Goal: Transaction & Acquisition: Purchase product/service

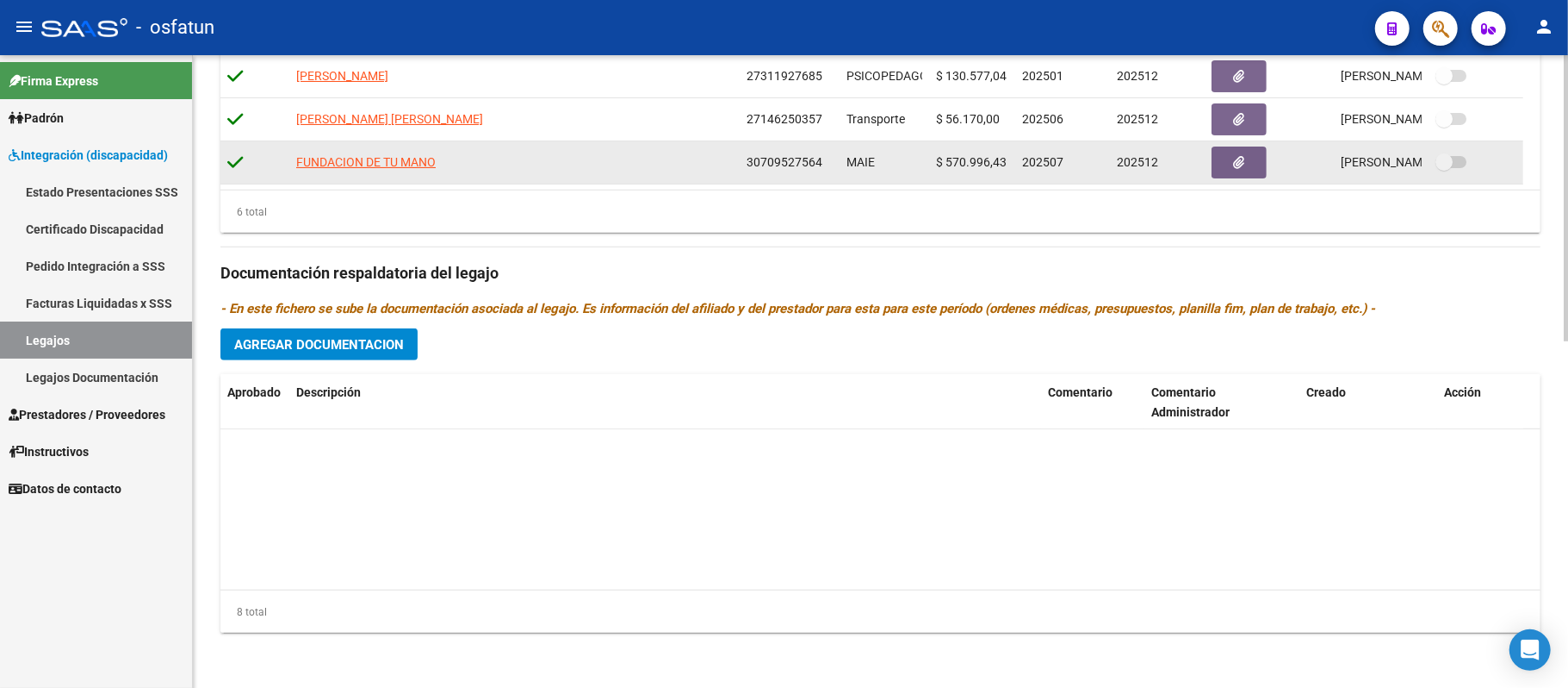
scroll to position [190, 0]
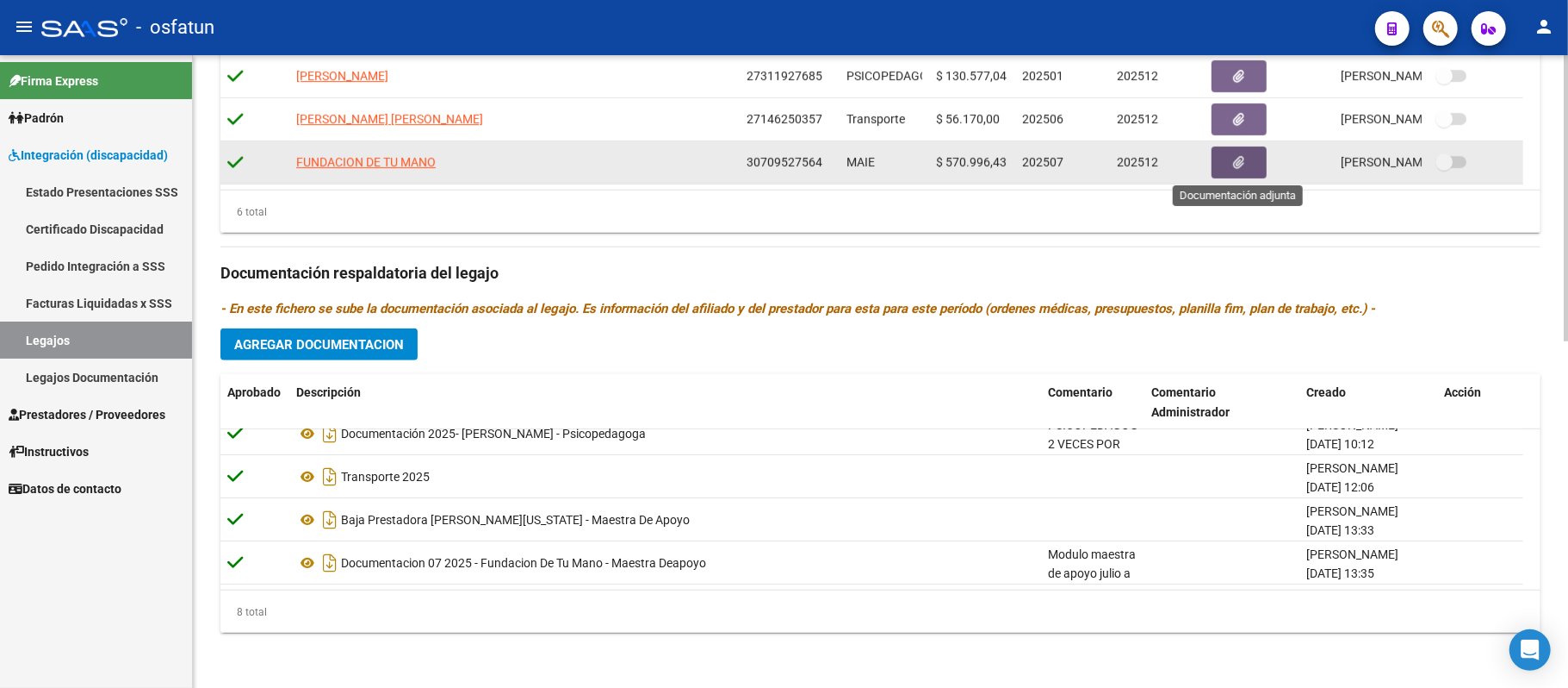
click at [1228, 159] on button "button" at bounding box center [1239, 162] width 55 height 32
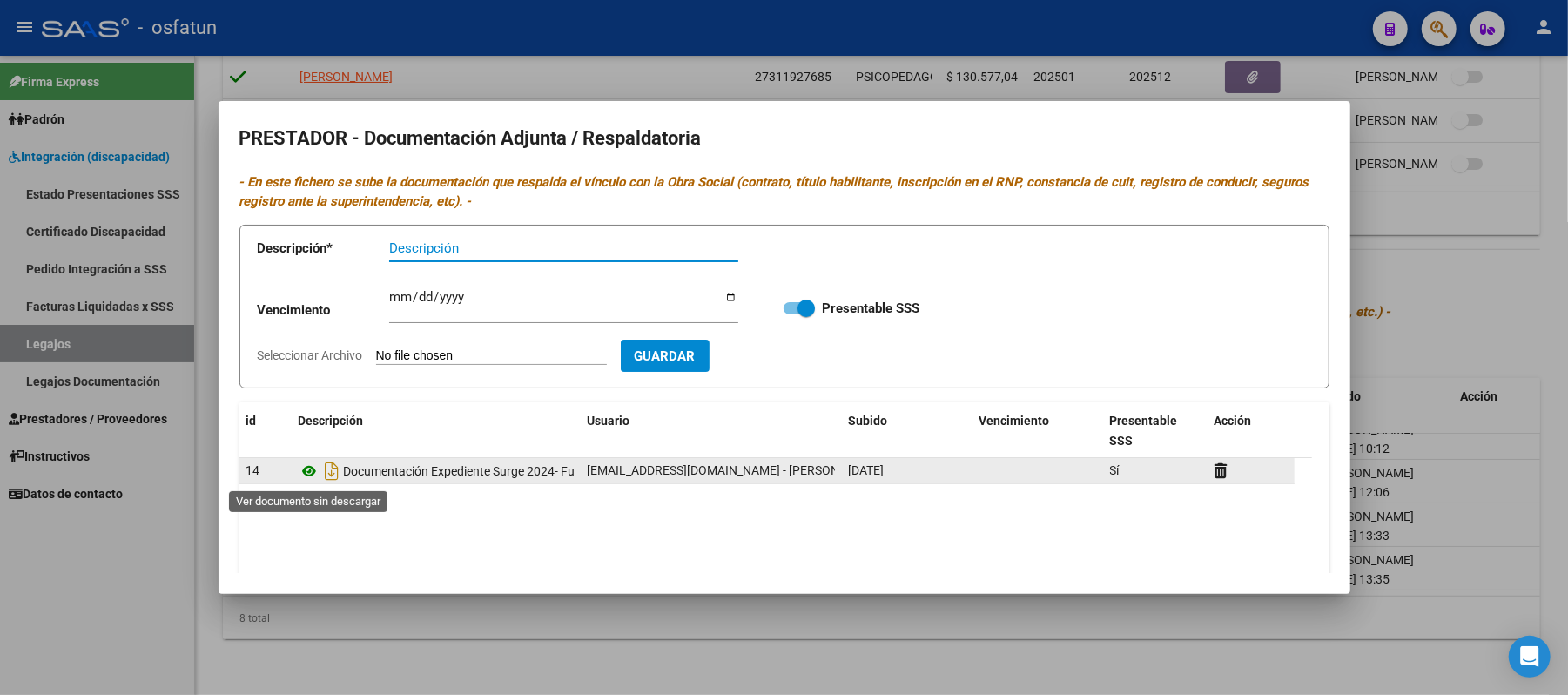
click at [311, 471] on icon at bounding box center [310, 471] width 23 height 21
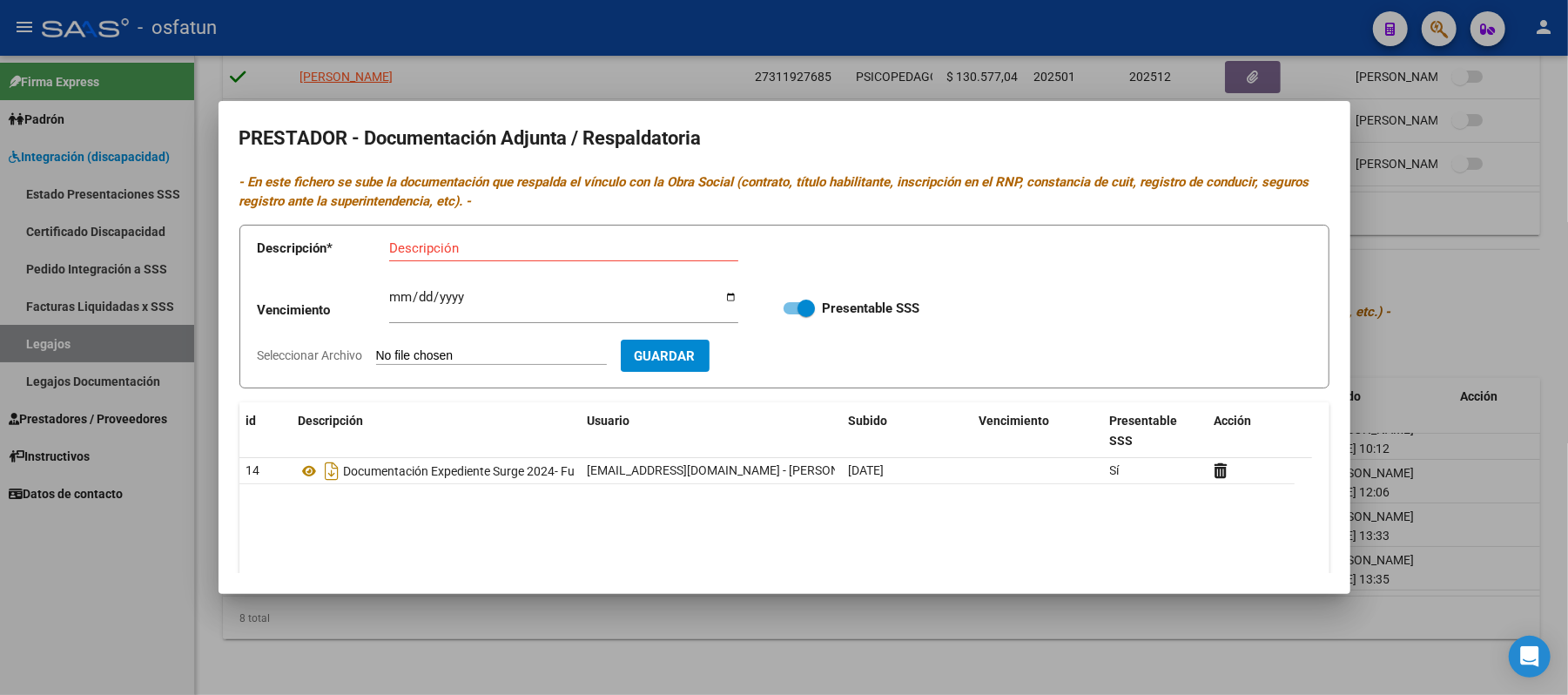
click at [1456, 273] on div at bounding box center [784, 348] width 1568 height 695
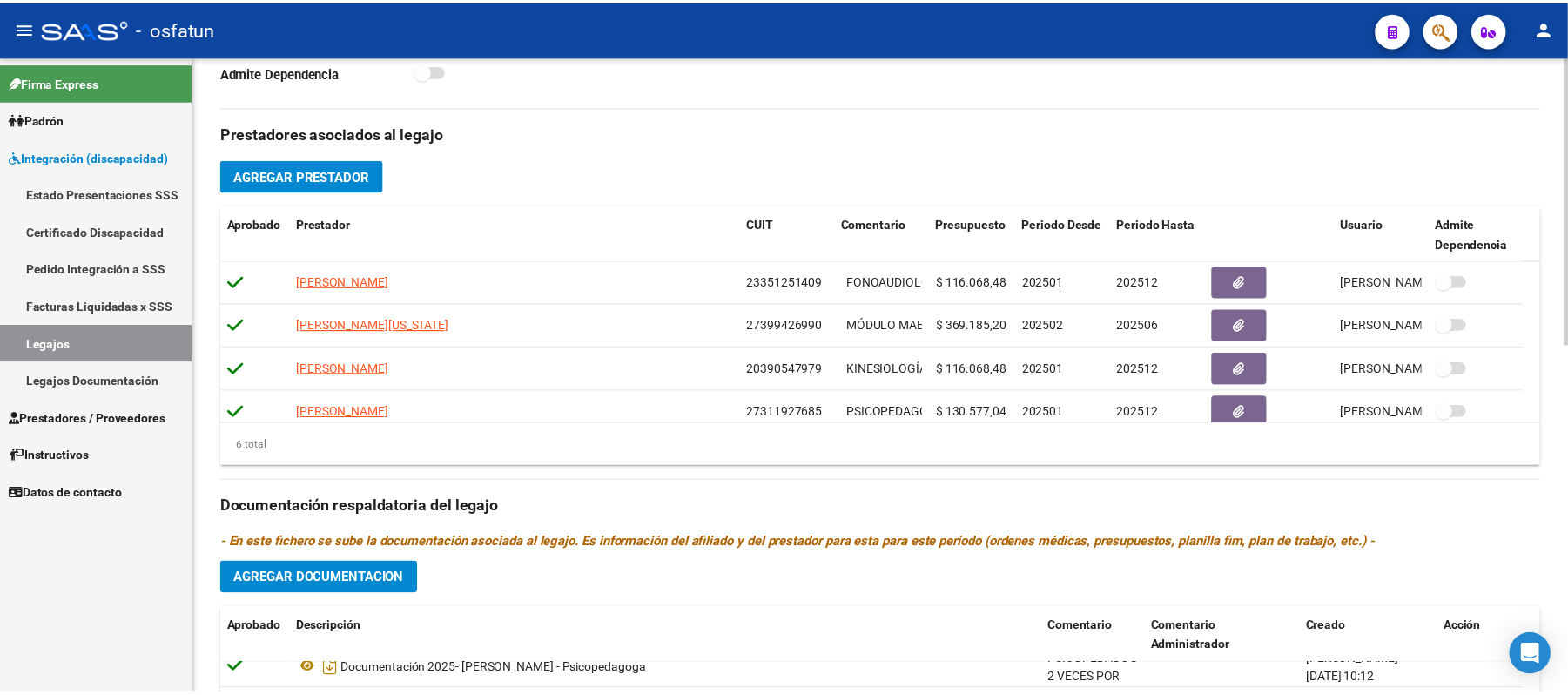
scroll to position [655, 0]
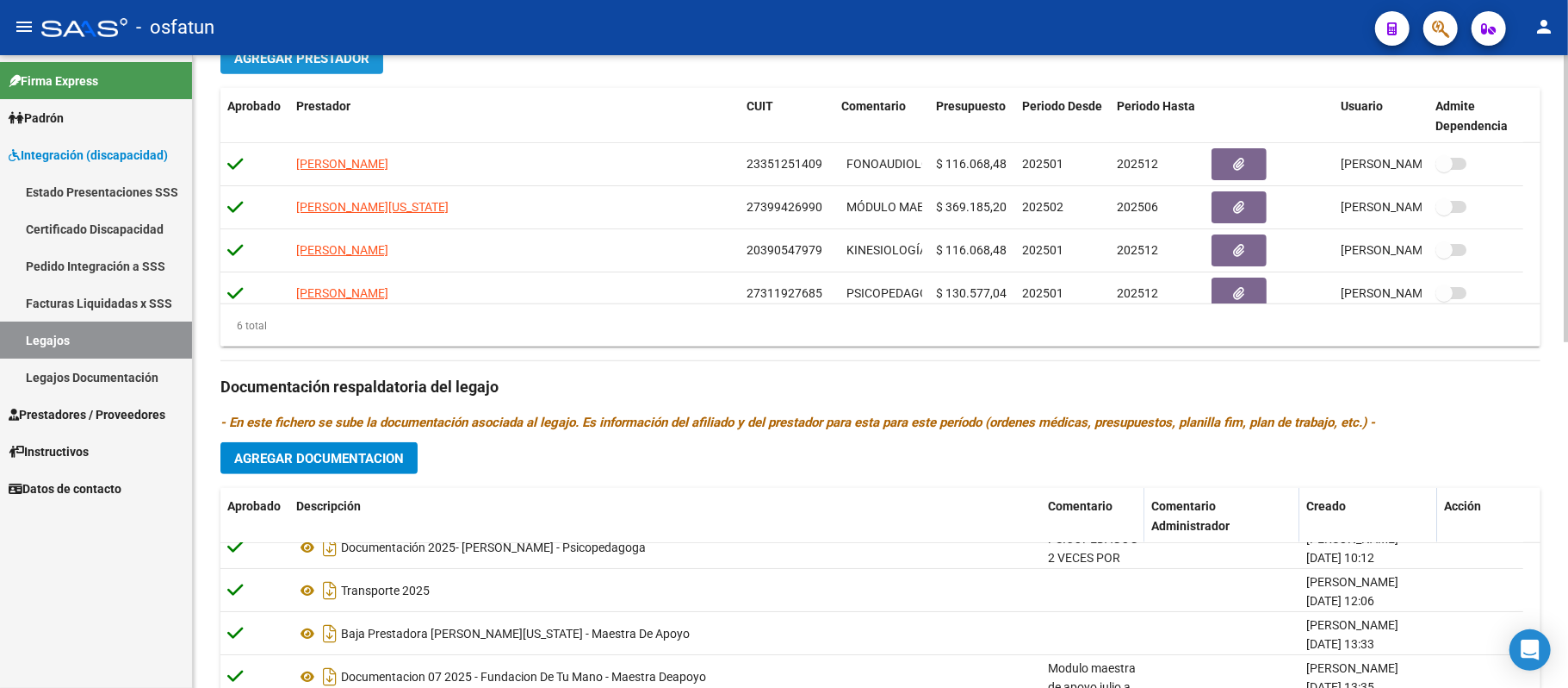
click at [335, 63] on span "Agregar Prestador" at bounding box center [302, 59] width 135 height 16
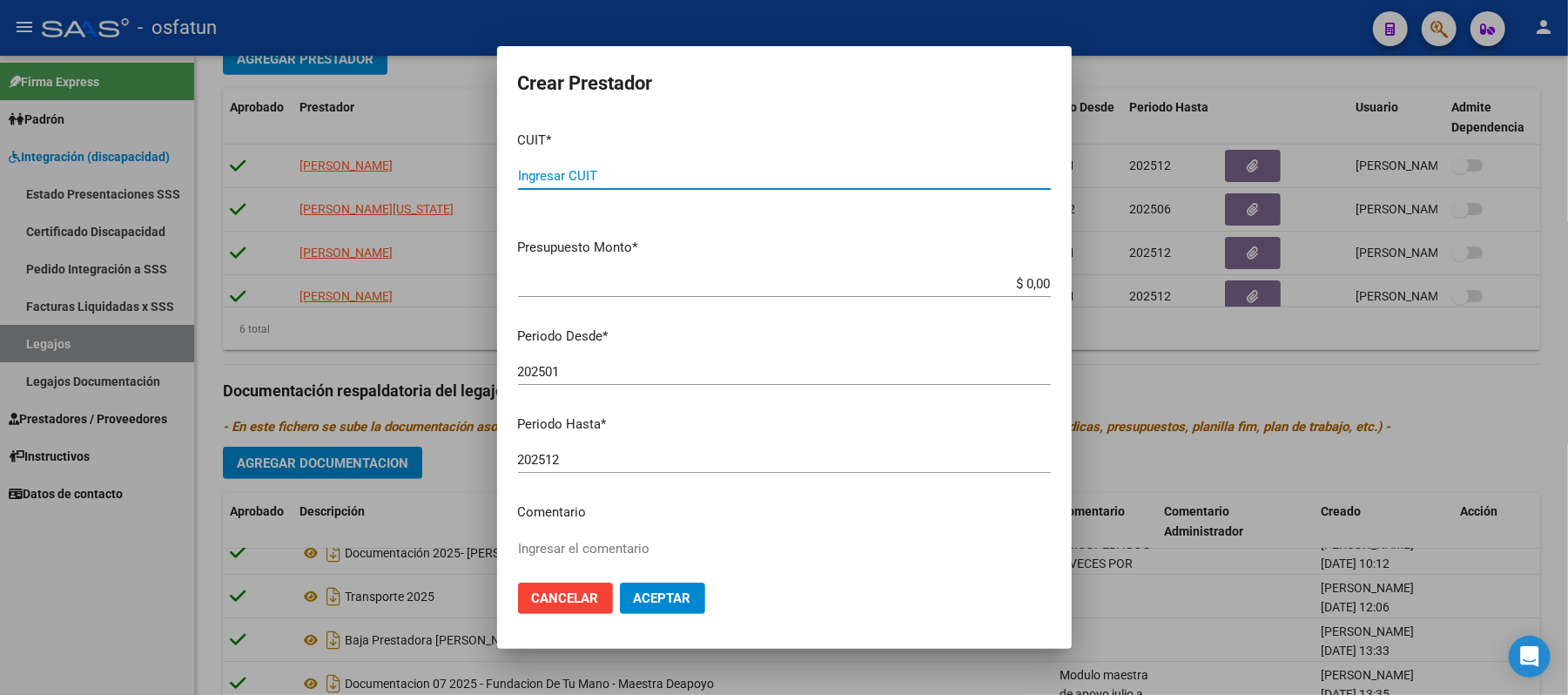
click at [648, 178] on input "Ingresar CUIT" at bounding box center [785, 176] width 533 height 16
type input "30-70952756-4"
click at [1032, 283] on app-form-text-field "Presupuesto Monto * $ 0,00 Ingresar el monto" at bounding box center [792, 265] width 547 height 54
drag, startPoint x: 1032, startPoint y: 279, endPoint x: 1022, endPoint y: 279, distance: 10.0
click at [1022, 279] on app-form-text-field "Presupuesto Monto * $ 0,00 Ingresar el monto" at bounding box center [792, 265] width 547 height 54
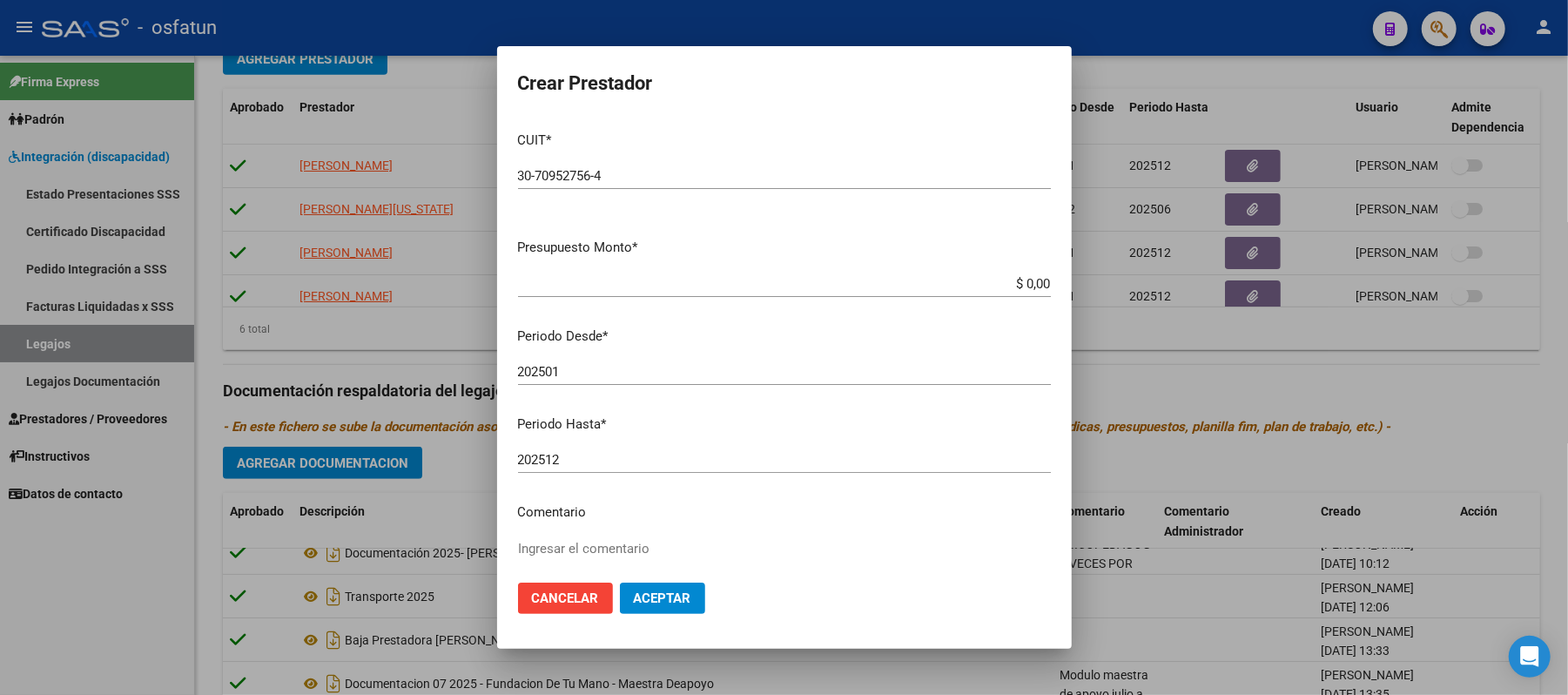
click at [1022, 279] on input "$ 0,00" at bounding box center [785, 284] width 533 height 16
type input "$ 356.728,62"
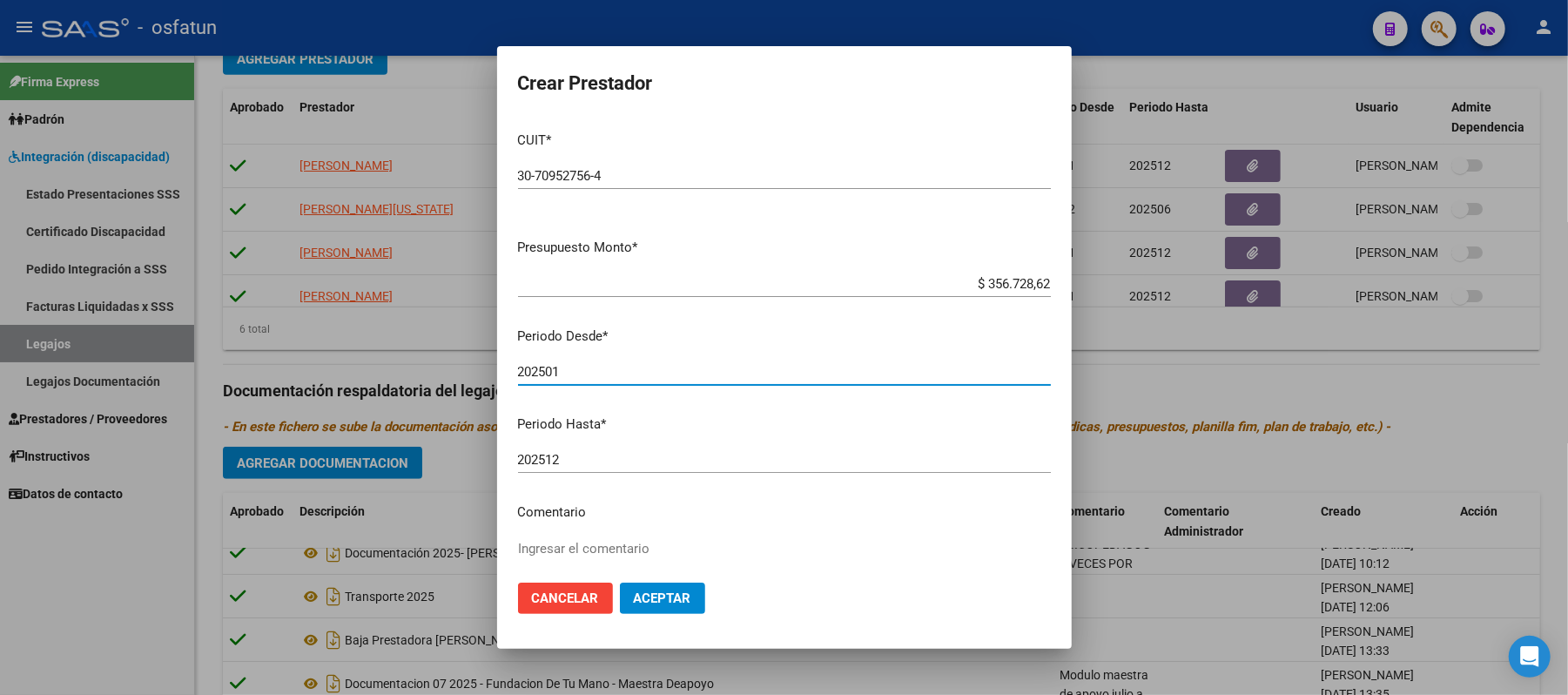
click at [612, 373] on input "202501" at bounding box center [785, 372] width 533 height 16
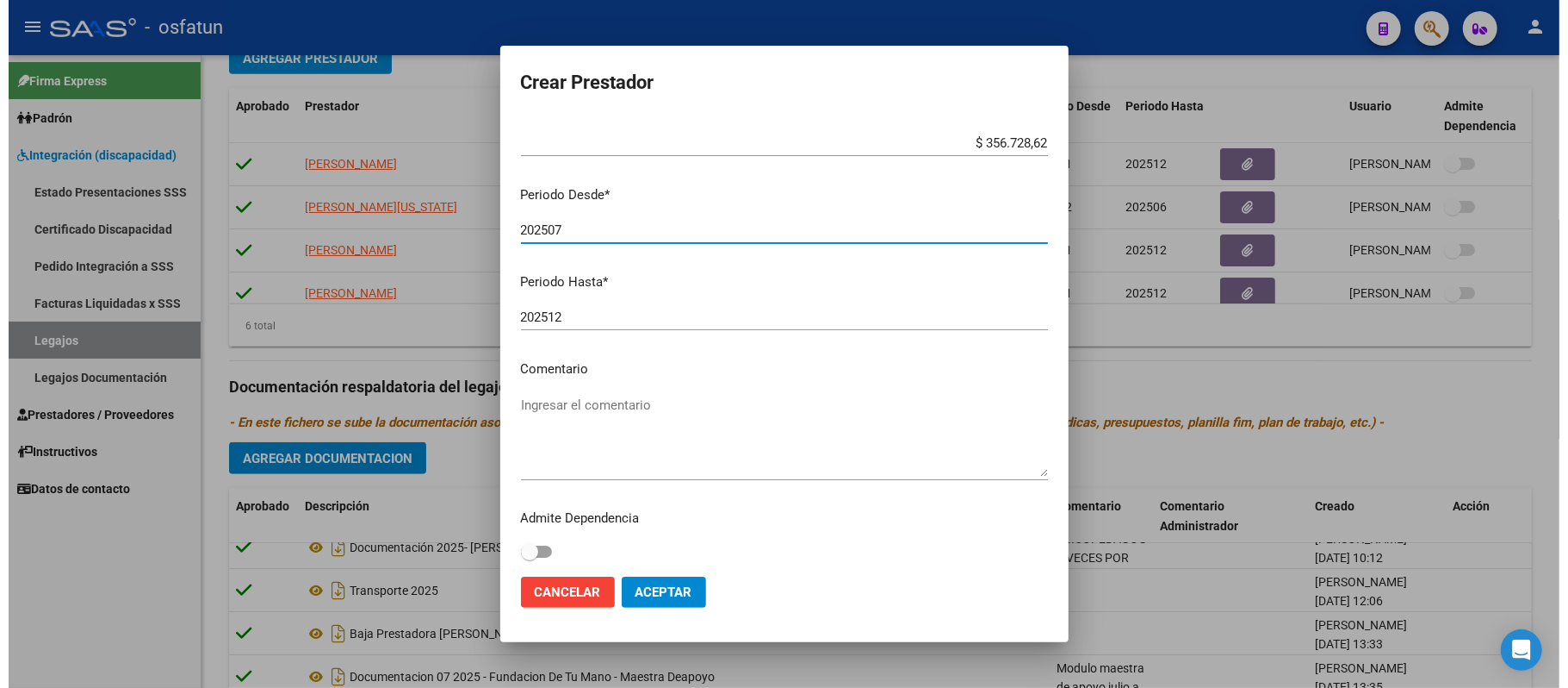
scroll to position [143, 0]
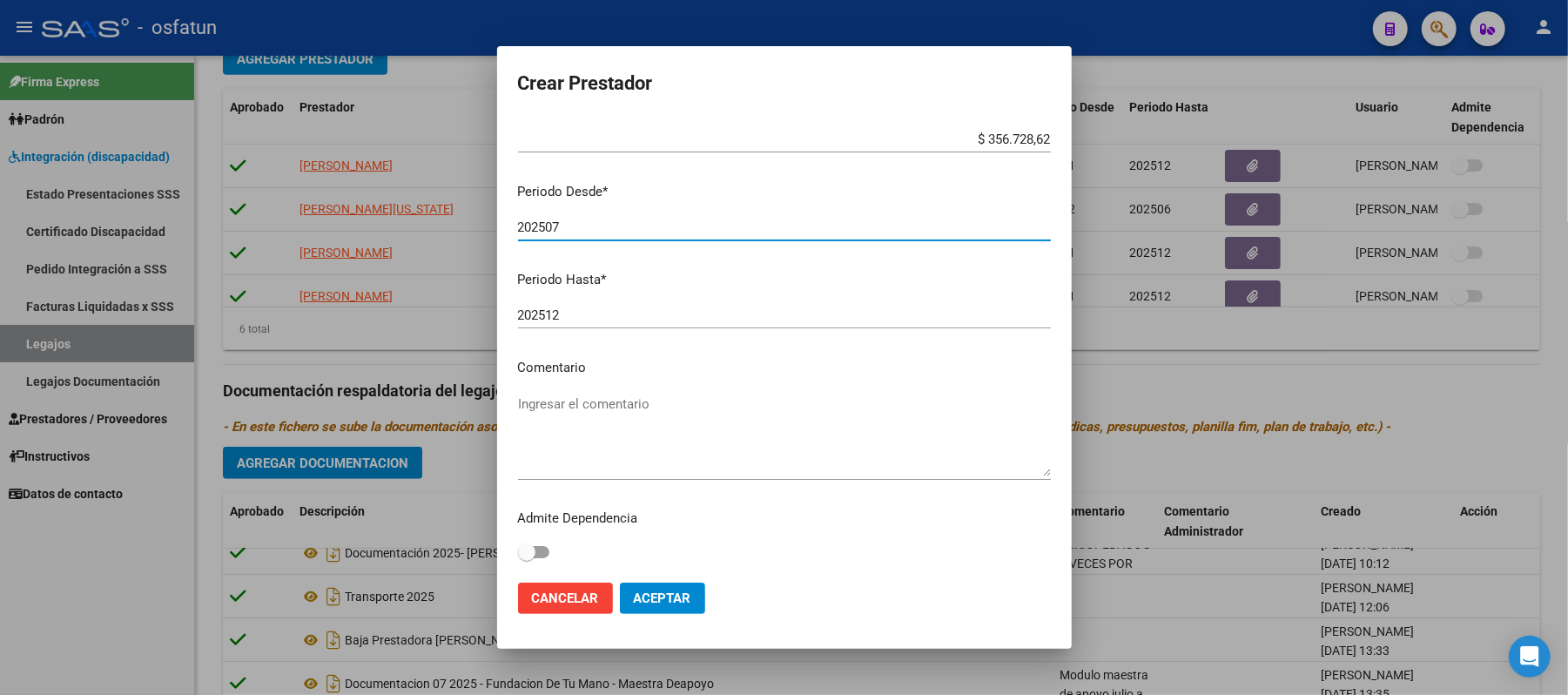
type input "202507"
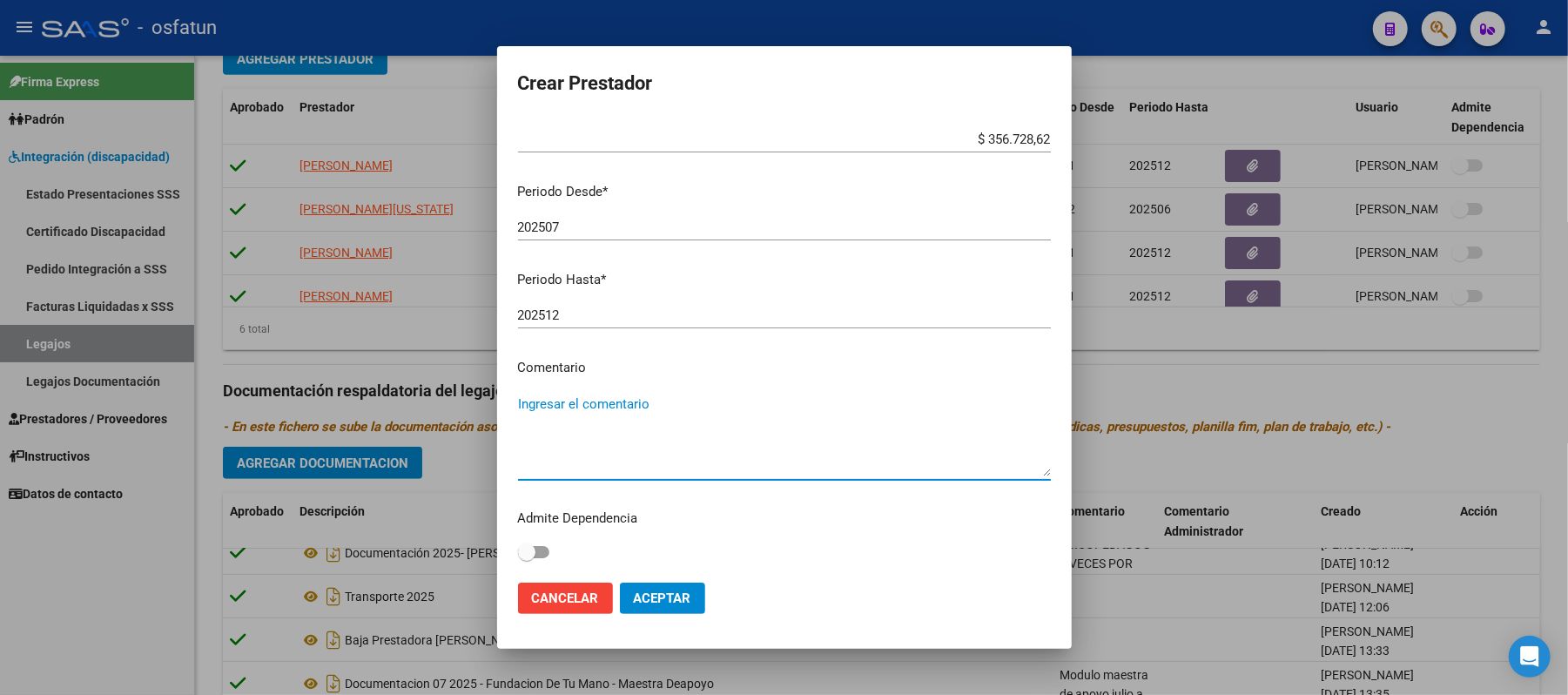
click at [612, 423] on textarea "Ingresar el comentario" at bounding box center [785, 435] width 533 height 82
type textarea "P"
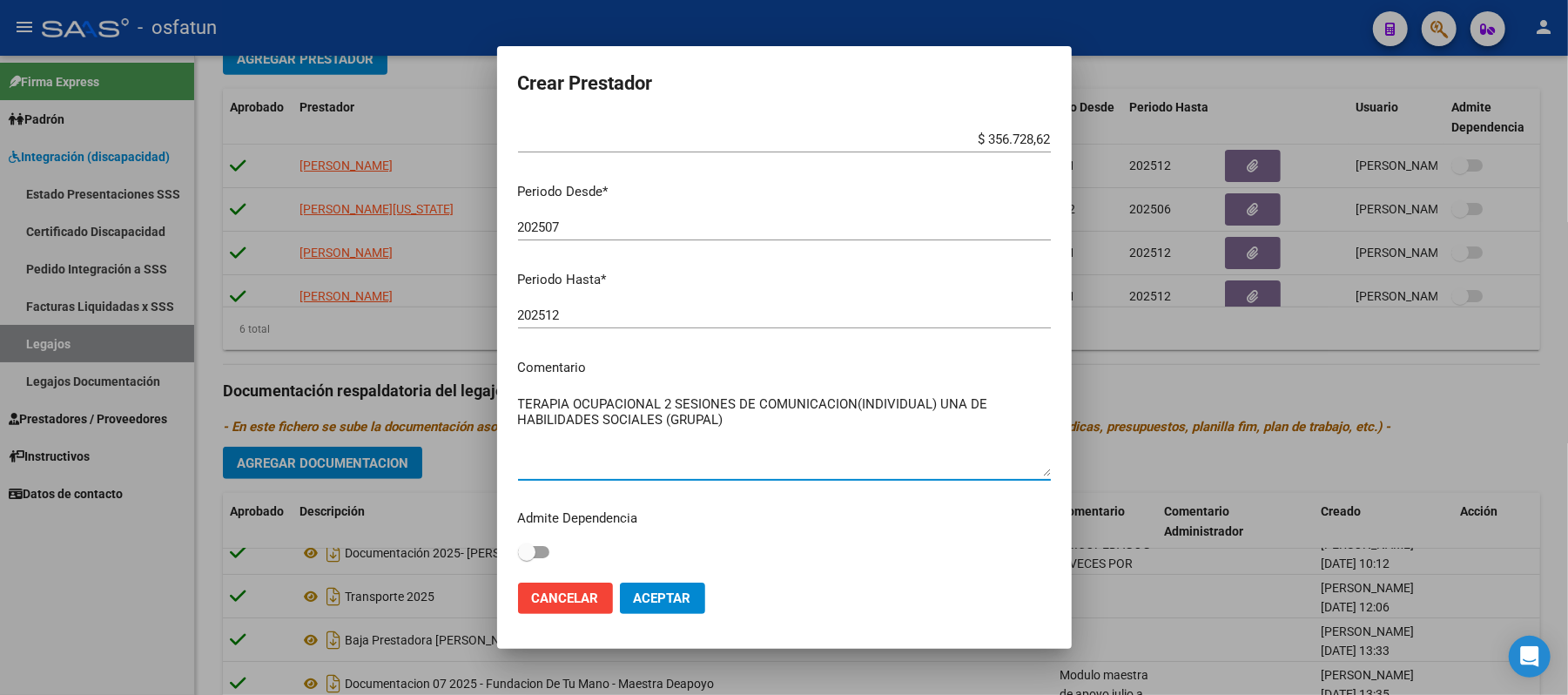
type textarea "TERAPIA OCUPACIONAL 2 SESIONES DE COMUNICACION(INDIVIDUAL) UNA DE HABILIDADES S…"
click at [664, 587] on button "Aceptar" at bounding box center [663, 598] width 85 height 31
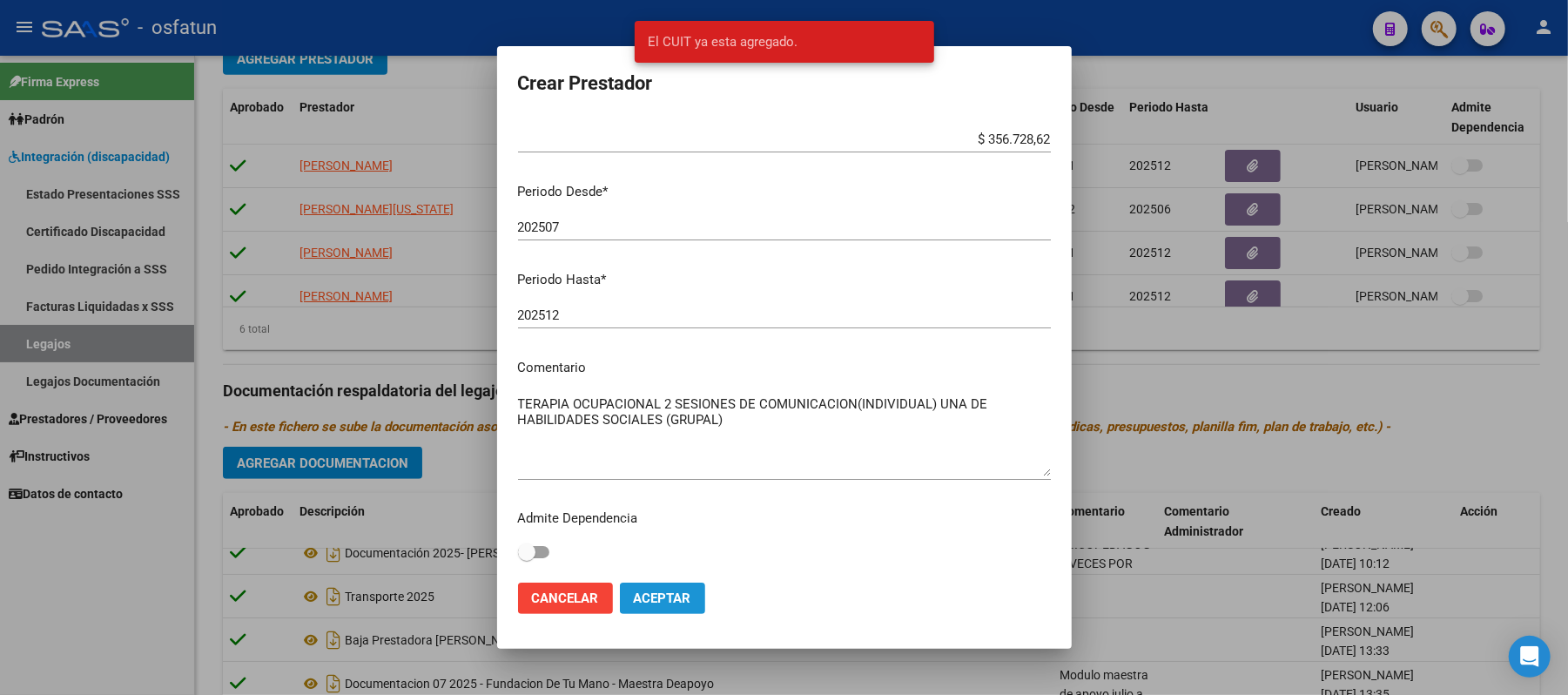
click at [645, 594] on span "Aceptar" at bounding box center [663, 598] width 57 height 16
click at [1323, 385] on div at bounding box center [784, 348] width 1568 height 695
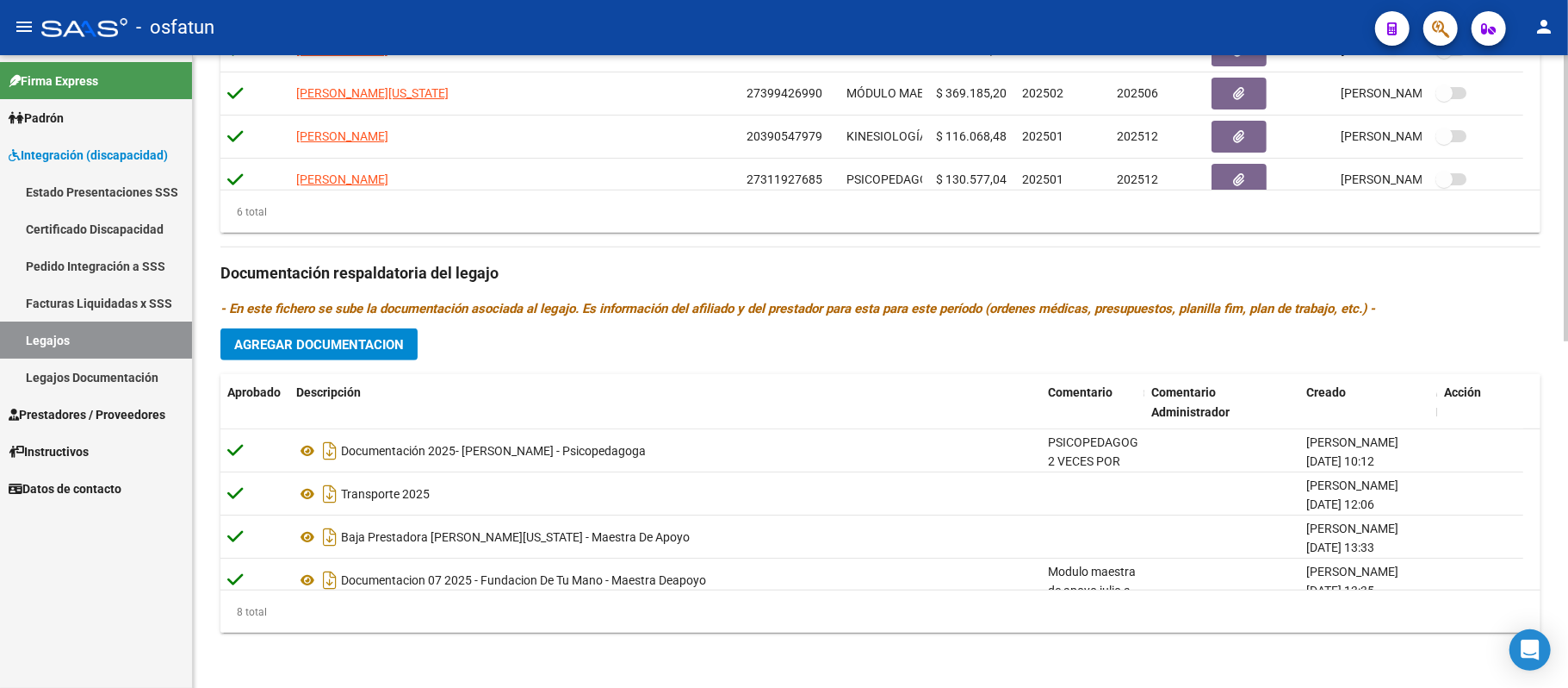
scroll to position [190, 0]
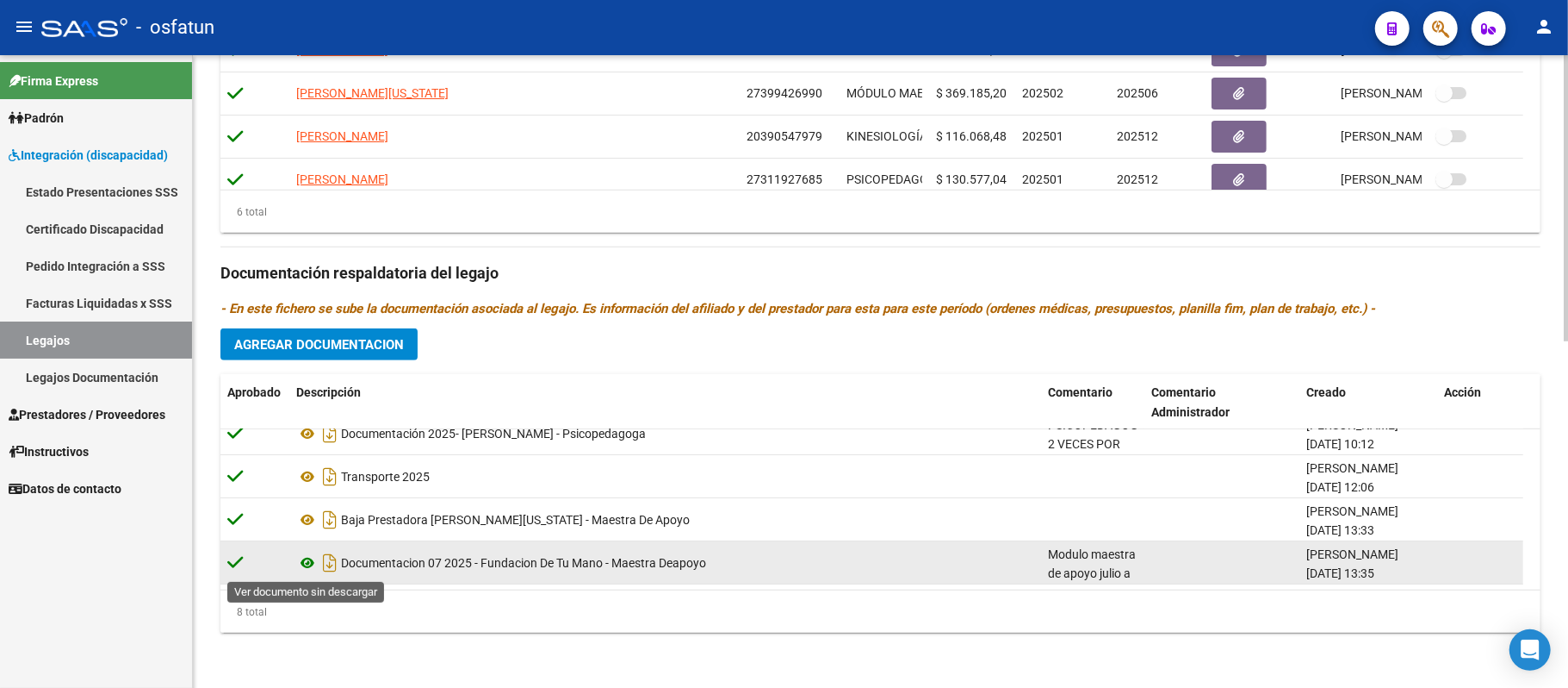
click at [314, 560] on icon at bounding box center [308, 563] width 22 height 21
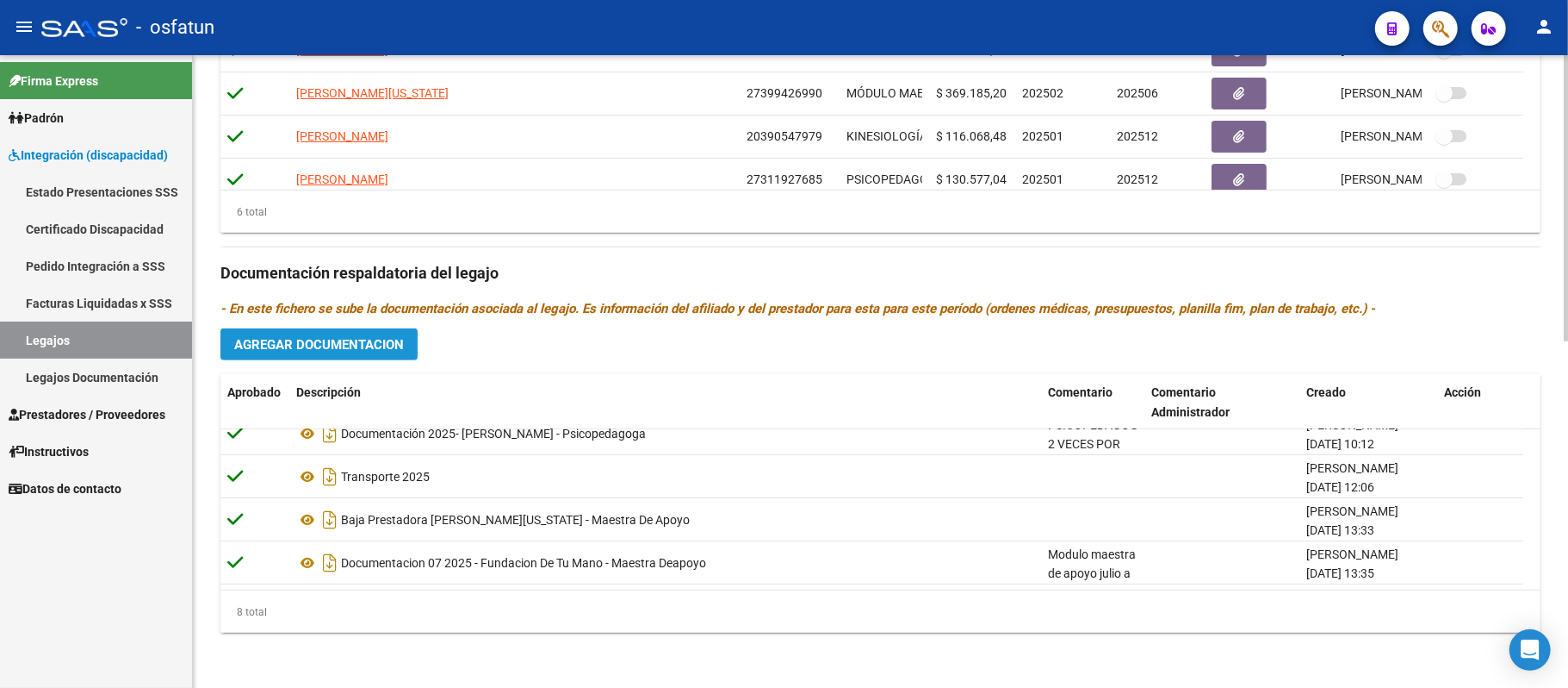
click at [365, 345] on span "Agregar Documentacion" at bounding box center [319, 345] width 170 height 16
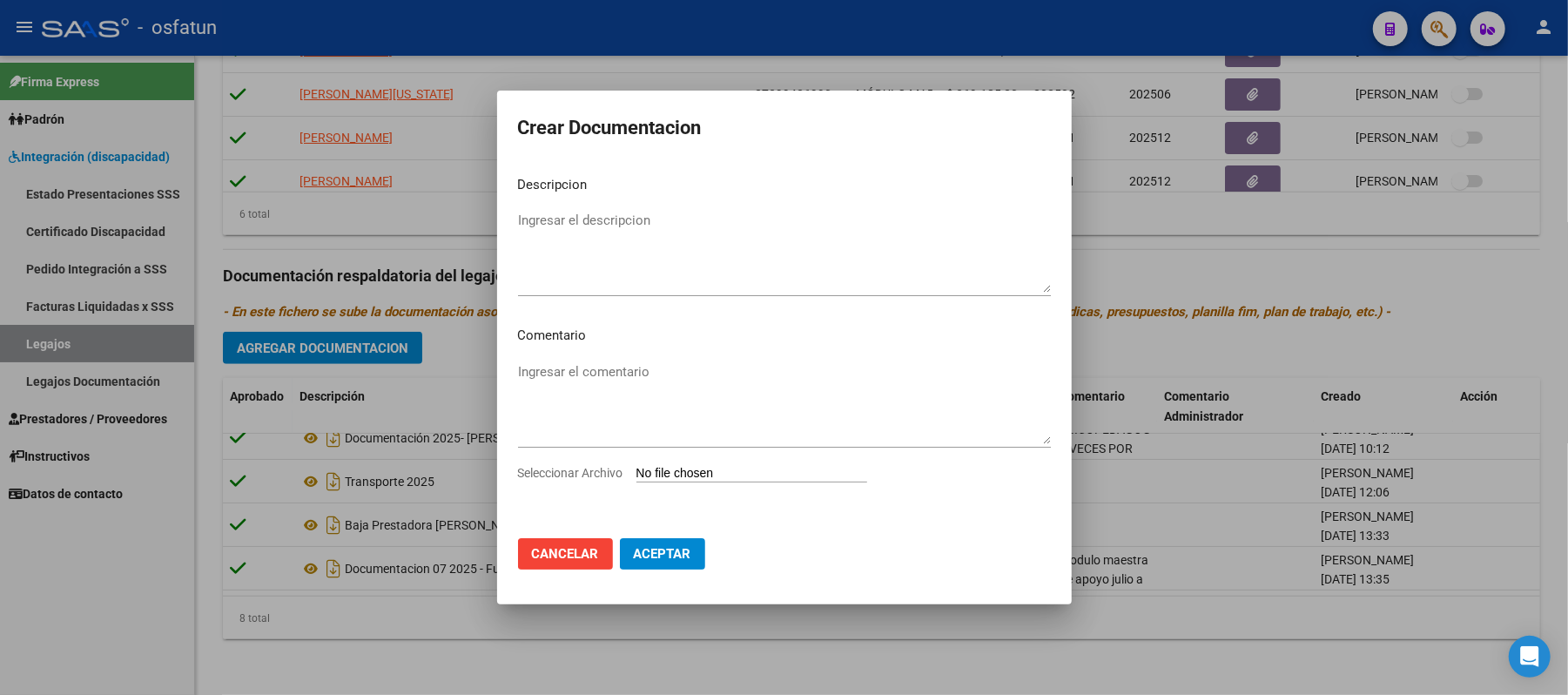
click at [368, 606] on div at bounding box center [784, 348] width 1568 height 695
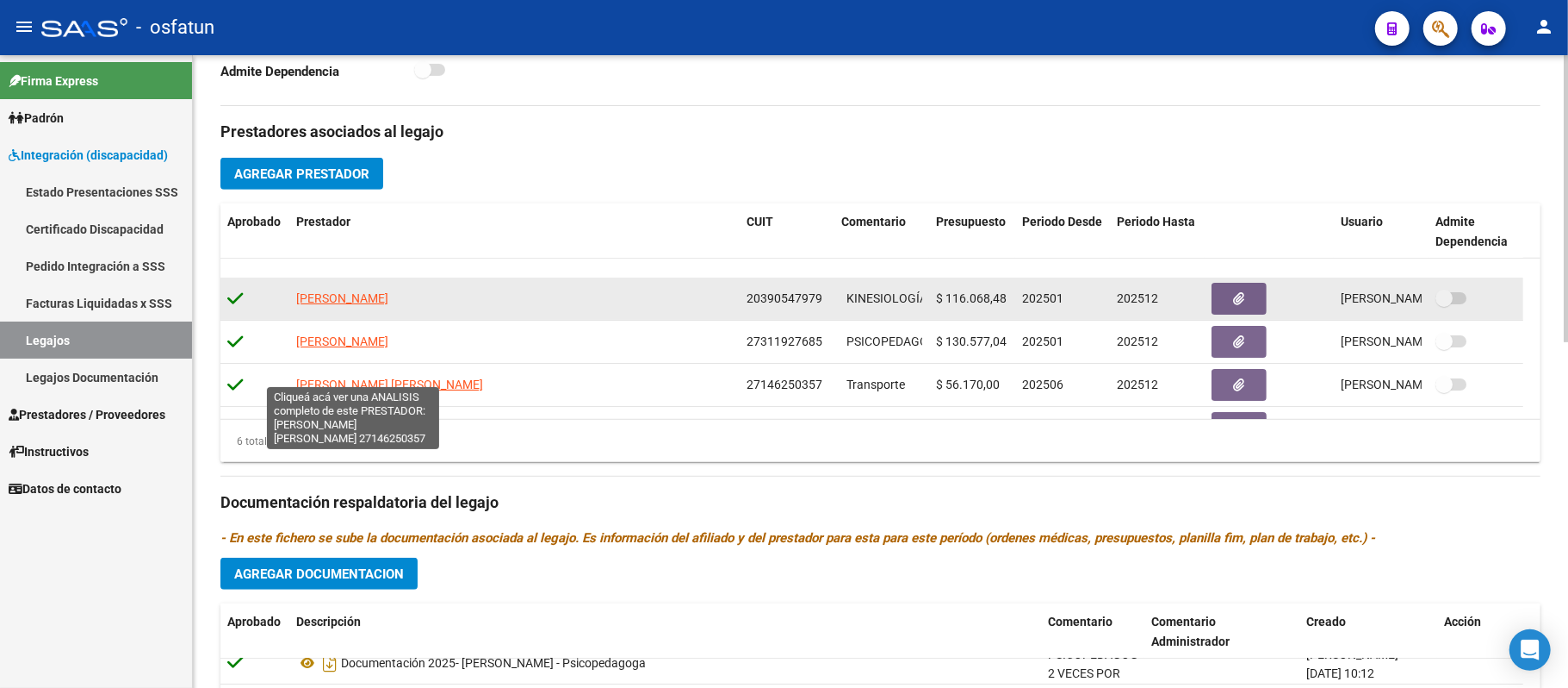
scroll to position [103, 0]
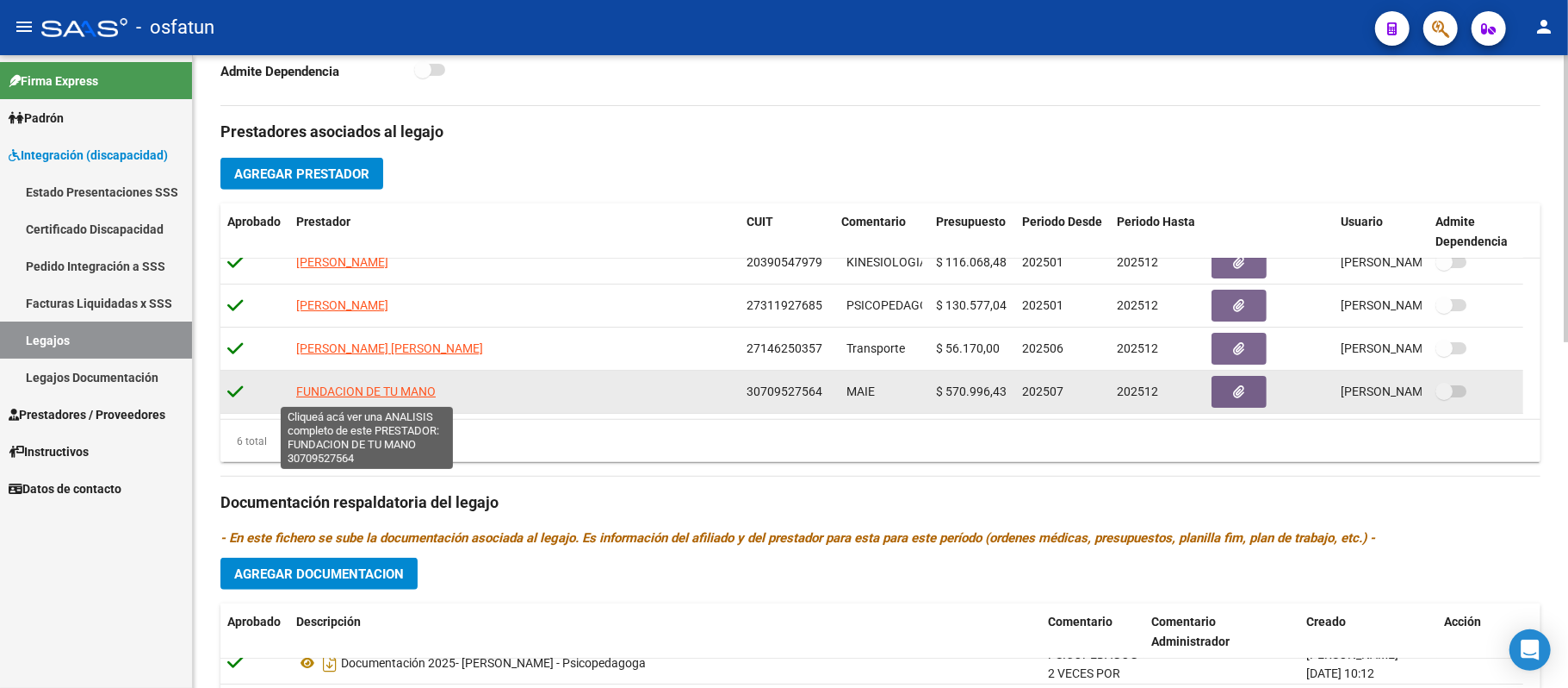
click at [374, 393] on span "FUNDACION DE TU MANO" at bounding box center [366, 391] width 140 height 14
type textarea "30709527564"
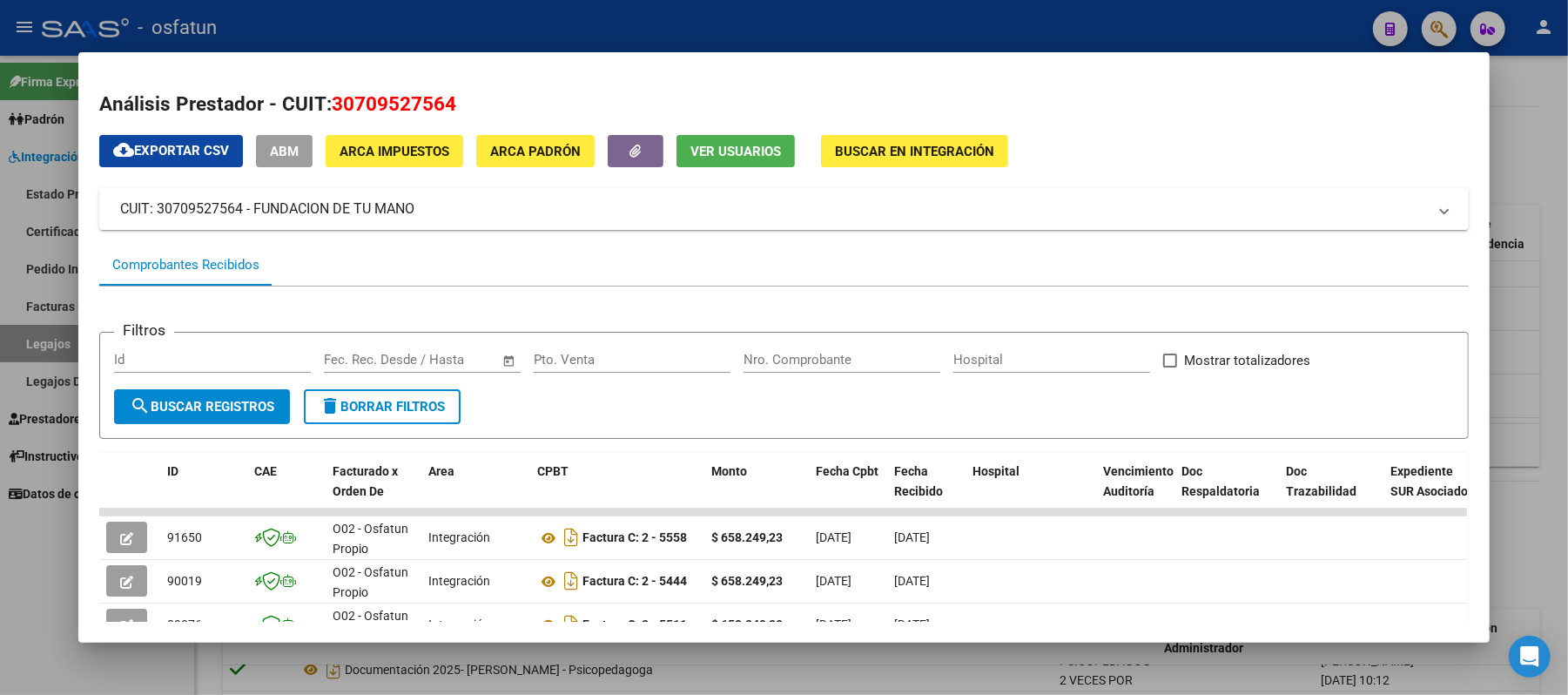
click at [1537, 126] on div at bounding box center [784, 348] width 1568 height 695
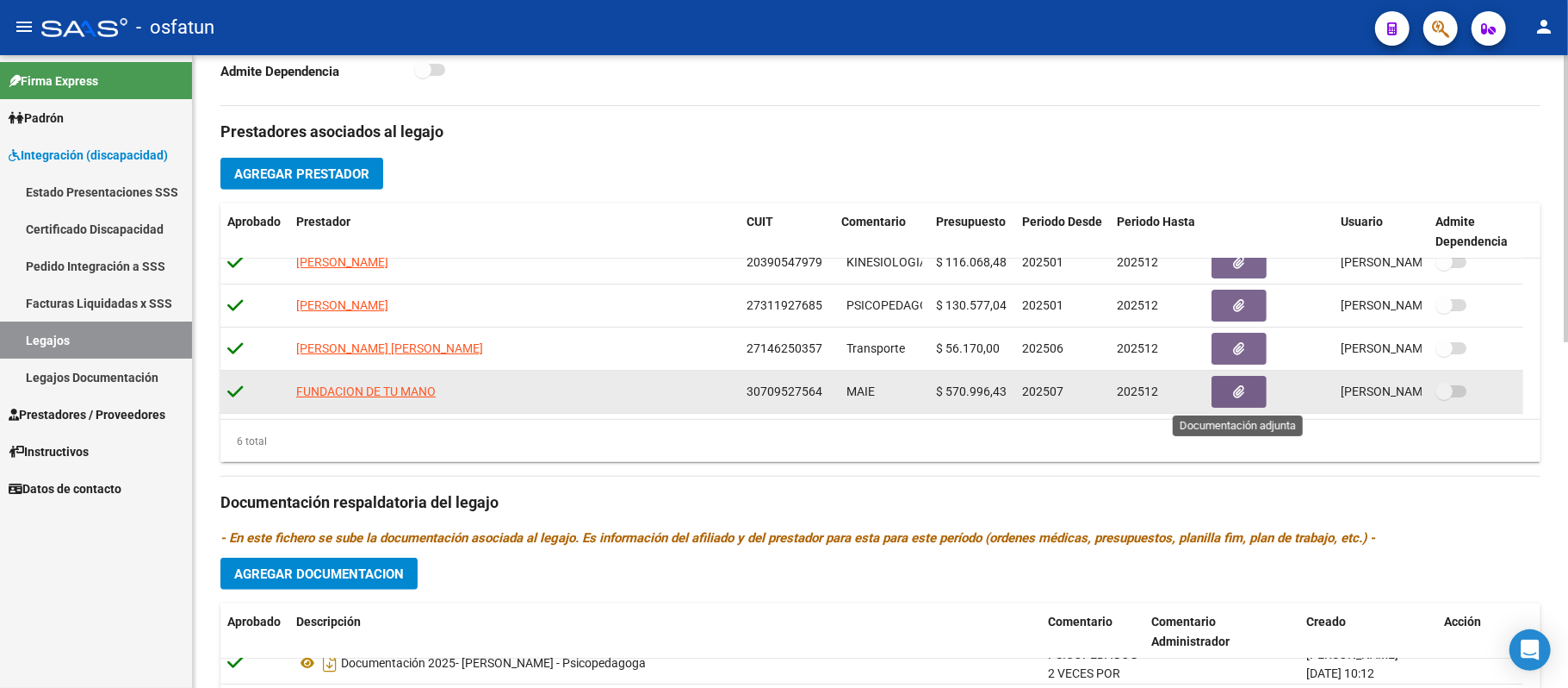
click at [1244, 390] on icon "button" at bounding box center [1239, 391] width 11 height 13
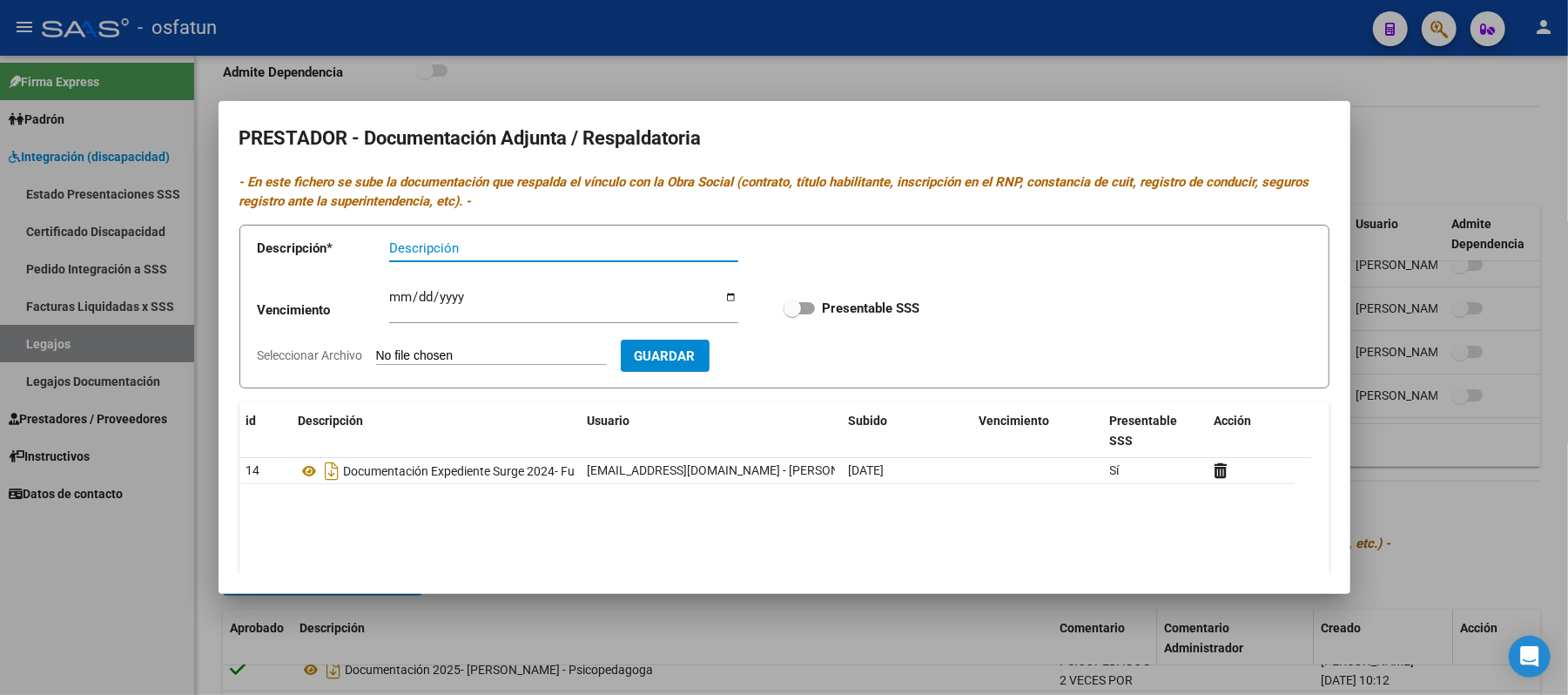
click at [510, 255] on input "Descripción" at bounding box center [564, 248] width 349 height 16
click at [496, 255] on input "Descripción" at bounding box center [564, 248] width 349 height 16
type input "T"
type input "P"
type input "FUNDACION TU MANO 2025"
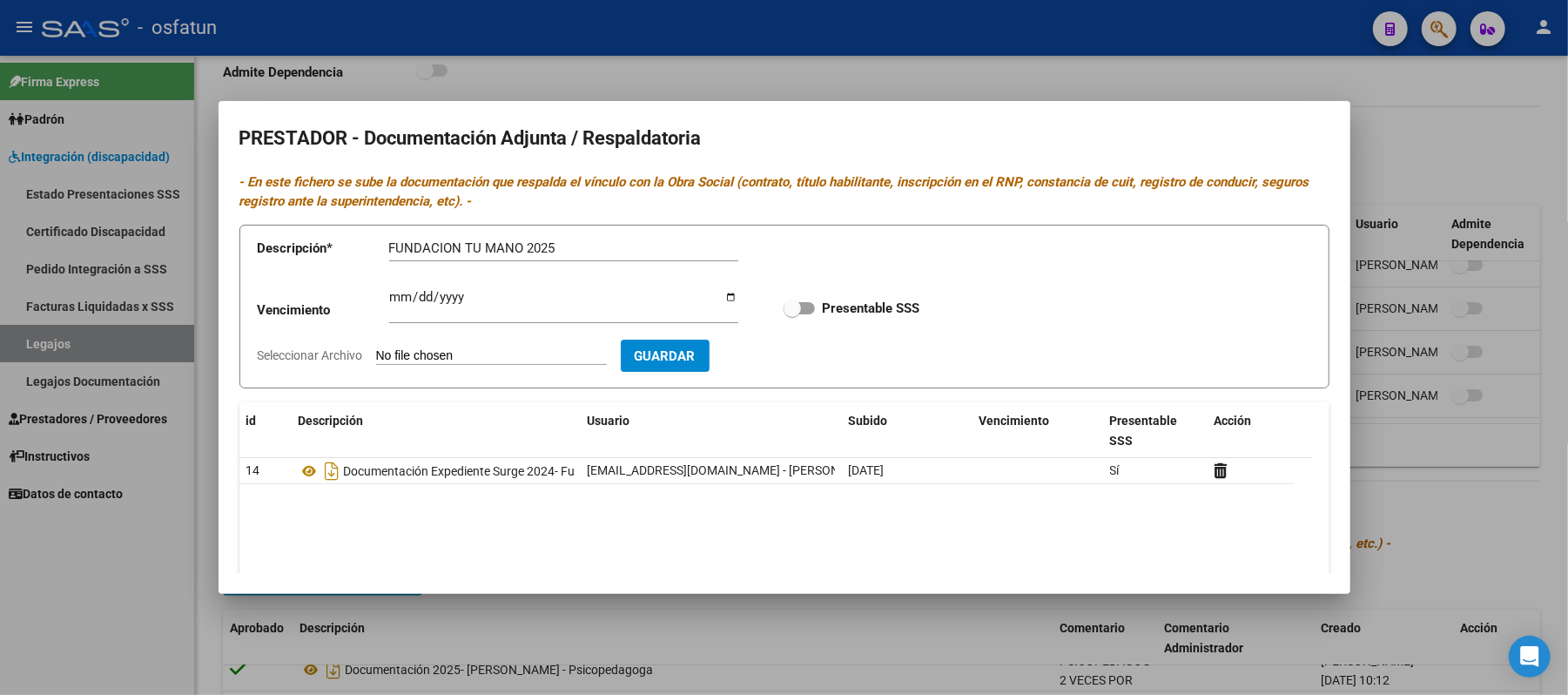
click at [485, 360] on input "Seleccionar Archivo" at bounding box center [491, 356] width 231 height 17
type input "C:\fakepath\LEGAJO.pdf"
click at [797, 356] on span "Guardar" at bounding box center [767, 356] width 61 height 16
checkbox input "true"
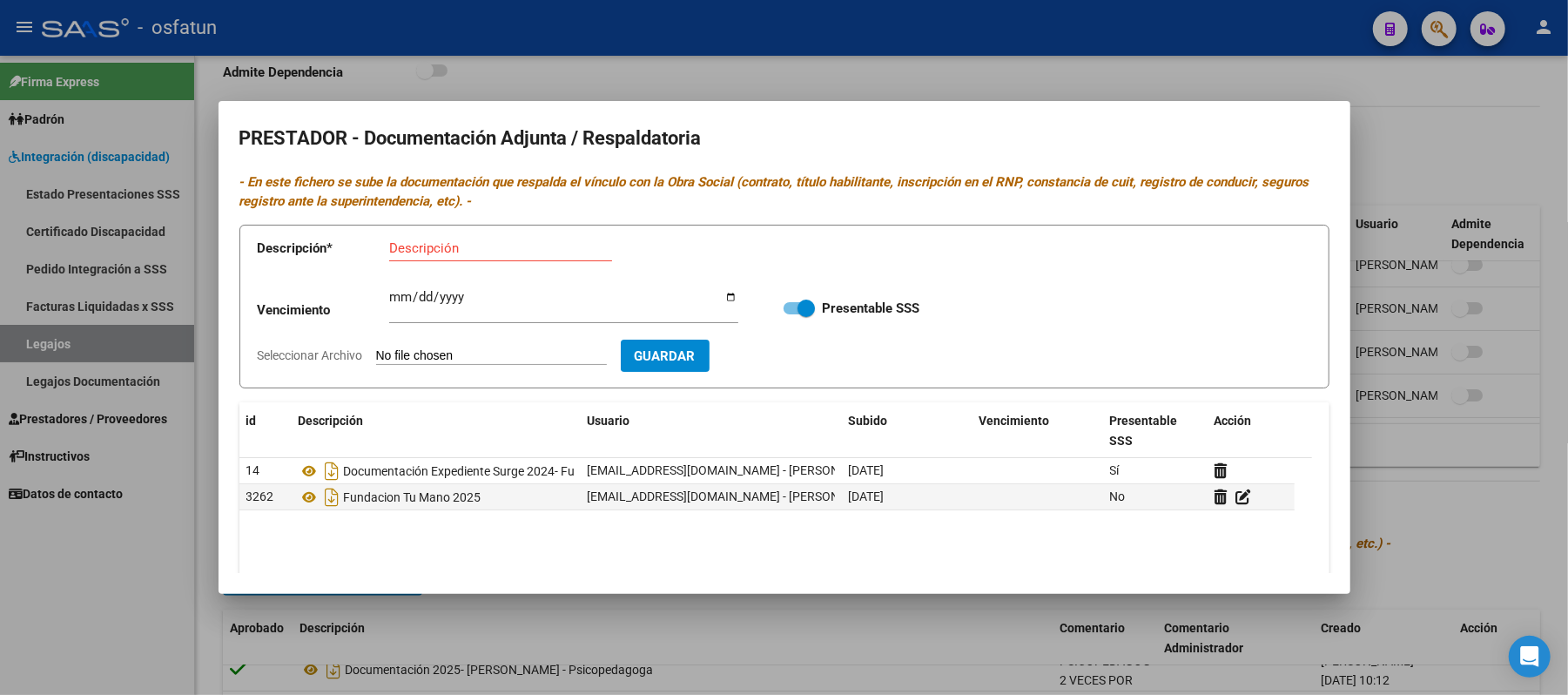
click at [1466, 527] on div at bounding box center [784, 348] width 1568 height 695
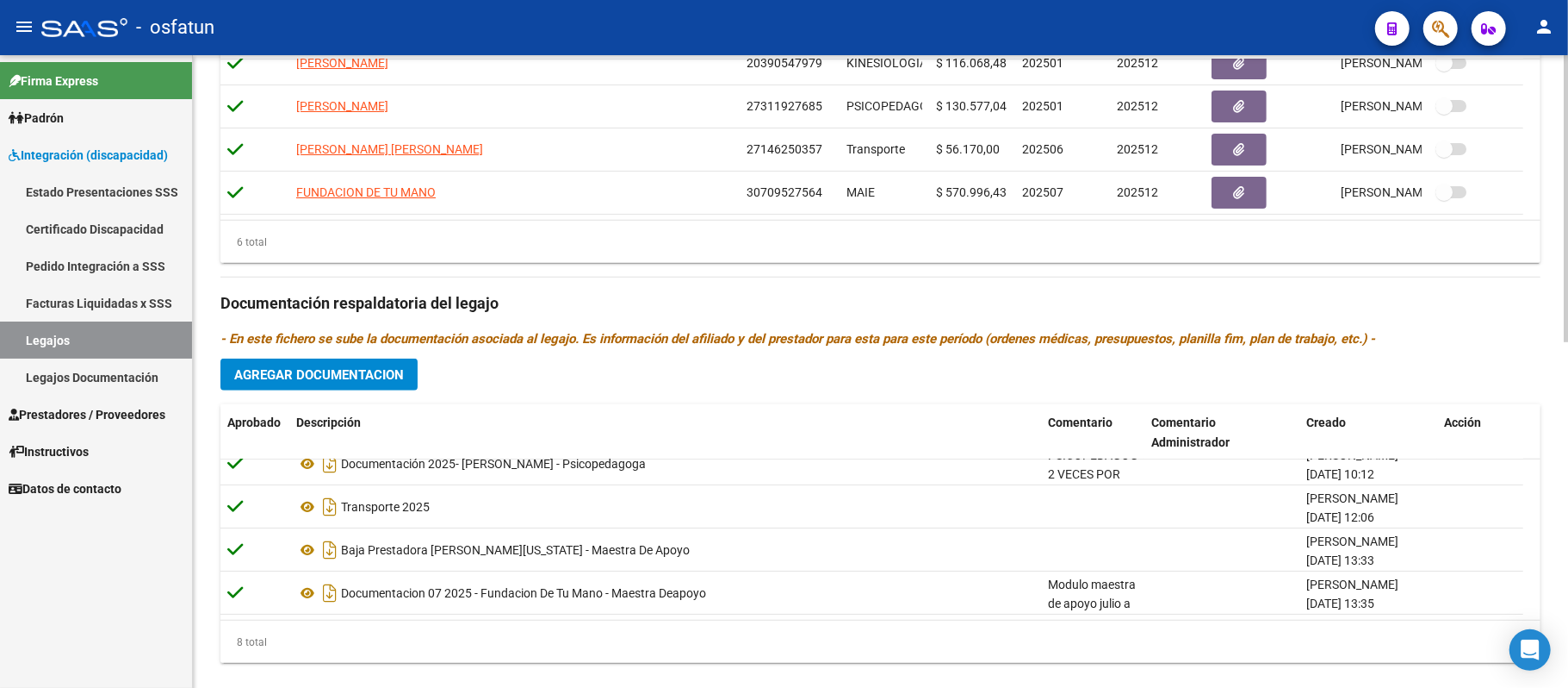
scroll to position [763, 0]
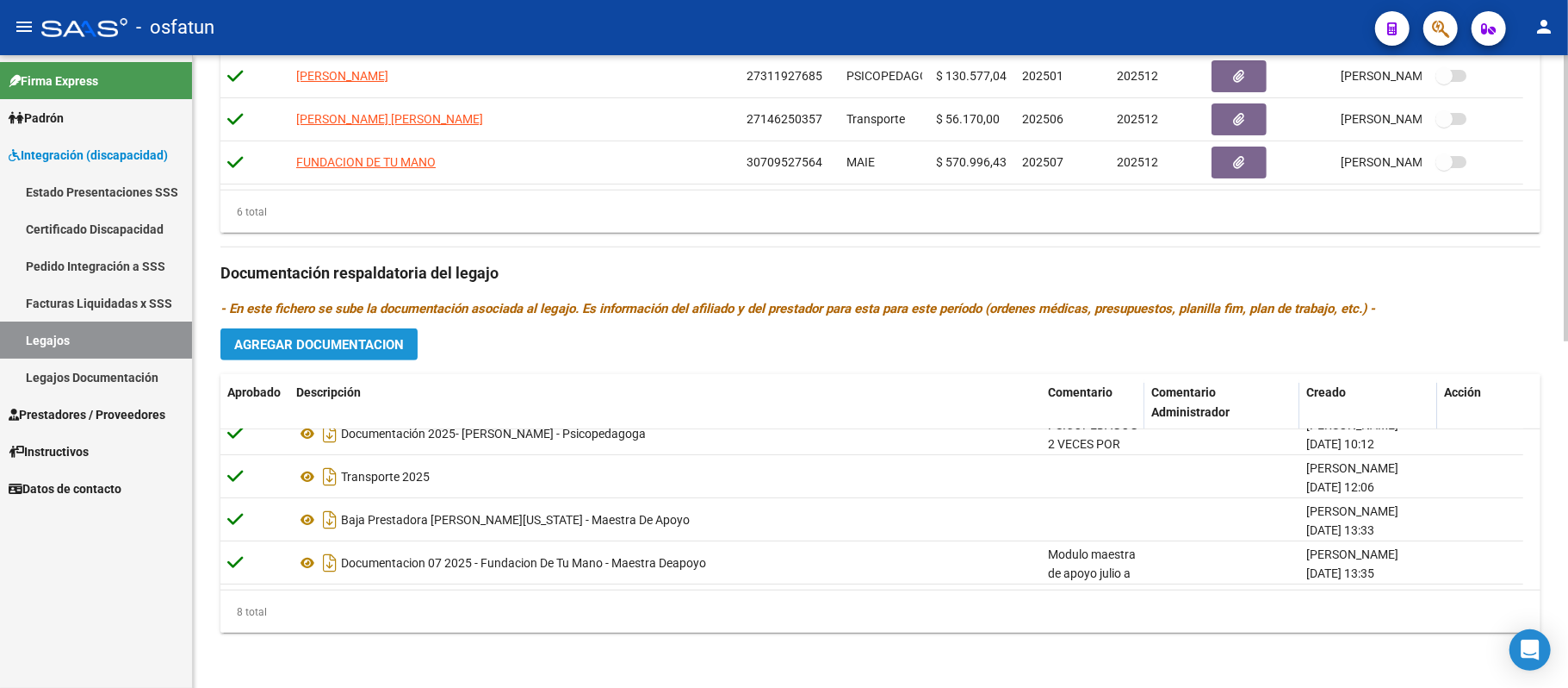
click at [312, 341] on span "Agregar Documentacion" at bounding box center [319, 345] width 170 height 16
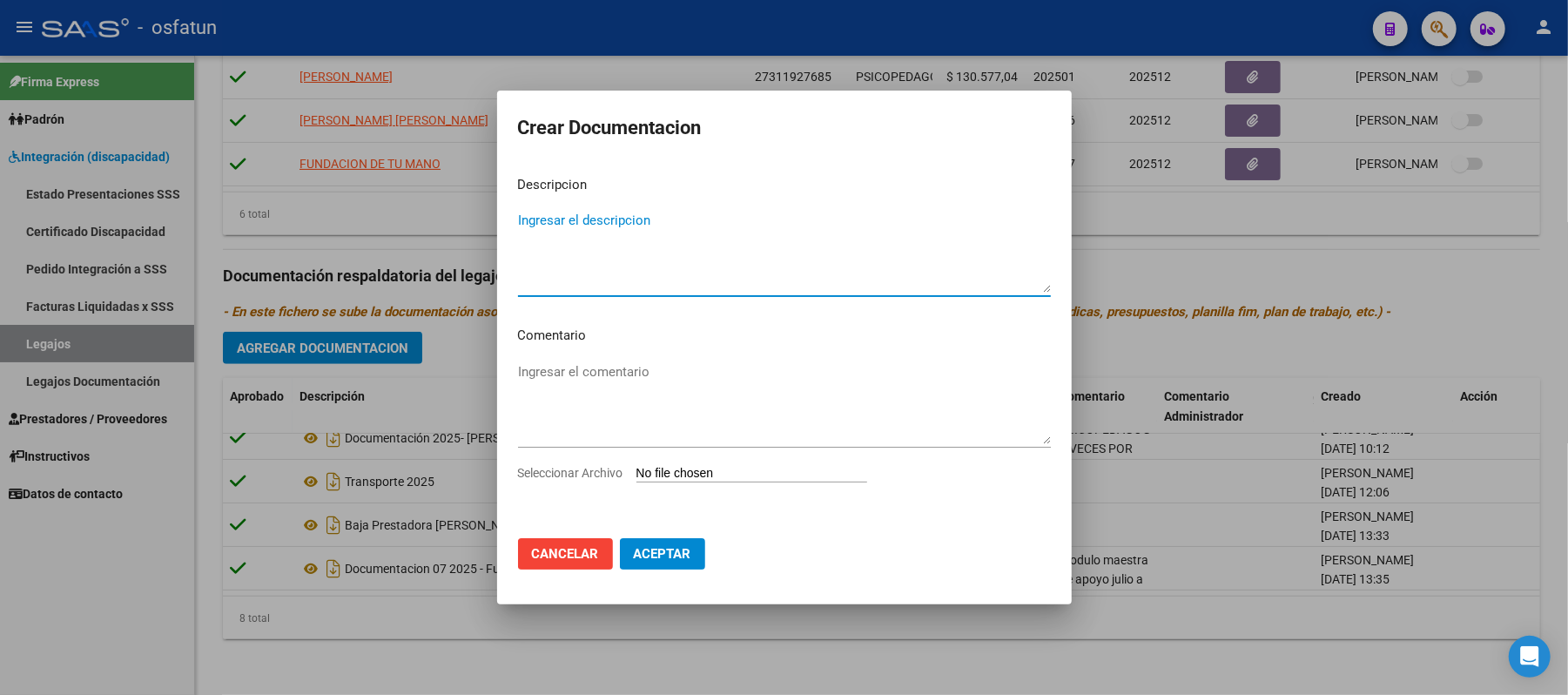
click at [604, 282] on textarea "Ingresar el descripcion" at bounding box center [785, 252] width 533 height 82
type textarea "MODULO MAESTRA DE APOYO"
click at [673, 472] on input "Seleccionar Archivo" at bounding box center [752, 474] width 231 height 17
type input "C:\fakepath\EXPEDIENTE.pdf"
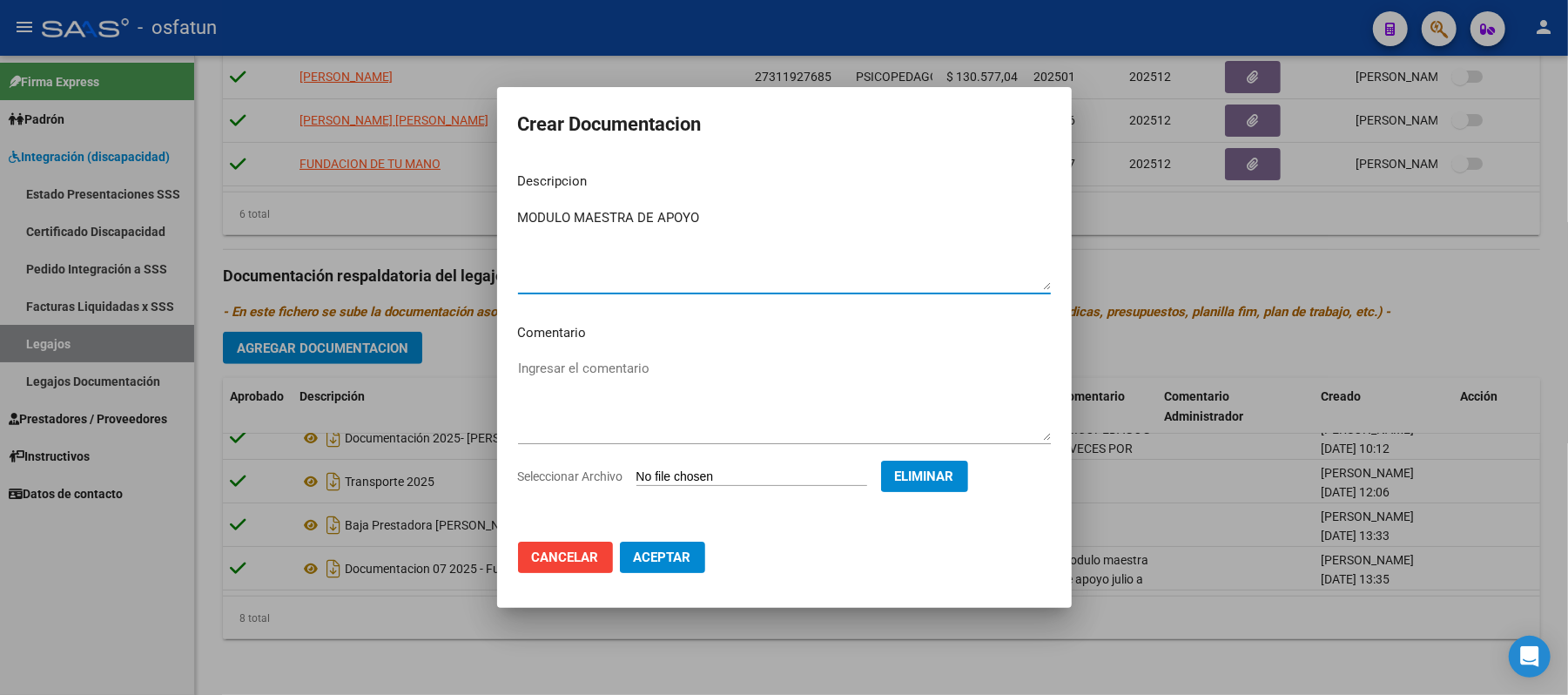
click at [707, 217] on textarea "MODULO MAESTRA DE APOYO" at bounding box center [785, 249] width 533 height 82
type textarea "MODULO INTEGRACION ESCOLAR"
click at [641, 557] on span "Aceptar" at bounding box center [663, 557] width 57 height 16
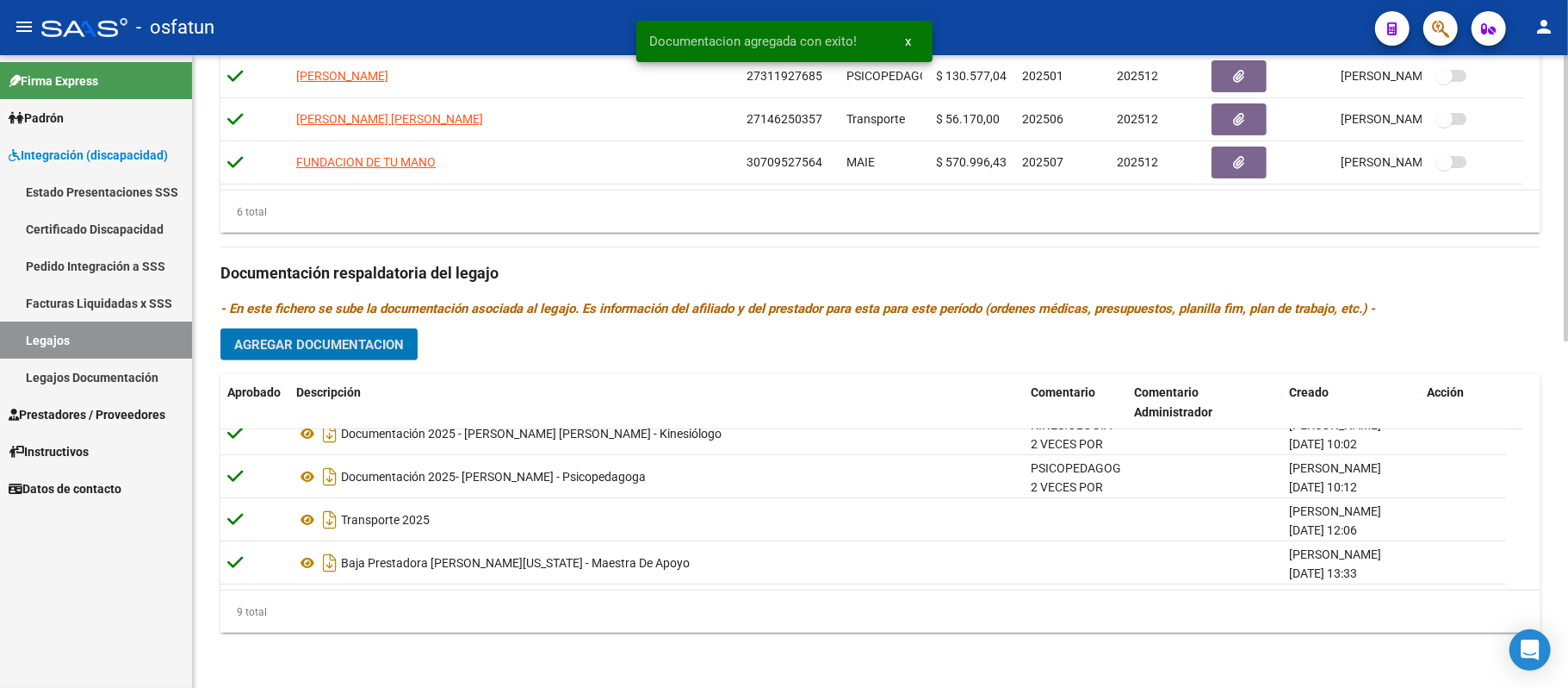
click at [391, 345] on span "Agregar Documentacion" at bounding box center [319, 345] width 170 height 16
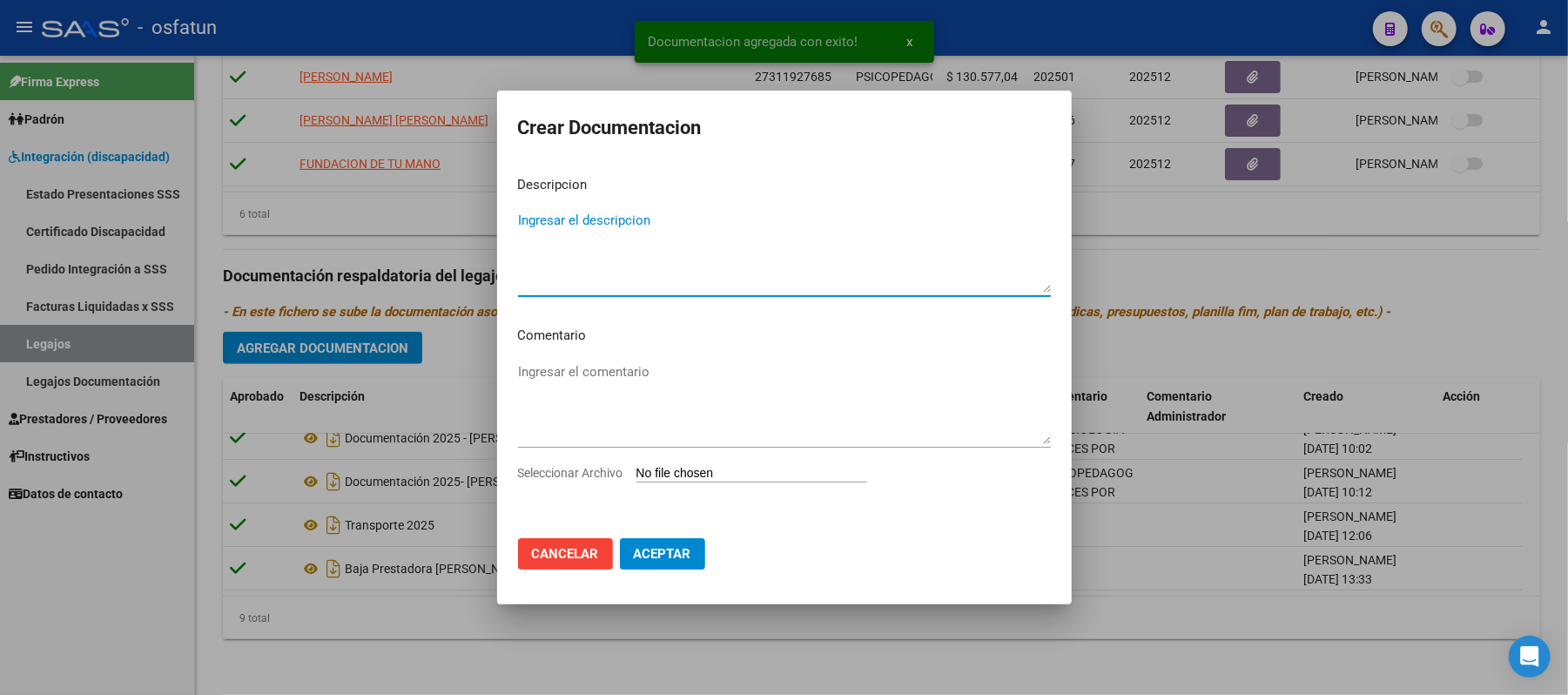
click at [613, 262] on textarea "Ingresar el descripcion" at bounding box center [785, 252] width 533 height 82
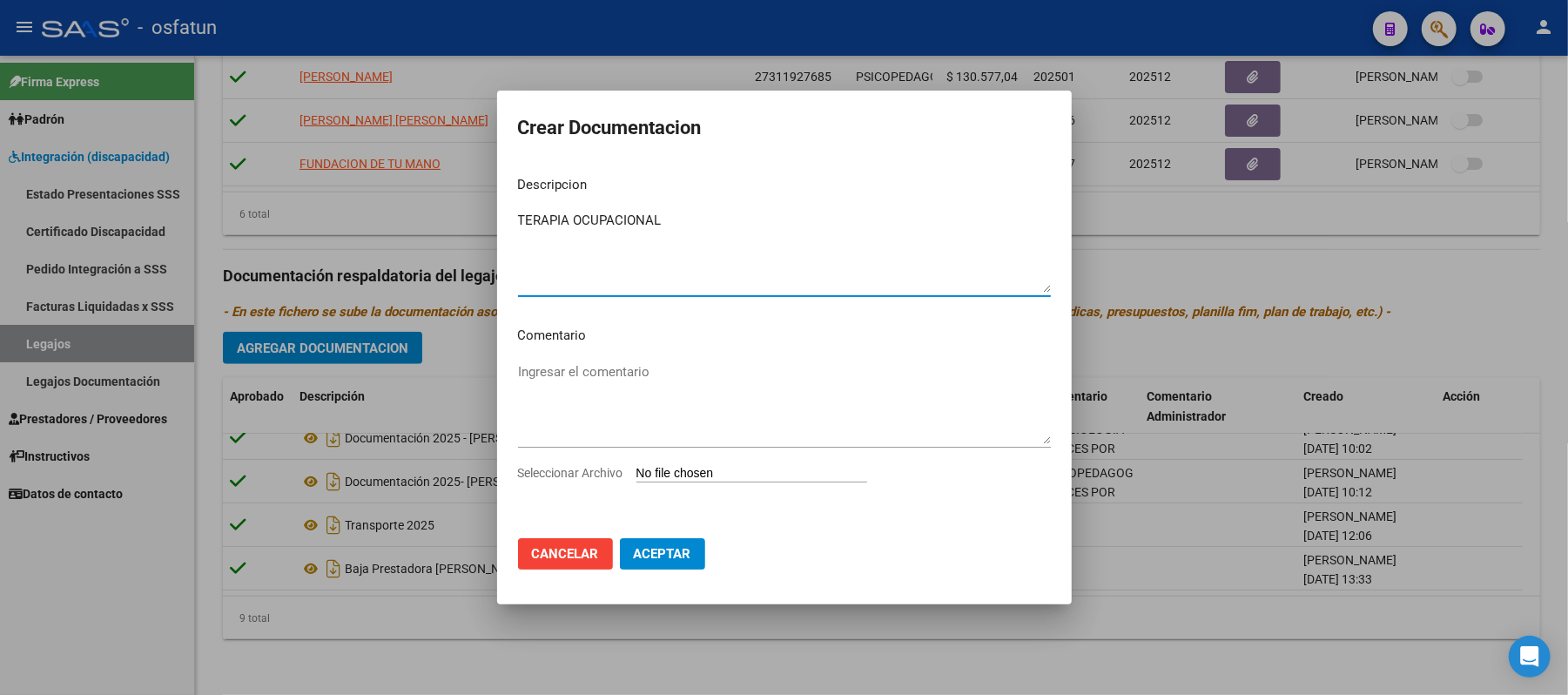
type textarea "TERAPIA OCUPACIONAL"
click at [740, 472] on input "Seleccionar Archivo" at bounding box center [752, 474] width 231 height 17
type input "C:\fakepath\LEGAJO.pdf"
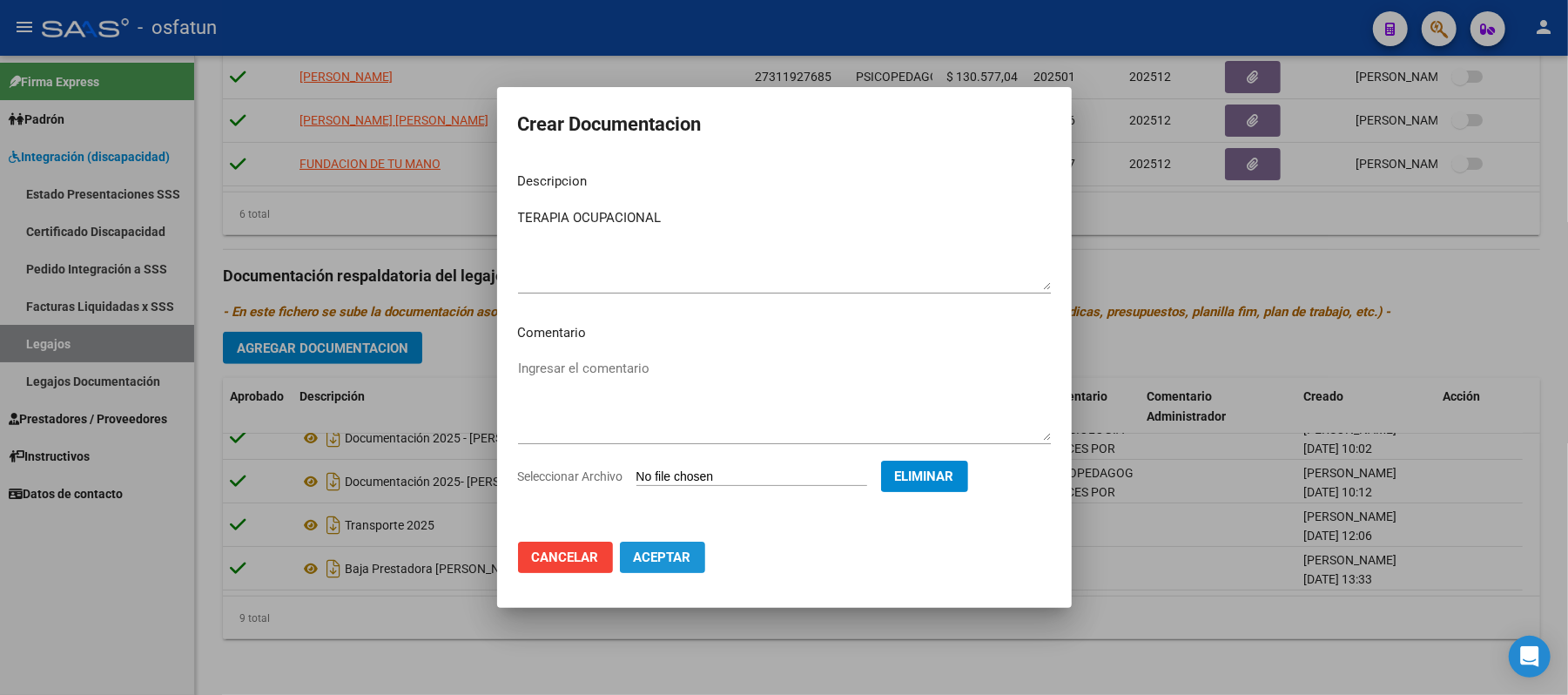
click at [652, 550] on span "Aceptar" at bounding box center [663, 557] width 57 height 16
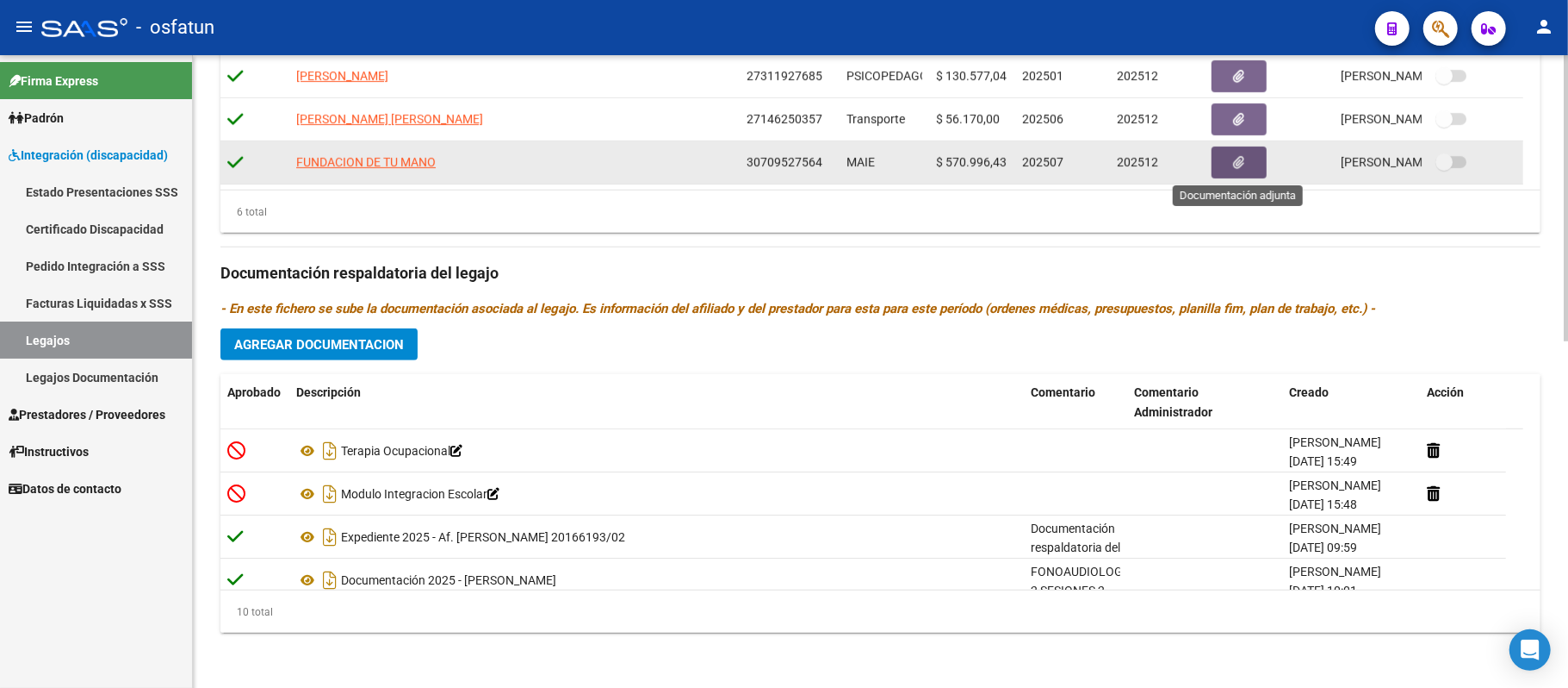
click at [1245, 162] on button "button" at bounding box center [1239, 162] width 55 height 32
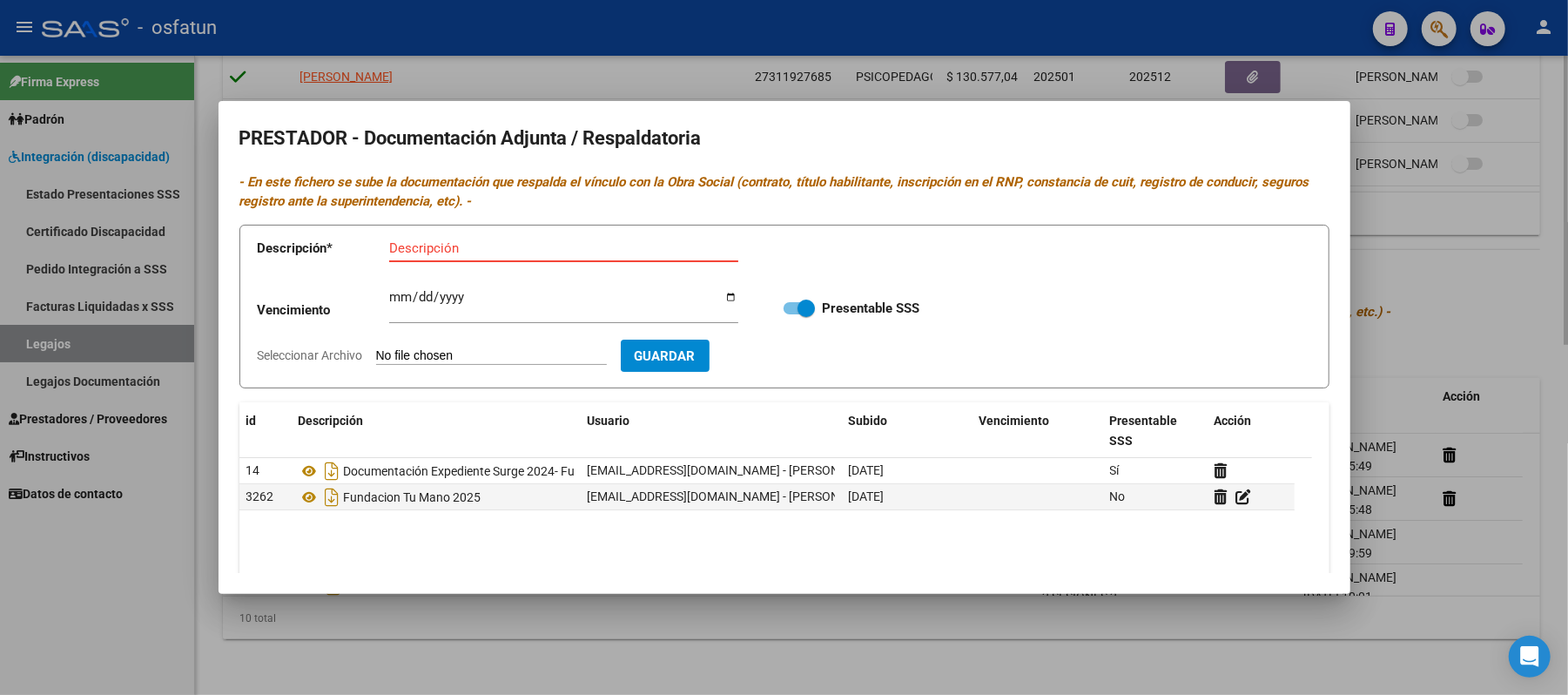
click at [1540, 307] on div at bounding box center [784, 348] width 1568 height 695
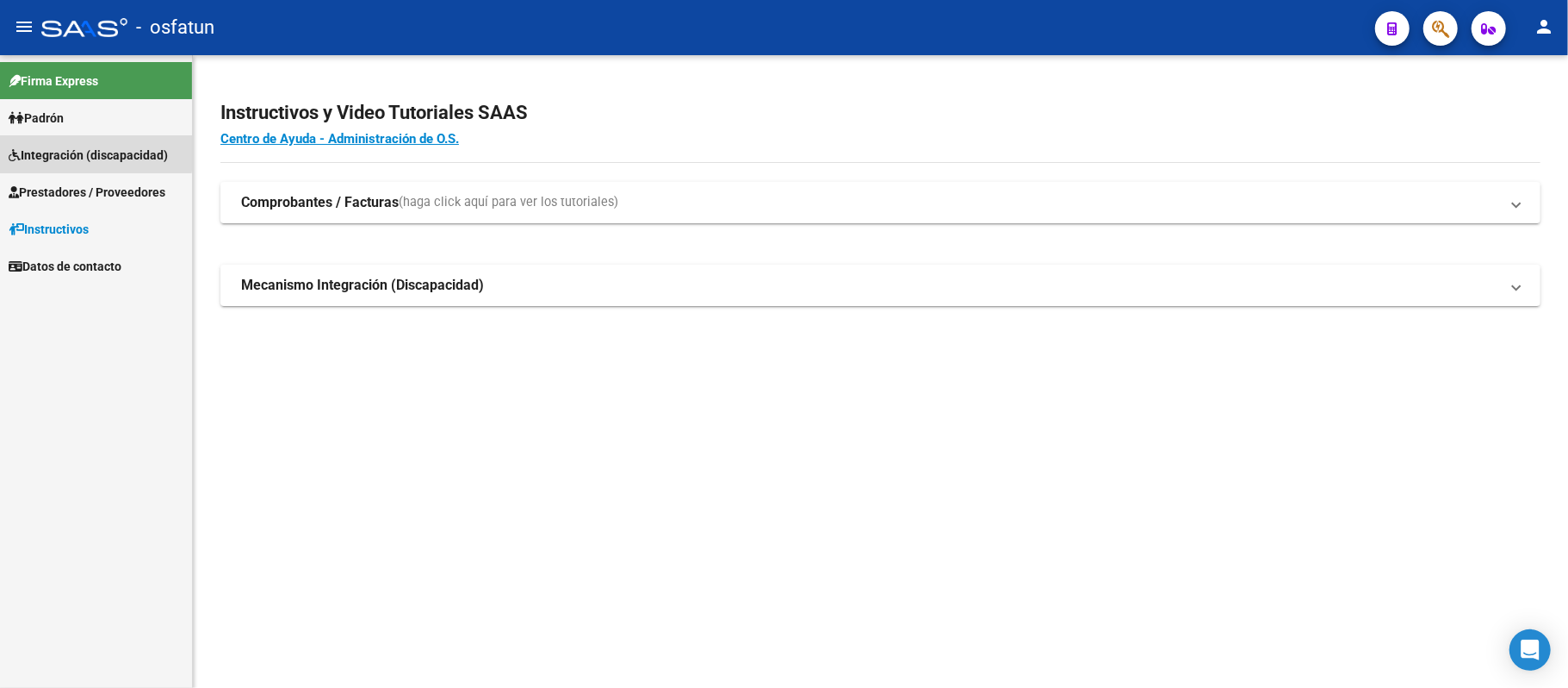
click at [52, 150] on span "Integración (discapacidad)" at bounding box center [88, 155] width 159 height 19
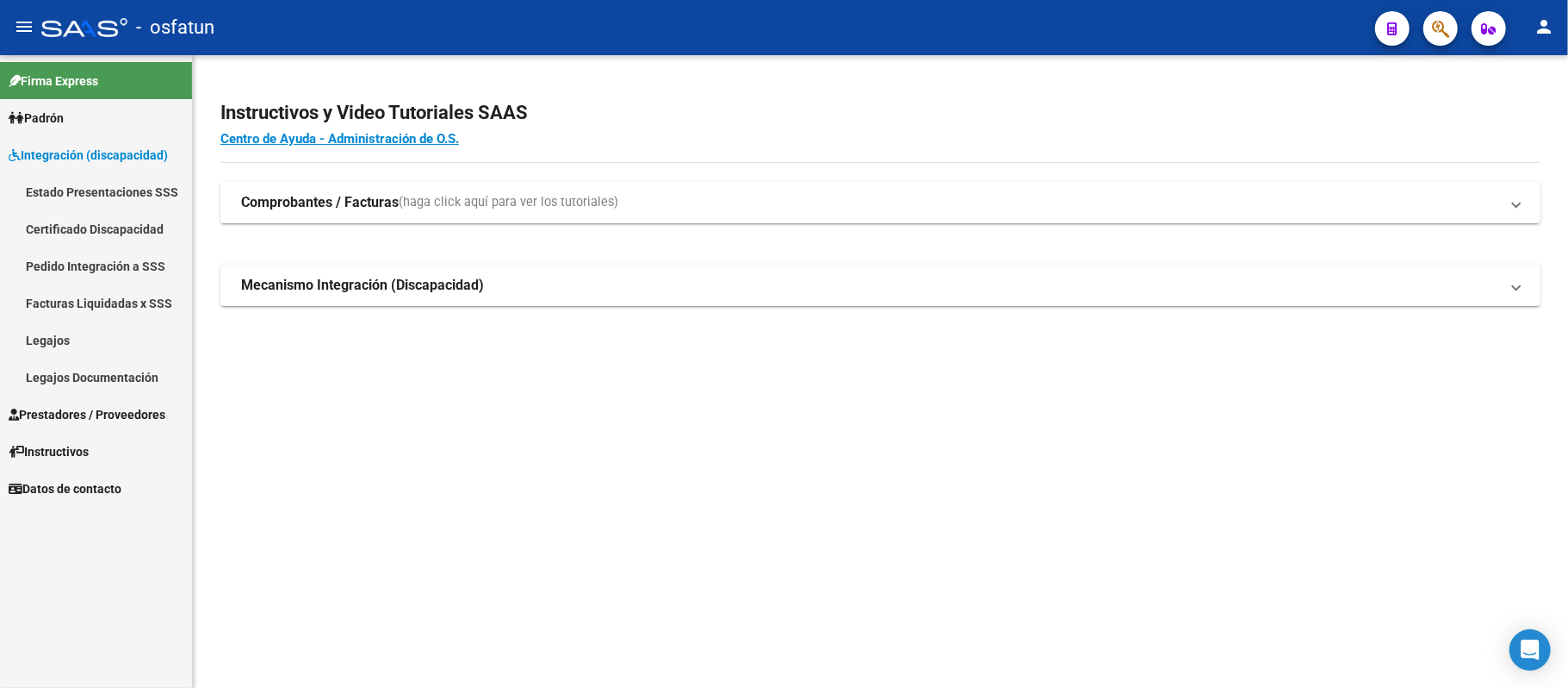
click at [57, 405] on span "Prestadores / Proveedores" at bounding box center [87, 415] width 157 height 19
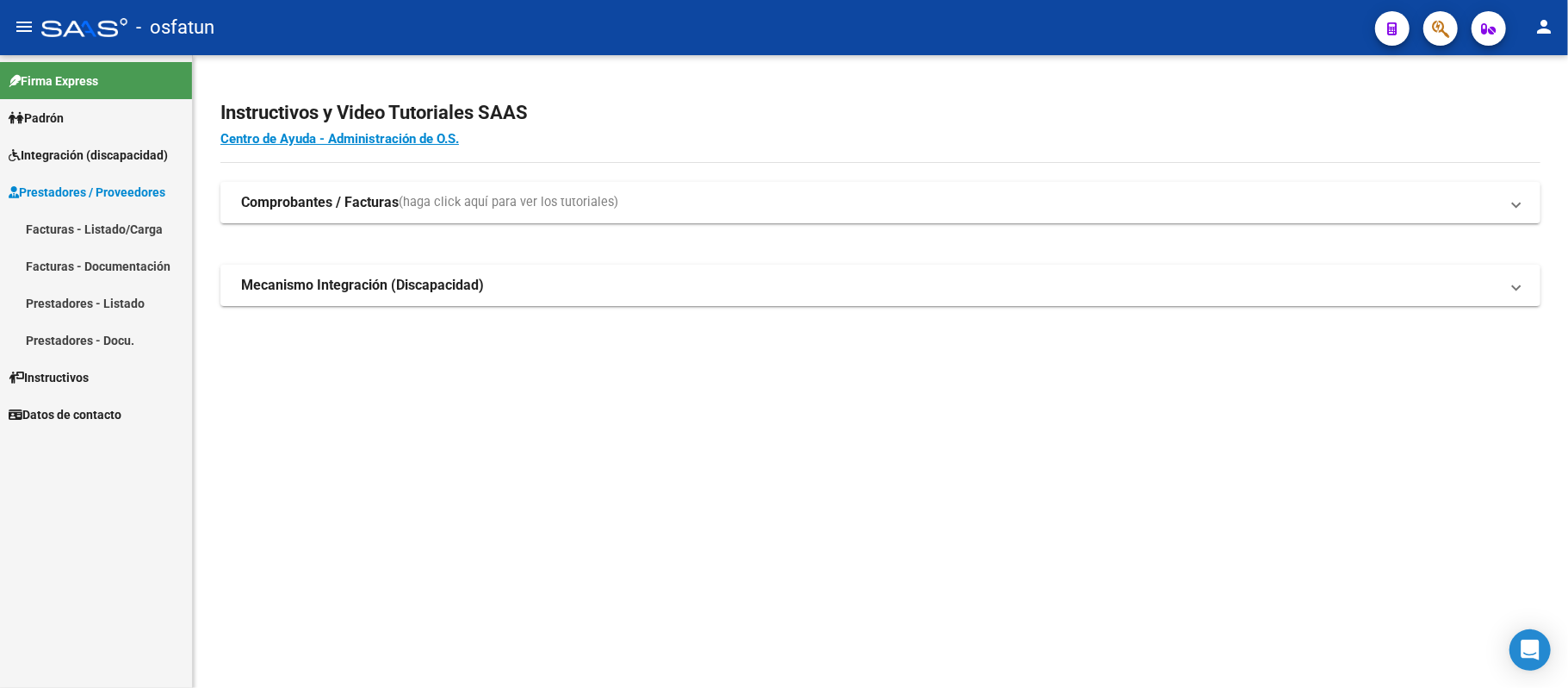
click at [110, 155] on span "Integración (discapacidad)" at bounding box center [88, 155] width 159 height 19
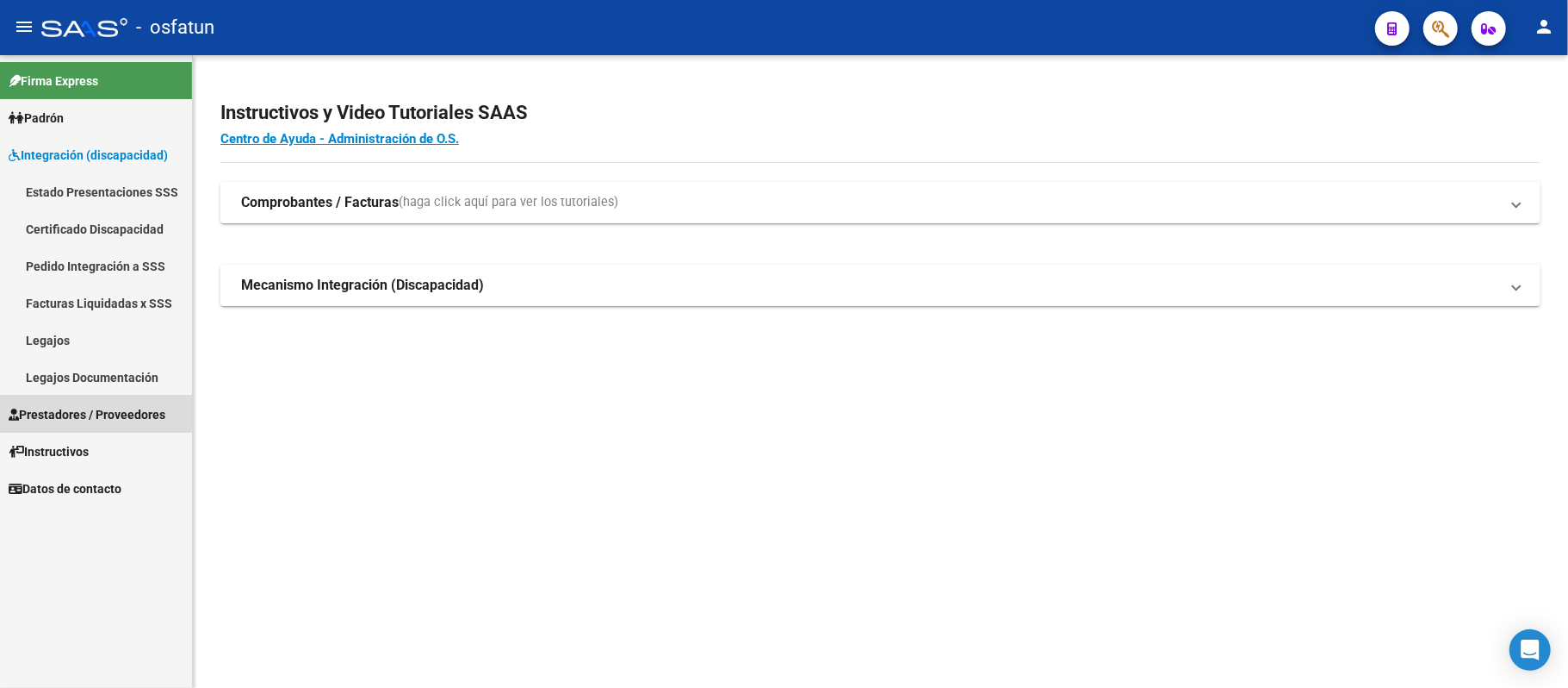
click at [69, 402] on link "Prestadores / Proveedores" at bounding box center [96, 414] width 192 height 37
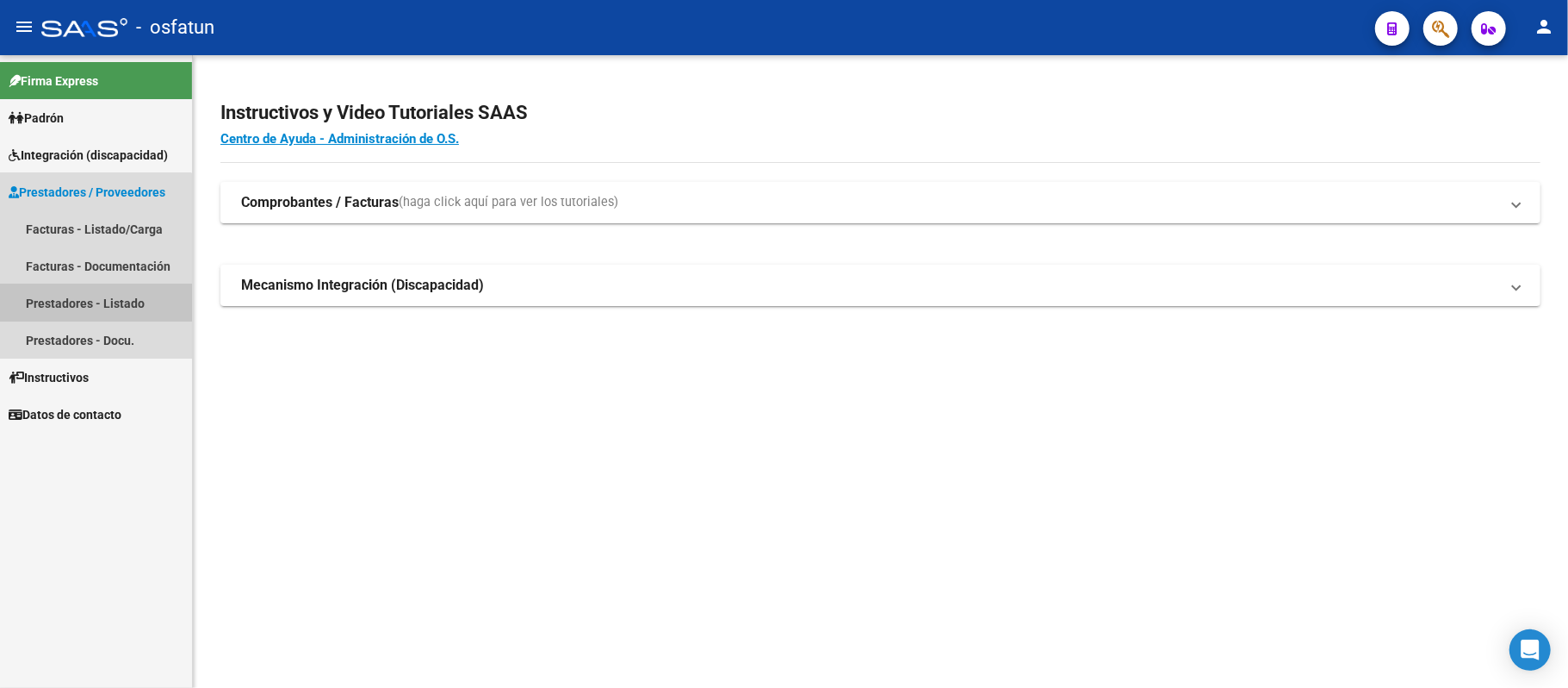
click at [57, 295] on link "Prestadores - Listado" at bounding box center [96, 303] width 192 height 37
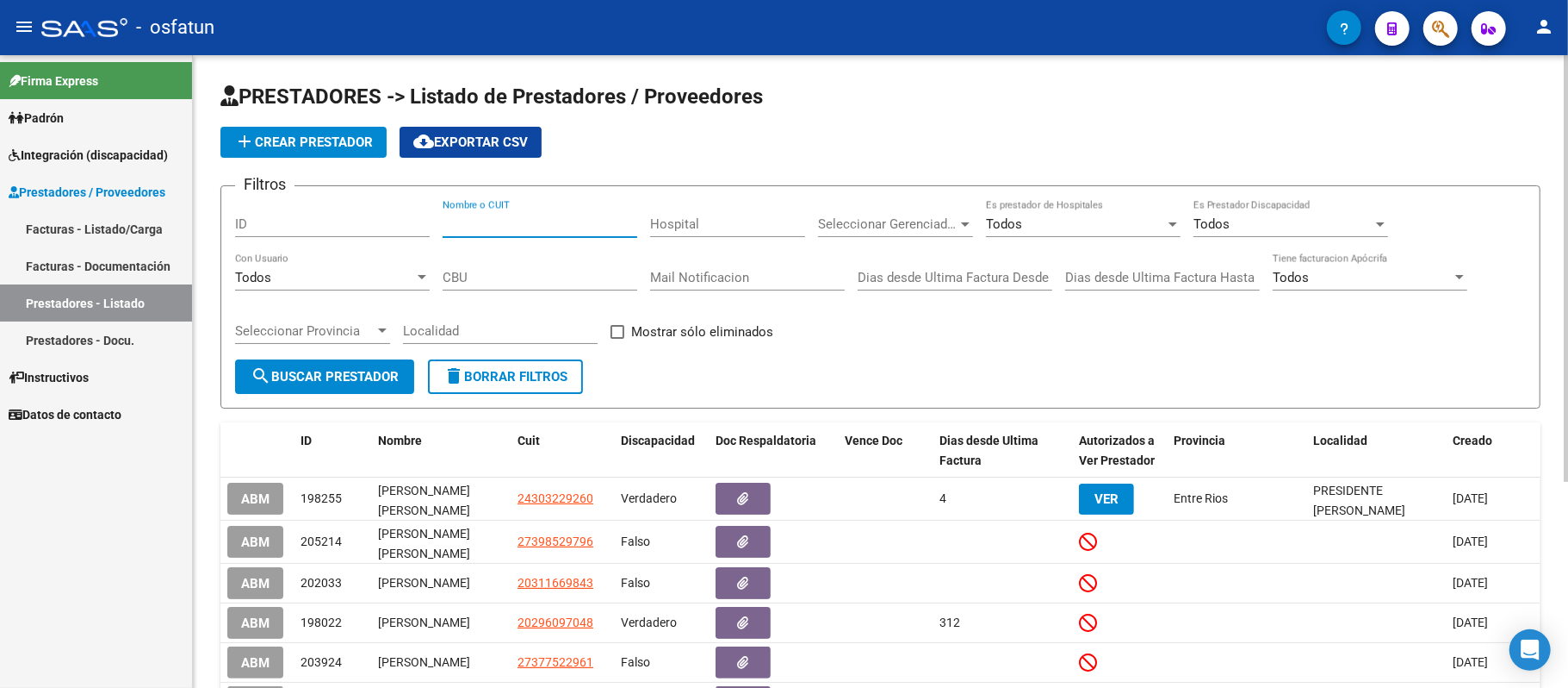
click at [514, 222] on input "Nombre o CUIT" at bounding box center [540, 224] width 195 height 16
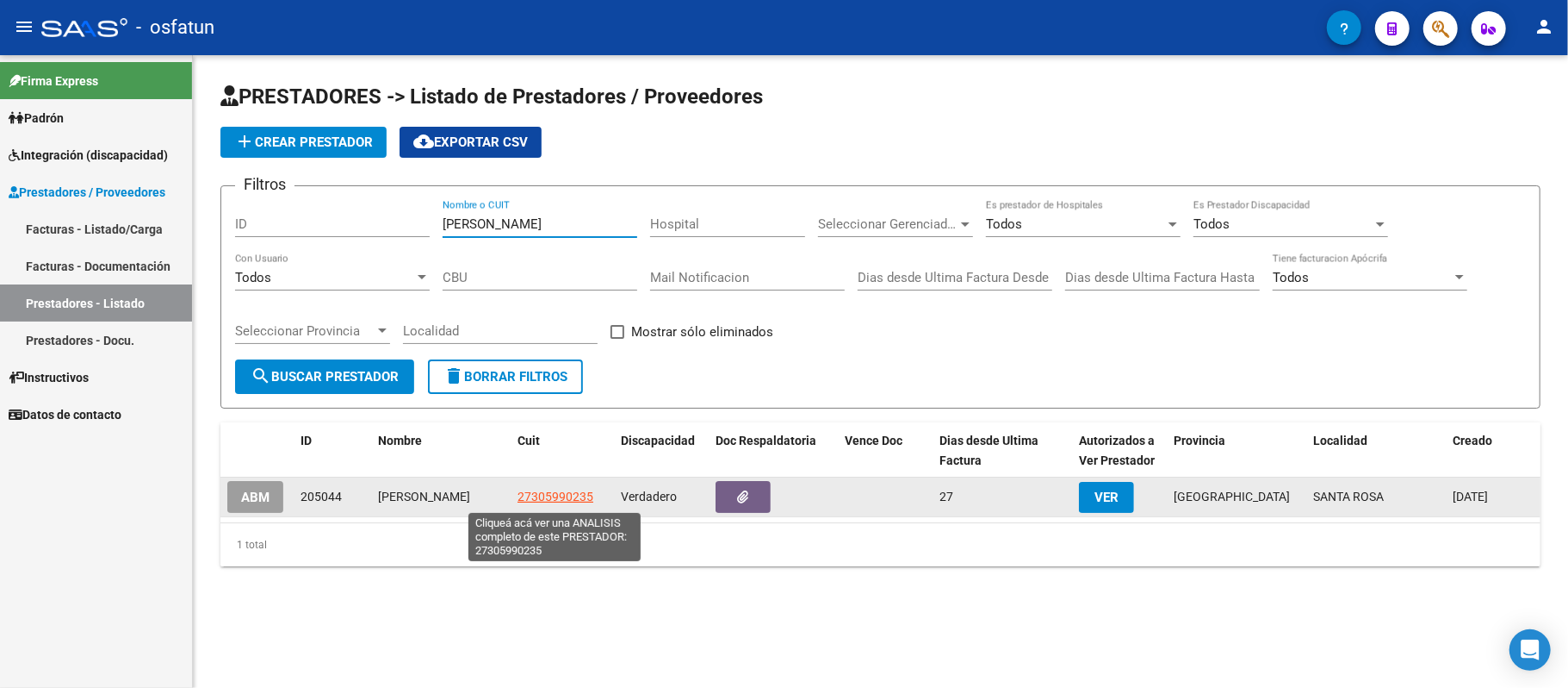
type input "rojas liliana"
click at [552, 497] on span "27305990235" at bounding box center [556, 497] width 76 height 14
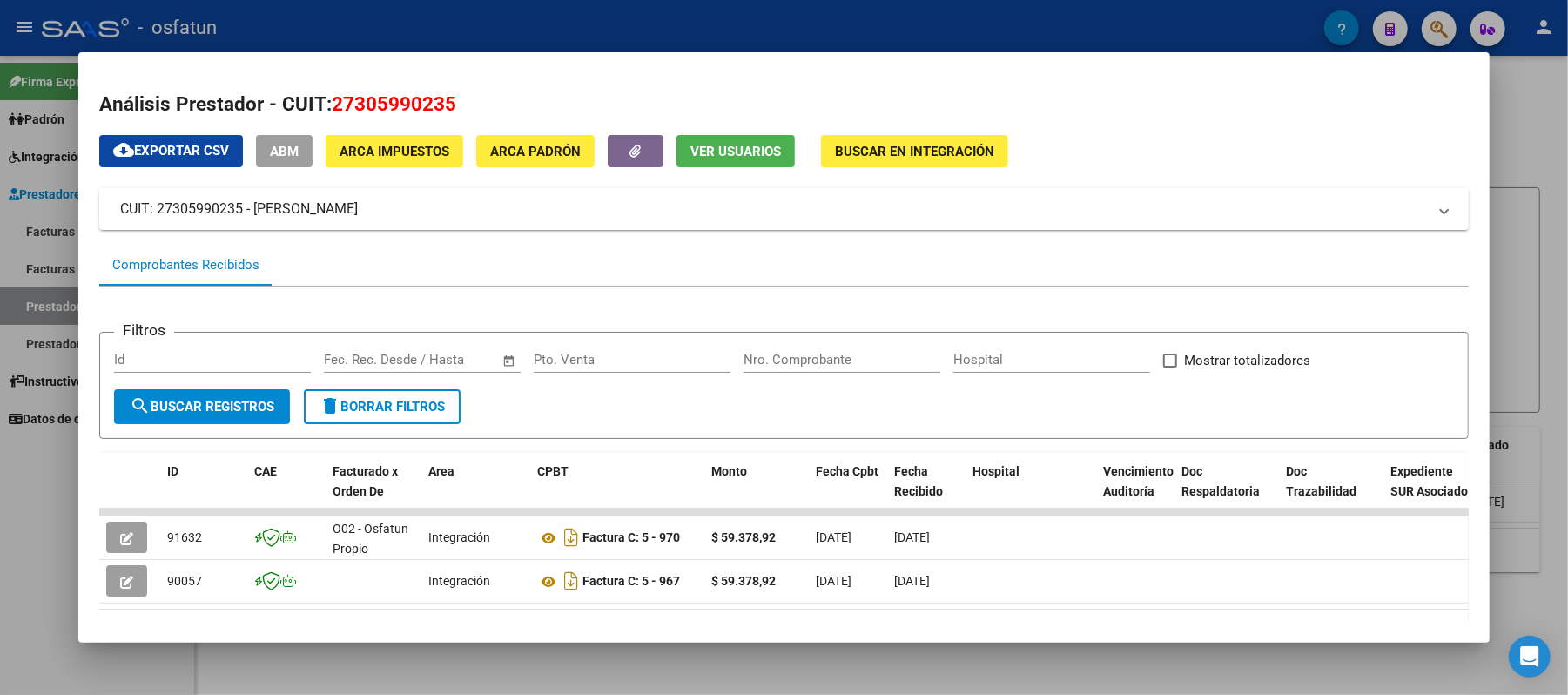
scroll to position [82, 0]
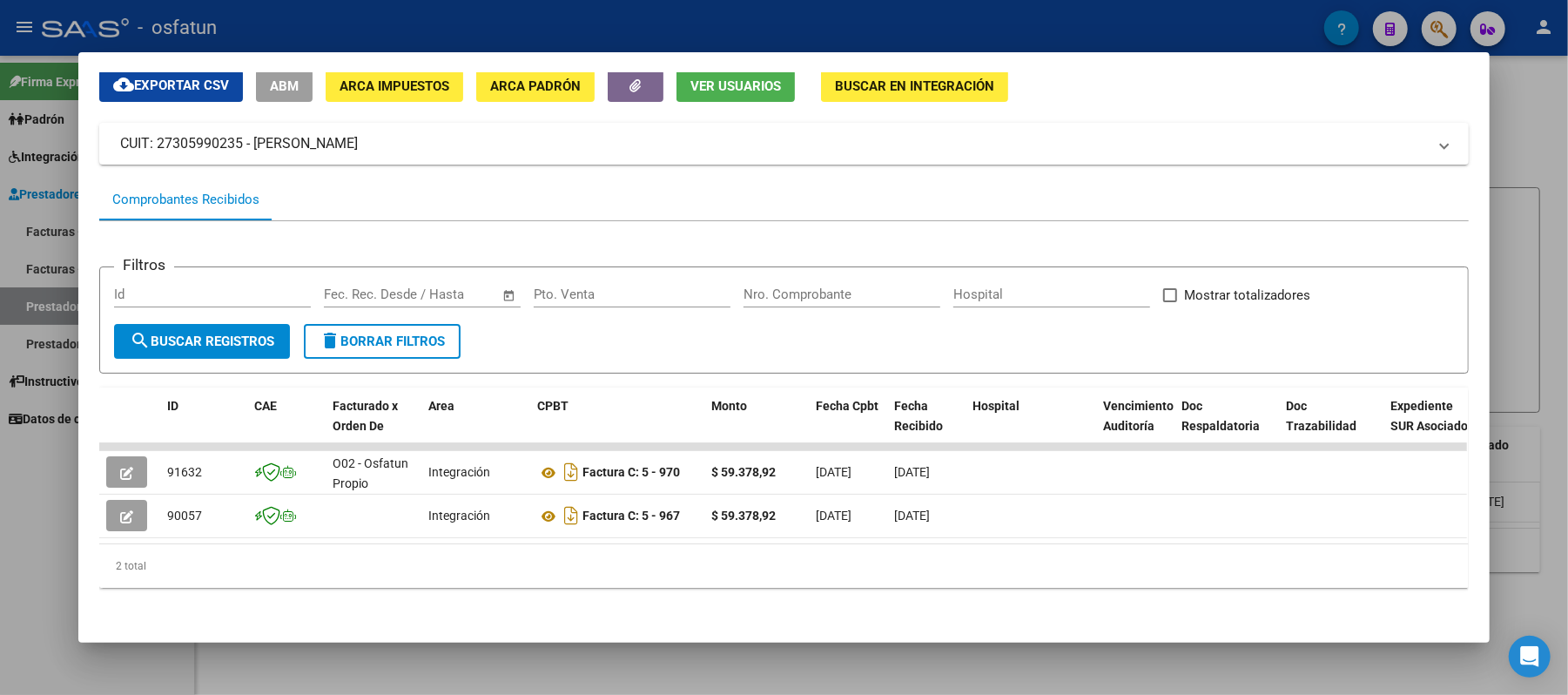
click at [1536, 85] on div at bounding box center [784, 348] width 1568 height 695
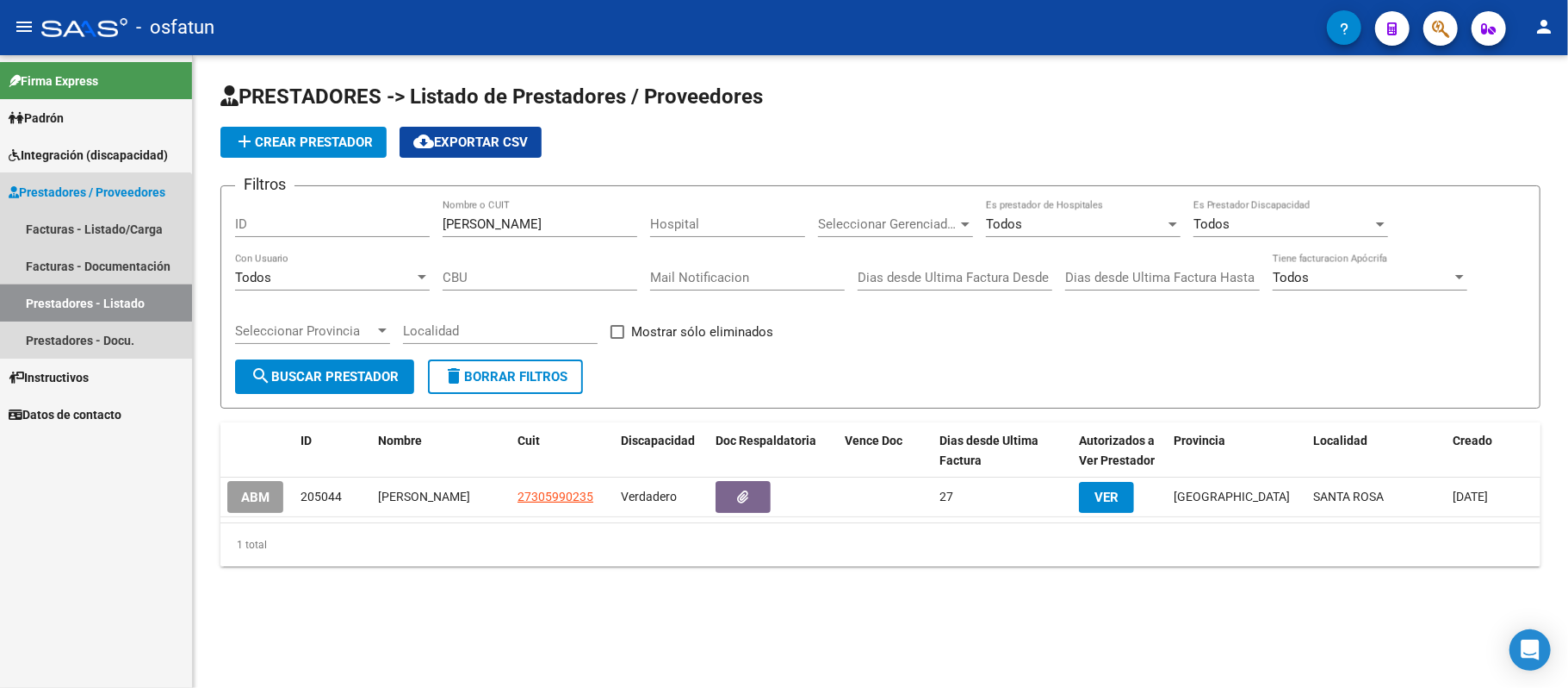
click at [43, 301] on link "Prestadores - Listado" at bounding box center [96, 303] width 192 height 37
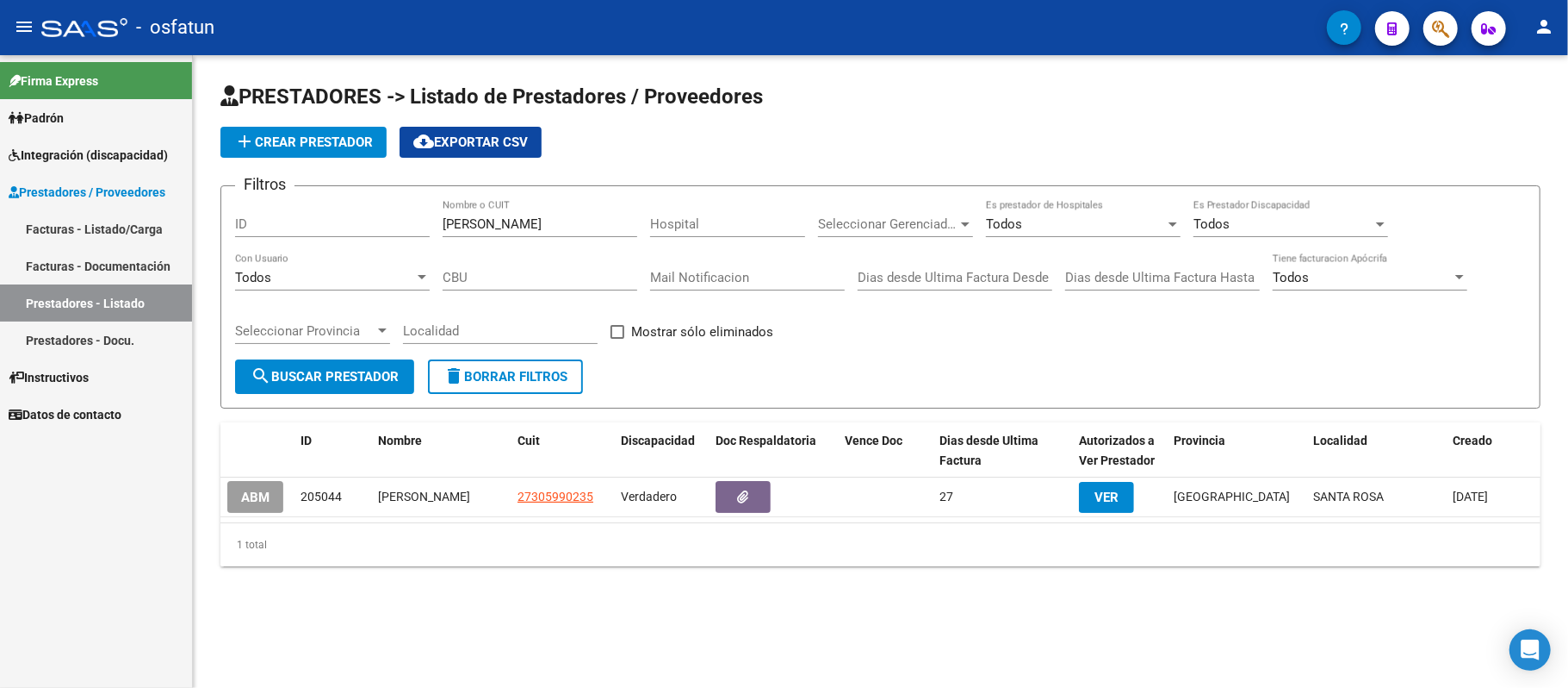
click at [53, 233] on link "Facturas - Listado/Carga" at bounding box center [96, 228] width 192 height 37
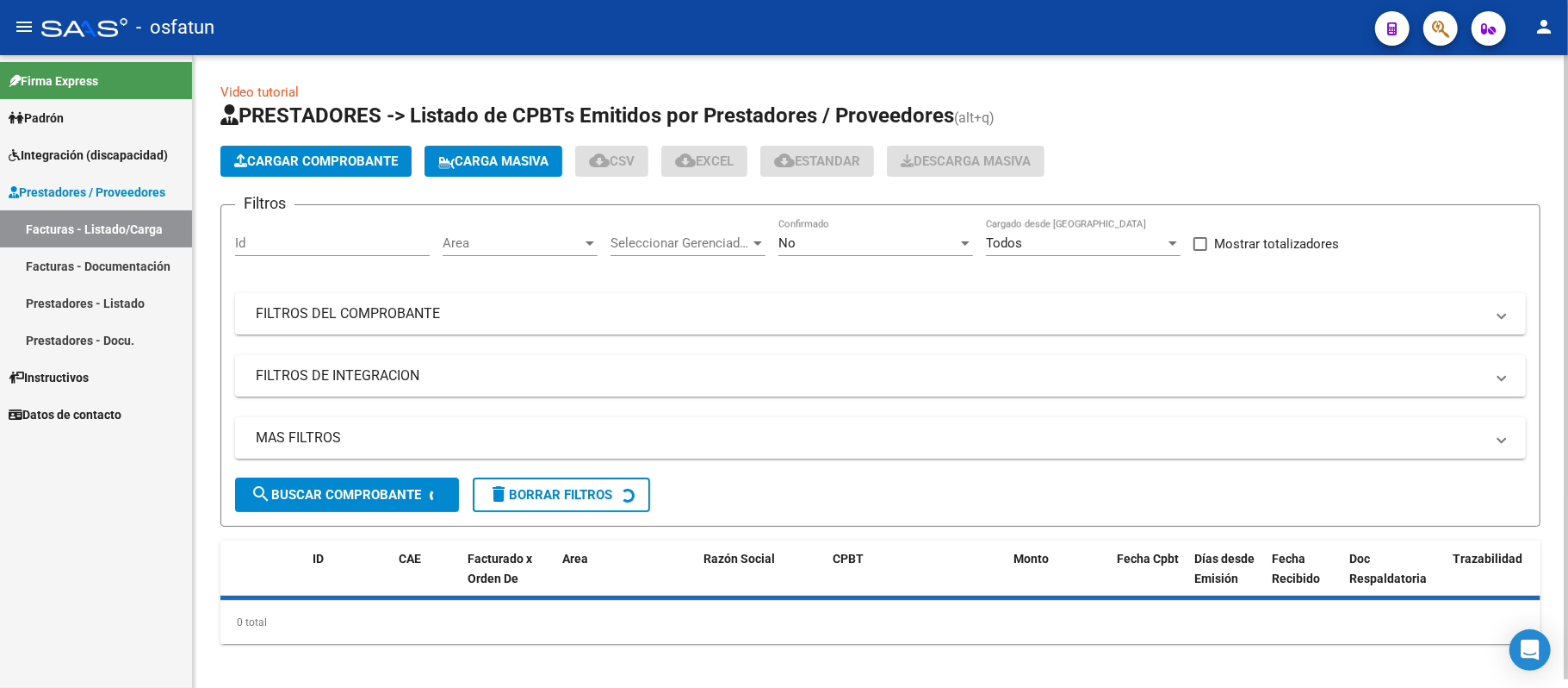
click at [270, 162] on span "Cargar Comprobante" at bounding box center [316, 161] width 164 height 16
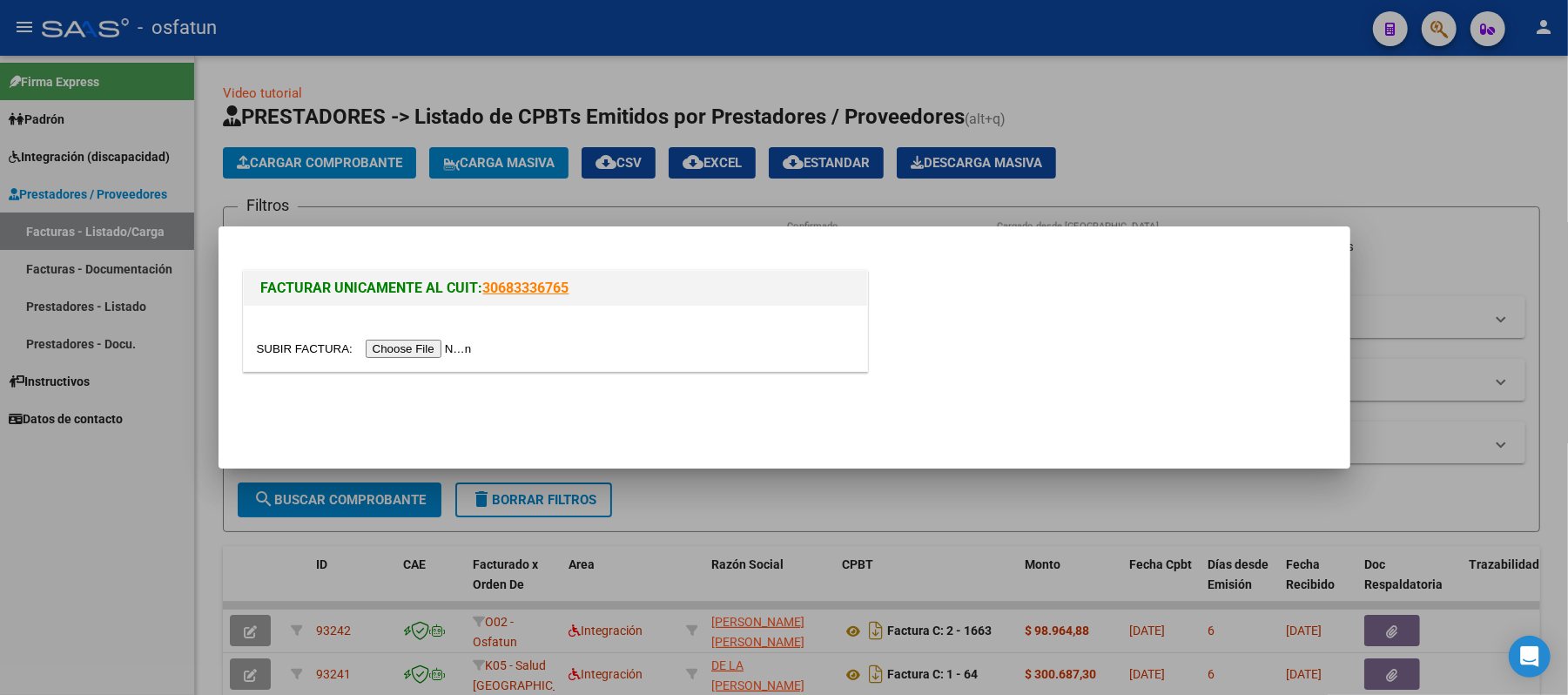
click at [443, 350] on input "file" at bounding box center [367, 348] width 220 height 18
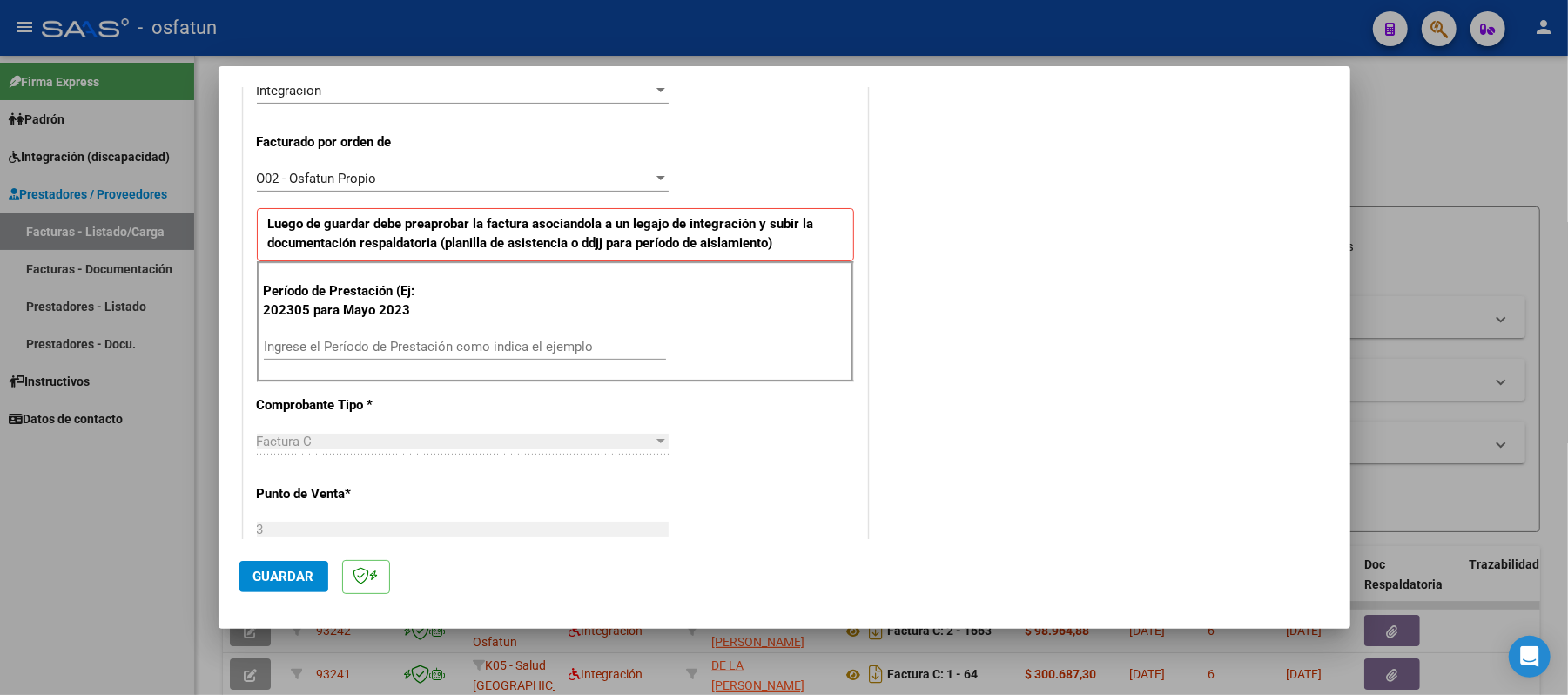
scroll to position [464, 0]
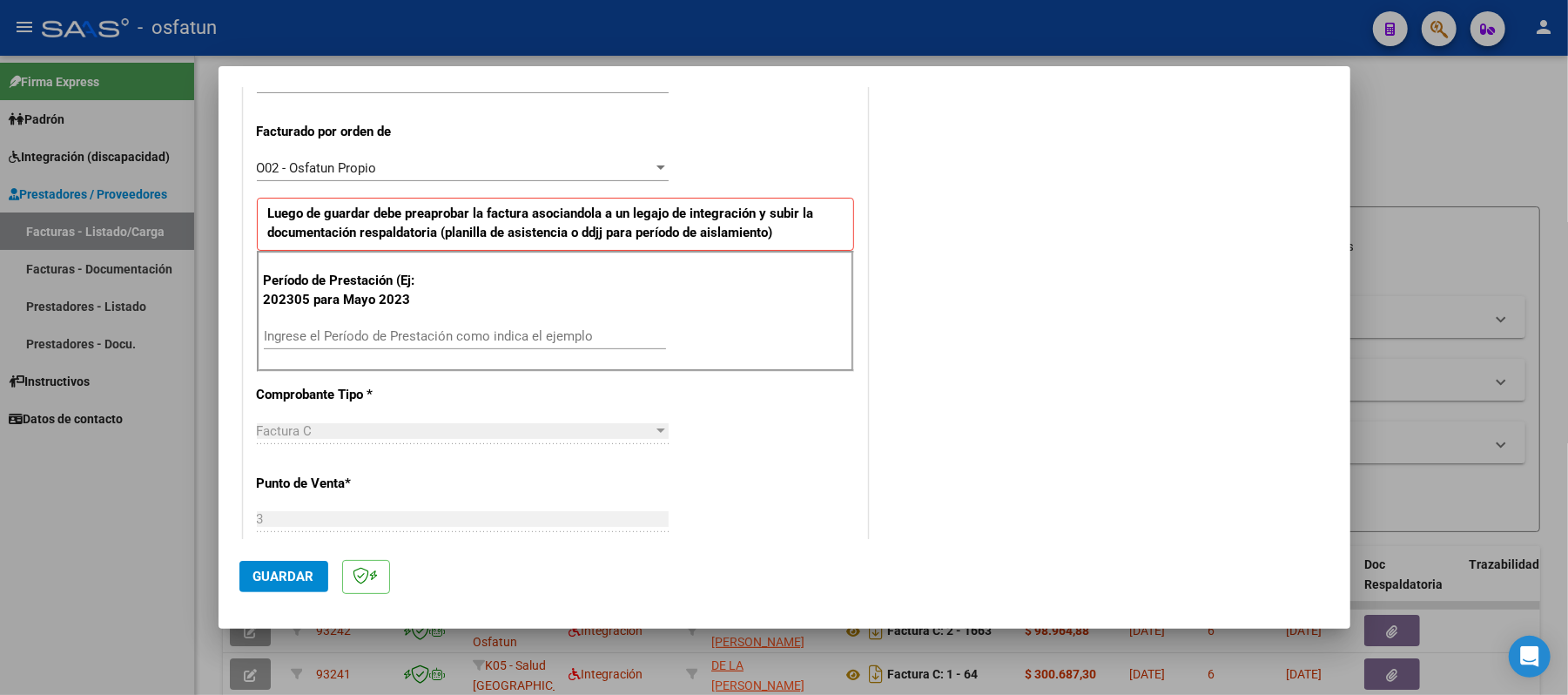
click at [336, 327] on div "Ingrese el Período de Prestación como indica el ejemplo" at bounding box center [465, 336] width 402 height 26
type input "202507"
click at [270, 569] on span "Guardar" at bounding box center [284, 577] width 61 height 16
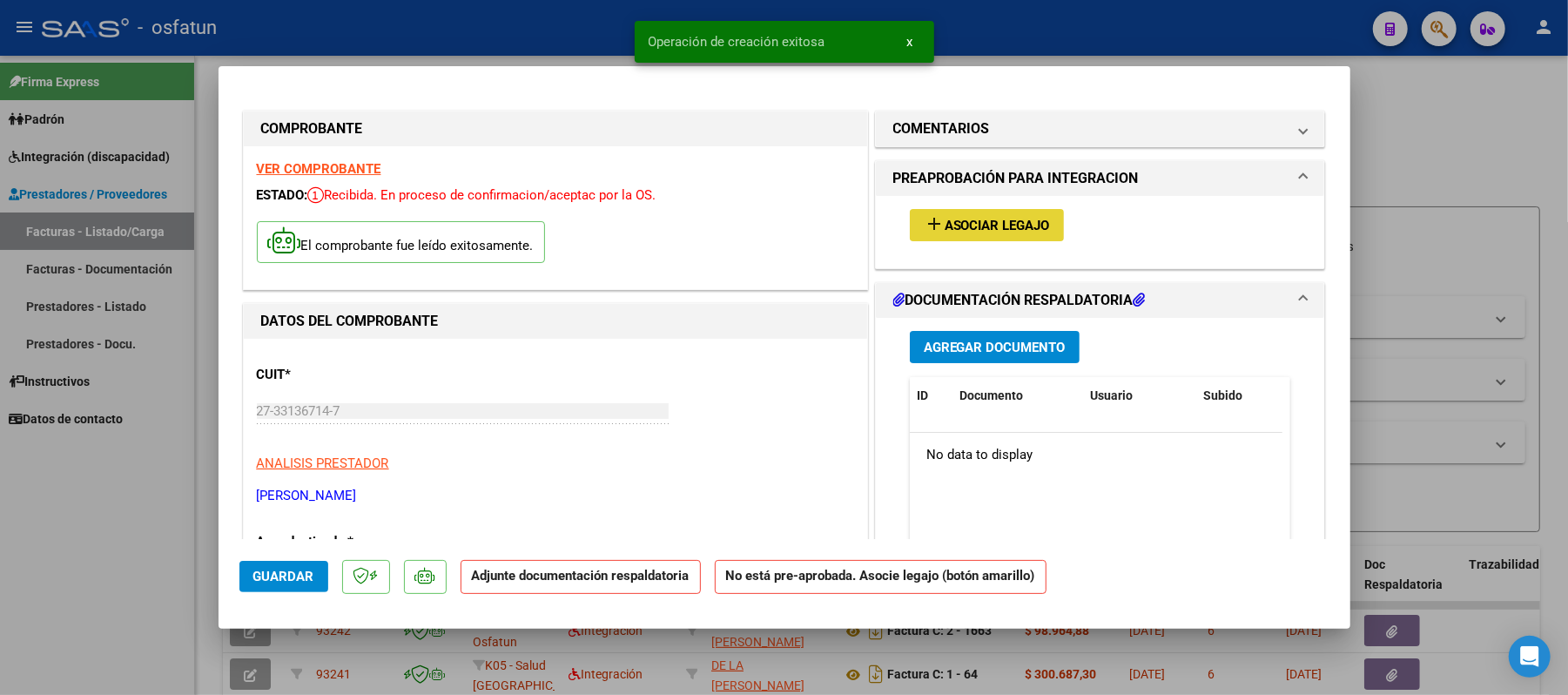
click at [971, 224] on span "Asociar Legajo" at bounding box center [997, 226] width 105 height 16
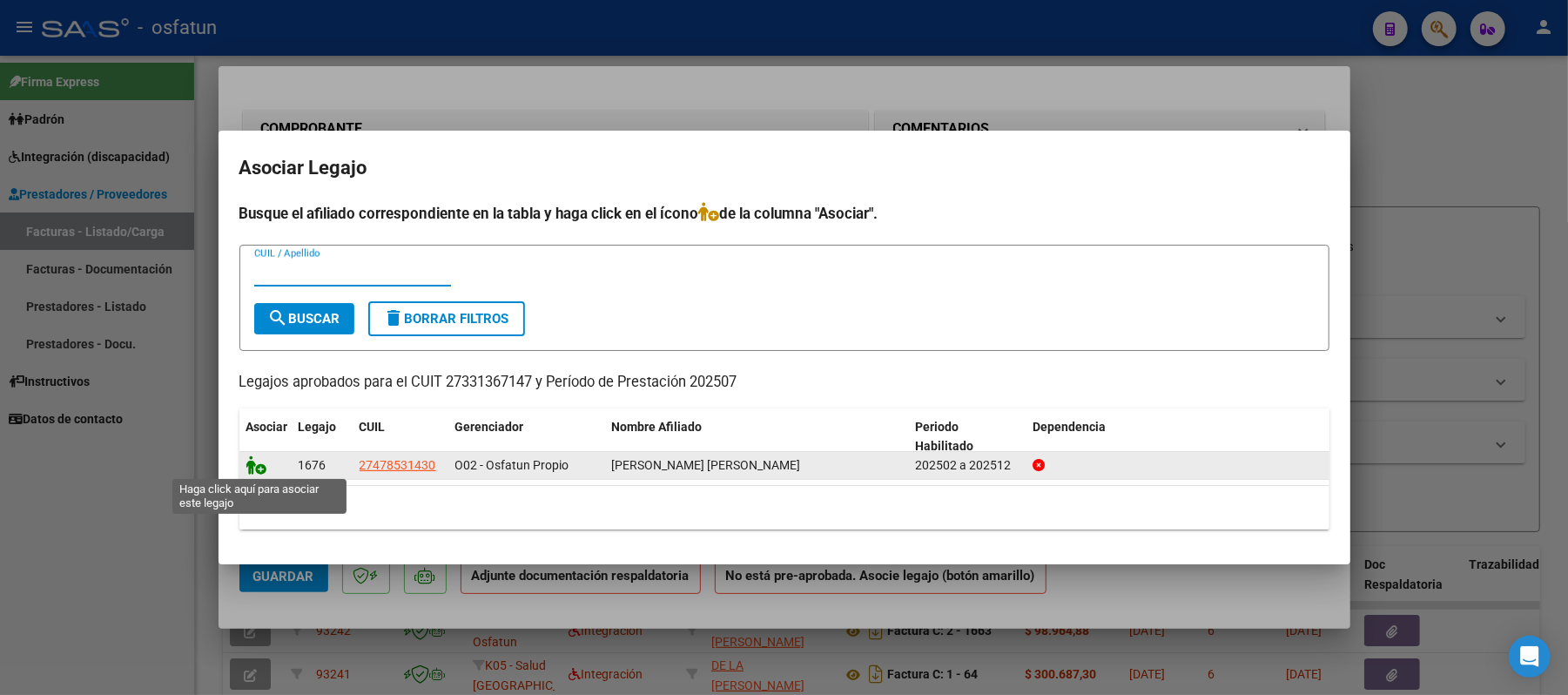
click at [261, 468] on icon at bounding box center [257, 465] width 21 height 19
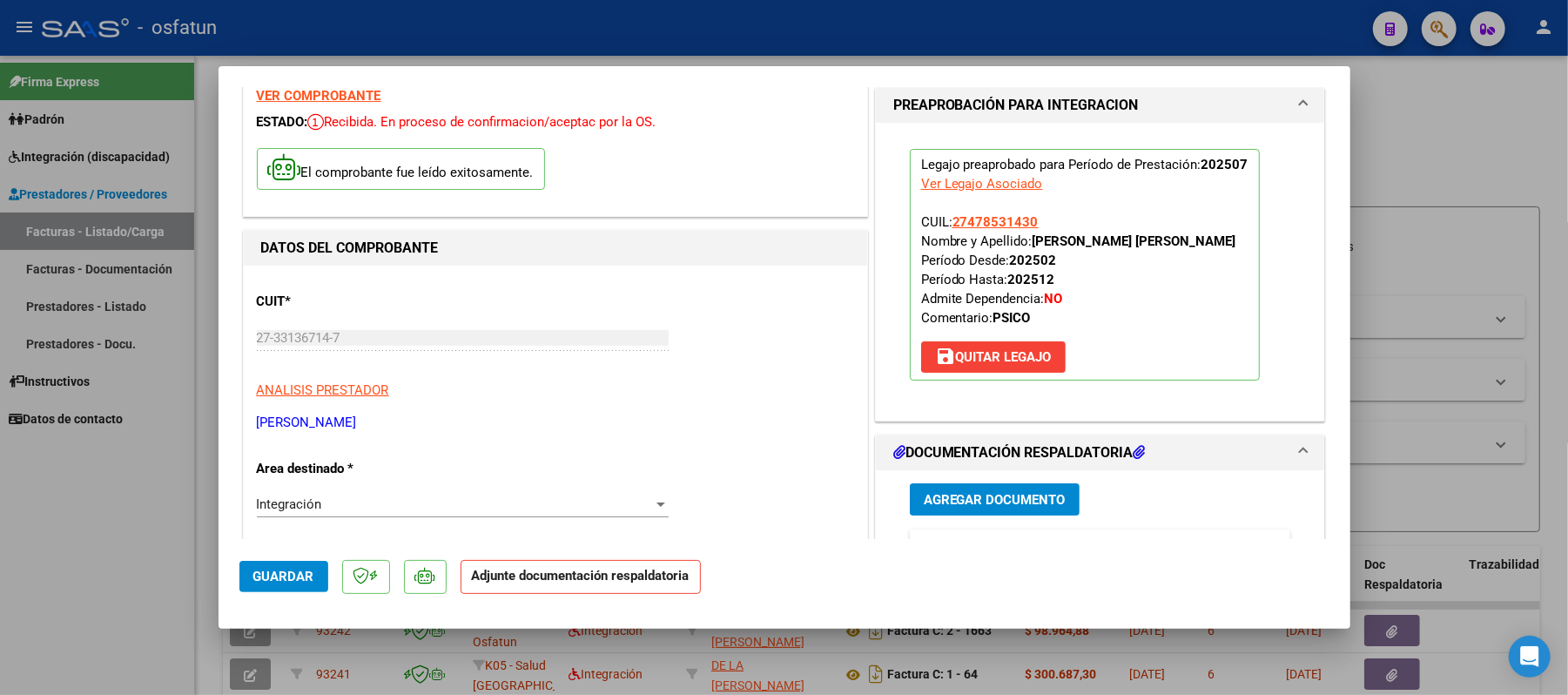
scroll to position [232, 0]
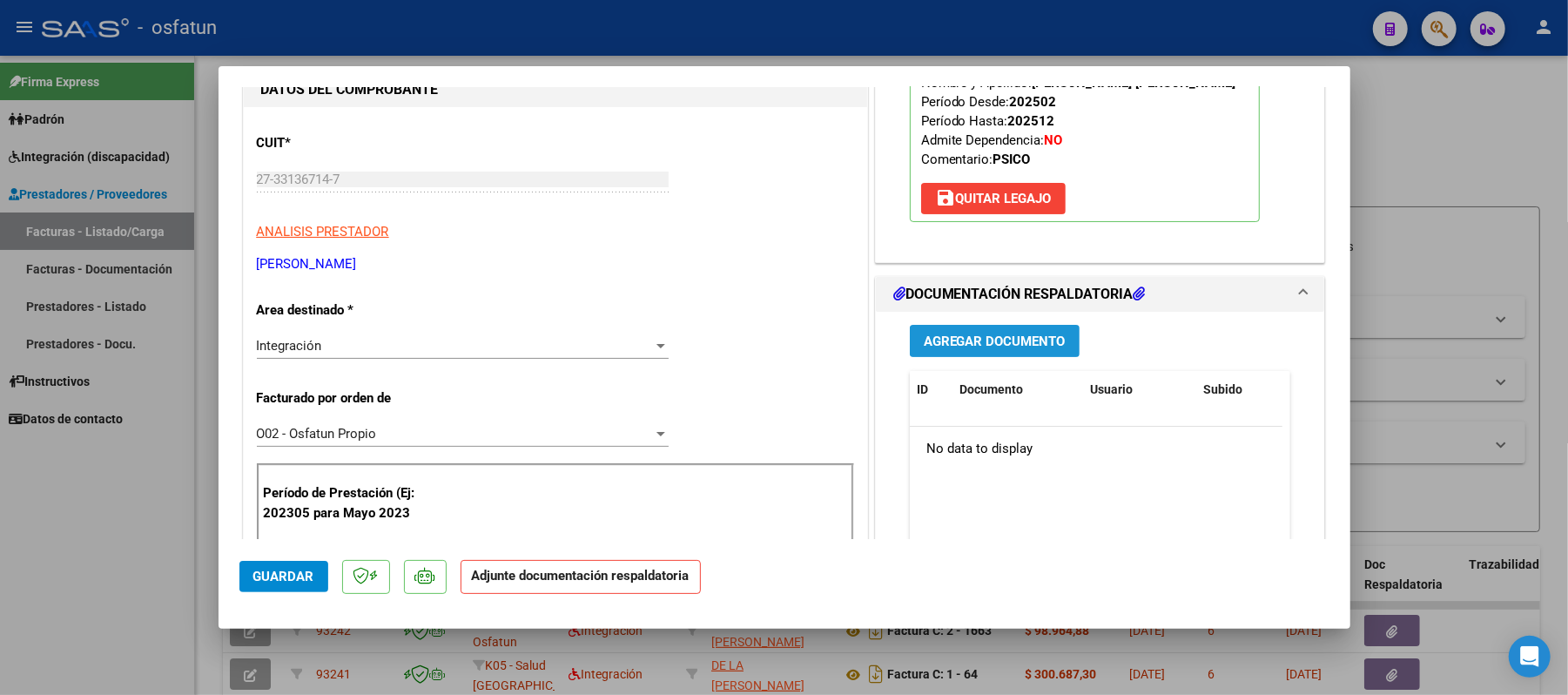
click at [999, 349] on span "Agregar Documento" at bounding box center [994, 341] width 142 height 16
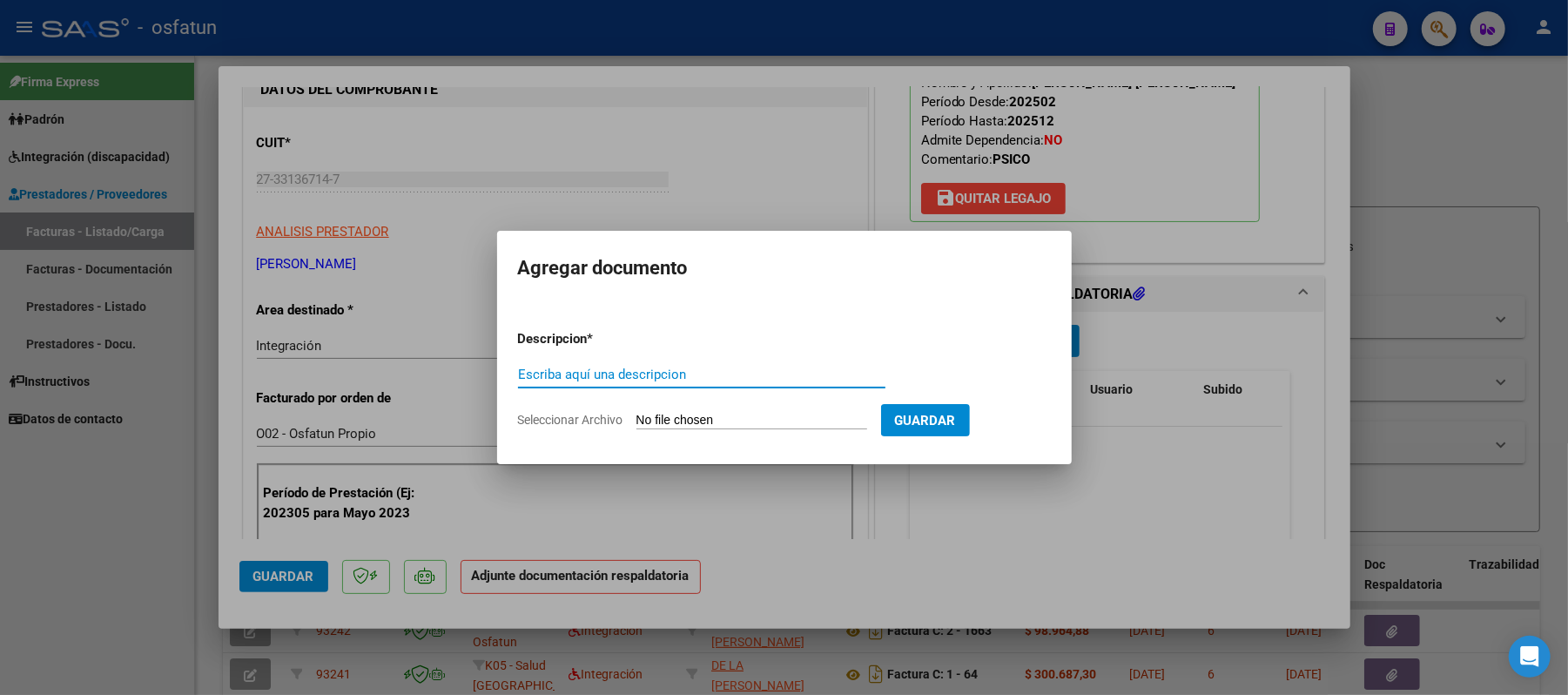
click at [730, 380] on input "Escriba aquí una descripcion" at bounding box center [702, 374] width 368 height 16
type input "asist"
click at [707, 419] on input "Seleccionar Archivo" at bounding box center [752, 421] width 231 height 17
type input "C:\fakepath\ASIST.pdf"
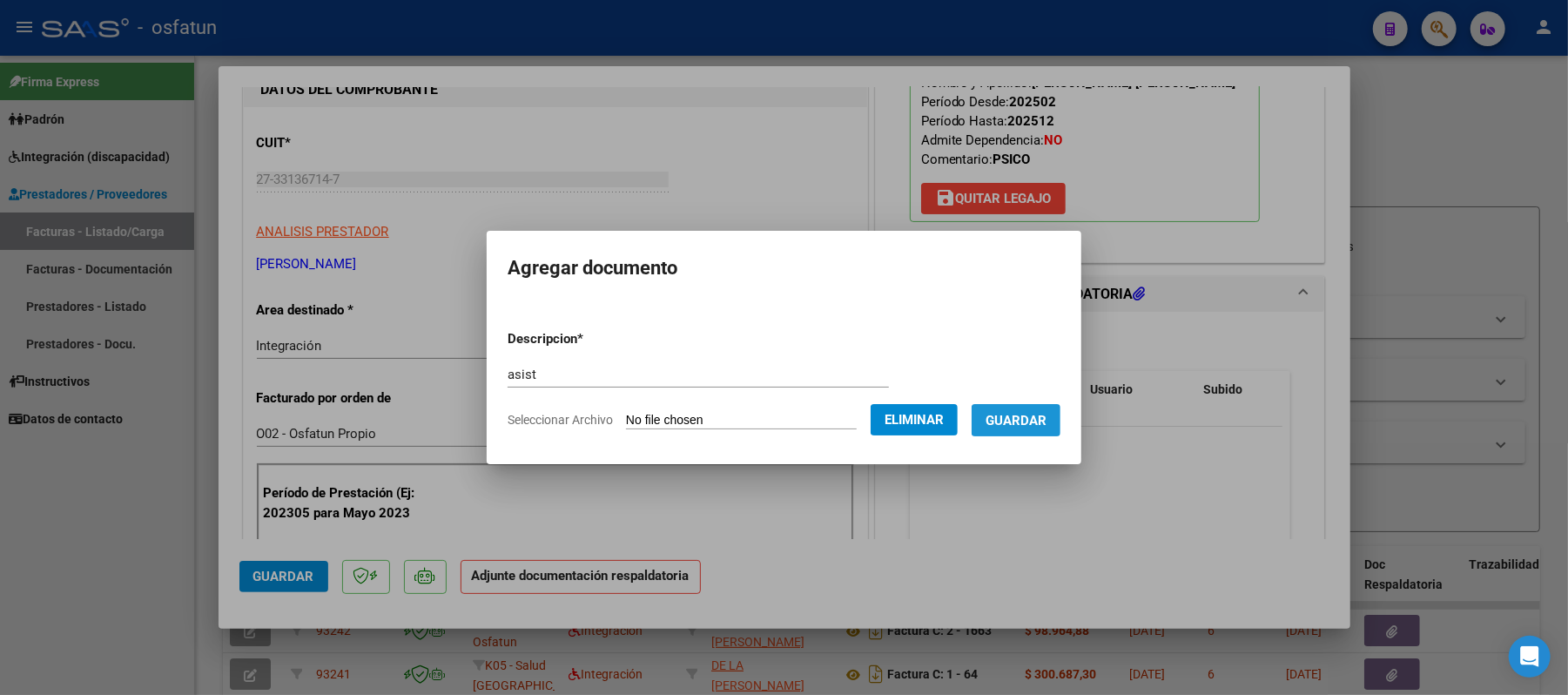
click at [1025, 422] on span "Guardar" at bounding box center [1016, 421] width 61 height 16
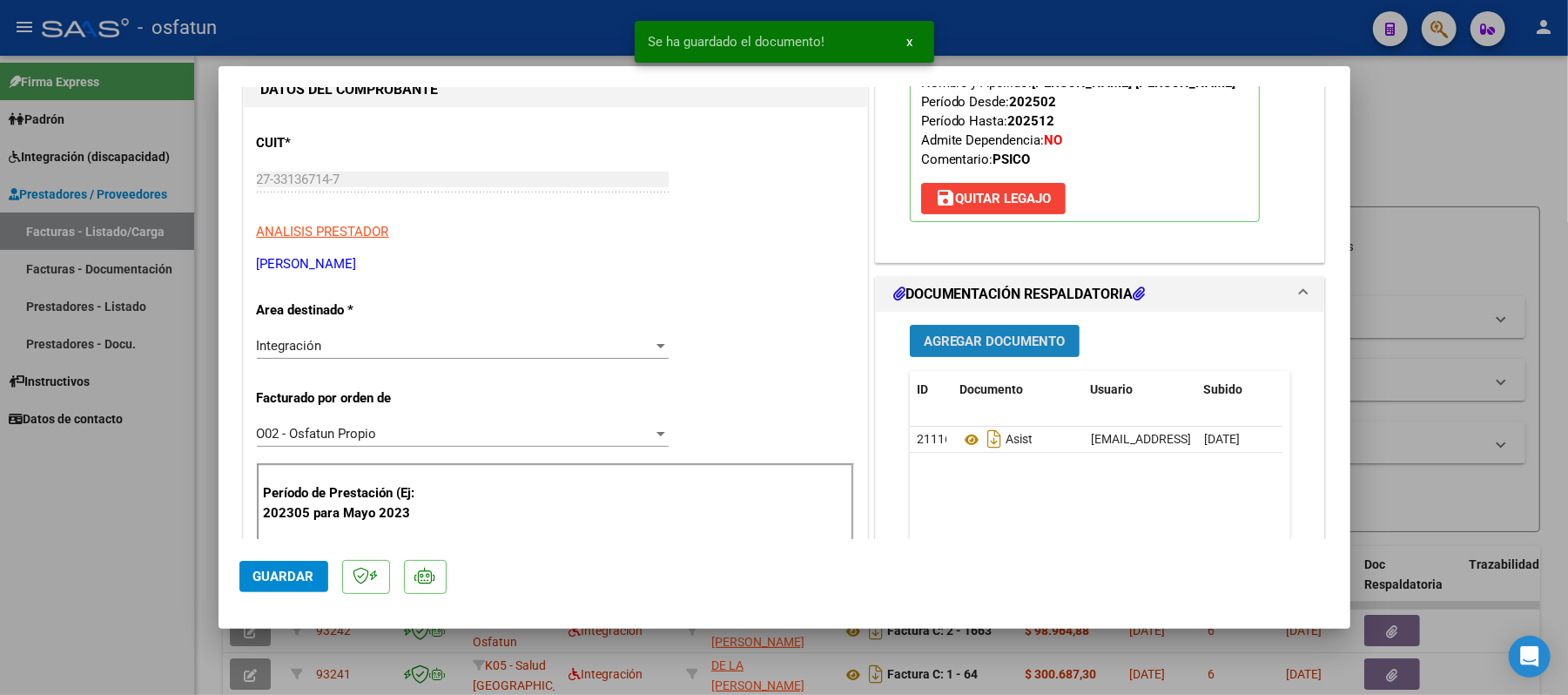
click at [1014, 349] on span "Agregar Documento" at bounding box center [994, 341] width 142 height 16
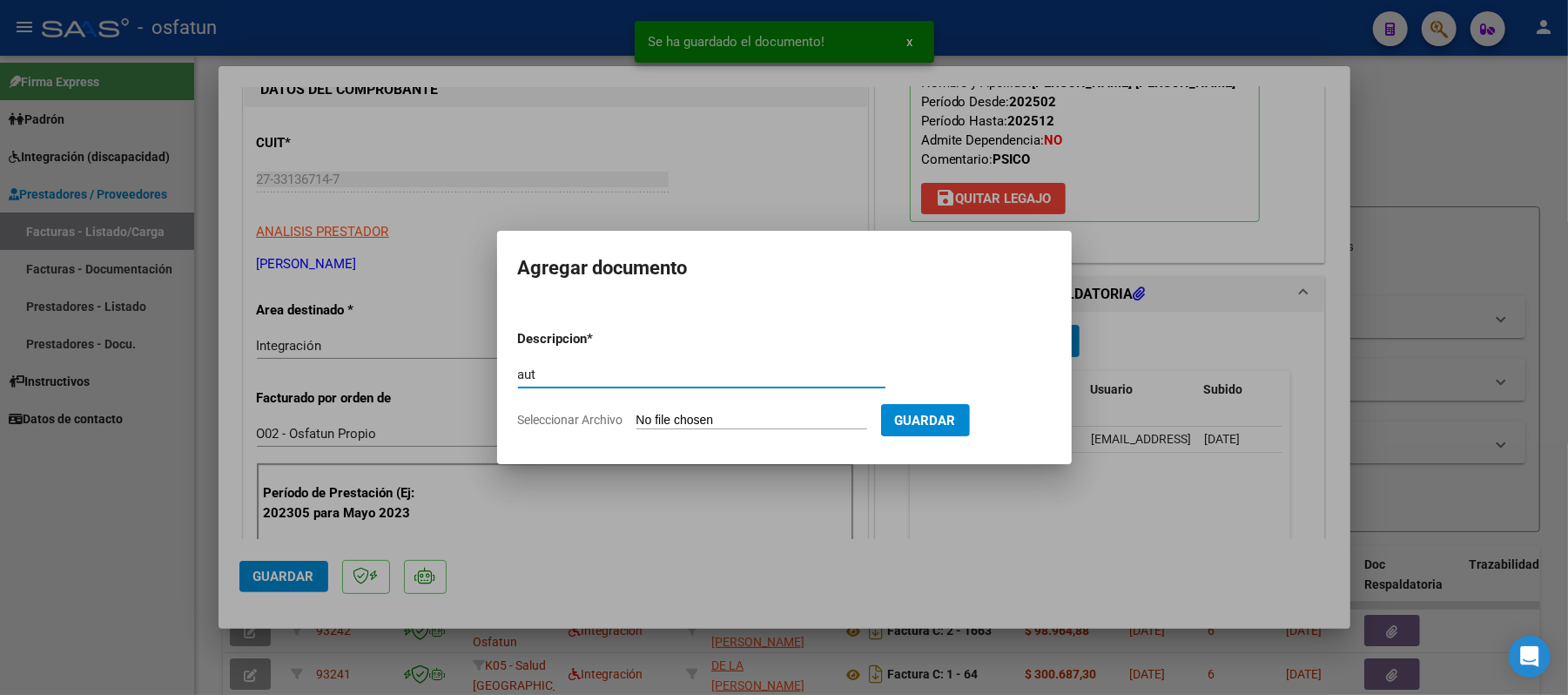
type input "aut"
click at [704, 422] on input "Seleccionar Archivo" at bounding box center [752, 421] width 231 height 17
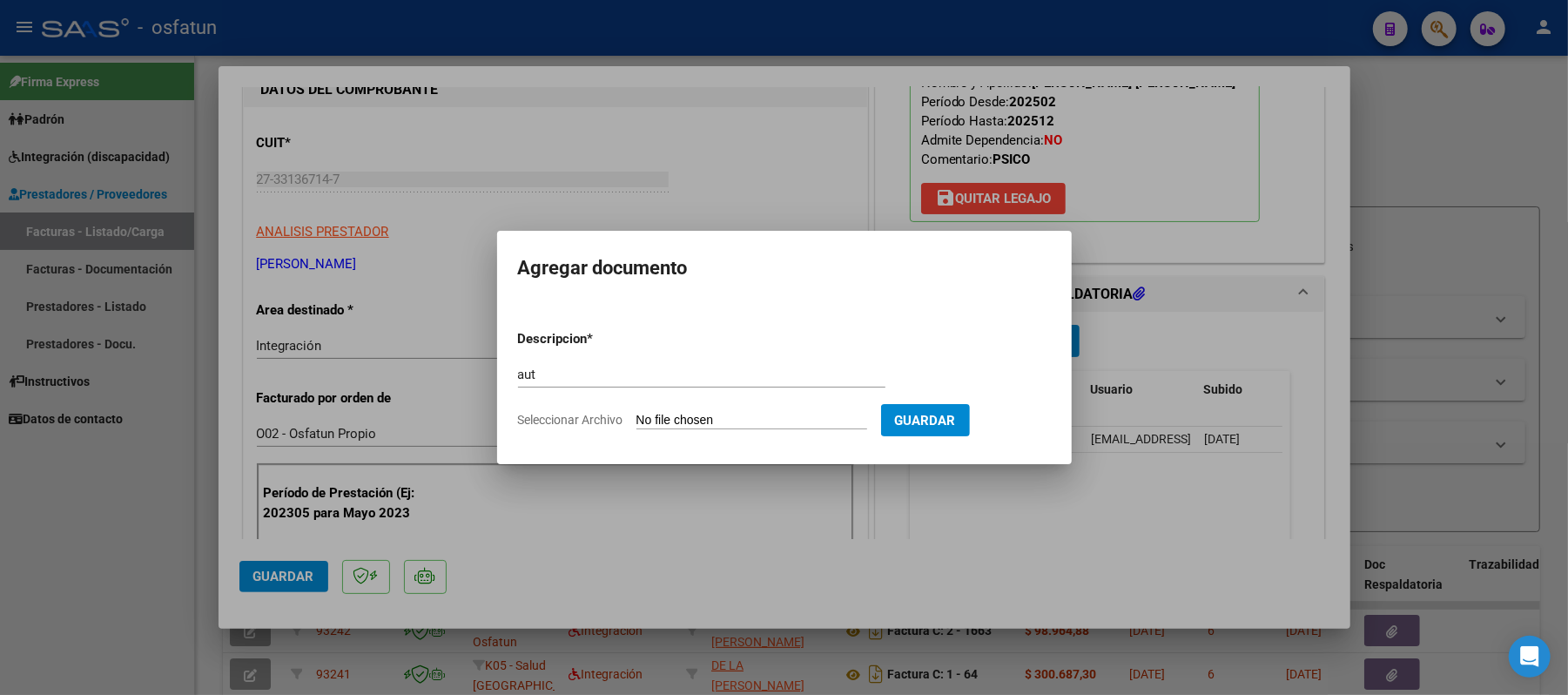
type input "C:\fakepath\AUT.pdf"
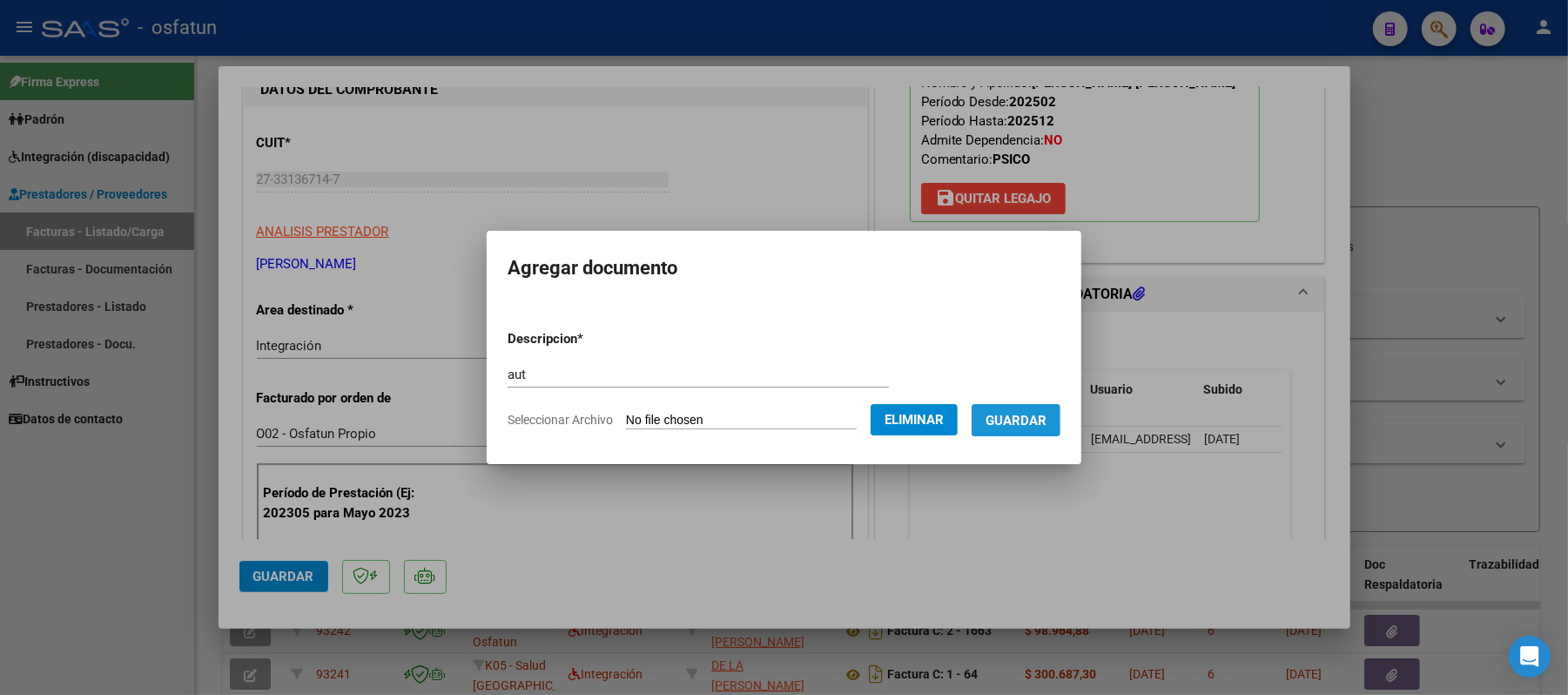
click at [1046, 419] on span "Guardar" at bounding box center [1016, 421] width 61 height 16
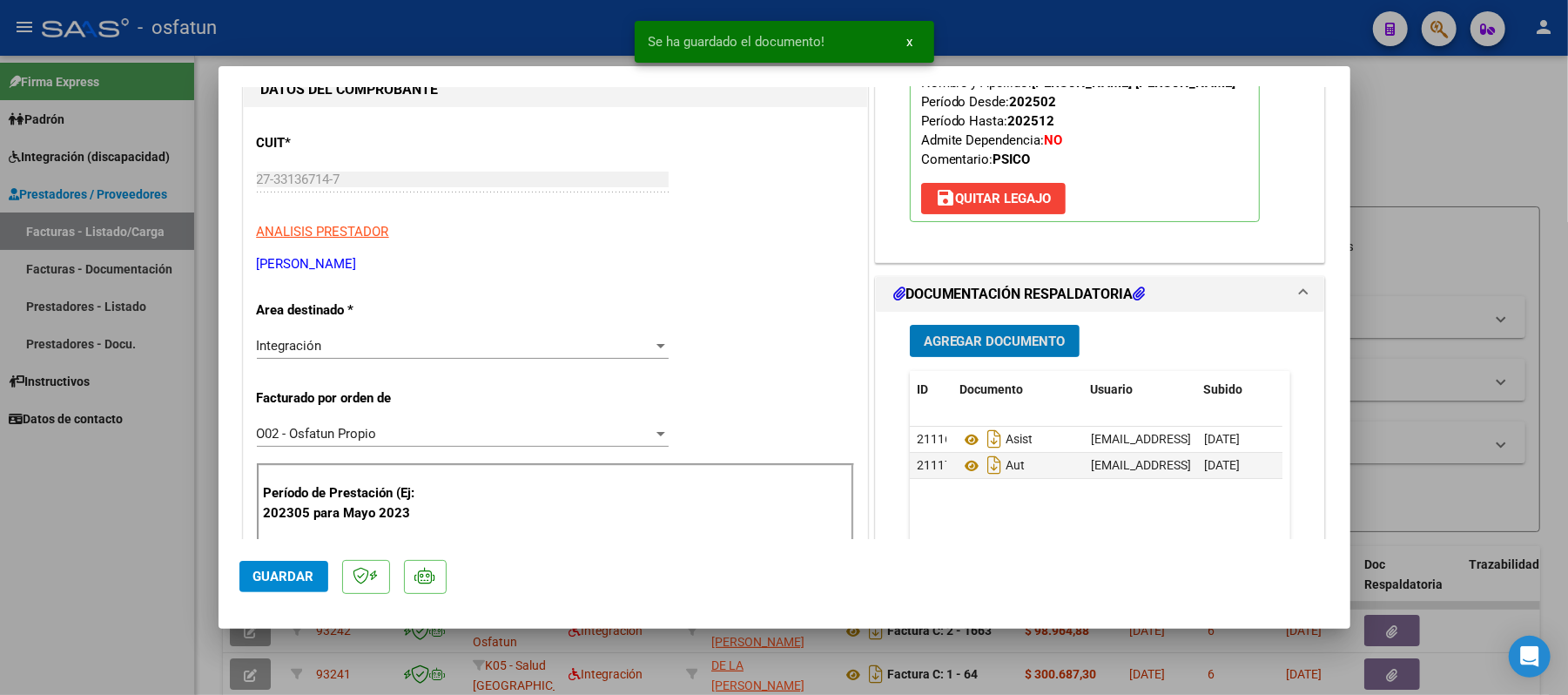
click at [297, 577] on span "Guardar" at bounding box center [284, 577] width 61 height 16
click at [1481, 148] on div at bounding box center [784, 348] width 1568 height 695
type input "$ 0,00"
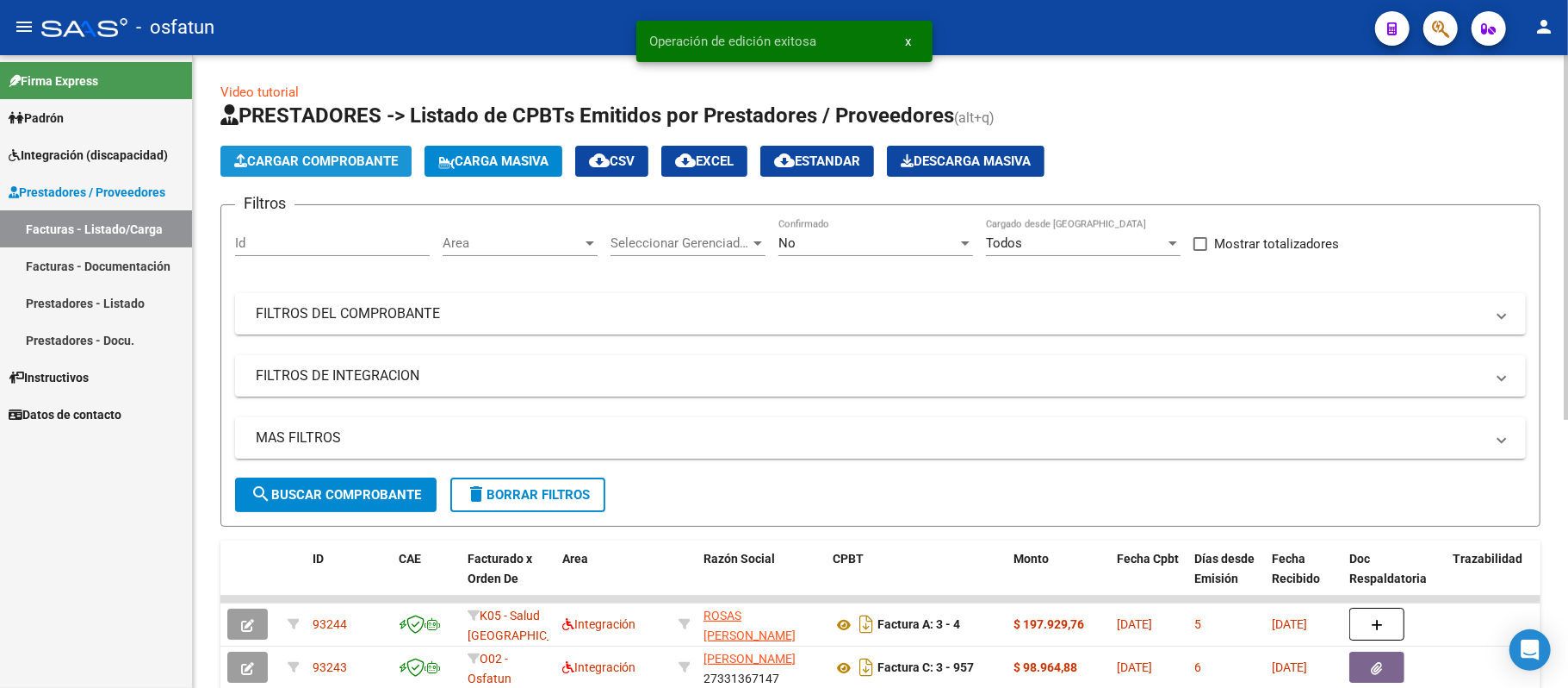
click at [362, 166] on span "Cargar Comprobante" at bounding box center [316, 161] width 164 height 16
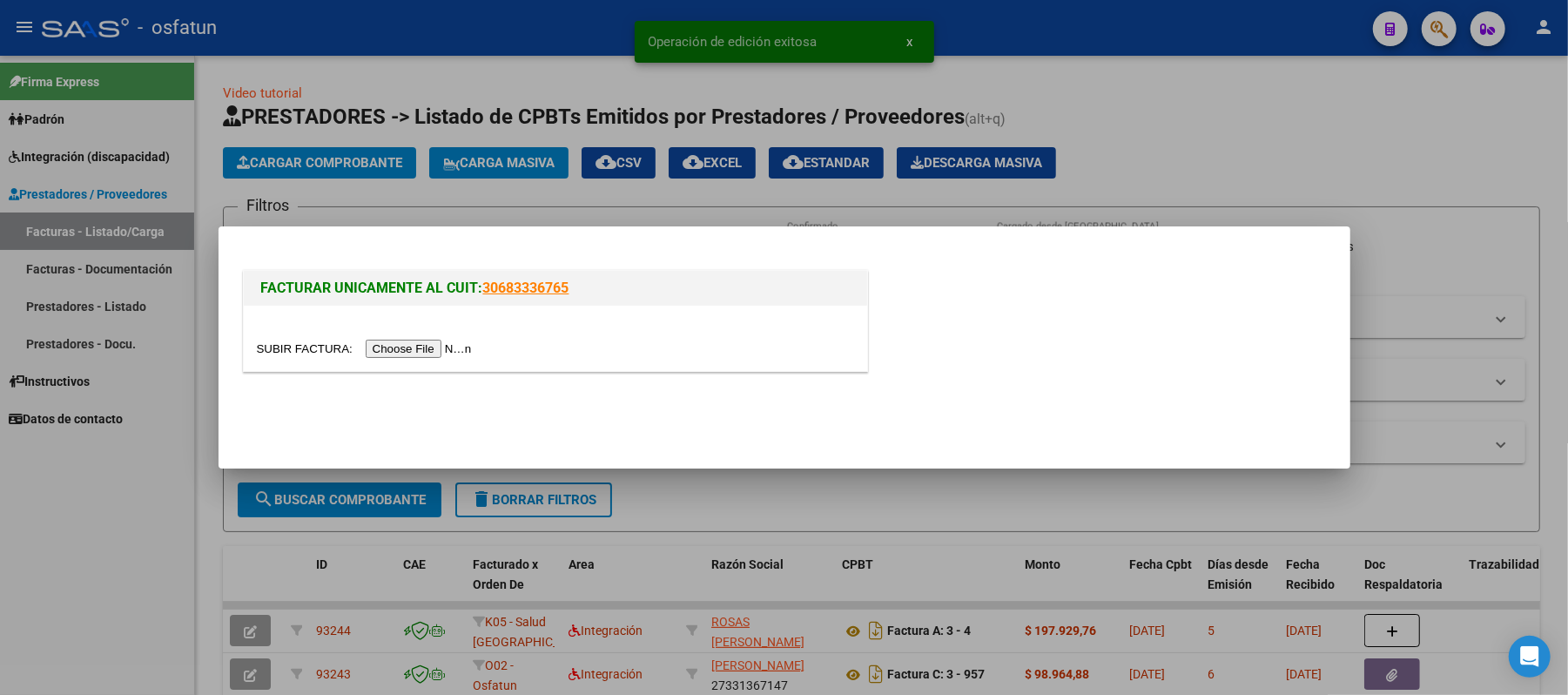
click at [411, 353] on input "file" at bounding box center [367, 348] width 220 height 18
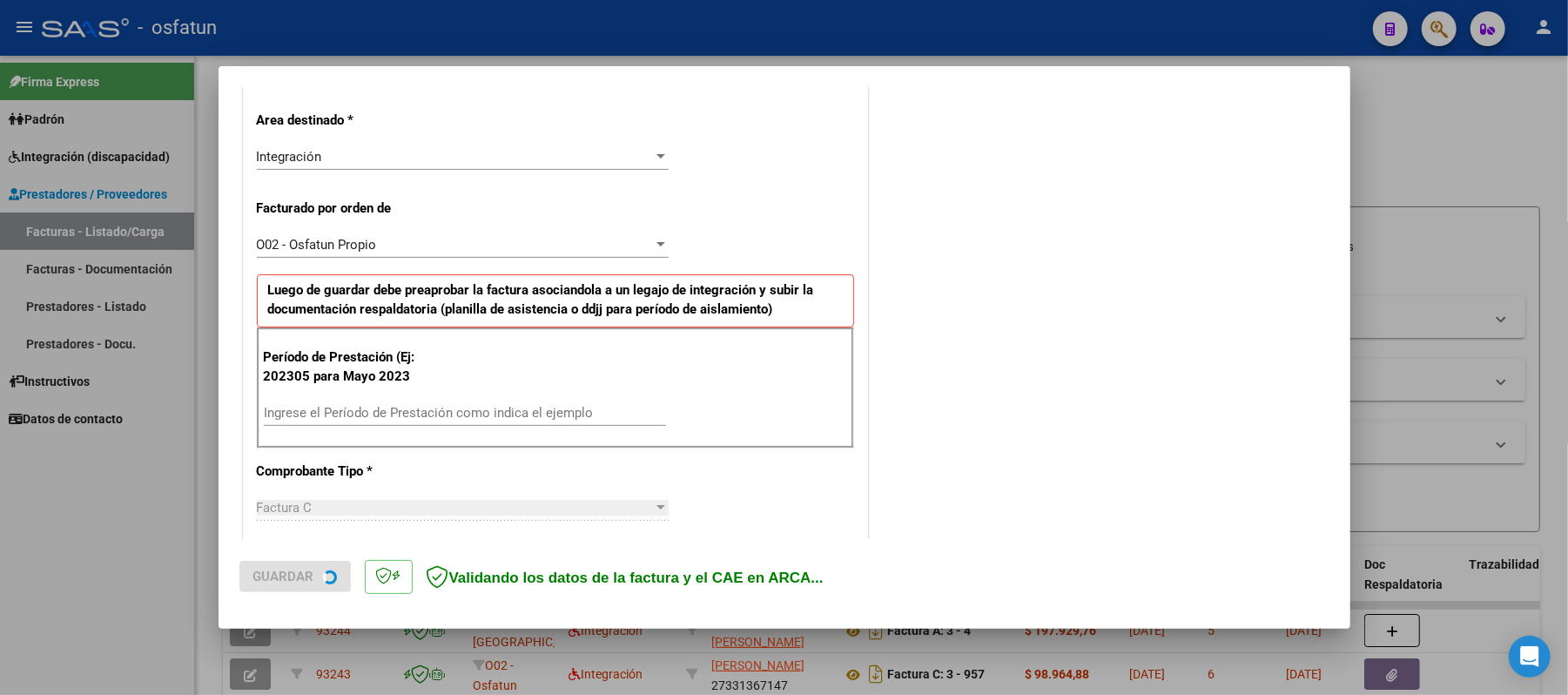
scroll to position [464, 0]
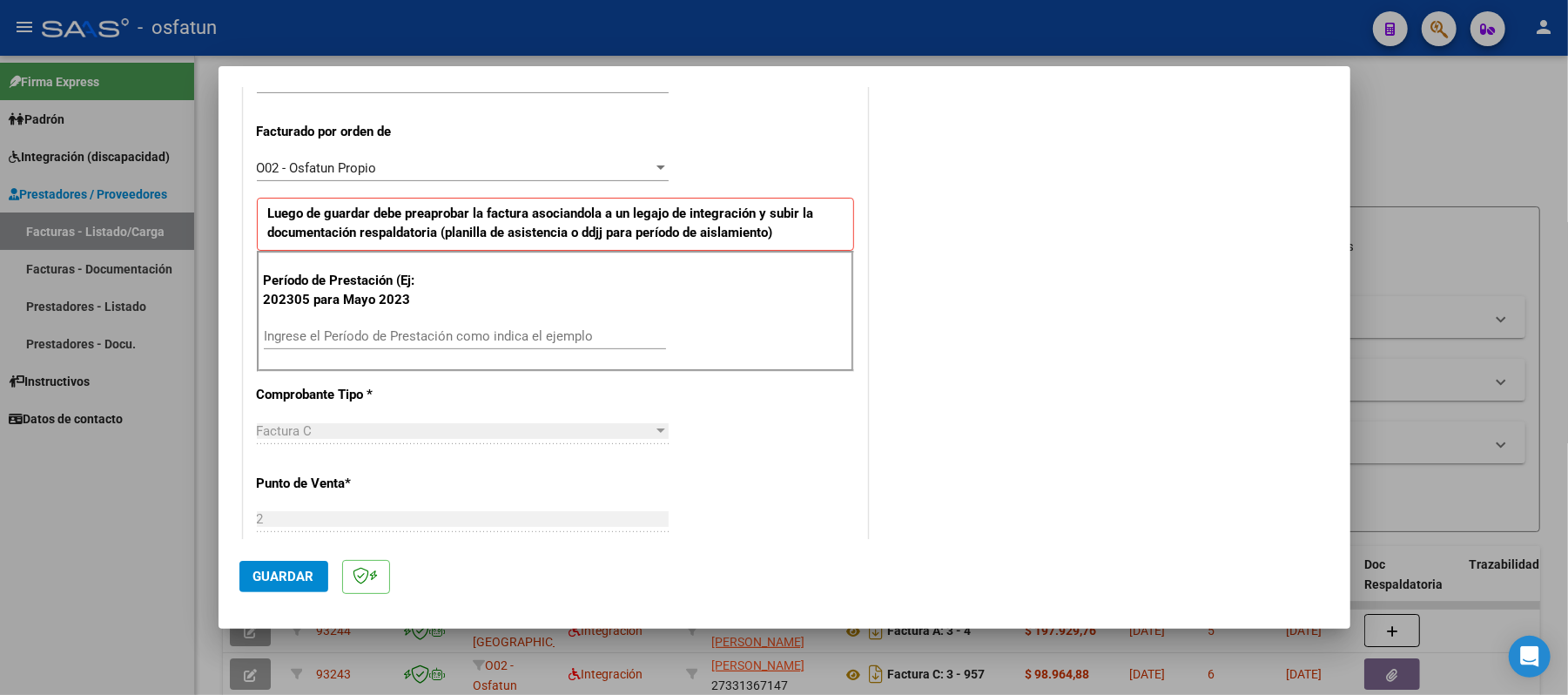
click at [469, 327] on div "Ingrese el Período de Prestación como indica el ejemplo" at bounding box center [465, 336] width 402 height 26
type input "202507"
click at [280, 585] on button "Guardar" at bounding box center [284, 577] width 89 height 31
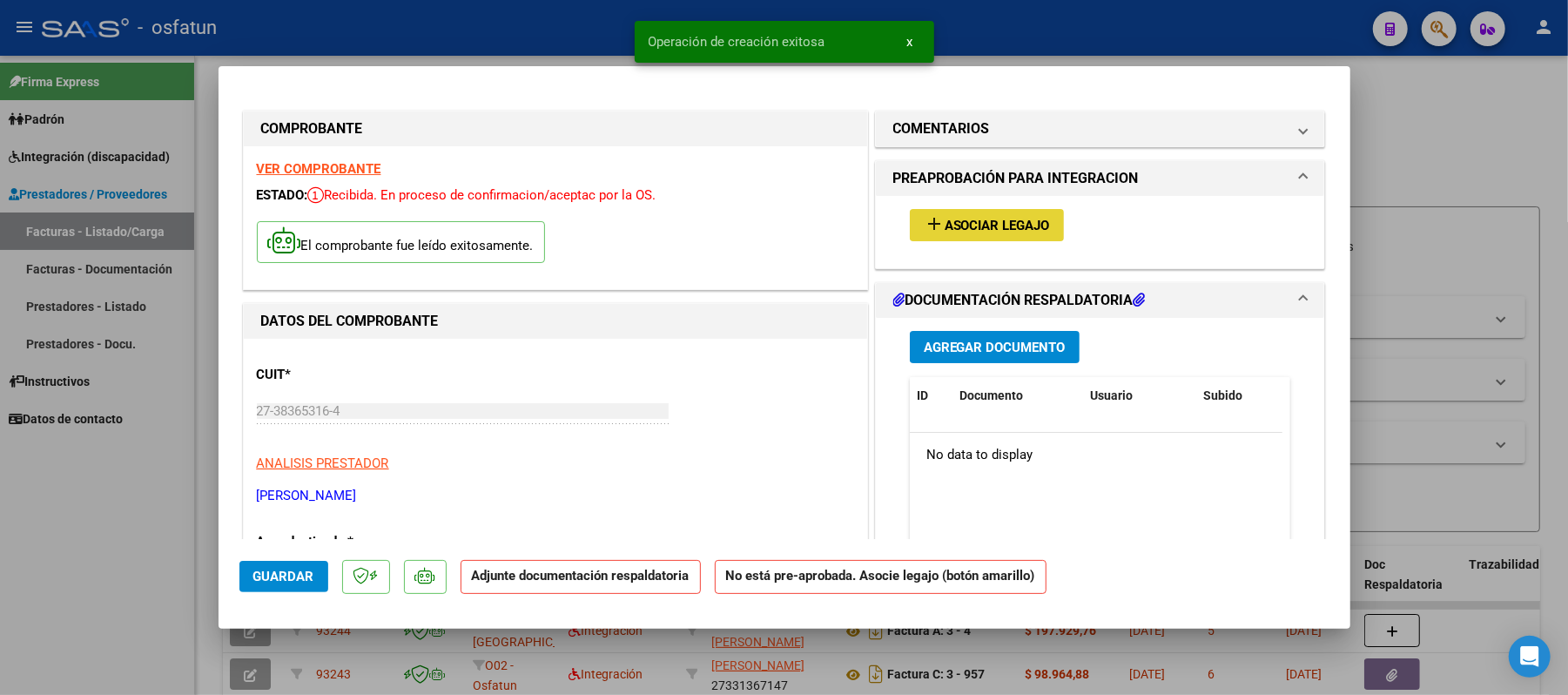
click at [994, 225] on span "Asociar Legajo" at bounding box center [997, 226] width 105 height 16
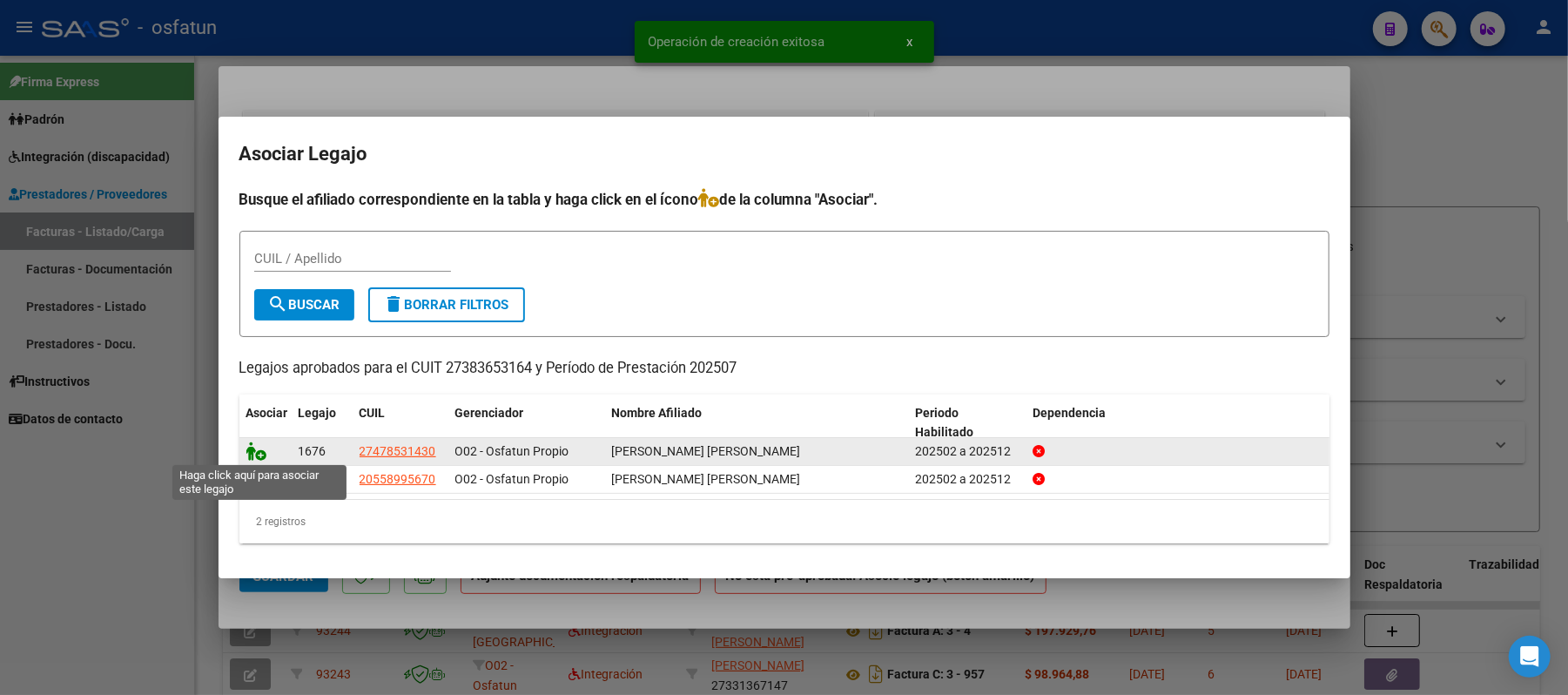
click at [254, 451] on icon at bounding box center [257, 451] width 21 height 19
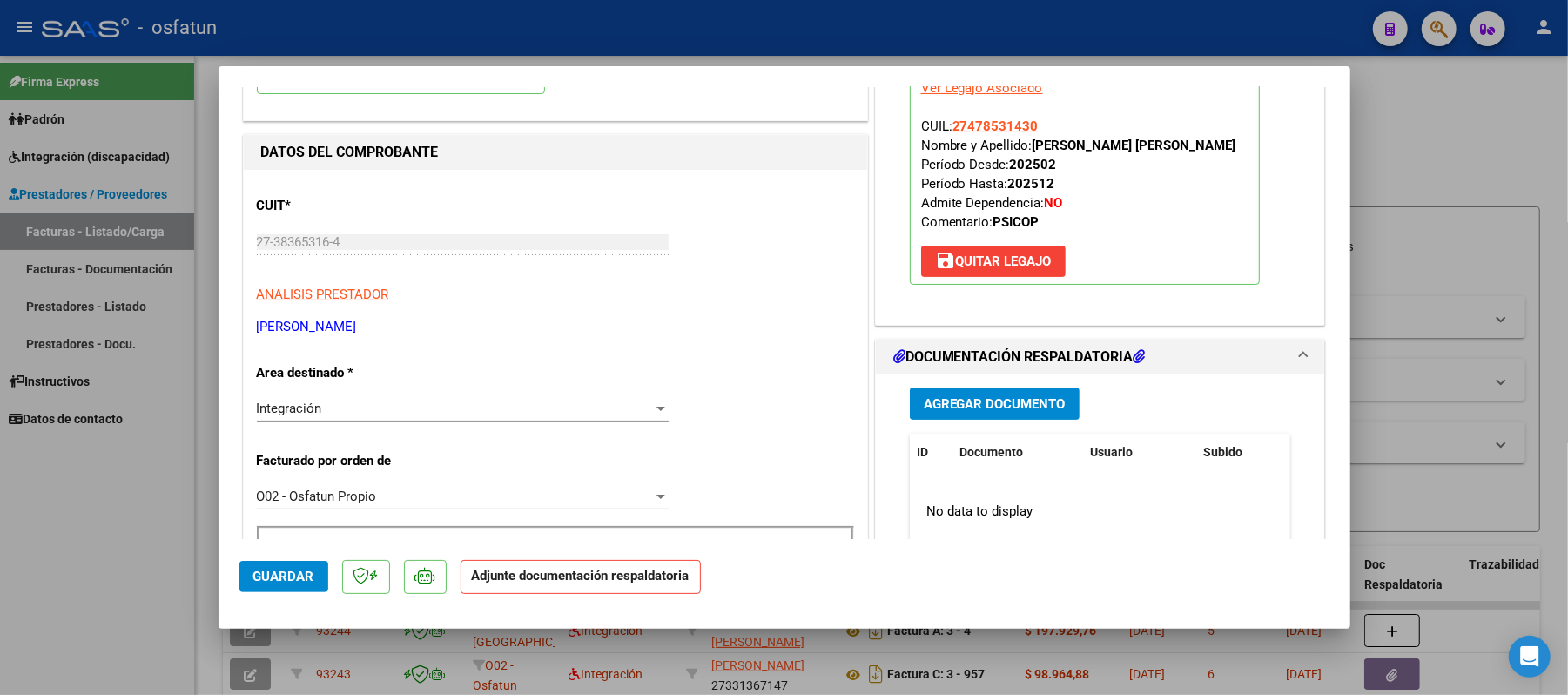
scroll to position [348, 0]
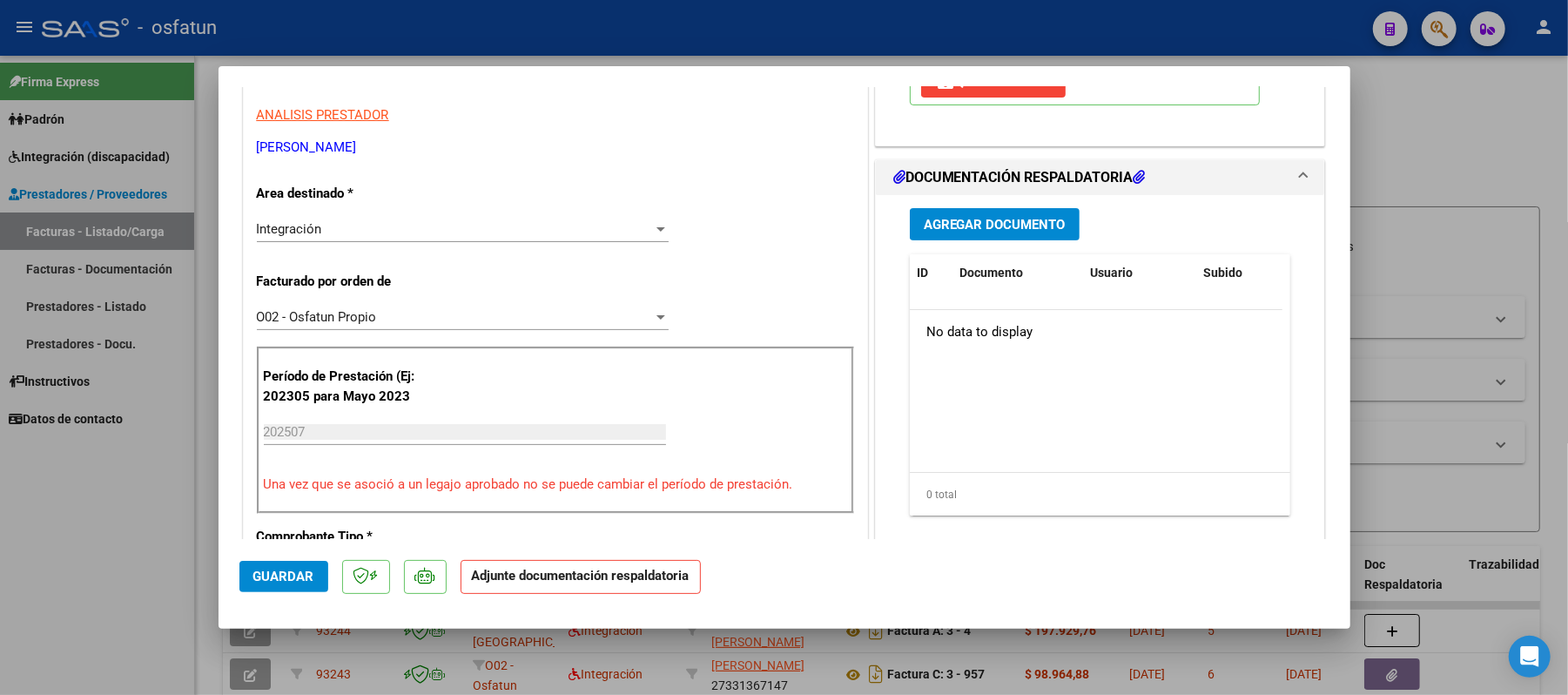
click at [959, 233] on span "Agregar Documento" at bounding box center [994, 225] width 142 height 16
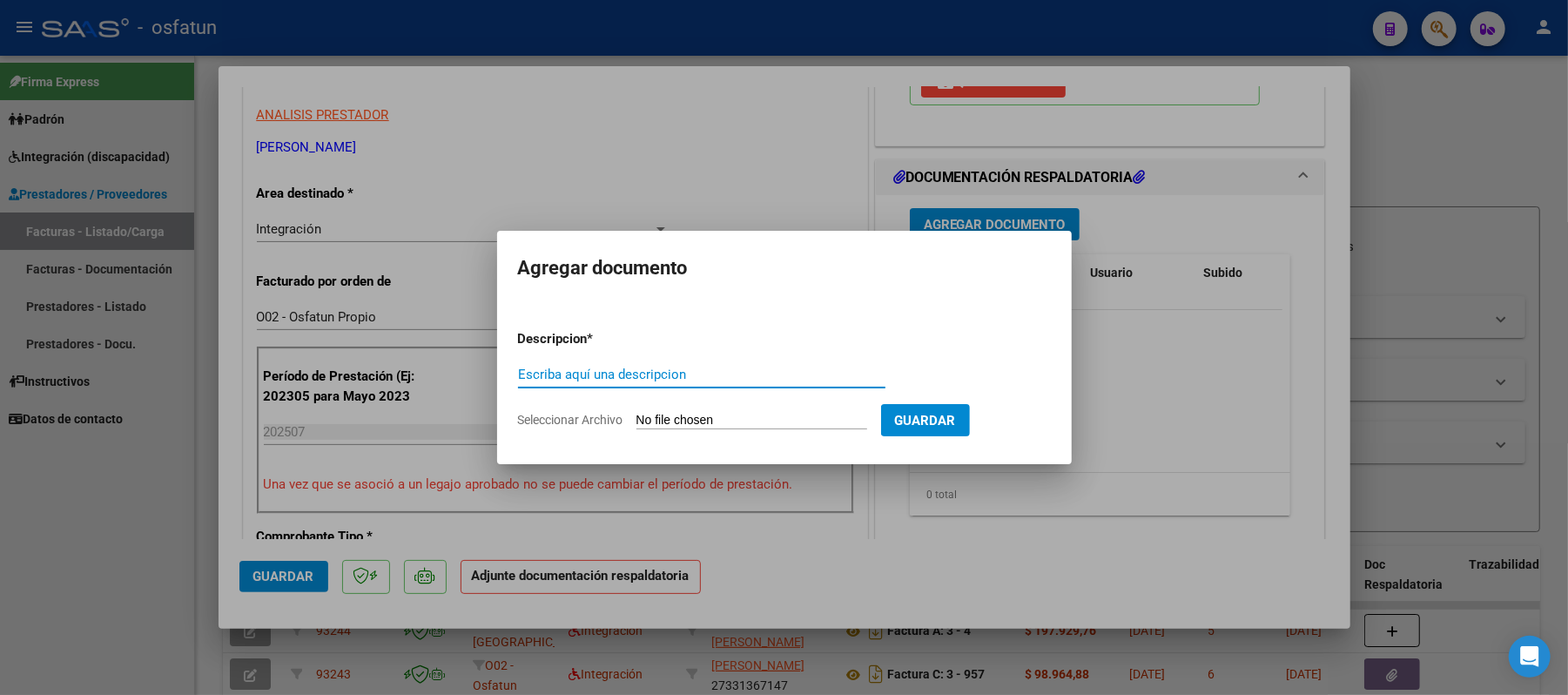
click at [671, 361] on div "Escriba aquí una descripcion" at bounding box center [702, 374] width 368 height 26
type input "asist"
click at [726, 416] on input "Seleccionar Archivo" at bounding box center [752, 421] width 231 height 17
type input "C:\fakepath\ASIST.pdf"
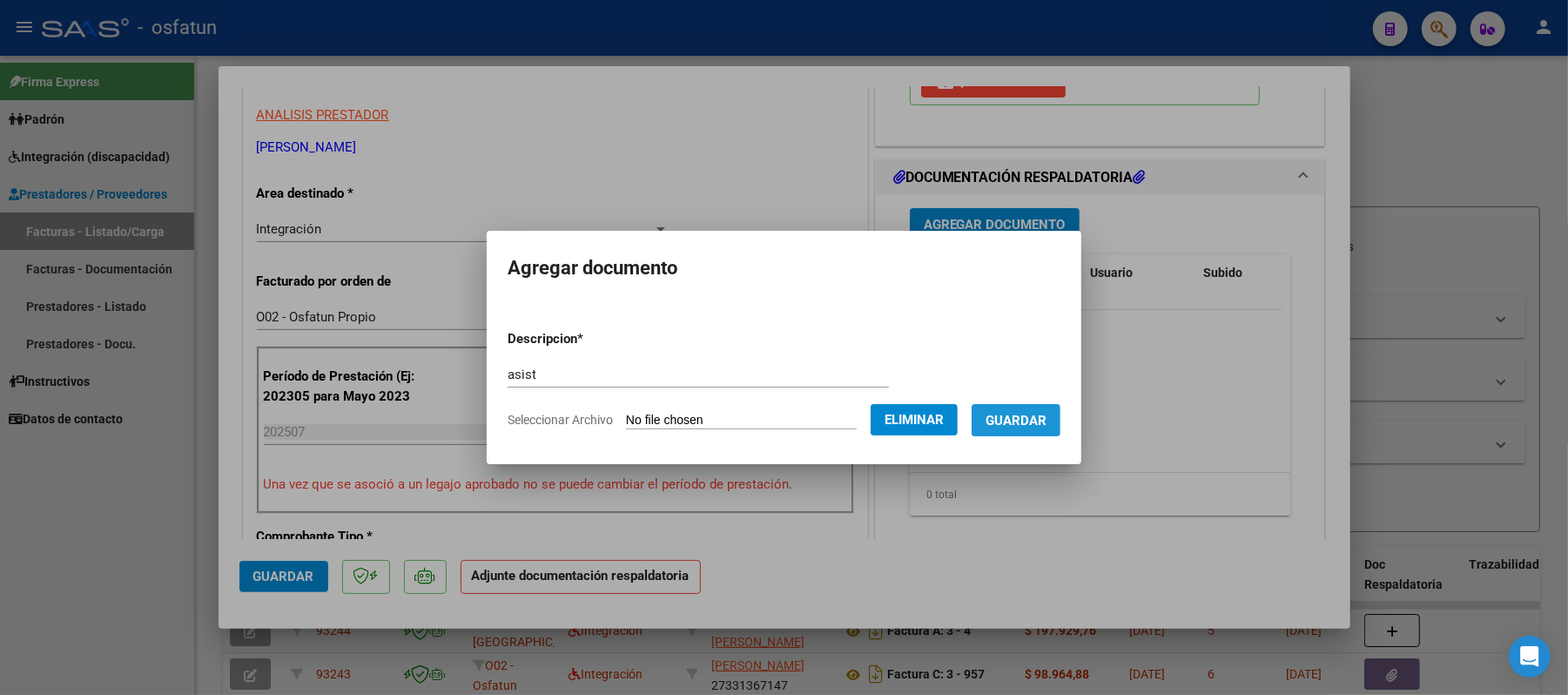
click at [1018, 422] on span "Guardar" at bounding box center [1016, 421] width 61 height 16
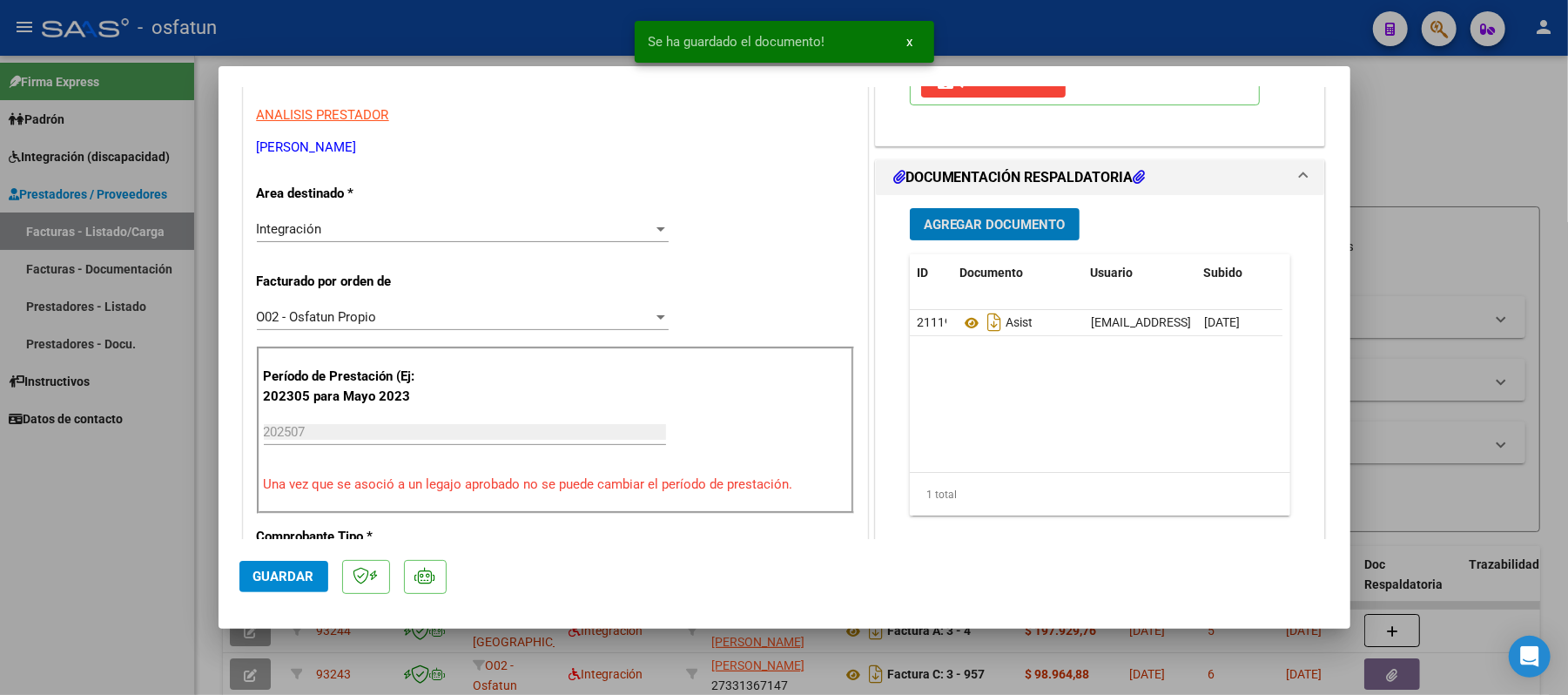
click at [1022, 233] on span "Agregar Documento" at bounding box center [994, 225] width 142 height 16
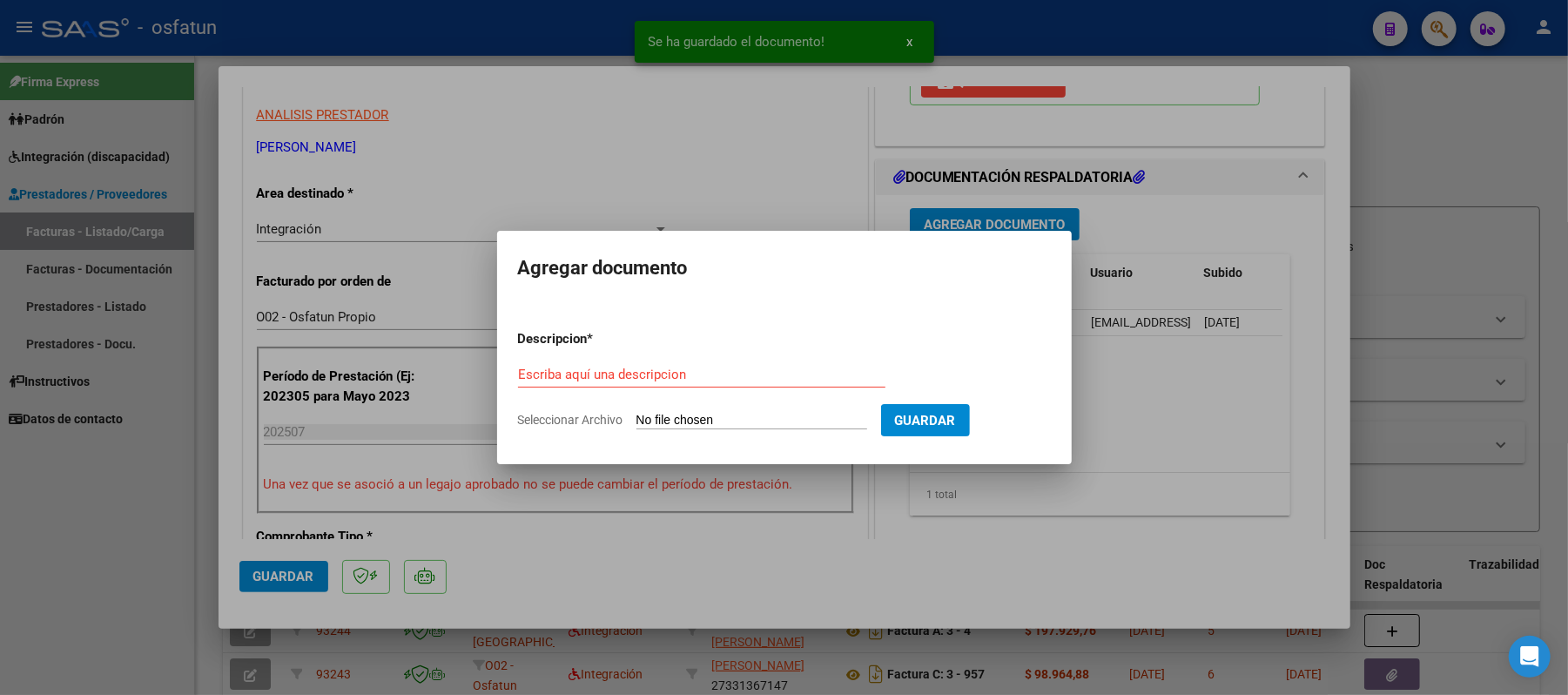
click at [679, 395] on div "Escriba aquí una descripcion" at bounding box center [702, 382] width 368 height 43
click at [671, 373] on input "Escriba aquí una descripcion" at bounding box center [702, 374] width 368 height 16
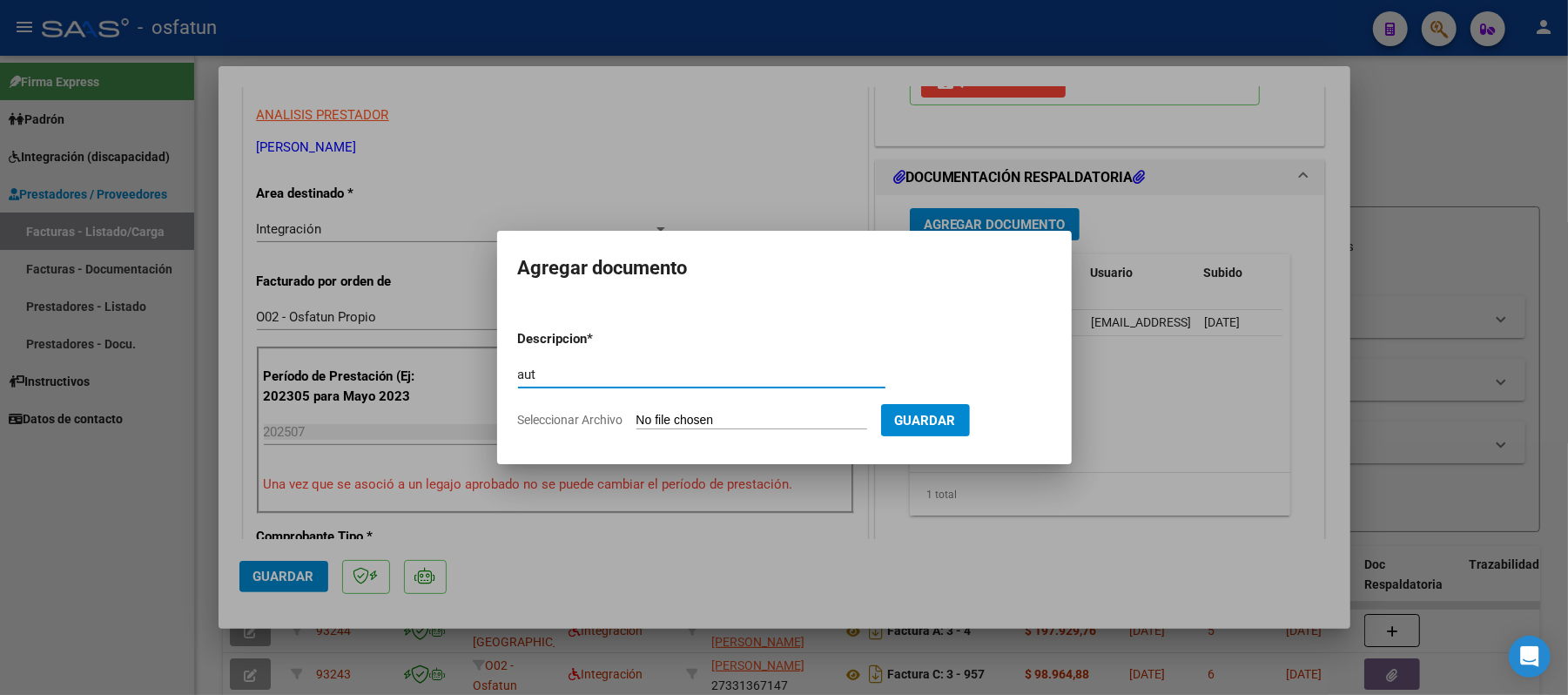
type input "aut"
click at [670, 418] on input "Seleccionar Archivo" at bounding box center [752, 421] width 231 height 17
type input "C:\fakepath\AUT.pdf"
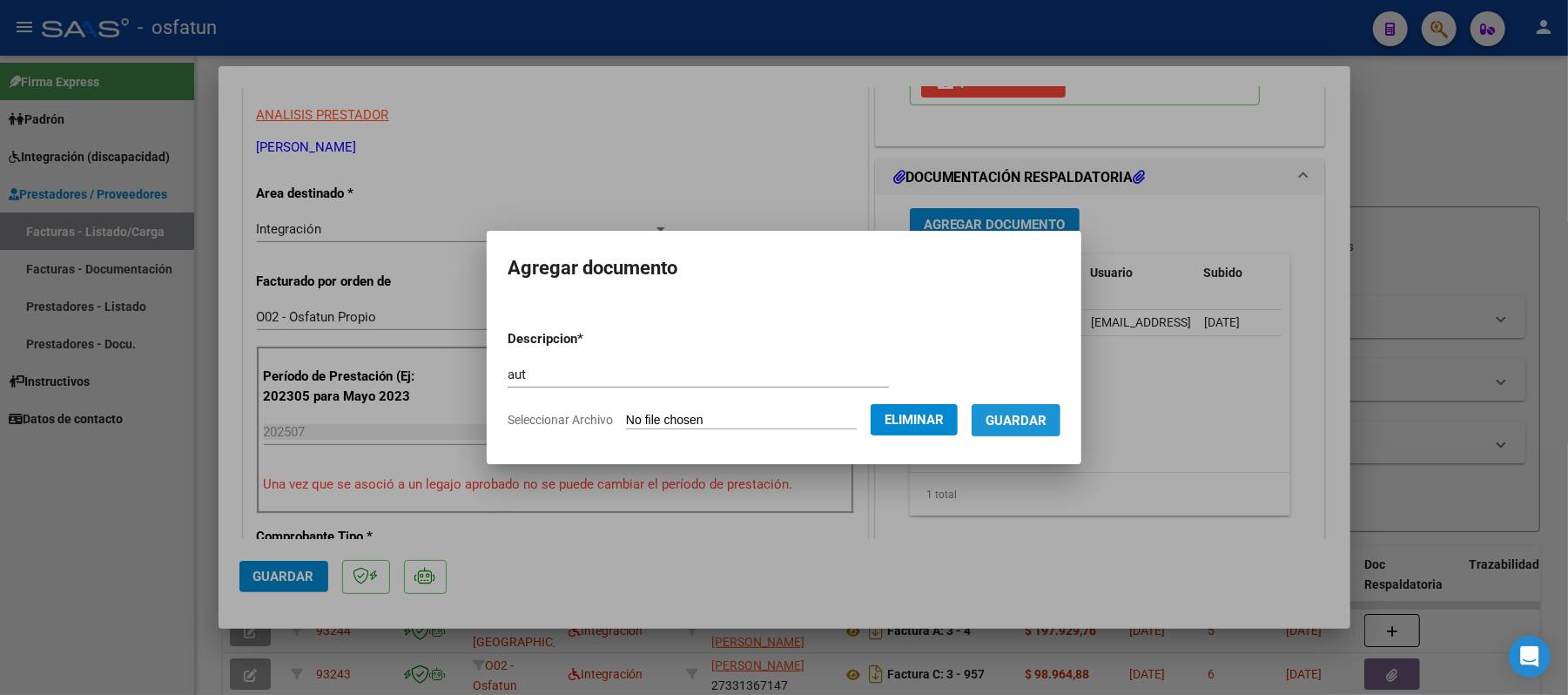
click at [1037, 423] on span "Guardar" at bounding box center [1016, 421] width 61 height 16
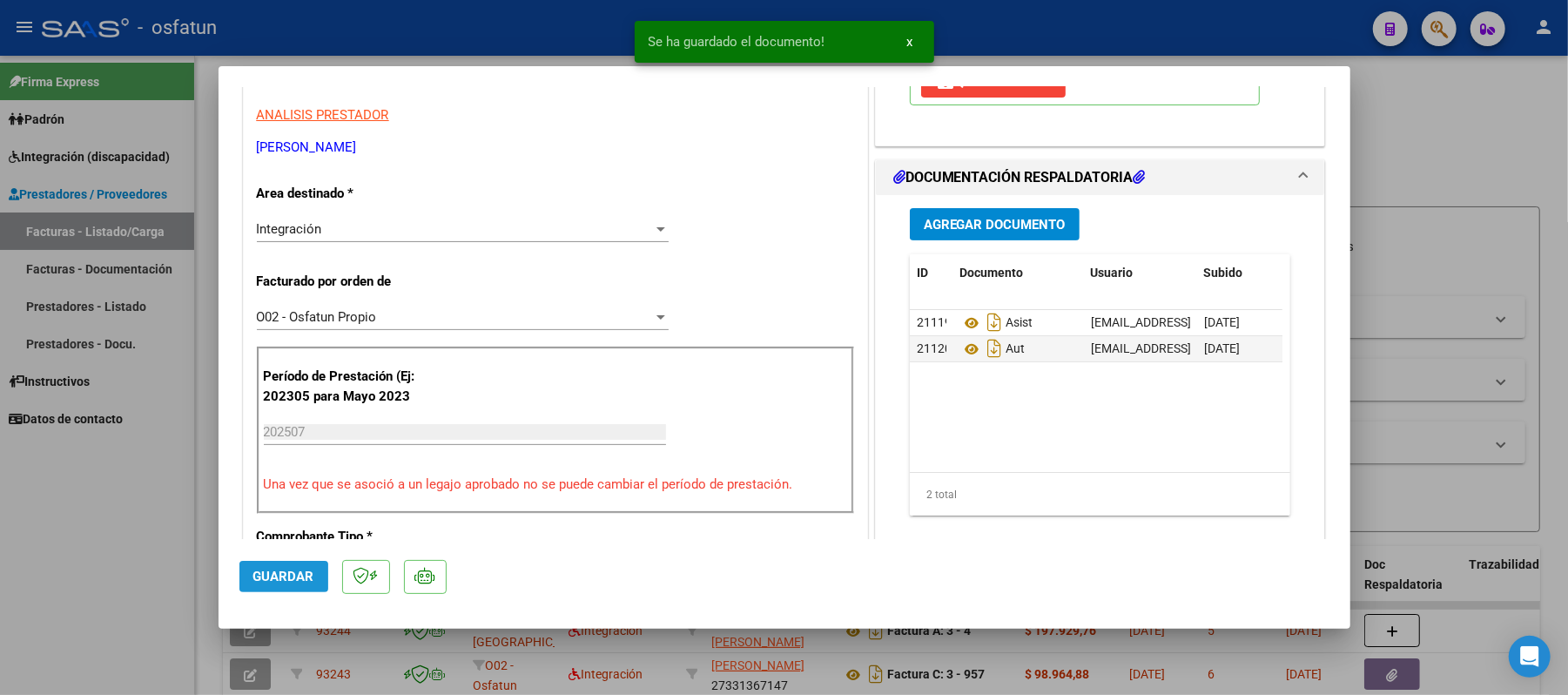
click at [307, 579] on span "Guardar" at bounding box center [284, 577] width 61 height 16
click at [1432, 147] on div at bounding box center [784, 348] width 1568 height 695
type input "$ 0,00"
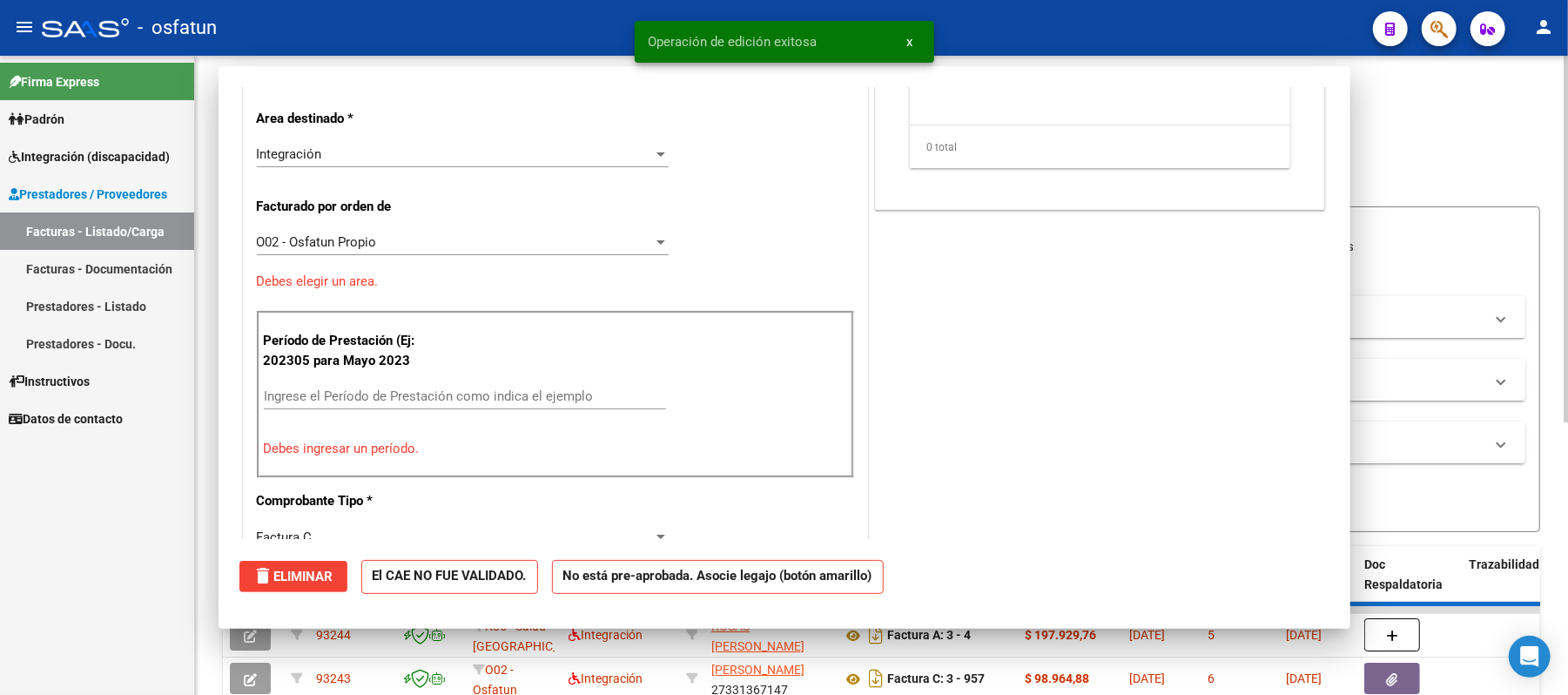
scroll to position [294, 0]
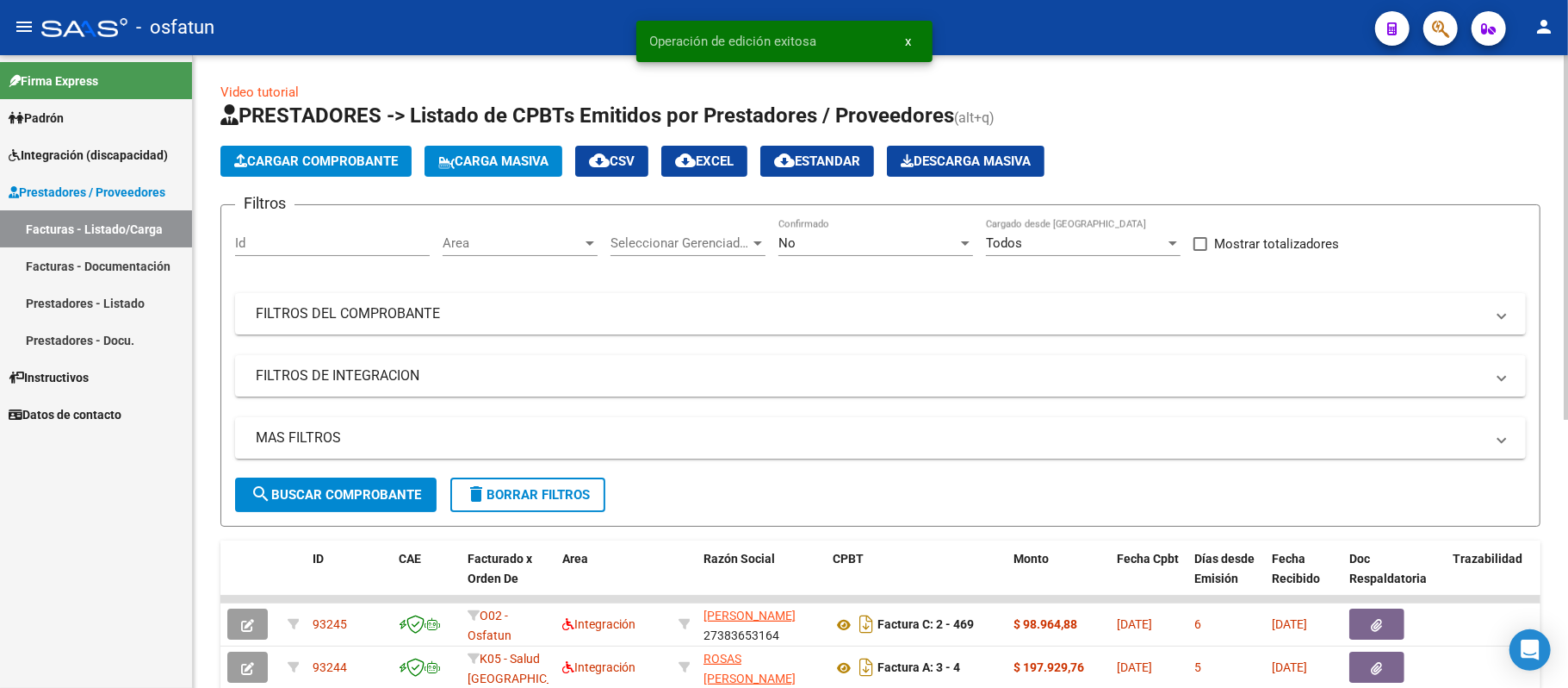
click at [334, 157] on span "Cargar Comprobante" at bounding box center [316, 161] width 164 height 16
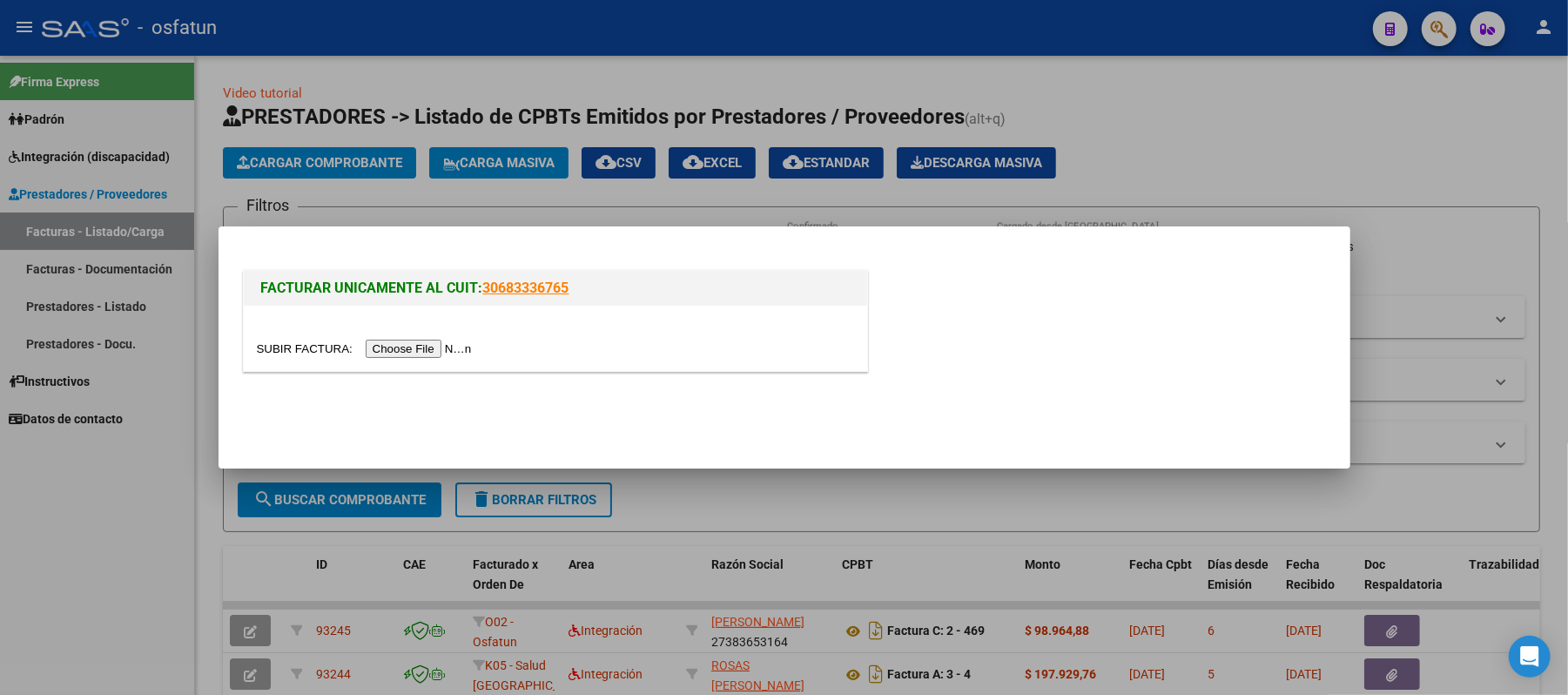
click at [406, 342] on input "file" at bounding box center [367, 348] width 220 height 18
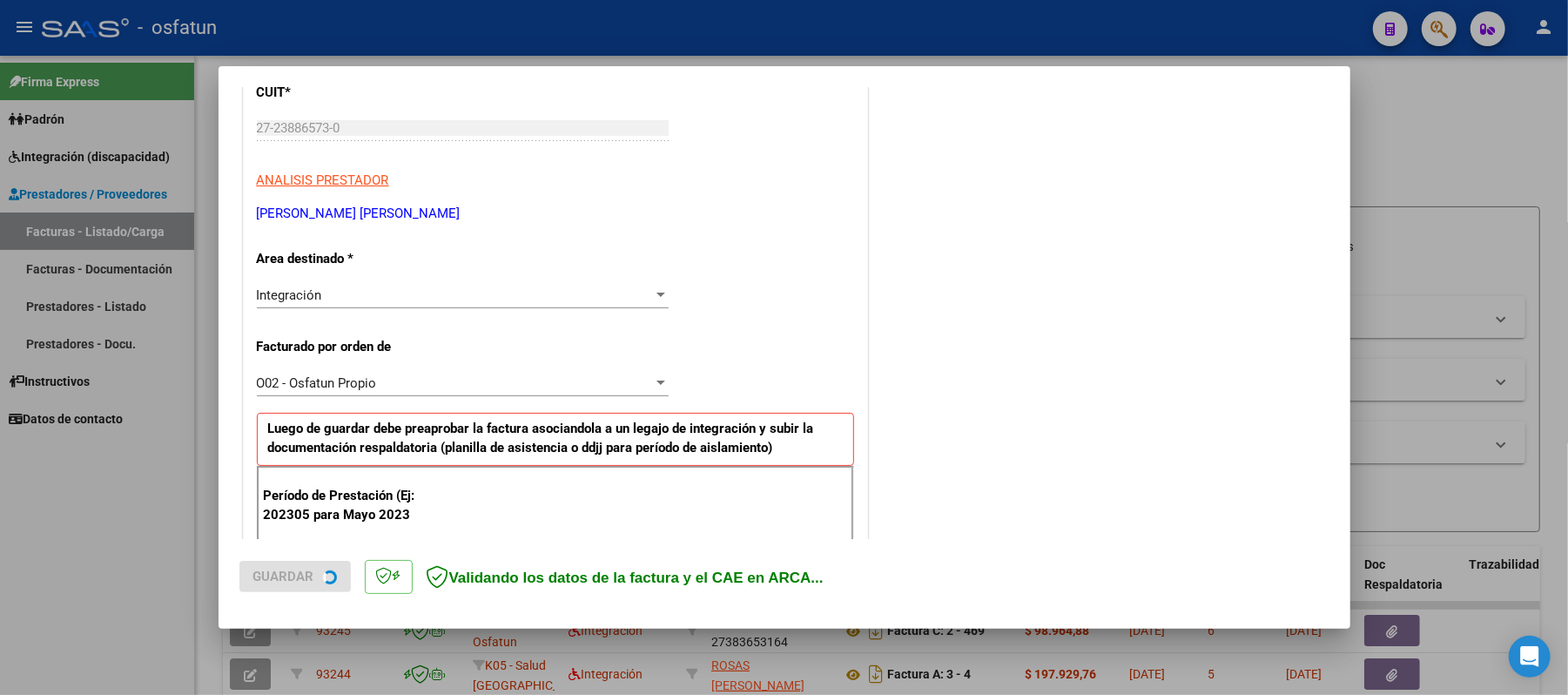
scroll to position [348, 0]
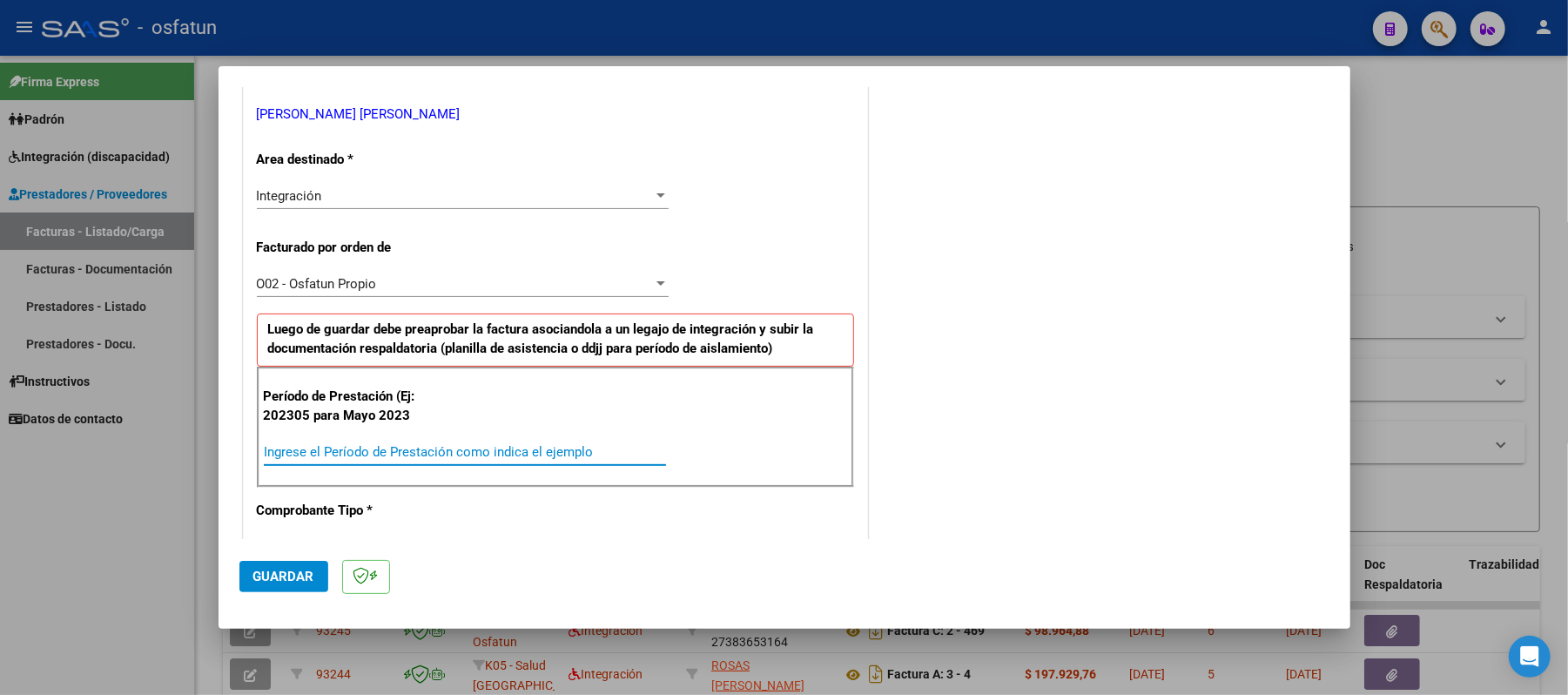
click at [596, 446] on input "Ingrese el Período de Prestación como indica el ejemplo" at bounding box center [465, 452] width 402 height 16
type input "202507"
click at [308, 573] on span "Guardar" at bounding box center [284, 577] width 61 height 16
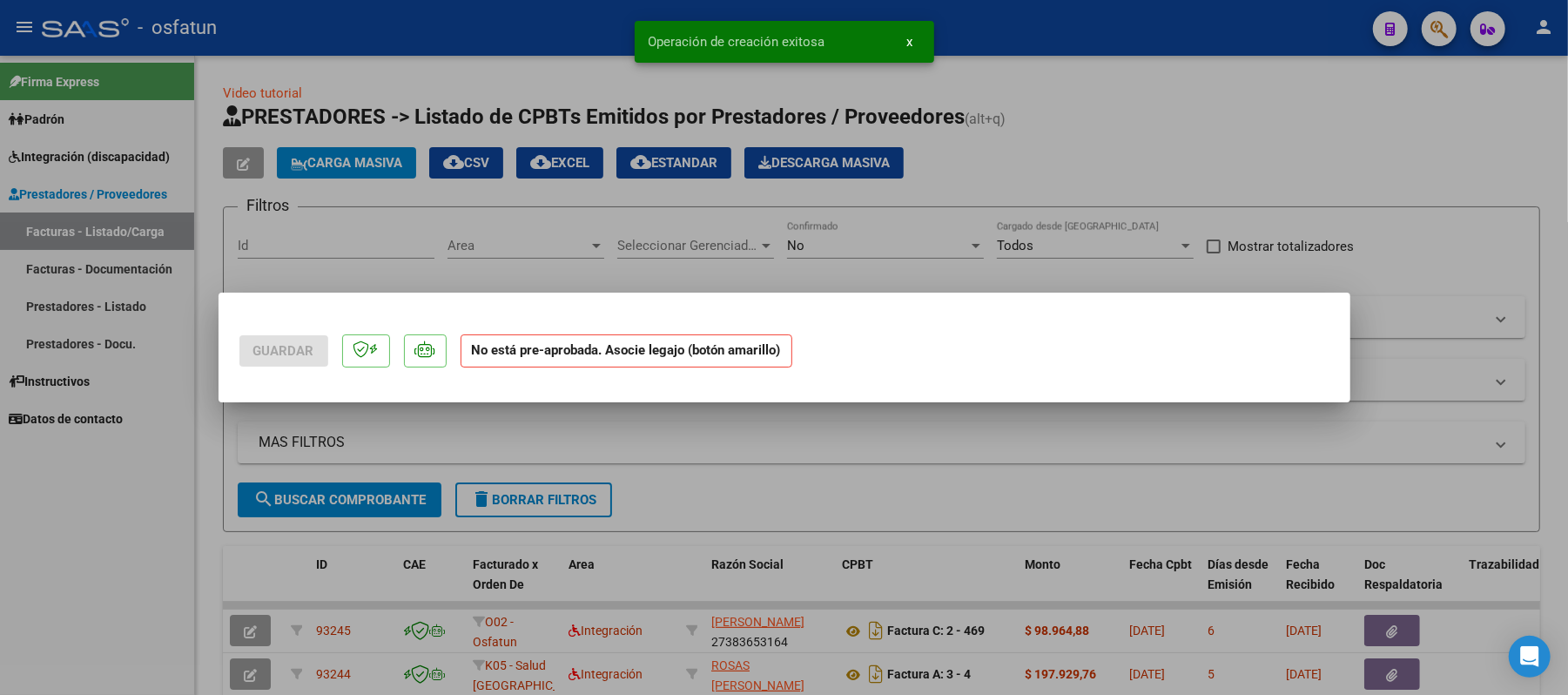
scroll to position [0, 0]
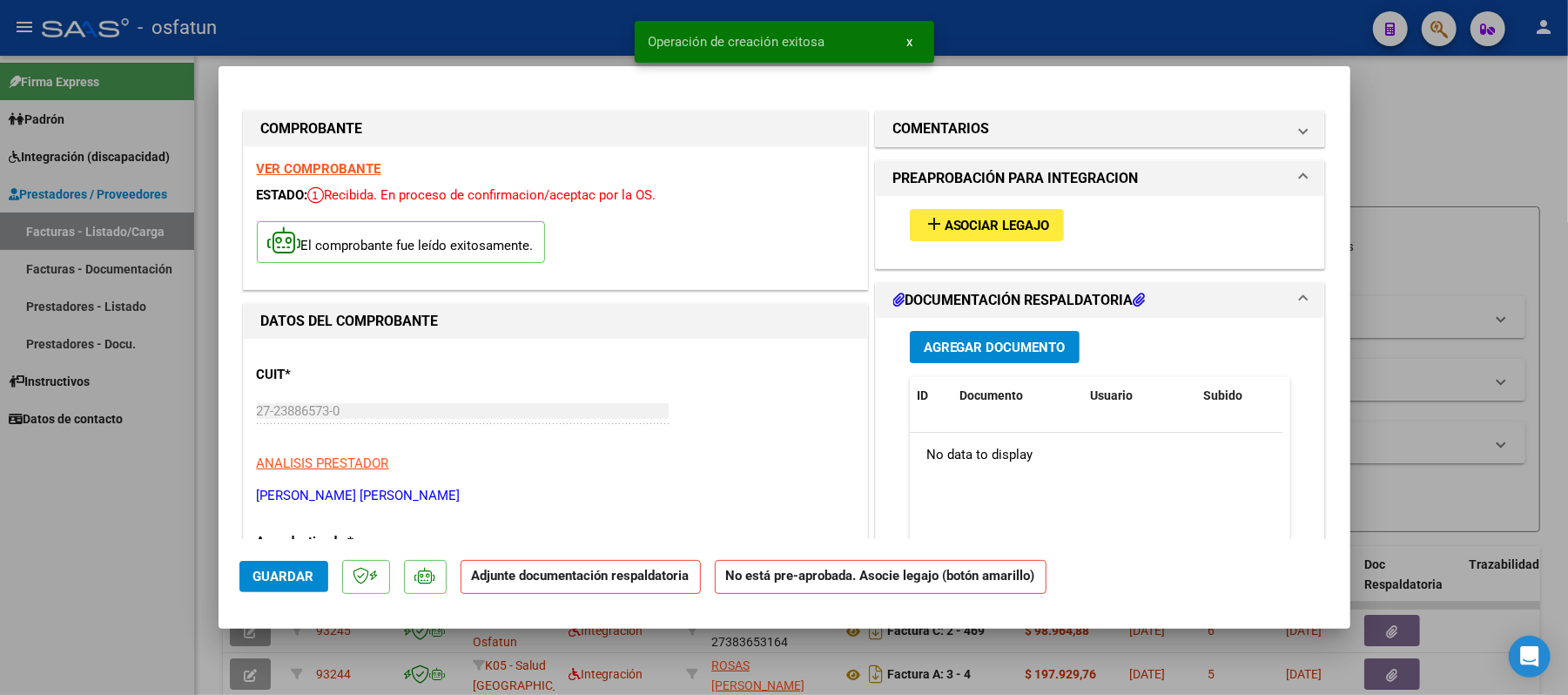
click at [1011, 219] on span "Asociar Legajo" at bounding box center [997, 226] width 105 height 16
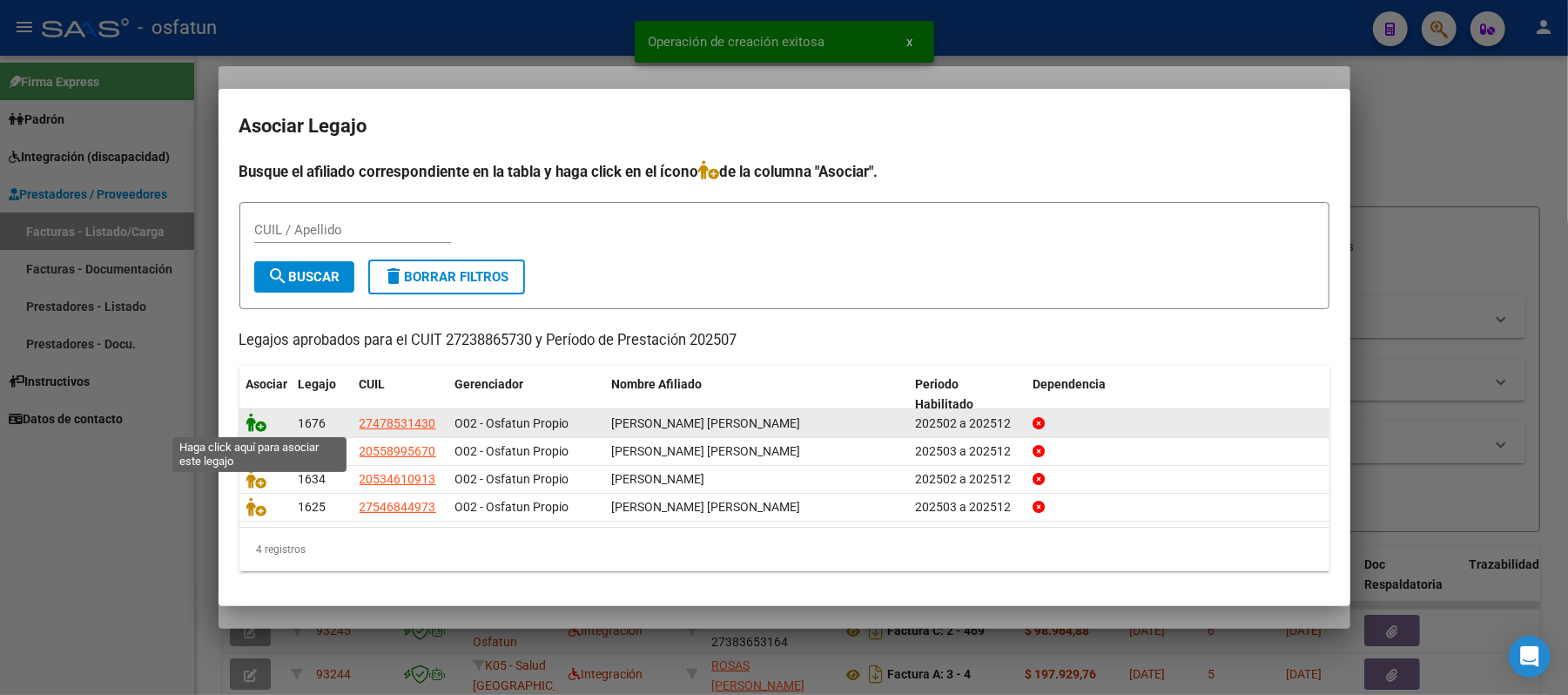
click at [256, 419] on icon at bounding box center [257, 422] width 21 height 19
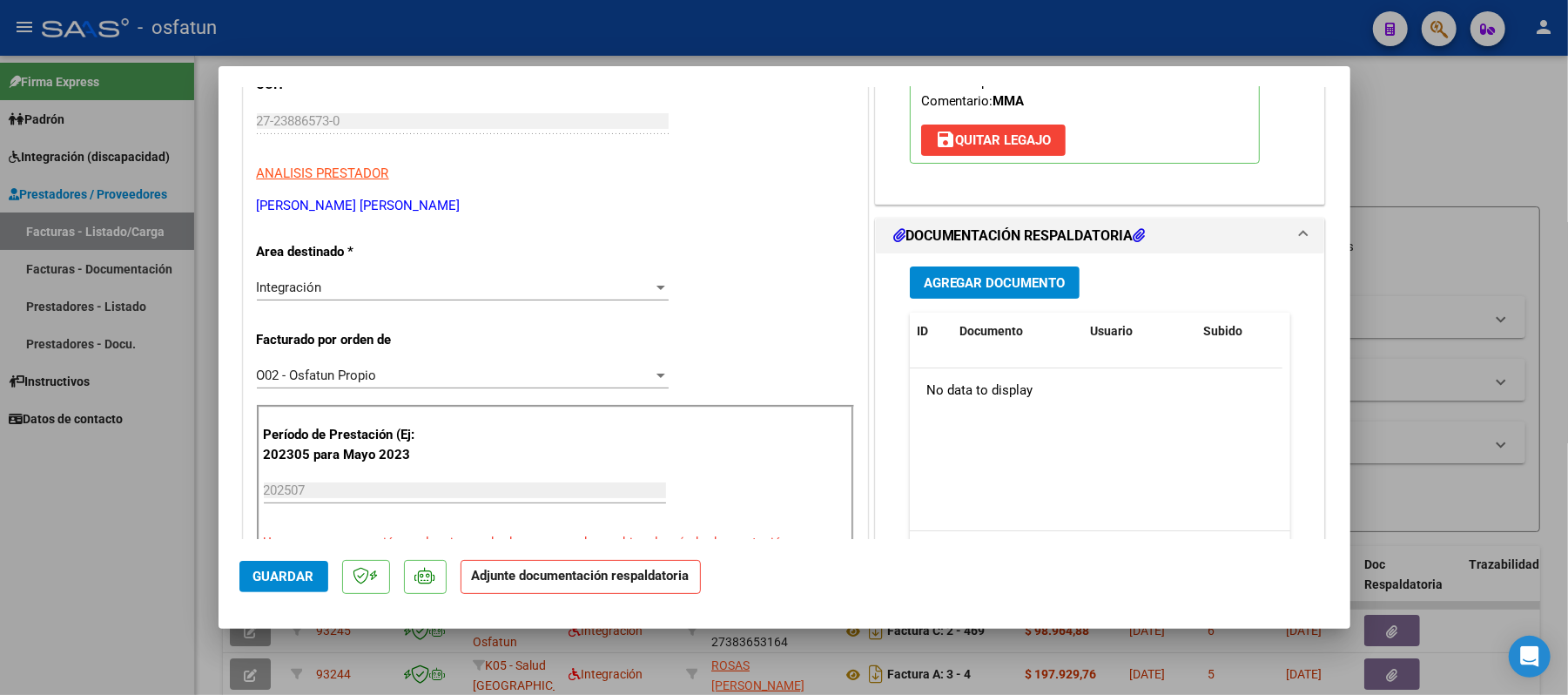
scroll to position [348, 0]
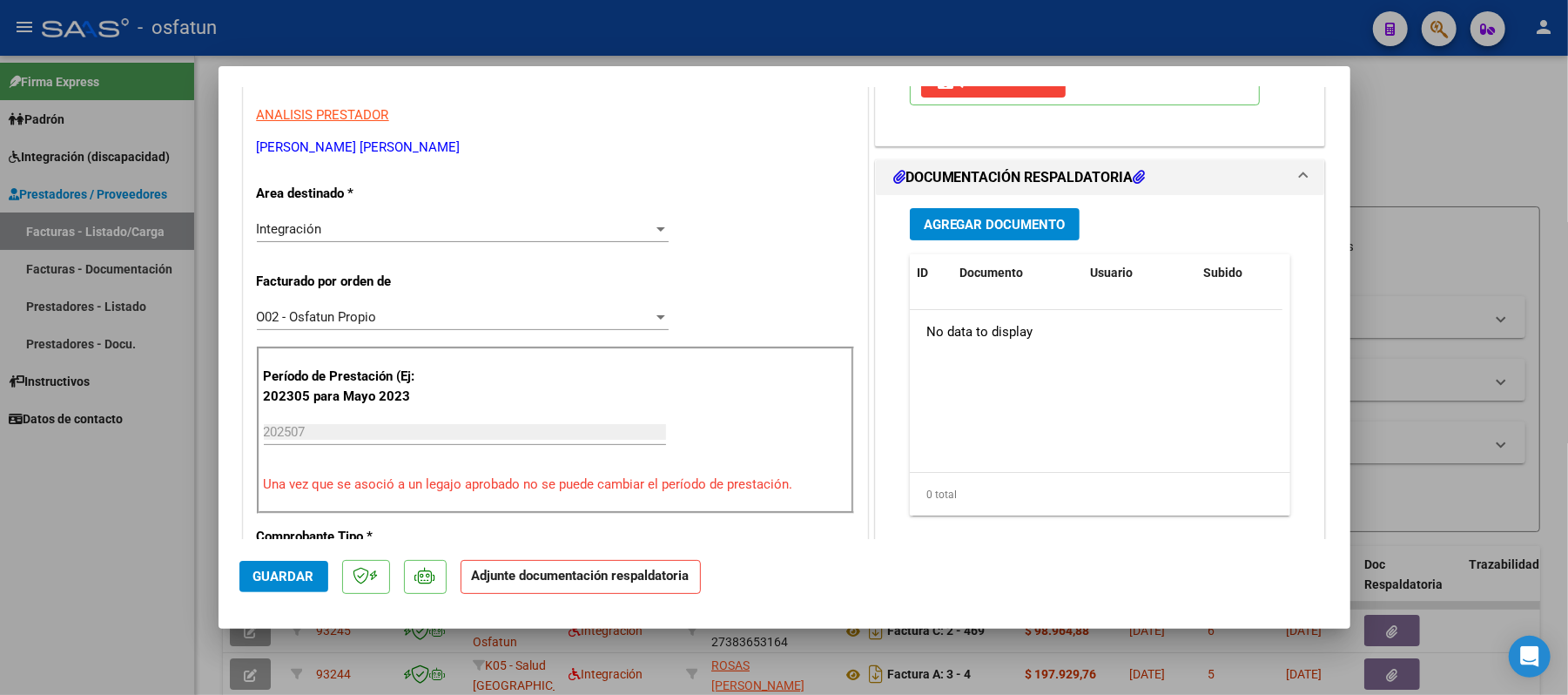
click at [973, 233] on span "Agregar Documento" at bounding box center [994, 225] width 142 height 16
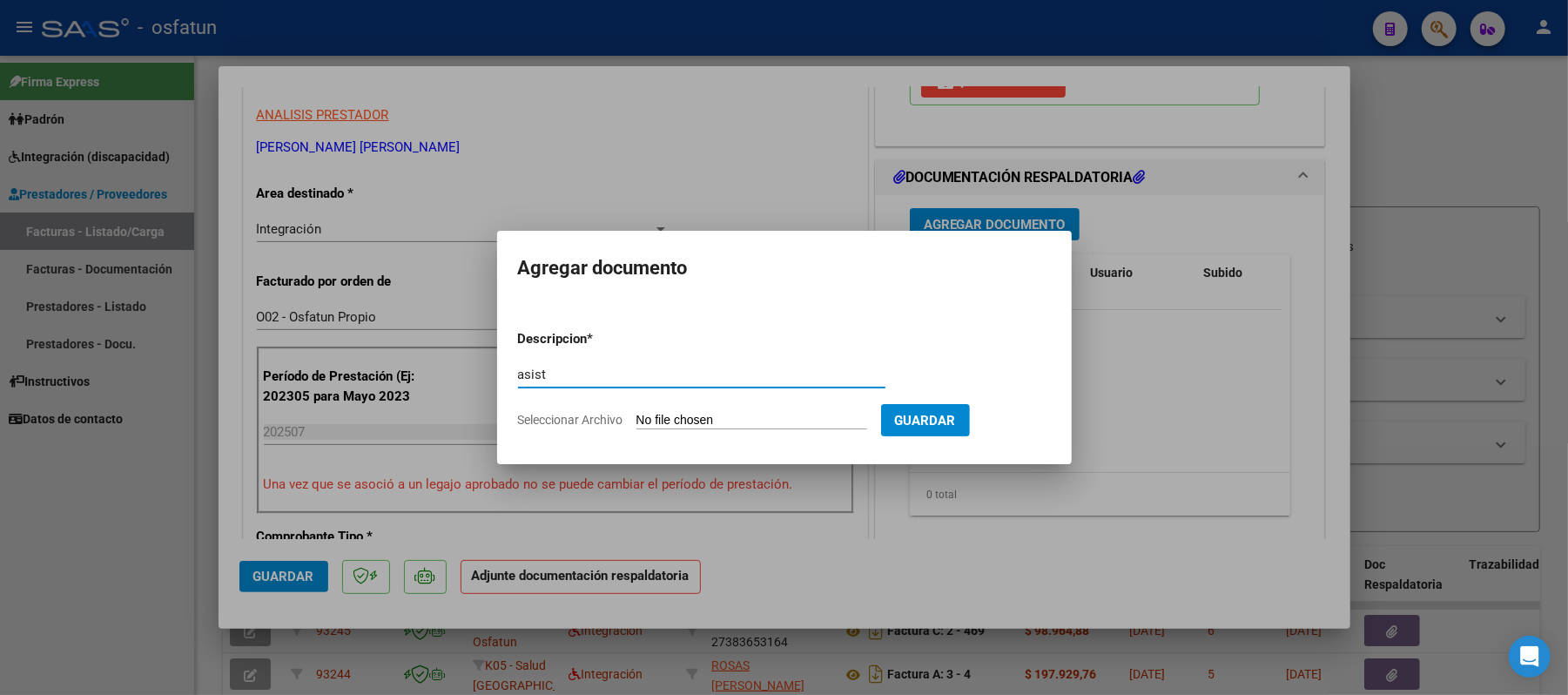
type input "asist"
click at [702, 419] on input "Seleccionar Archivo" at bounding box center [752, 421] width 231 height 17
type input "C:\fakepath\ASIST.pdf"
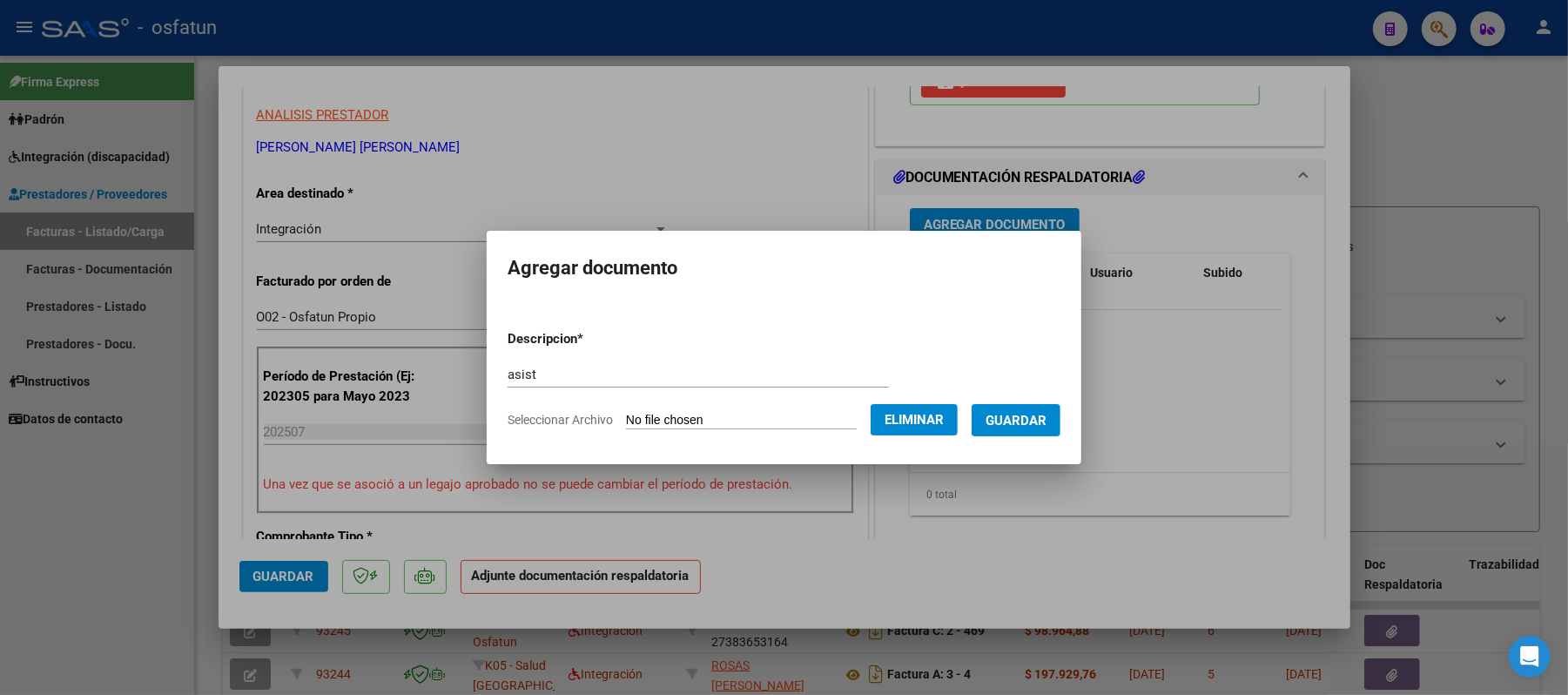
click at [1046, 418] on span "Guardar" at bounding box center [1016, 421] width 61 height 16
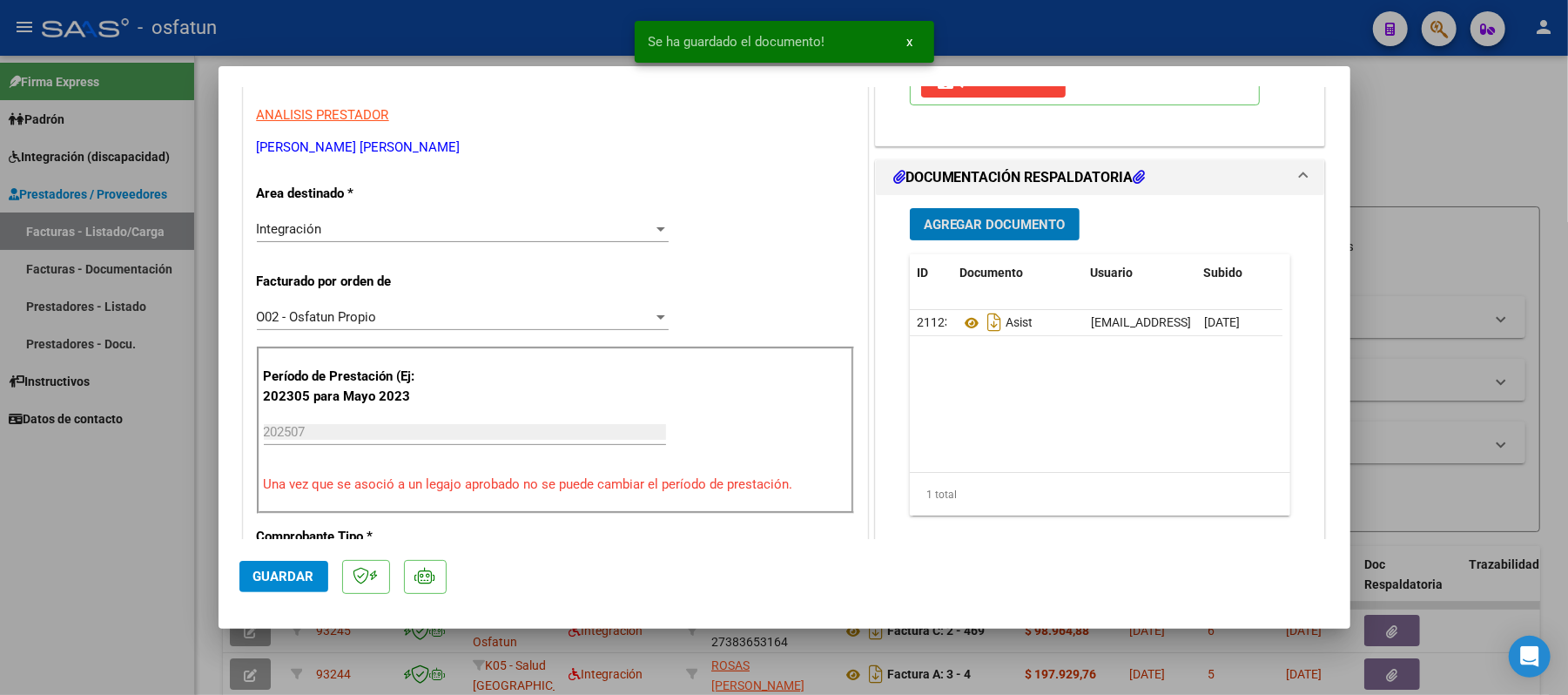
click at [987, 233] on span "Agregar Documento" at bounding box center [994, 225] width 142 height 16
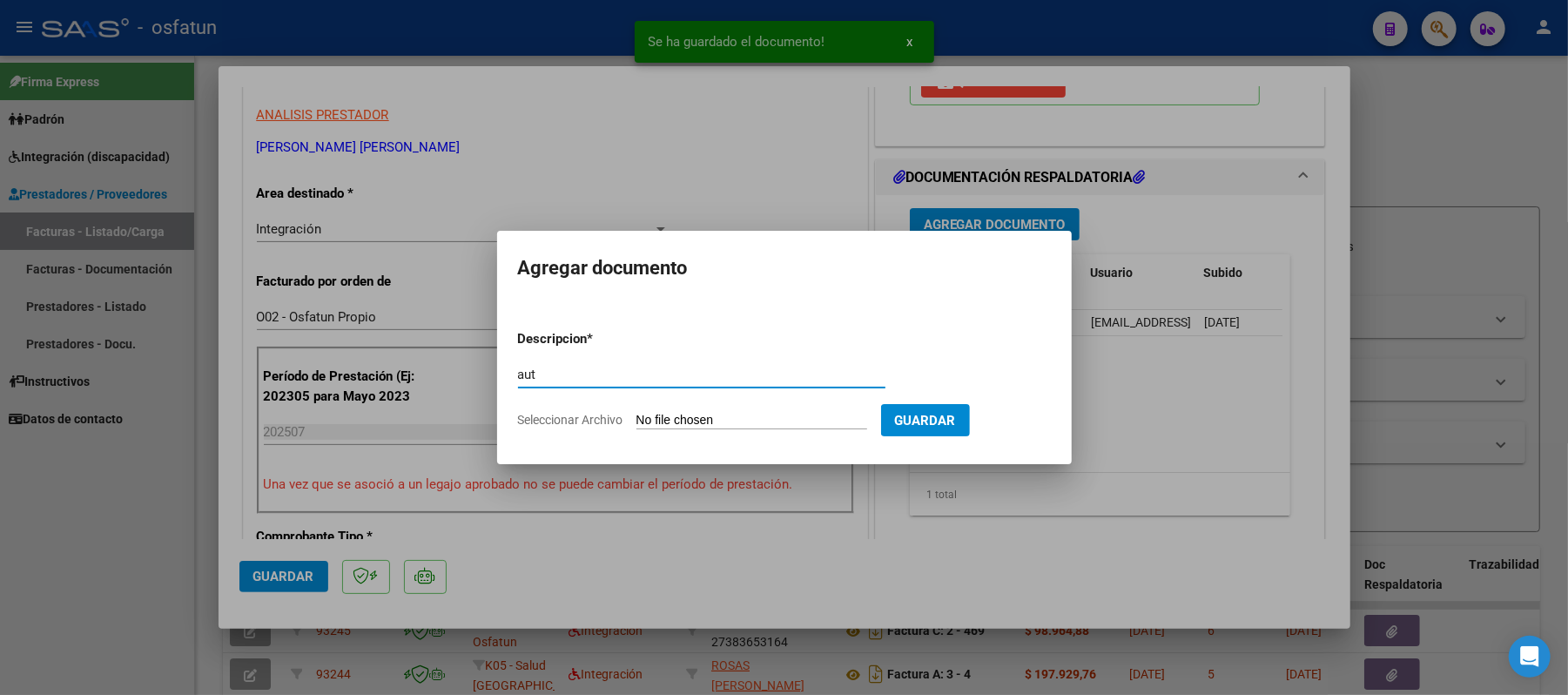
type input "aut"
click at [652, 423] on input "Seleccionar Archivo" at bounding box center [752, 421] width 231 height 17
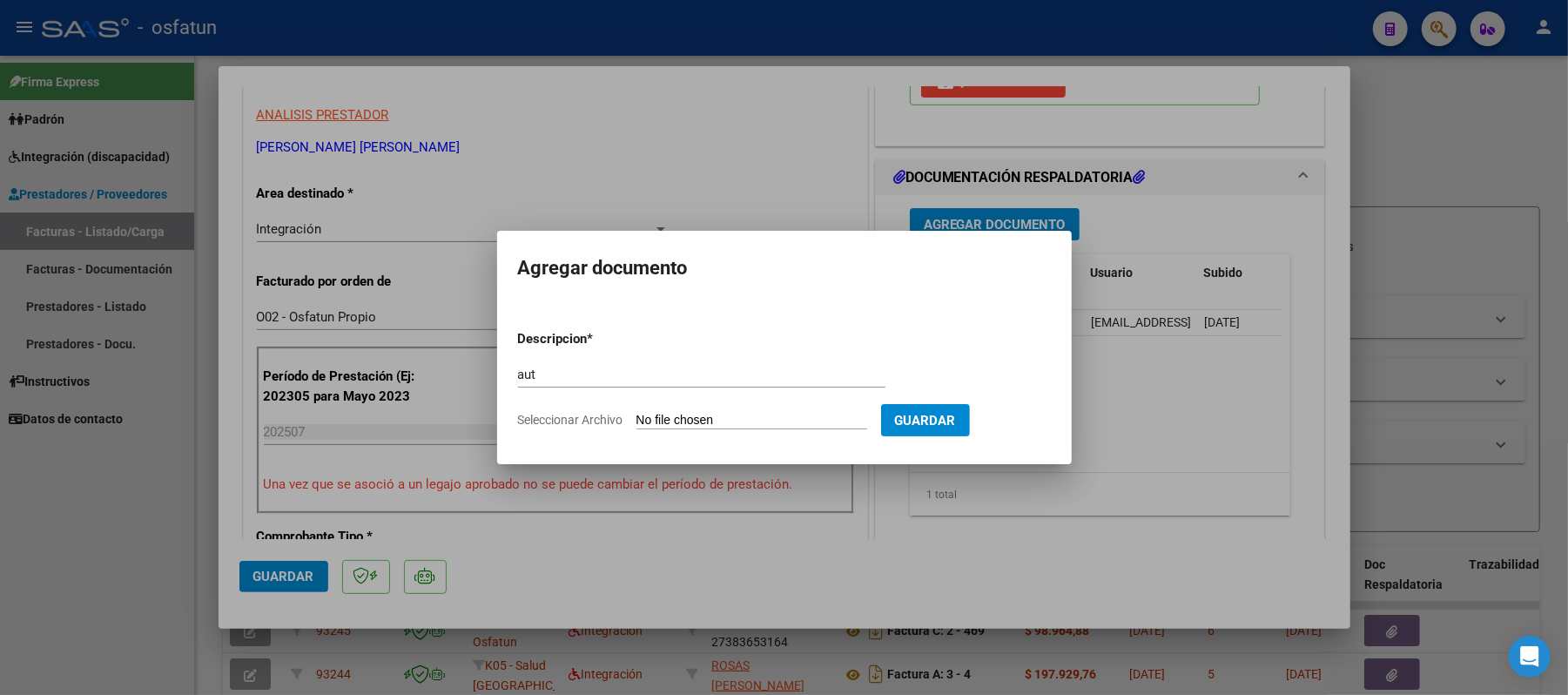
type input "C:\fakepath\AUT.pdf"
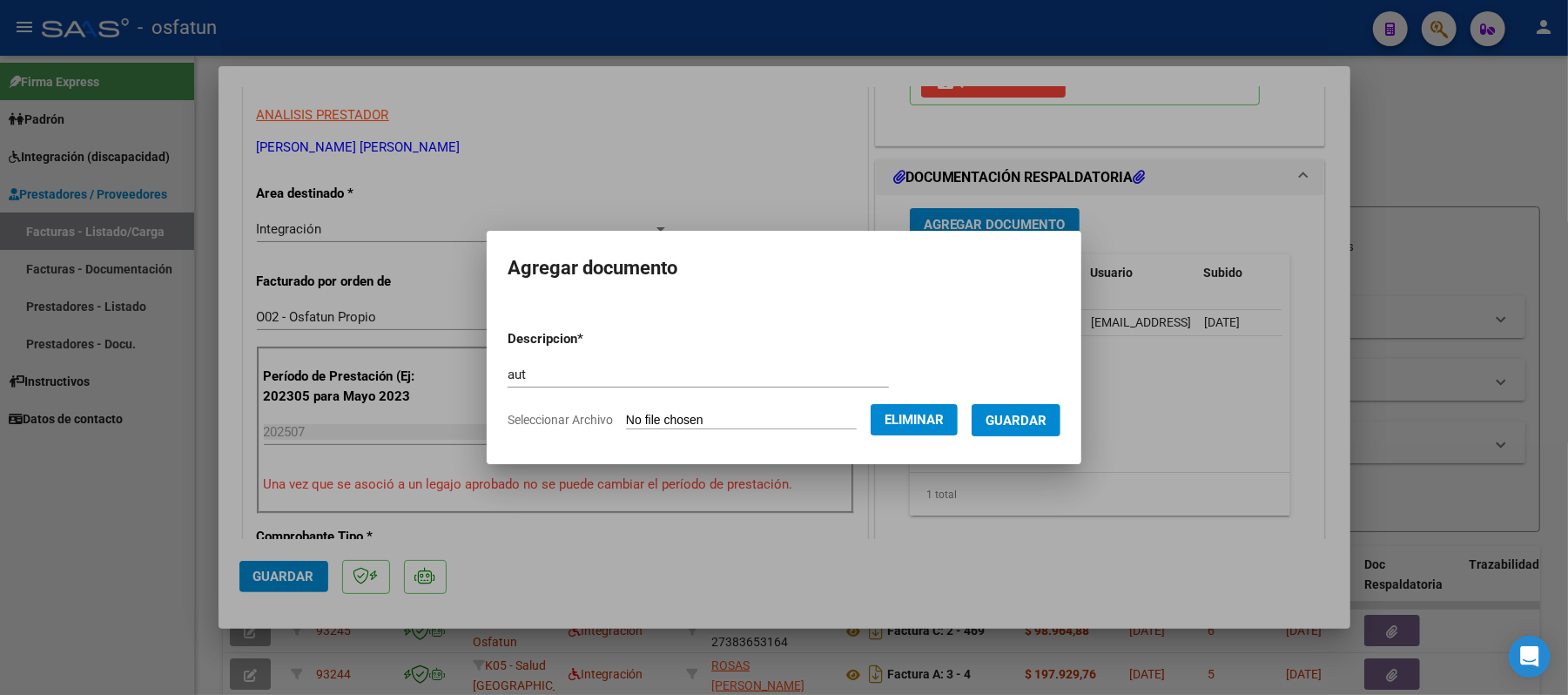
click at [1046, 416] on span "Guardar" at bounding box center [1016, 421] width 61 height 16
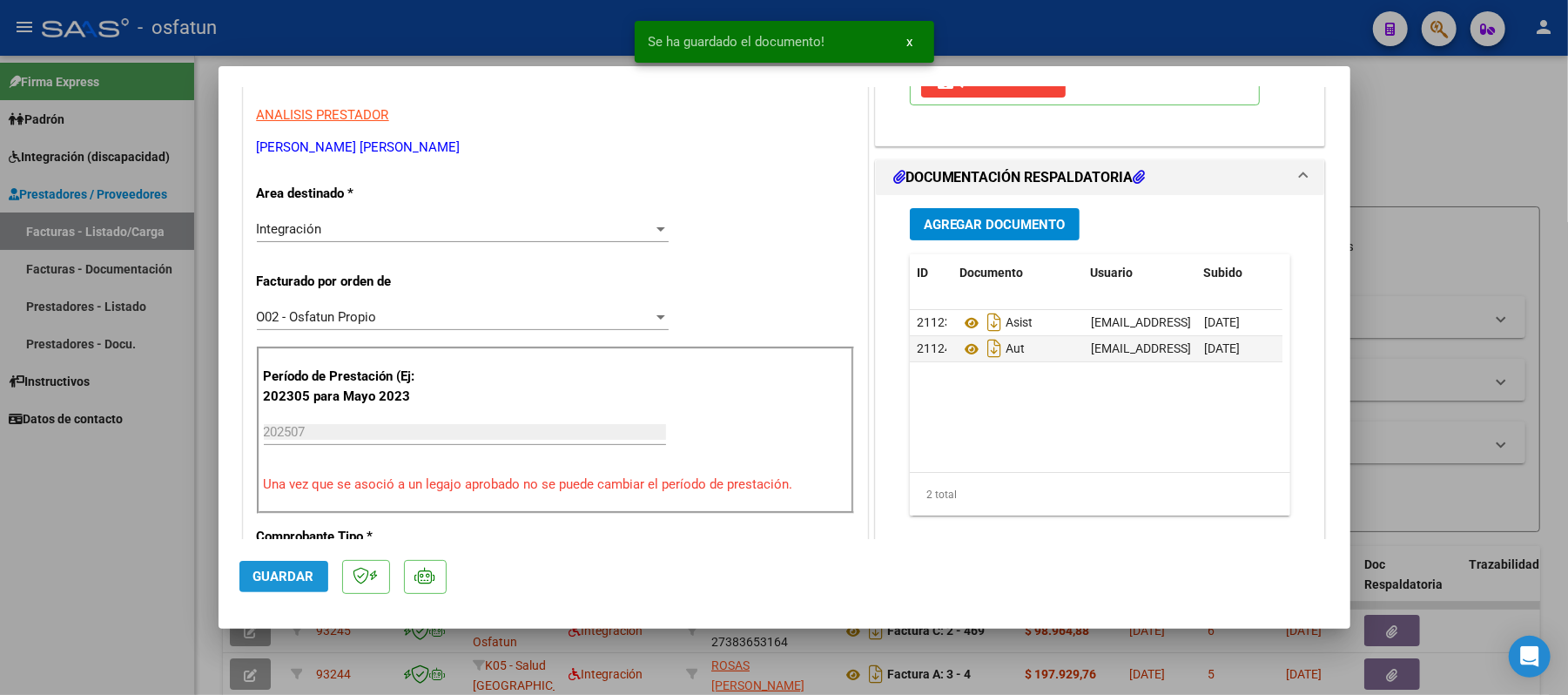
click at [279, 575] on span "Guardar" at bounding box center [284, 577] width 61 height 16
click at [1449, 154] on div at bounding box center [784, 348] width 1568 height 695
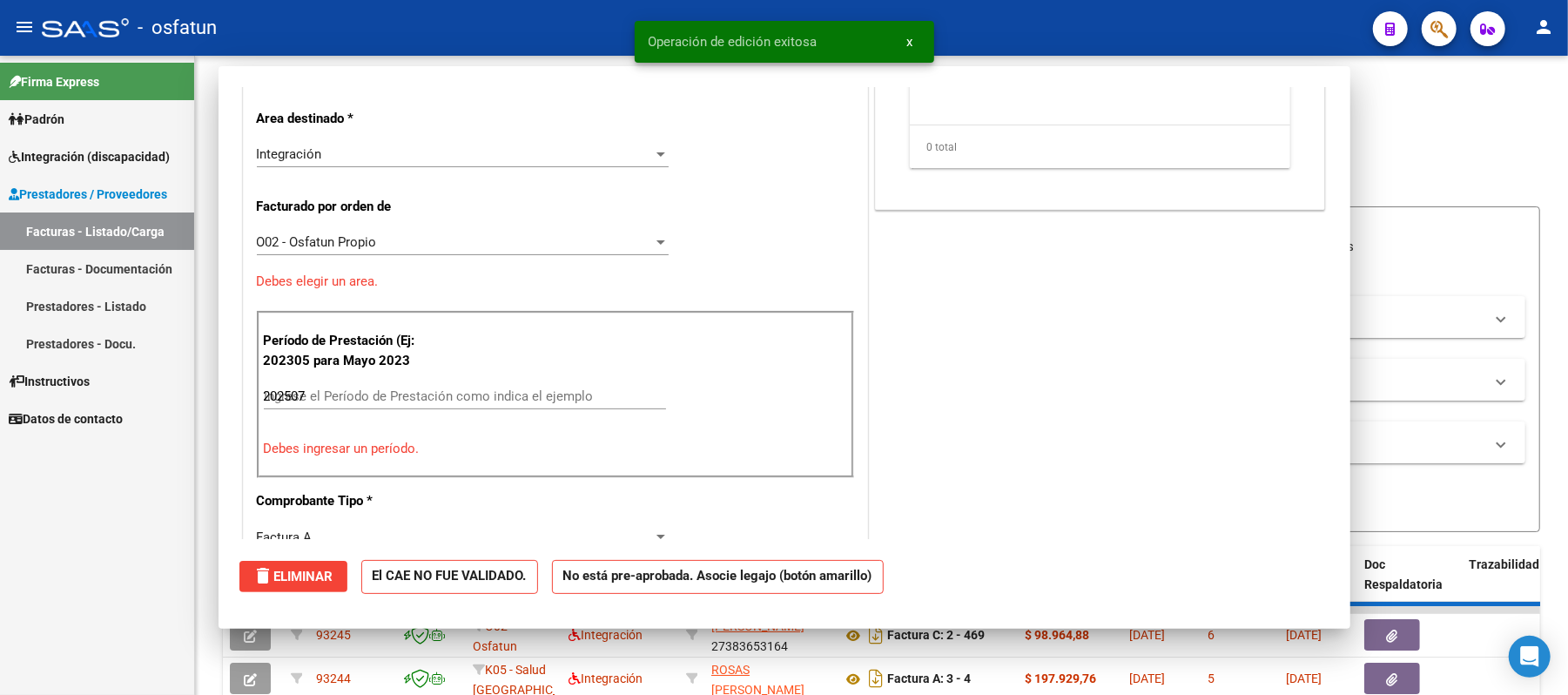
type input "$ 0,00"
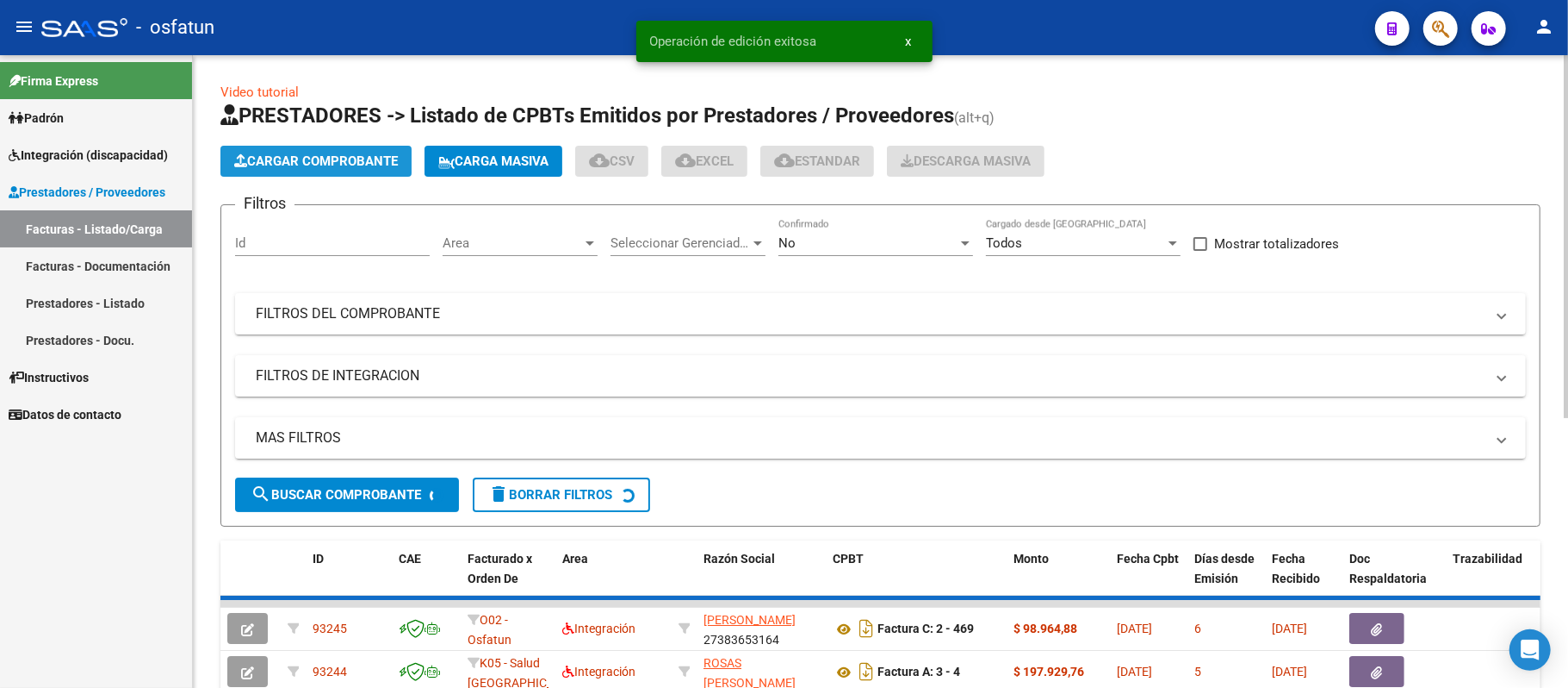
click at [312, 156] on span "Cargar Comprobante" at bounding box center [316, 161] width 164 height 16
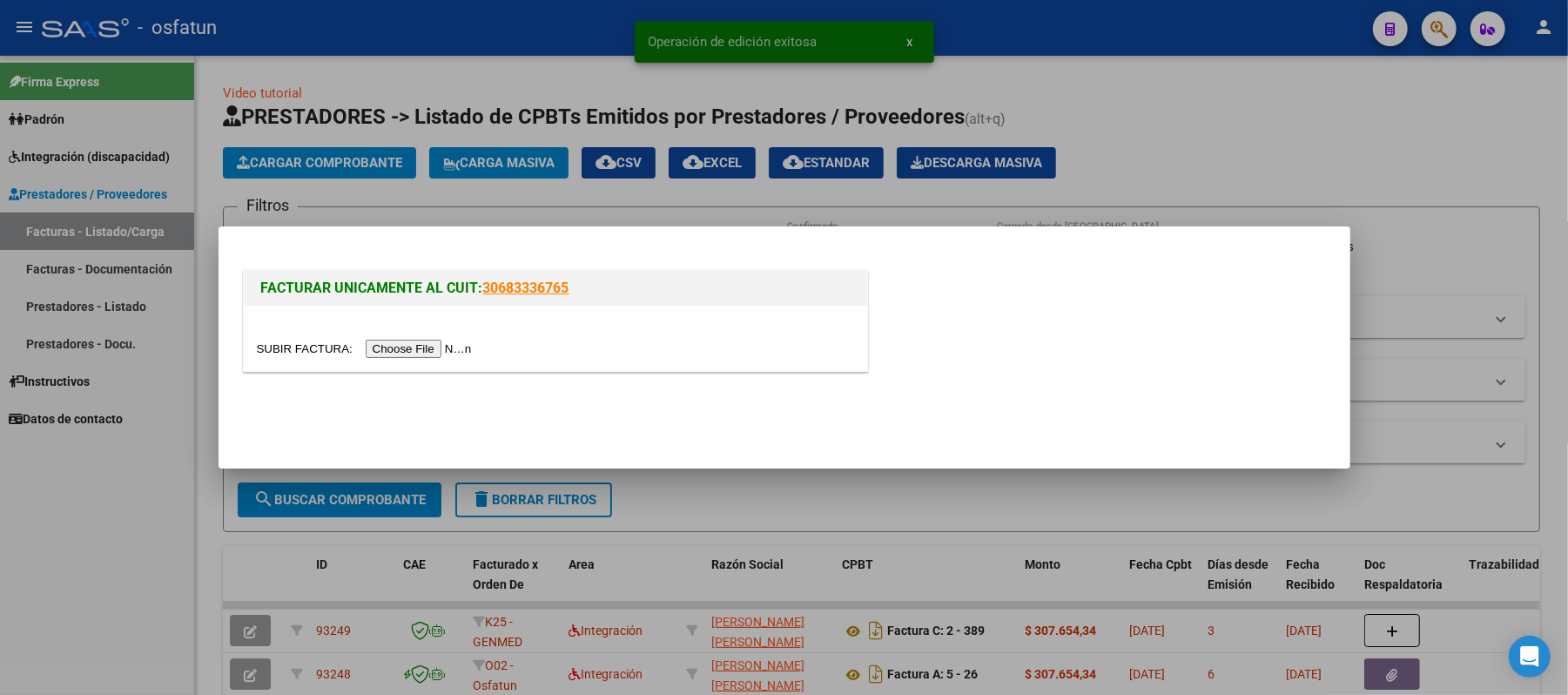
click at [408, 350] on input "file" at bounding box center [367, 348] width 220 height 18
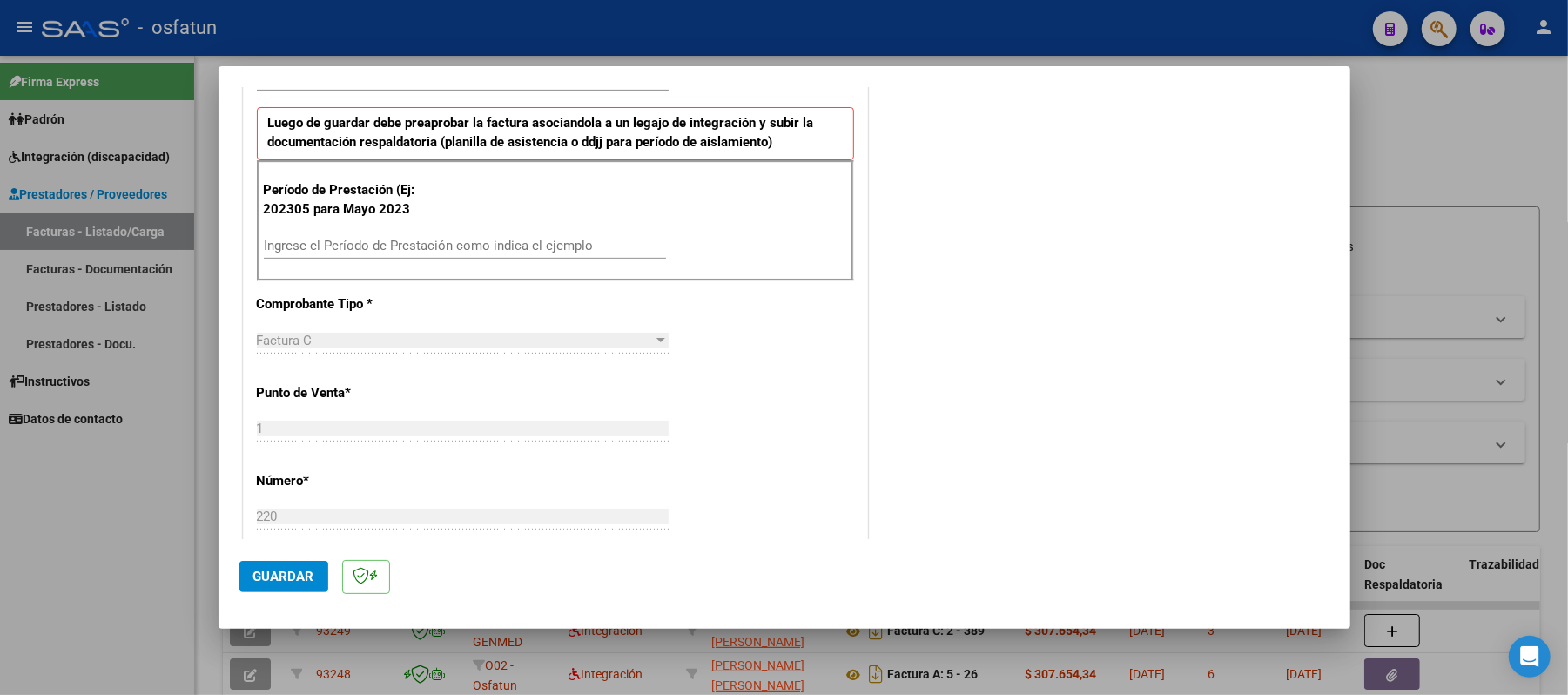
scroll to position [580, 0]
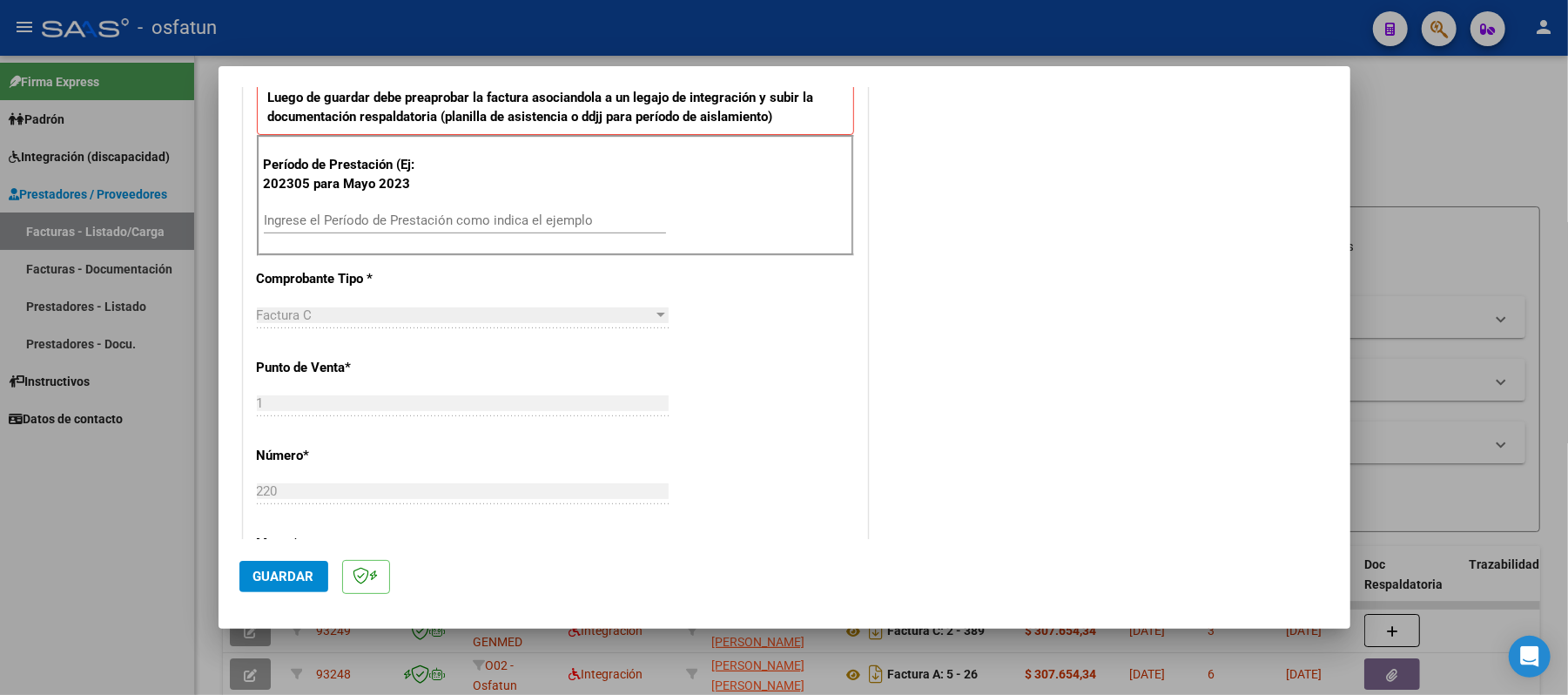
click at [512, 218] on input "Ingrese el Período de Prestación como indica el ejemplo" at bounding box center [465, 220] width 402 height 16
type input "202507"
click at [300, 562] on button "Guardar" at bounding box center [284, 577] width 89 height 31
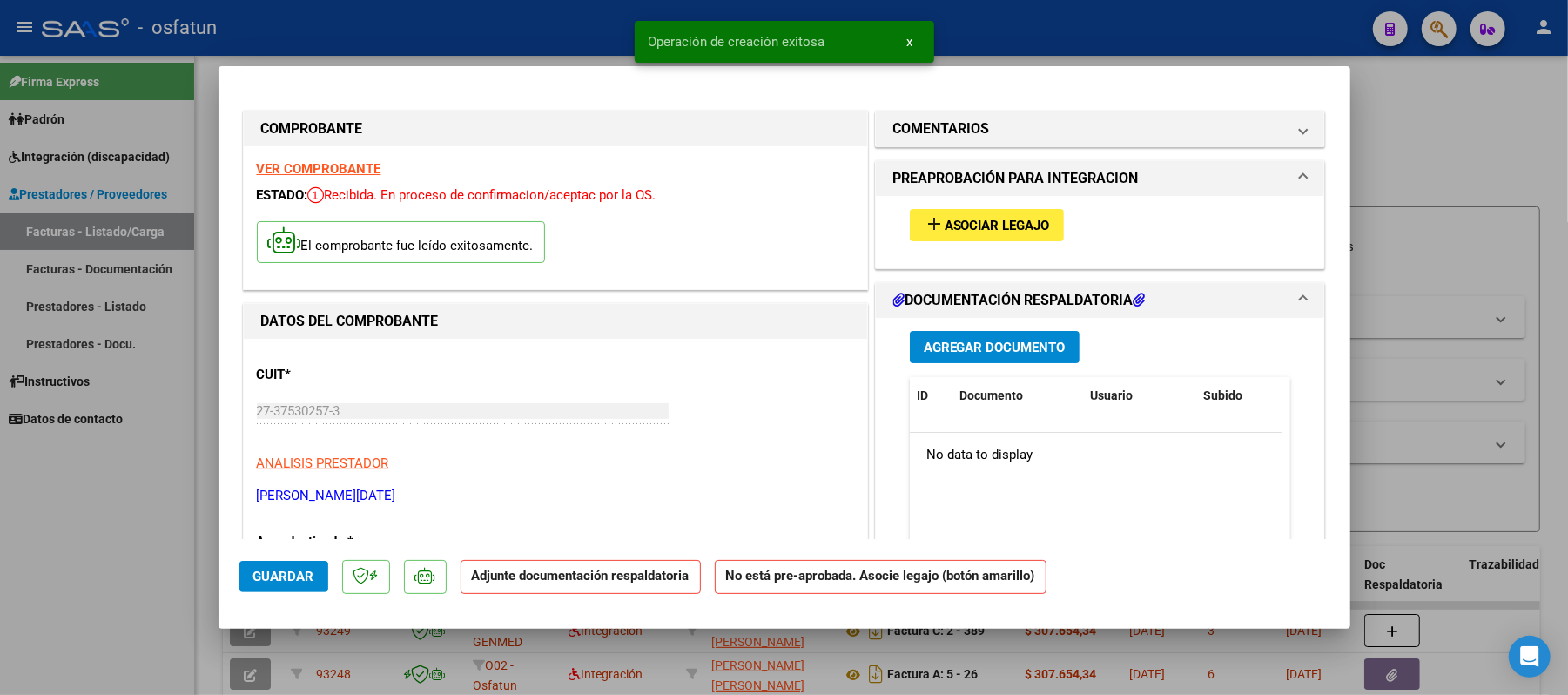
click at [985, 218] on span "Asociar Legajo" at bounding box center [997, 226] width 105 height 16
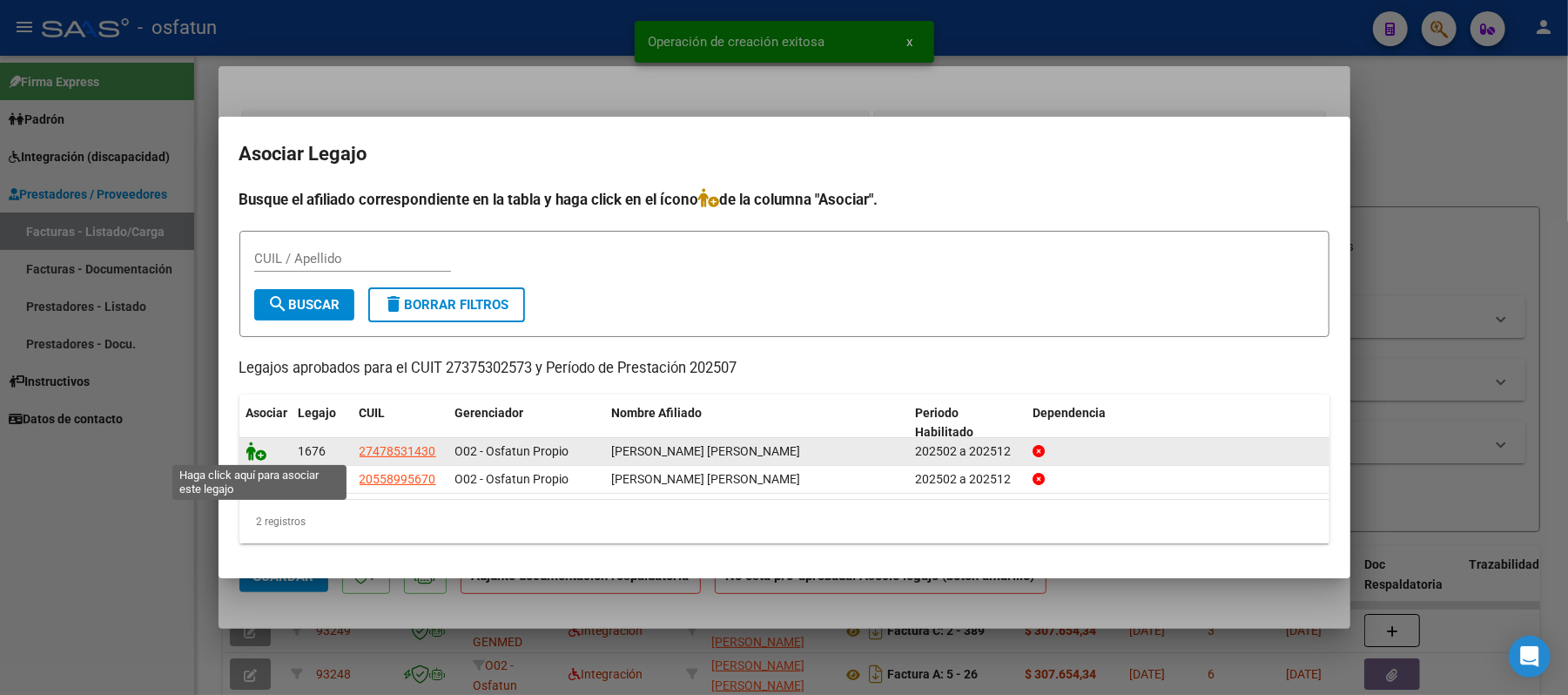
click at [247, 443] on icon at bounding box center [257, 451] width 21 height 19
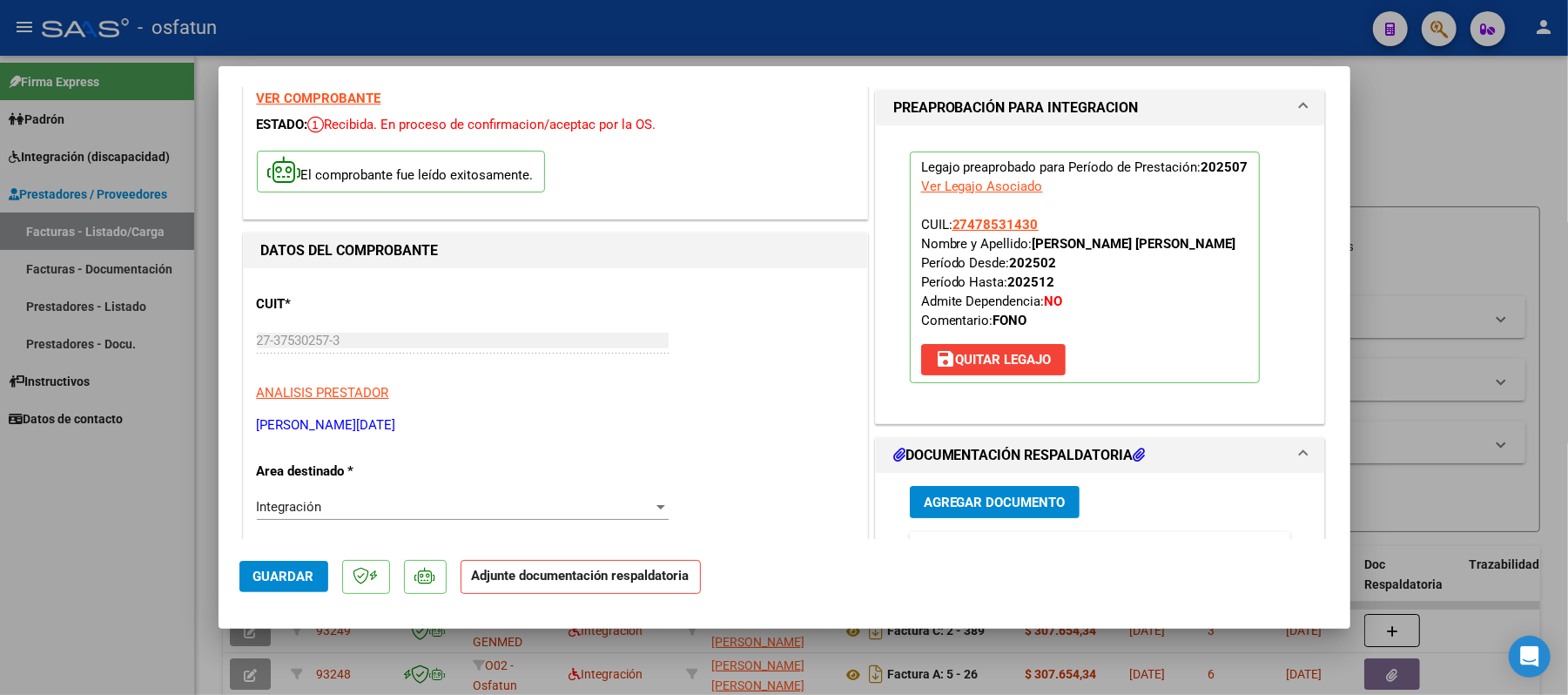
scroll to position [348, 0]
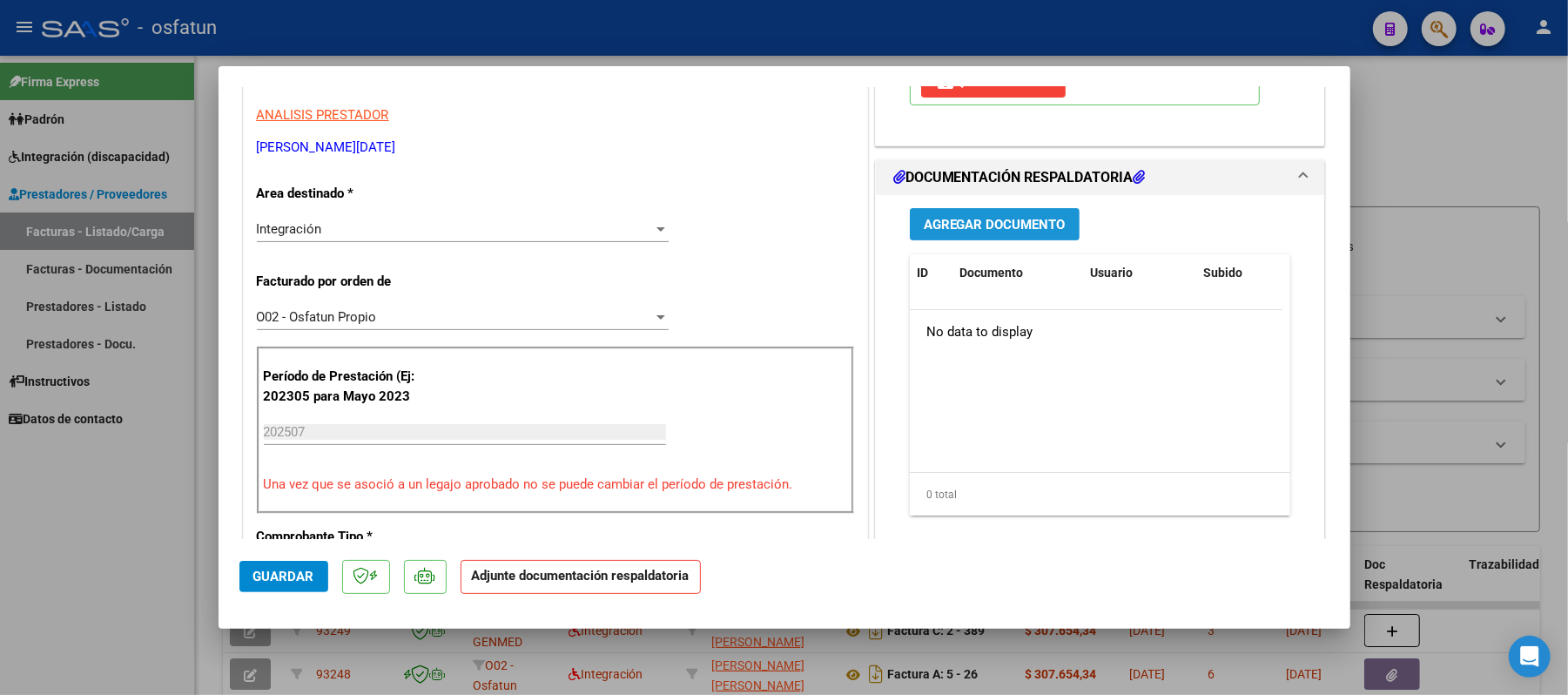
click at [980, 233] on span "Agregar Documento" at bounding box center [994, 225] width 142 height 16
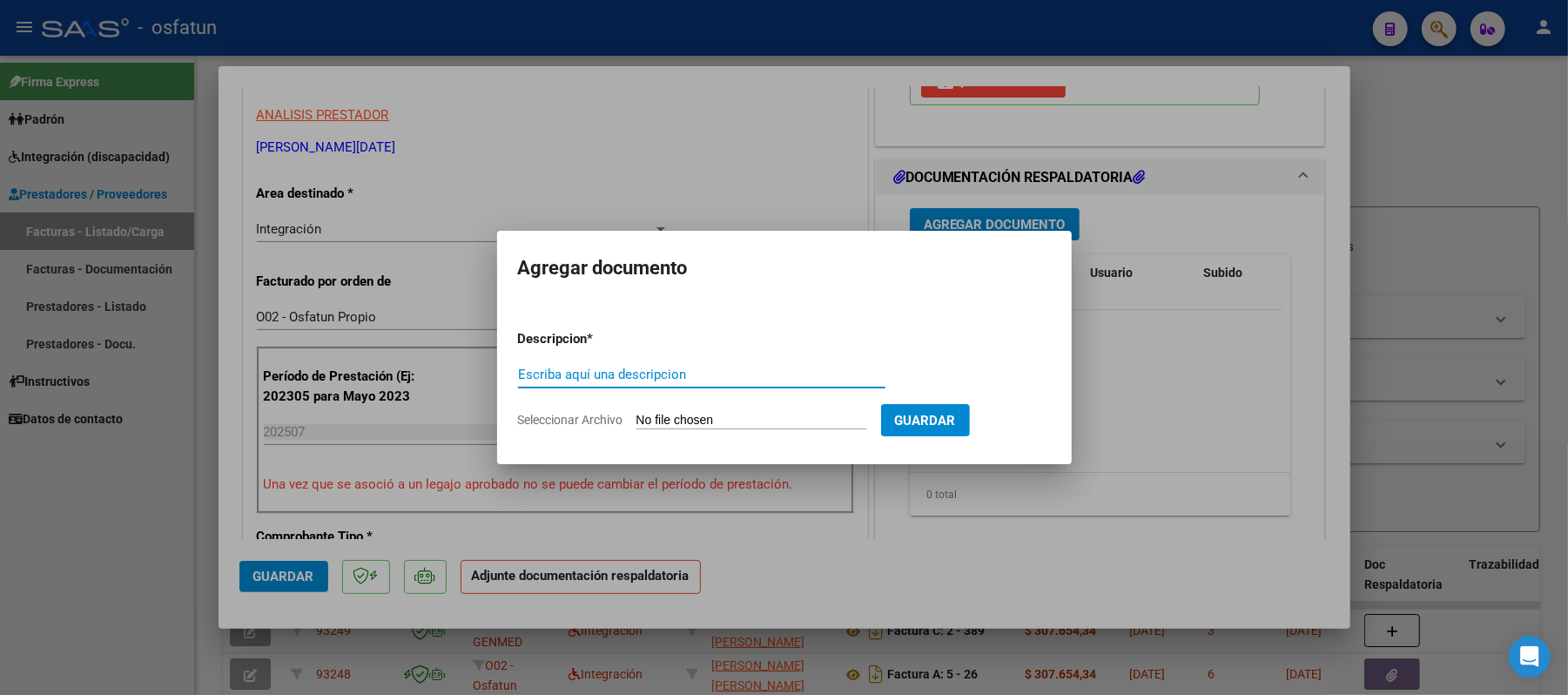
click at [777, 378] on input "Escriba aquí una descripcion" at bounding box center [702, 374] width 368 height 16
type input "asist"
click at [733, 420] on input "Seleccionar Archivo" at bounding box center [752, 421] width 231 height 17
type input "C:\fakepath\ASIST.pdf"
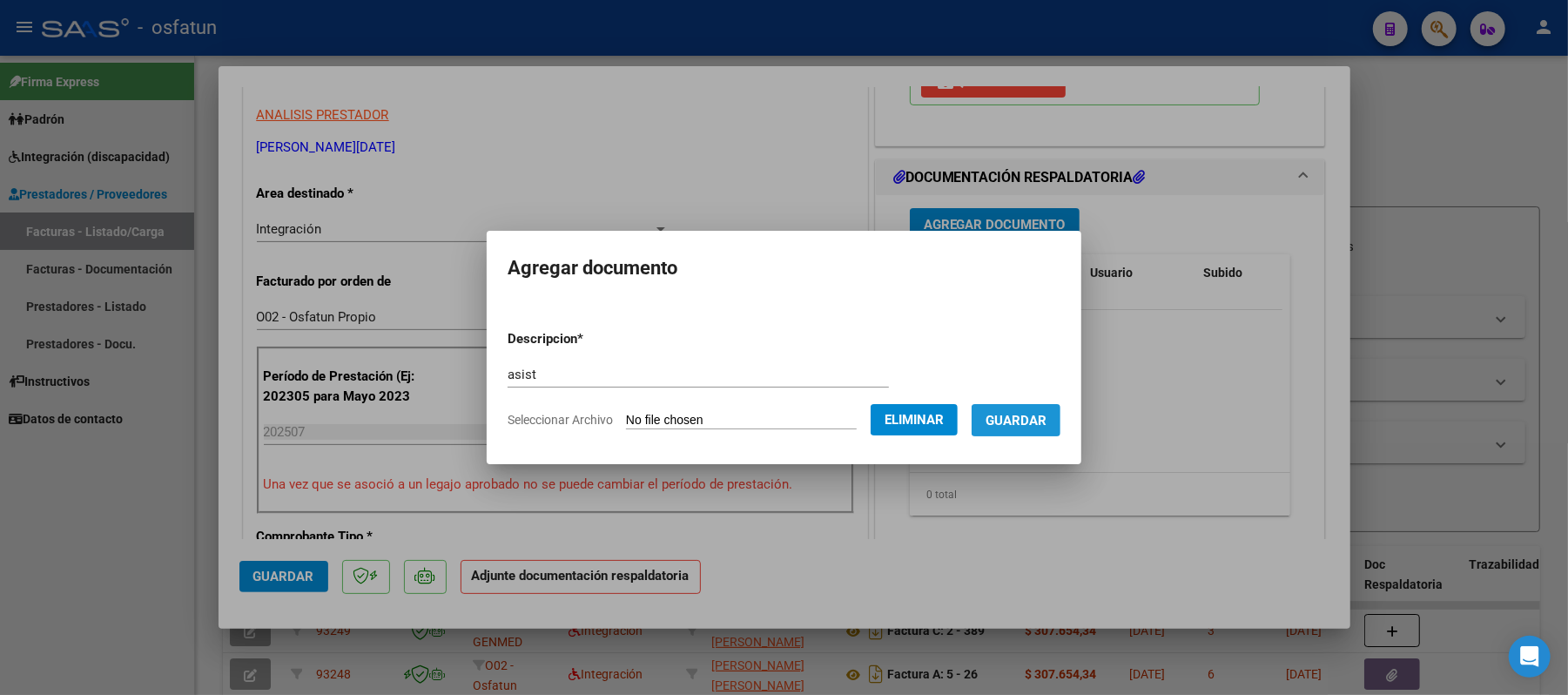
click at [1041, 422] on span "Guardar" at bounding box center [1016, 421] width 61 height 16
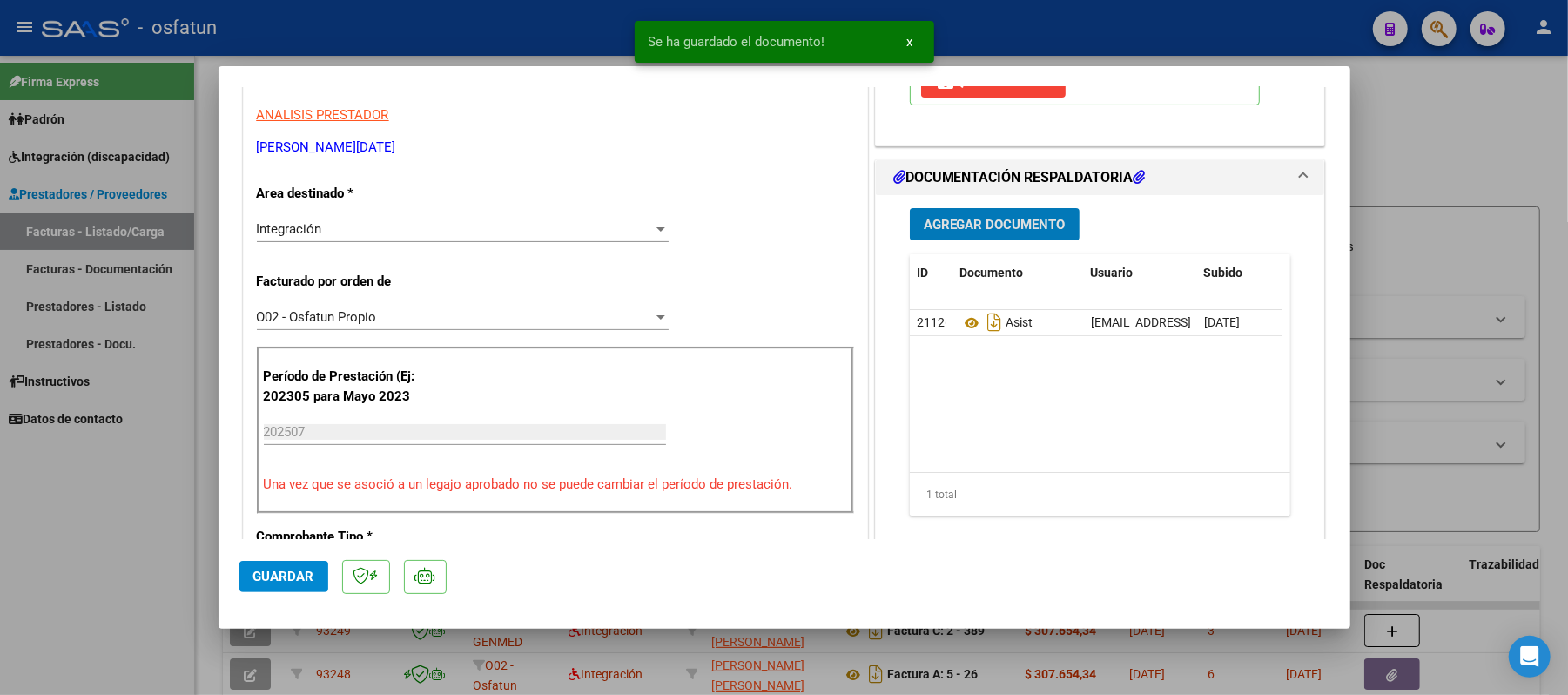
click at [1004, 233] on span "Agregar Documento" at bounding box center [994, 225] width 142 height 16
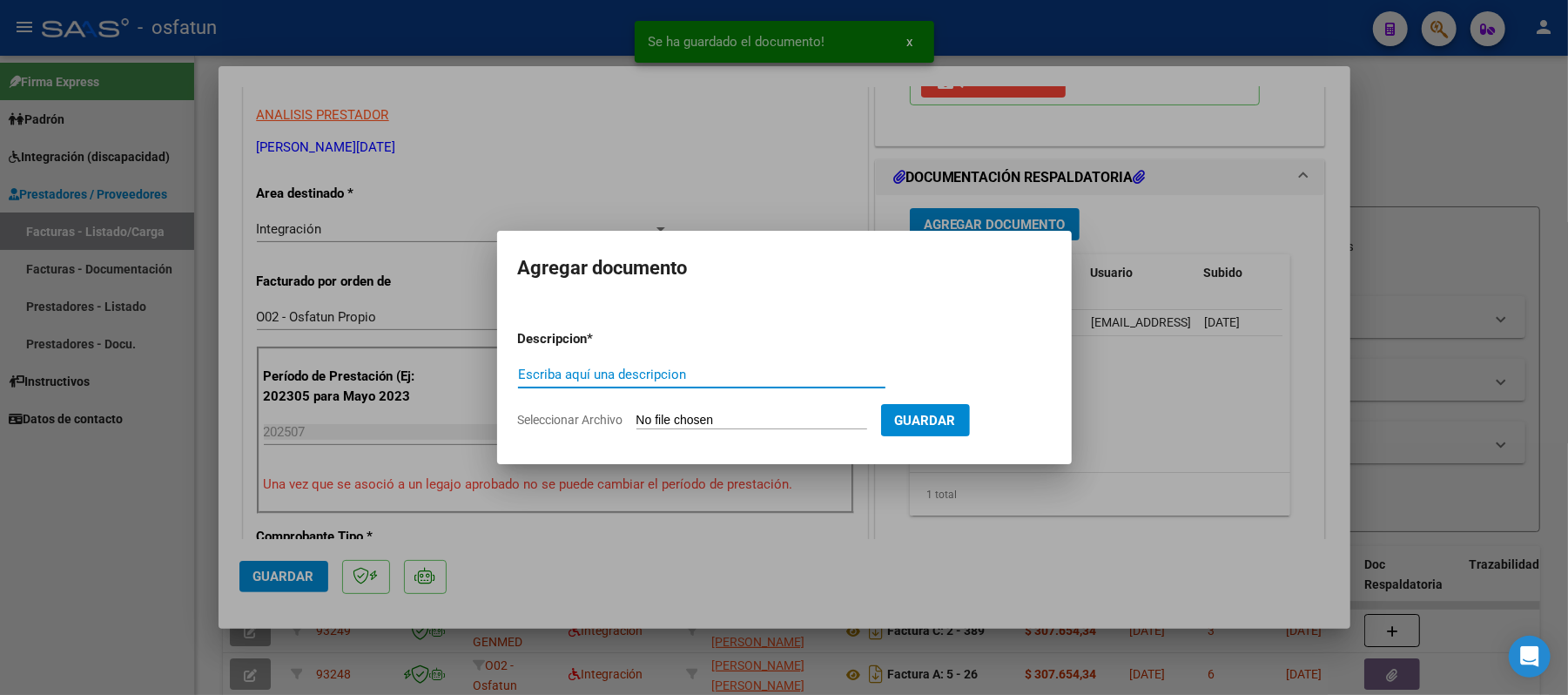
click at [701, 370] on input "Escriba aquí una descripcion" at bounding box center [702, 374] width 368 height 16
type input "aut"
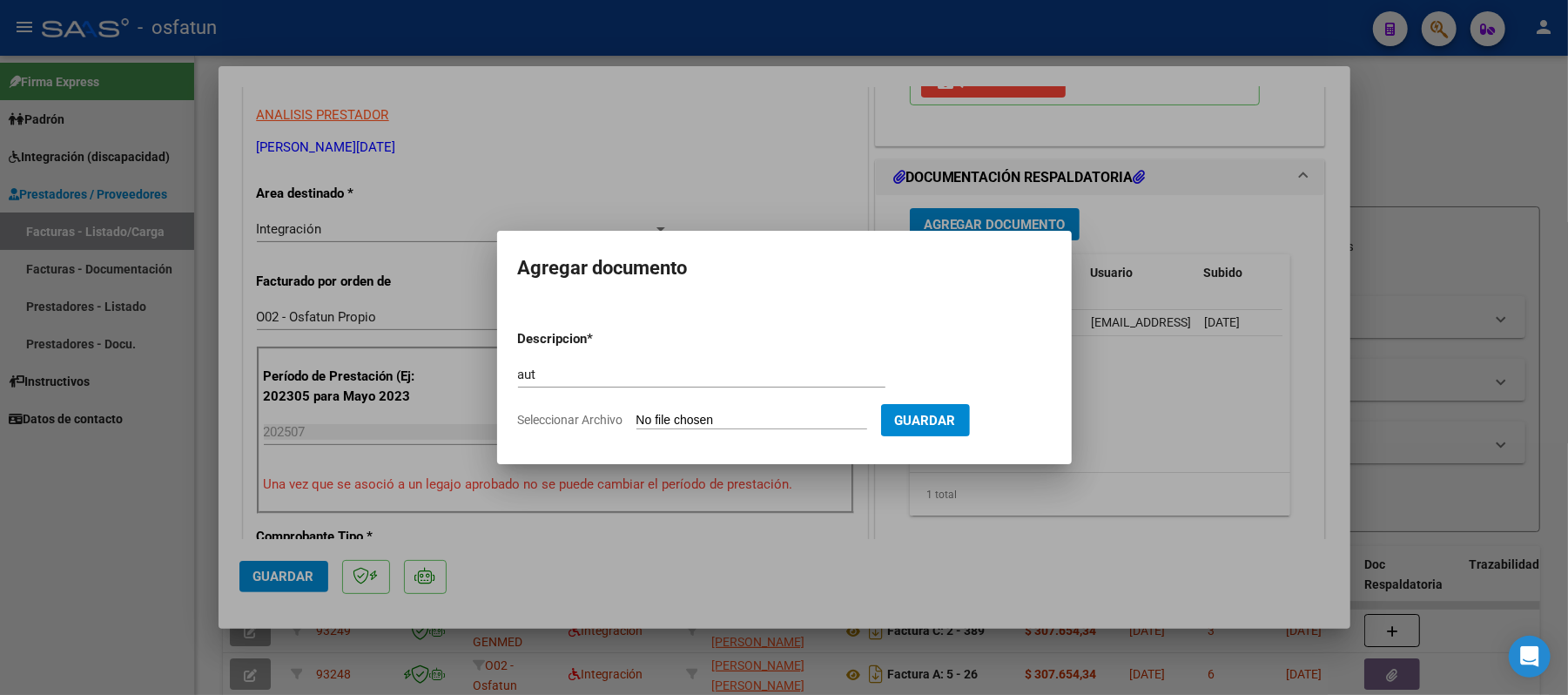
click at [712, 419] on input "Seleccionar Archivo" at bounding box center [752, 421] width 231 height 17
type input "C:\fakepath\AUT.pdf"
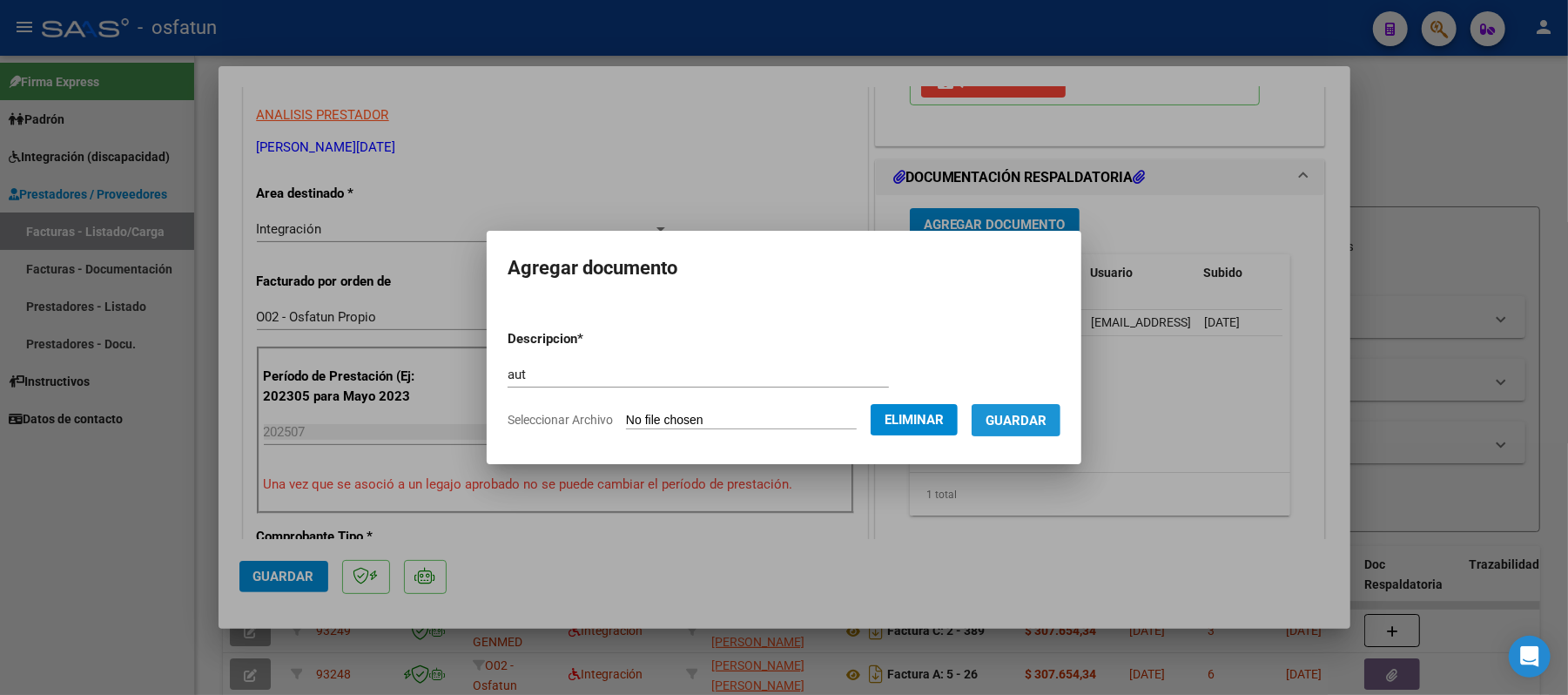
click at [1020, 413] on span "Guardar" at bounding box center [1016, 421] width 61 height 16
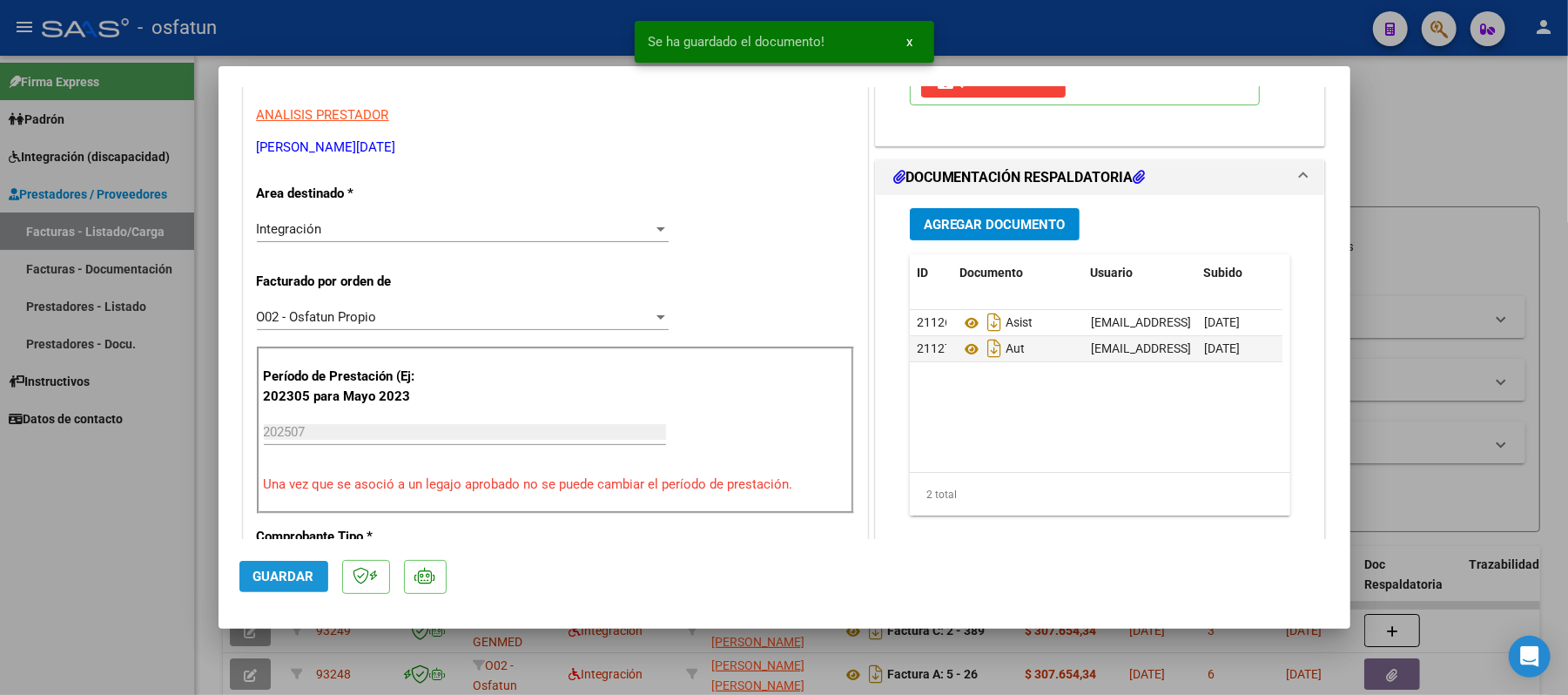
click at [284, 582] on span "Guardar" at bounding box center [284, 577] width 61 height 16
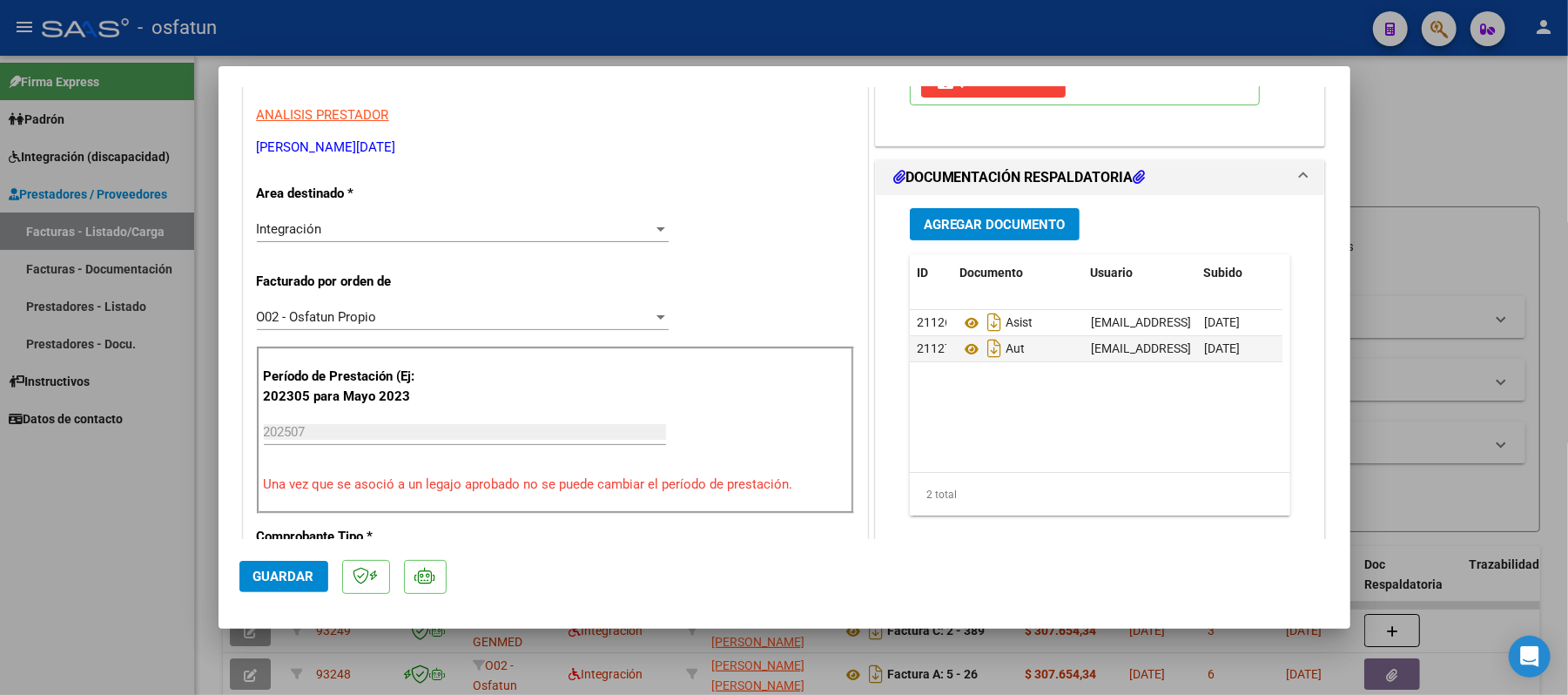
click at [279, 571] on span "Guardar" at bounding box center [284, 577] width 61 height 16
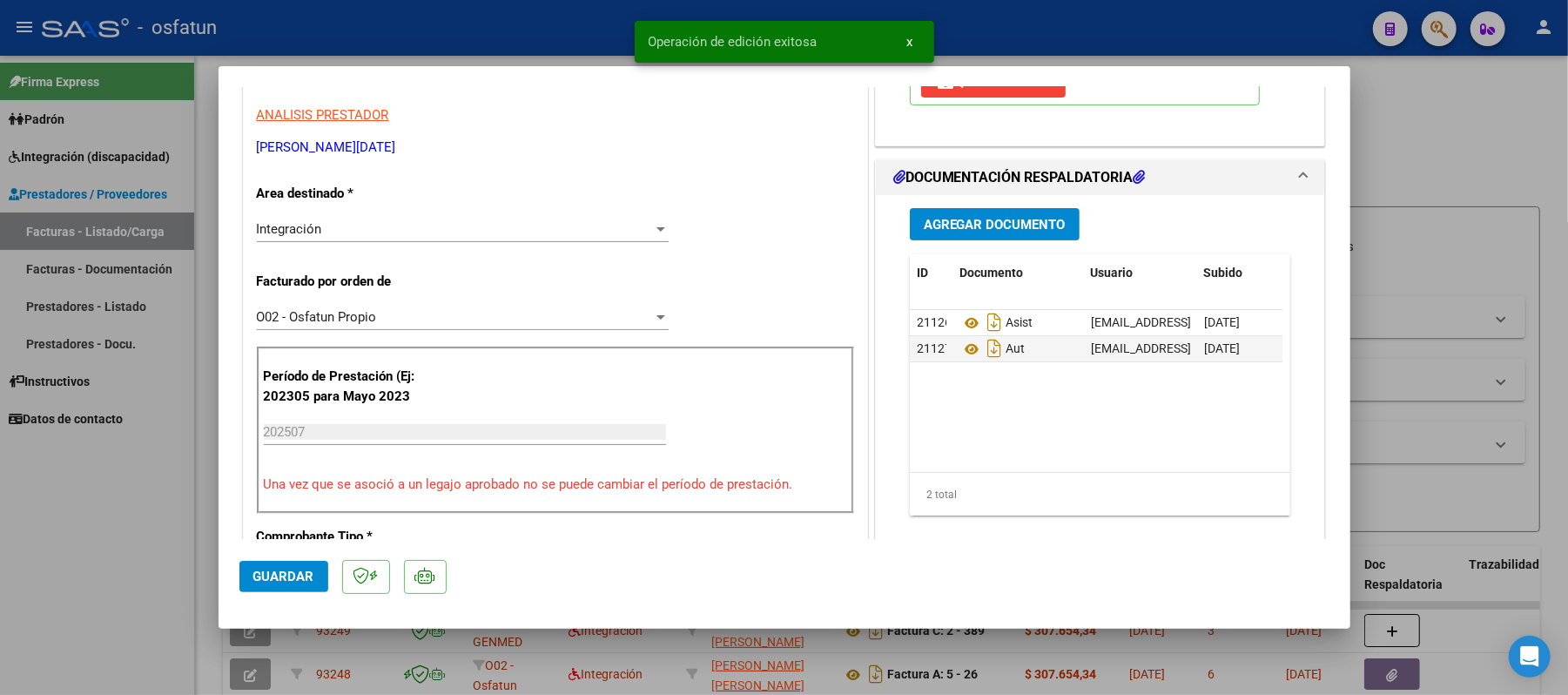
click at [1415, 164] on div at bounding box center [784, 348] width 1568 height 695
type input "$ 0,00"
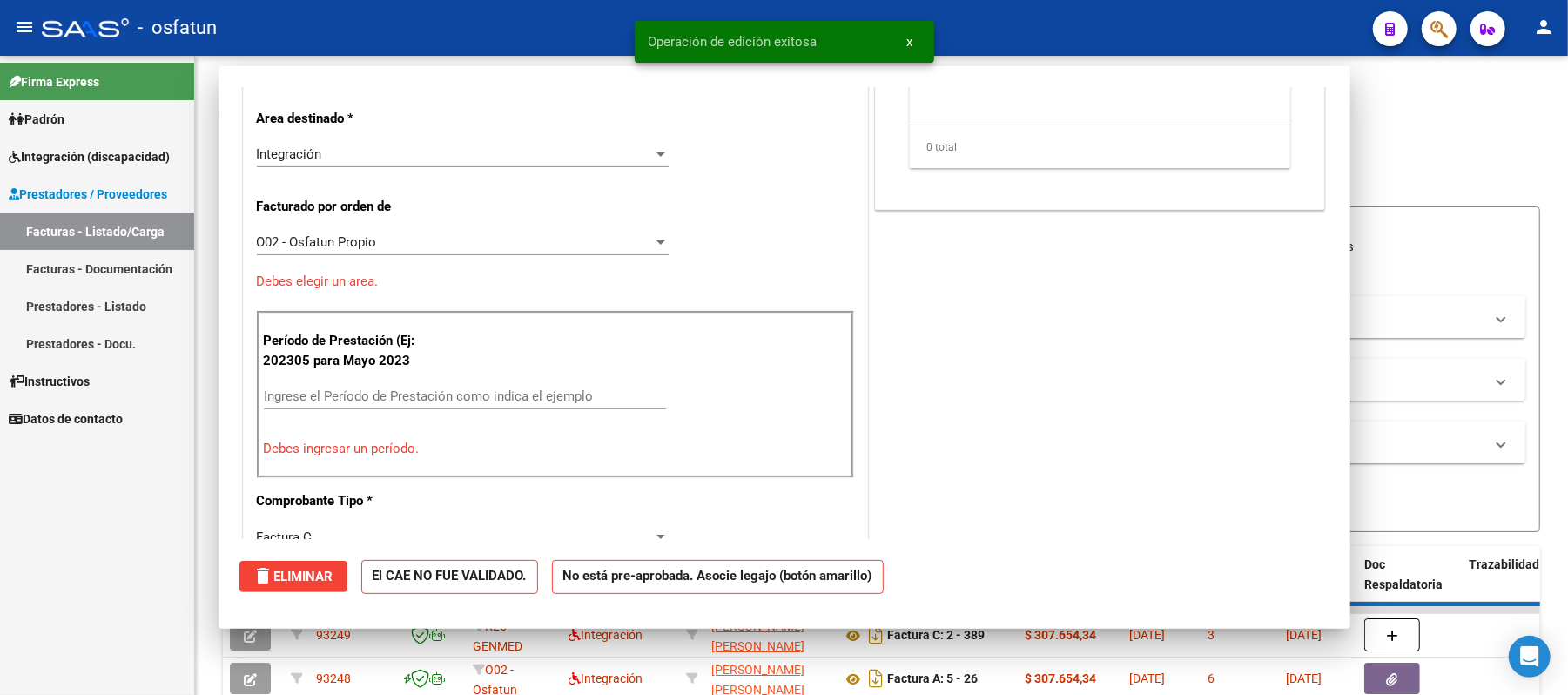
scroll to position [294, 0]
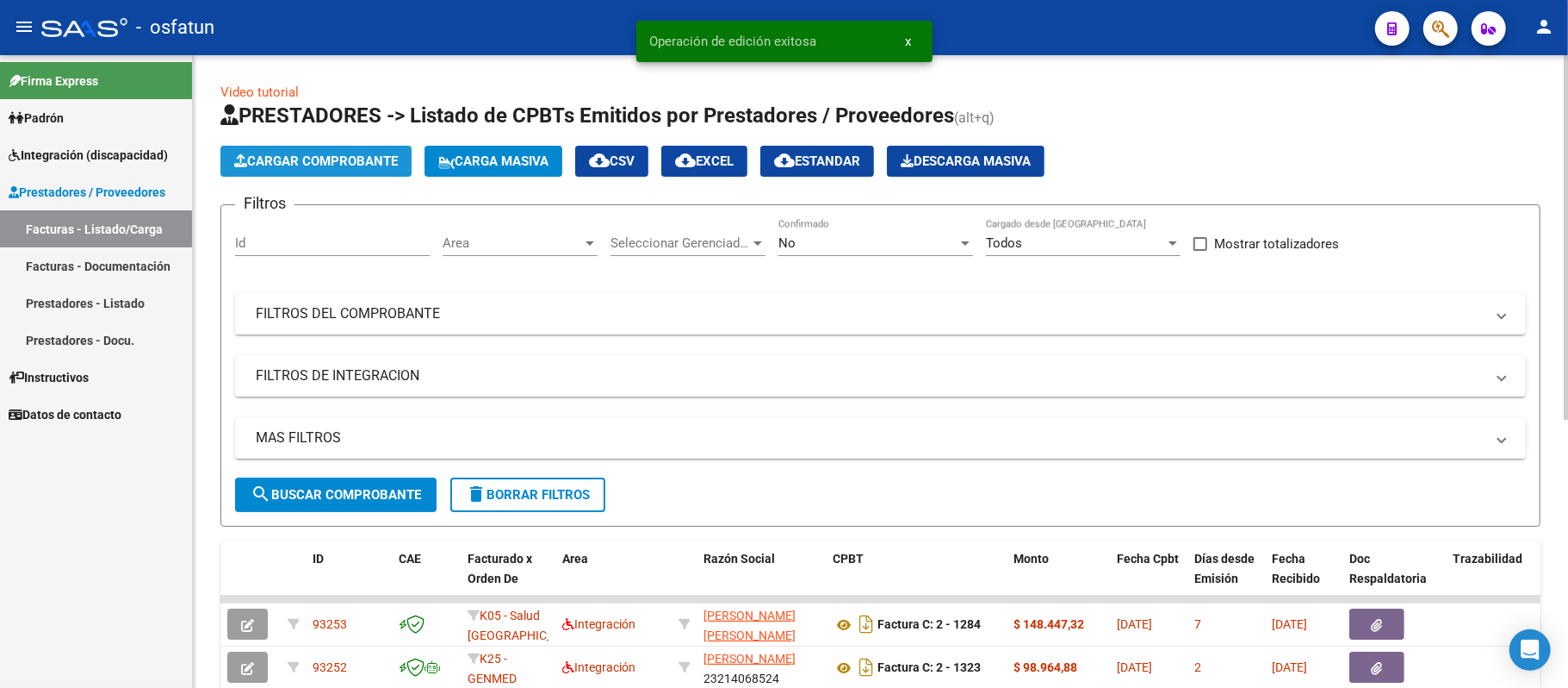
click at [372, 162] on span "Cargar Comprobante" at bounding box center [316, 161] width 164 height 16
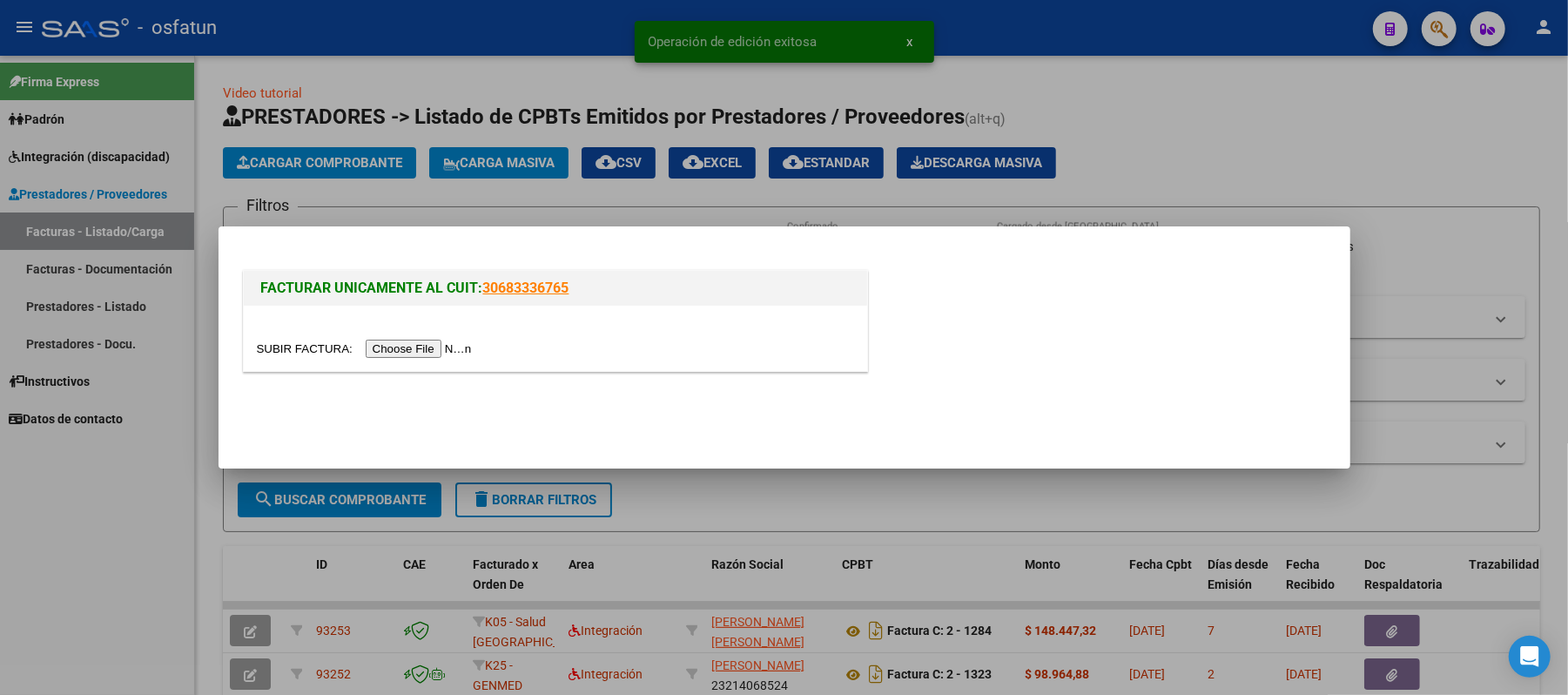
click at [416, 348] on input "file" at bounding box center [367, 348] width 220 height 18
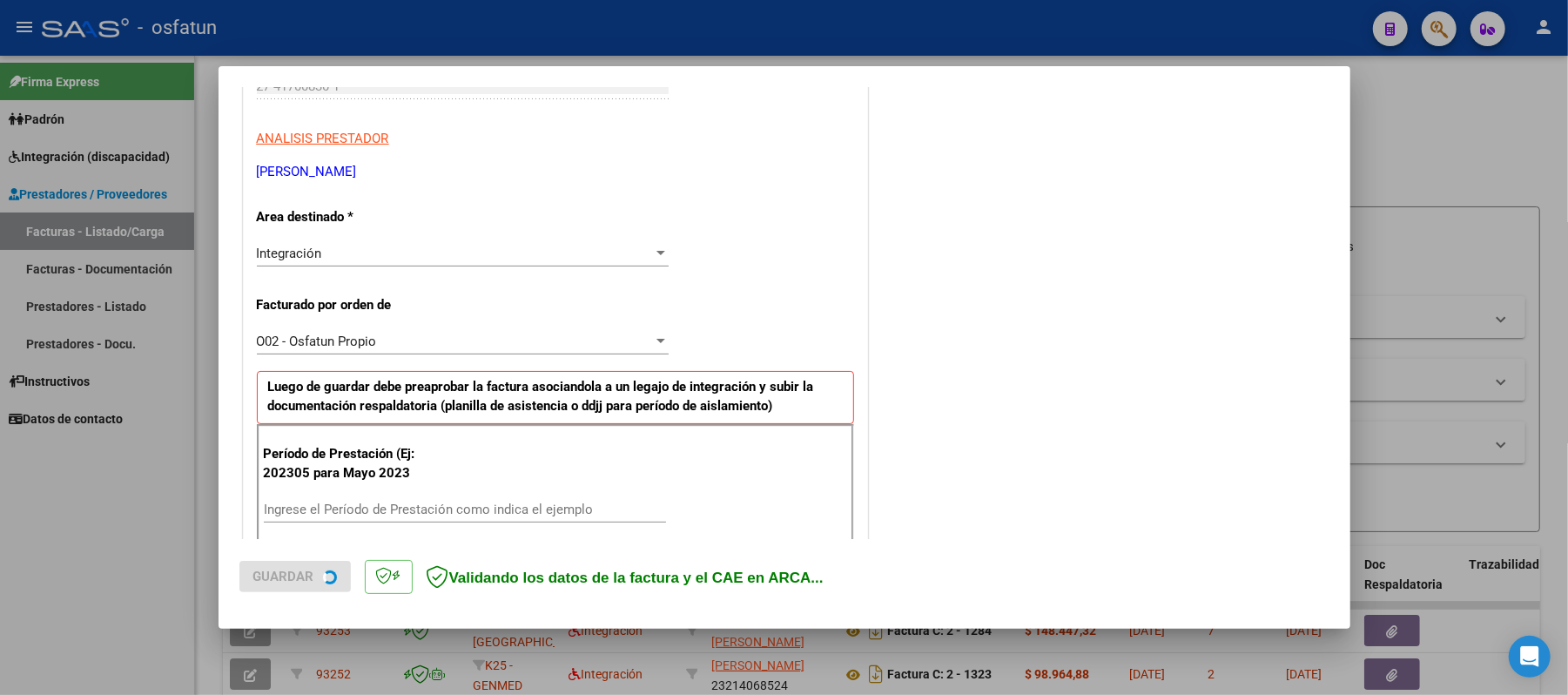
scroll to position [348, 0]
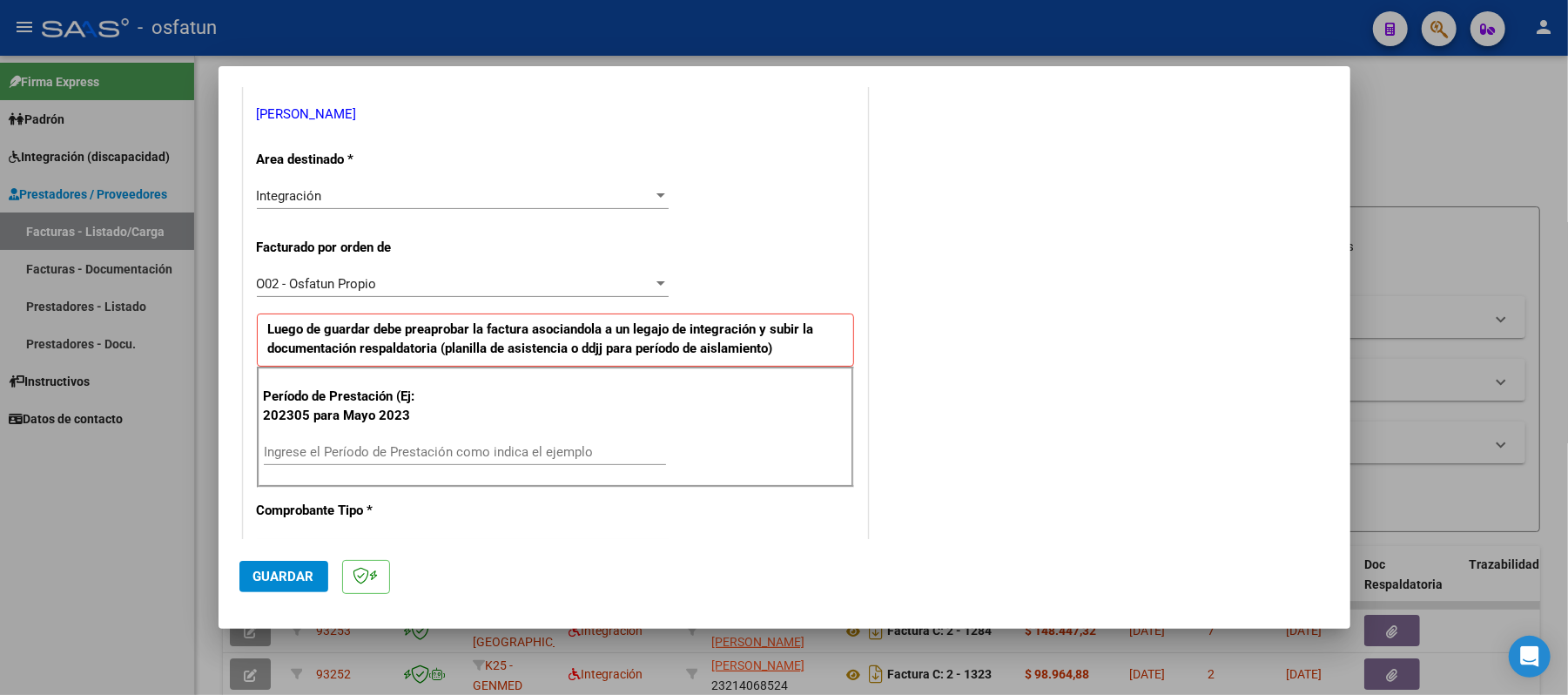
click at [497, 441] on div "Ingrese el Período de Prestación como indica el ejemplo" at bounding box center [465, 452] width 402 height 26
type input "202507"
click at [270, 575] on span "Guardar" at bounding box center [284, 577] width 61 height 16
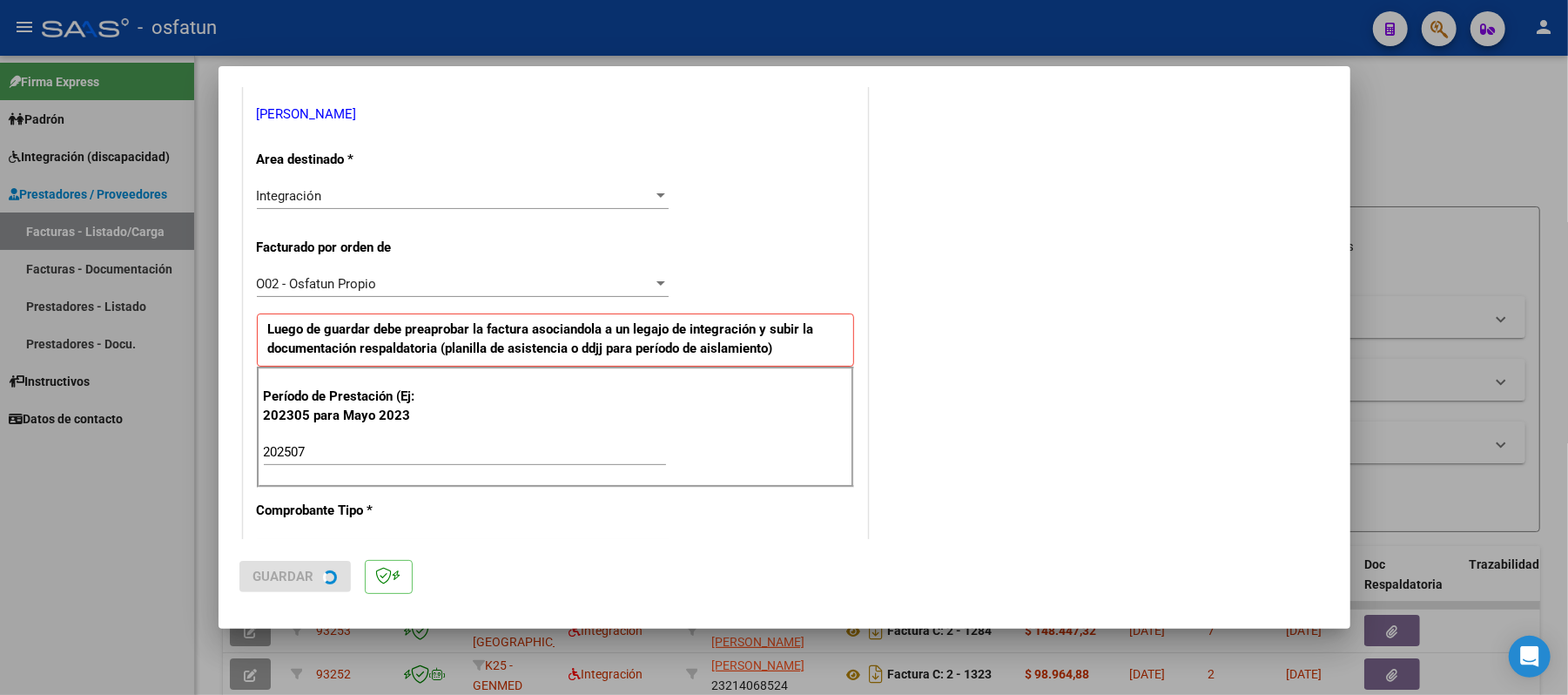
scroll to position [0, 0]
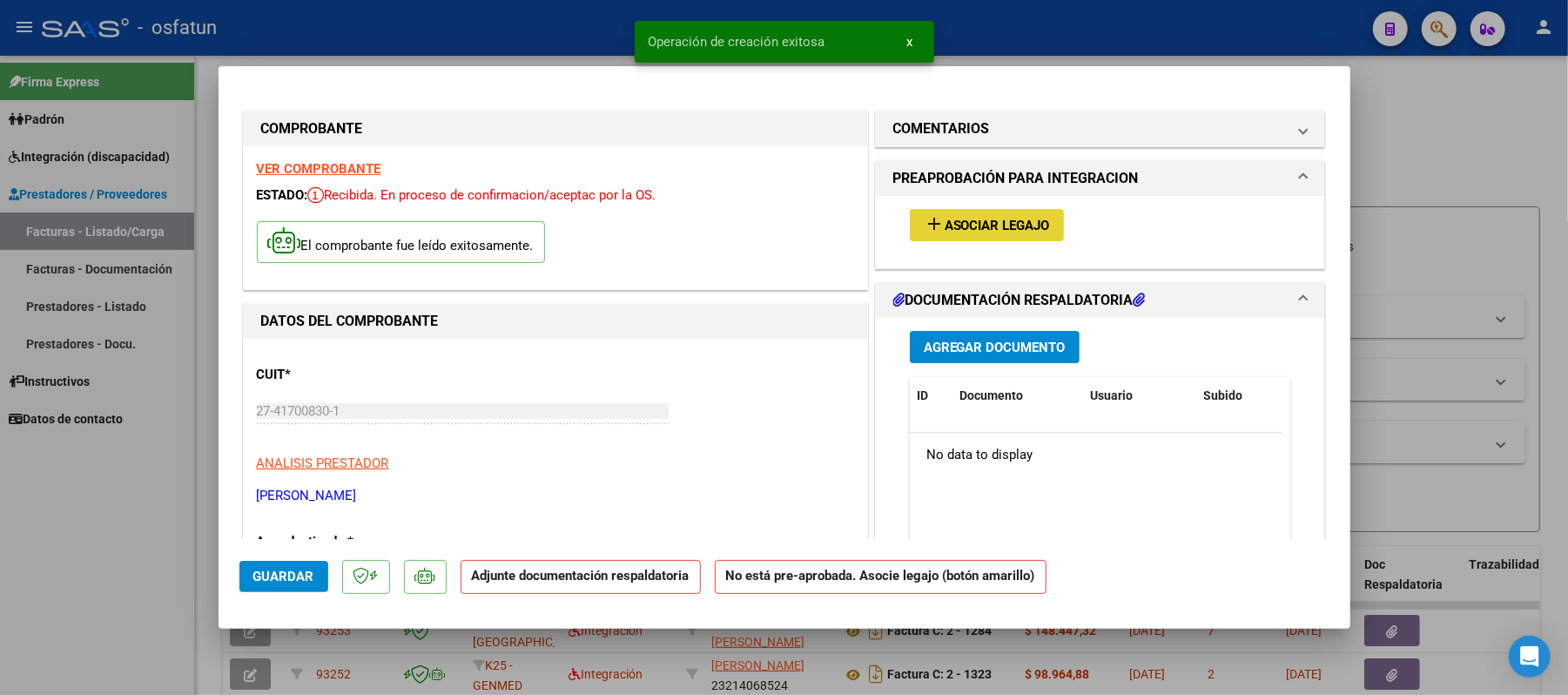
click at [966, 223] on span "Asociar Legajo" at bounding box center [997, 226] width 105 height 16
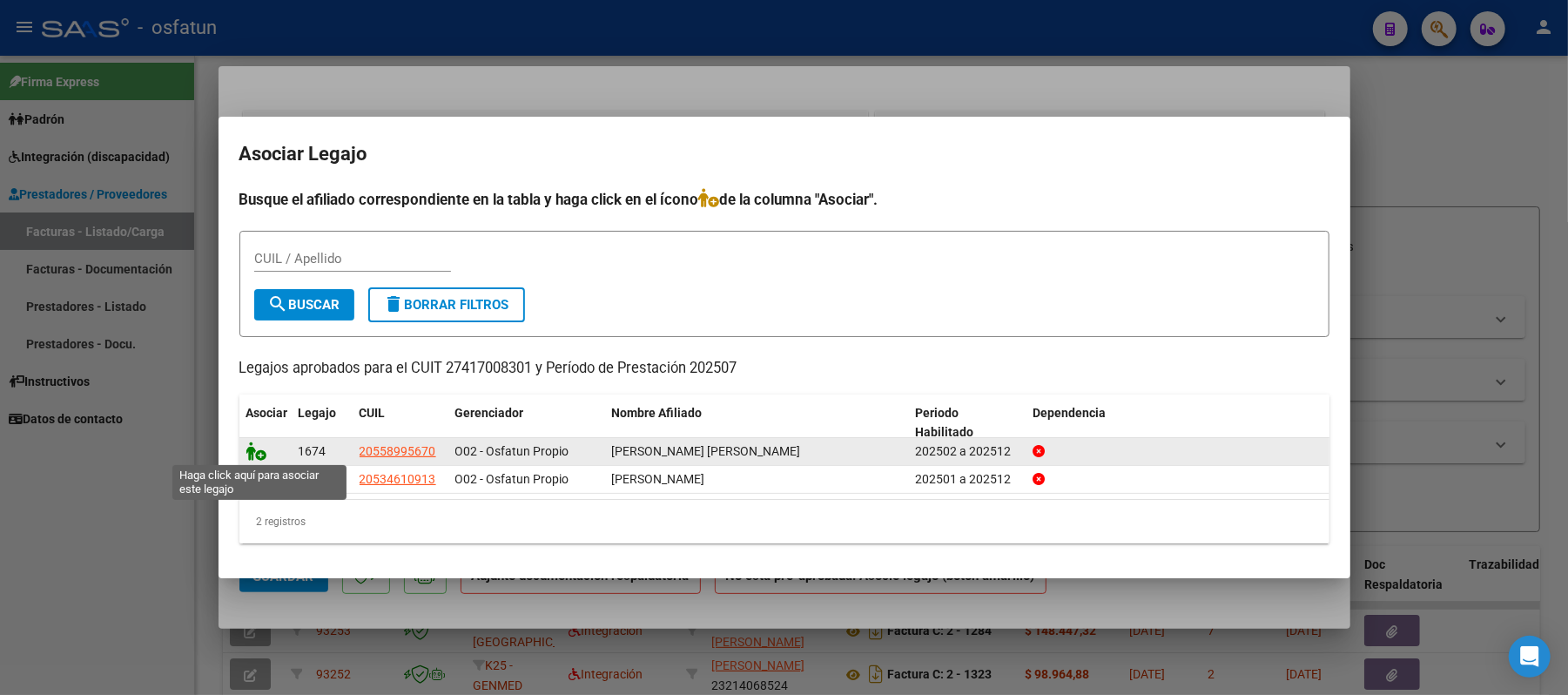
click at [253, 451] on icon at bounding box center [257, 451] width 21 height 19
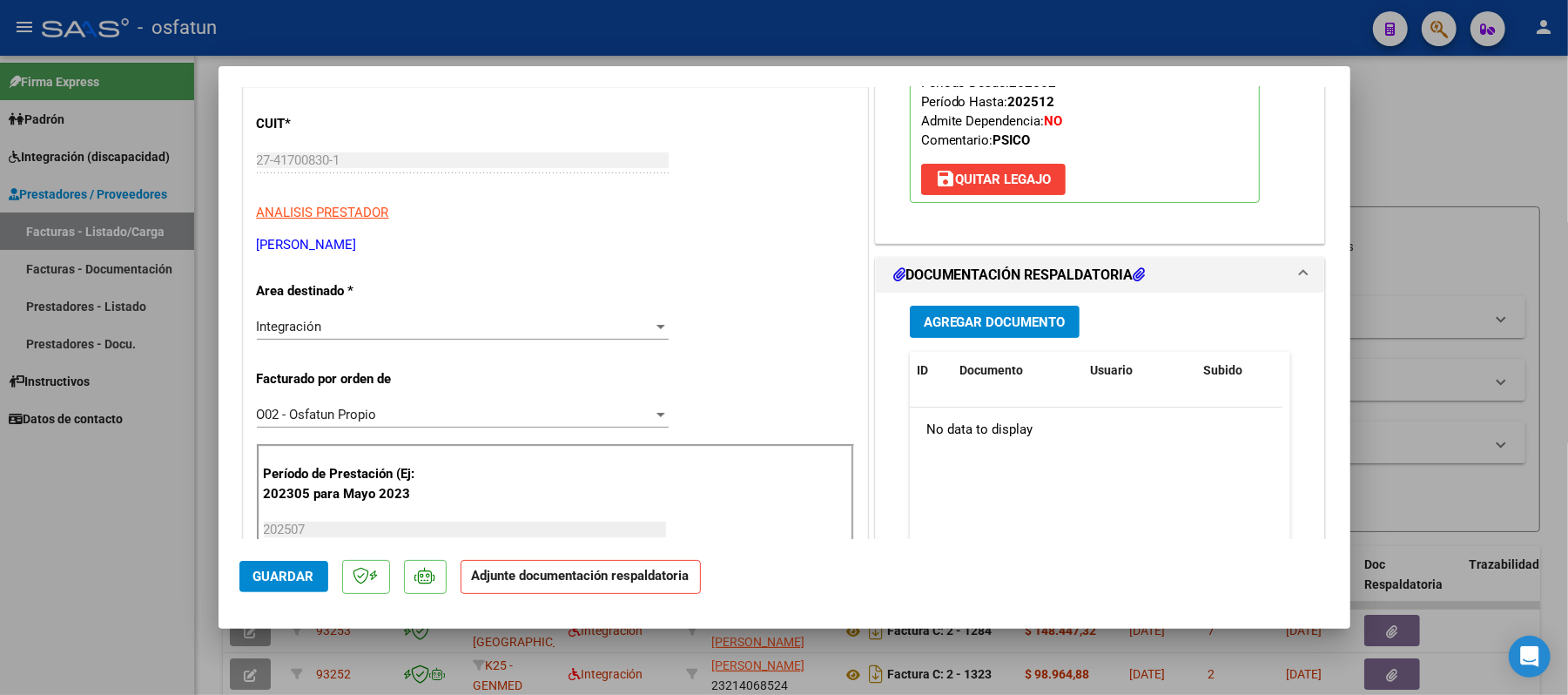
scroll to position [348, 0]
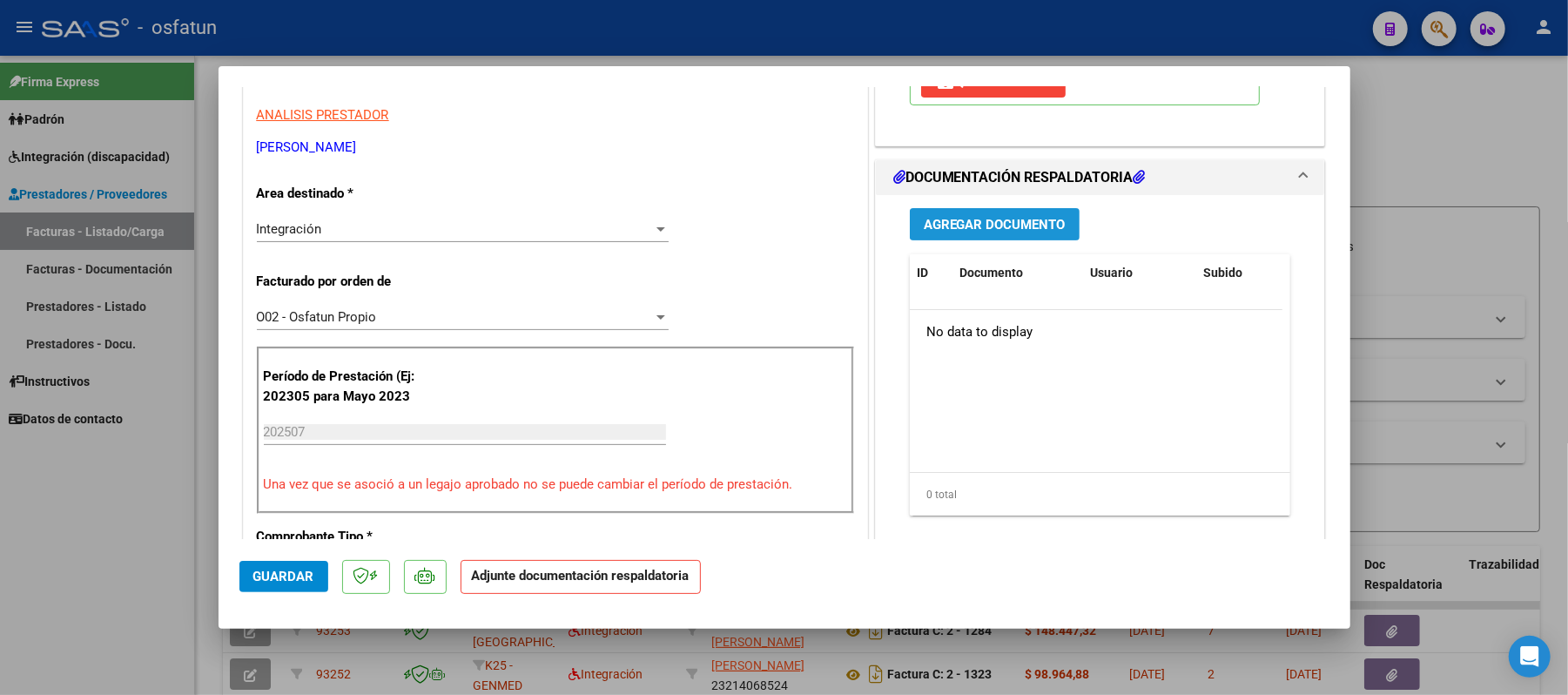
click at [989, 233] on span "Agregar Documento" at bounding box center [994, 225] width 142 height 16
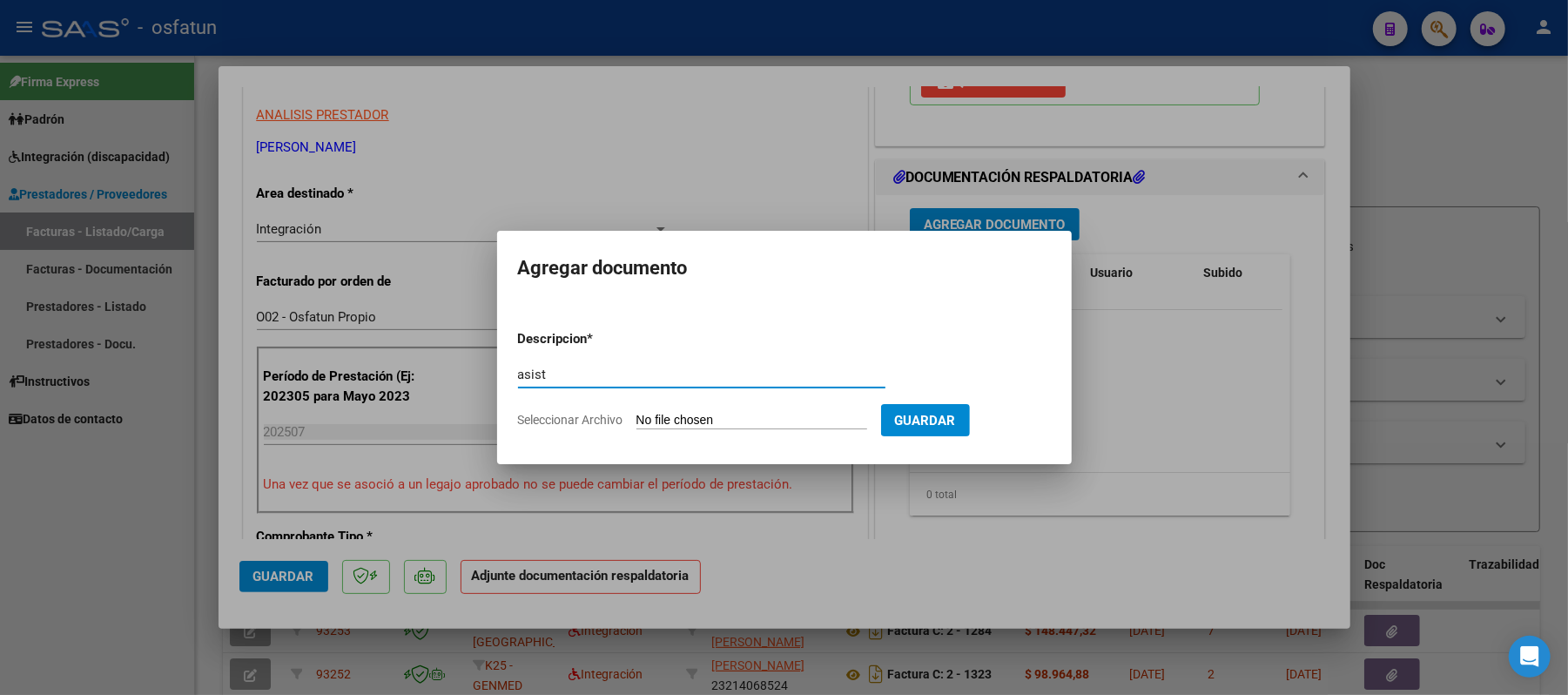
type input "asist"
click at [719, 416] on input "Seleccionar Archivo" at bounding box center [752, 421] width 231 height 17
type input "C:\fakepath\ASIST.pdf"
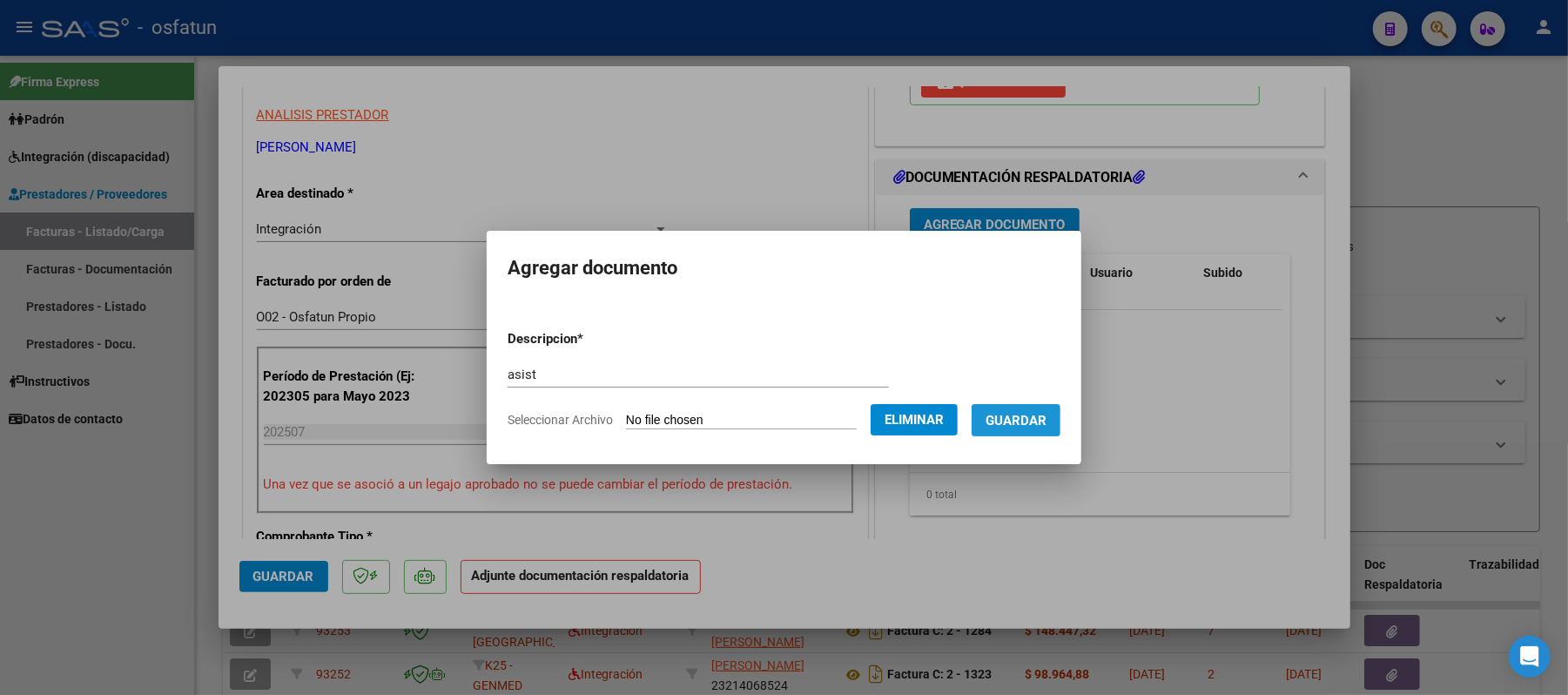
click at [1031, 420] on span "Guardar" at bounding box center [1016, 421] width 61 height 16
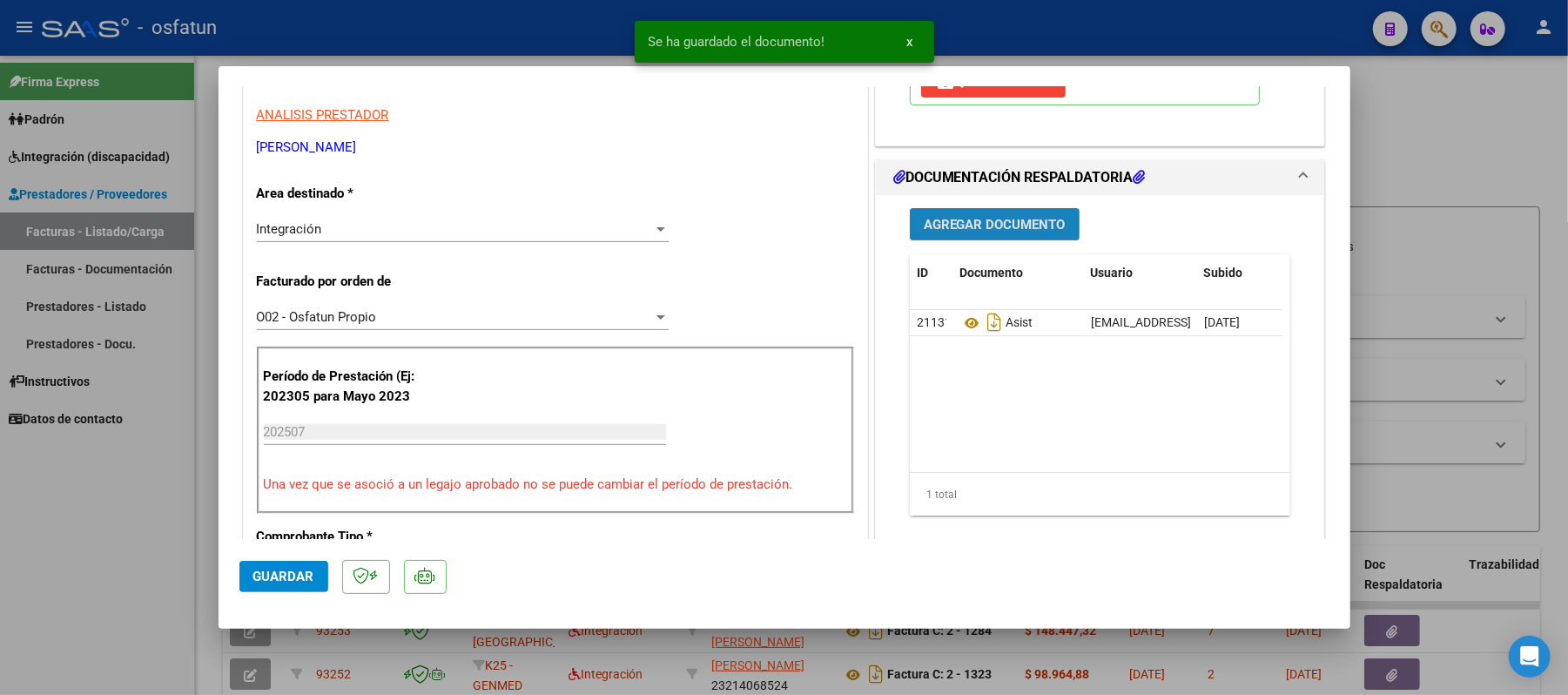
click at [997, 233] on span "Agregar Documento" at bounding box center [994, 225] width 142 height 16
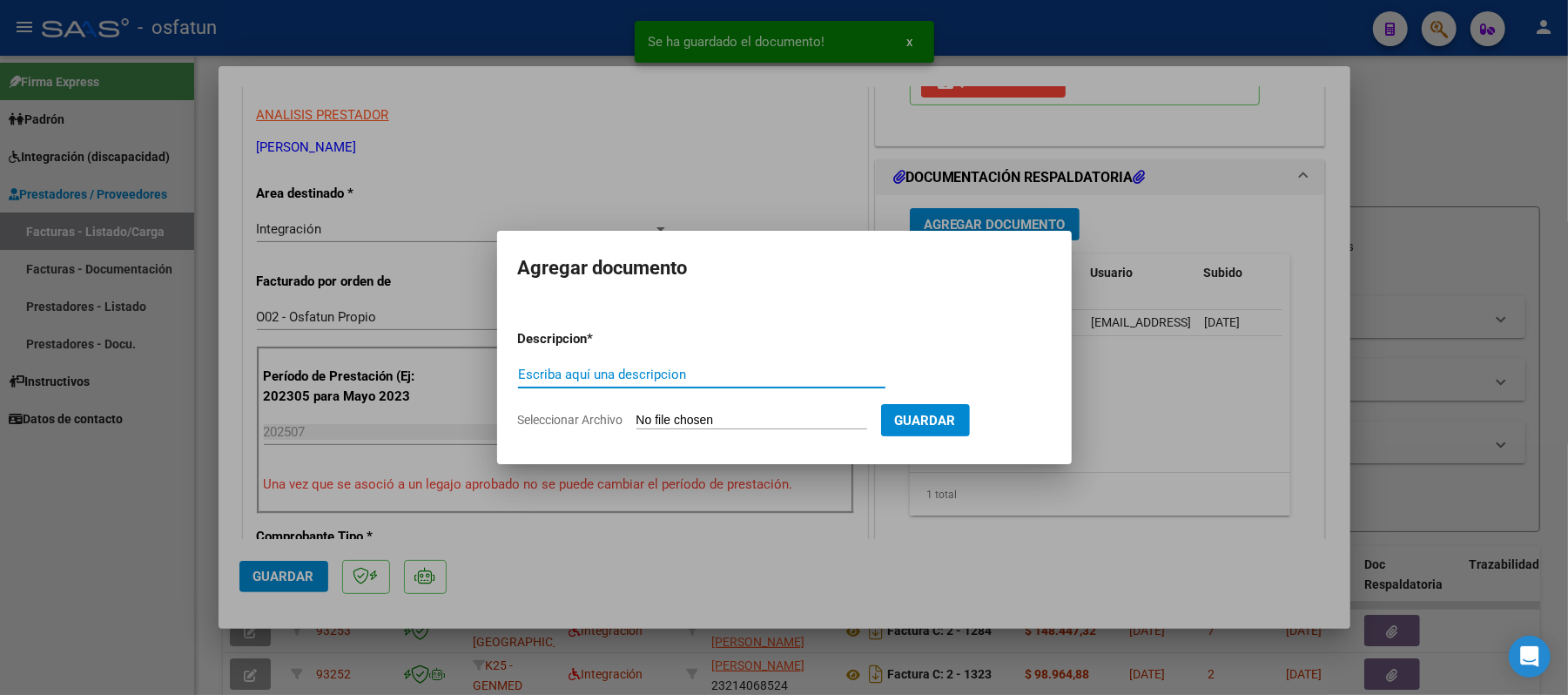
click at [740, 378] on input "Escriba aquí una descripcion" at bounding box center [702, 374] width 368 height 16
type input "aut"
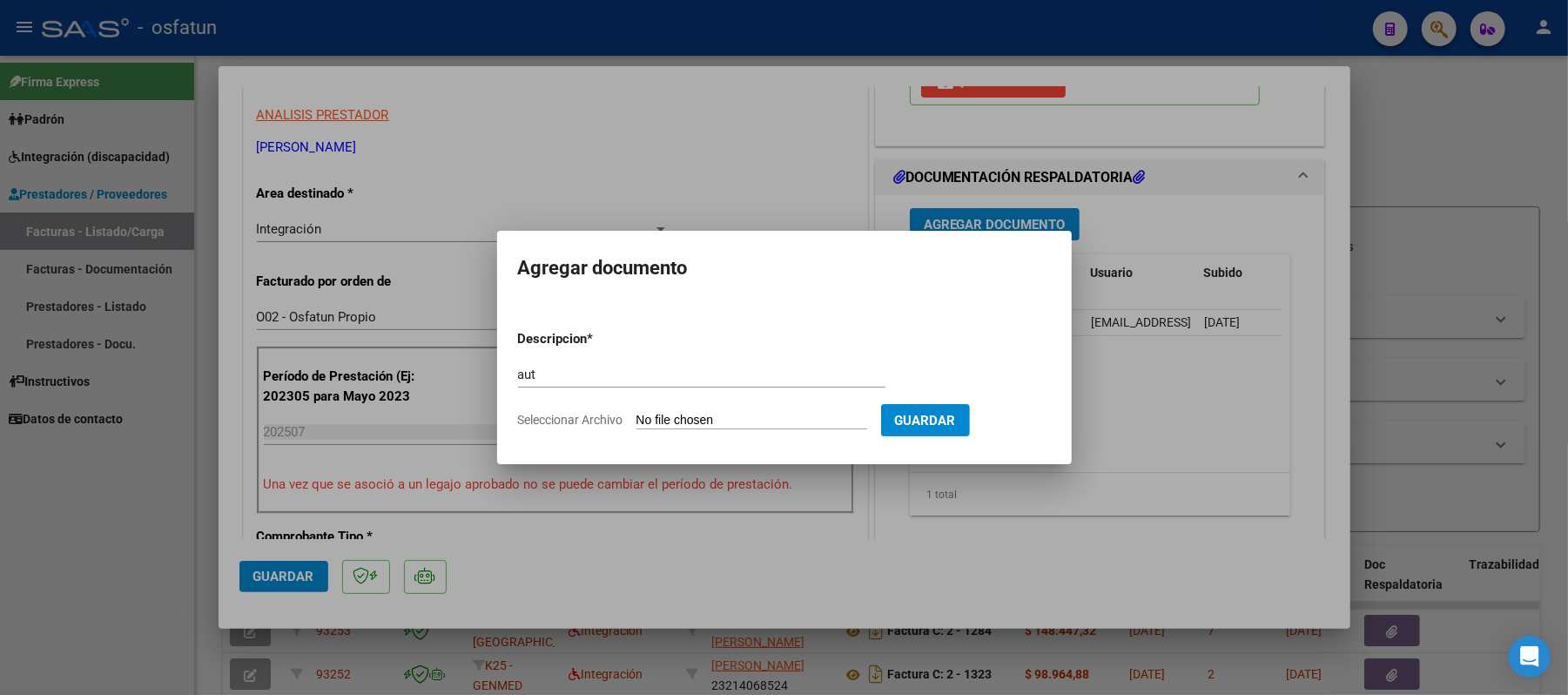
click at [697, 422] on input "Seleccionar Archivo" at bounding box center [752, 421] width 231 height 17
type input "C:\fakepath\AUT.pdf"
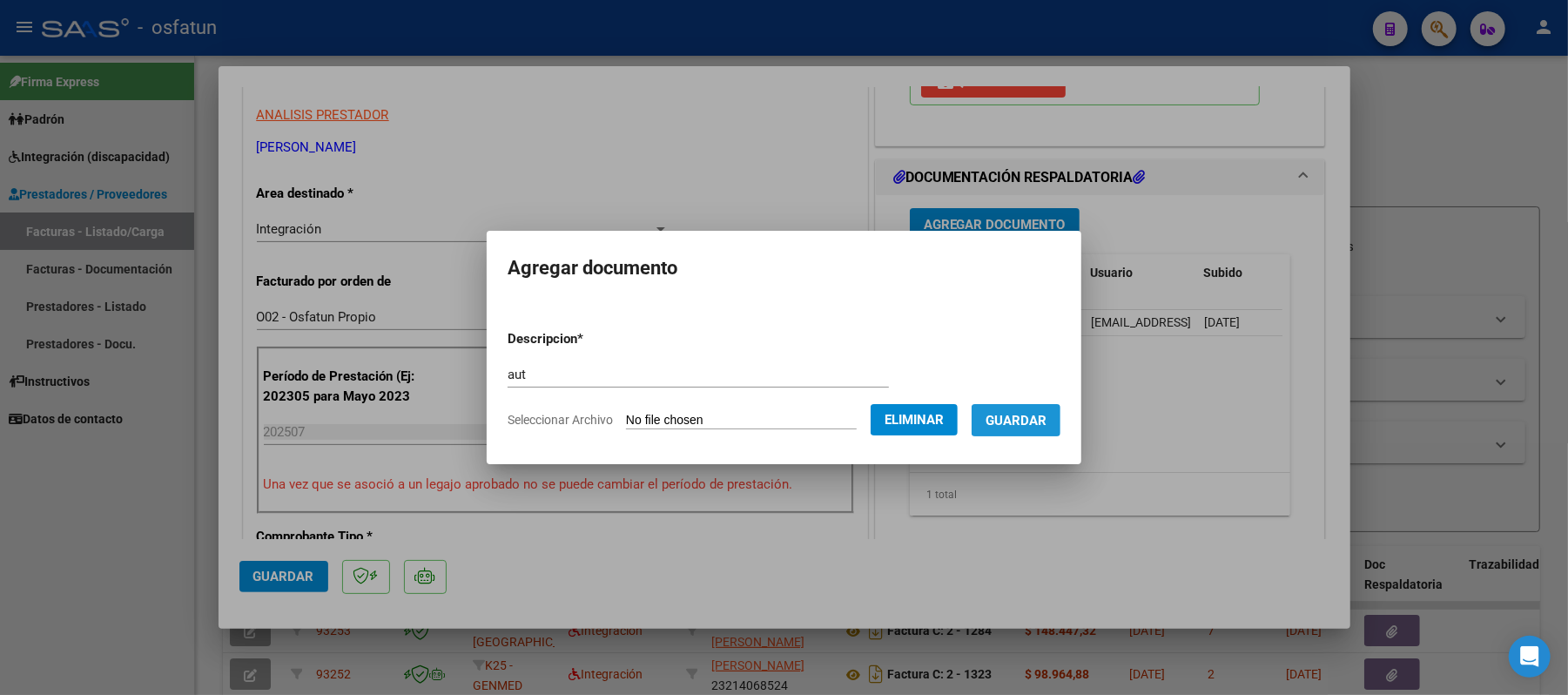
click at [1028, 422] on span "Guardar" at bounding box center [1016, 421] width 61 height 16
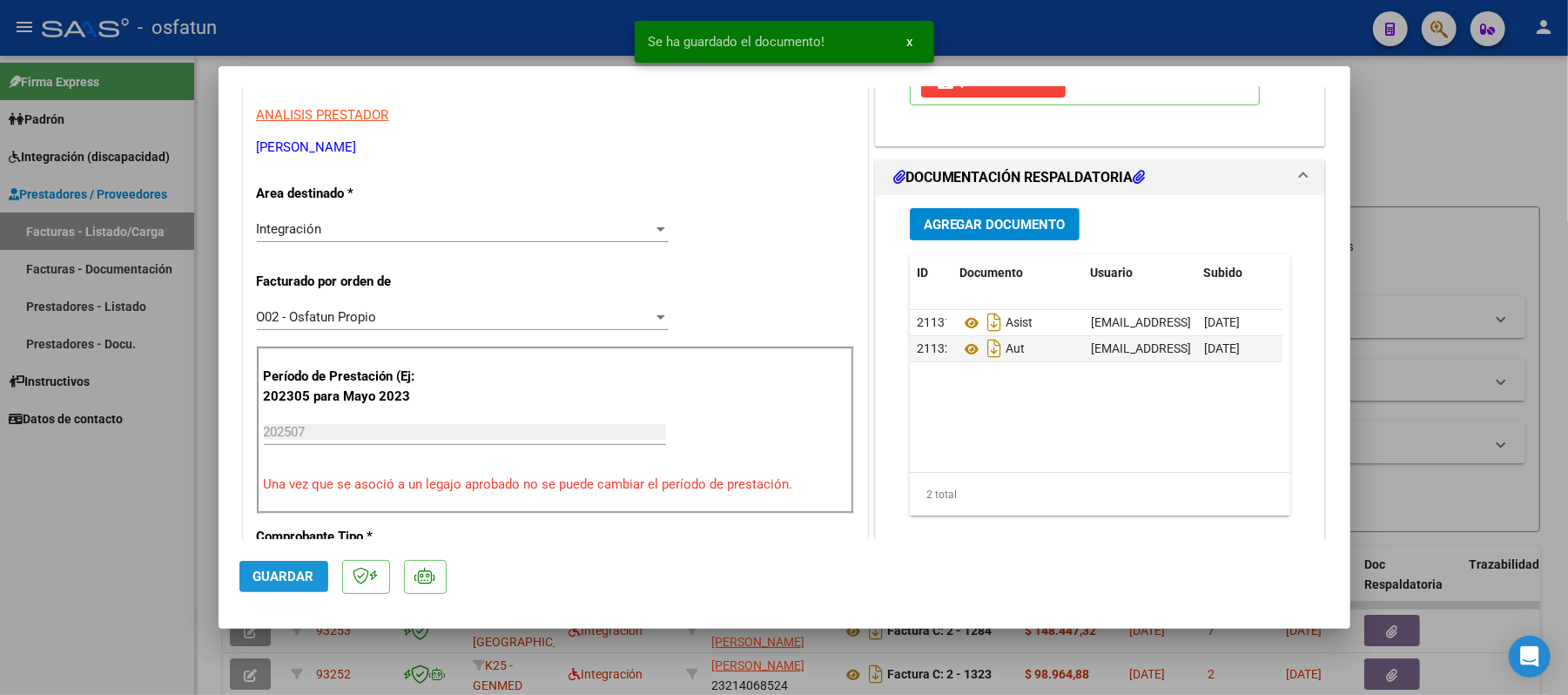
click at [301, 578] on span "Guardar" at bounding box center [284, 577] width 61 height 16
click at [1498, 169] on div at bounding box center [784, 348] width 1568 height 695
type input "$ 0,00"
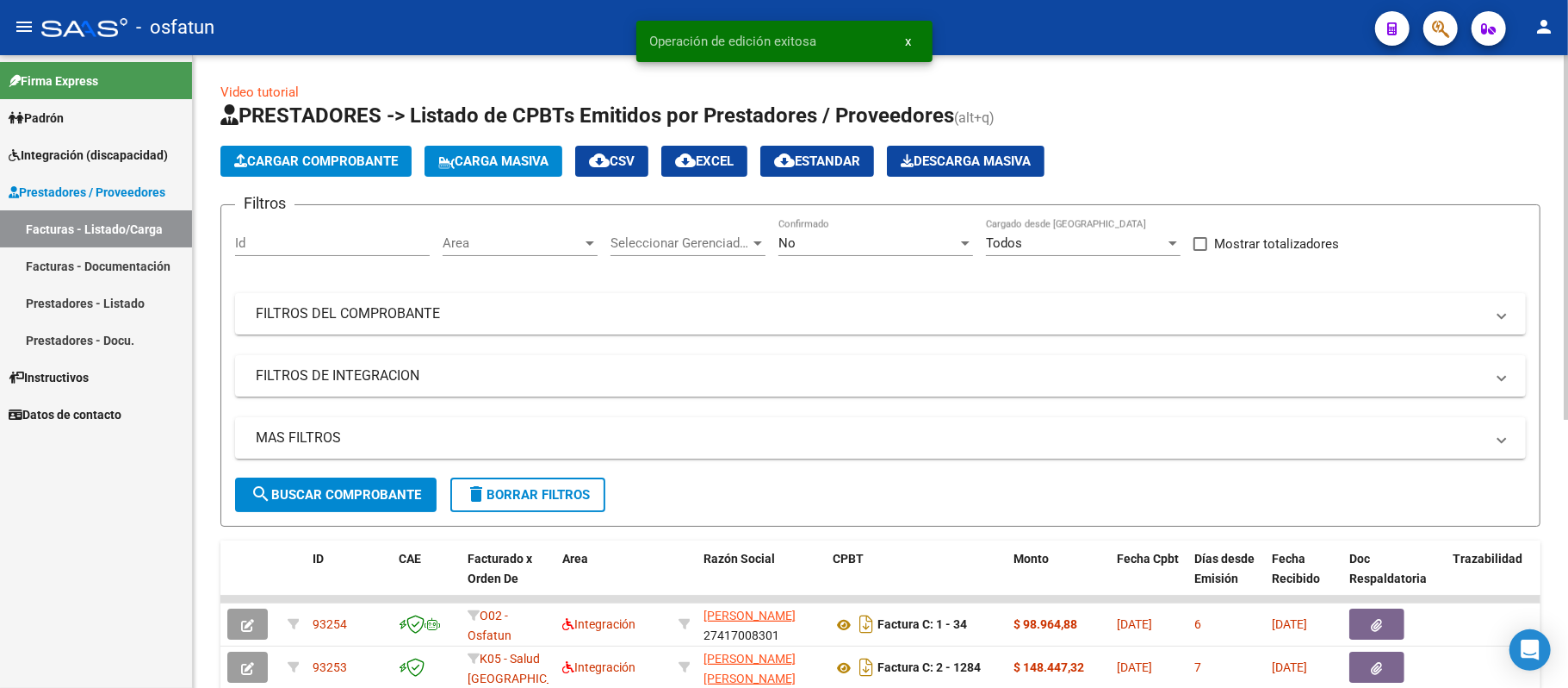
click at [377, 153] on span "Cargar Comprobante" at bounding box center [316, 161] width 164 height 16
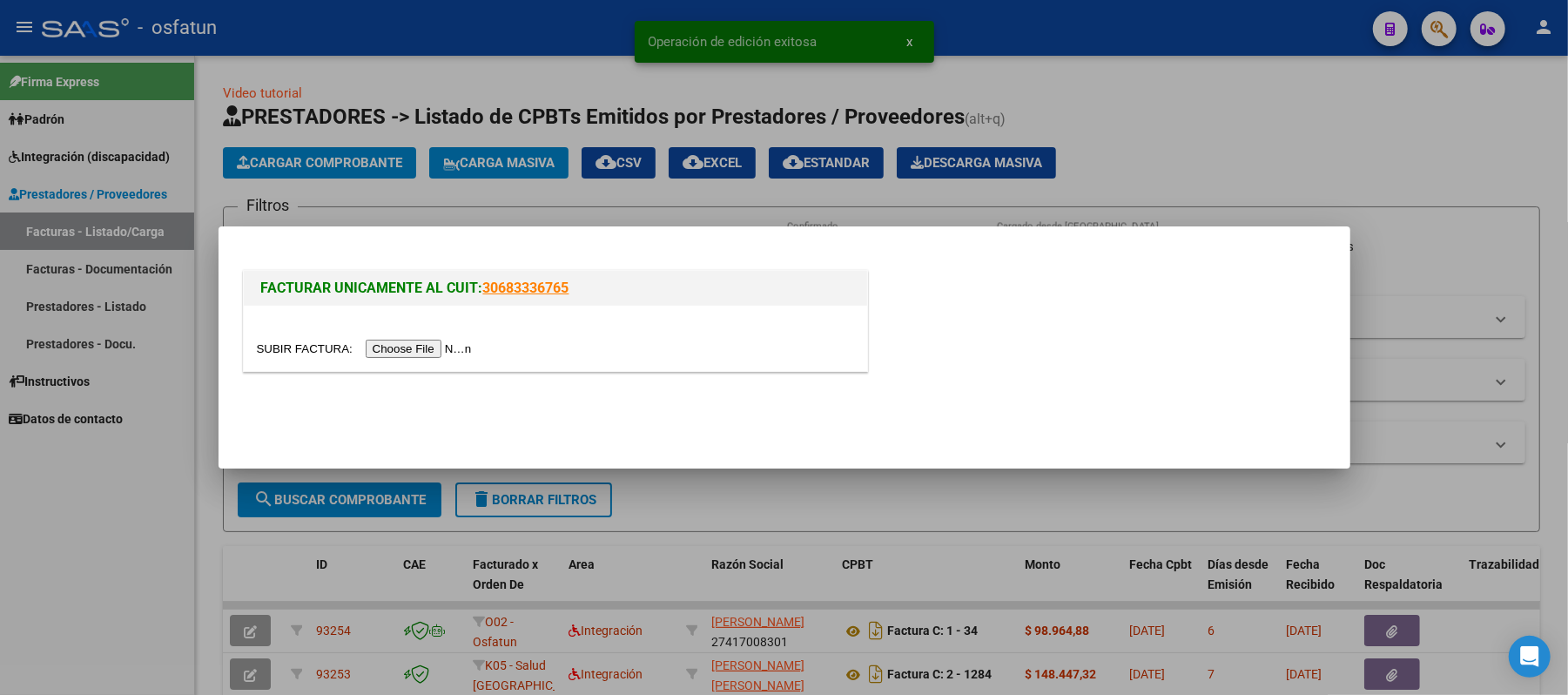
click at [440, 349] on input "file" at bounding box center [367, 348] width 220 height 18
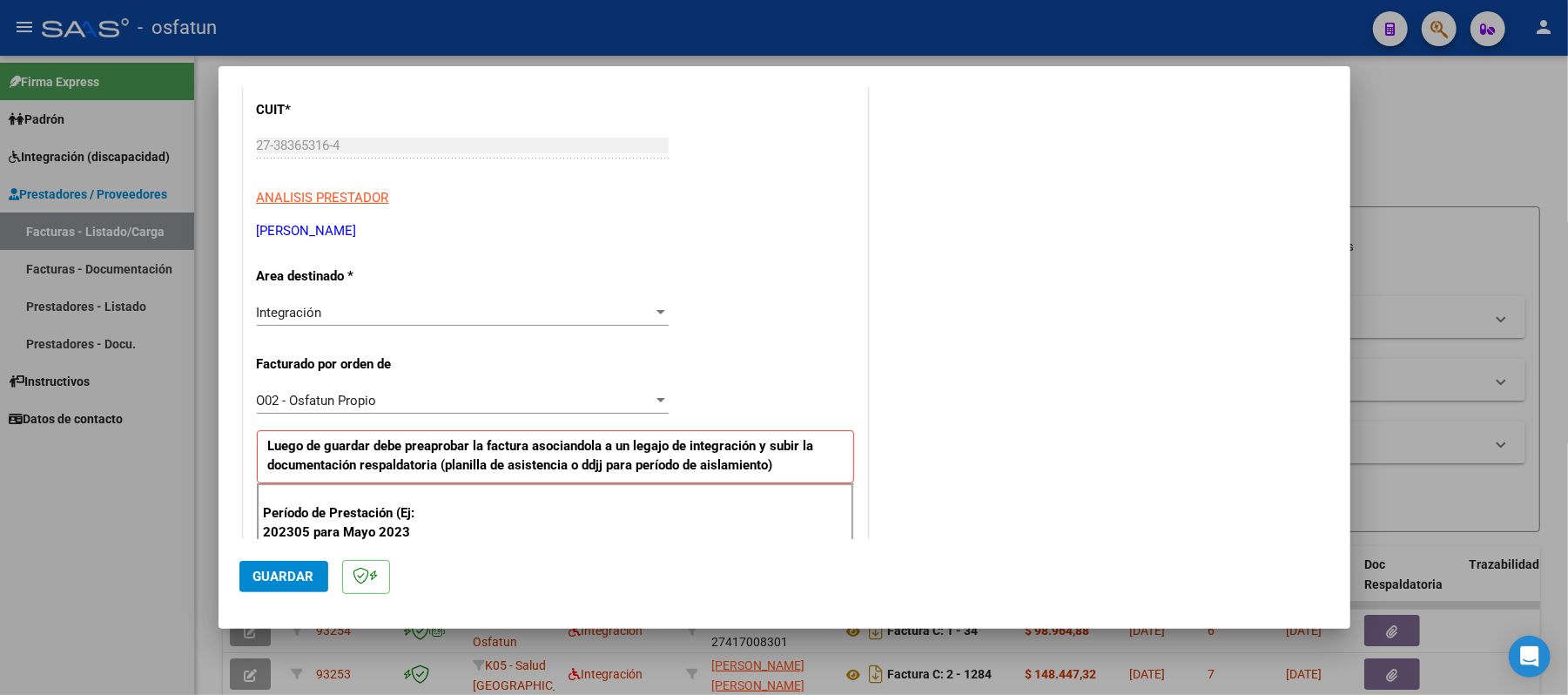
scroll to position [348, 0]
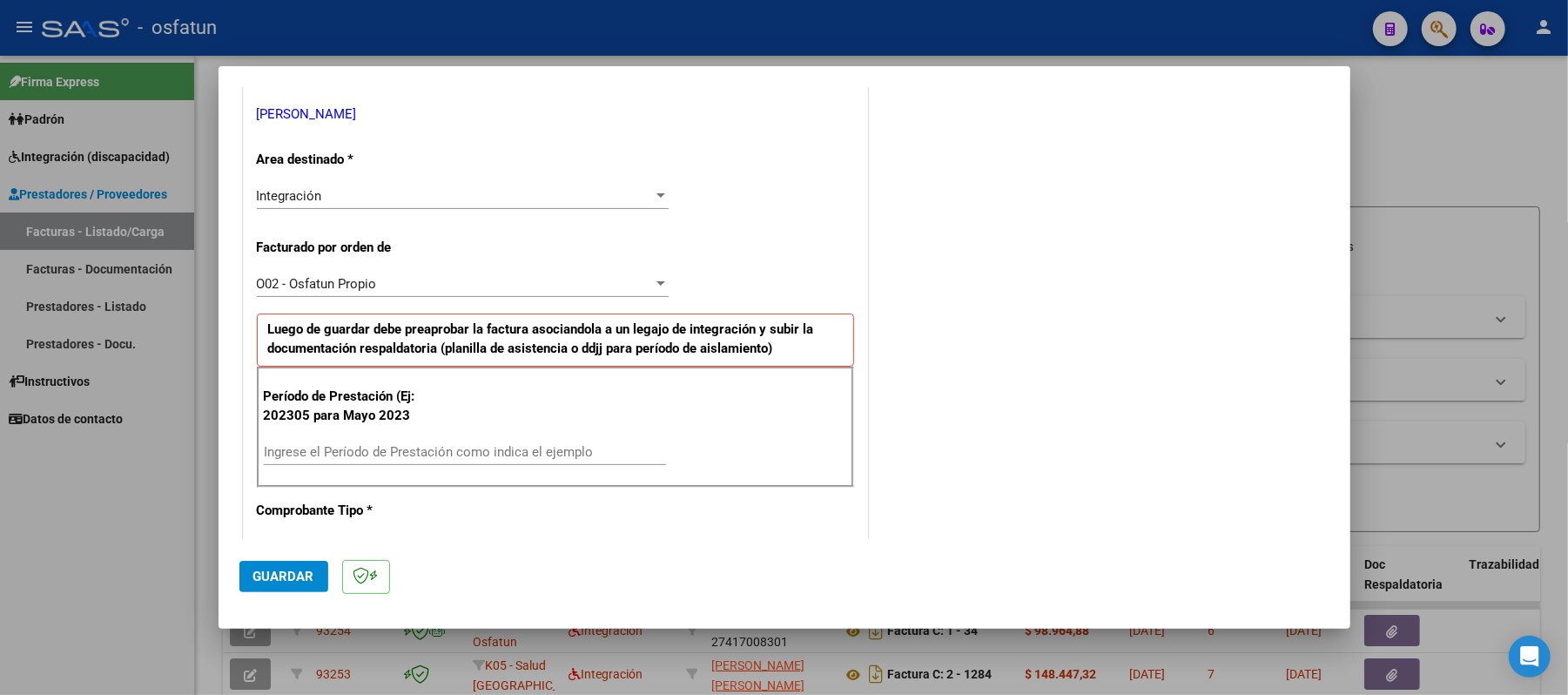
click at [443, 448] on input "Ingrese el Período de Prestación como indica el ejemplo" at bounding box center [465, 452] width 402 height 16
type input "202507"
click at [304, 573] on span "Guardar" at bounding box center [284, 577] width 61 height 16
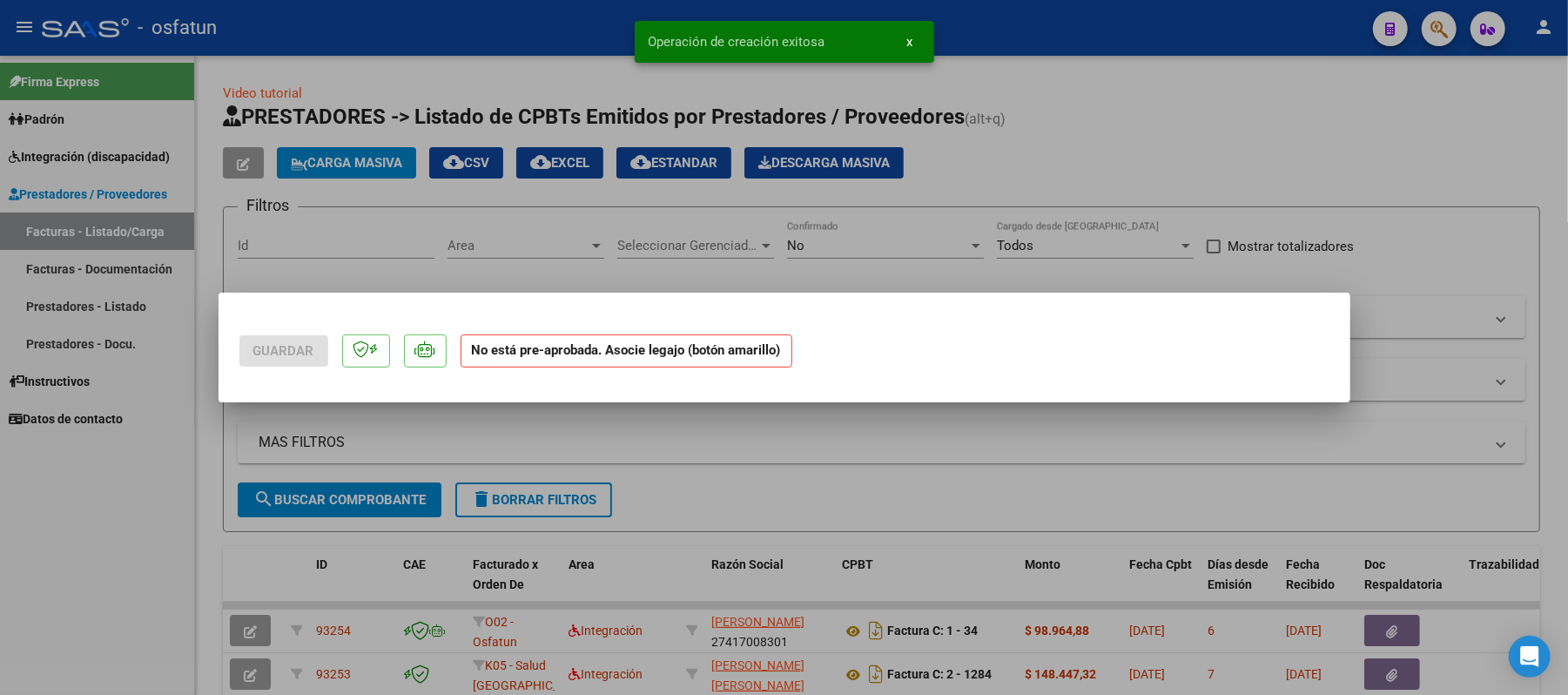
scroll to position [0, 0]
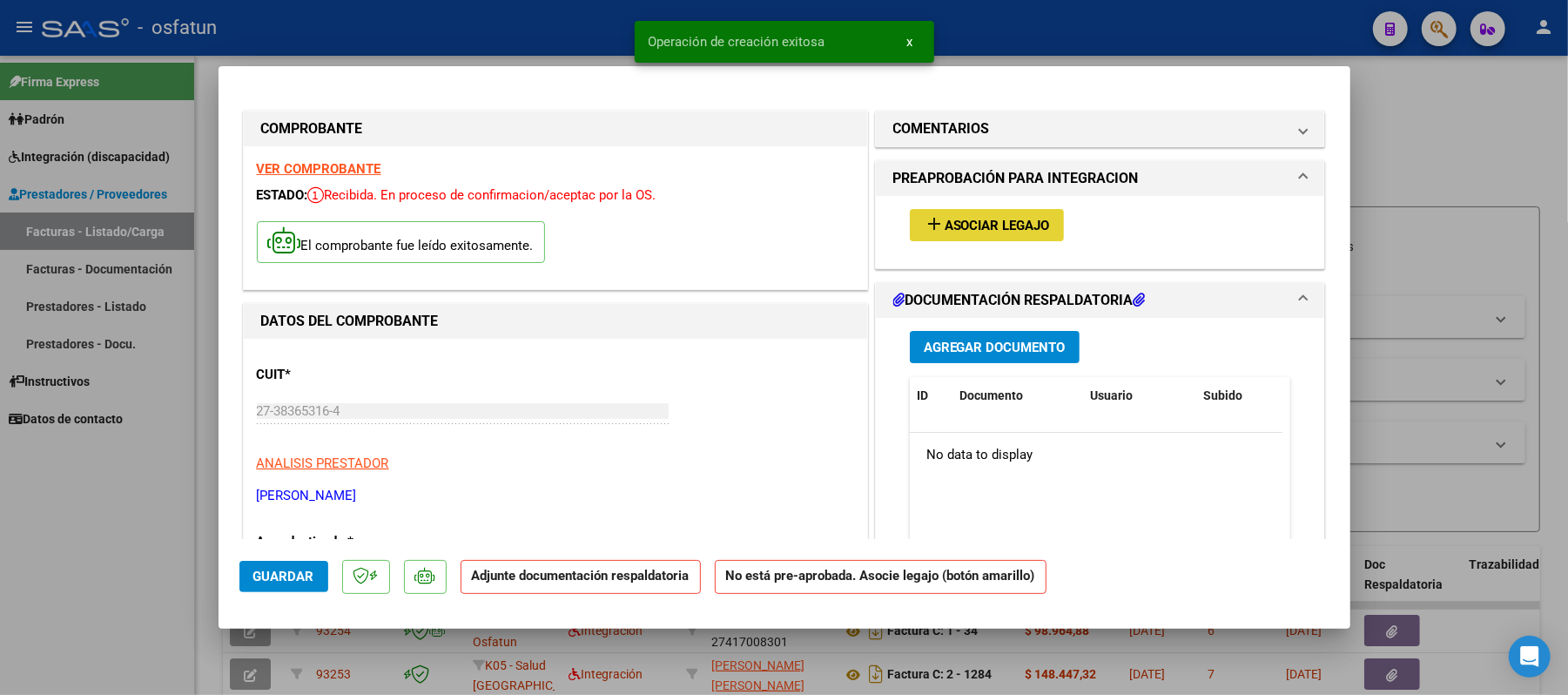
click at [996, 218] on span "Asociar Legajo" at bounding box center [997, 226] width 105 height 16
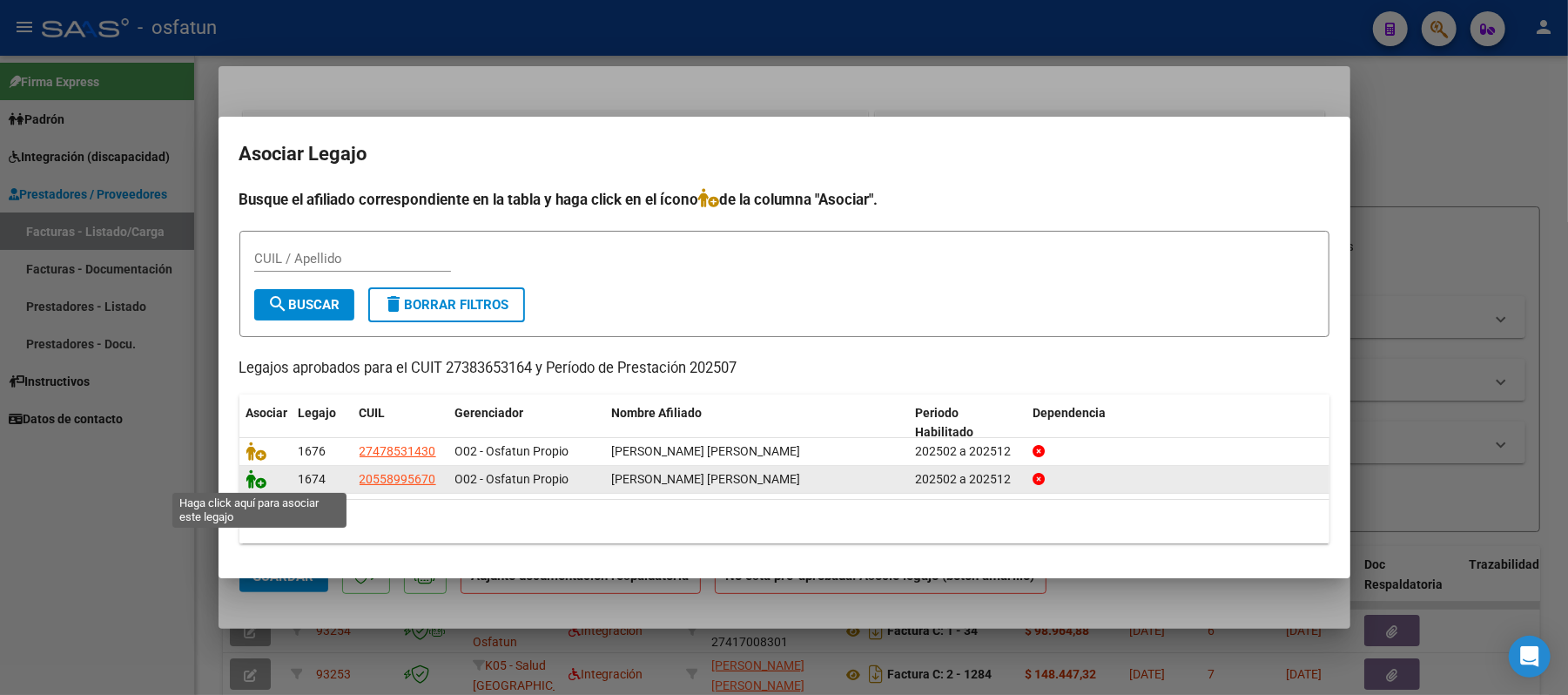
click at [258, 476] on icon at bounding box center [257, 479] width 21 height 19
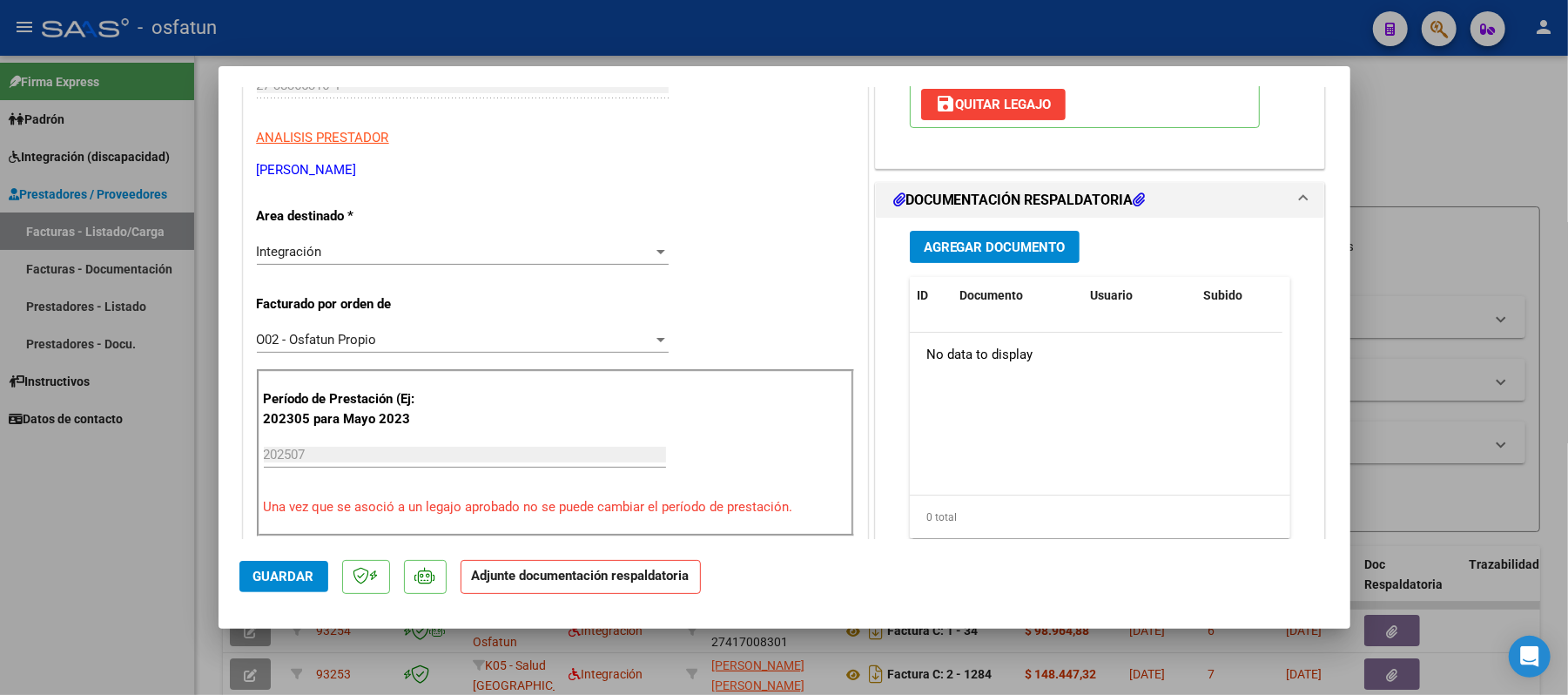
scroll to position [348, 0]
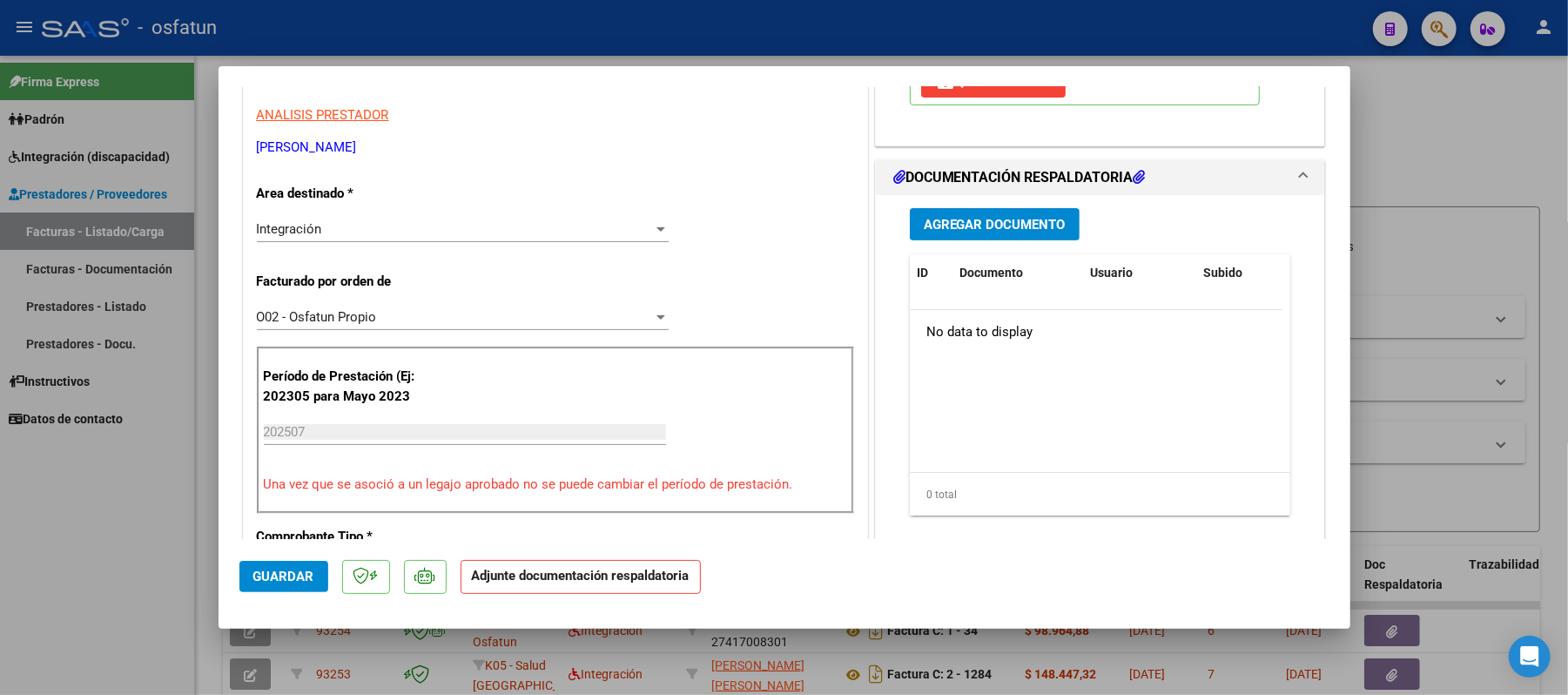
click at [966, 233] on span "Agregar Documento" at bounding box center [994, 225] width 142 height 16
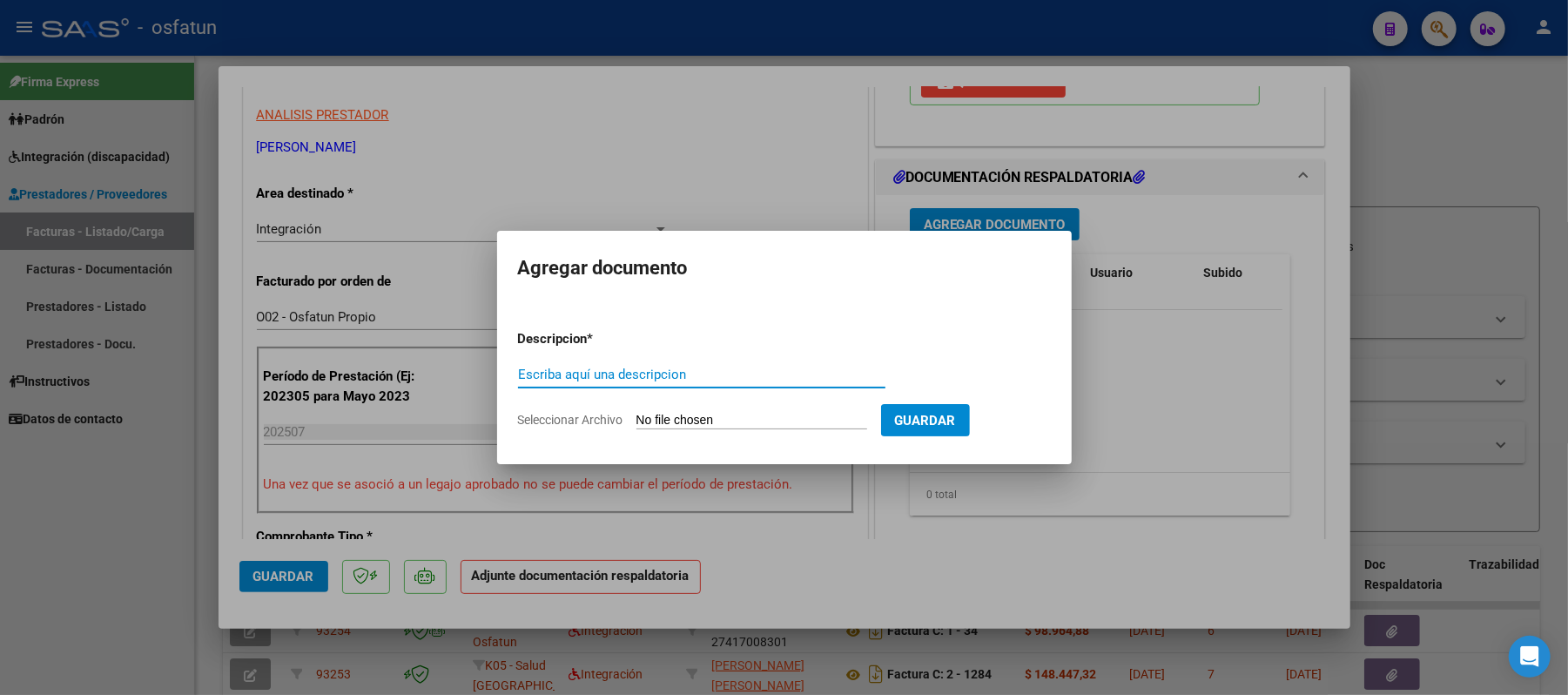
click at [750, 371] on input "Escriba aquí una descripcion" at bounding box center [702, 374] width 368 height 16
type input "asist"
click at [673, 420] on input "Seleccionar Archivo" at bounding box center [752, 421] width 231 height 17
type input "C:\fakepath\ASIST.pdf"
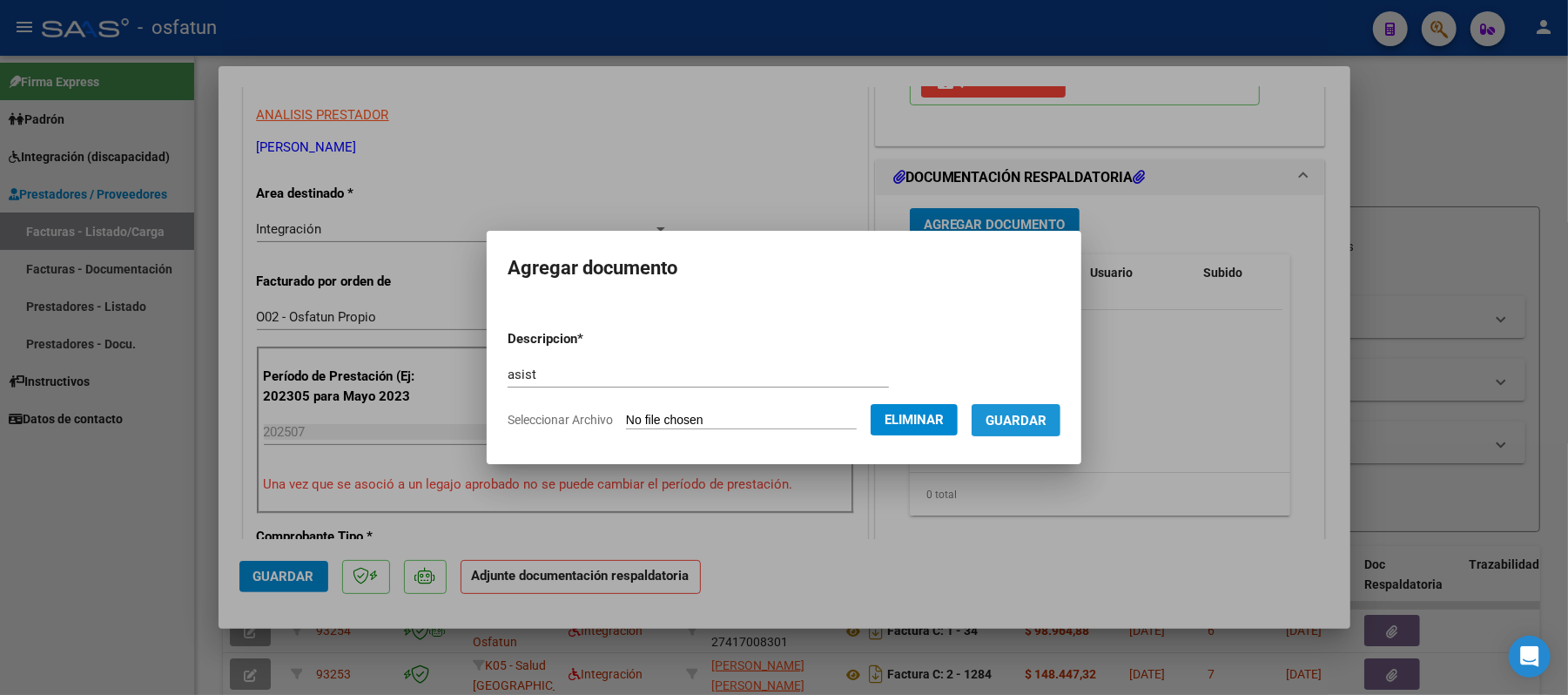
click at [1038, 423] on span "Guardar" at bounding box center [1016, 421] width 61 height 16
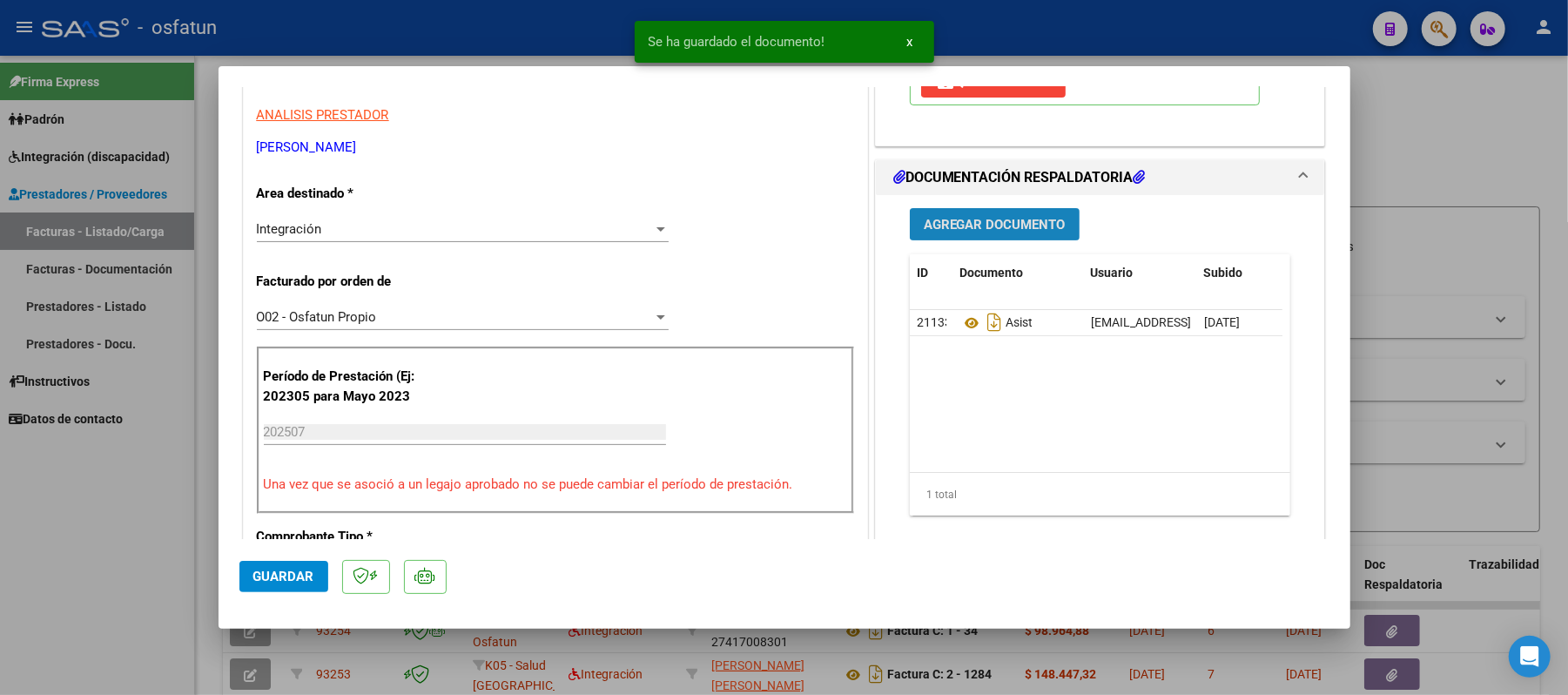
click at [1014, 233] on span "Agregar Documento" at bounding box center [994, 225] width 142 height 16
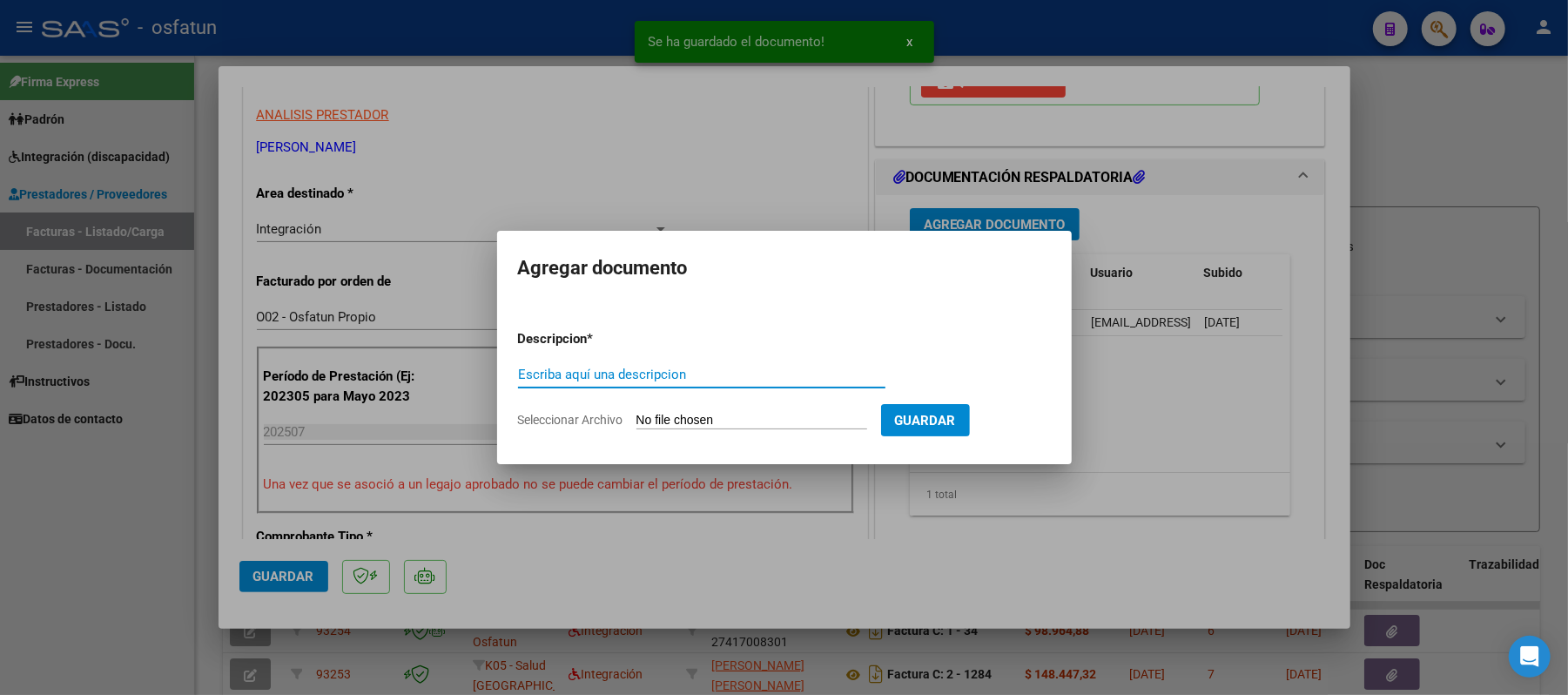
click at [758, 385] on div "Escriba aquí una descripcion" at bounding box center [702, 374] width 368 height 26
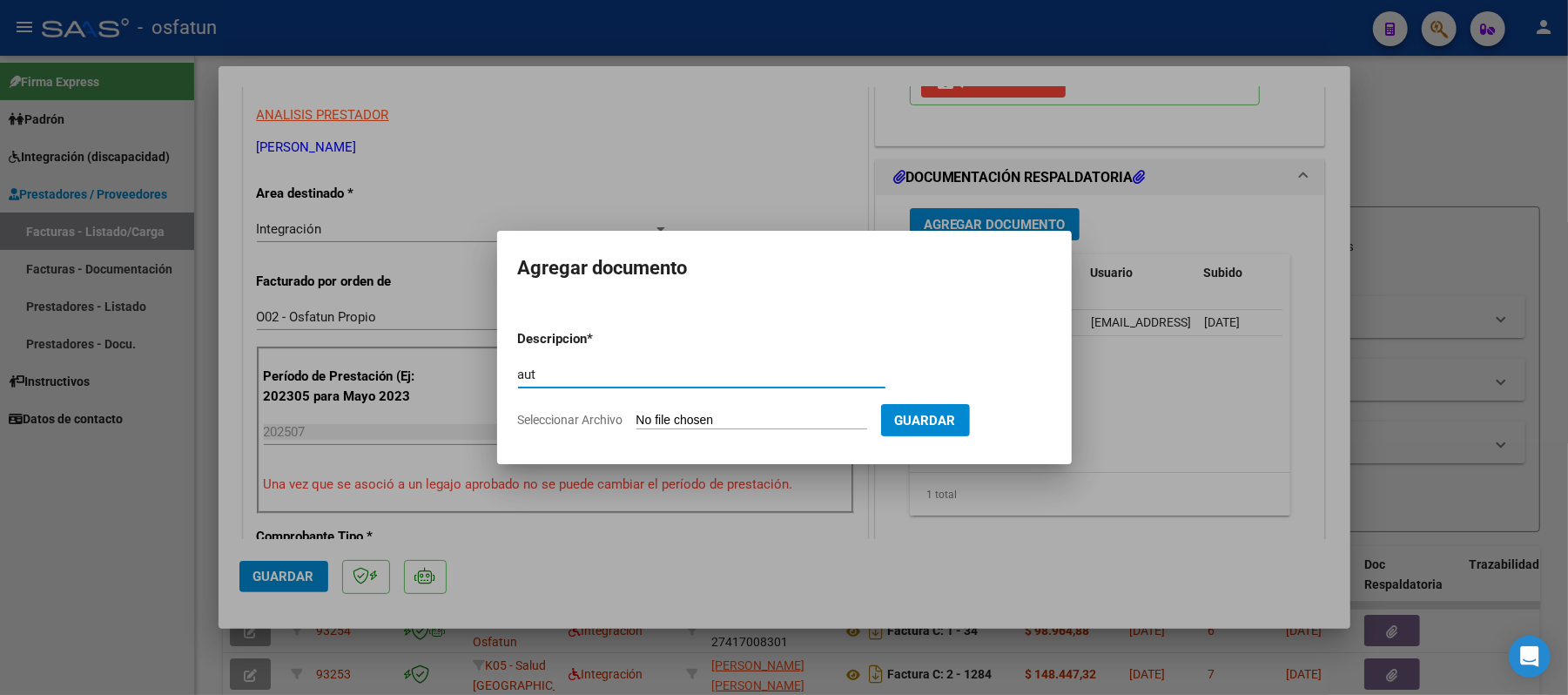
type input "aut"
click at [681, 418] on input "Seleccionar Archivo" at bounding box center [752, 421] width 231 height 17
type input "C:\fakepath\AUT.pdf"
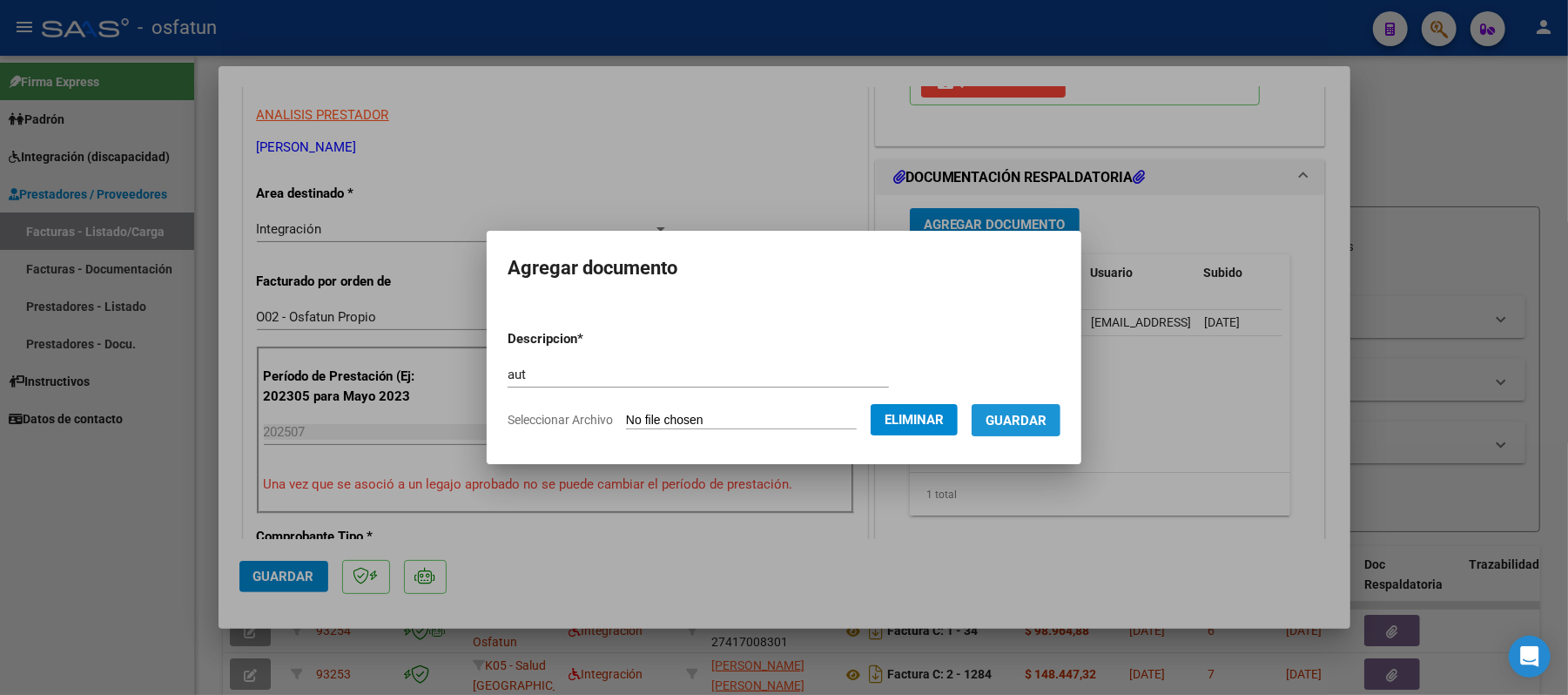
click at [1042, 426] on span "Guardar" at bounding box center [1016, 421] width 61 height 16
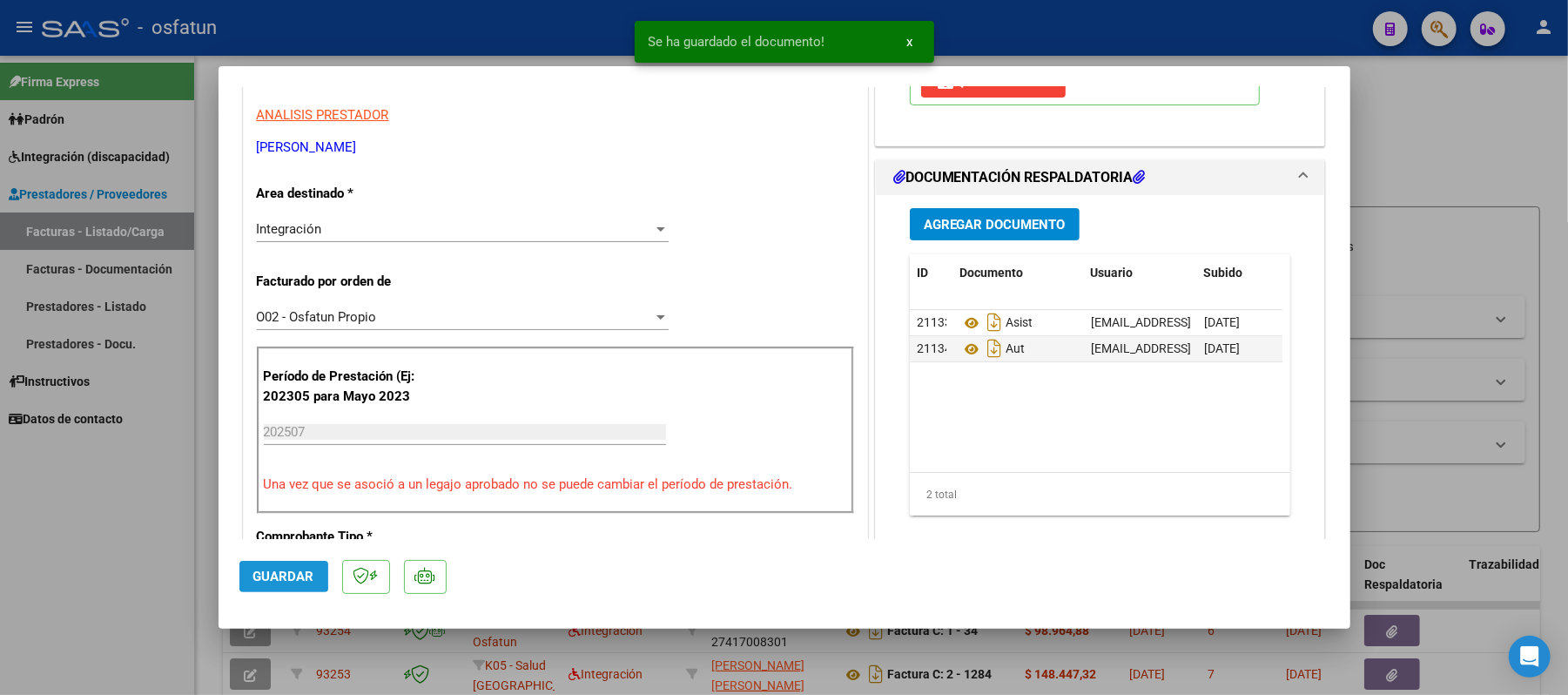
click at [261, 575] on span "Guardar" at bounding box center [284, 577] width 61 height 16
click at [1405, 167] on div at bounding box center [784, 348] width 1568 height 695
type input "$ 0,00"
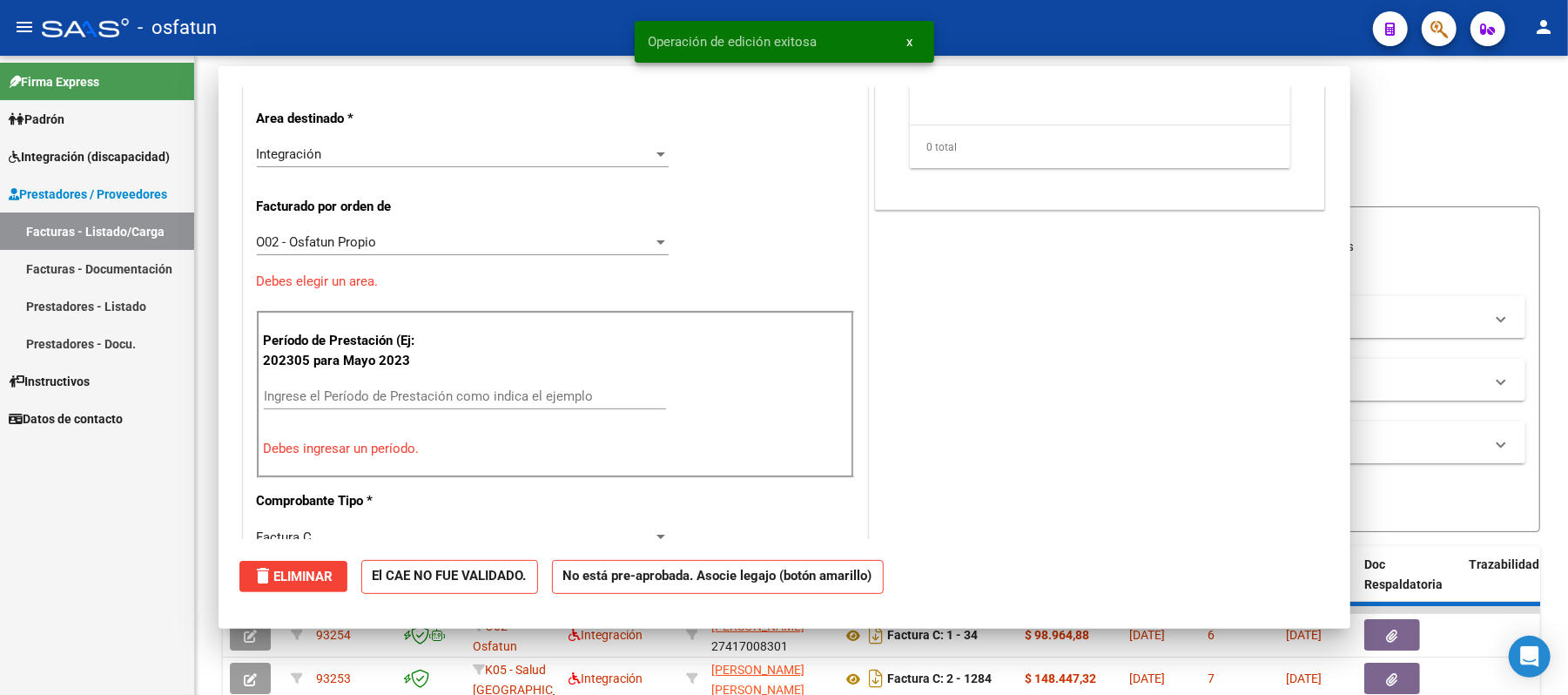
scroll to position [294, 0]
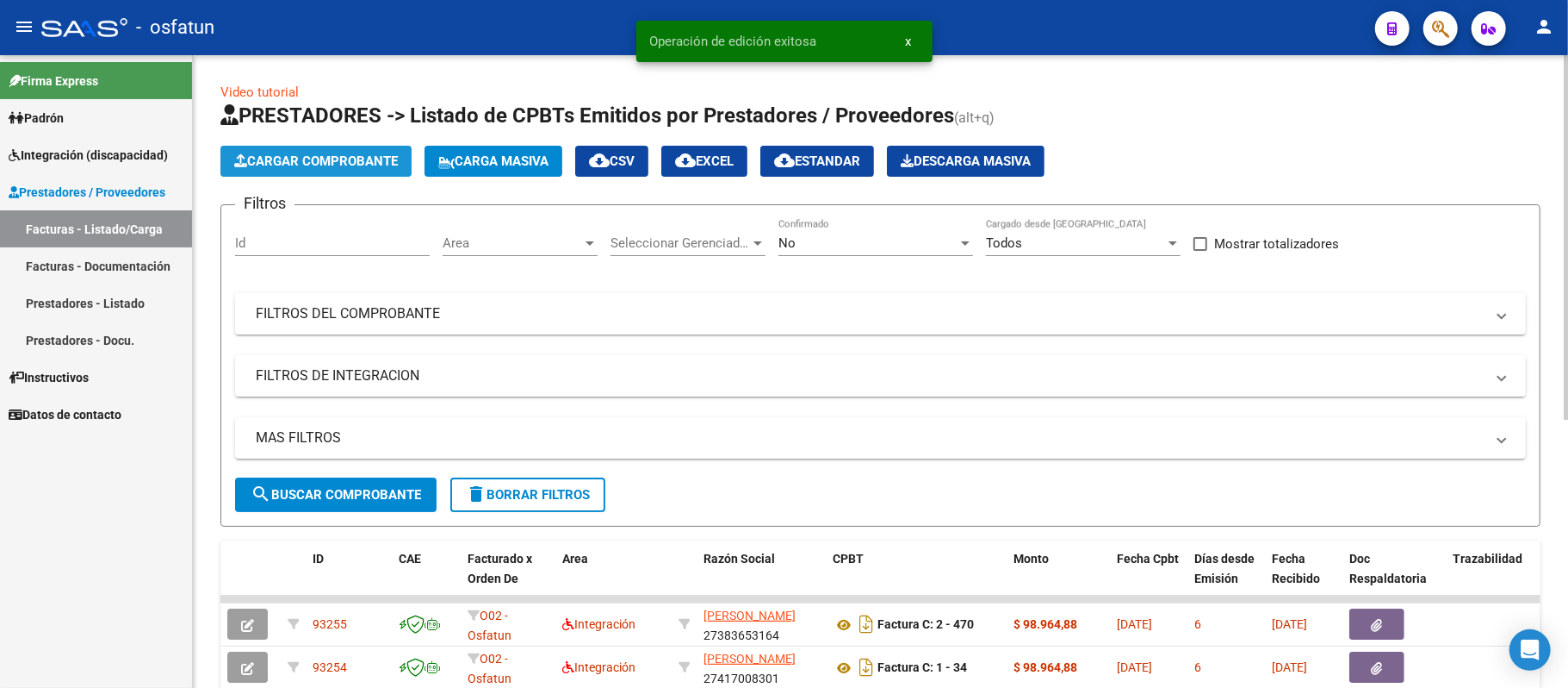
click at [273, 153] on span "Cargar Comprobante" at bounding box center [316, 161] width 164 height 16
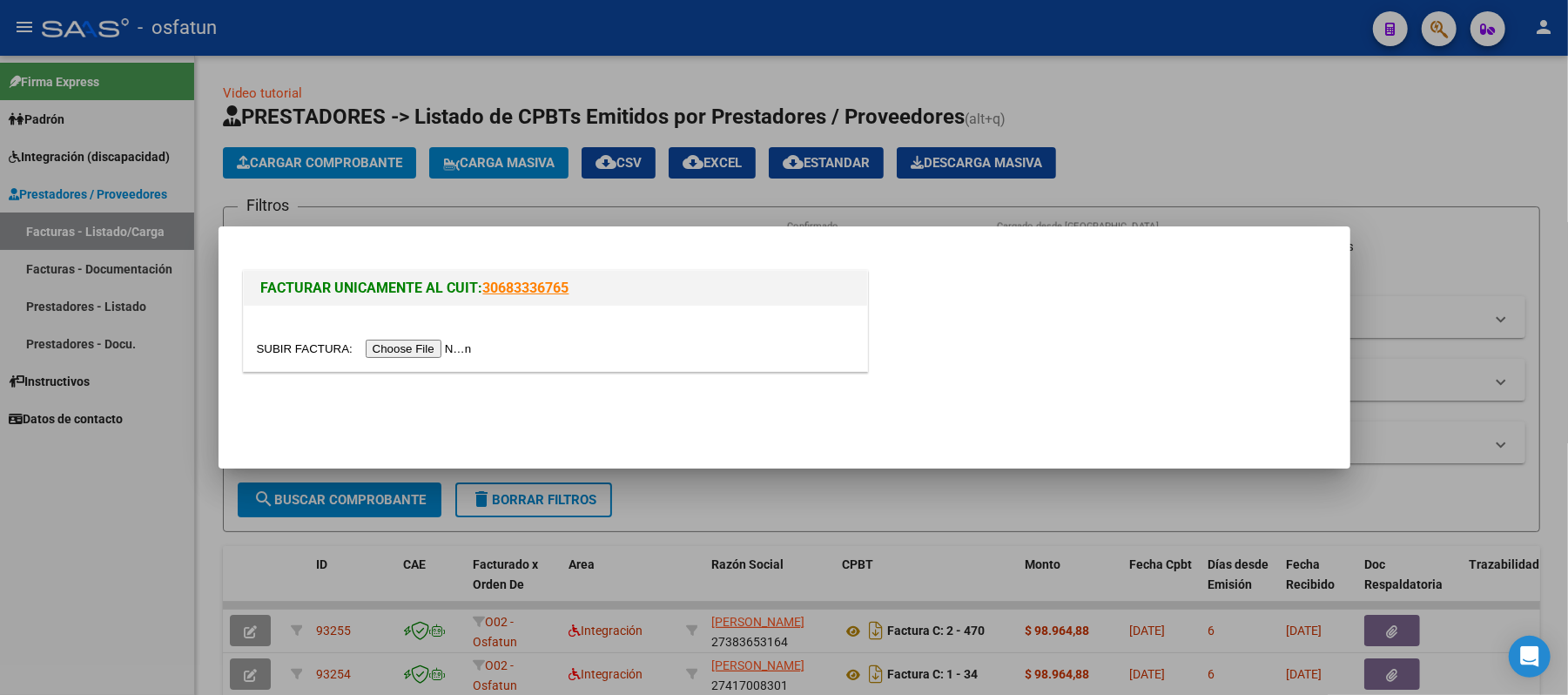
click at [399, 343] on input "file" at bounding box center [367, 348] width 220 height 18
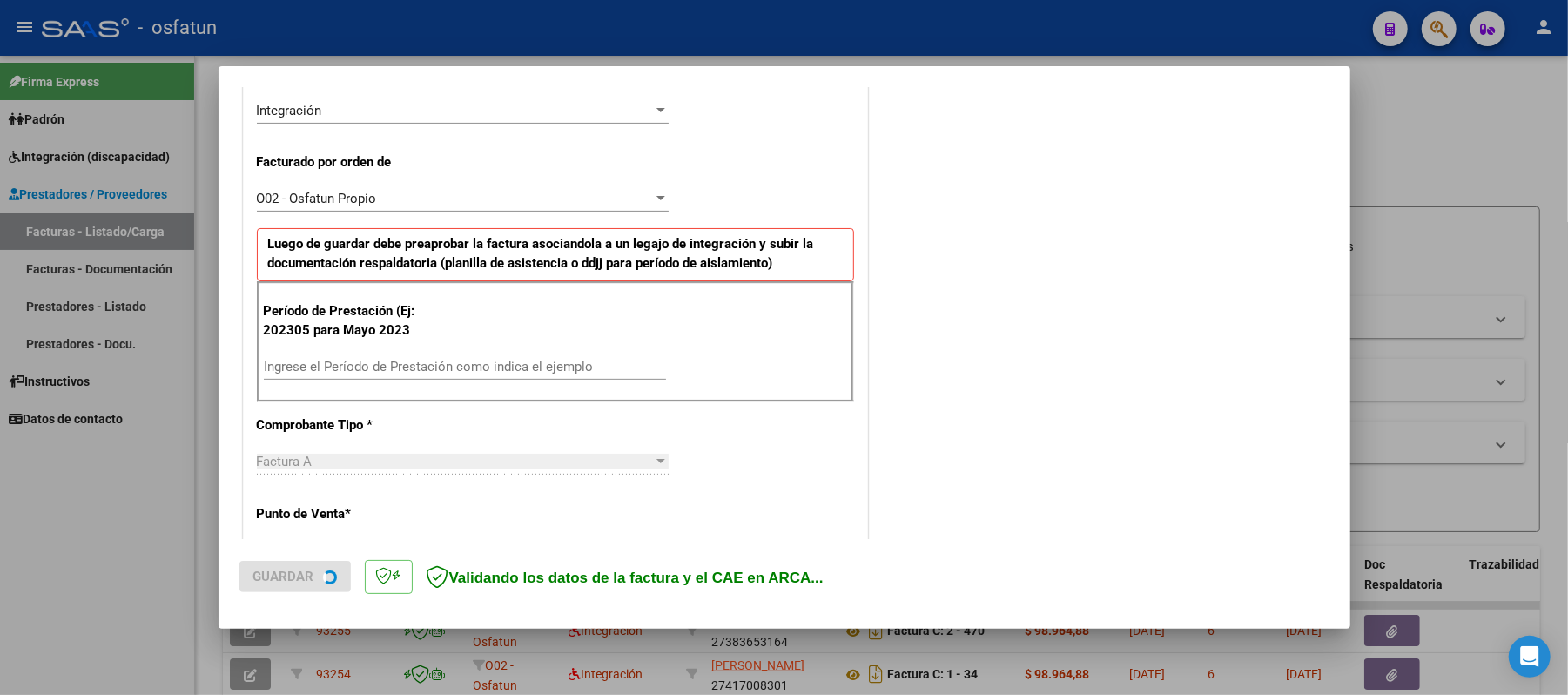
scroll to position [464, 0]
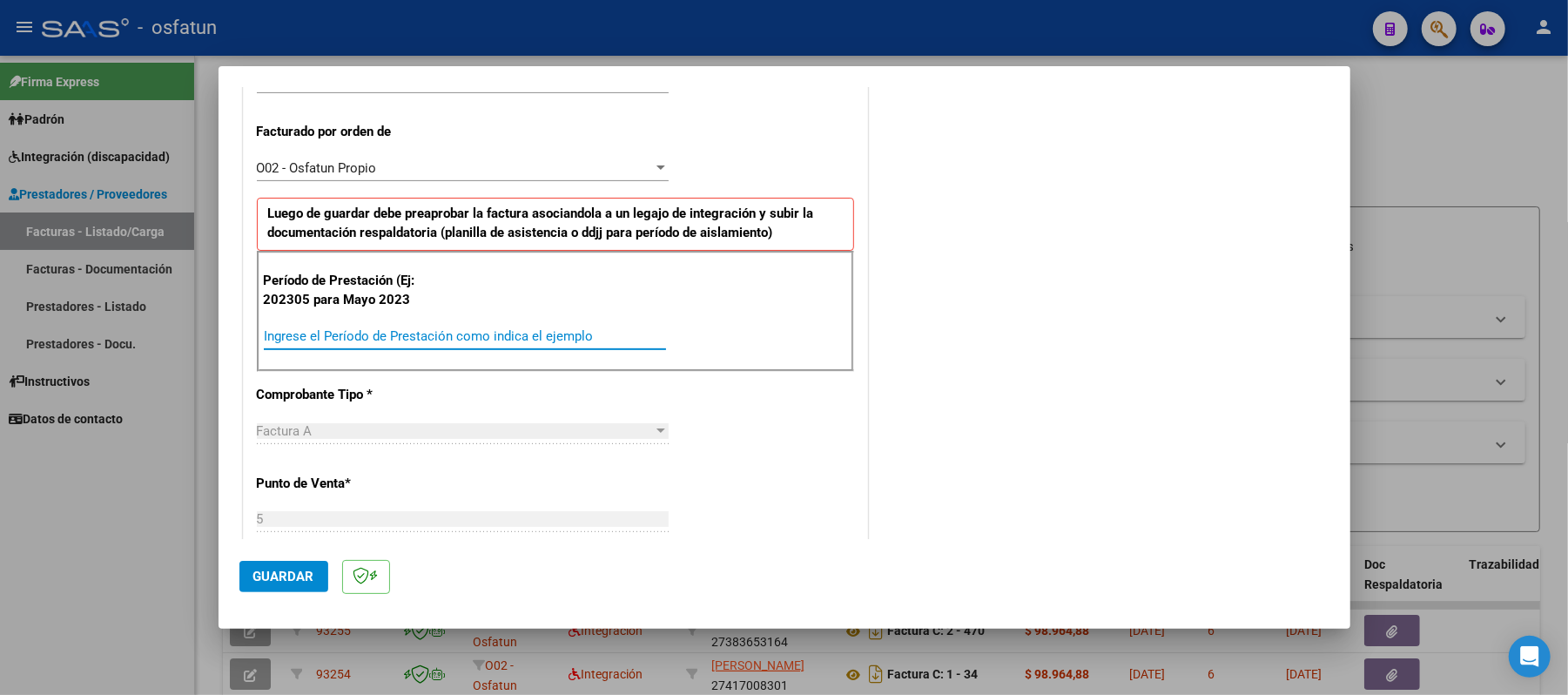
click at [398, 339] on input "Ingrese el Período de Prestación como indica el ejemplo" at bounding box center [465, 336] width 402 height 16
type input "202507"
click at [280, 579] on span "Guardar" at bounding box center [284, 577] width 61 height 16
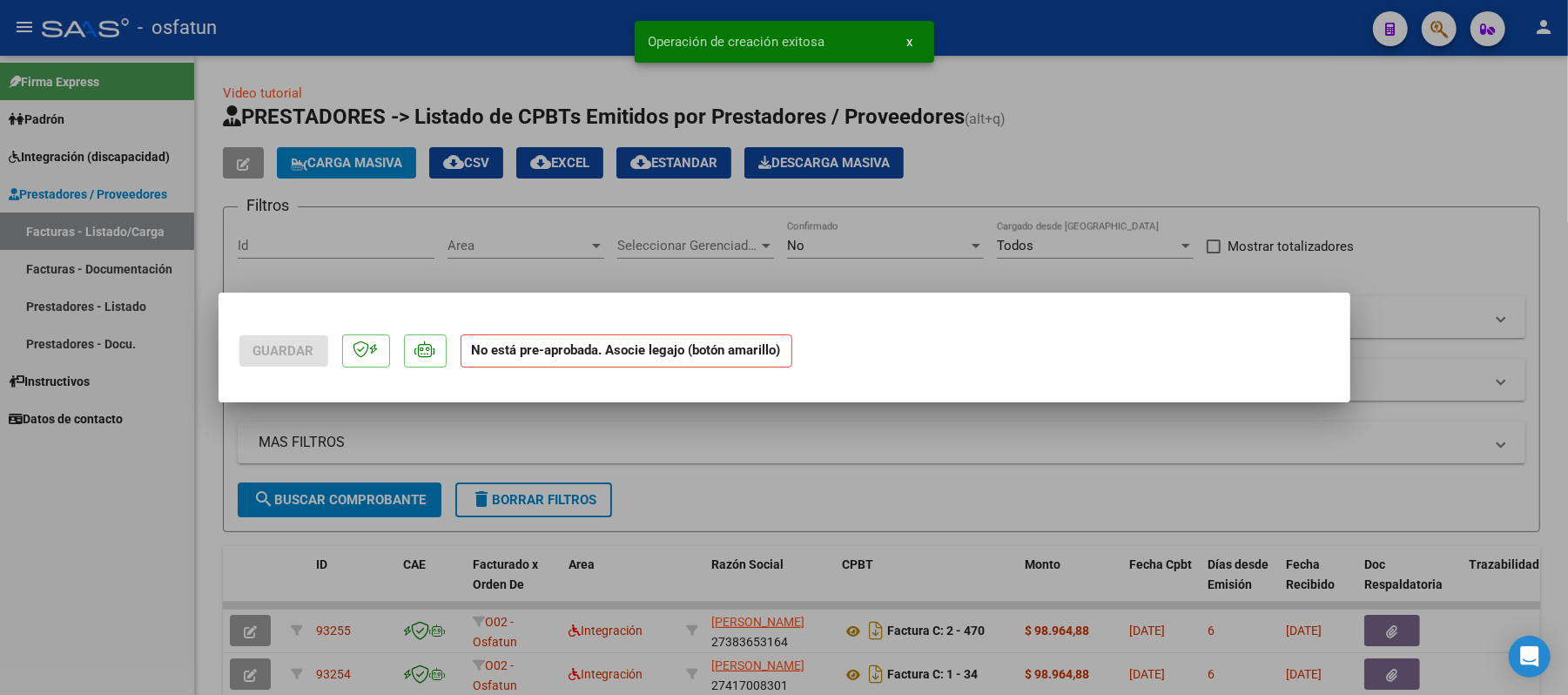
scroll to position [0, 0]
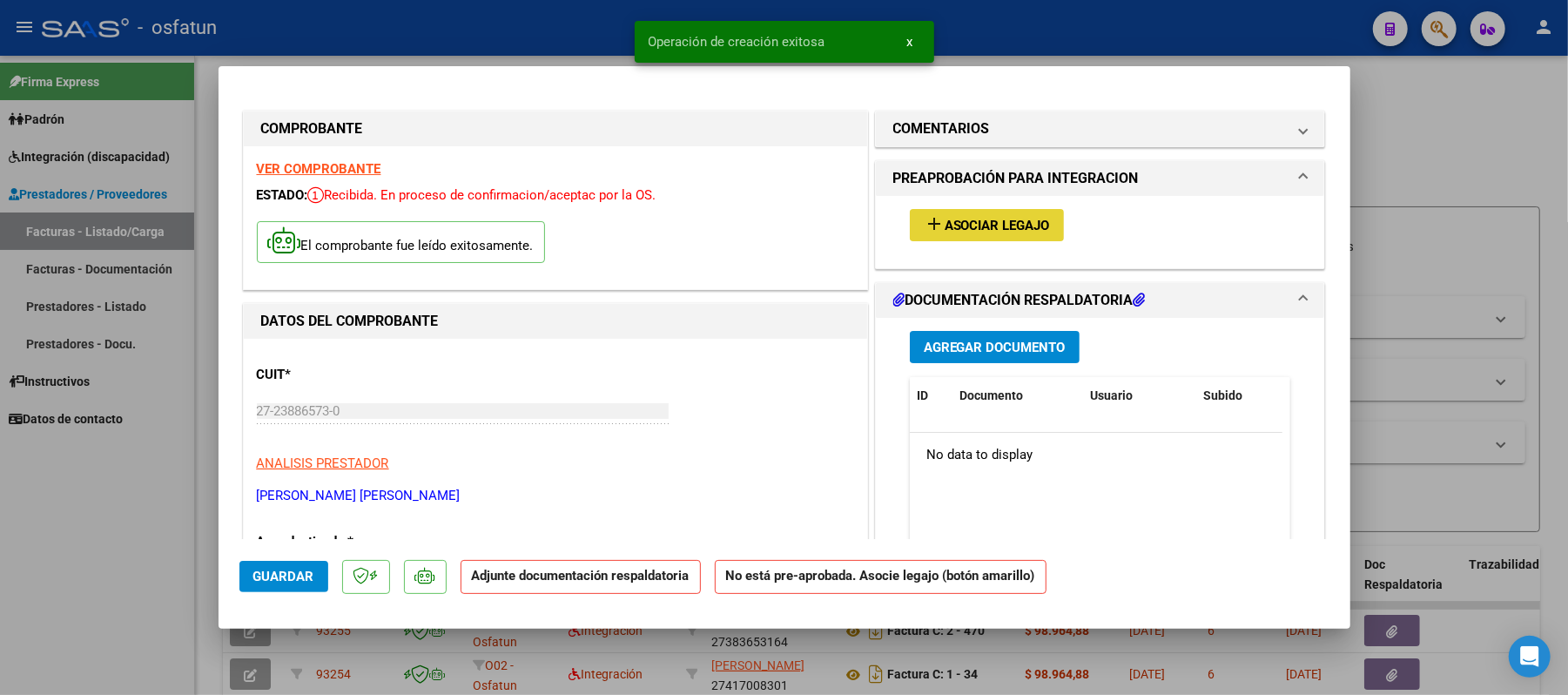
click at [961, 231] on span "Asociar Legajo" at bounding box center [997, 226] width 105 height 16
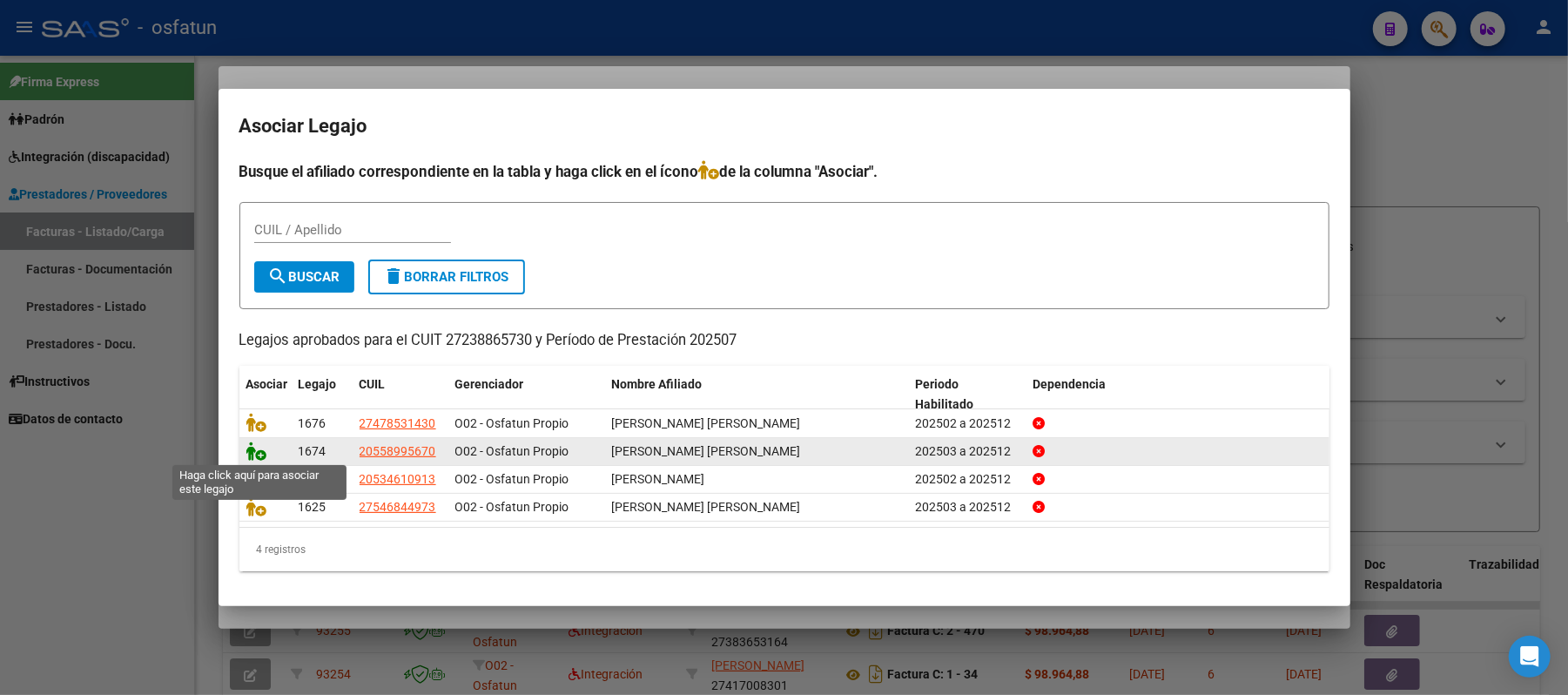
click at [261, 458] on icon at bounding box center [257, 451] width 21 height 19
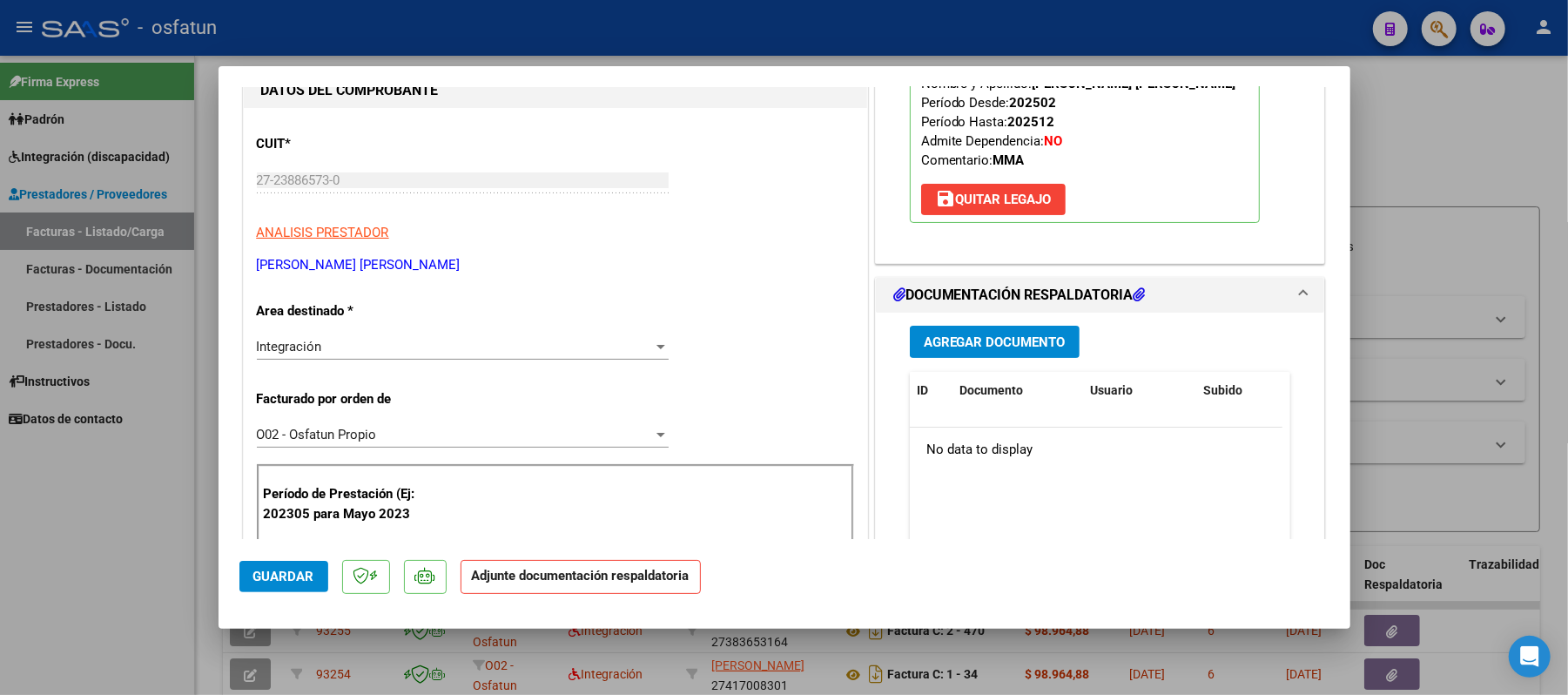
scroll to position [232, 0]
click at [977, 350] on button "Agregar Documento" at bounding box center [994, 341] width 170 height 32
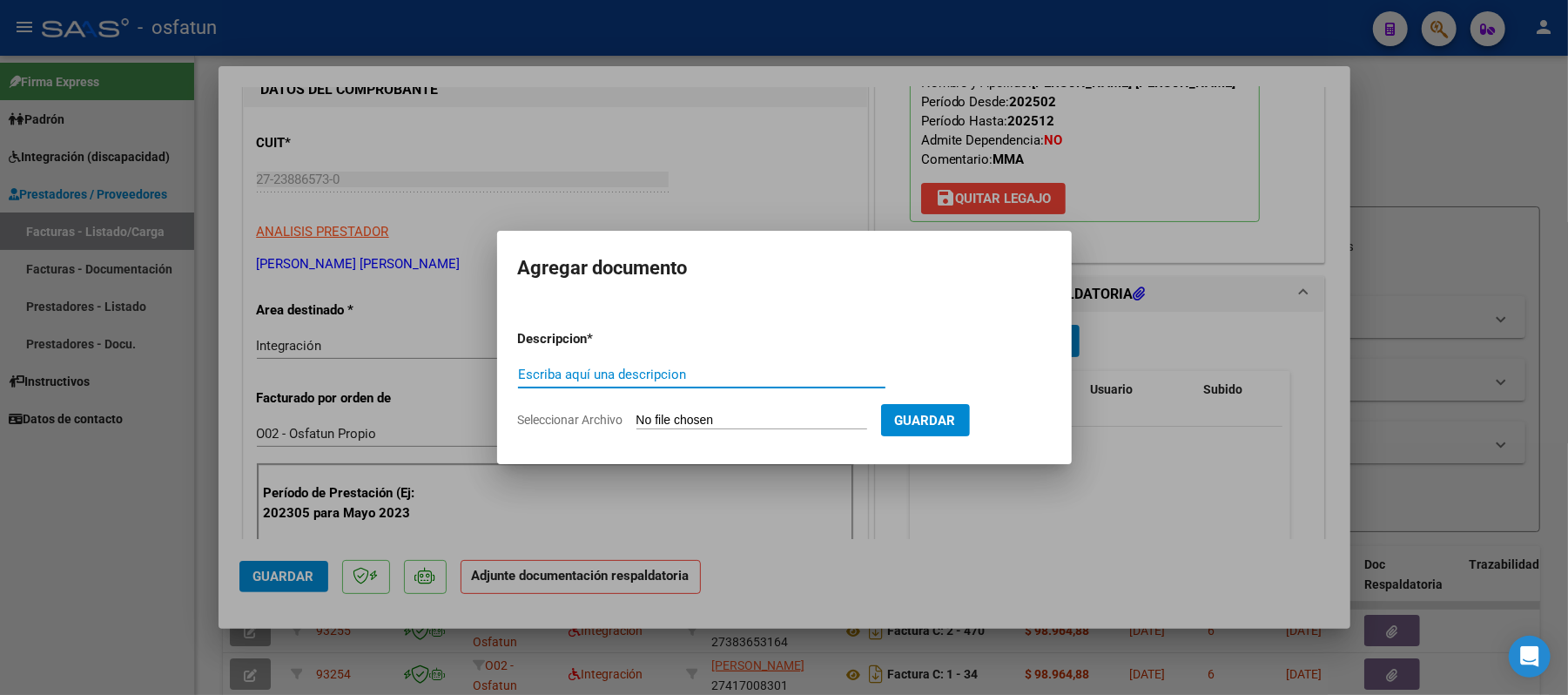
click at [765, 374] on input "Escriba aquí una descripcion" at bounding box center [702, 374] width 368 height 16
type input "asist"
click at [701, 422] on input "Seleccionar Archivo" at bounding box center [752, 421] width 231 height 17
type input "C:\fakepath\ASIST.pdf"
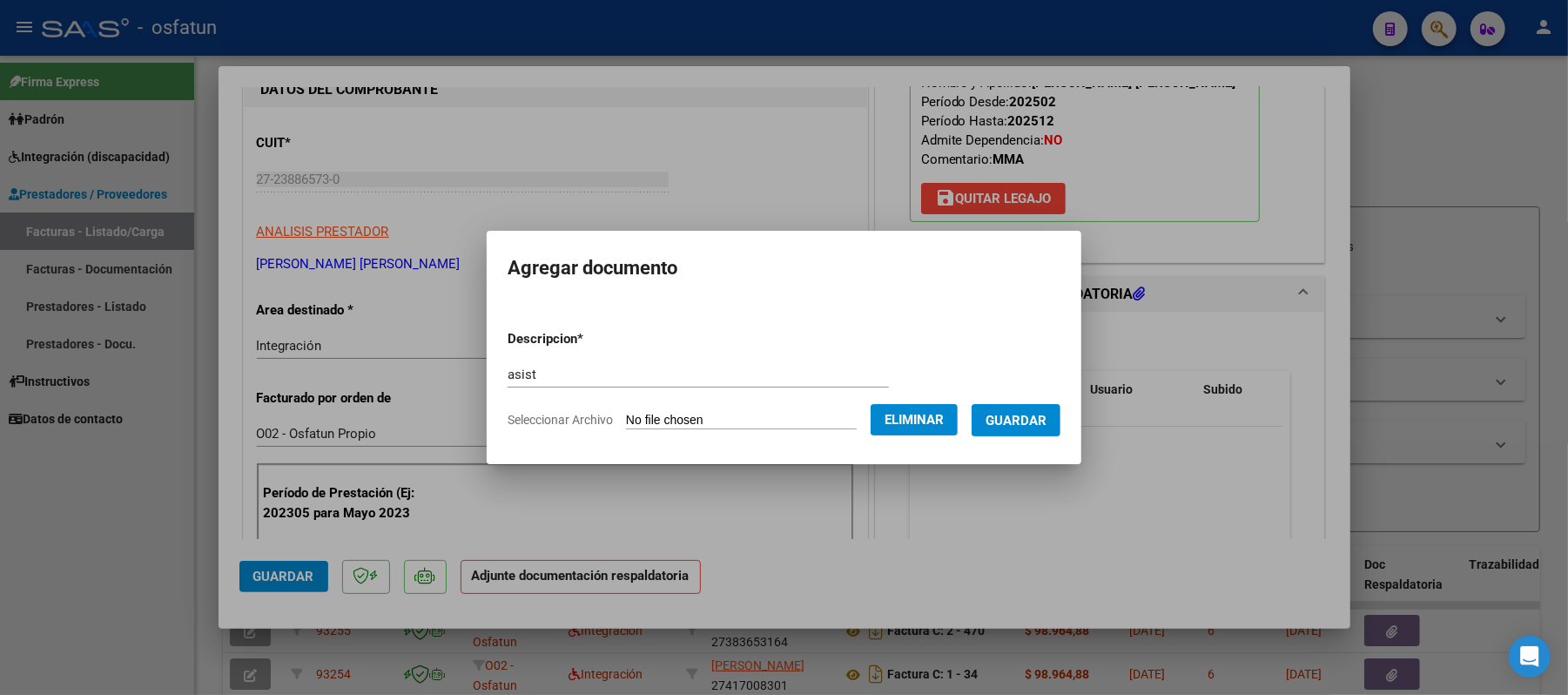
click at [1029, 427] on span "Guardar" at bounding box center [1016, 421] width 61 height 16
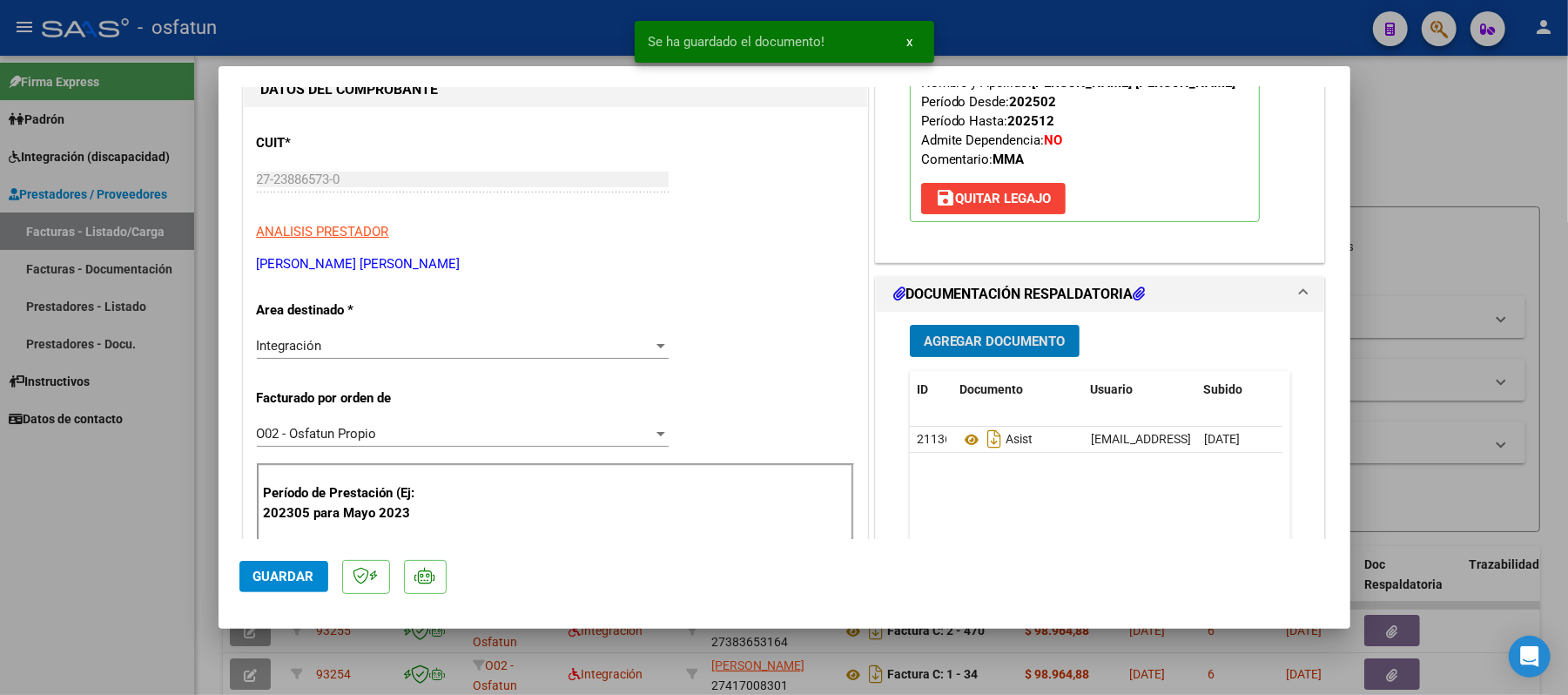
click at [996, 349] on span "Agregar Documento" at bounding box center [994, 341] width 142 height 16
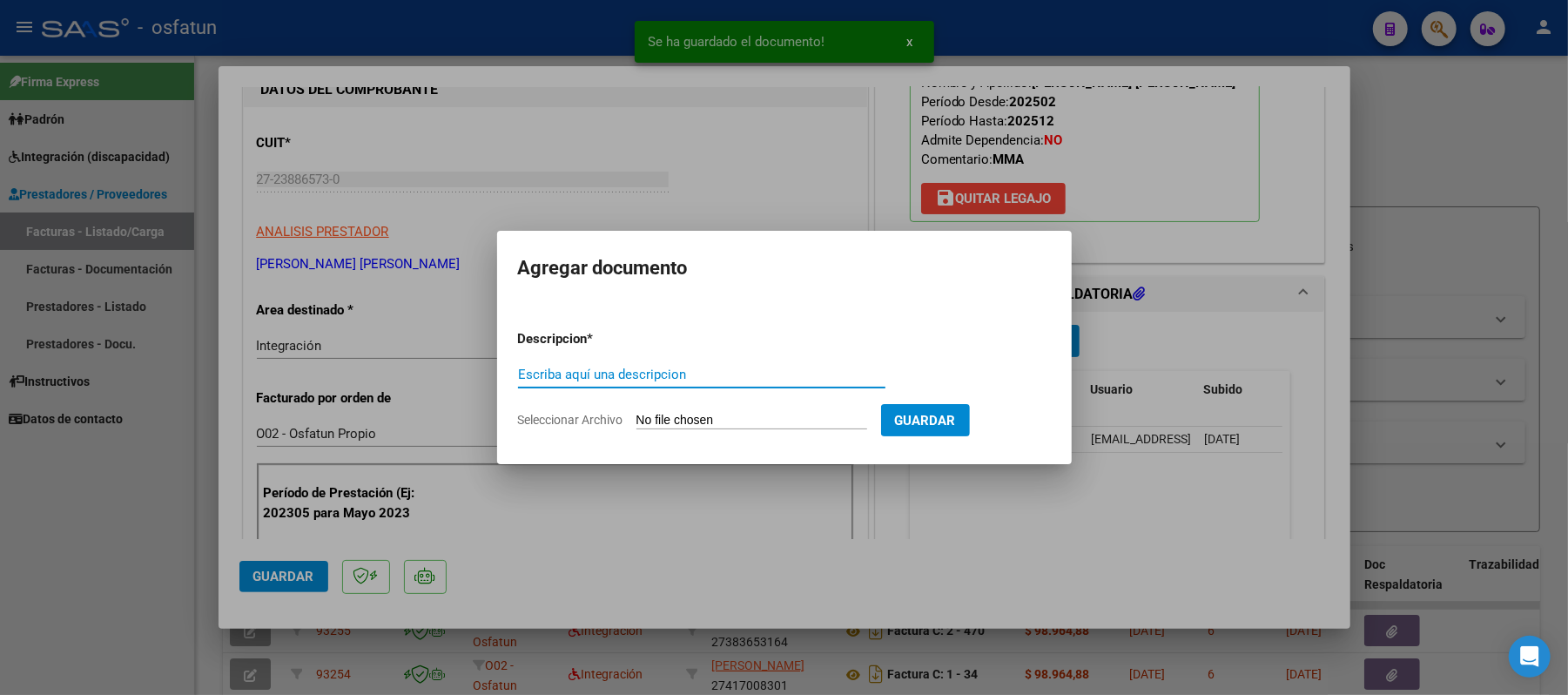
click at [767, 374] on input "Escriba aquí una descripcion" at bounding box center [702, 374] width 368 height 16
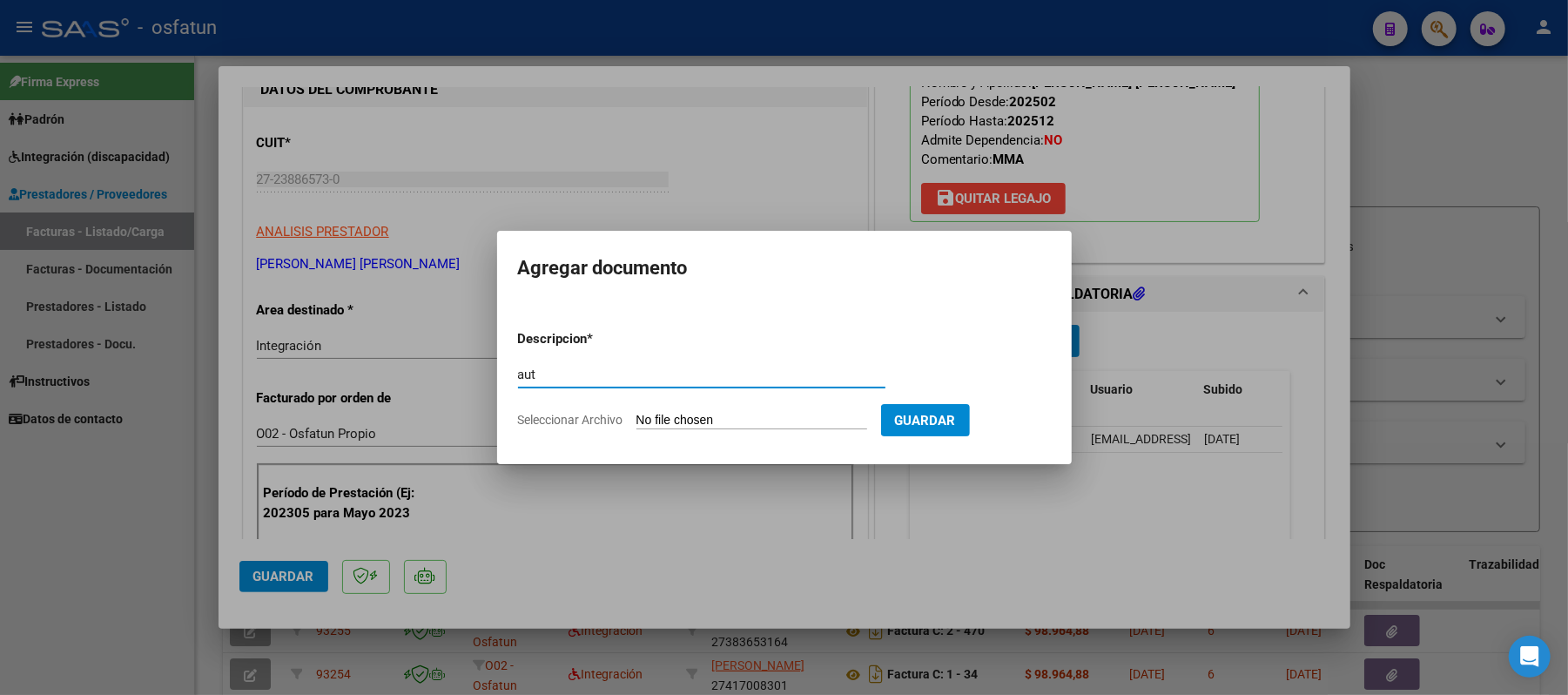
type input "aut"
click at [749, 420] on input "Seleccionar Archivo" at bounding box center [752, 421] width 231 height 17
type input "C:\fakepath\AUT.pdf"
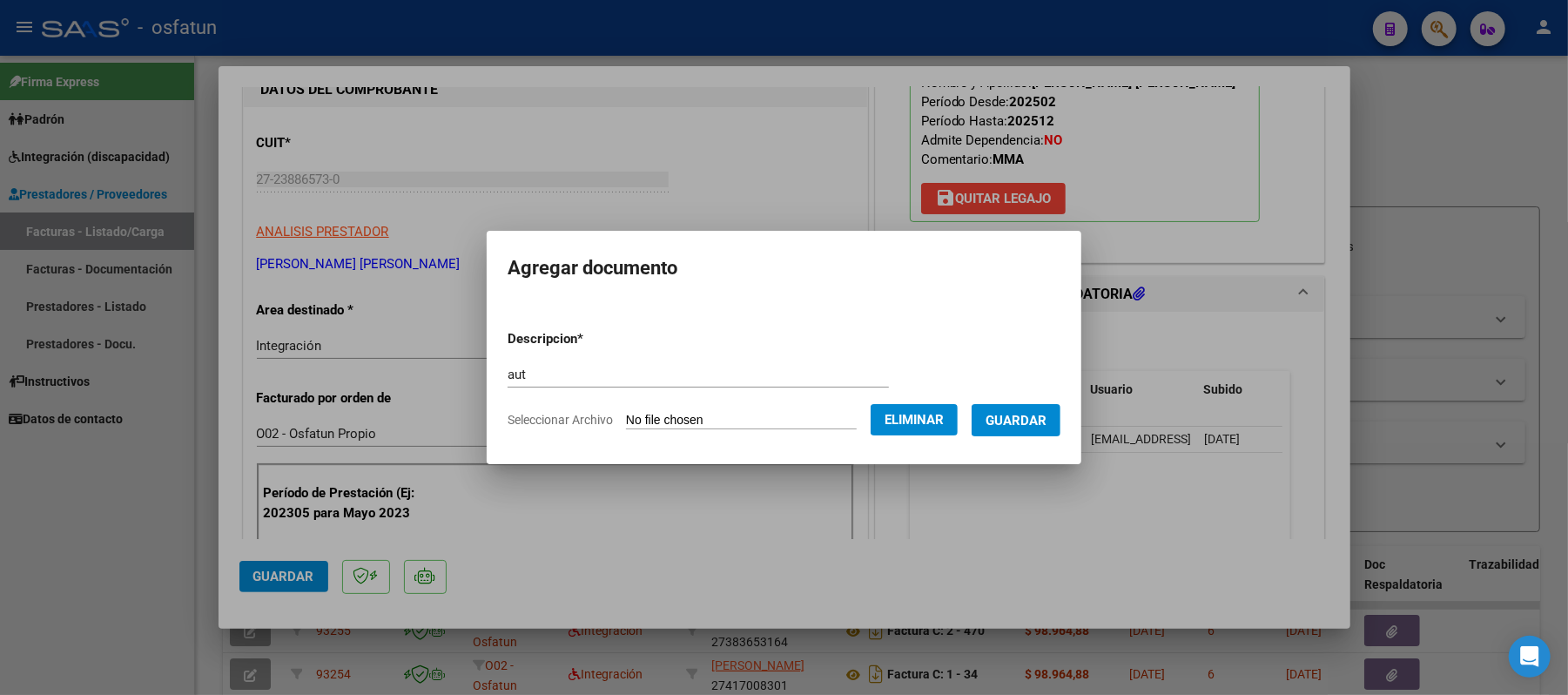
click at [1035, 418] on span "Guardar" at bounding box center [1016, 421] width 61 height 16
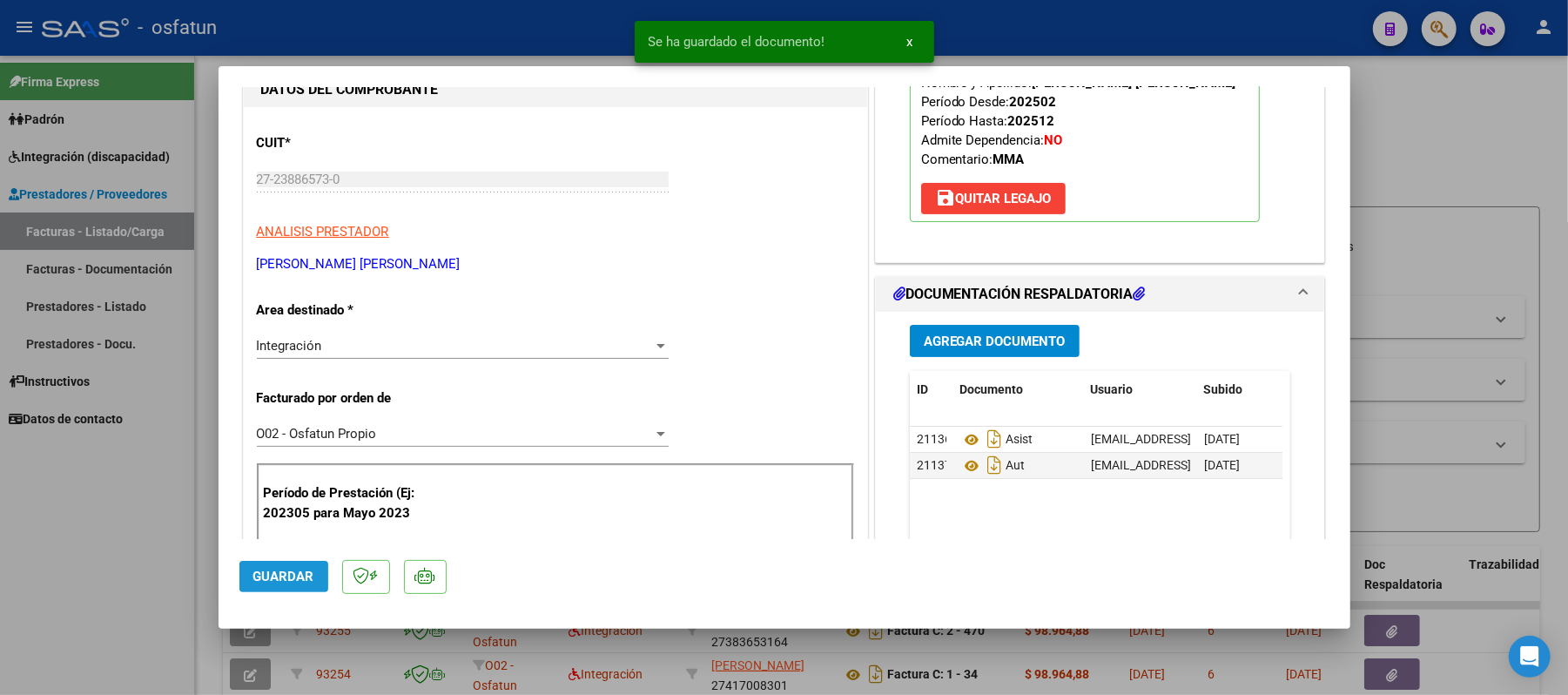
click at [279, 570] on span "Guardar" at bounding box center [284, 577] width 61 height 16
click at [1460, 148] on div at bounding box center [784, 348] width 1568 height 695
type input "$ 0,00"
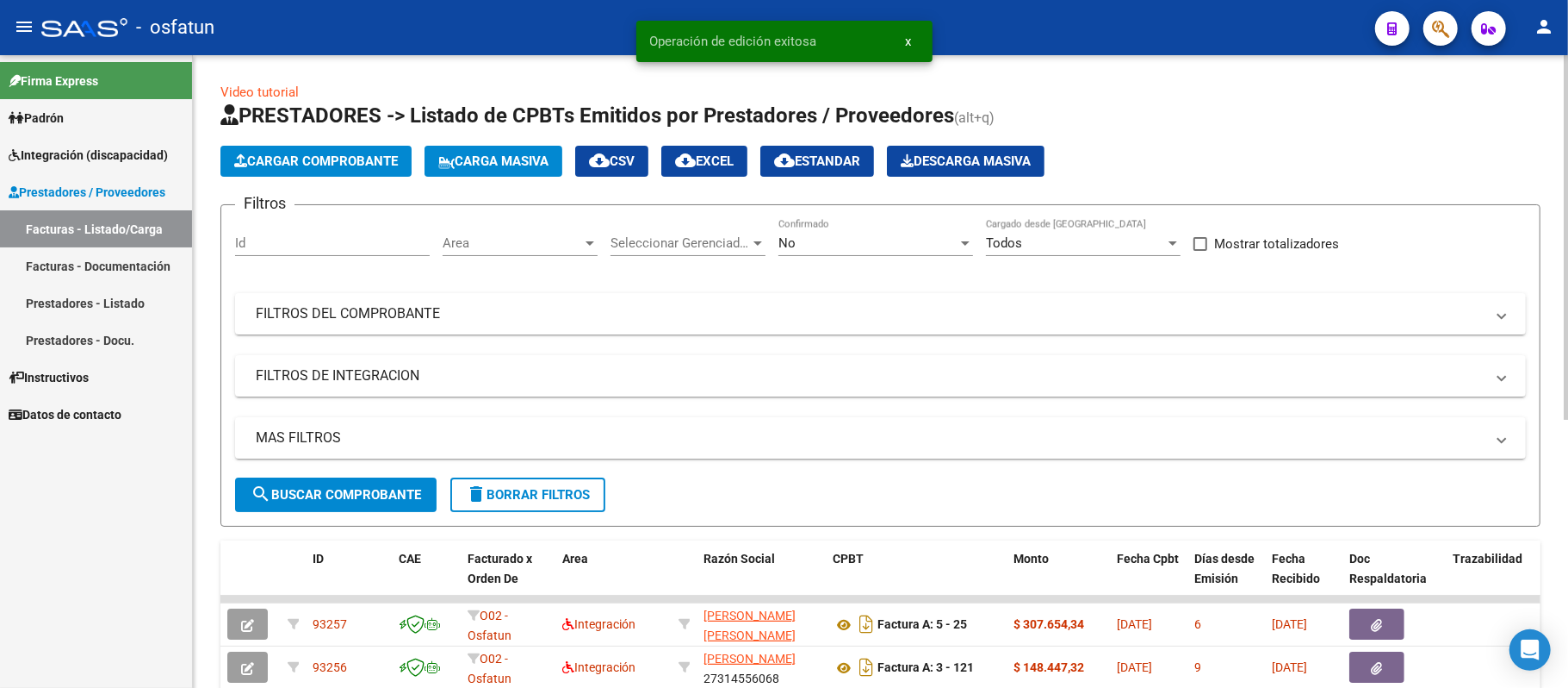
click at [245, 157] on icon "button" at bounding box center [240, 160] width 13 height 13
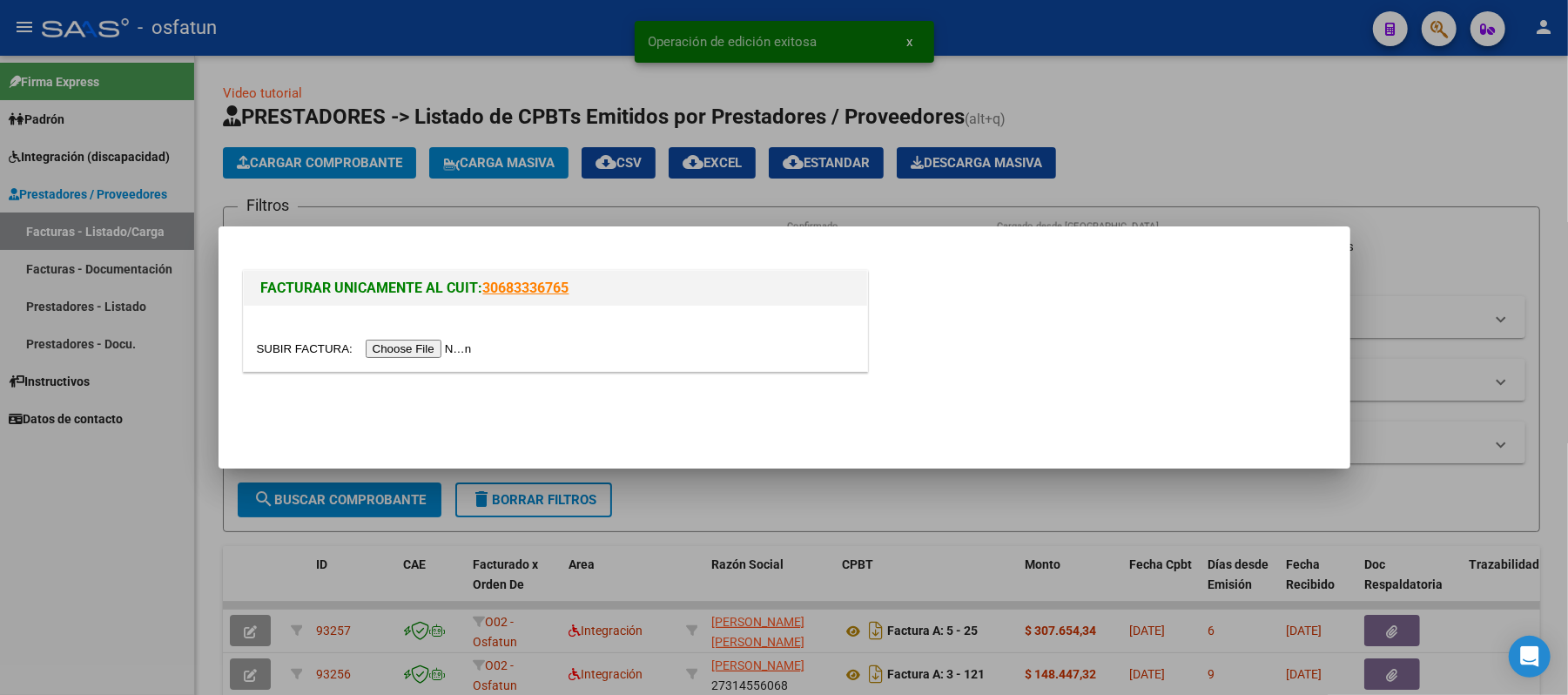
click at [418, 350] on input "file" at bounding box center [367, 348] width 220 height 18
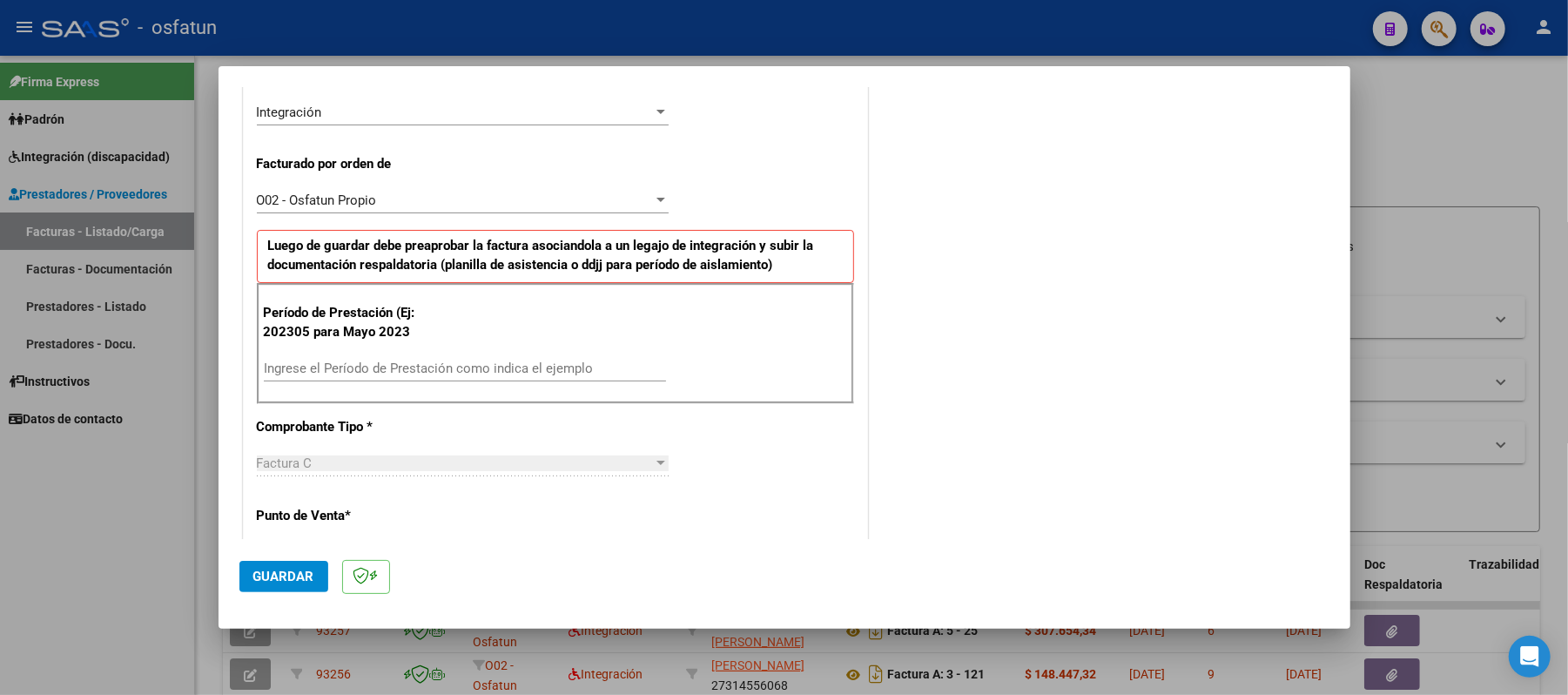
scroll to position [464, 0]
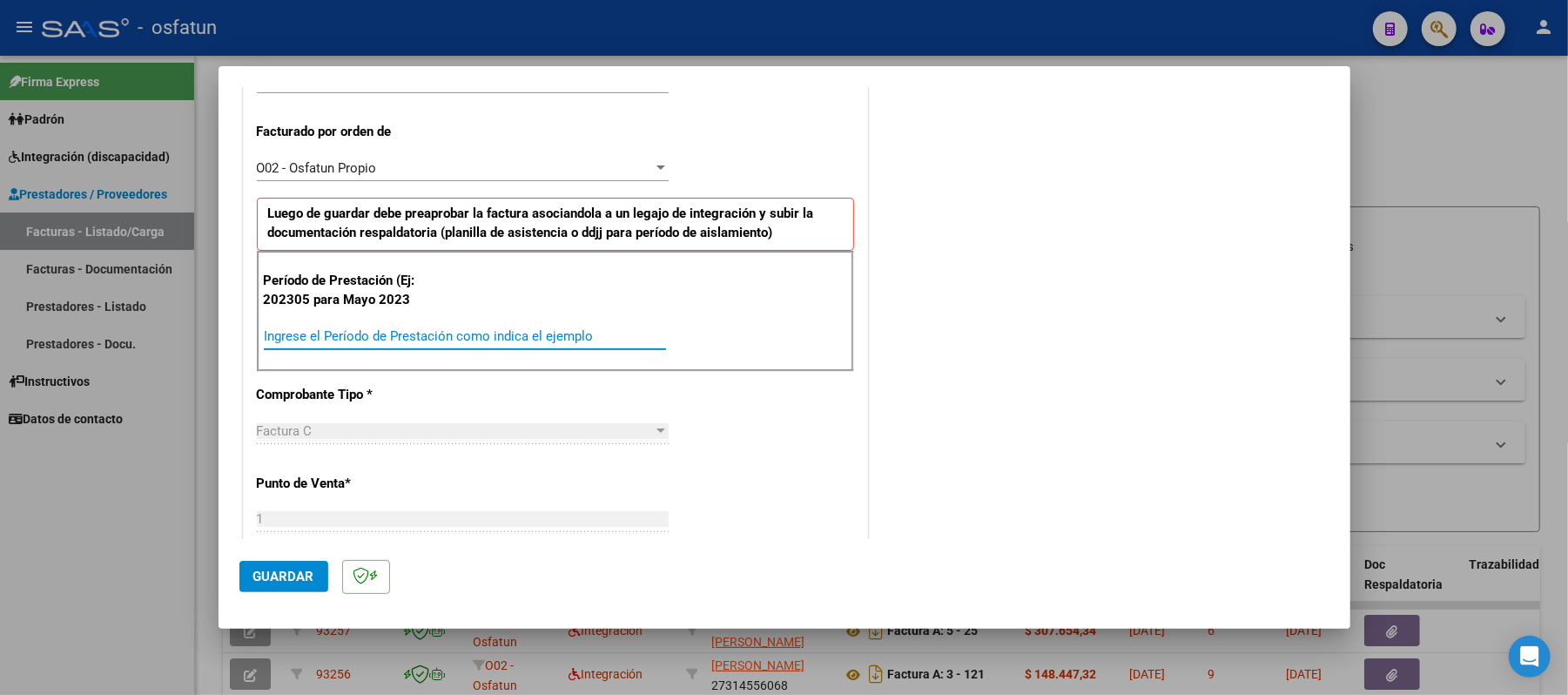
click at [470, 339] on input "Ingrese el Período de Prestación como indica el ejemplo" at bounding box center [465, 336] width 402 height 16
type input "202507"
click at [282, 580] on span "Guardar" at bounding box center [284, 577] width 61 height 16
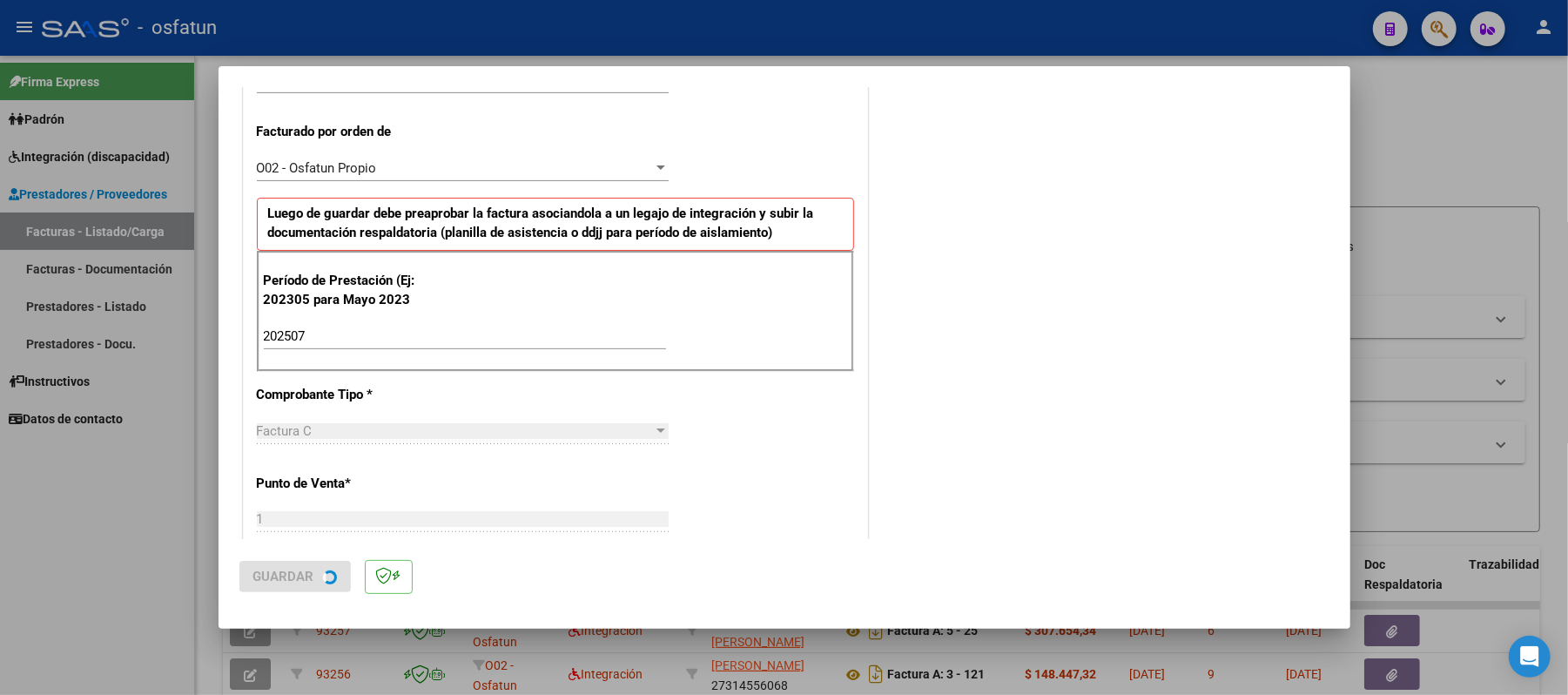
scroll to position [0, 0]
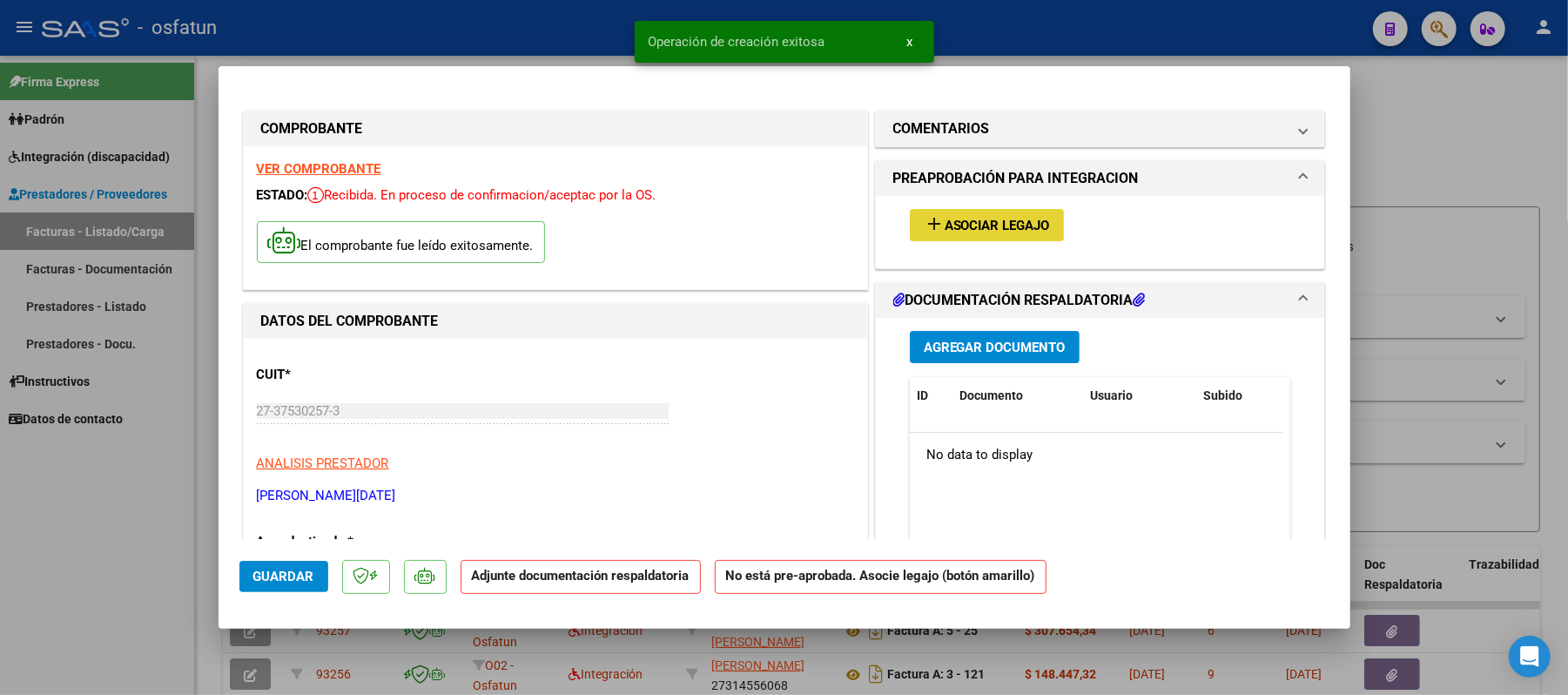
click at [1010, 230] on span "Asociar Legajo" at bounding box center [997, 226] width 105 height 16
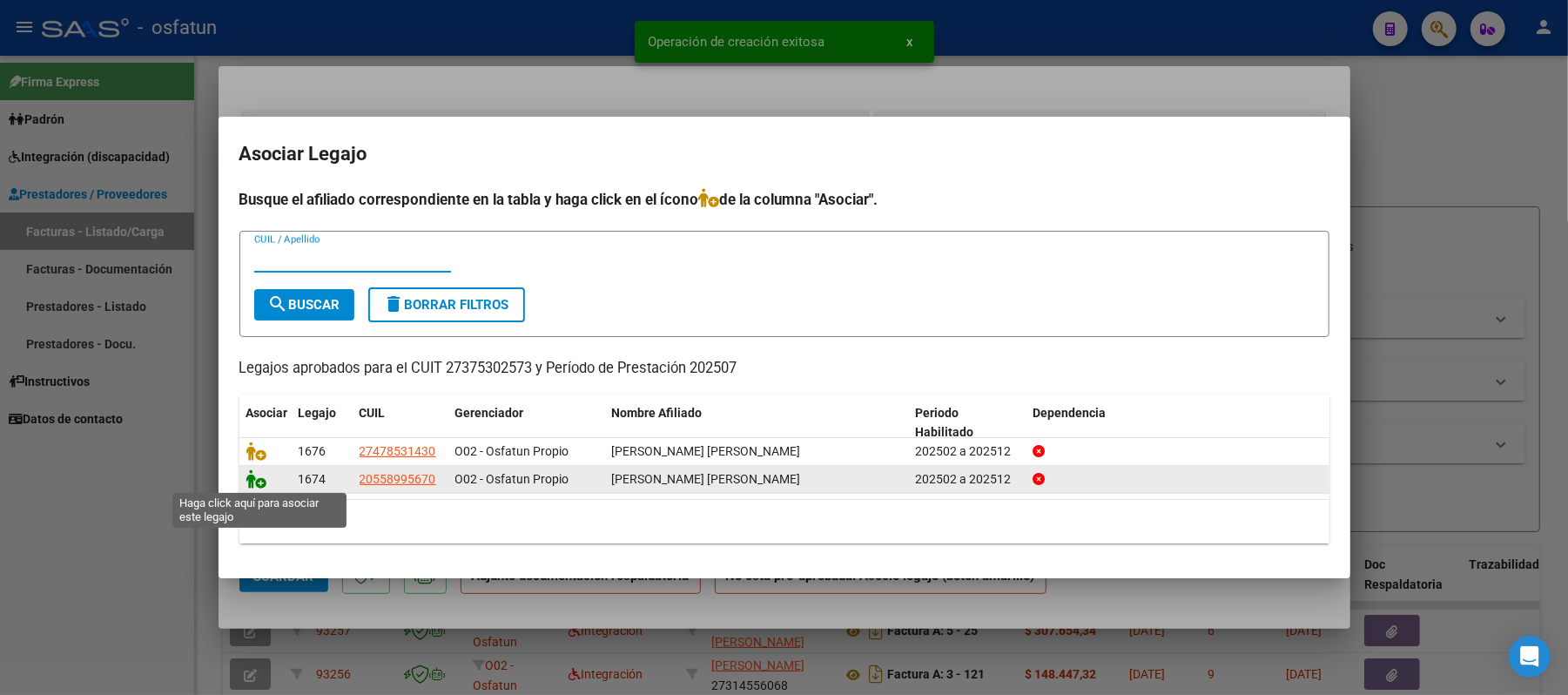
click at [247, 471] on icon at bounding box center [257, 479] width 21 height 19
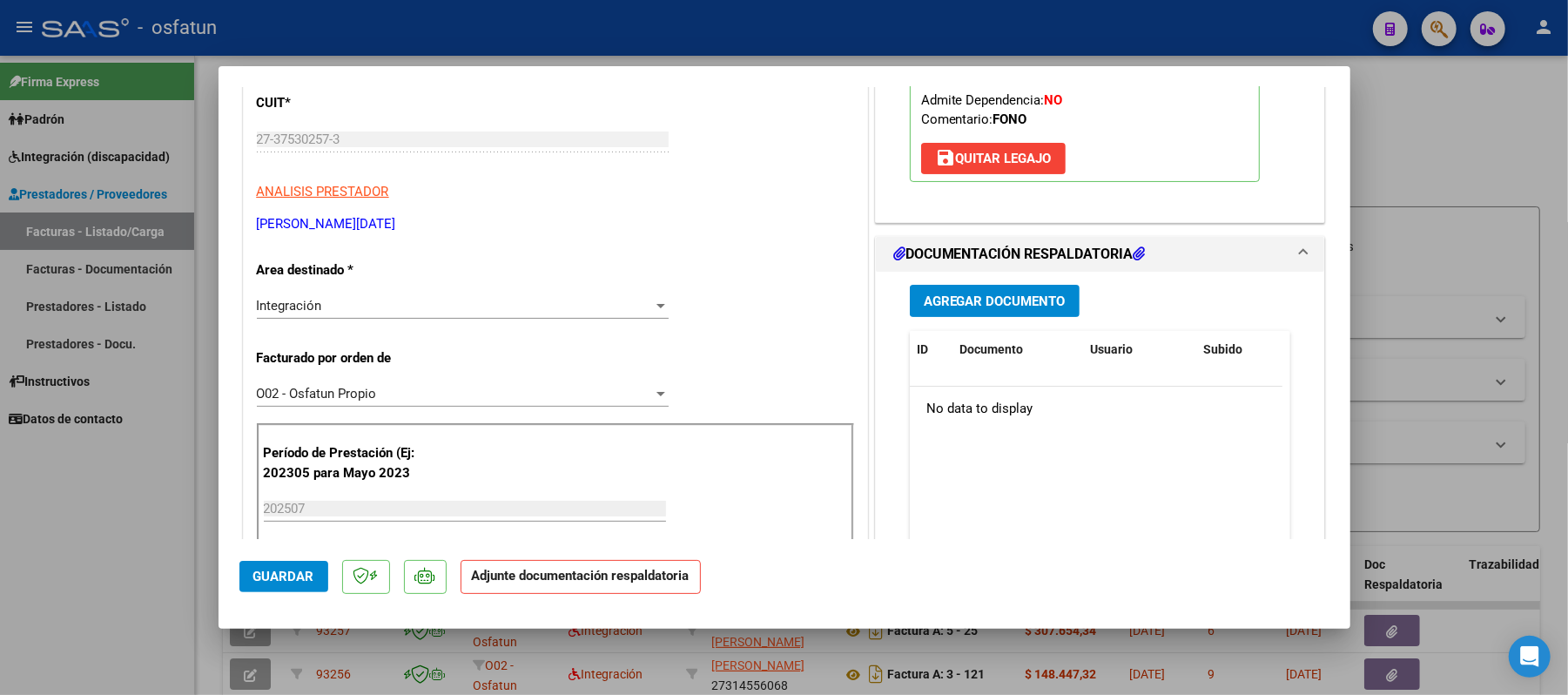
scroll to position [348, 0]
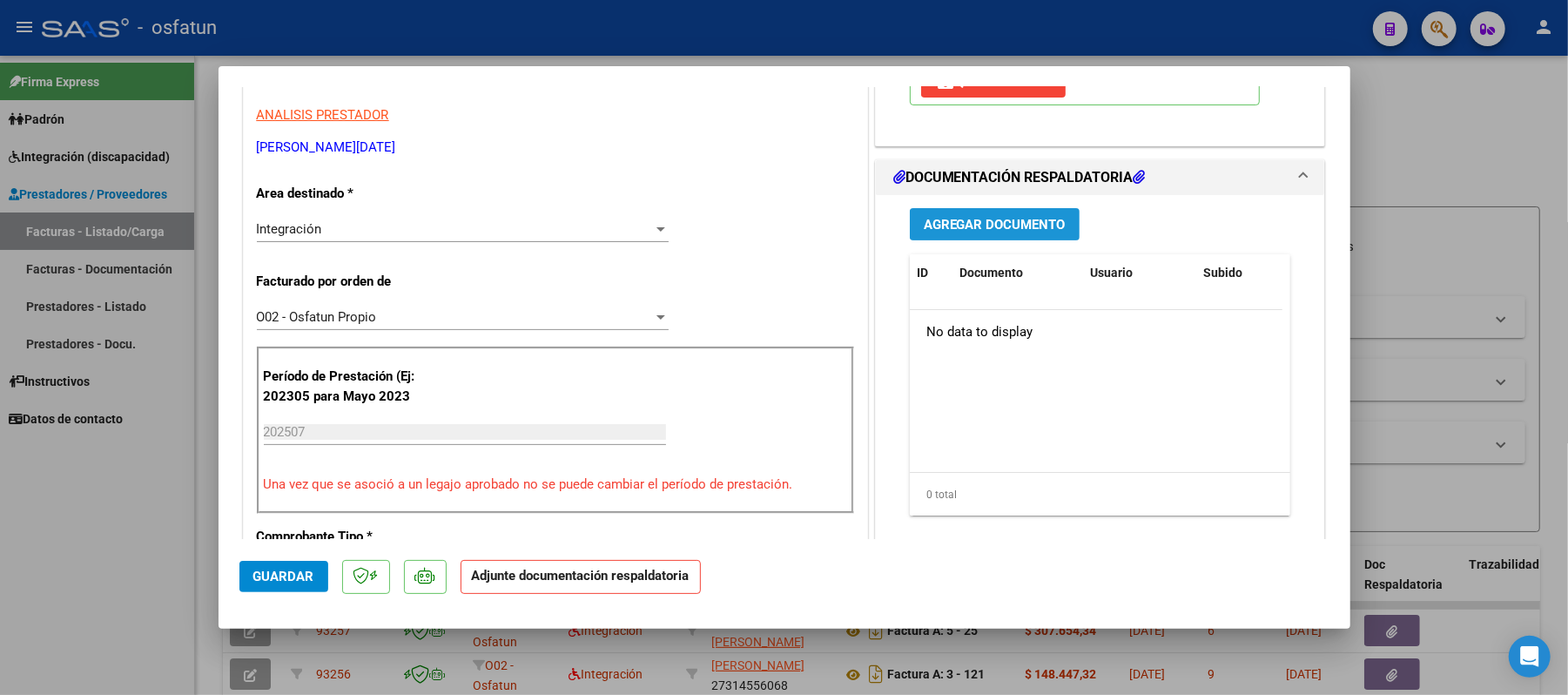
click at [997, 233] on span "Agregar Documento" at bounding box center [994, 225] width 142 height 16
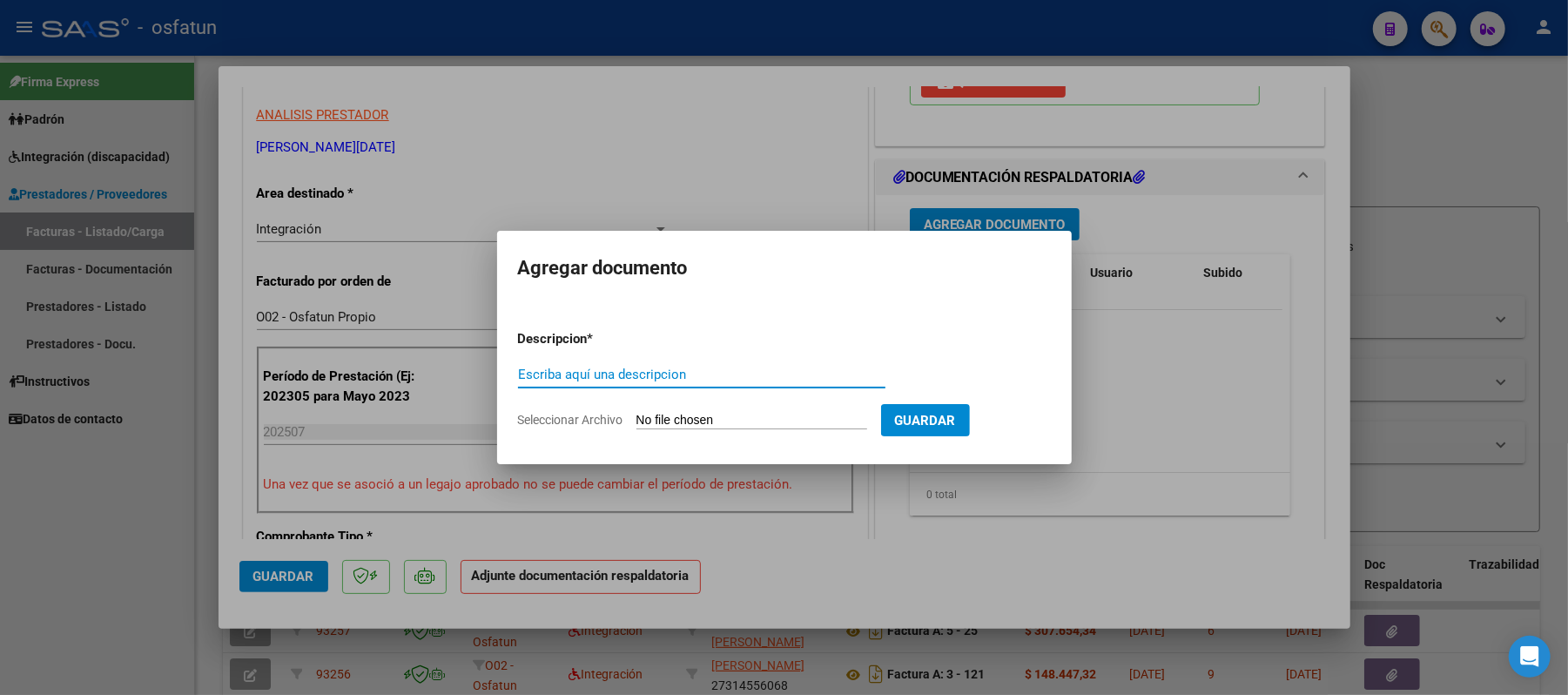
click at [754, 364] on div "Escriba aquí una descripcion" at bounding box center [702, 374] width 368 height 26
type input "asist"
click at [690, 422] on input "Seleccionar Archivo" at bounding box center [752, 421] width 231 height 17
type input "C:\fakepath\ASIST.pdf"
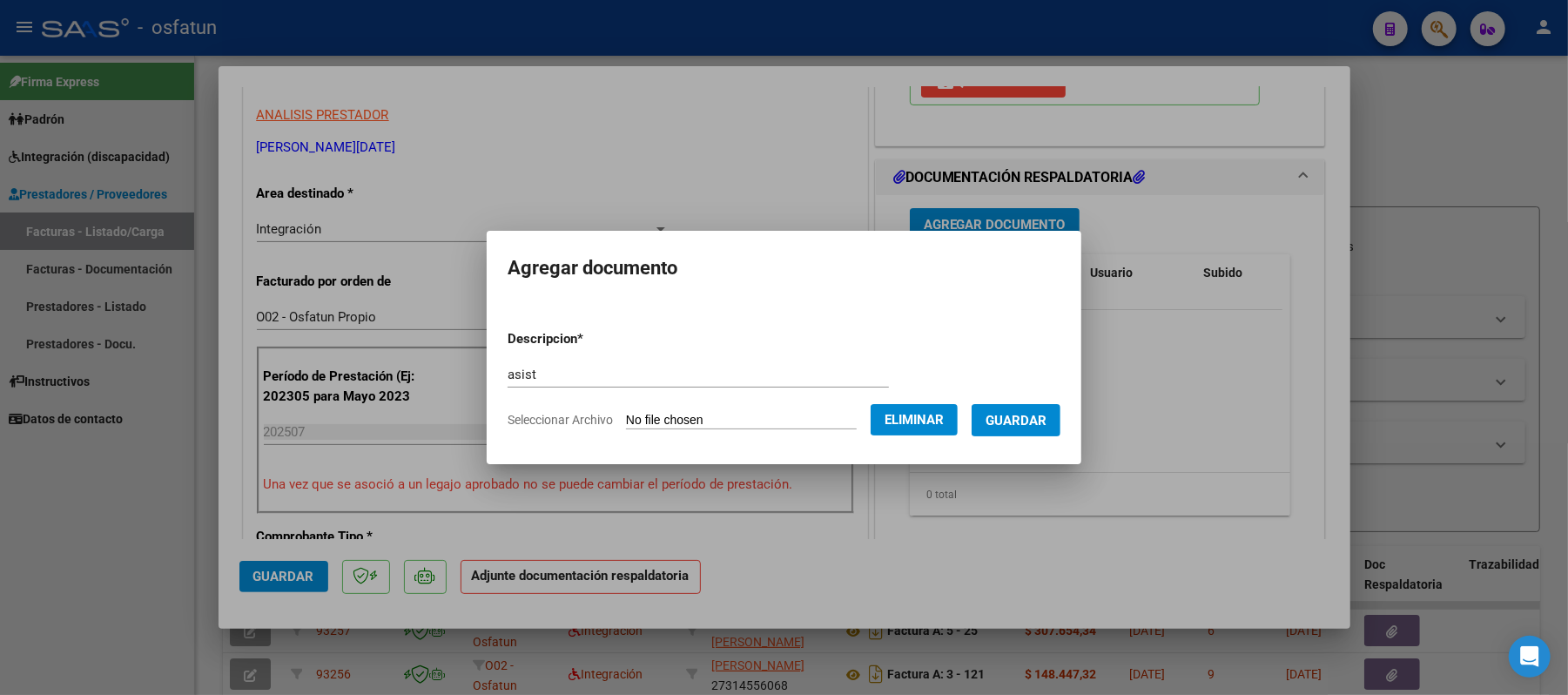
click at [1024, 426] on span "Guardar" at bounding box center [1016, 421] width 61 height 16
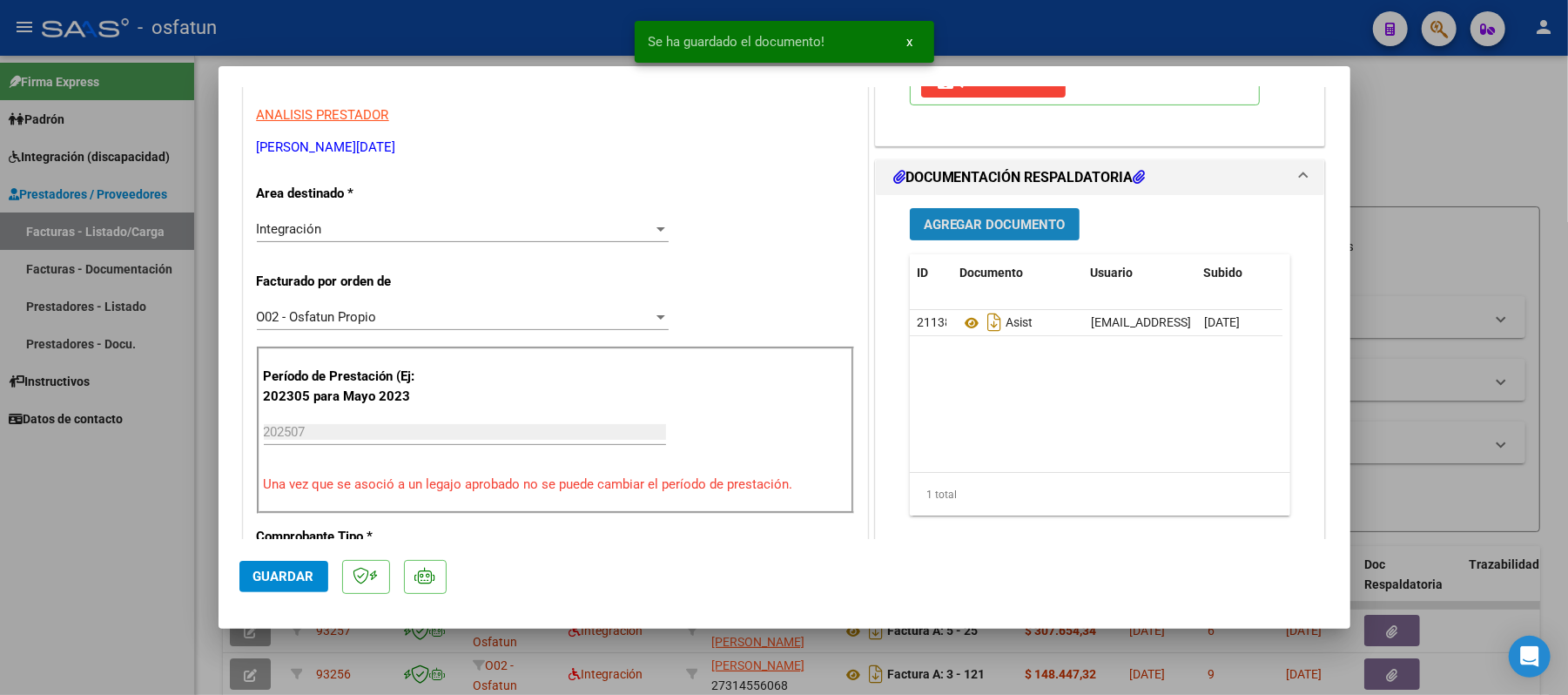
click at [975, 233] on span "Agregar Documento" at bounding box center [994, 225] width 142 height 16
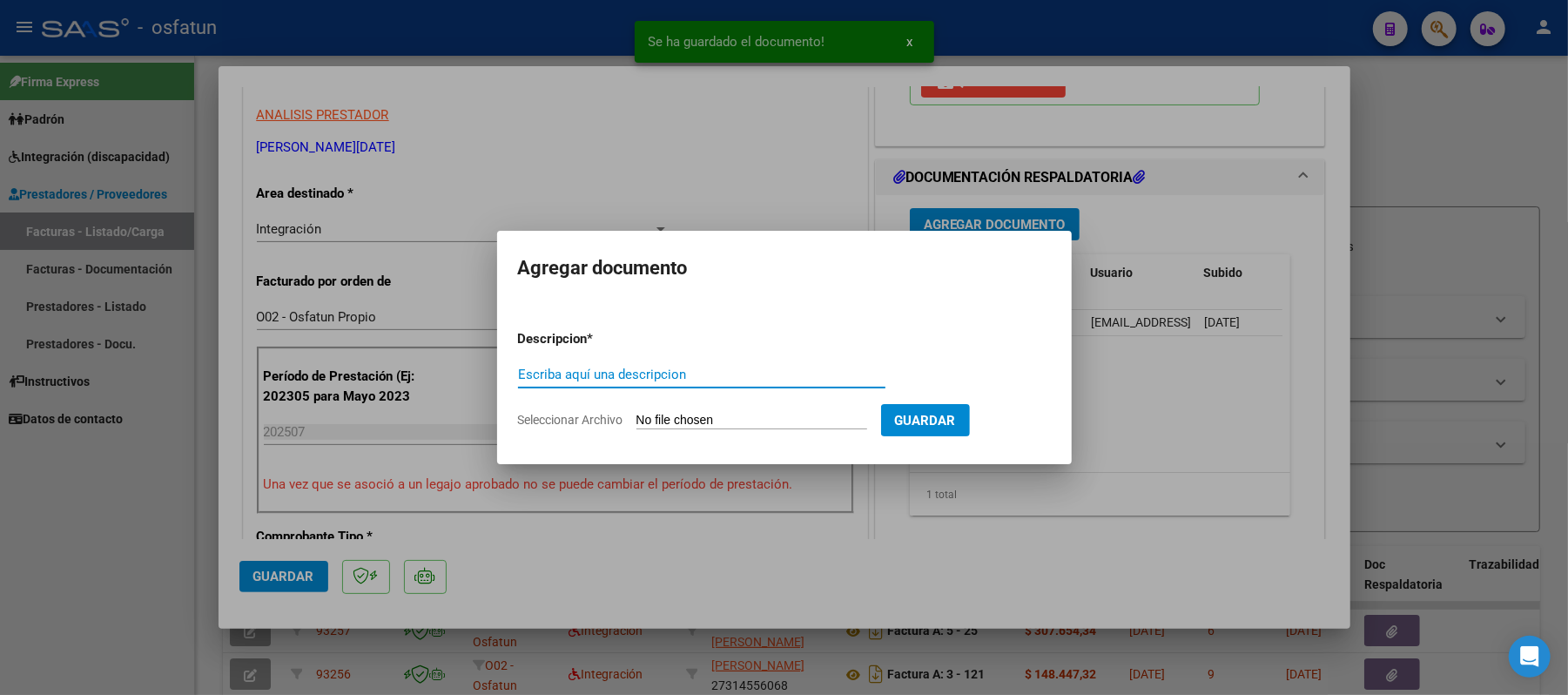
click at [749, 381] on input "Escriba aquí una descripcion" at bounding box center [702, 374] width 368 height 16
type input "aut"
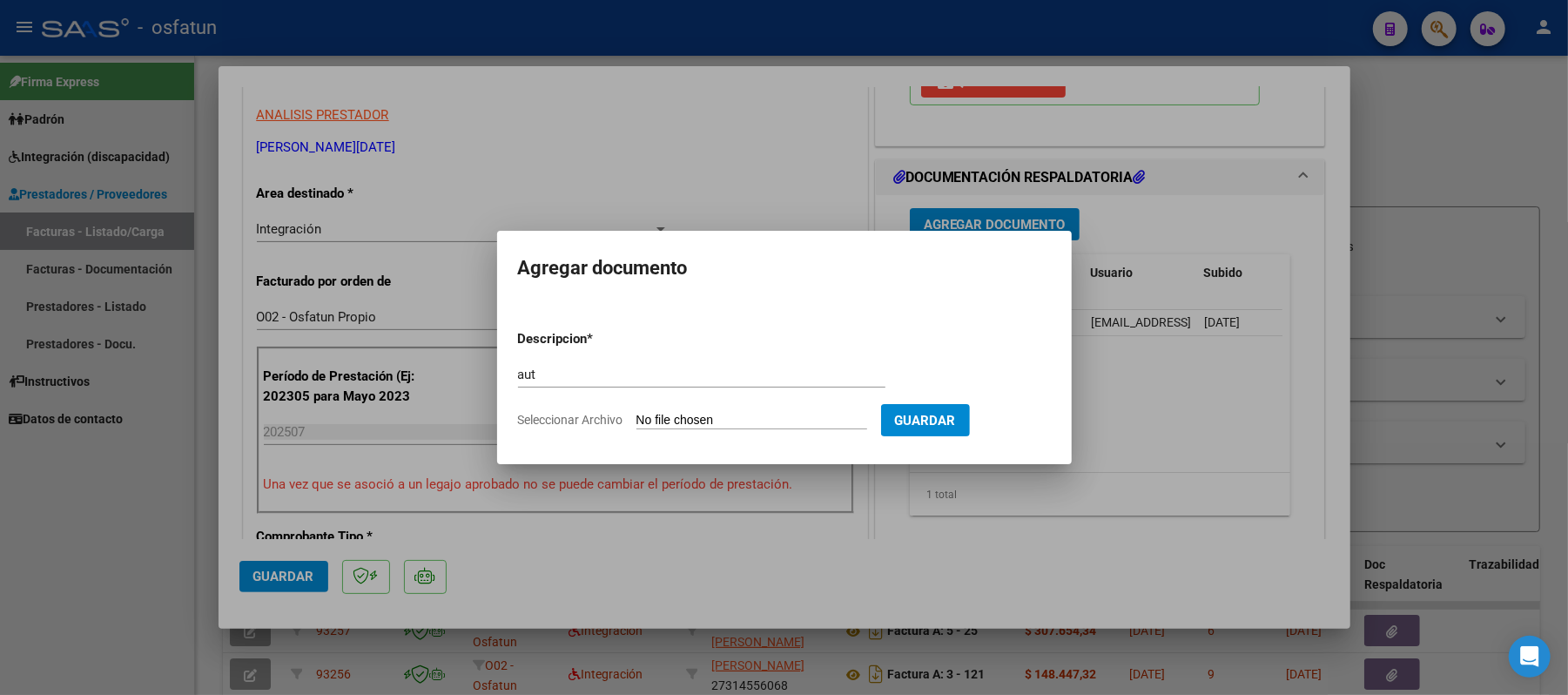
click at [744, 416] on input "Seleccionar Archivo" at bounding box center [752, 421] width 231 height 17
type input "C:\fakepath\AUT.pdf"
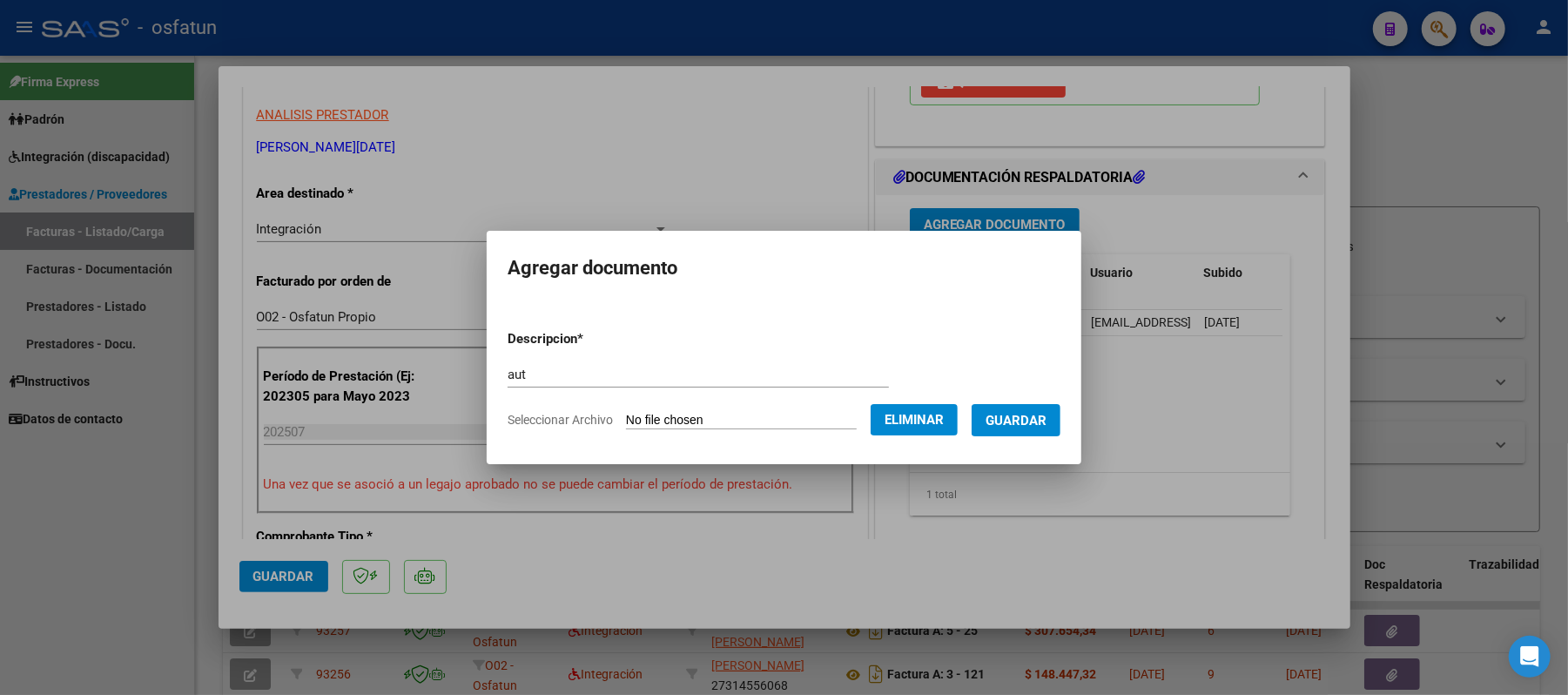
click at [1024, 422] on span "Guardar" at bounding box center [1016, 421] width 61 height 16
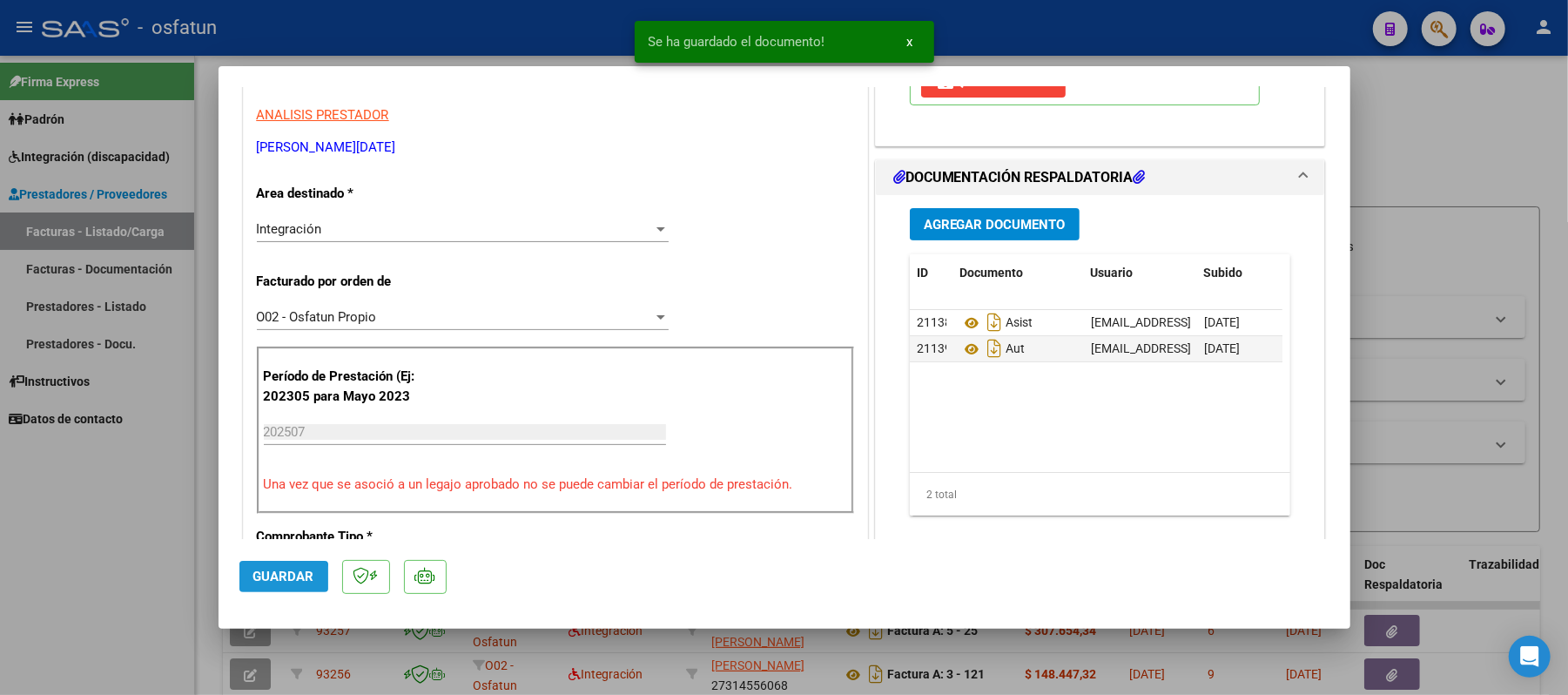
click at [272, 578] on span "Guardar" at bounding box center [284, 577] width 61 height 16
click at [1419, 162] on div at bounding box center [784, 348] width 1568 height 695
type input "$ 0,00"
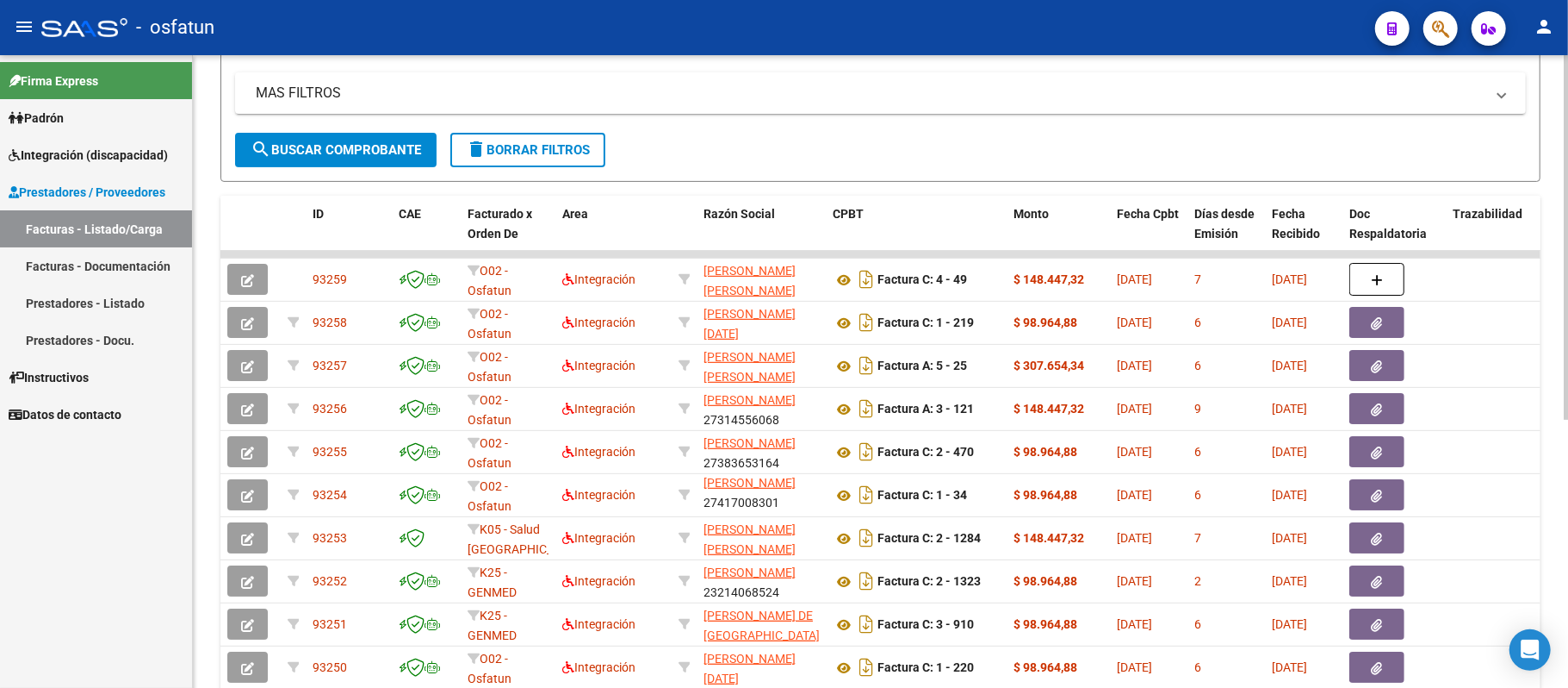
click at [300, 142] on span "search Buscar Comprobante" at bounding box center [336, 150] width 171 height 16
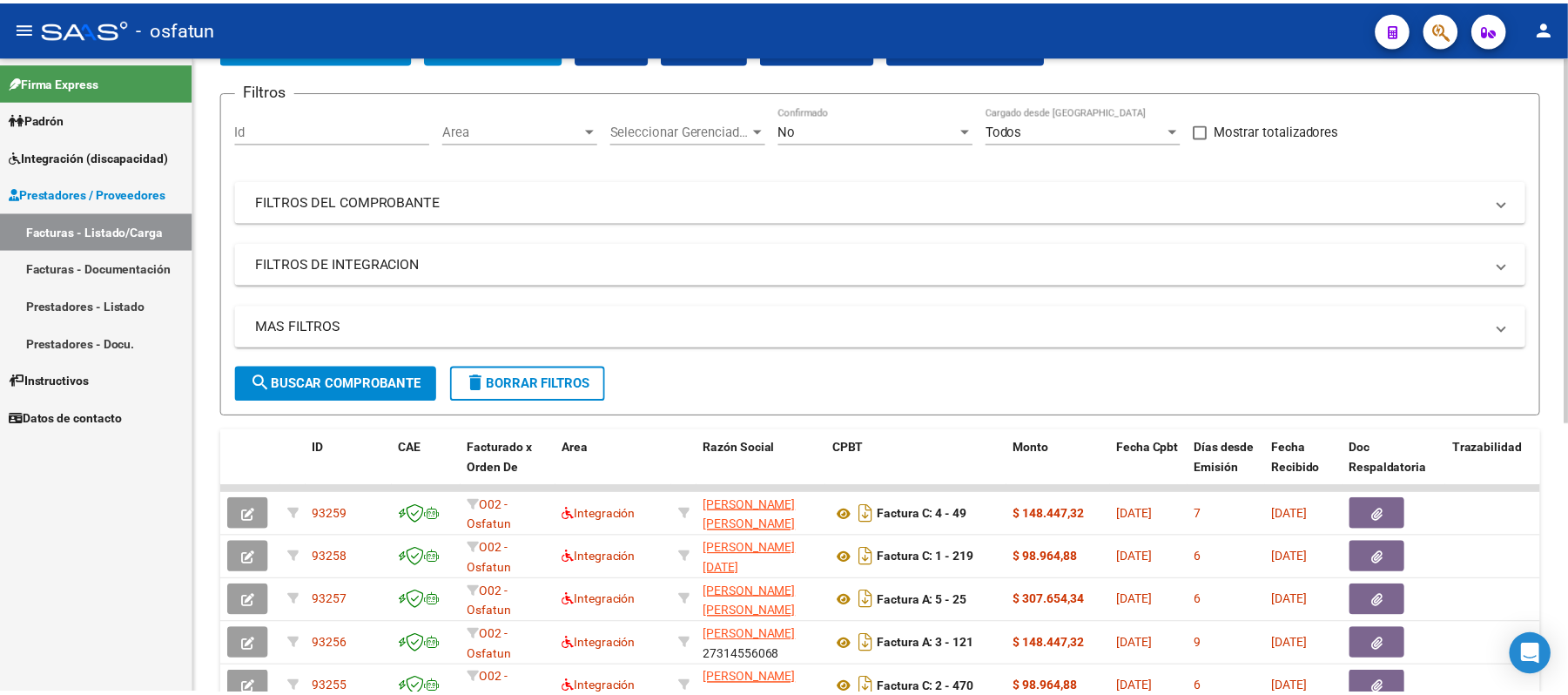
scroll to position [0, 0]
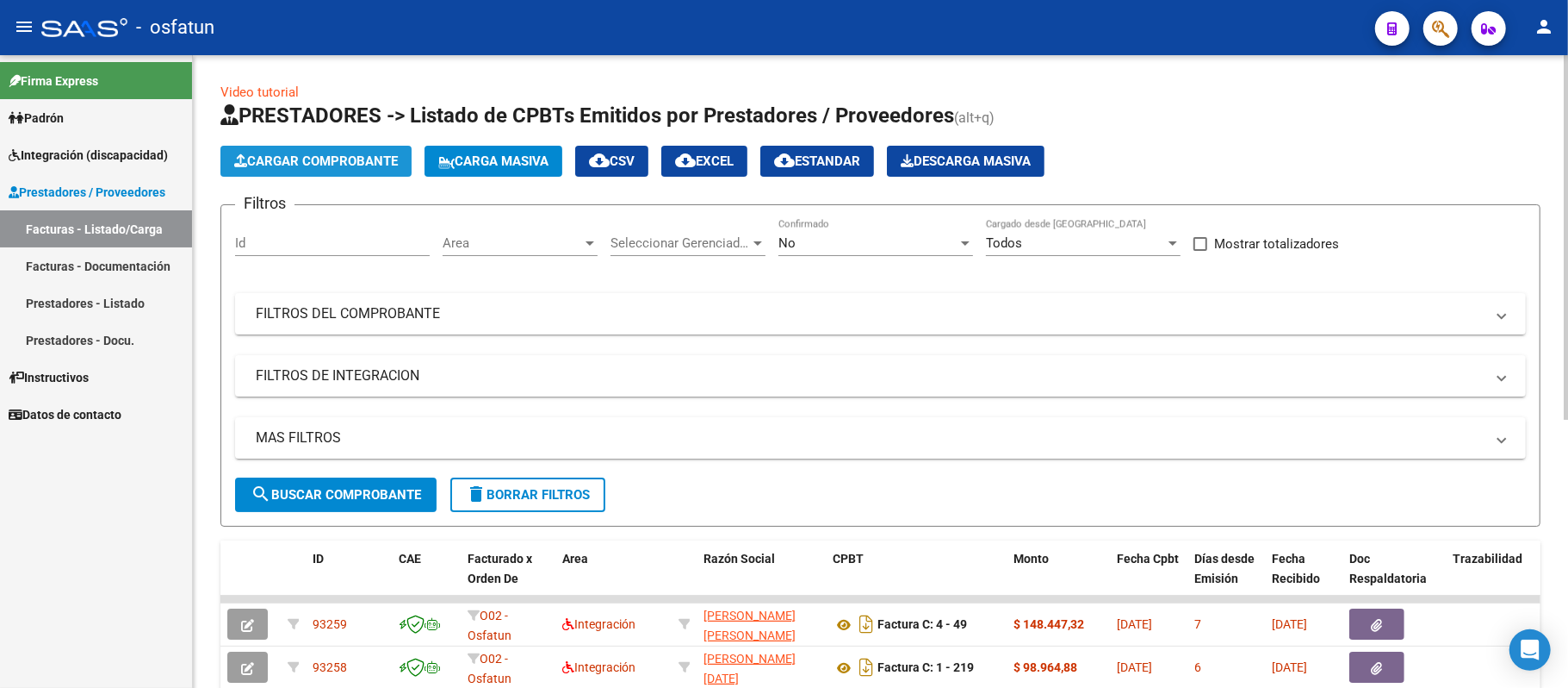
click at [295, 157] on span "Cargar Comprobante" at bounding box center [316, 161] width 164 height 16
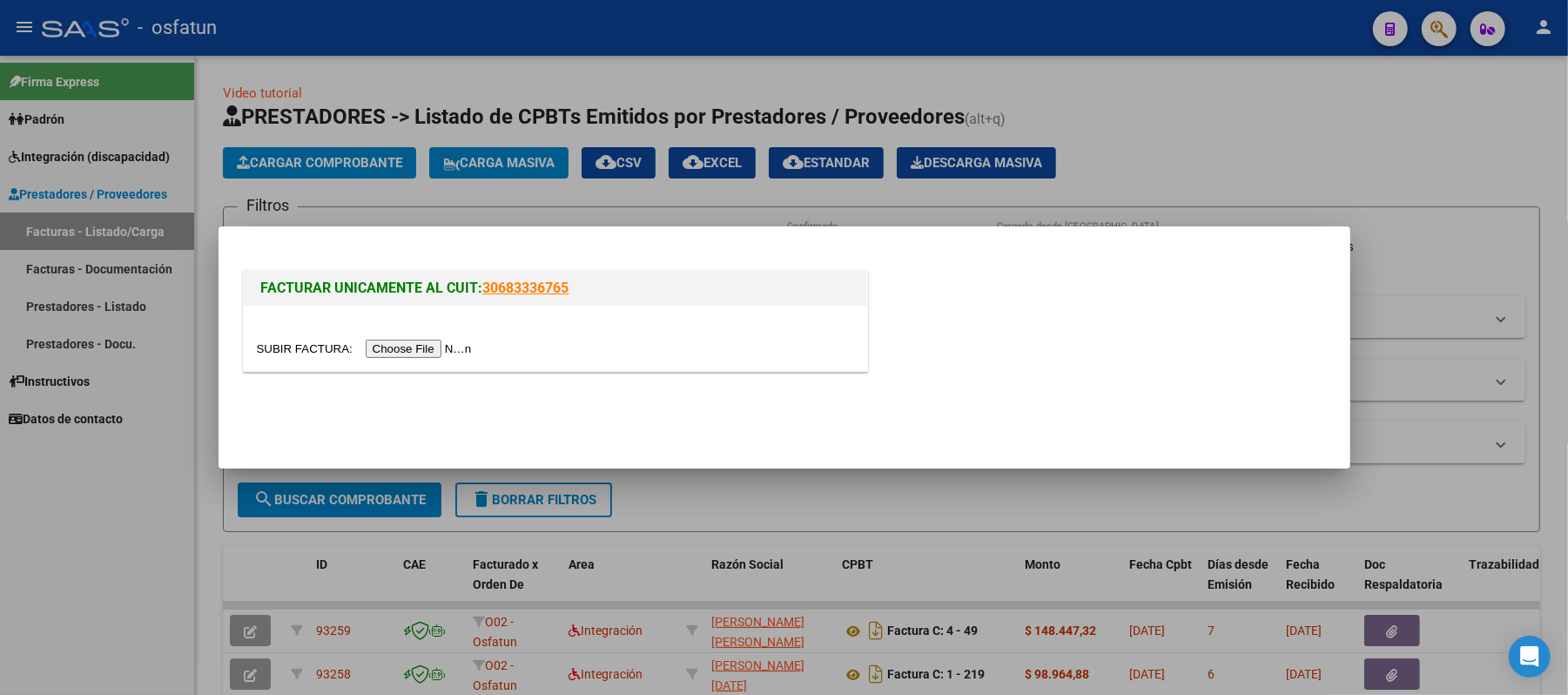
click at [456, 348] on input "file" at bounding box center [367, 348] width 220 height 18
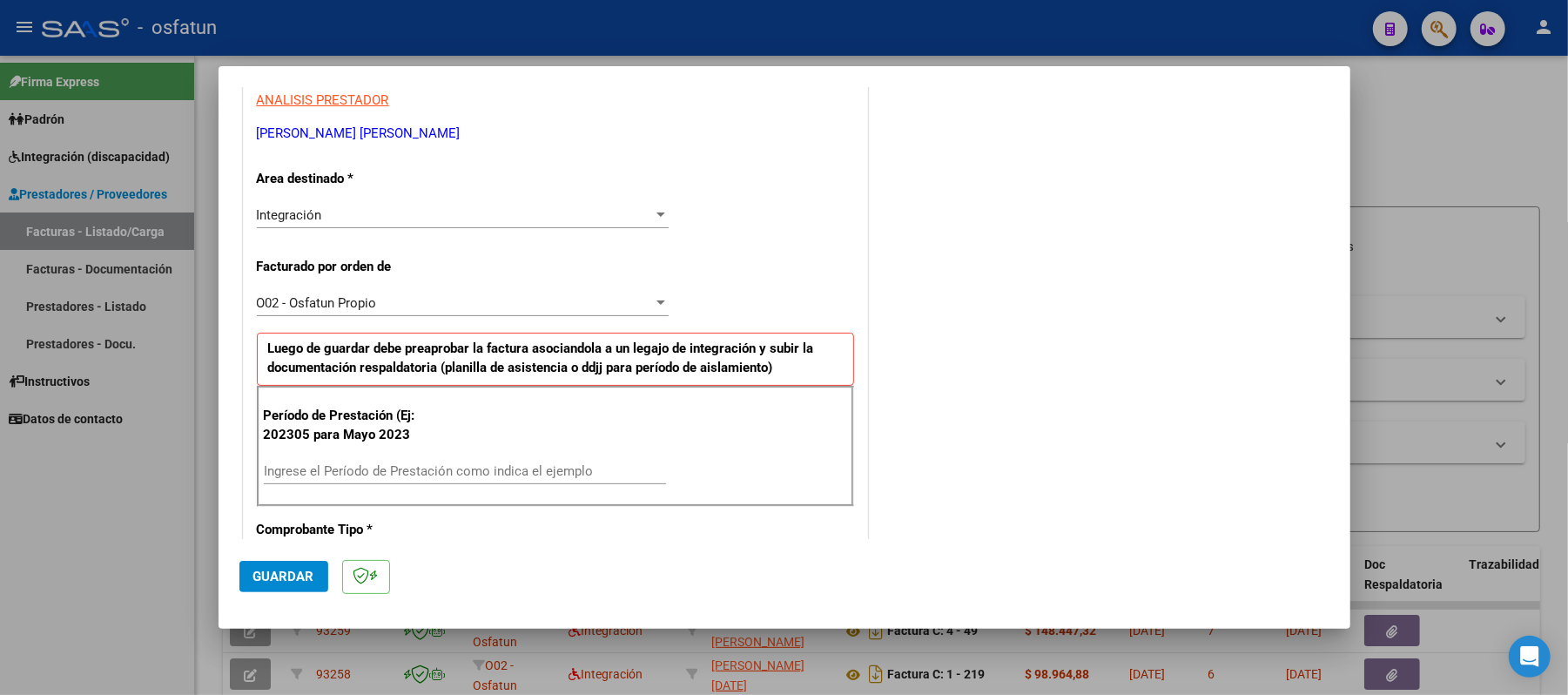
scroll to position [348, 0]
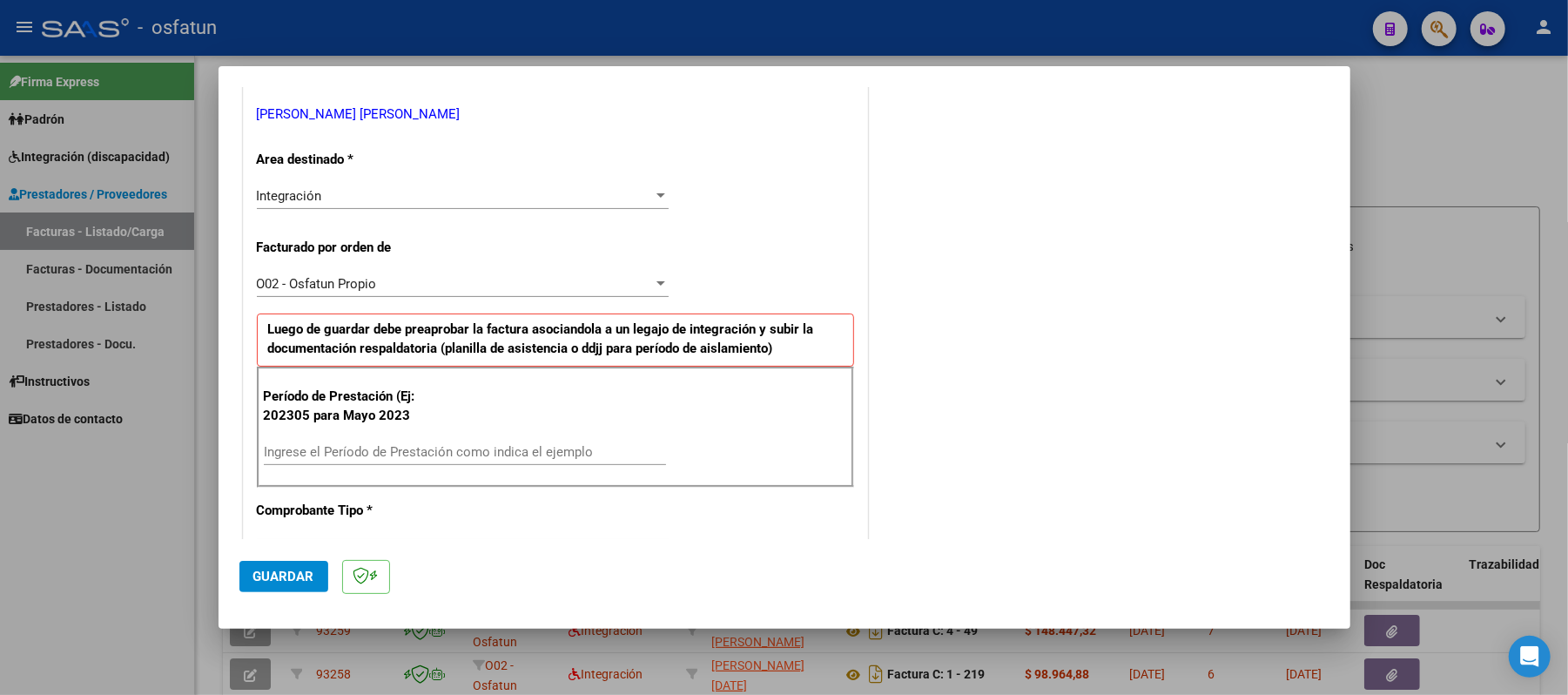
click at [523, 453] on input "Ingrese el Período de Prestación como indica el ejemplo" at bounding box center [465, 452] width 402 height 16
type input "202507"
click at [287, 578] on span "Guardar" at bounding box center [284, 577] width 61 height 16
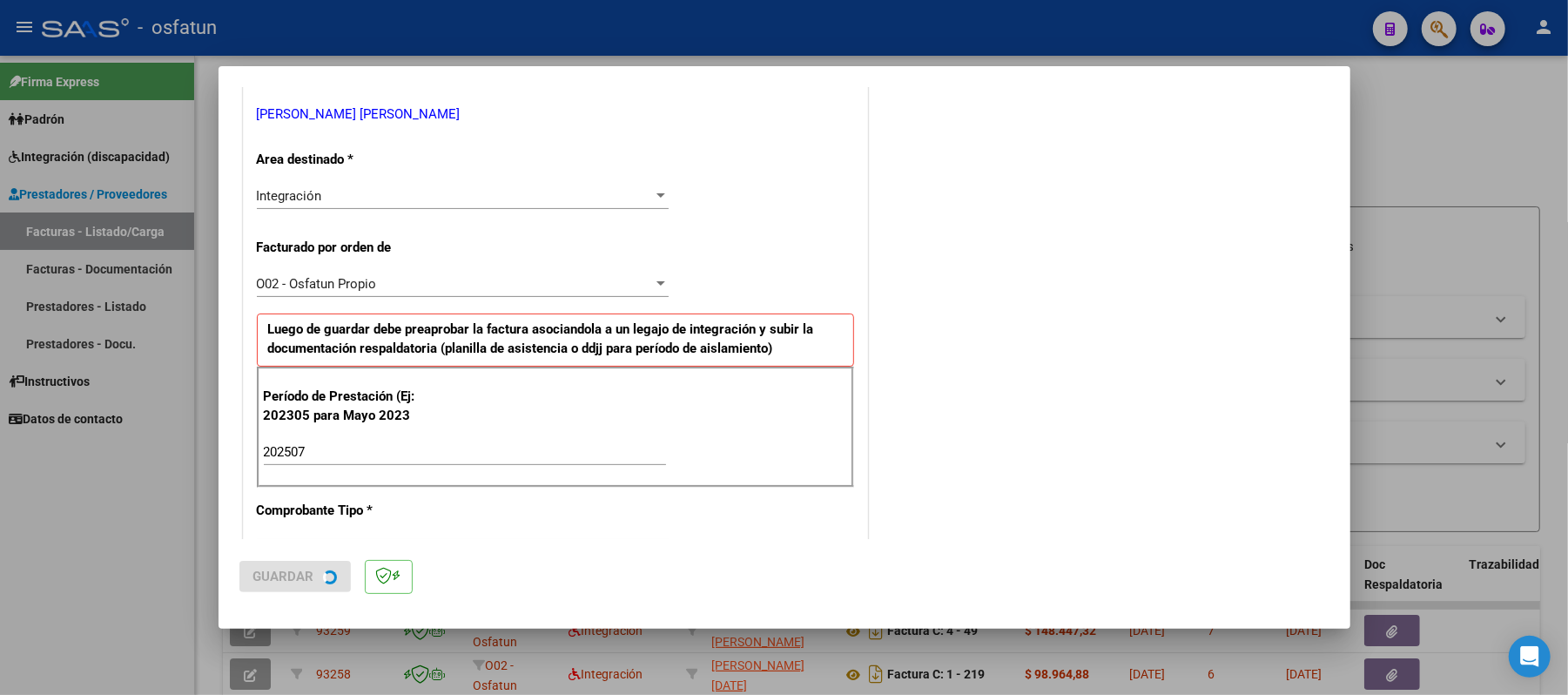
scroll to position [0, 0]
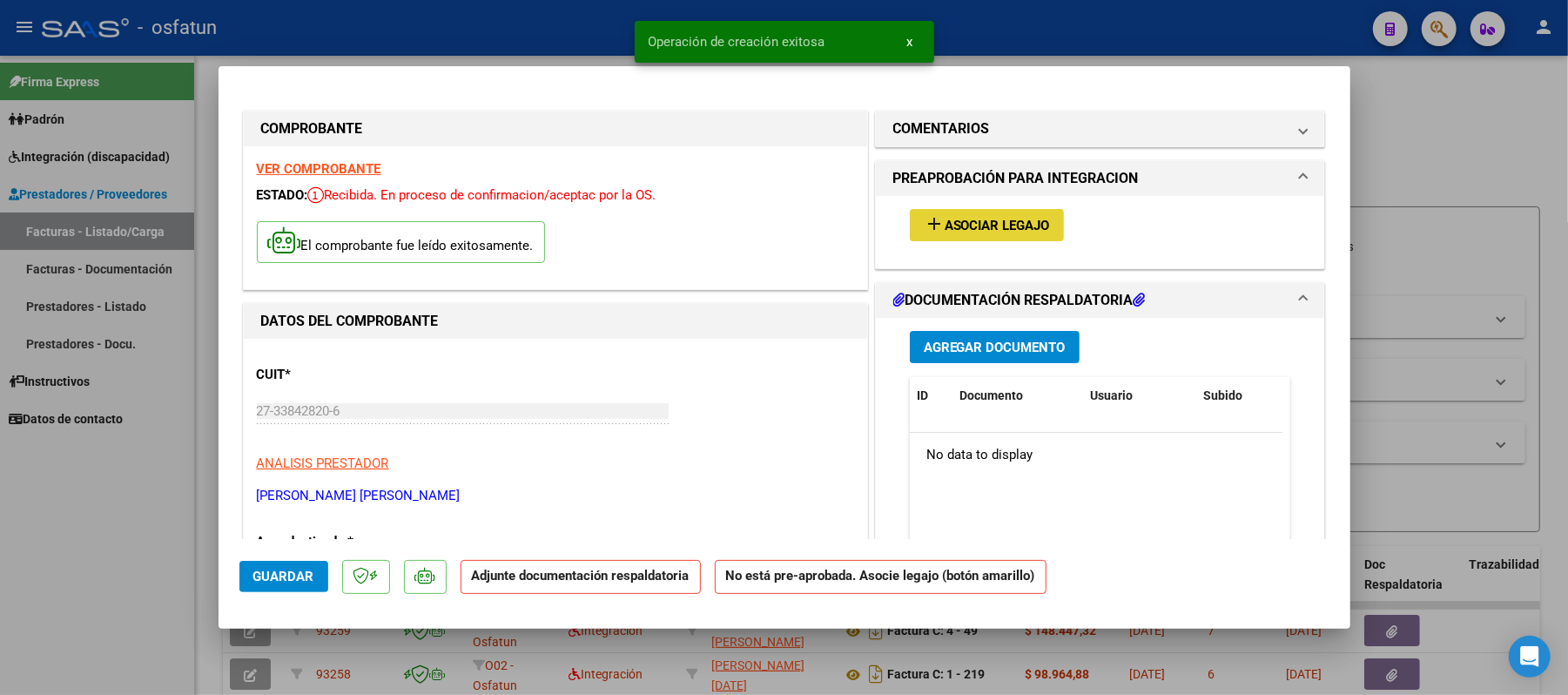
click at [1007, 221] on span "Asociar Legajo" at bounding box center [997, 226] width 105 height 16
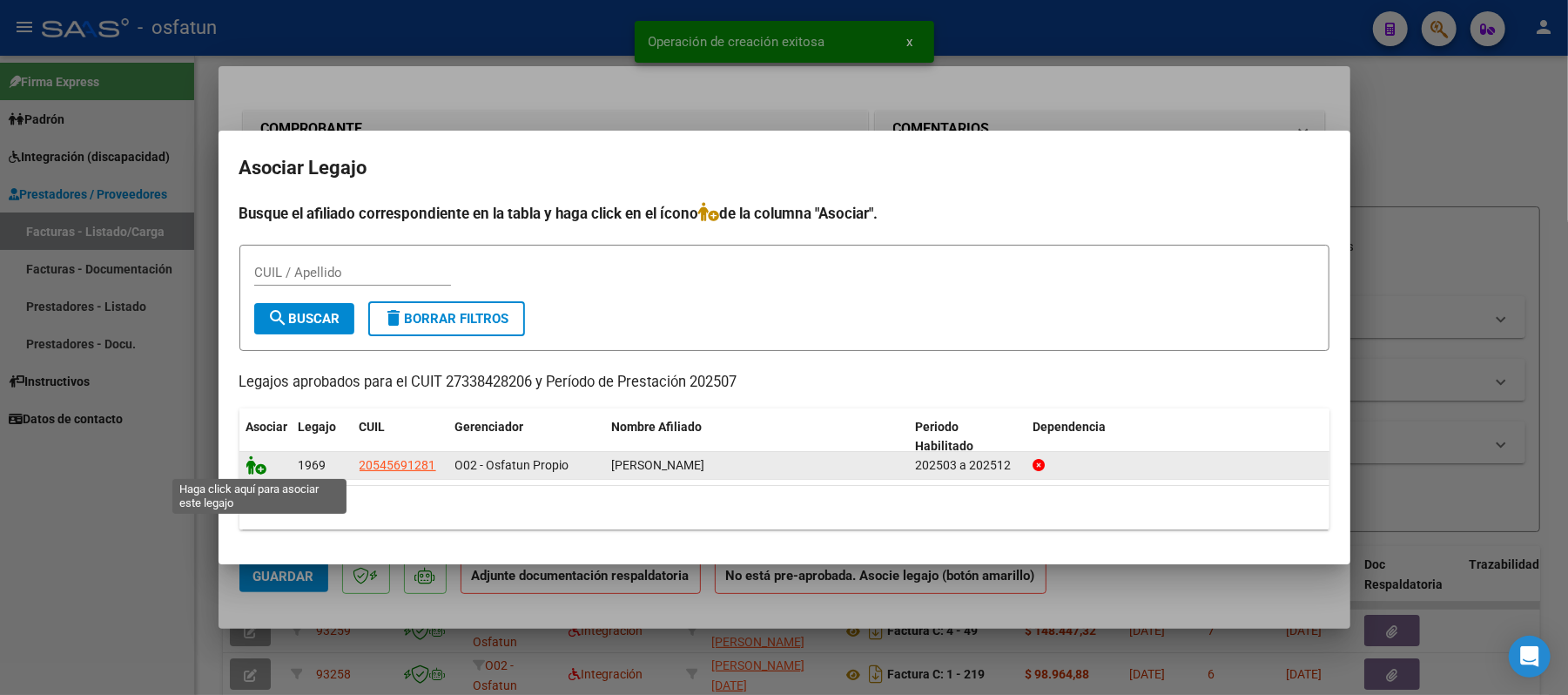
click at [258, 467] on icon at bounding box center [257, 465] width 21 height 19
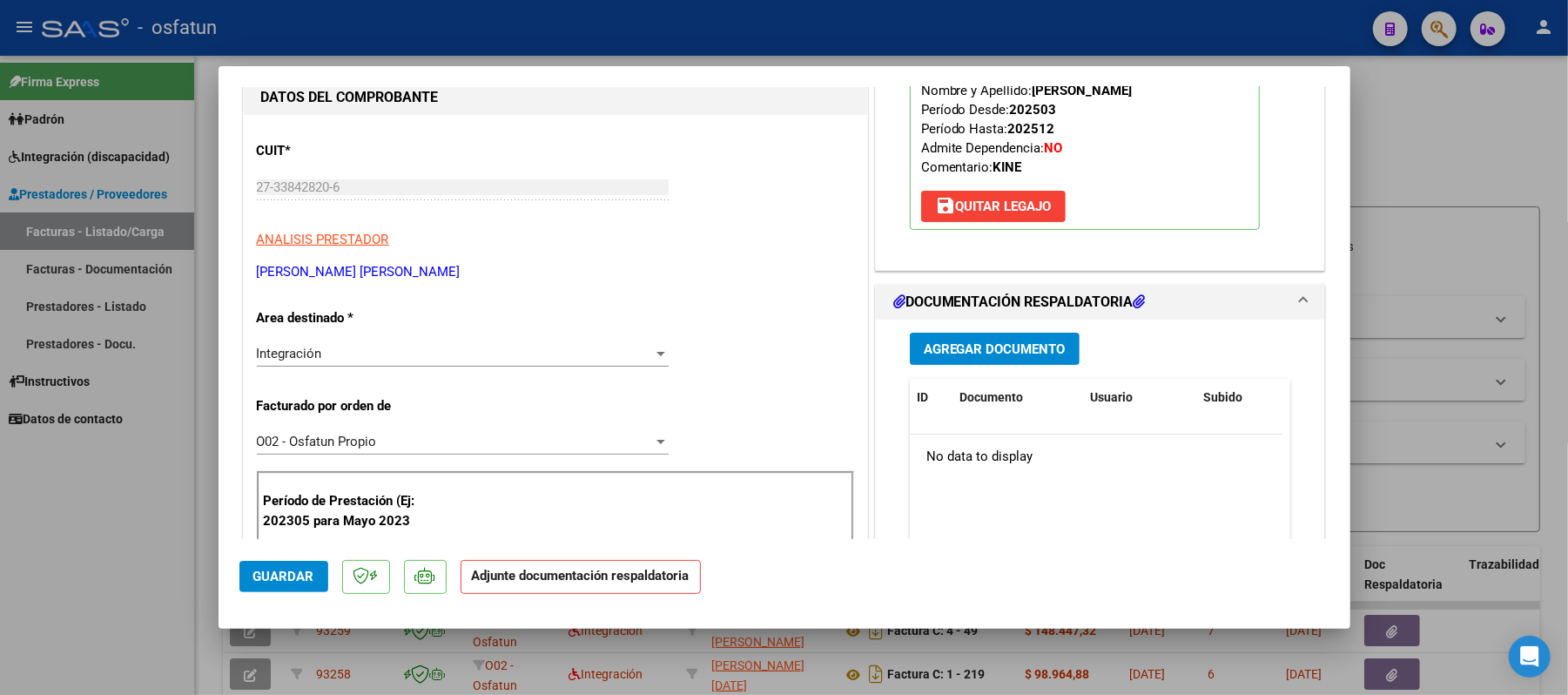
scroll to position [232, 0]
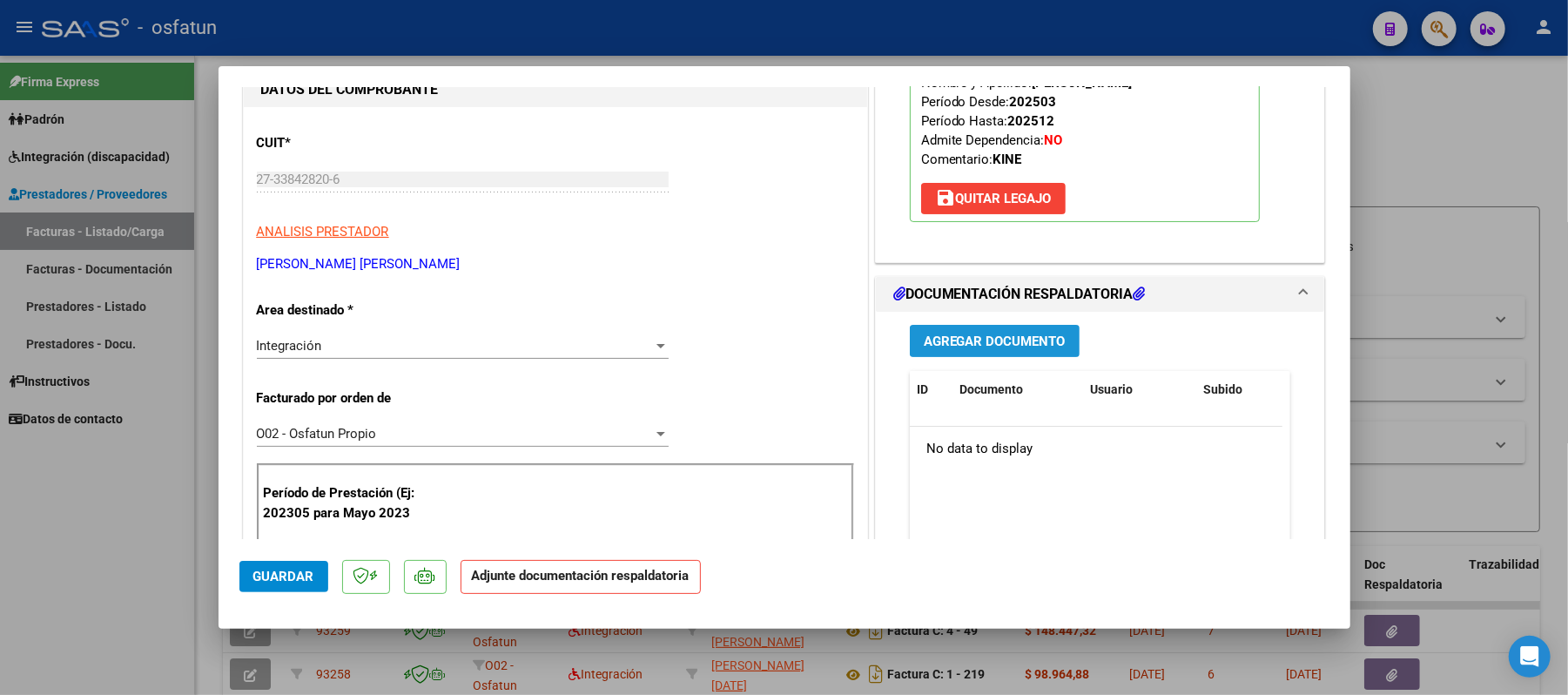
click at [1008, 335] on span "Agregar Documento" at bounding box center [994, 341] width 142 height 16
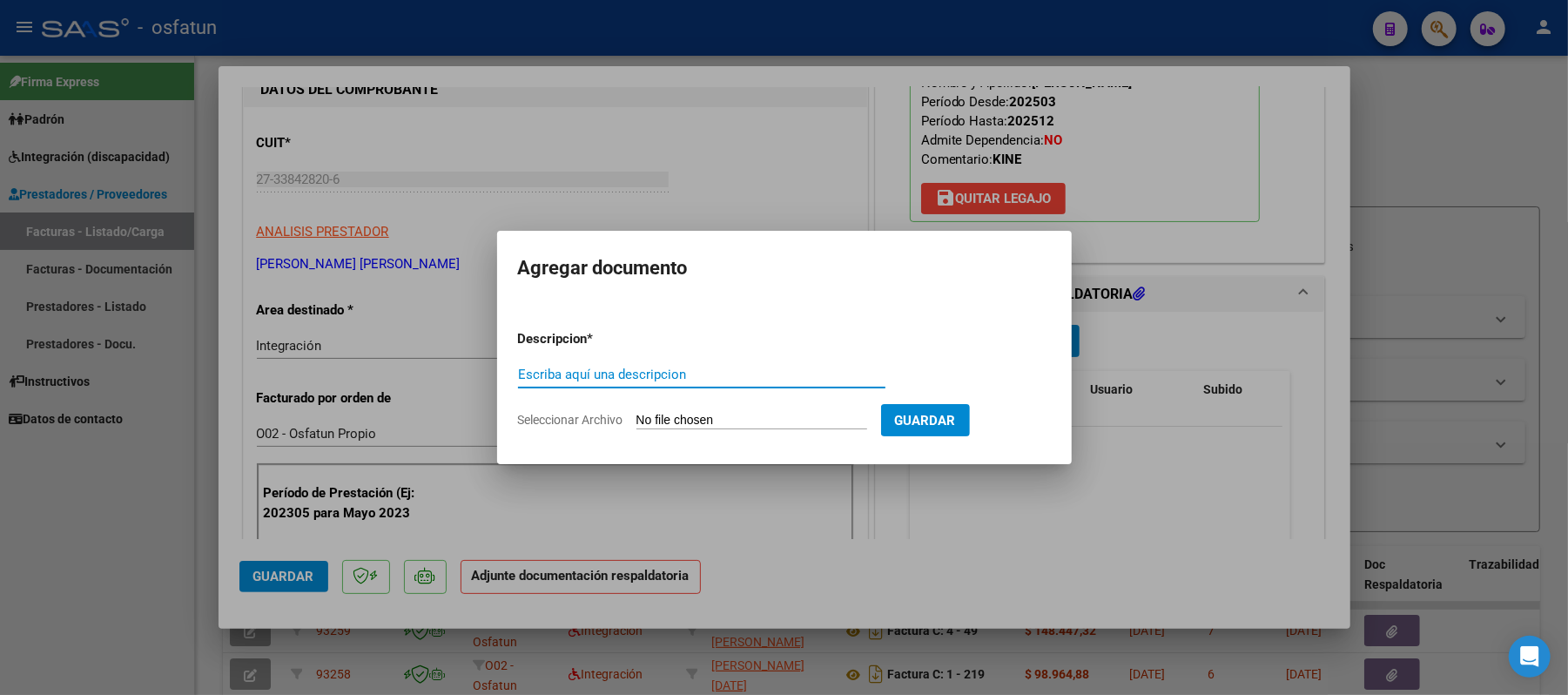
click at [704, 387] on div "Escriba aquí una descripcion" at bounding box center [702, 374] width 368 height 26
type input "asist"
click at [702, 415] on input "Seleccionar Archivo" at bounding box center [752, 421] width 231 height 17
type input "C:\fakepath\ASIST.pdf"
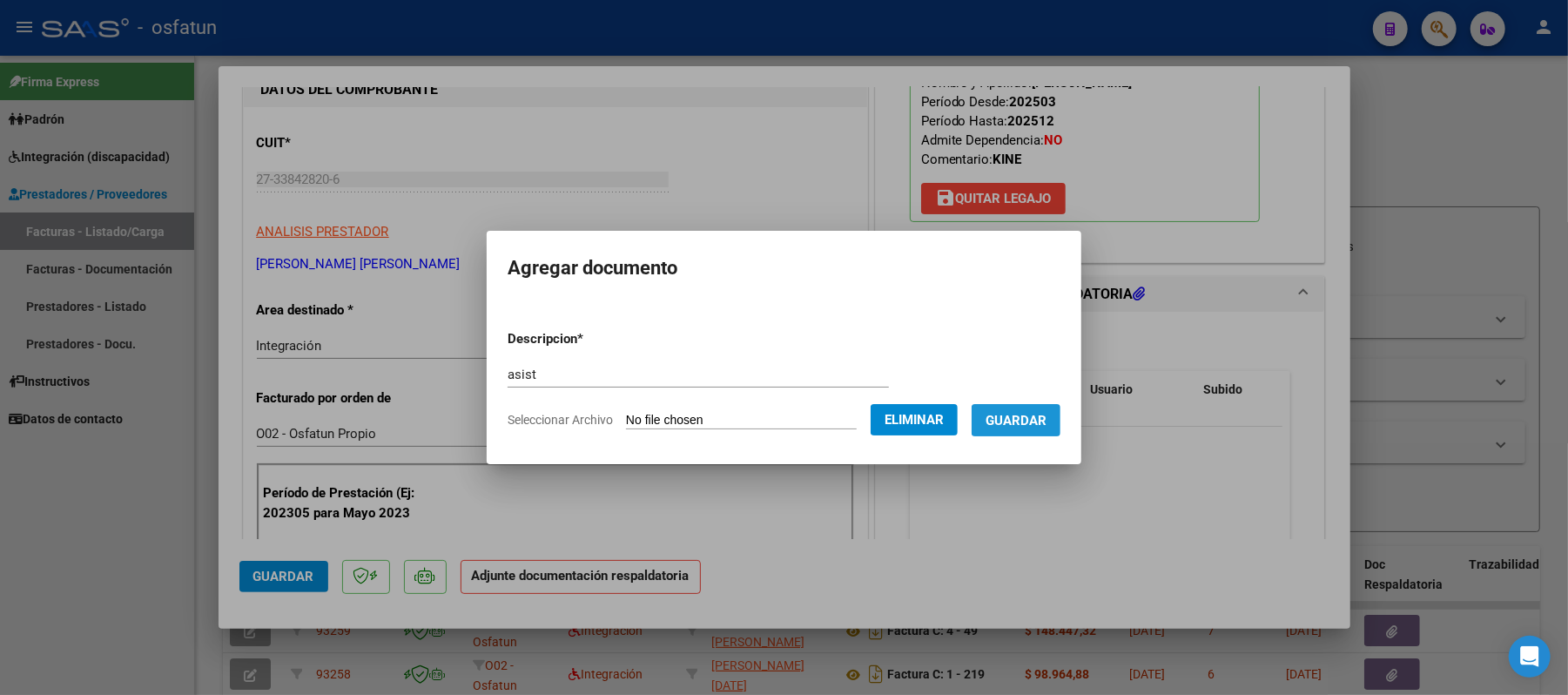
click at [1021, 425] on span "Guardar" at bounding box center [1016, 421] width 61 height 16
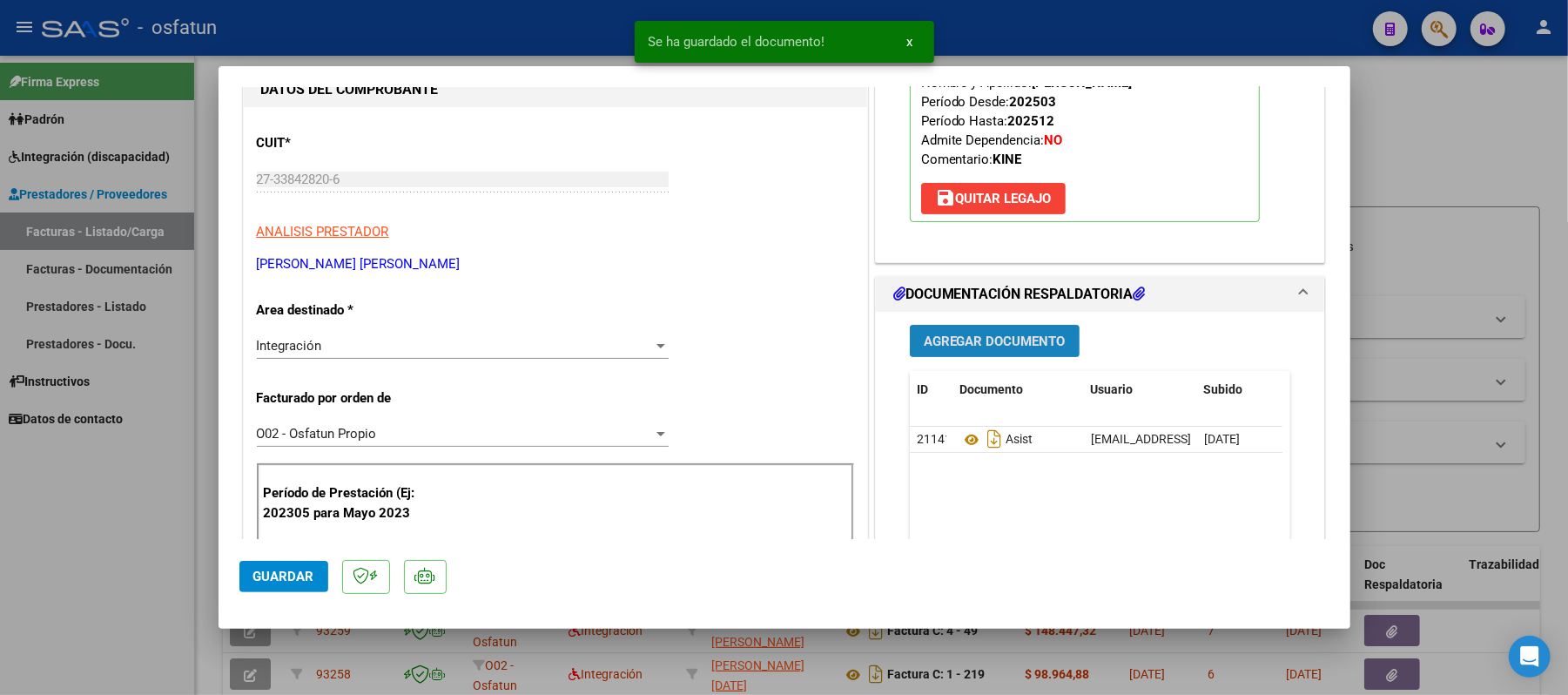
click at [1028, 338] on span "Agregar Documento" at bounding box center [994, 341] width 142 height 16
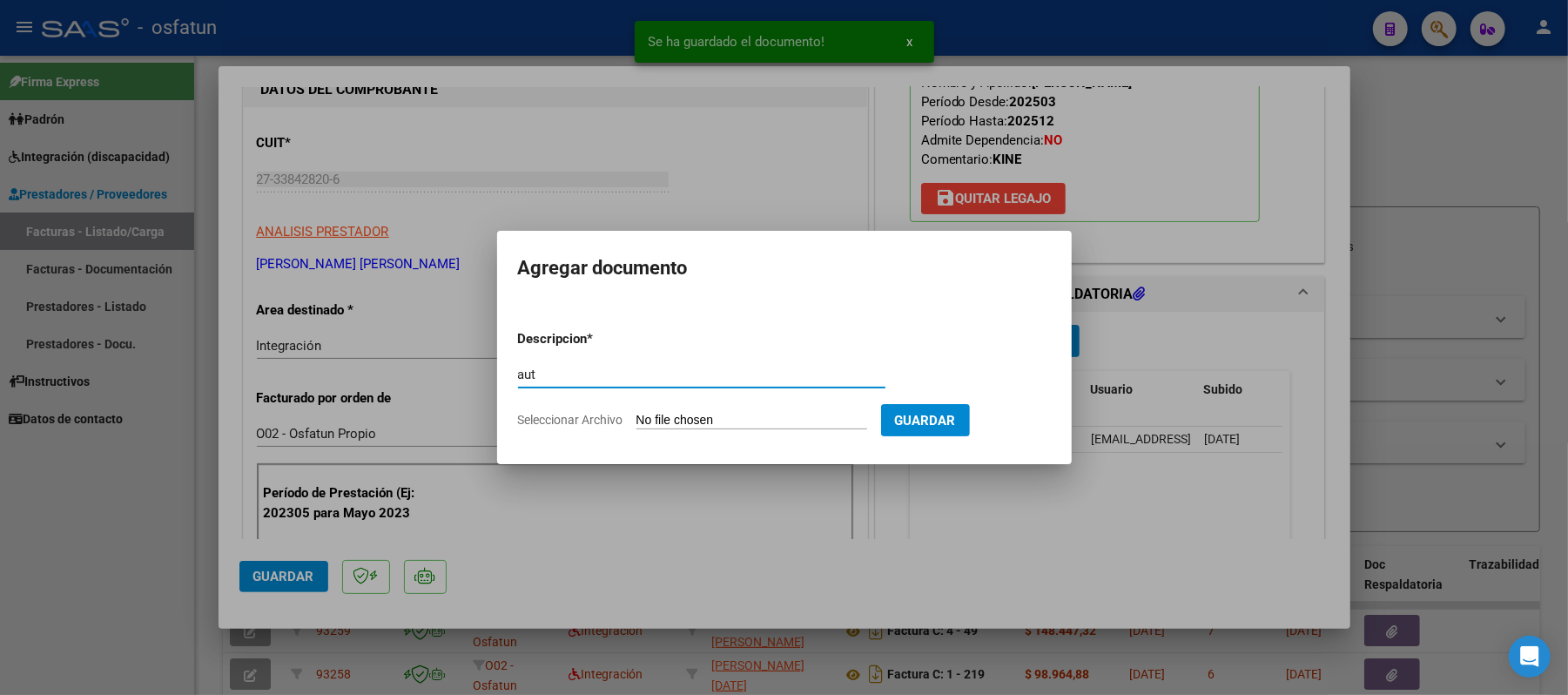
type input "aut"
click at [754, 416] on input "Seleccionar Archivo" at bounding box center [752, 421] width 231 height 17
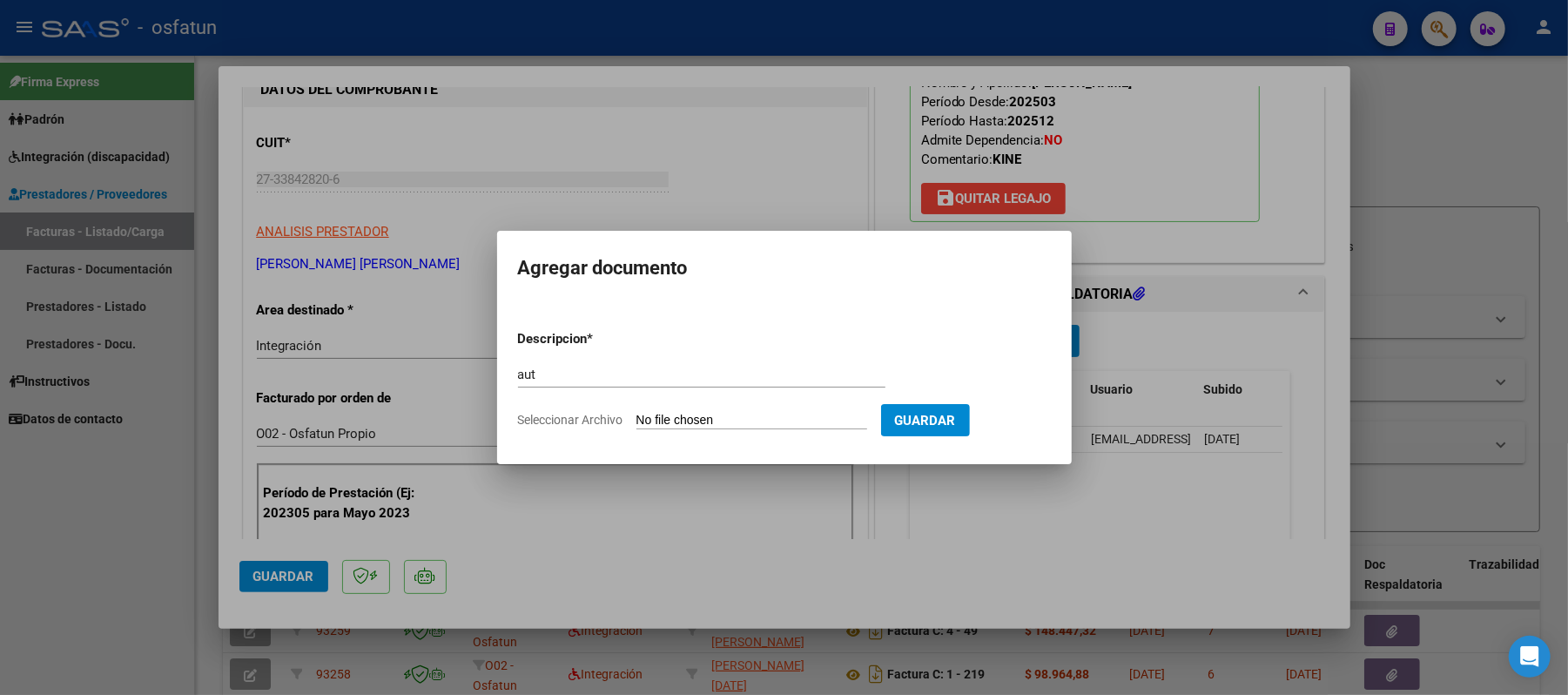
type input "C:\fakepath\AUT.pdf"
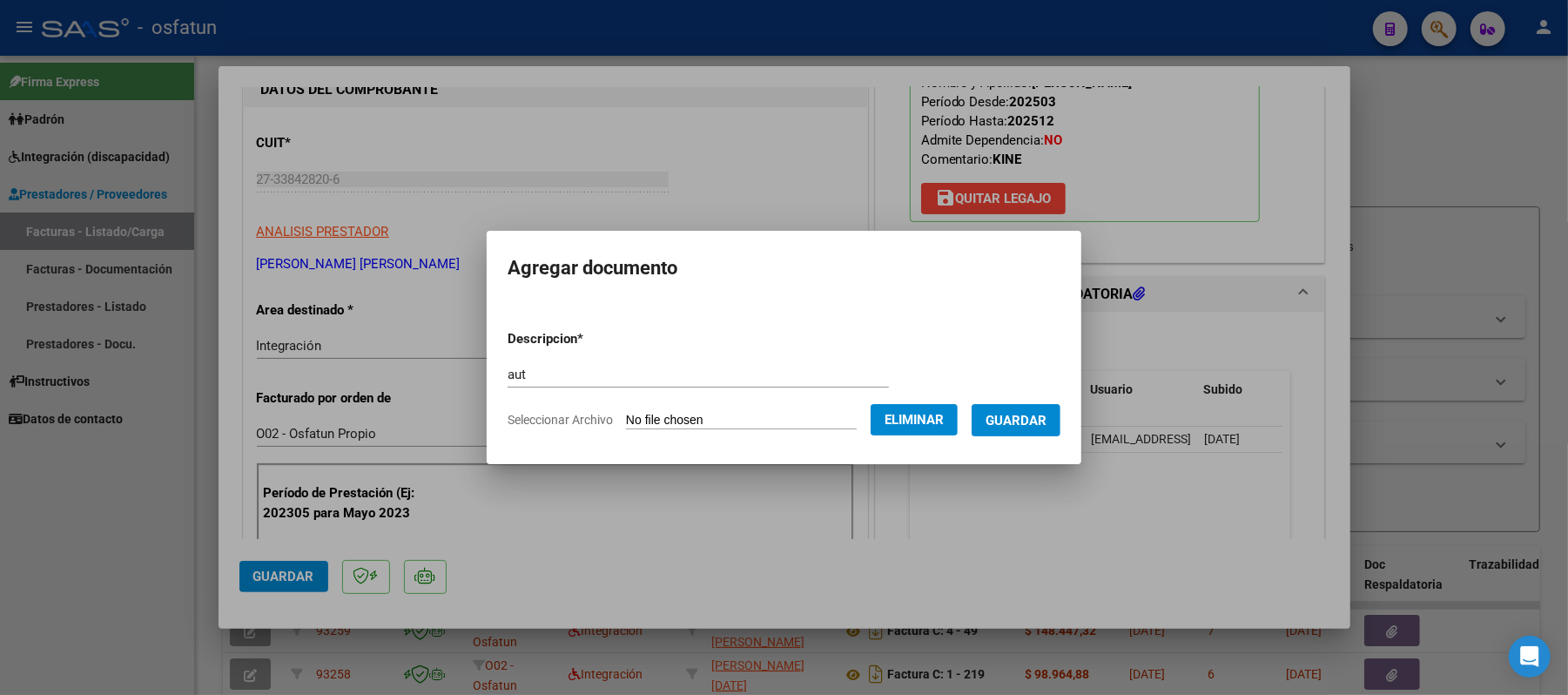
click at [1041, 420] on span "Guardar" at bounding box center [1016, 421] width 61 height 16
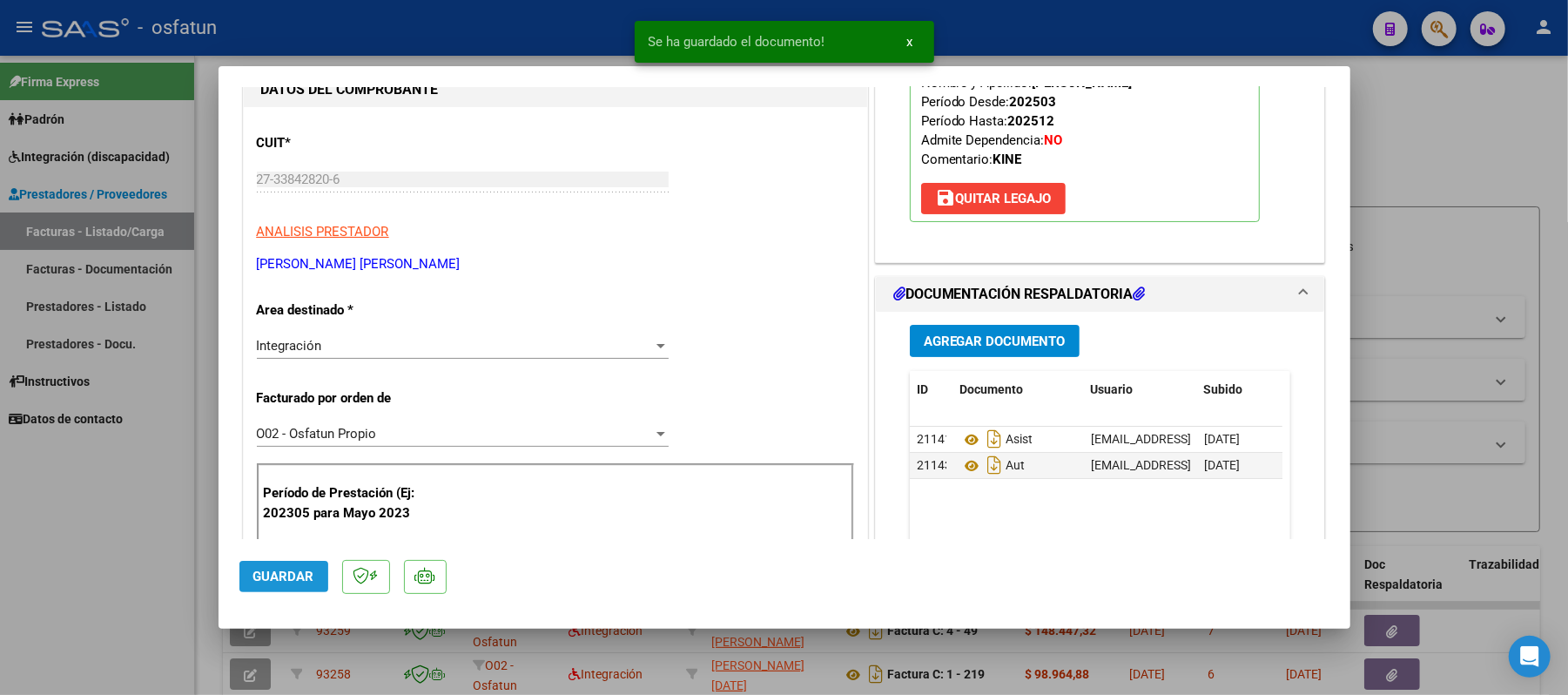
click at [301, 582] on span "Guardar" at bounding box center [284, 577] width 61 height 16
click at [1400, 164] on div at bounding box center [784, 348] width 1568 height 695
type input "$ 0,00"
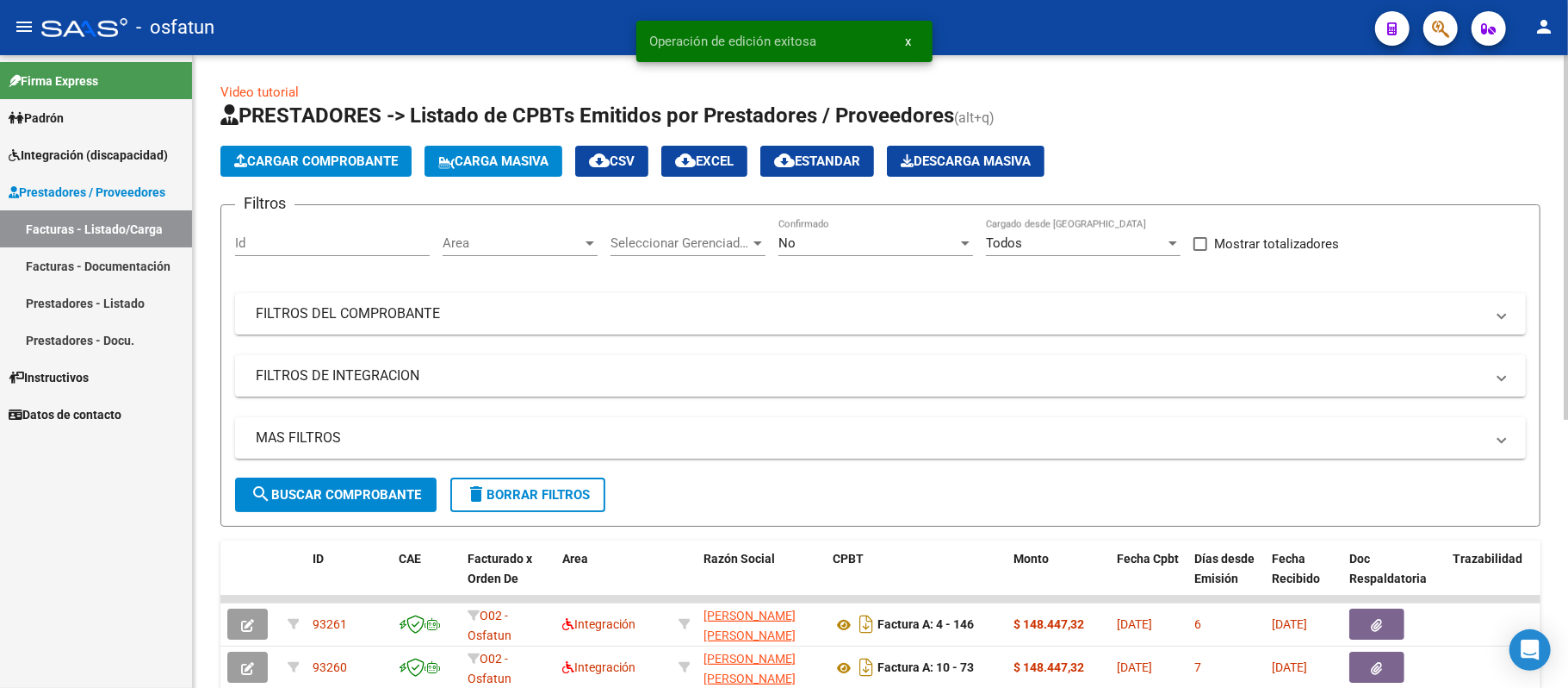
click at [376, 159] on span "Cargar Comprobante" at bounding box center [316, 161] width 164 height 16
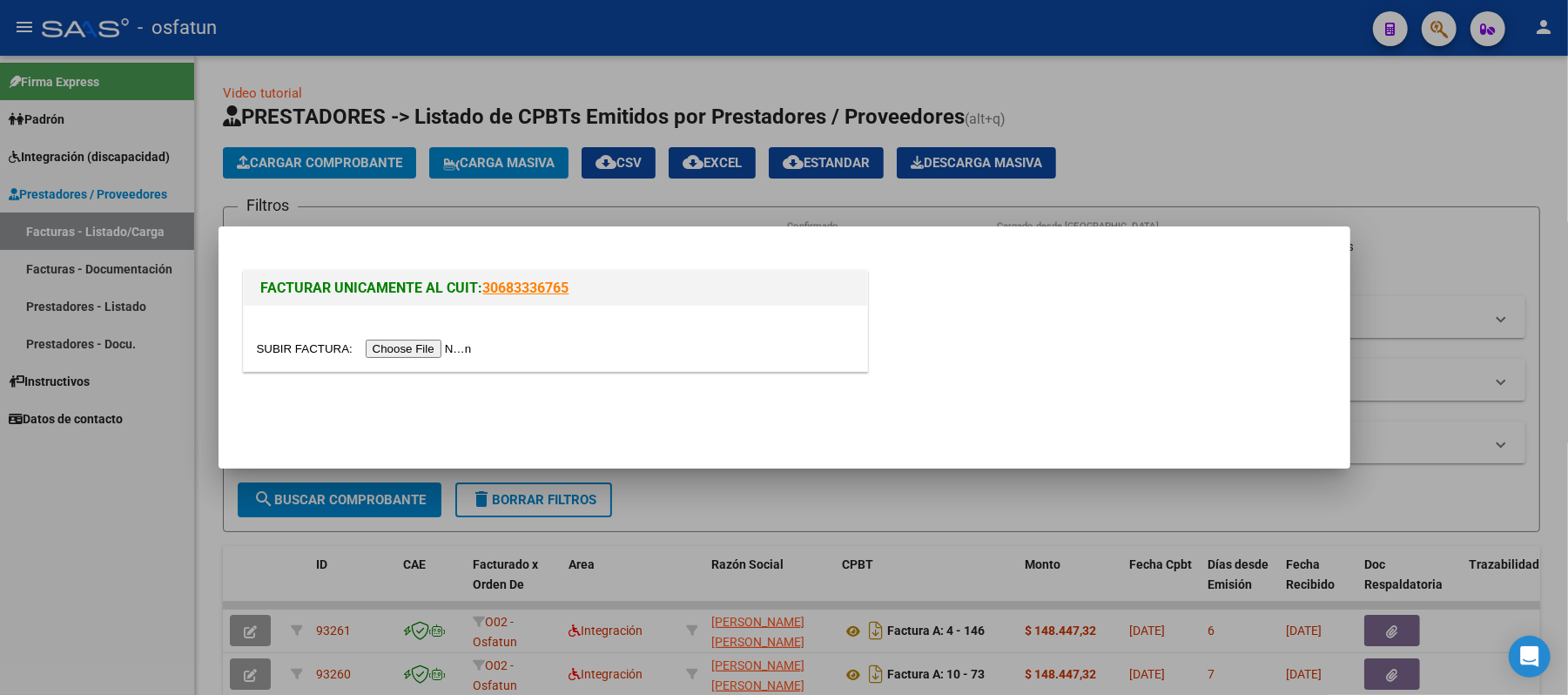
click at [382, 343] on input "file" at bounding box center [367, 348] width 220 height 18
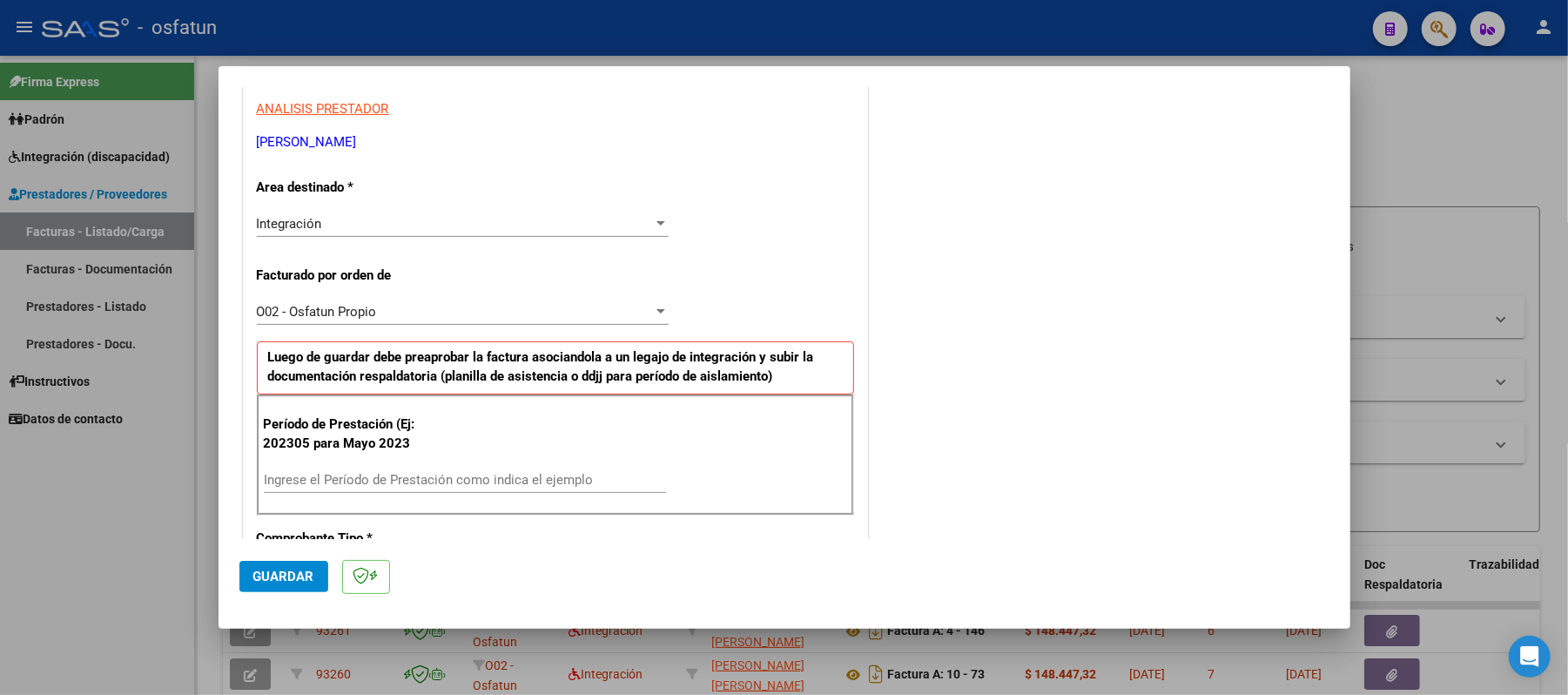
scroll to position [348, 0]
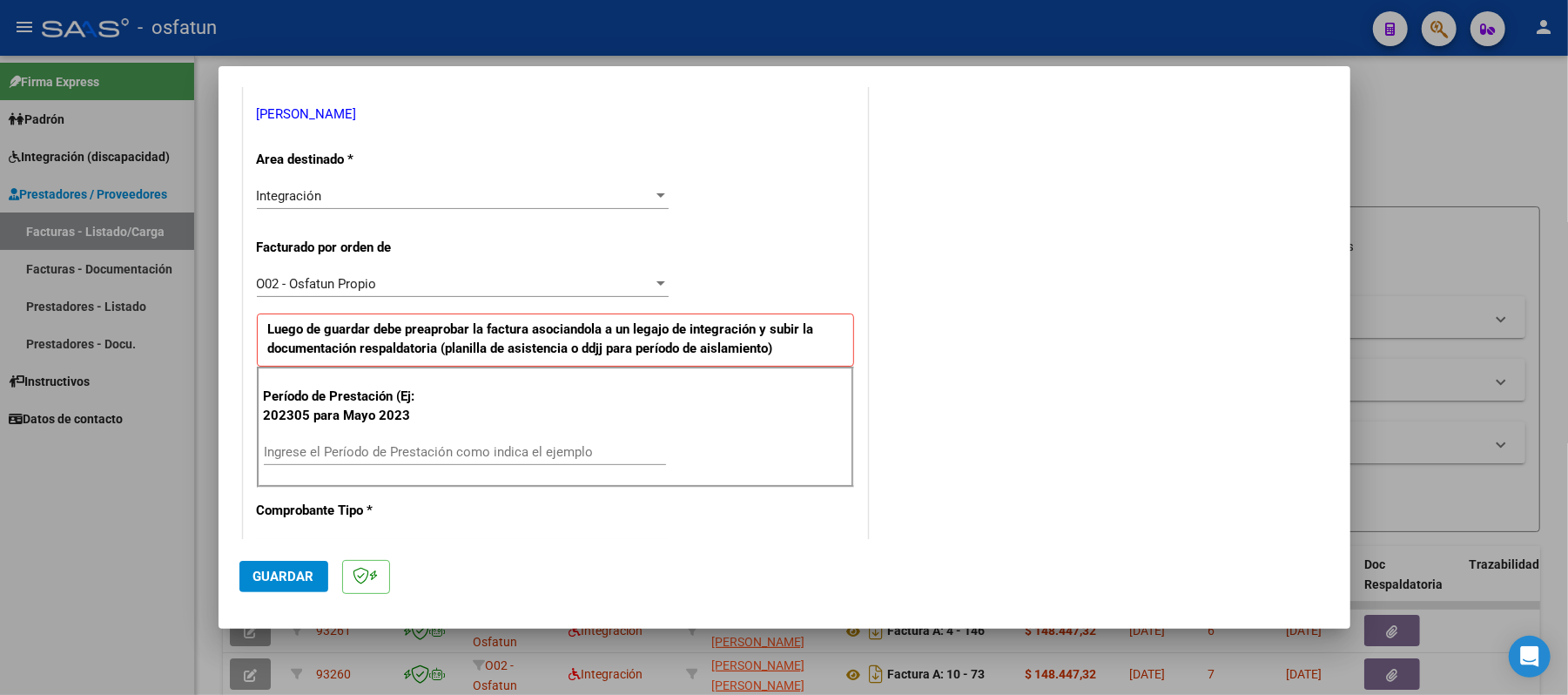
click at [503, 439] on div "Período de Prestación (Ej: 202305 para Mayo 2023 Ingrese el Período de Prestaci…" at bounding box center [556, 428] width 598 height 122
click at [497, 455] on input "Ingrese el Período de Prestación como indica el ejemplo" at bounding box center [465, 452] width 402 height 16
type input "202507"
click at [289, 578] on span "Guardar" at bounding box center [284, 577] width 61 height 16
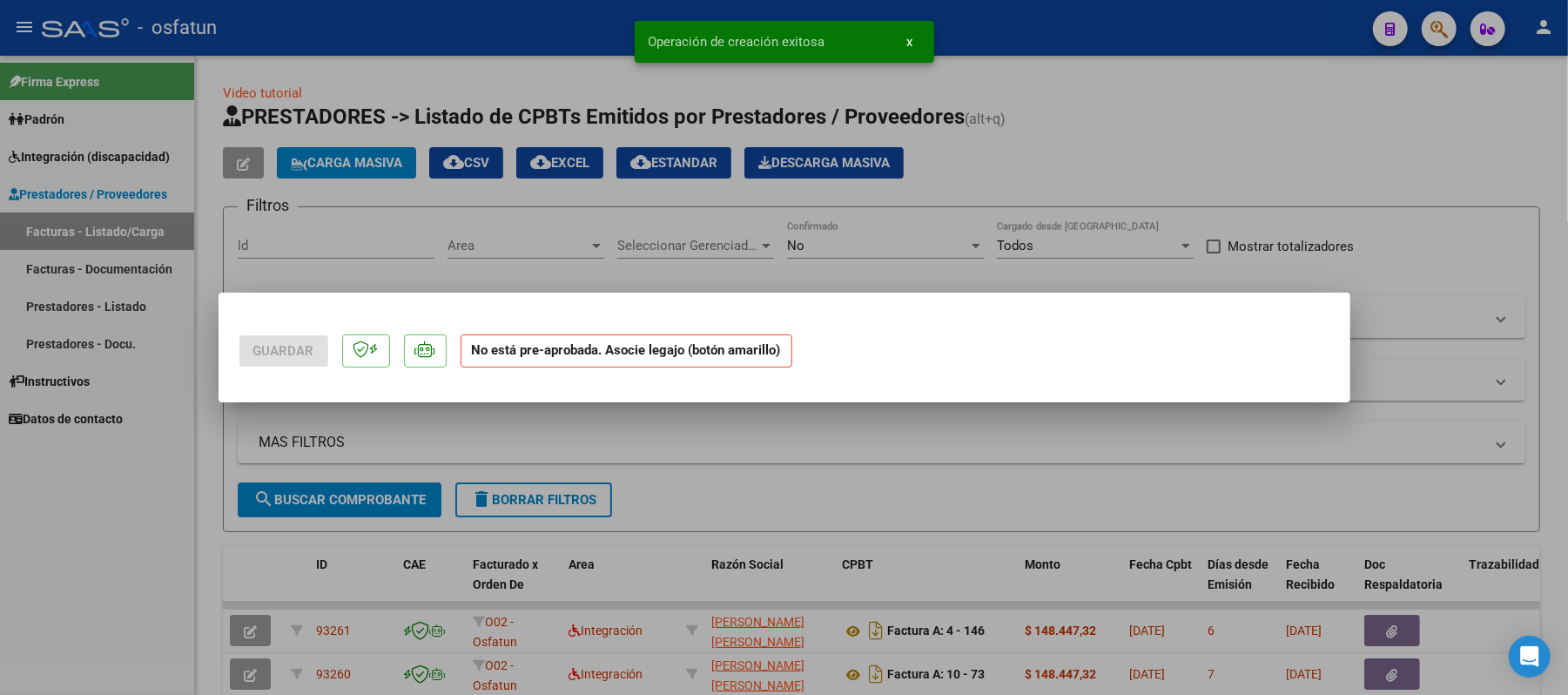
scroll to position [0, 0]
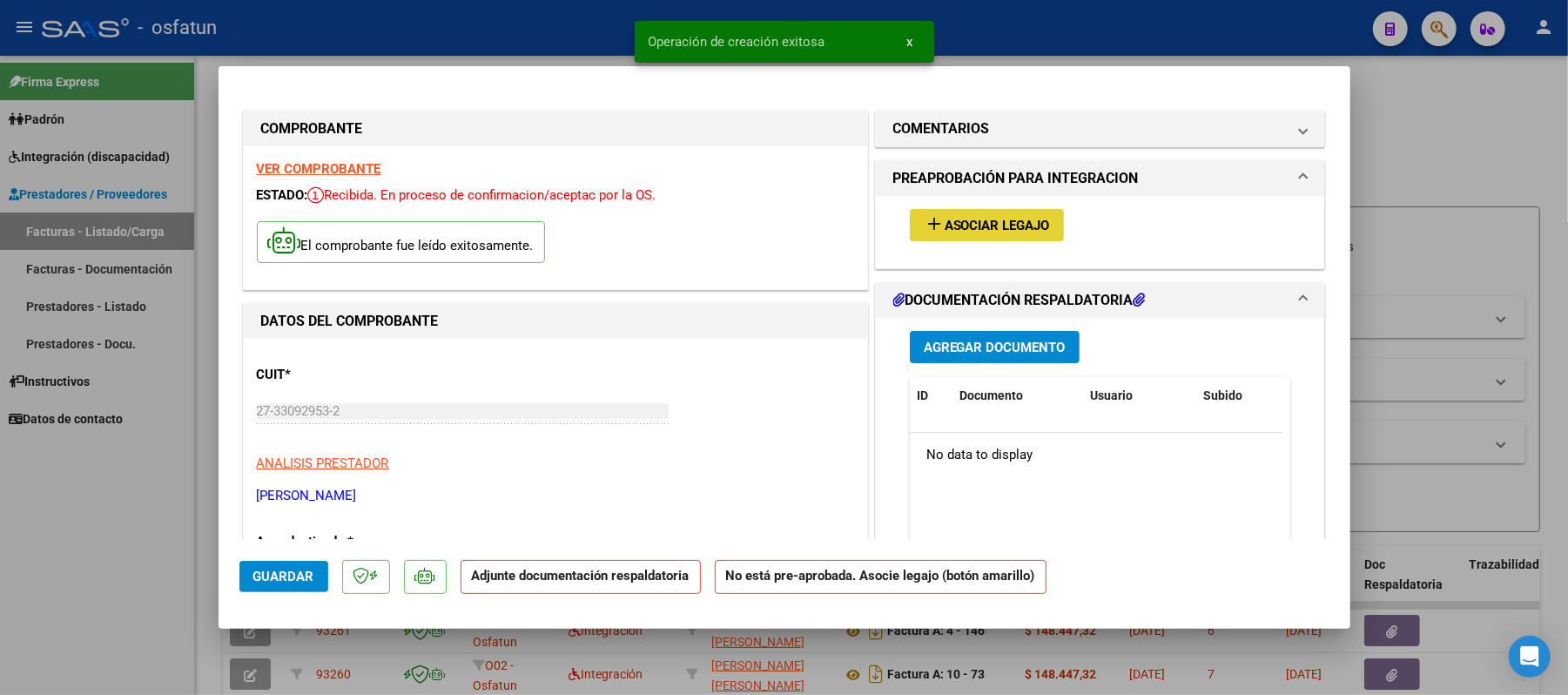
click at [1028, 224] on span "Asociar Legajo" at bounding box center [997, 226] width 105 height 16
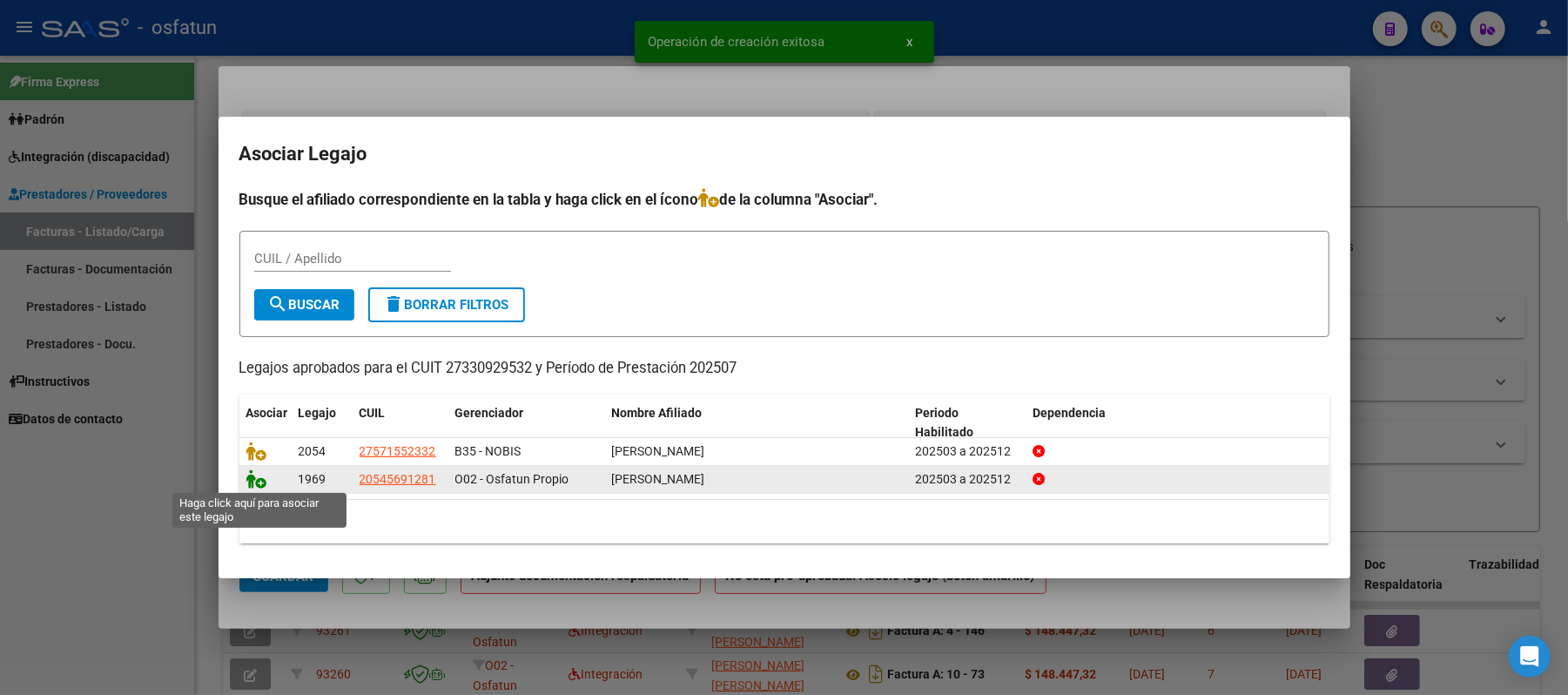
click at [247, 481] on icon at bounding box center [257, 479] width 21 height 19
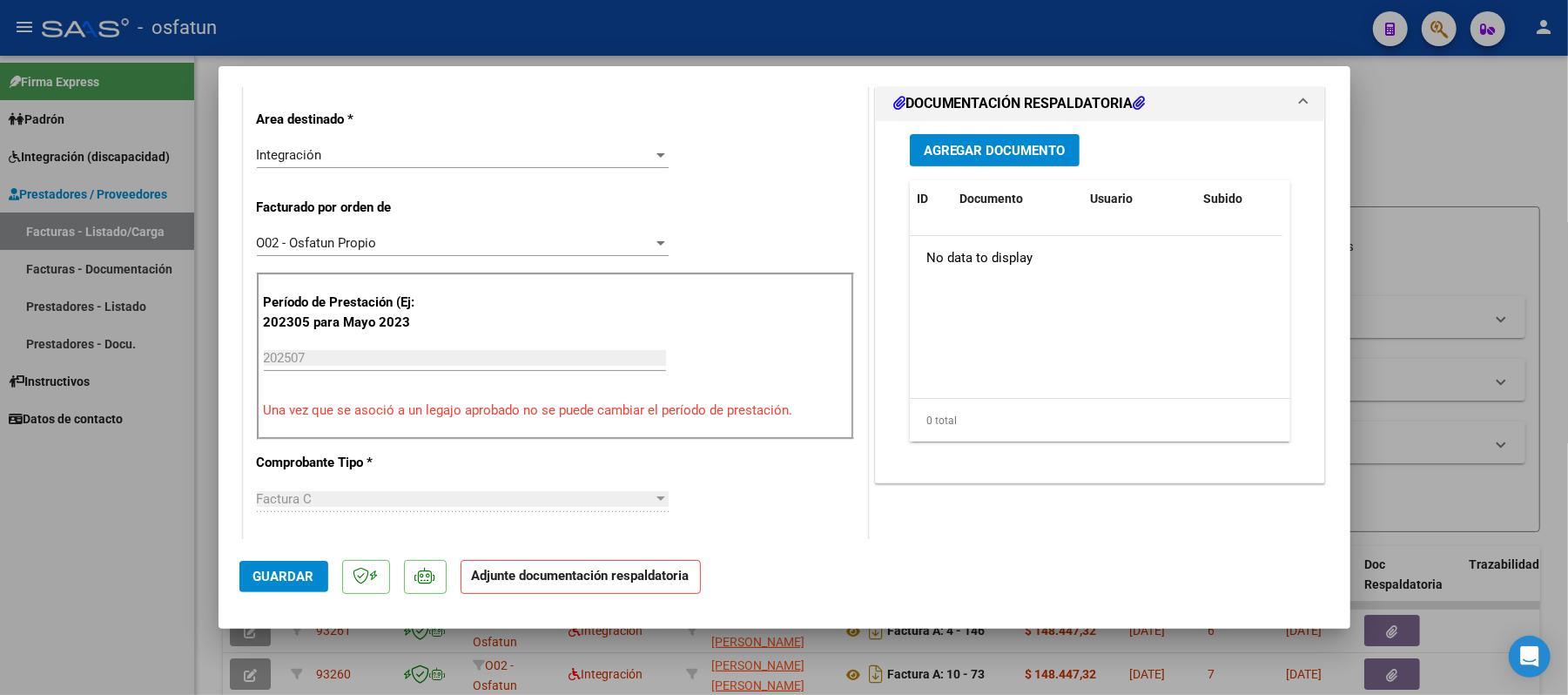
scroll to position [464, 0]
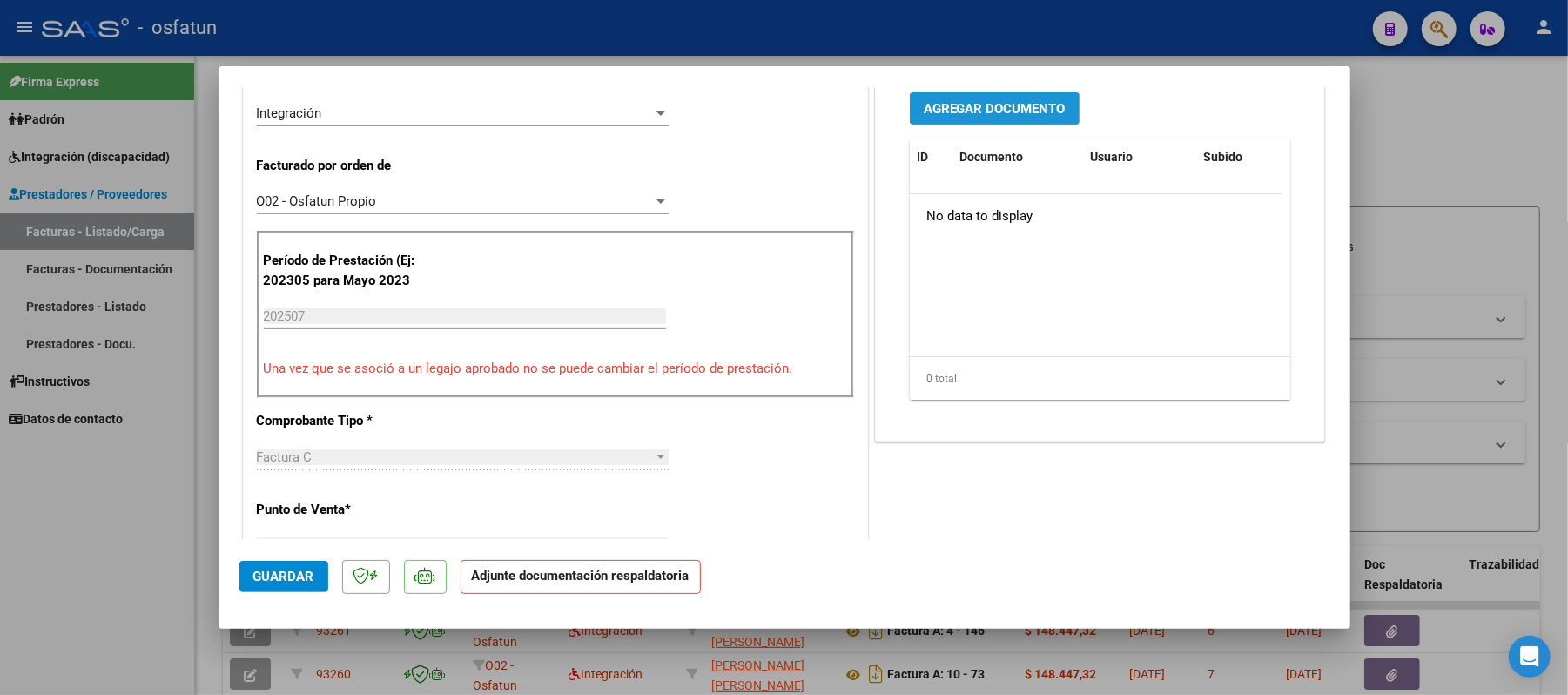
click at [1003, 106] on span "Agregar Documento" at bounding box center [994, 109] width 142 height 16
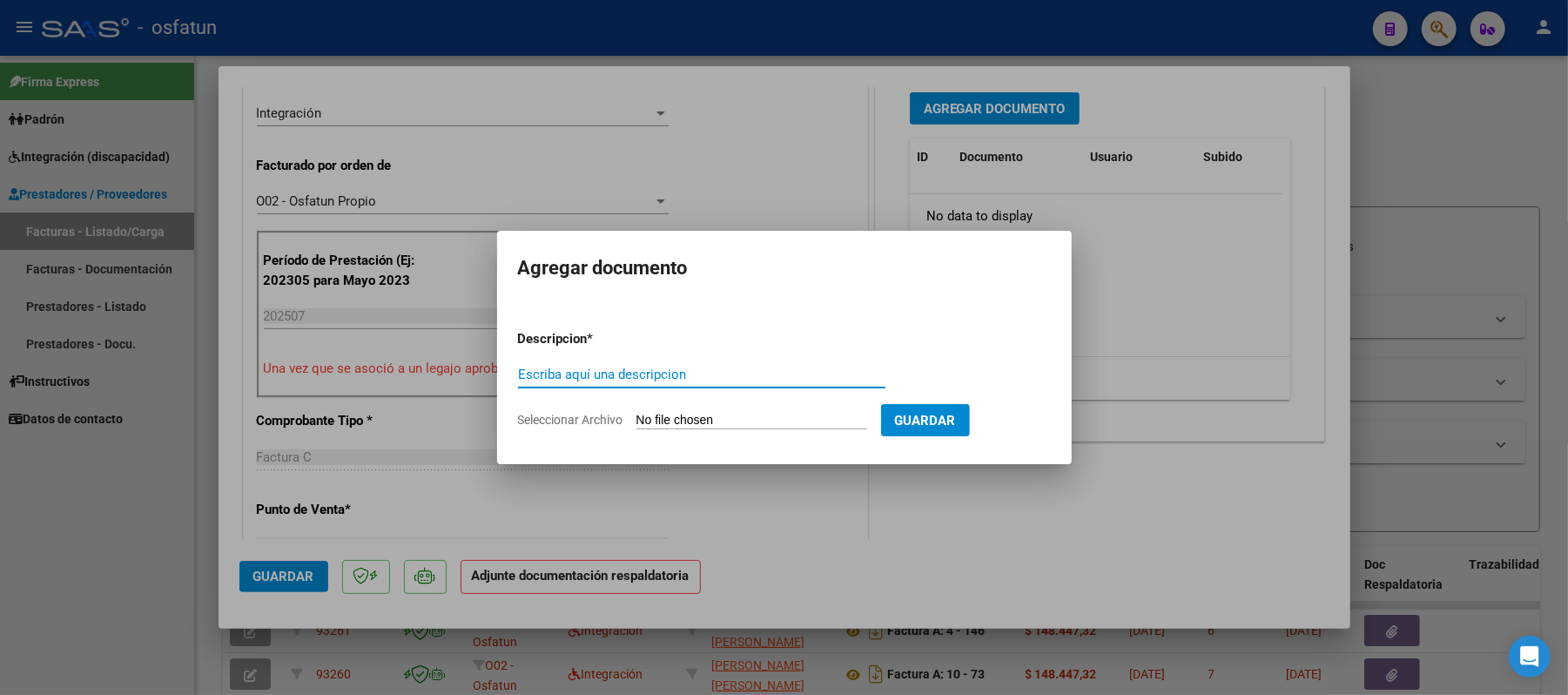
click at [760, 380] on input "Escriba aquí una descripcion" at bounding box center [702, 374] width 368 height 16
type input "aut"
click at [691, 422] on input "Seleccionar Archivo" at bounding box center [752, 421] width 231 height 17
type input "C:\fakepath\AUT.pdf"
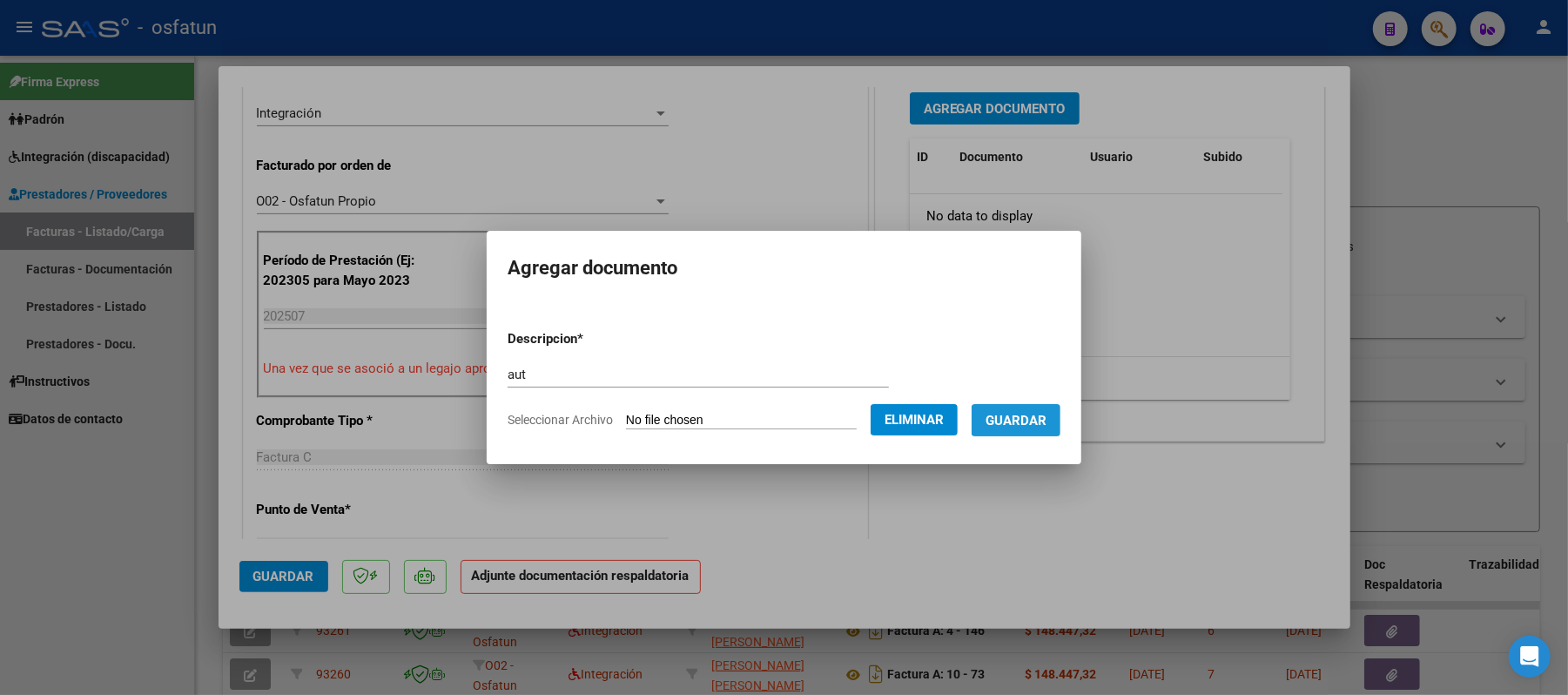
click at [1046, 422] on span "Guardar" at bounding box center [1016, 421] width 61 height 16
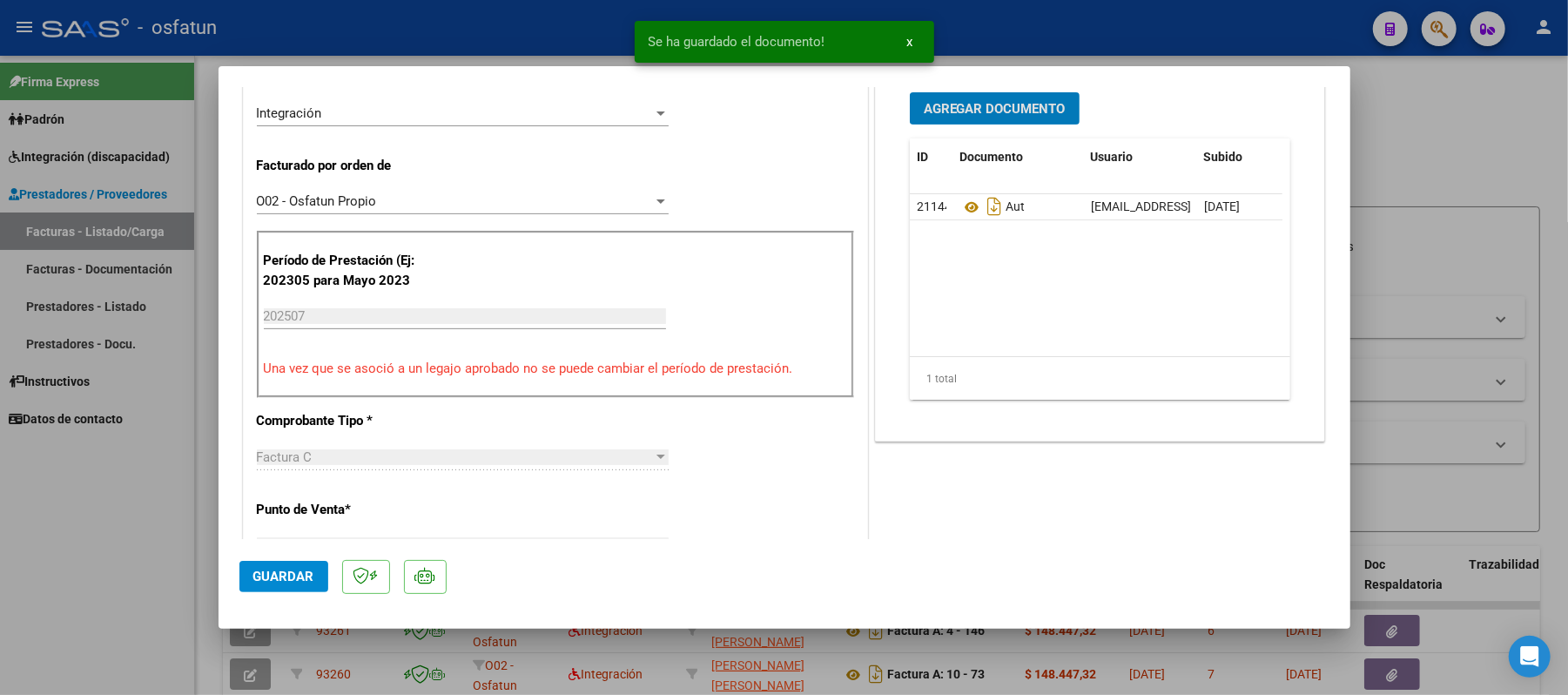
click at [986, 108] on span "Agregar Documento" at bounding box center [994, 109] width 142 height 16
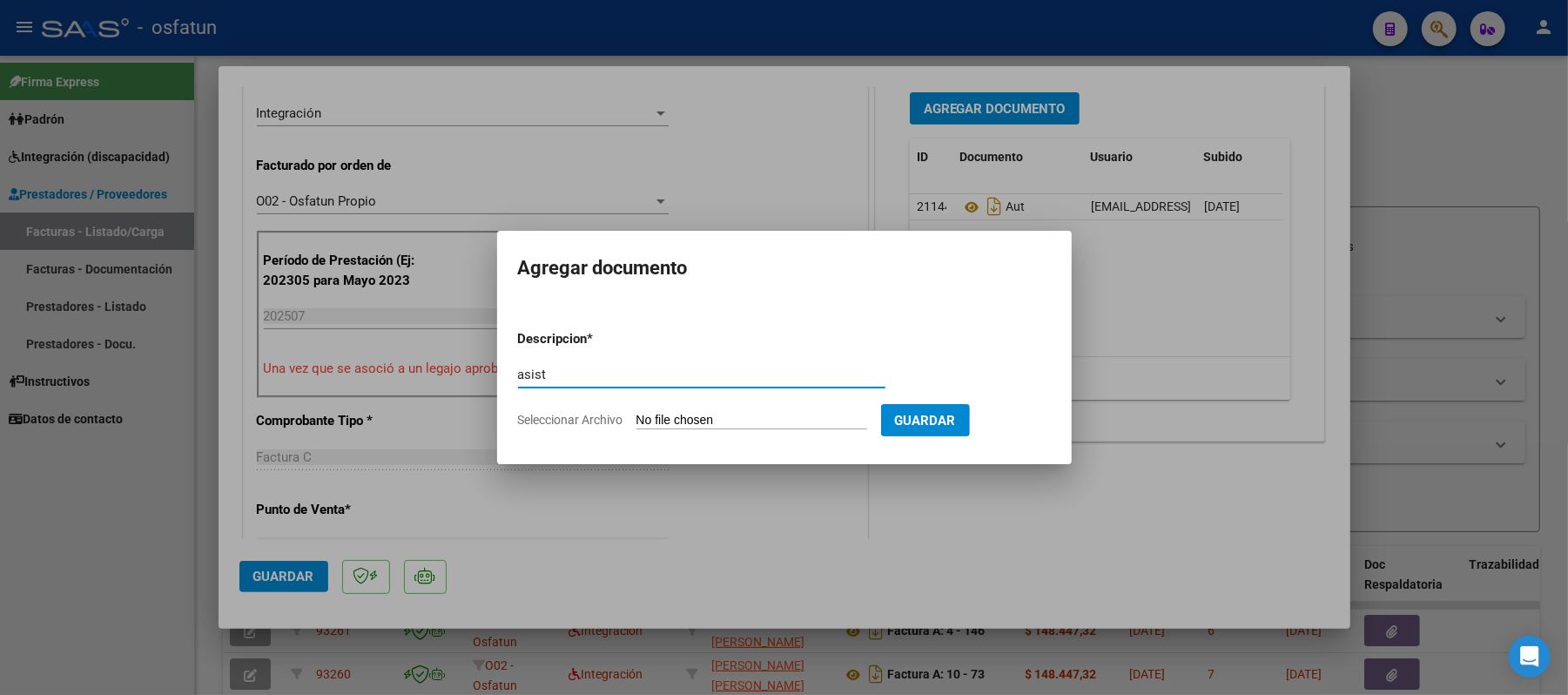
type input "asist"
click at [669, 415] on input "Seleccionar Archivo" at bounding box center [752, 421] width 231 height 17
type input "C:\fakepath\ASIST.pdf"
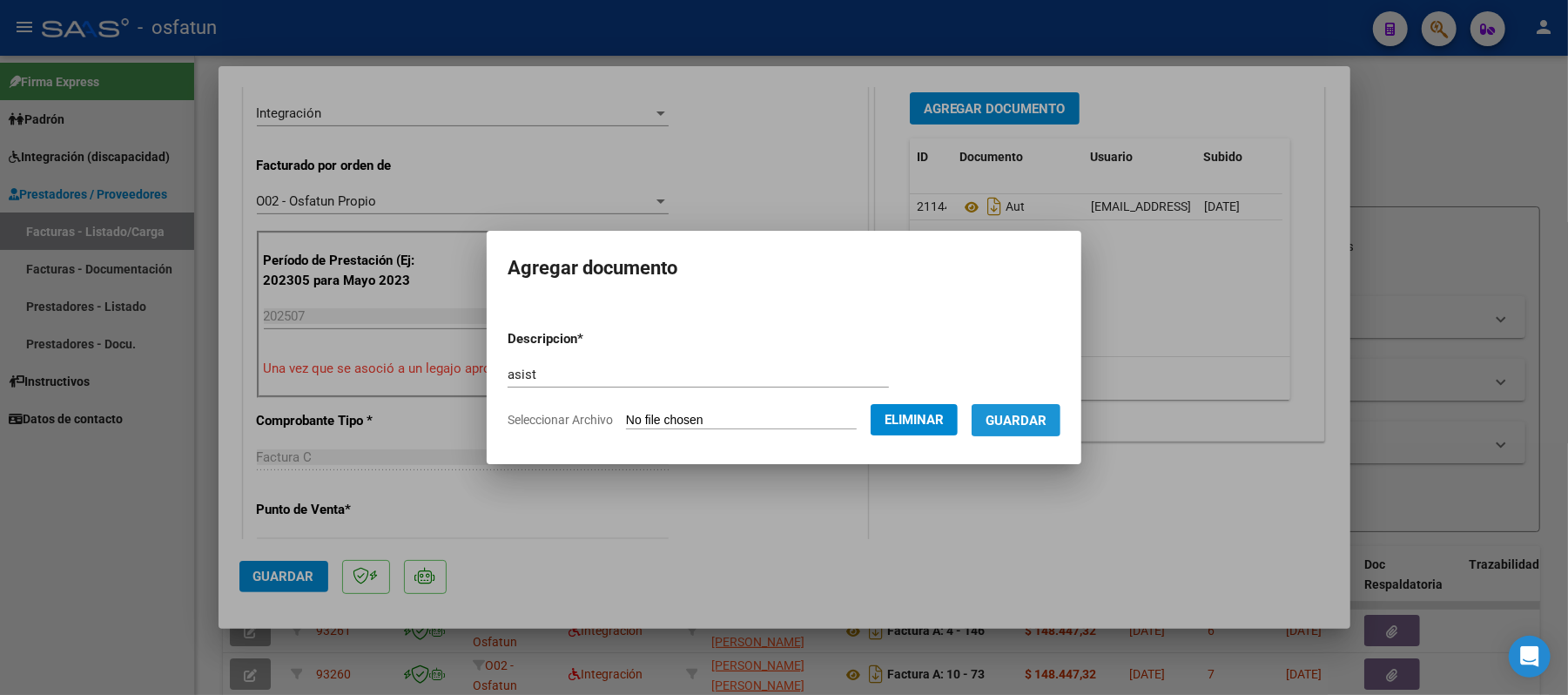
click at [1042, 422] on span "Guardar" at bounding box center [1016, 421] width 61 height 16
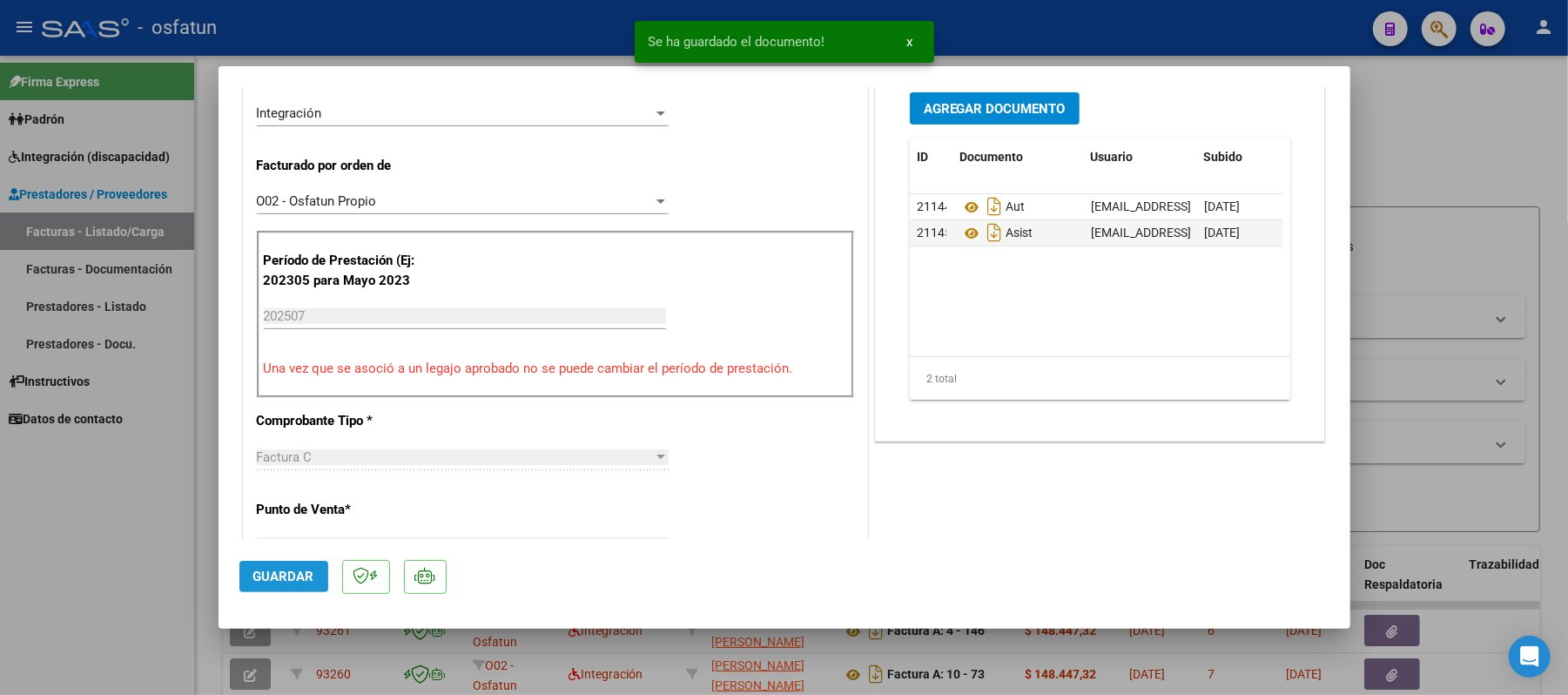
click at [308, 569] on span "Guardar" at bounding box center [284, 577] width 61 height 16
click at [1405, 154] on div at bounding box center [784, 348] width 1568 height 695
type input "$ 0,00"
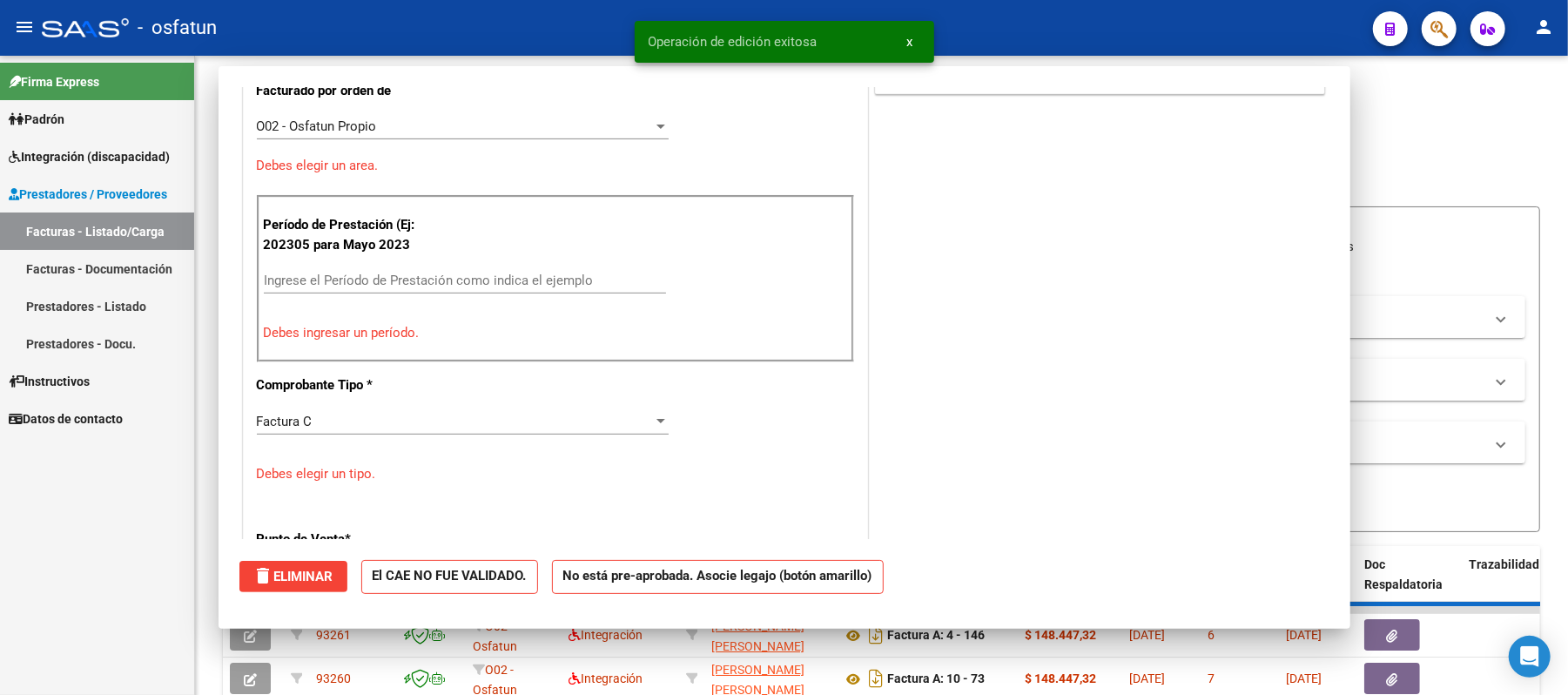
scroll to position [390, 0]
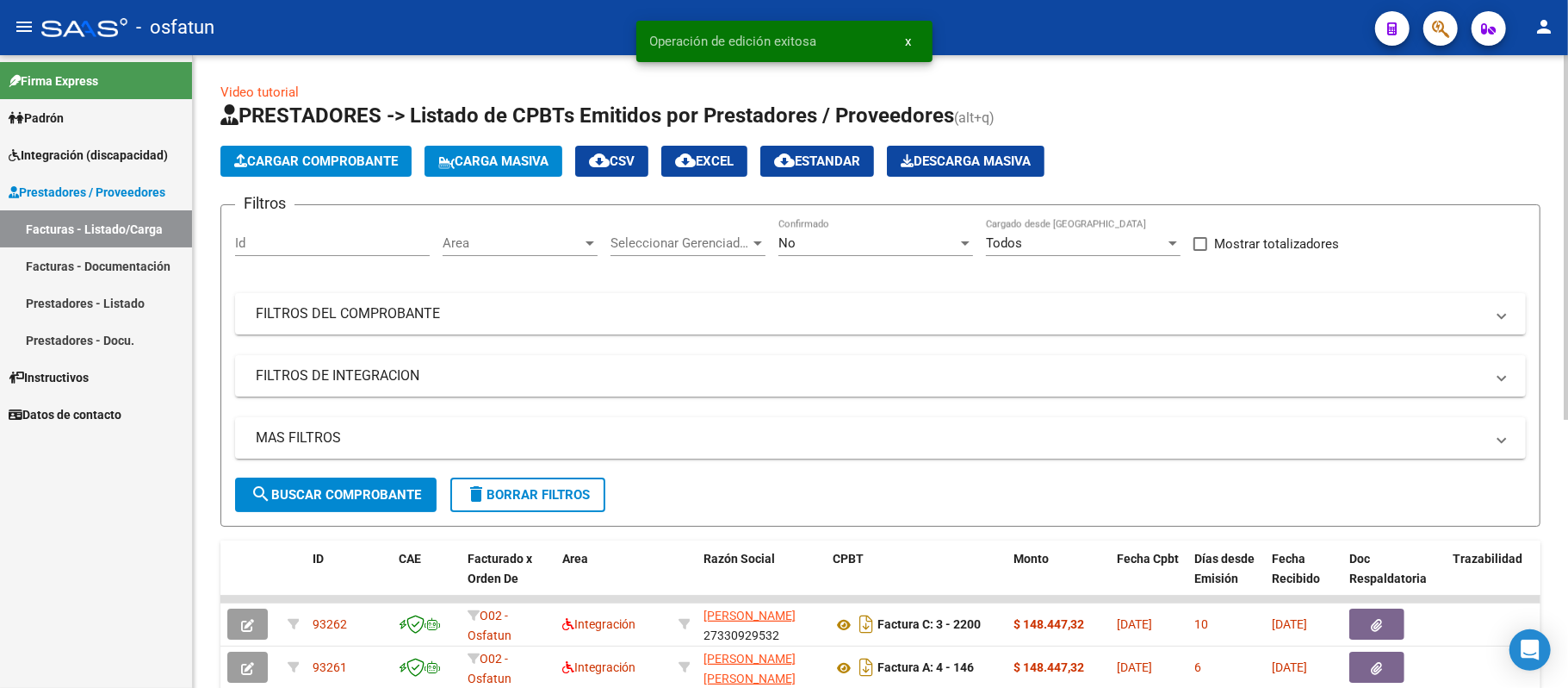
click at [374, 153] on span "Cargar Comprobante" at bounding box center [316, 161] width 164 height 16
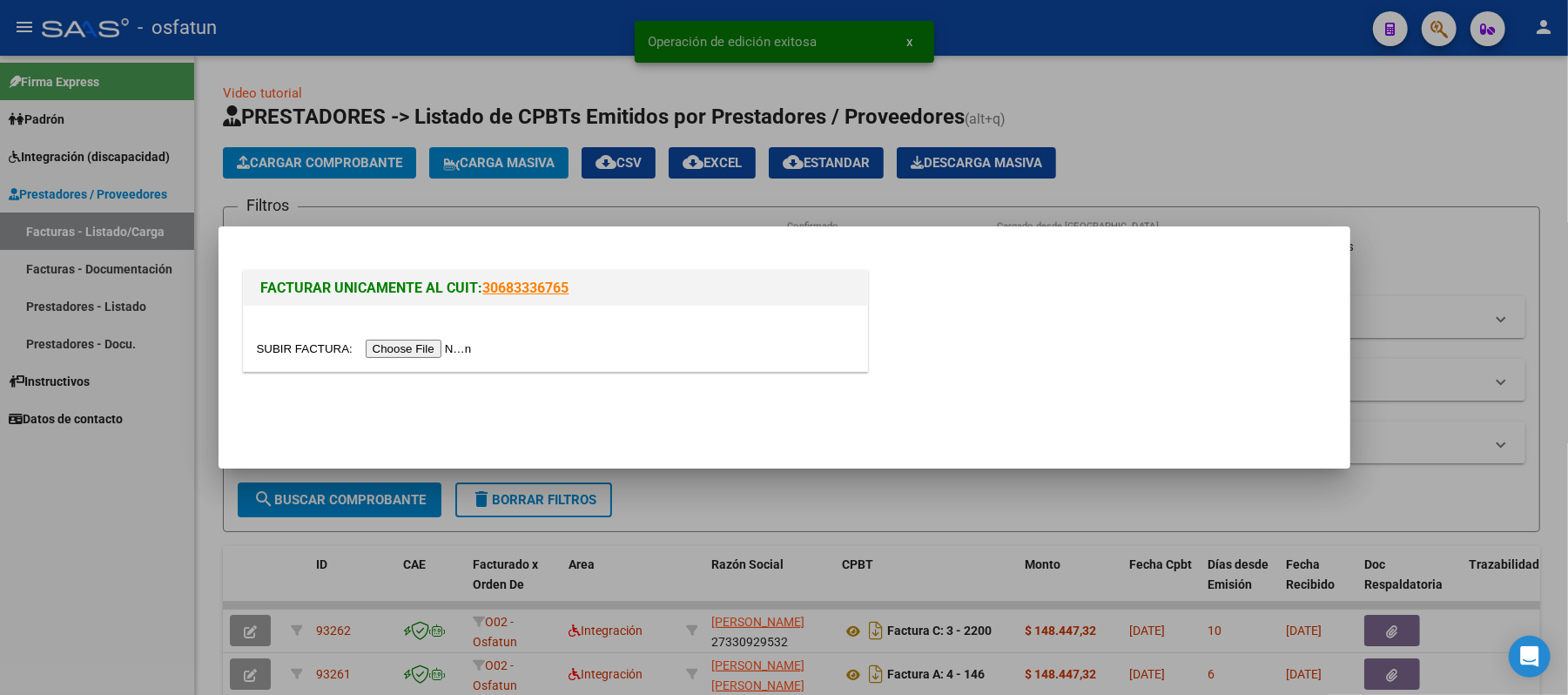
click at [433, 350] on input "file" at bounding box center [367, 348] width 220 height 18
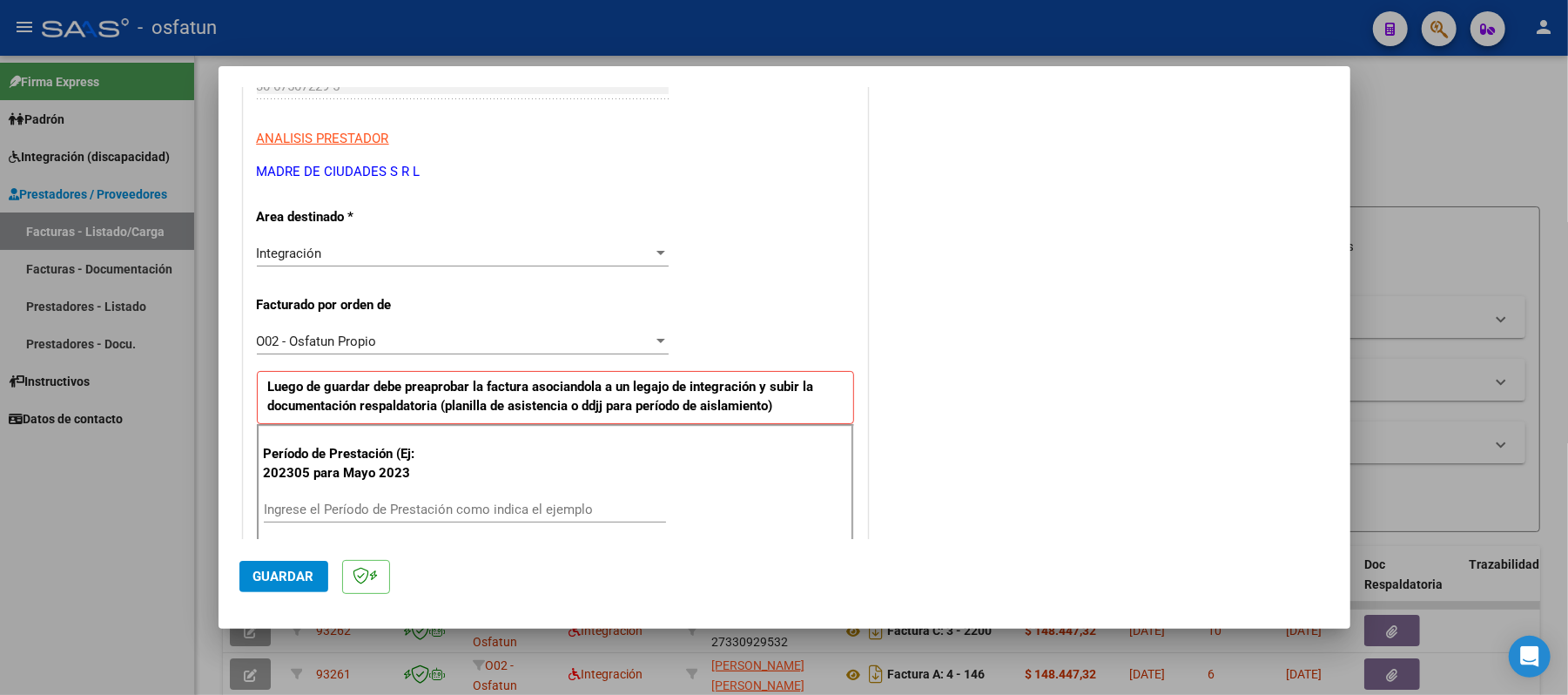
scroll to position [348, 0]
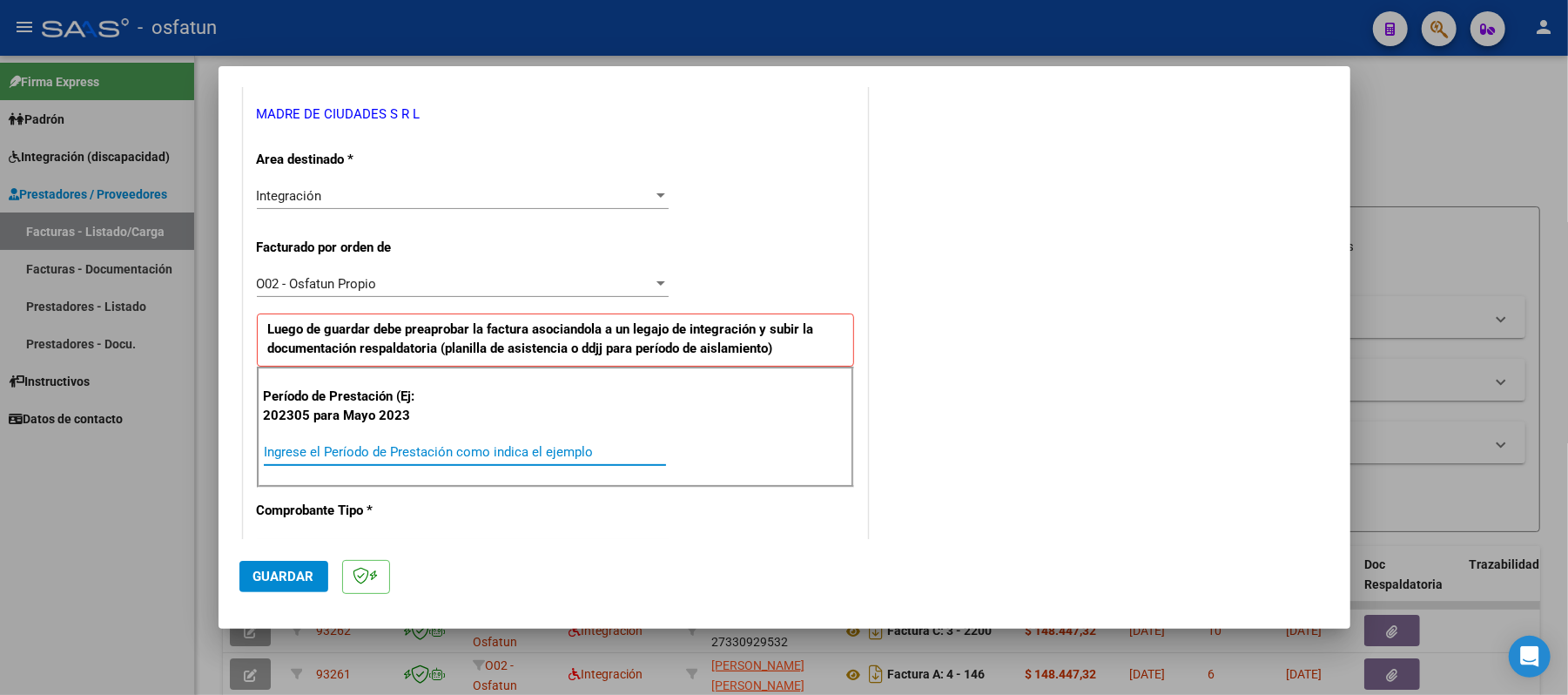
click at [443, 453] on input "Ingrese el Período de Prestación como indica el ejemplo" at bounding box center [465, 452] width 402 height 16
type input "202507"
click at [308, 582] on span "Guardar" at bounding box center [284, 577] width 61 height 16
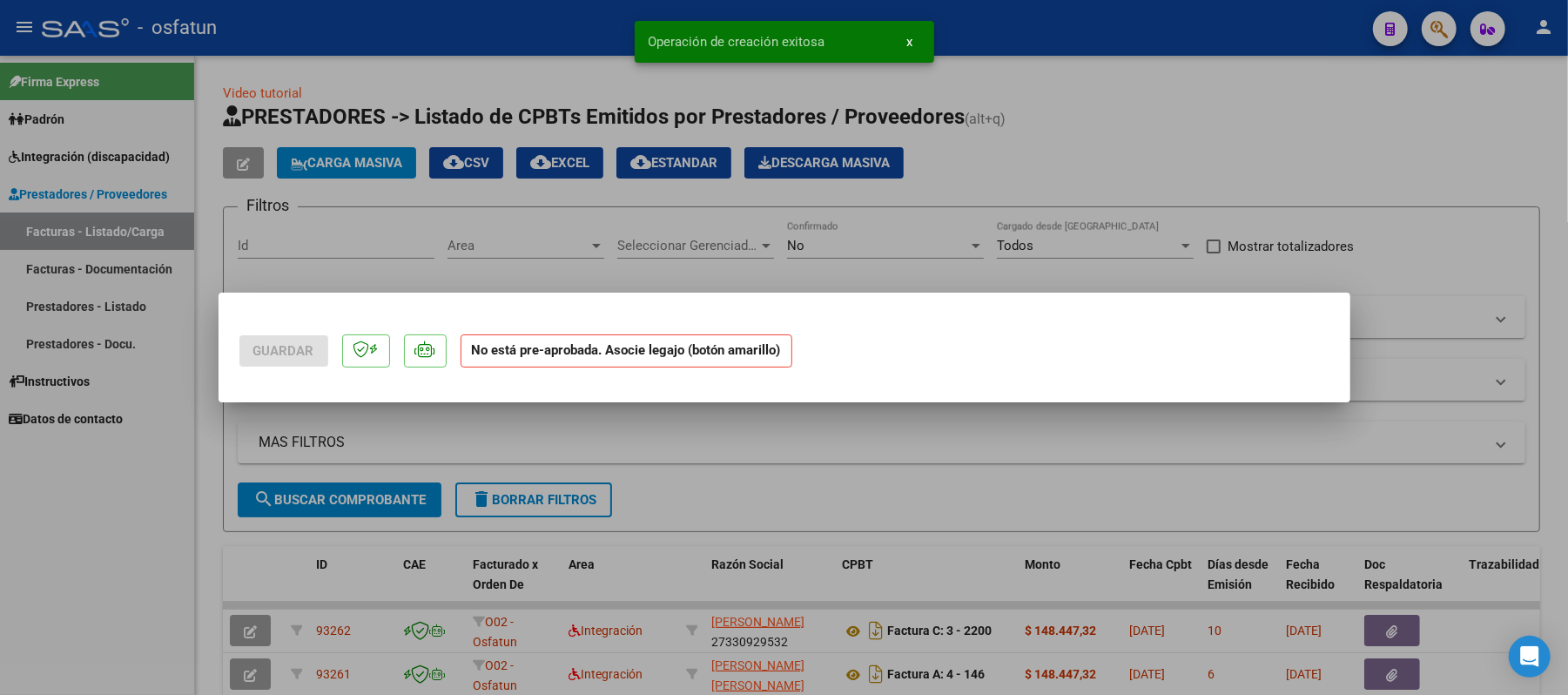
scroll to position [0, 0]
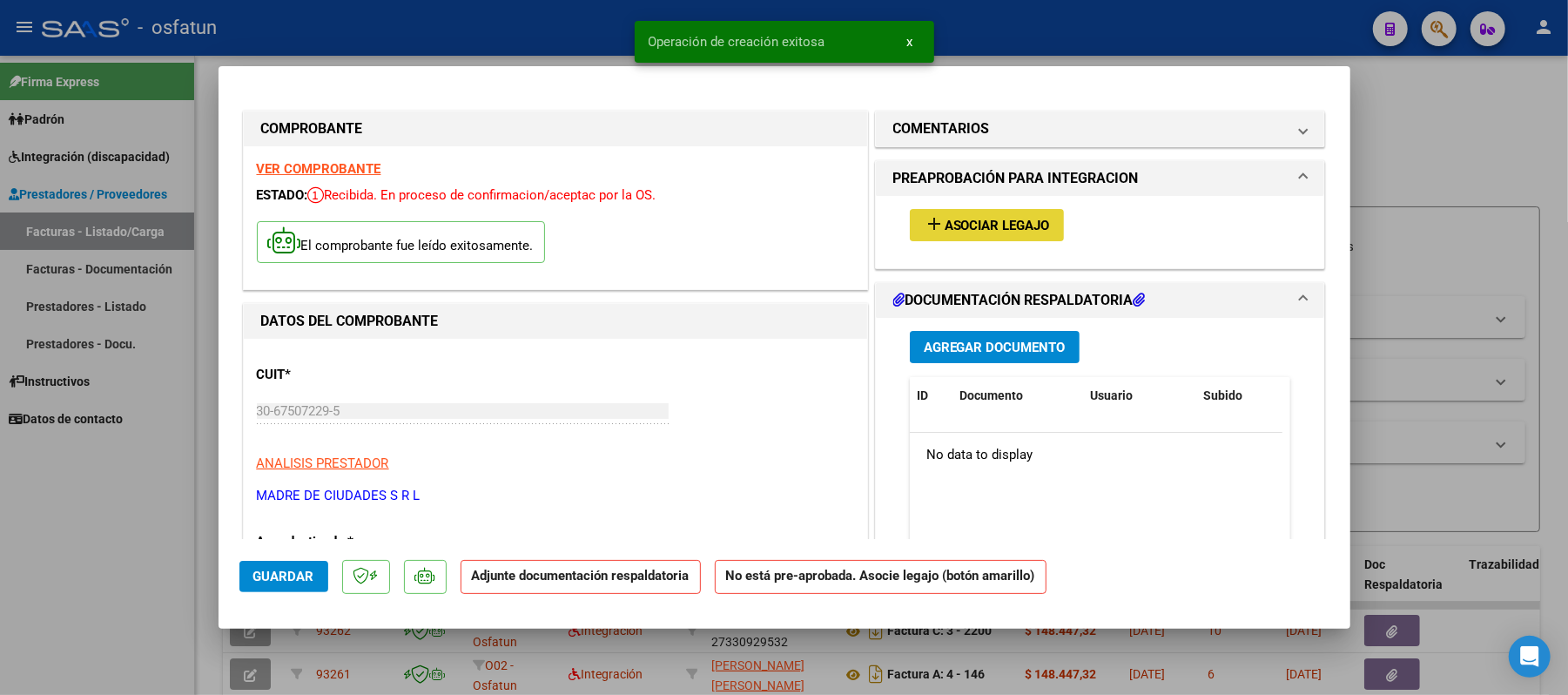
click at [999, 226] on span "Asociar Legajo" at bounding box center [997, 226] width 105 height 16
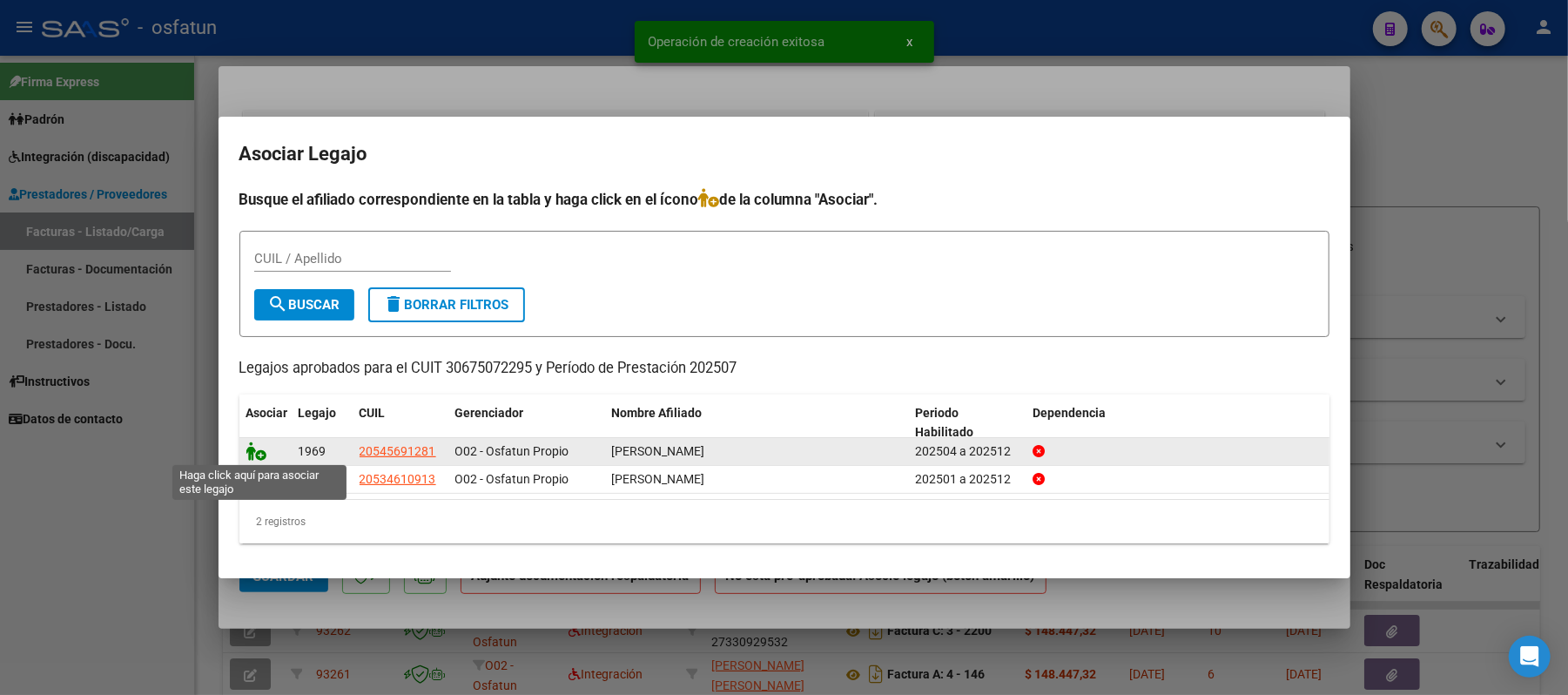
click at [253, 446] on icon at bounding box center [257, 451] width 21 height 19
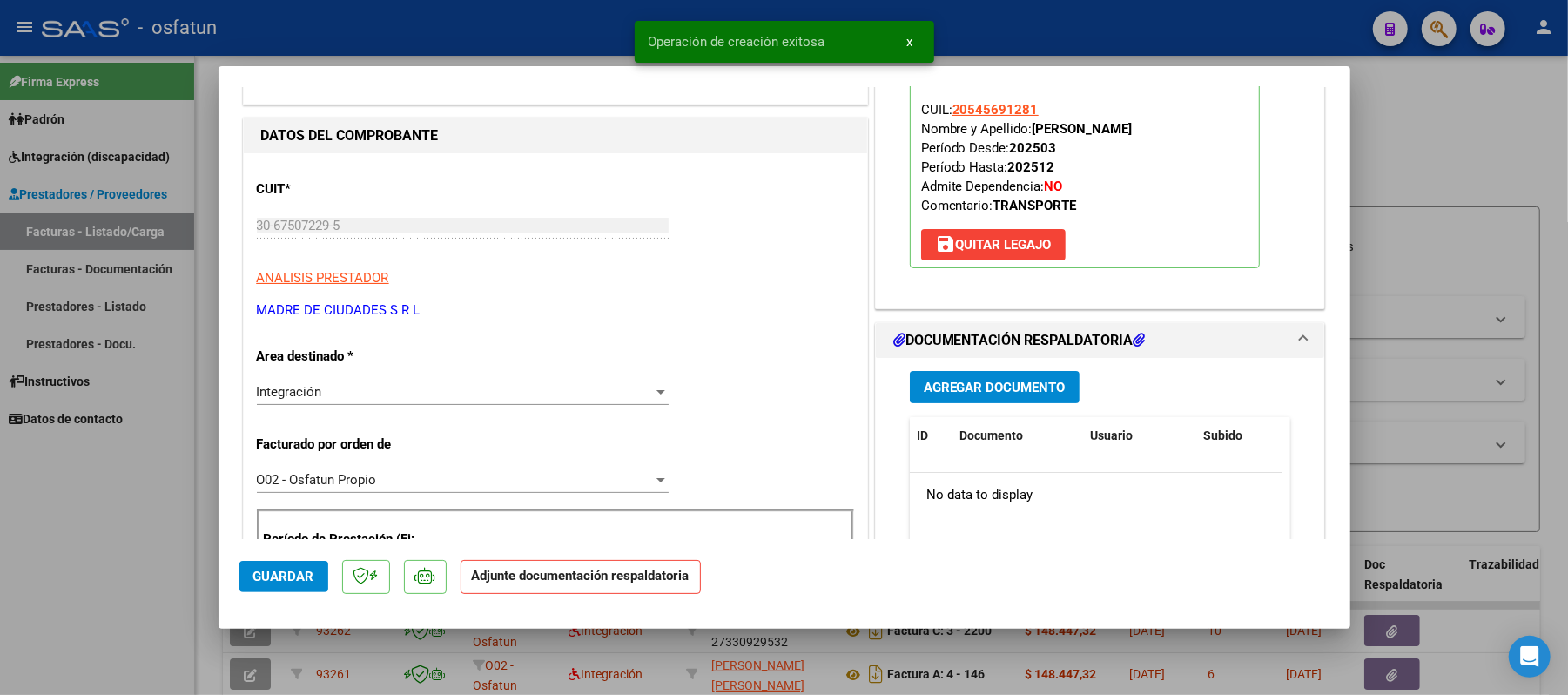
scroll to position [232, 0]
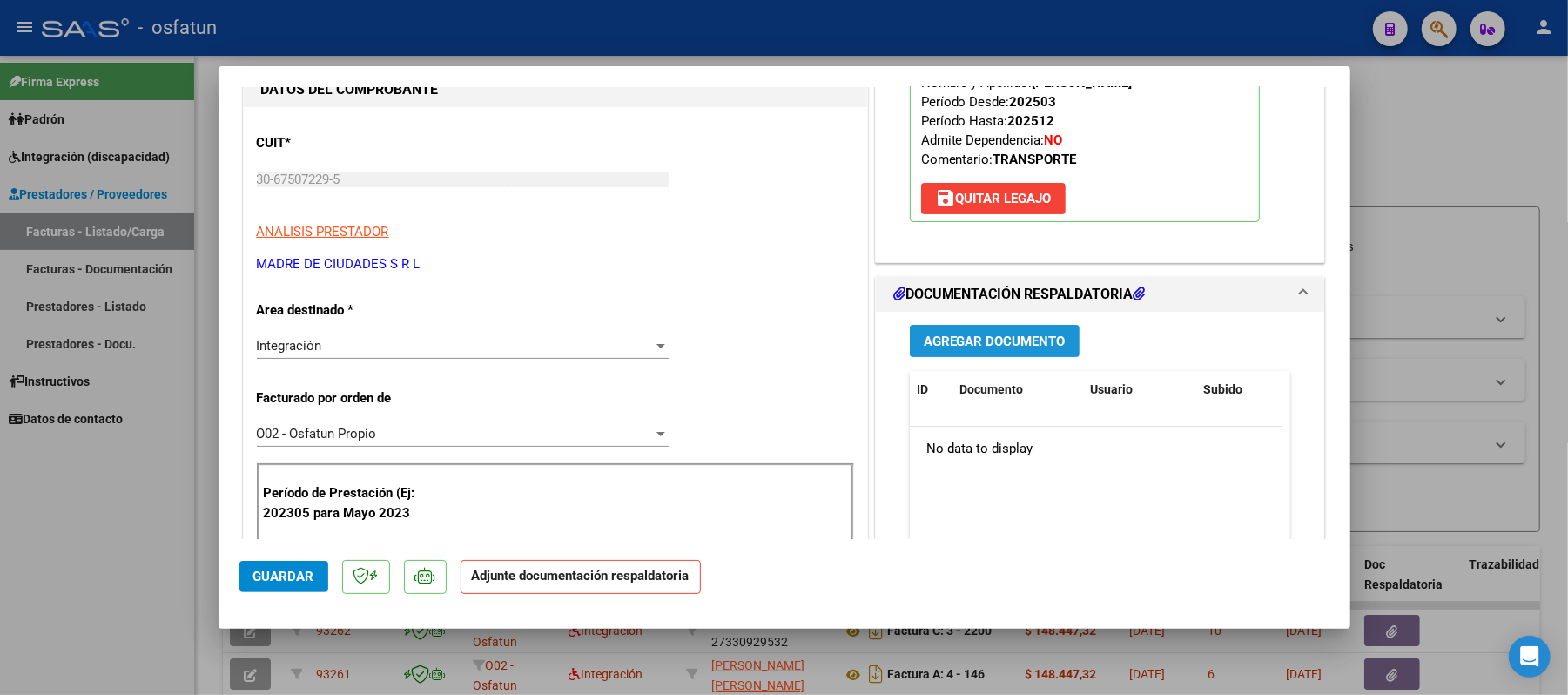
click at [1003, 345] on span "Agregar Documento" at bounding box center [994, 341] width 142 height 16
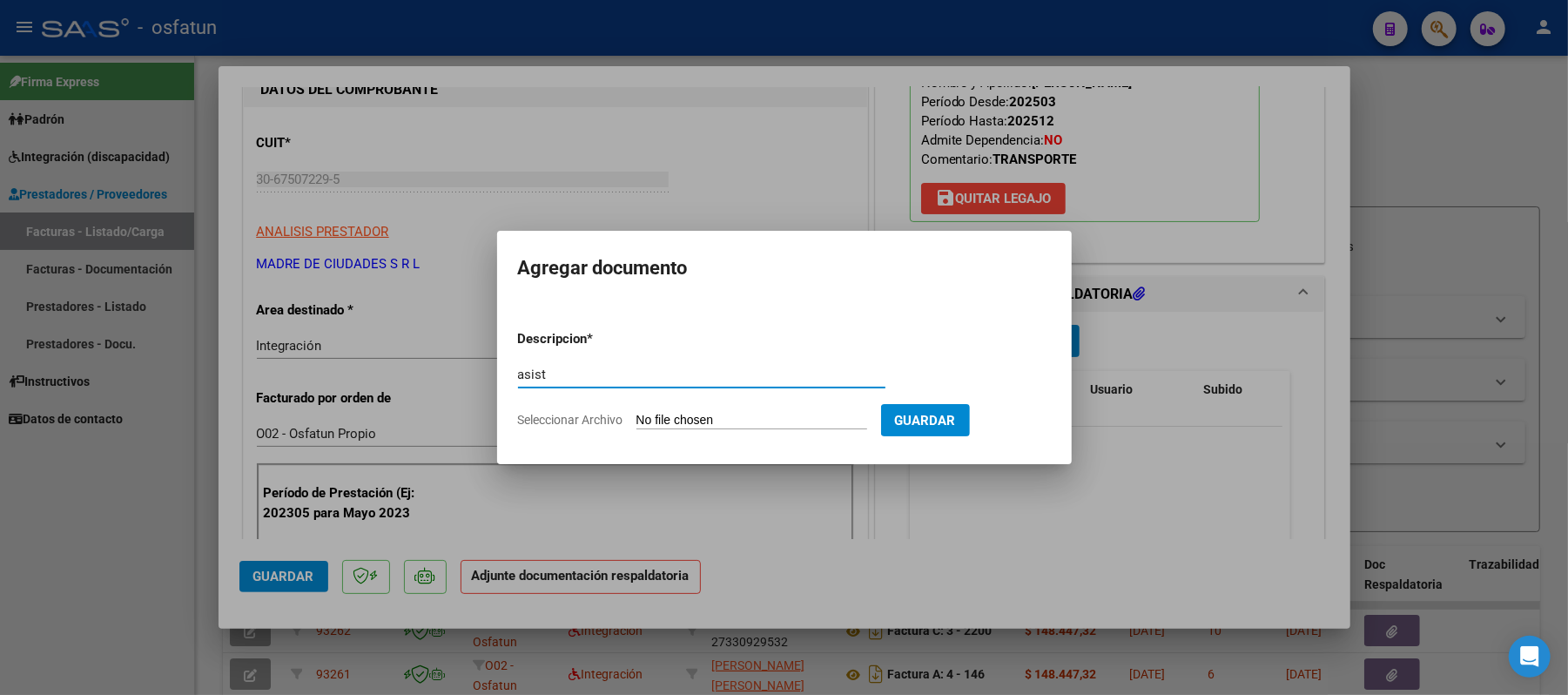
type input "asist"
click at [726, 423] on input "Seleccionar Archivo" at bounding box center [752, 421] width 231 height 17
type input "C:\fakepath\ASIST.pdf"
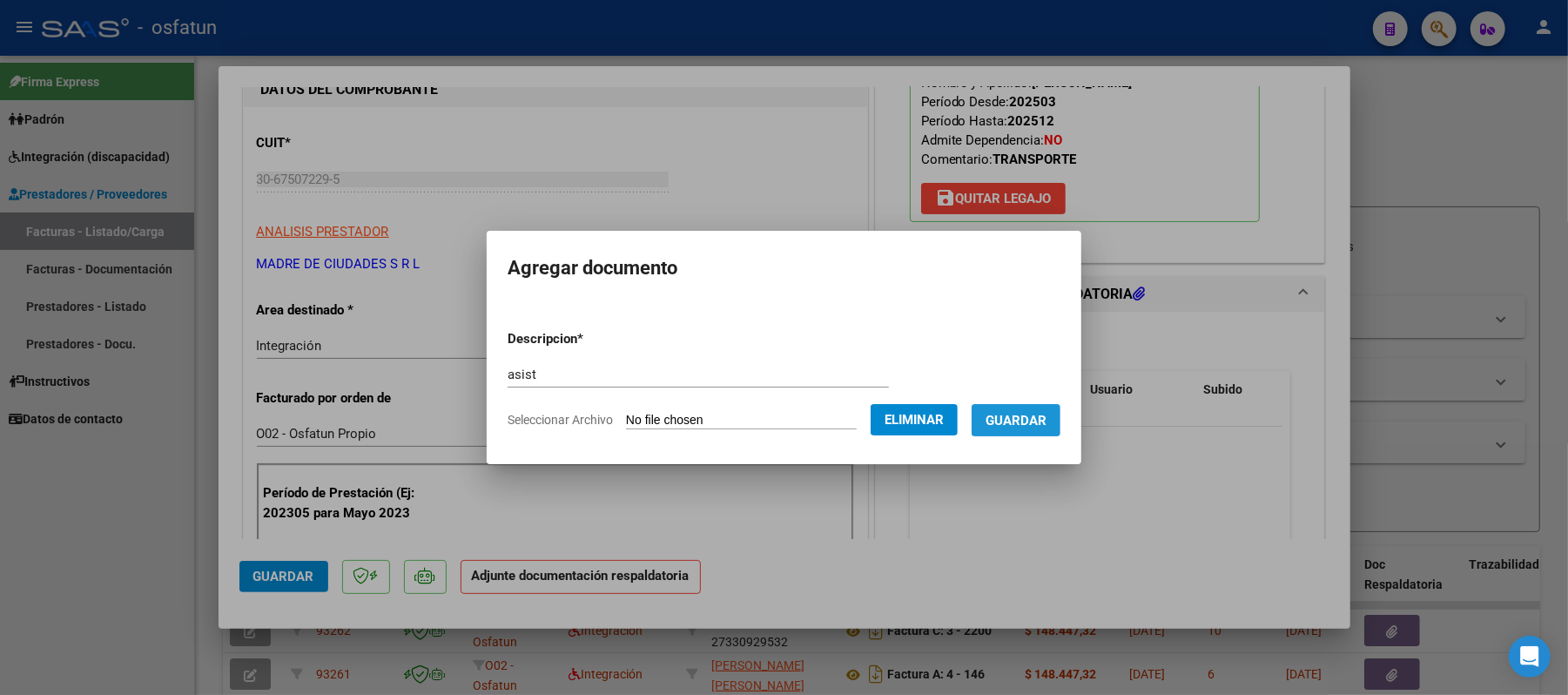
click at [1032, 416] on span "Guardar" at bounding box center [1016, 421] width 61 height 16
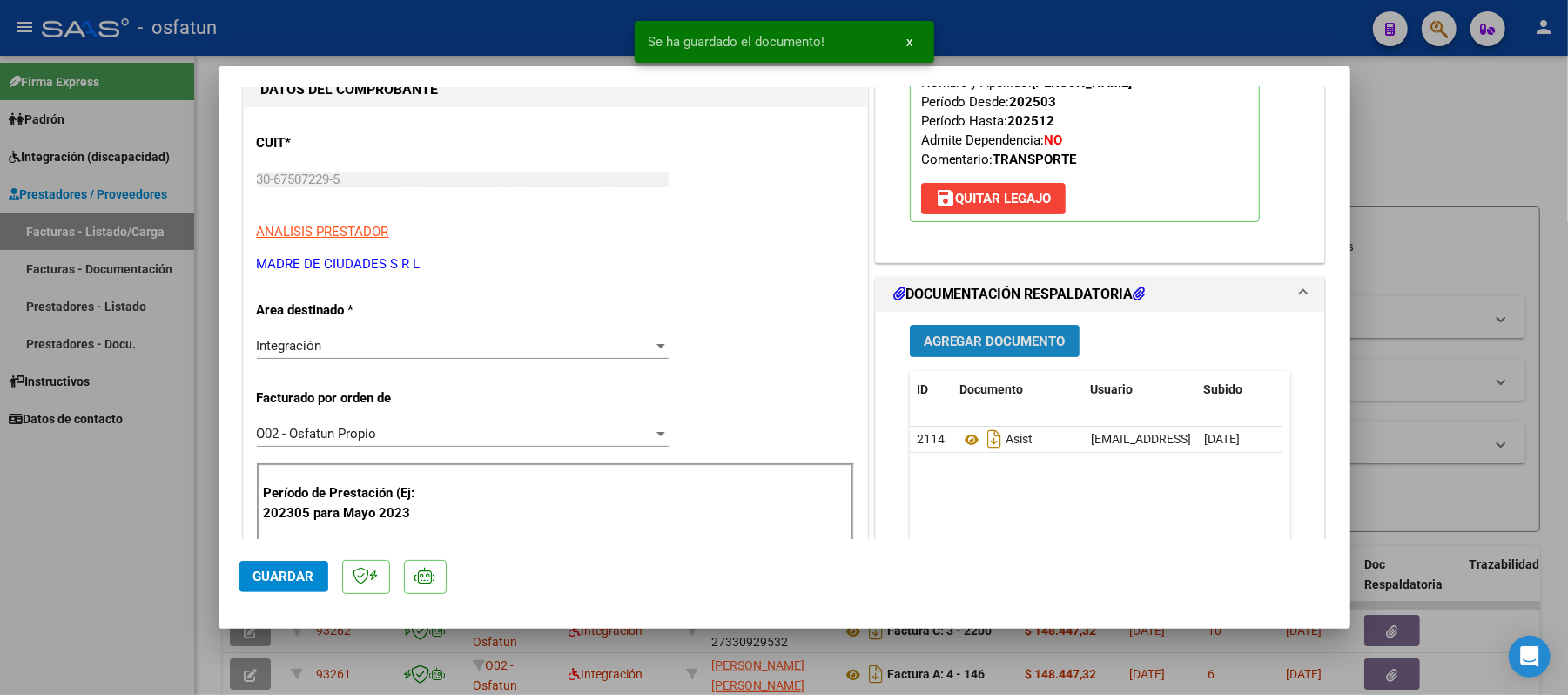
click at [1021, 347] on span "Agregar Documento" at bounding box center [994, 341] width 142 height 16
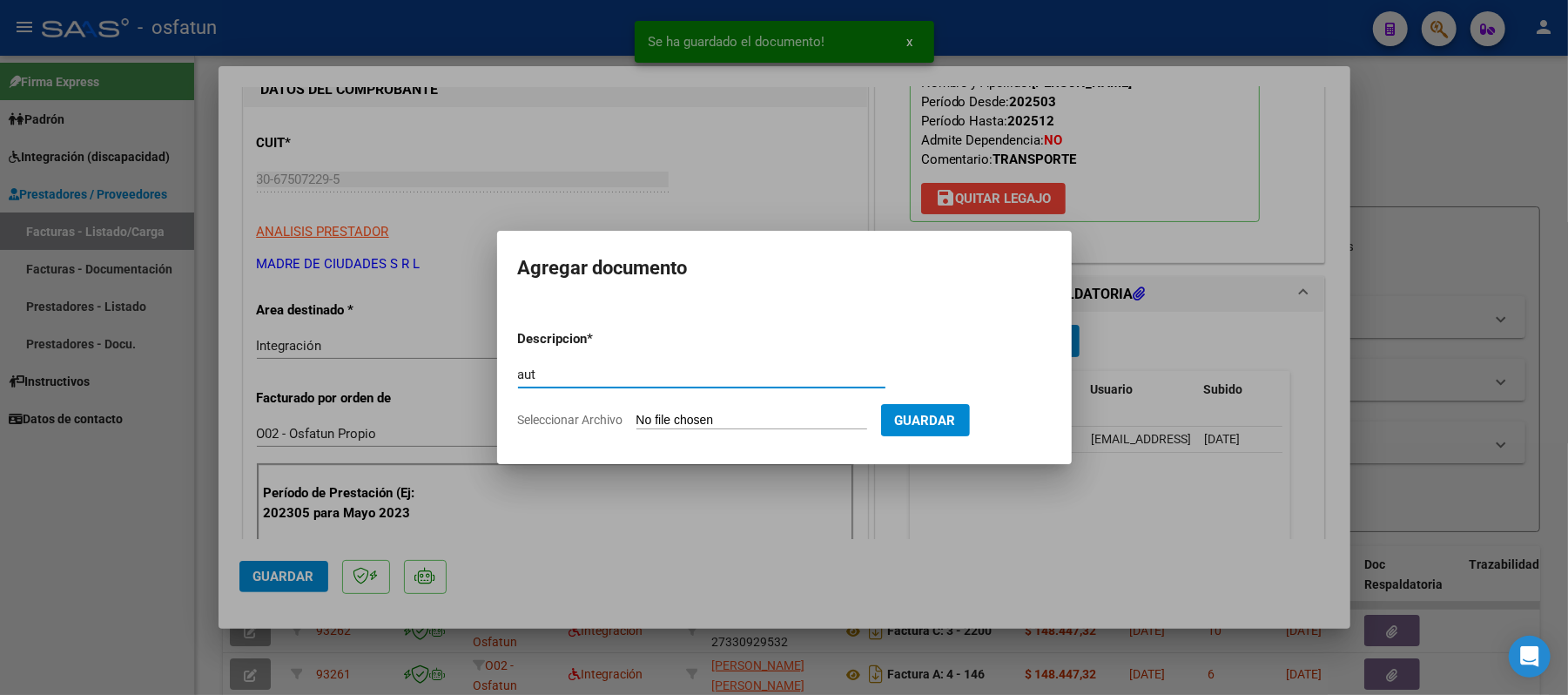
type input "aut"
click at [711, 422] on input "Seleccionar Archivo" at bounding box center [752, 421] width 231 height 17
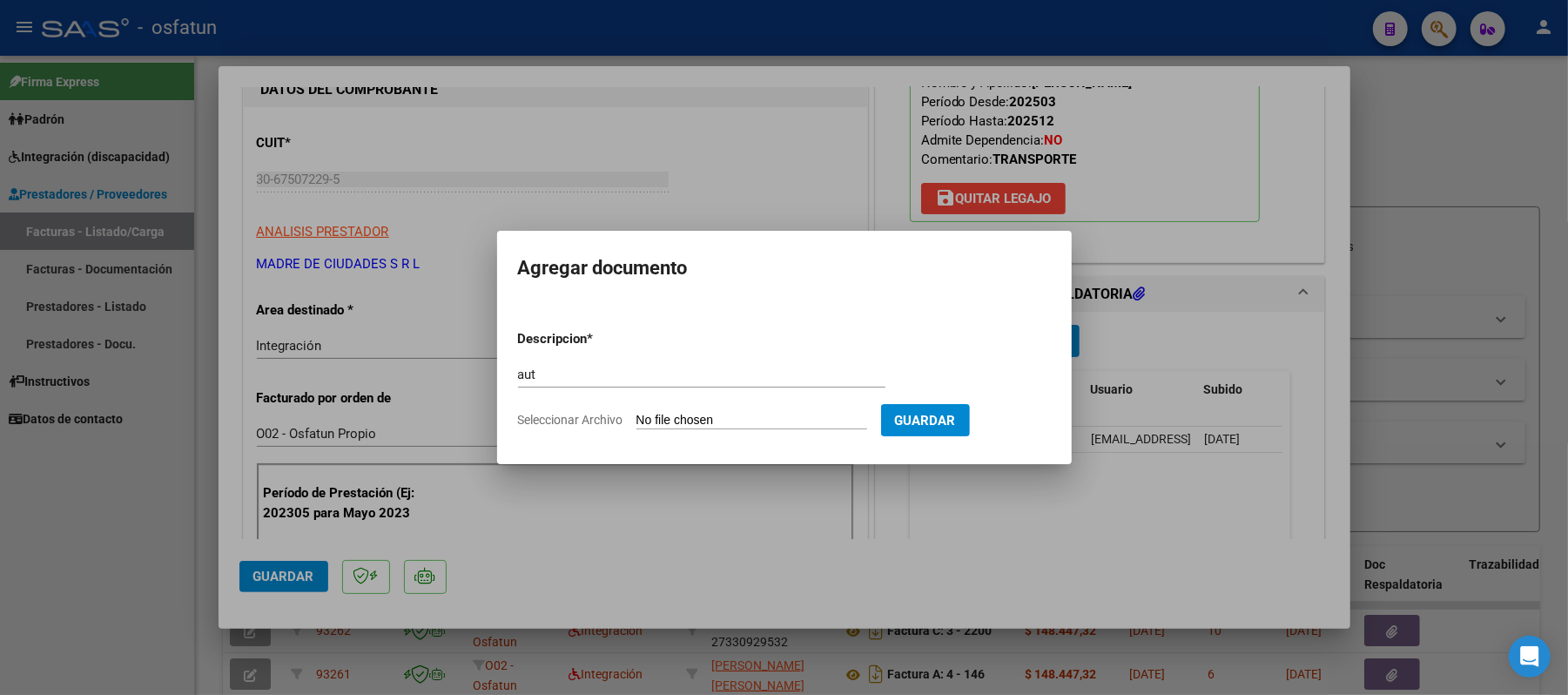
type input "C:\fakepath\AUT.pdf"
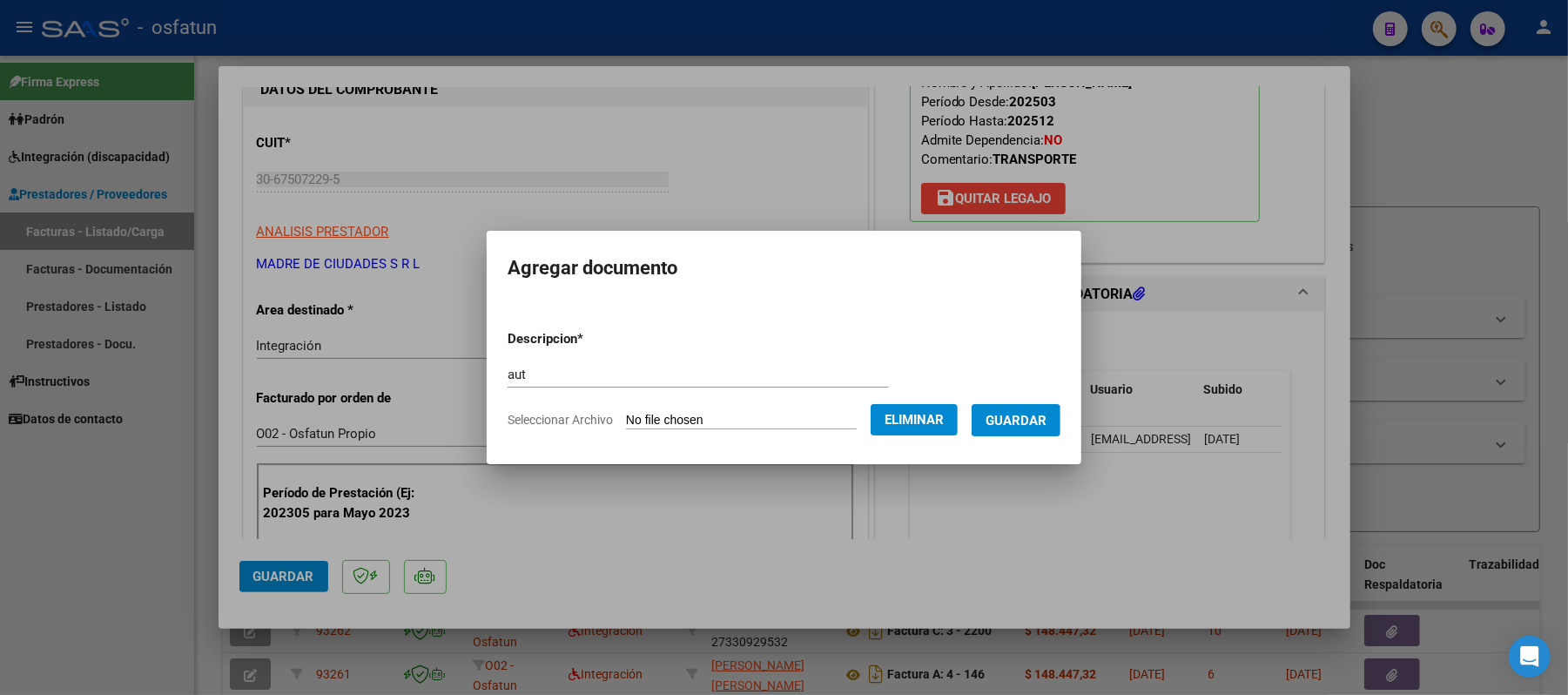
click at [1037, 416] on span "Guardar" at bounding box center [1016, 421] width 61 height 16
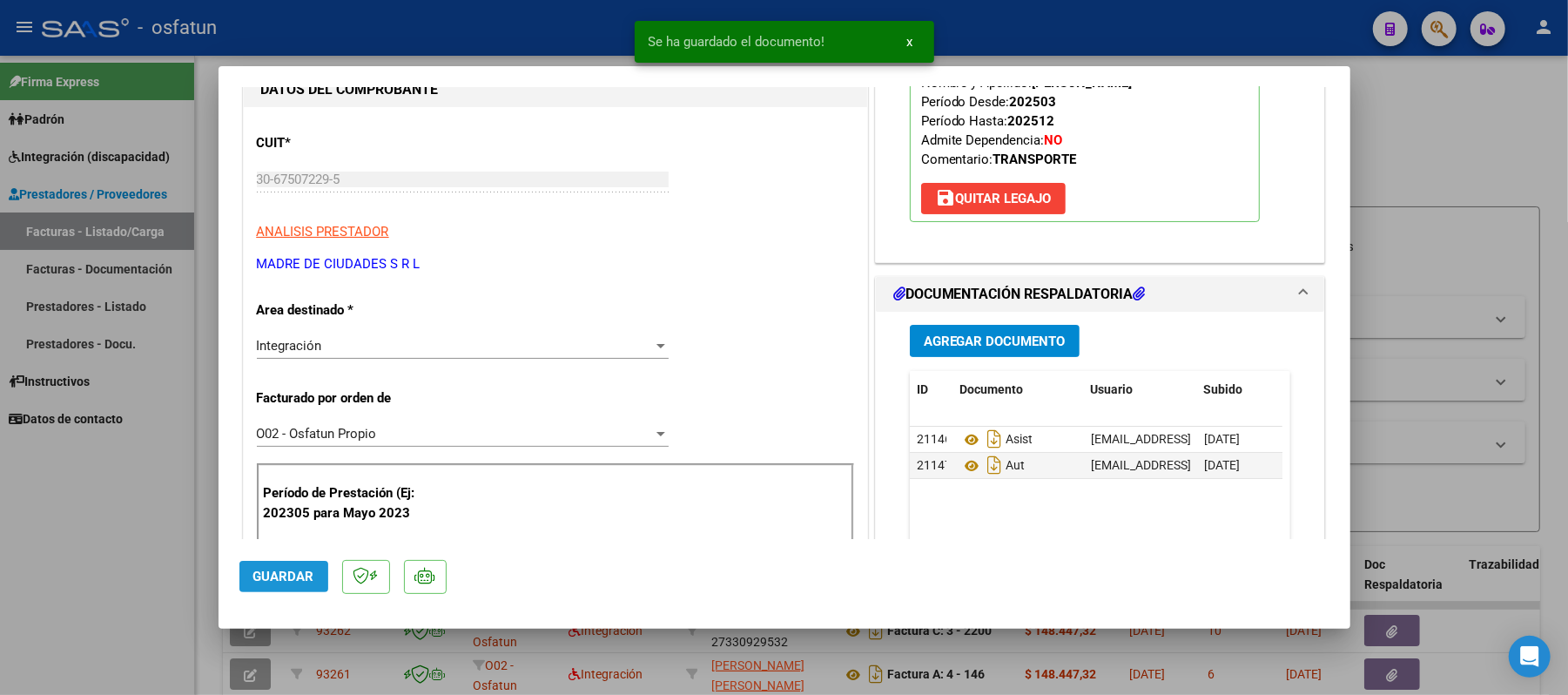
click at [294, 576] on span "Guardar" at bounding box center [284, 577] width 61 height 16
click at [1450, 154] on div at bounding box center [784, 348] width 1568 height 695
type input "$ 0,00"
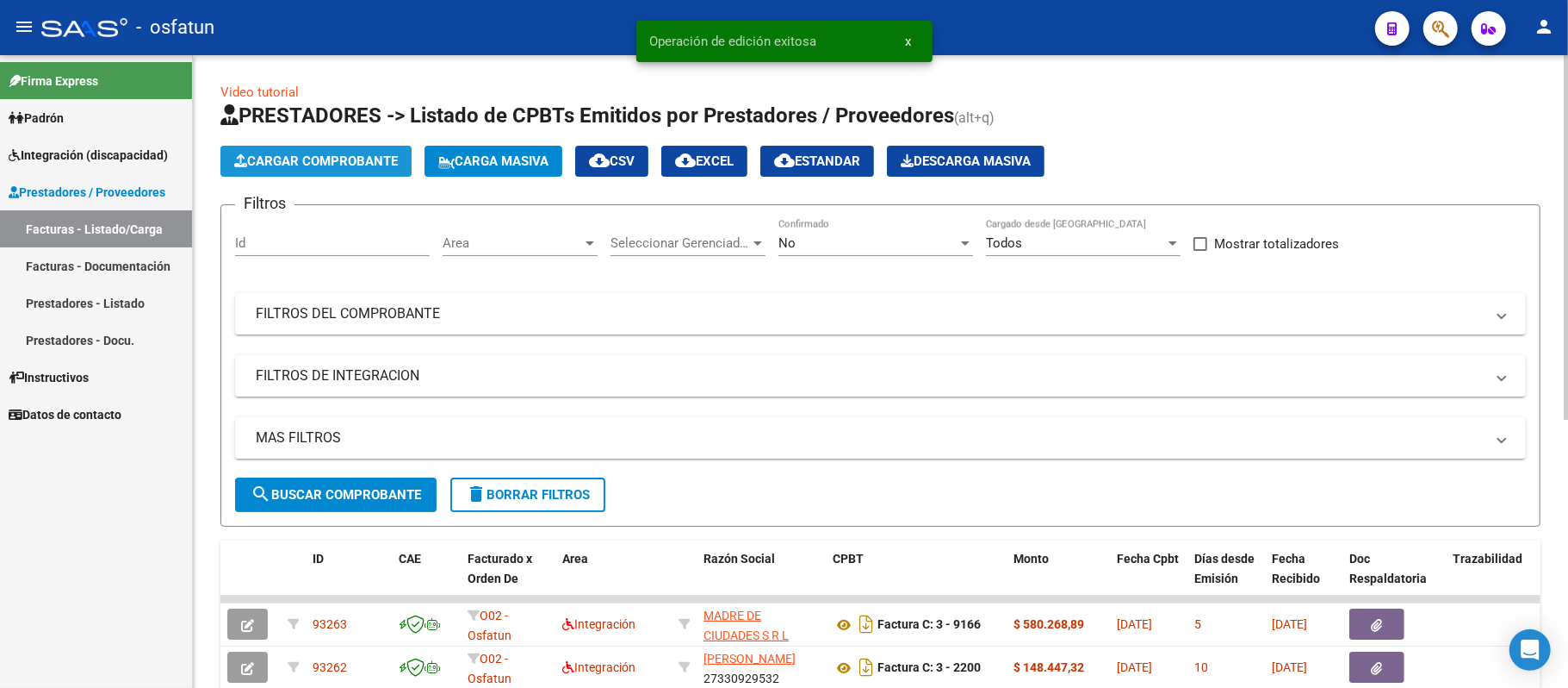
click at [370, 153] on span "Cargar Comprobante" at bounding box center [316, 161] width 164 height 16
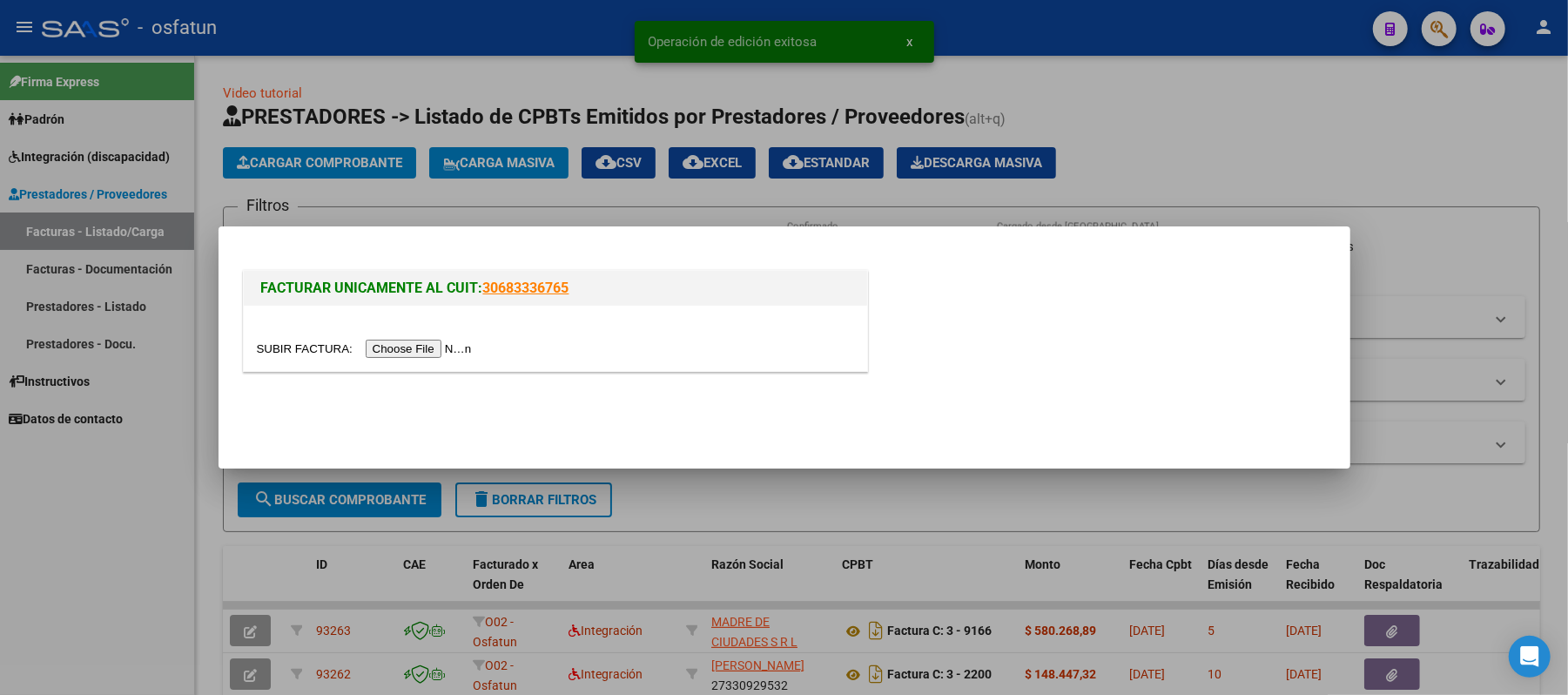
click at [389, 345] on input "file" at bounding box center [367, 348] width 220 height 18
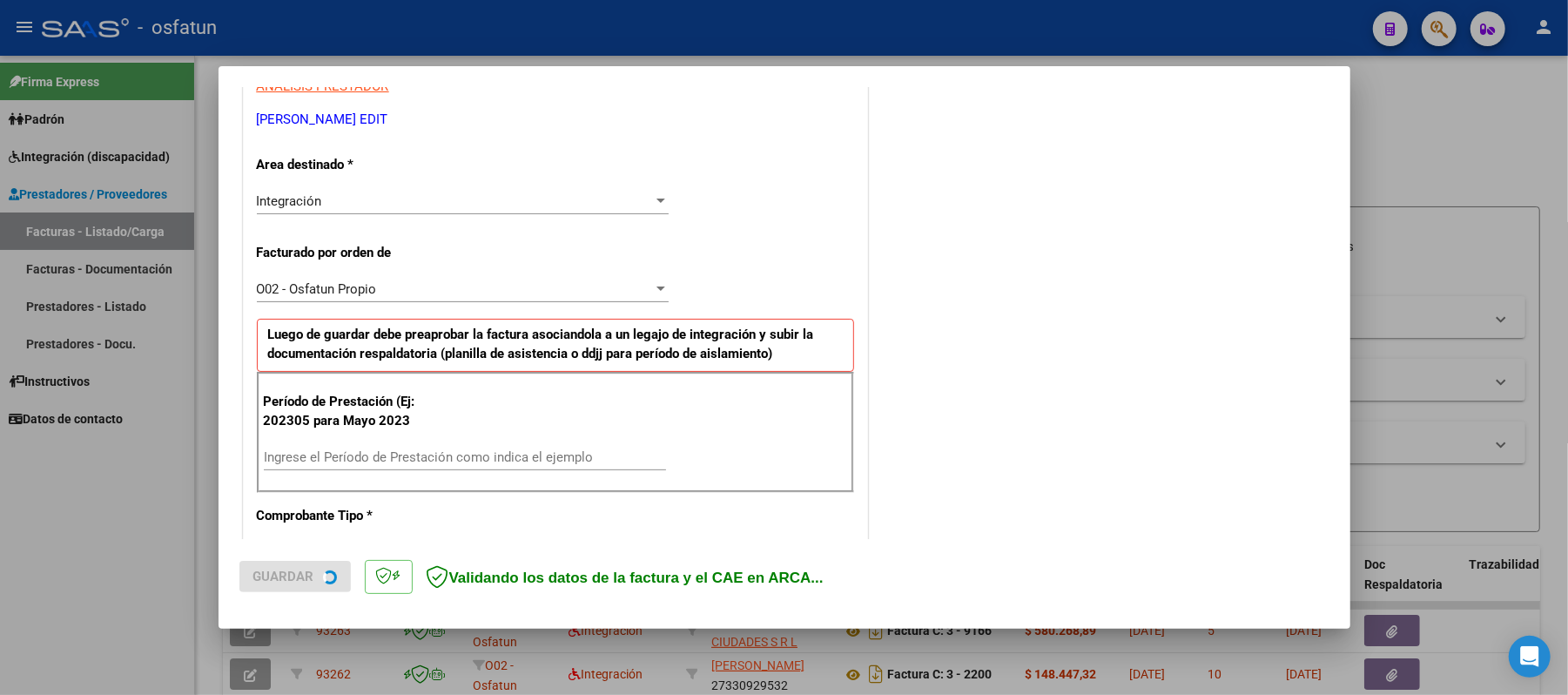
scroll to position [348, 0]
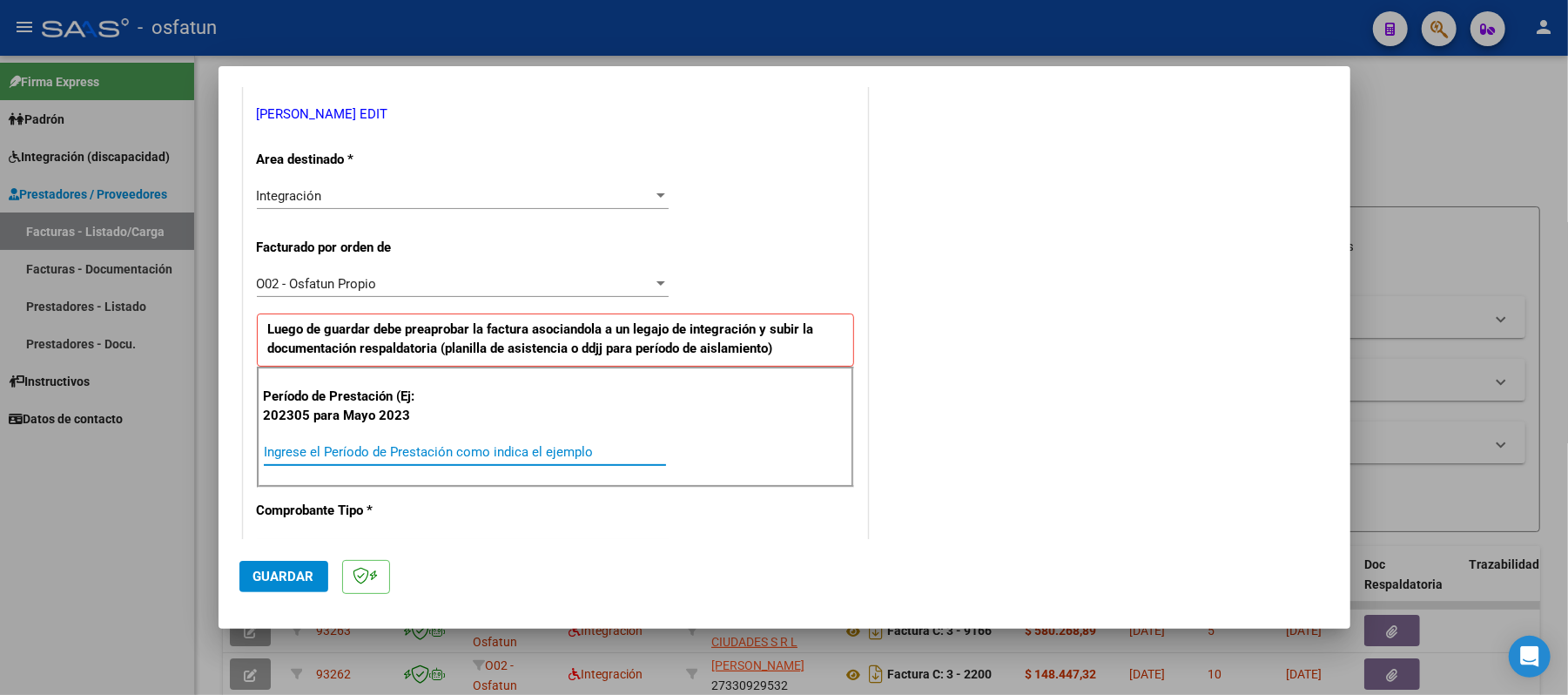
click at [447, 448] on input "Ingrese el Período de Prestación como indica el ejemplo" at bounding box center [465, 452] width 402 height 16
click at [291, 569] on span "Guardar" at bounding box center [284, 577] width 61 height 16
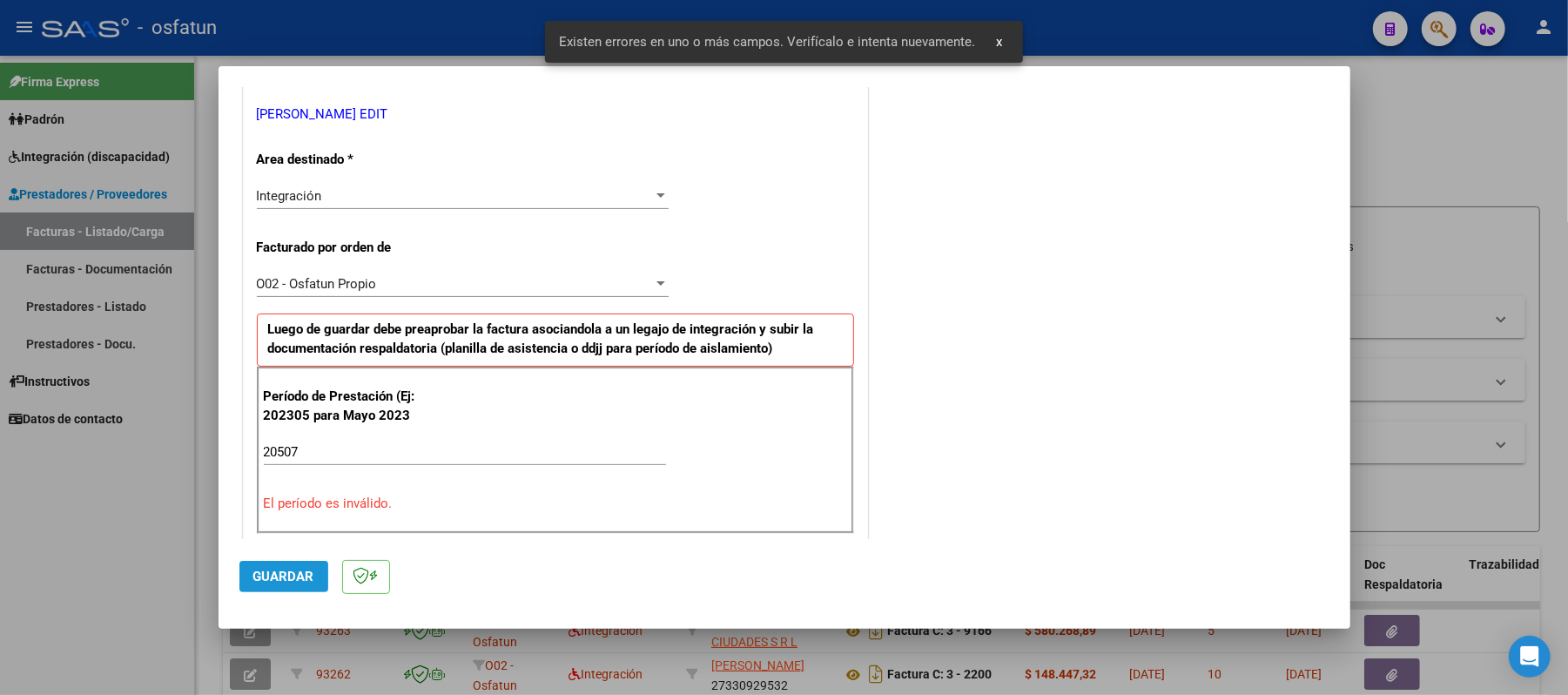
scroll to position [471, 0]
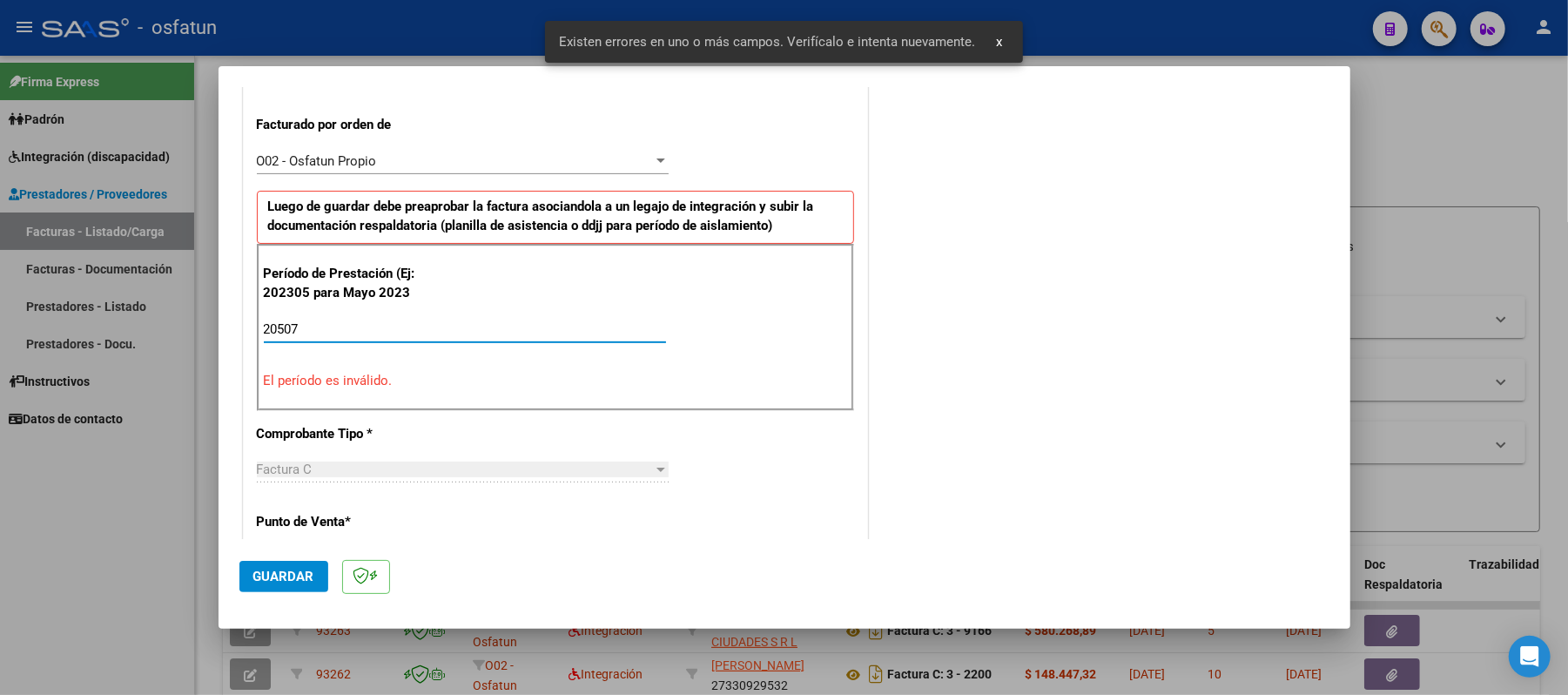
click at [328, 332] on input "20507" at bounding box center [465, 329] width 402 height 16
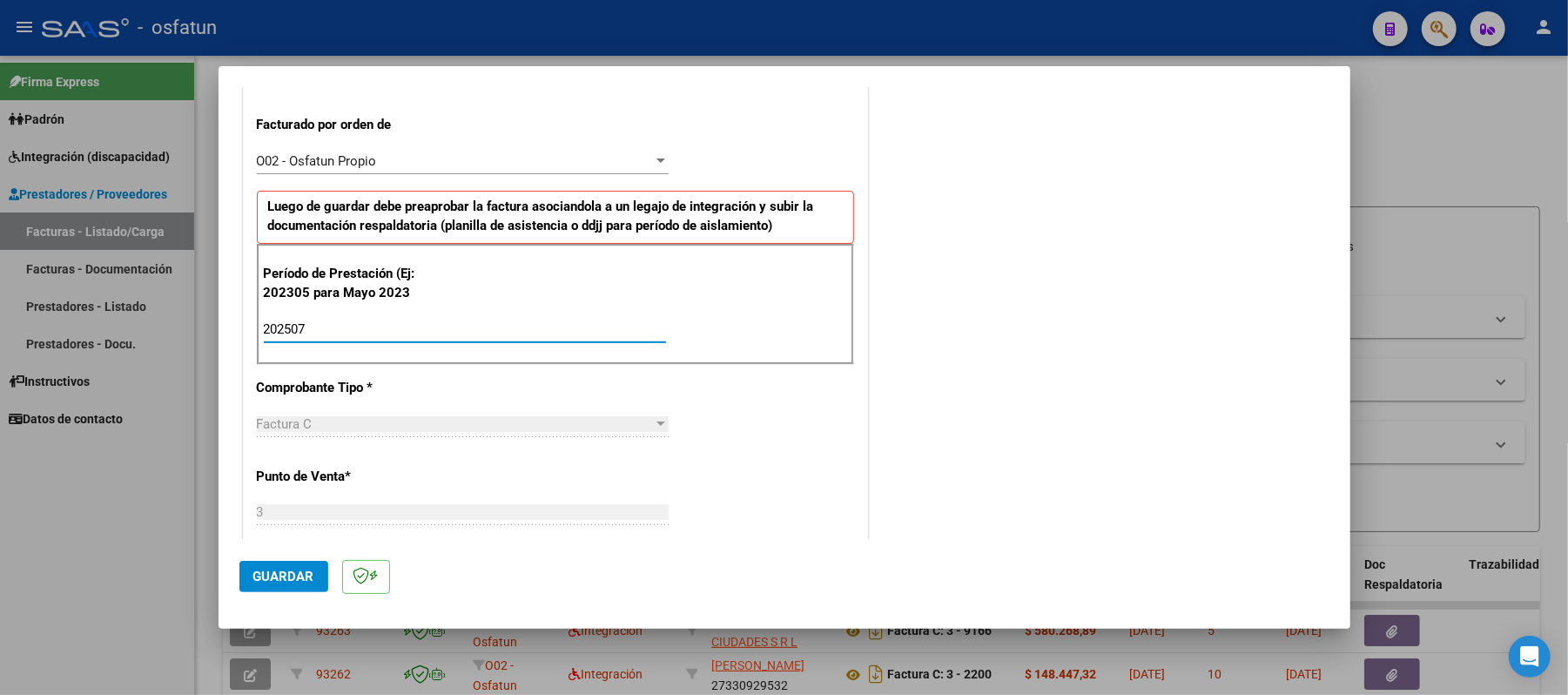
type input "202507"
click at [294, 572] on span "Guardar" at bounding box center [284, 577] width 61 height 16
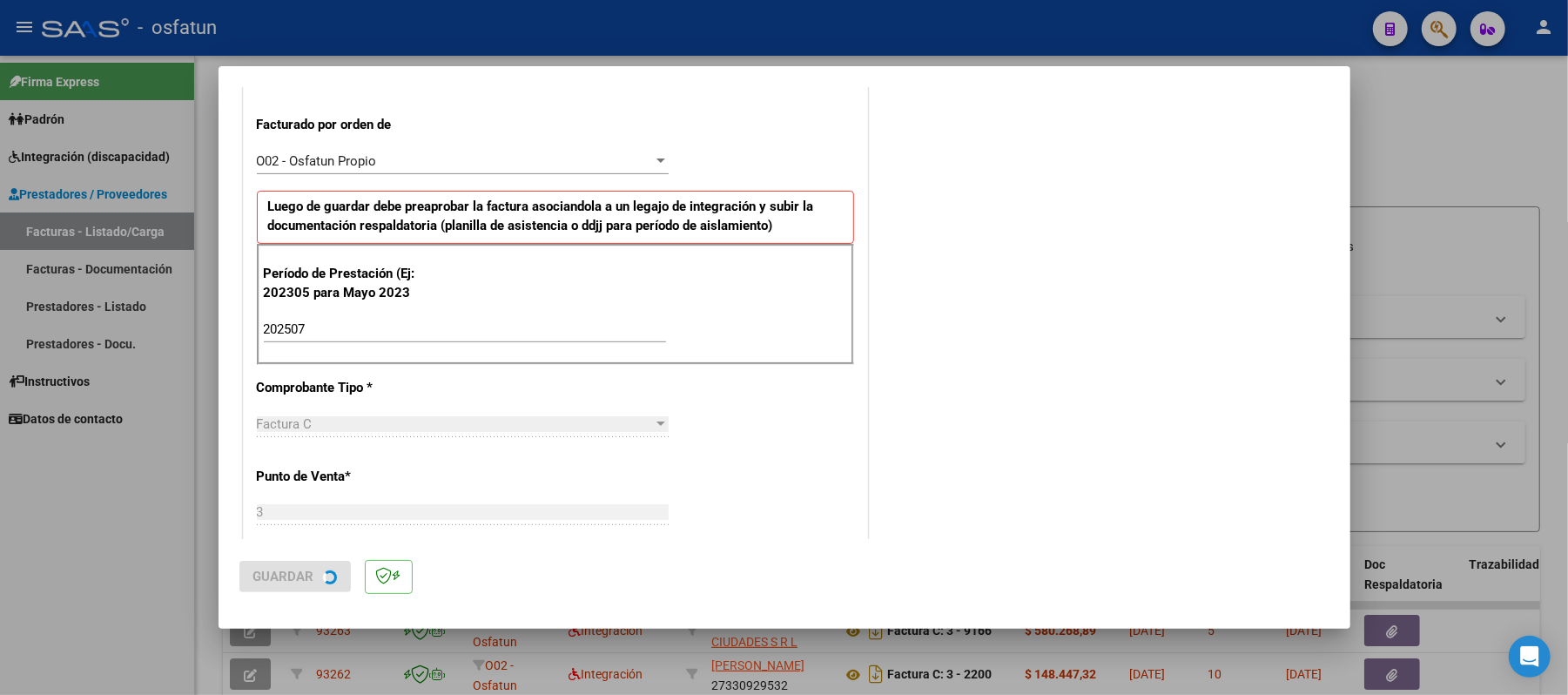
scroll to position [0, 0]
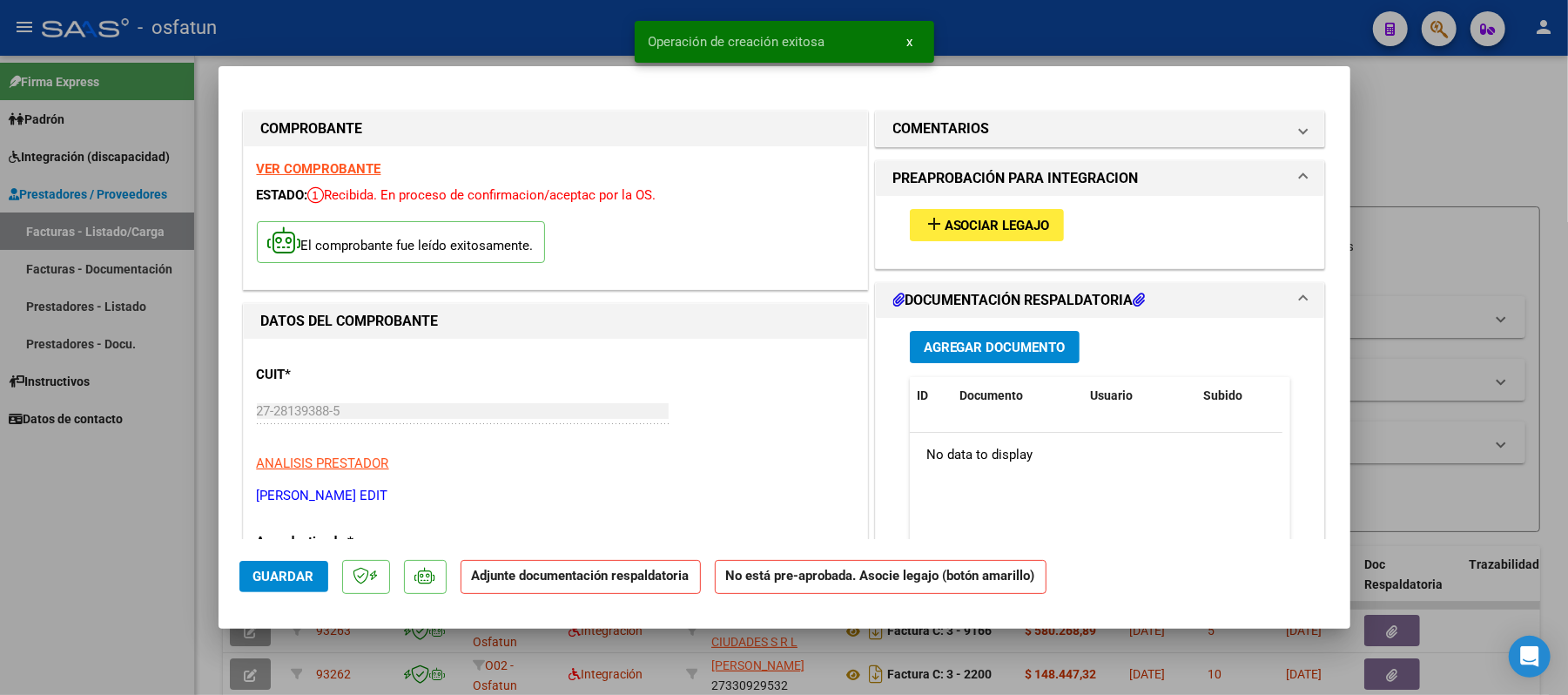
click at [1010, 219] on span "Asociar Legajo" at bounding box center [997, 226] width 105 height 16
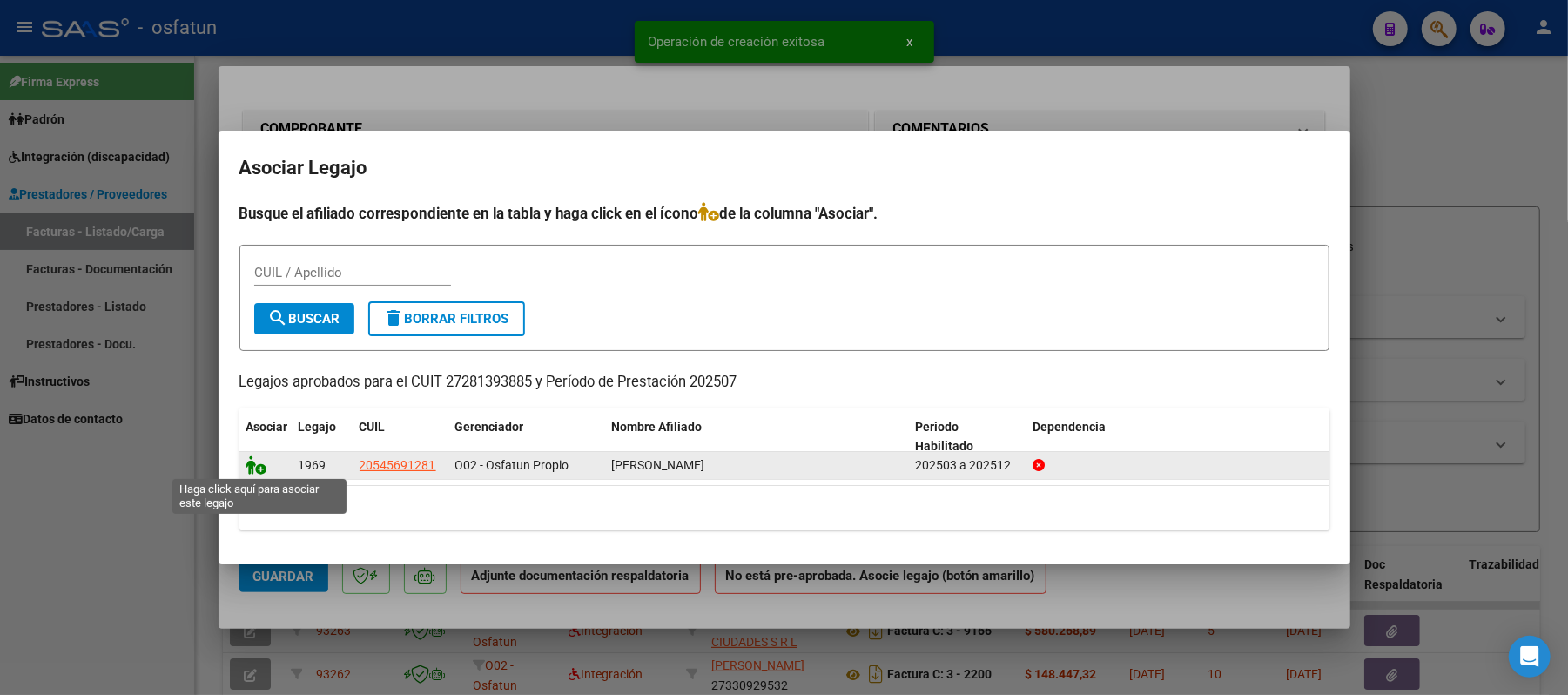
click at [252, 458] on icon at bounding box center [257, 465] width 21 height 19
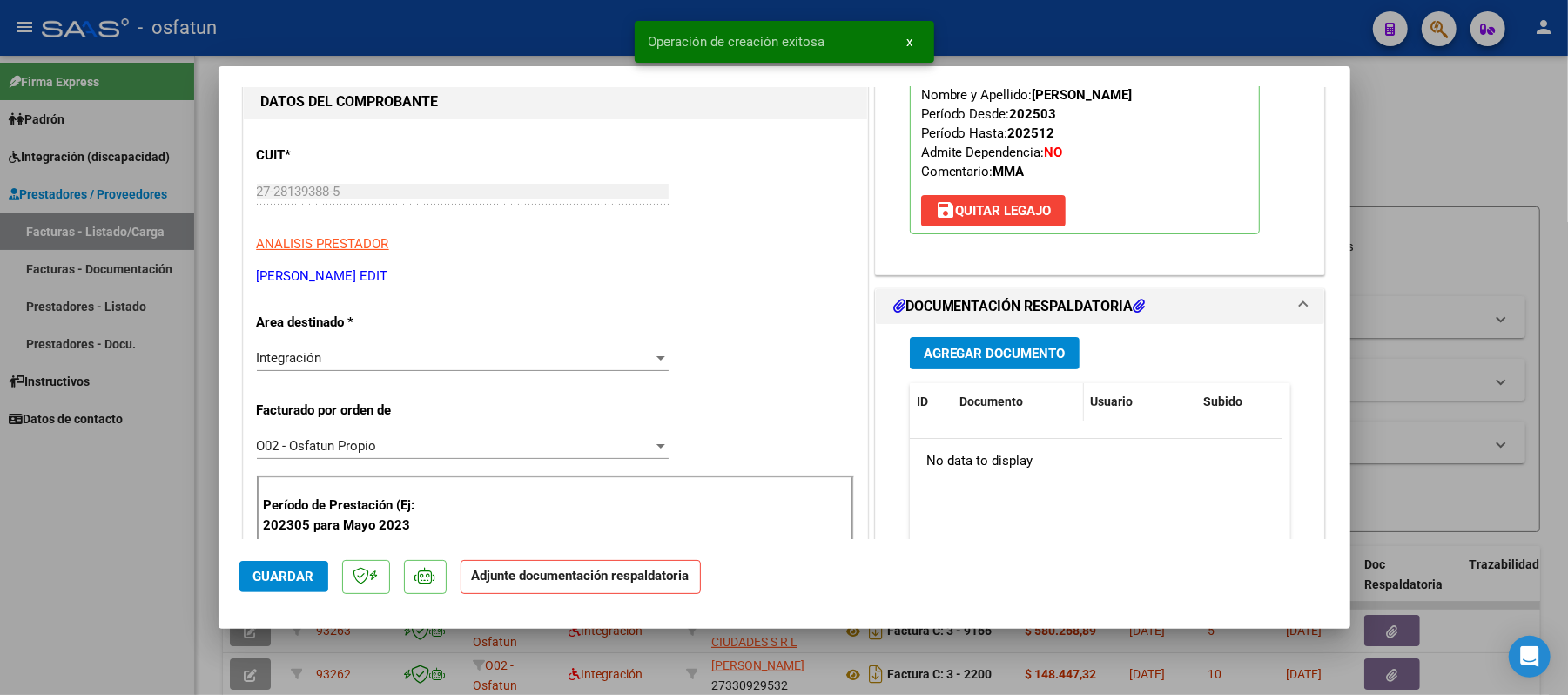
scroll to position [232, 0]
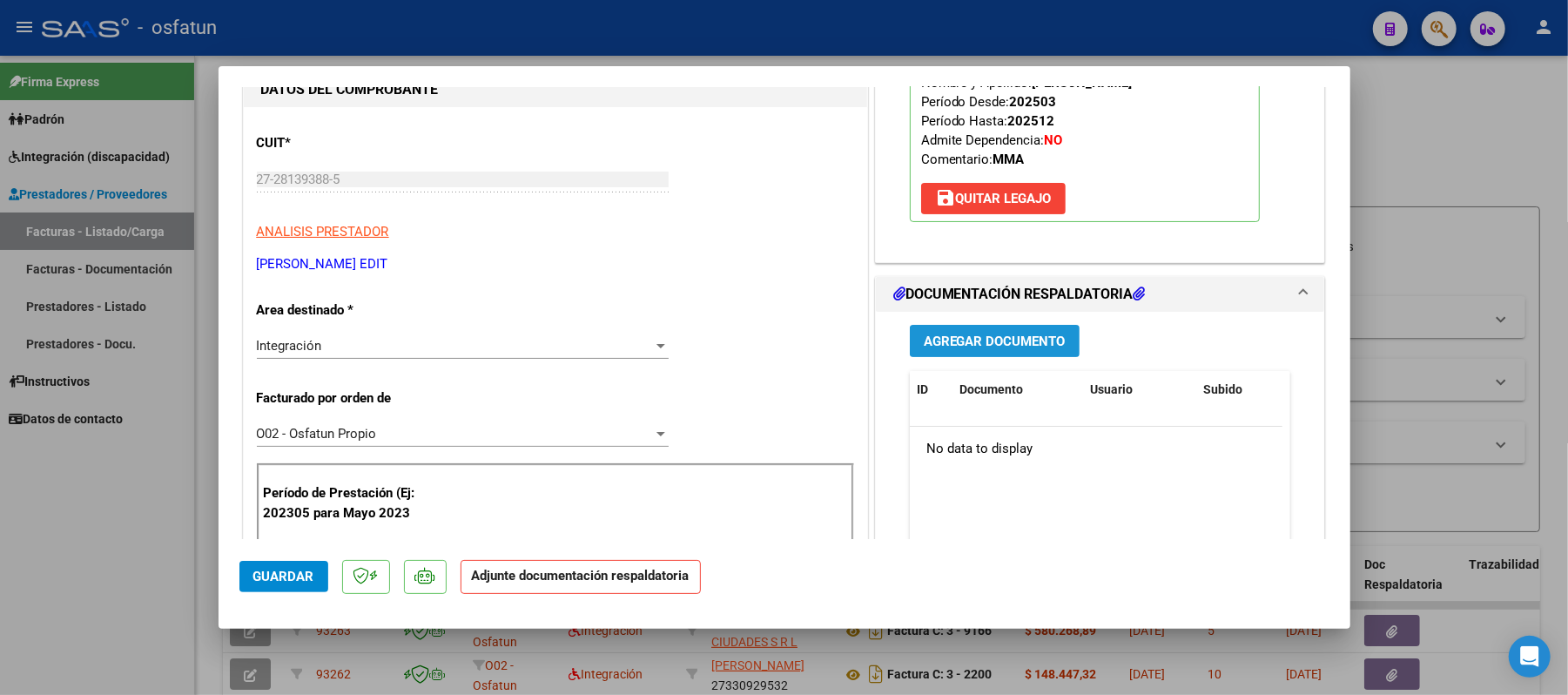
click at [1018, 346] on span "Agregar Documento" at bounding box center [994, 341] width 142 height 16
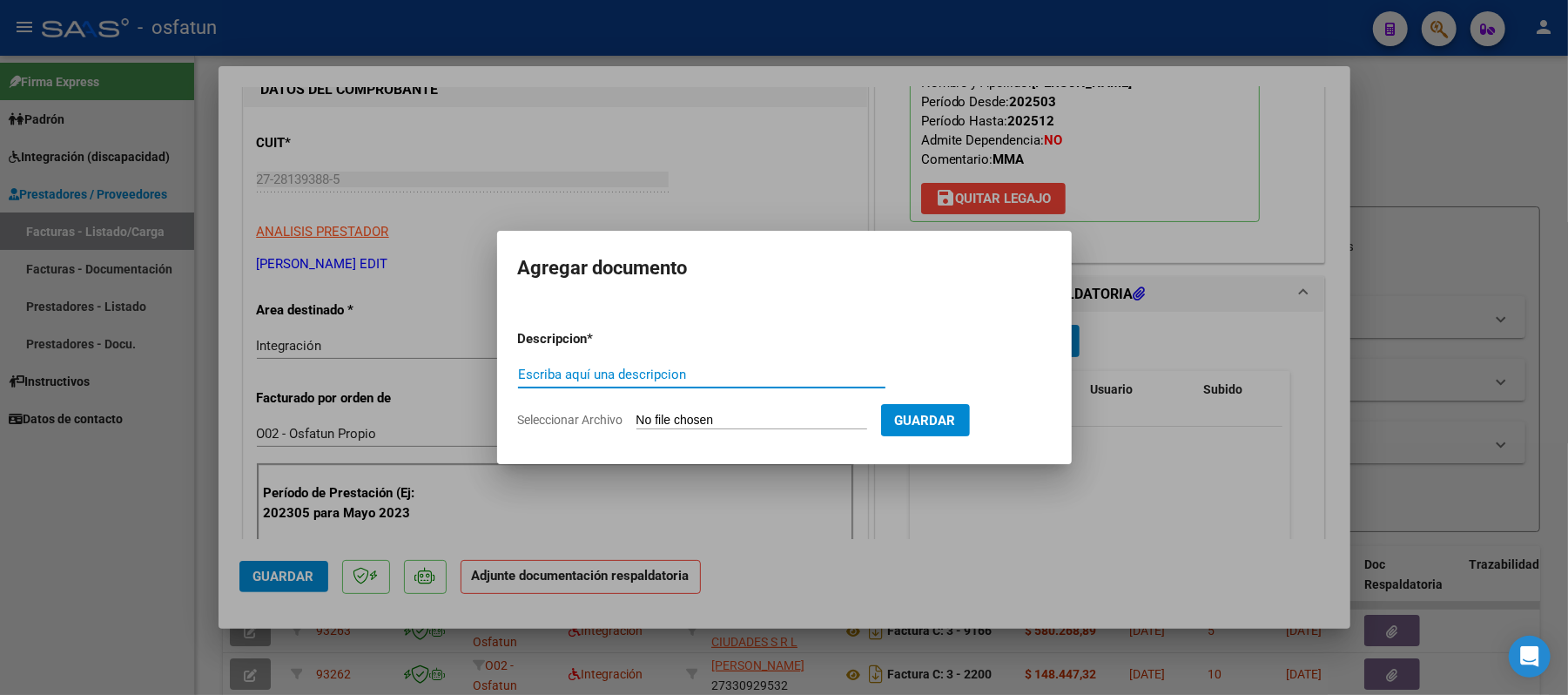
click at [639, 373] on input "Escriba aquí una descripcion" at bounding box center [702, 374] width 368 height 16
type input "asist"
click at [728, 422] on input "Seleccionar Archivo" at bounding box center [752, 421] width 231 height 17
type input "C:\fakepath\ASIST.pdf"
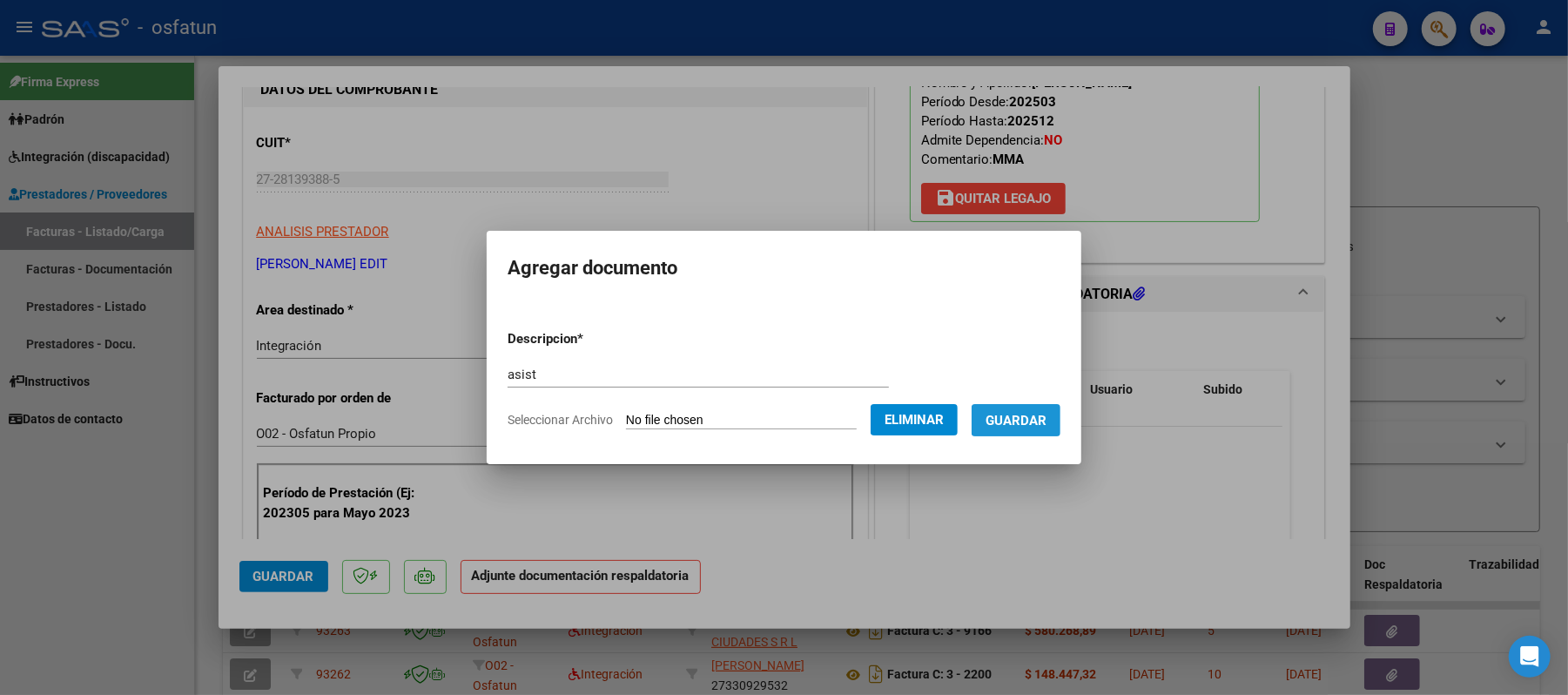
click at [1042, 418] on span "Guardar" at bounding box center [1016, 421] width 61 height 16
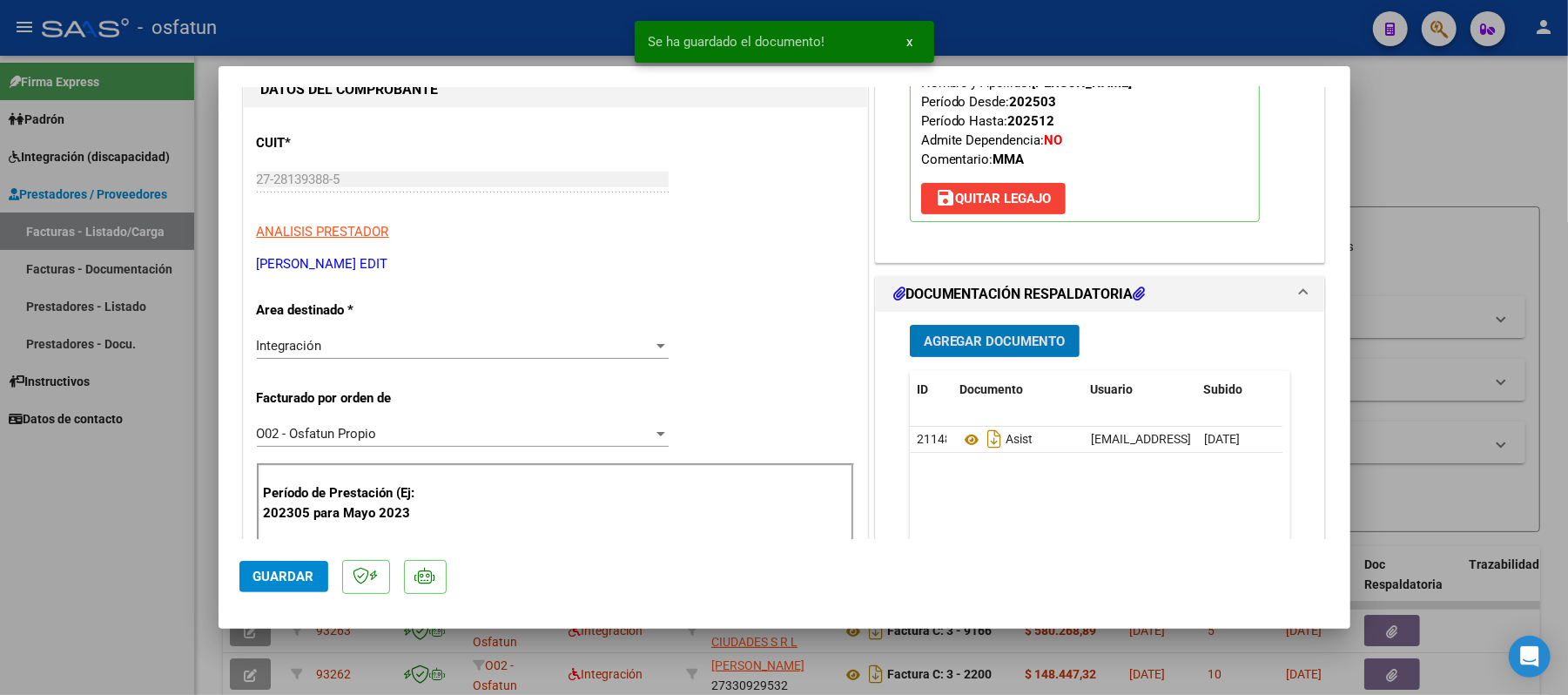
click at [1004, 334] on span "Agregar Documento" at bounding box center [994, 341] width 142 height 16
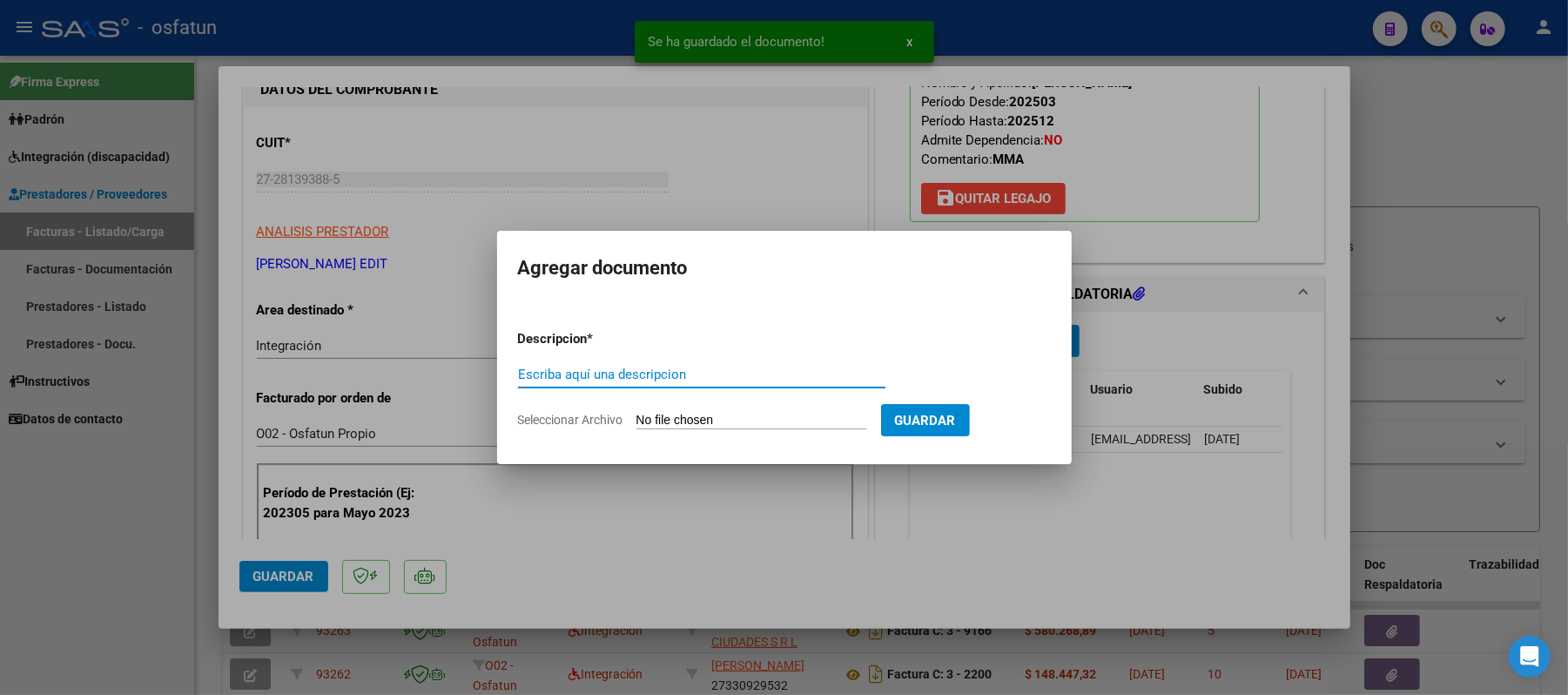
click at [716, 376] on input "Escriba aquí una descripcion" at bounding box center [702, 374] width 368 height 16
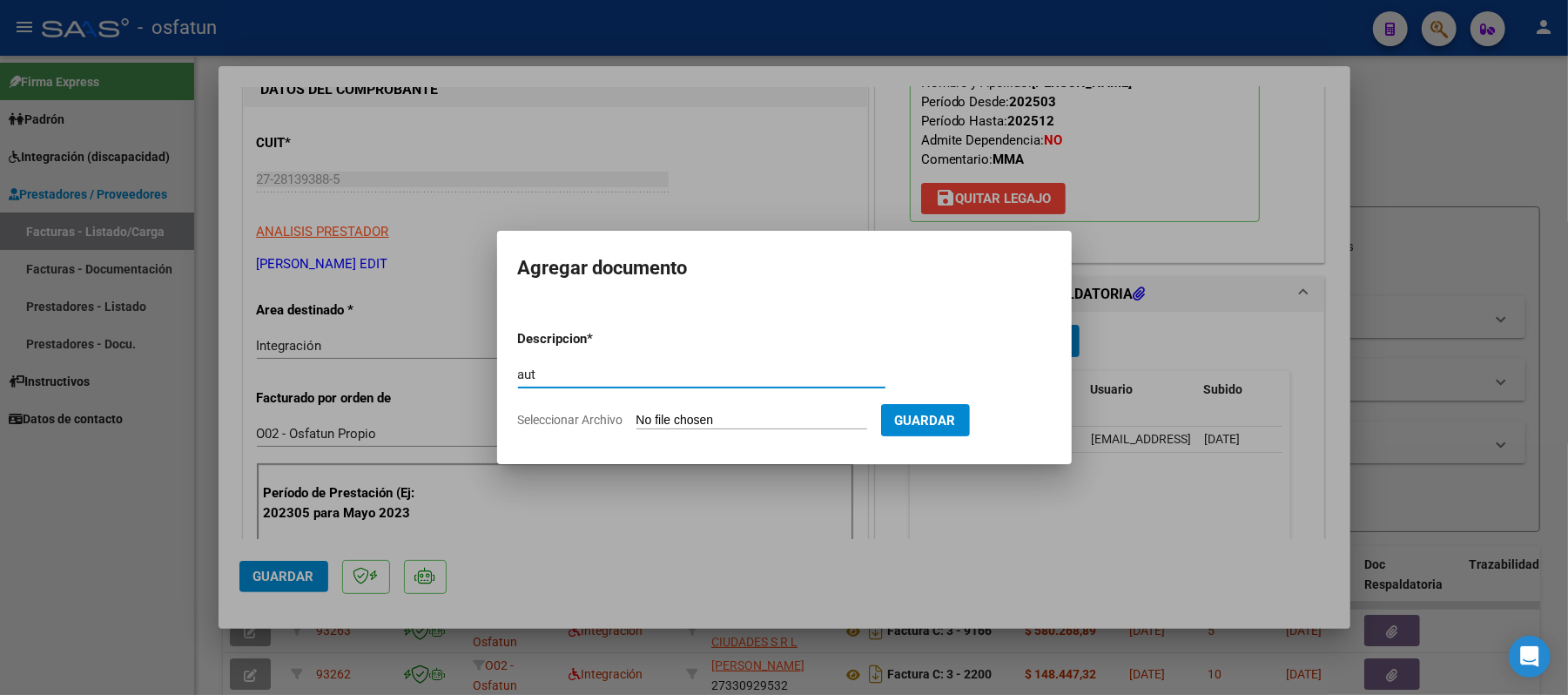
type input "aut"
click at [692, 425] on input "Seleccionar Archivo" at bounding box center [752, 421] width 231 height 17
type input "C:\fakepath\AUT.pdf"
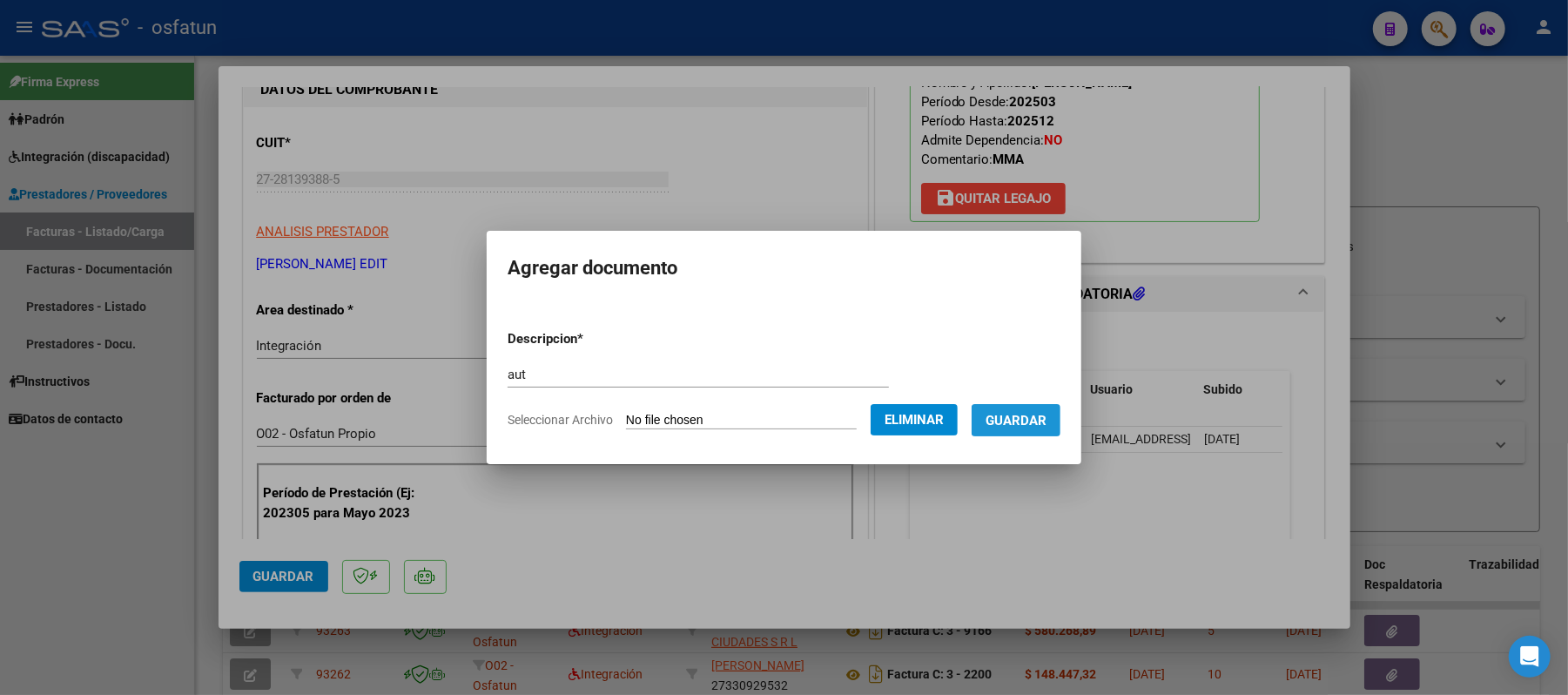
click at [1028, 422] on span "Guardar" at bounding box center [1016, 421] width 61 height 16
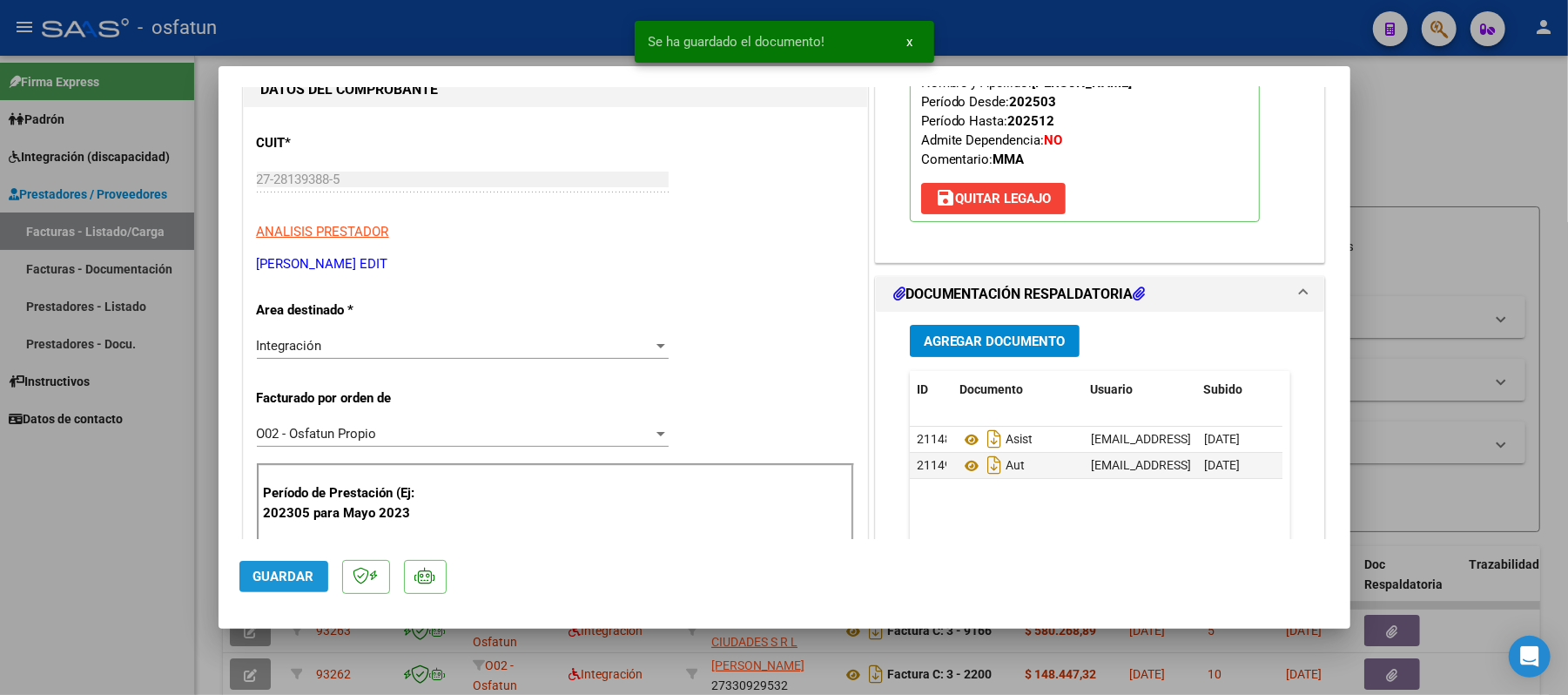
click at [276, 569] on span "Guardar" at bounding box center [284, 577] width 61 height 16
click at [1466, 147] on div at bounding box center [784, 348] width 1568 height 695
type input "$ 0,00"
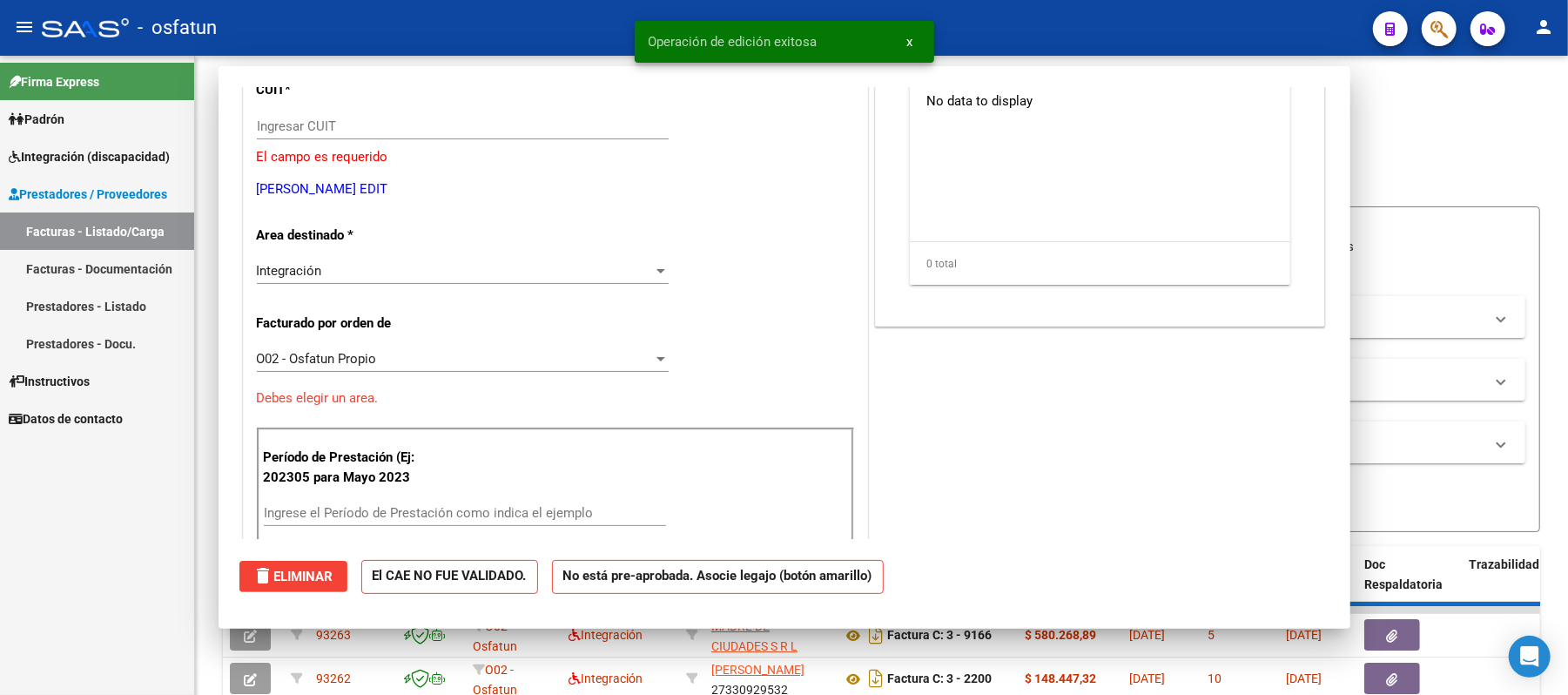
scroll to position [179, 0]
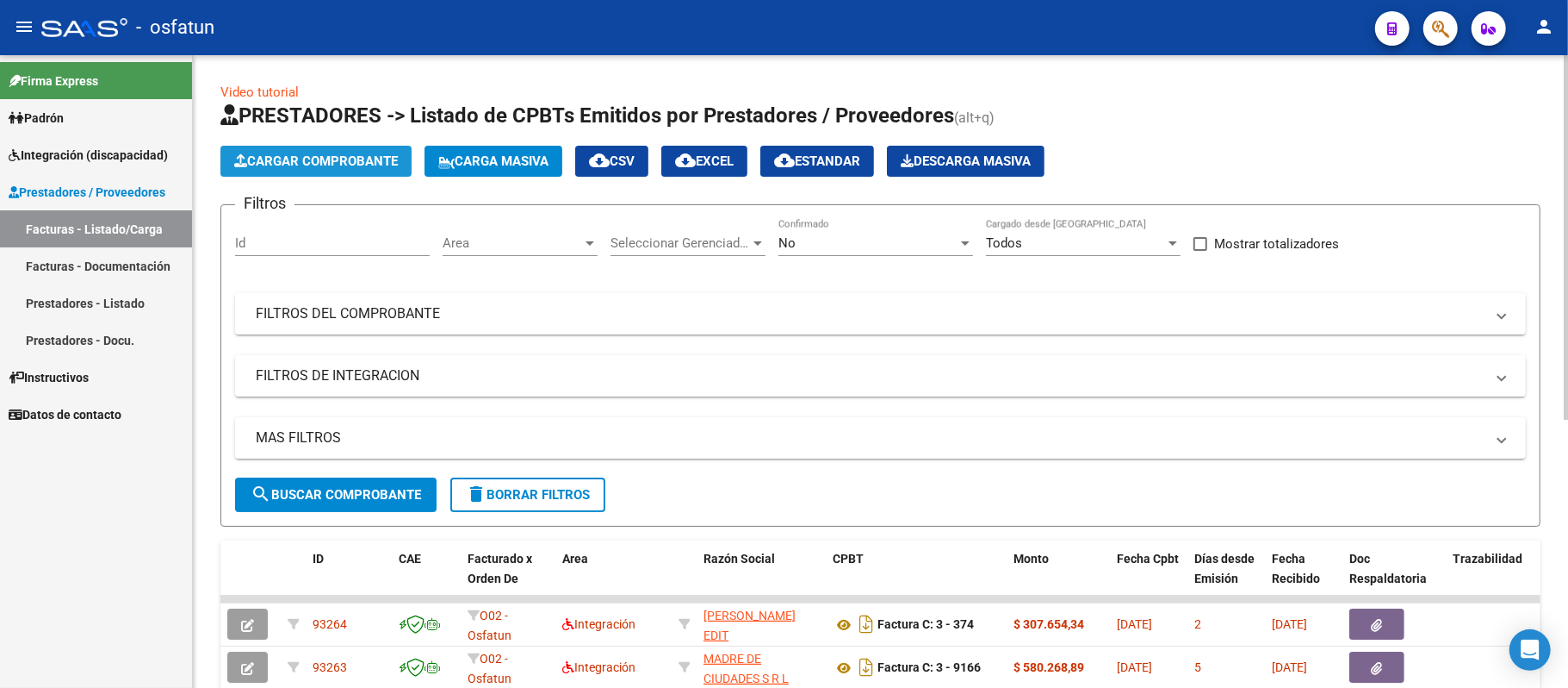
click at [346, 166] on span "Cargar Comprobante" at bounding box center [316, 161] width 164 height 16
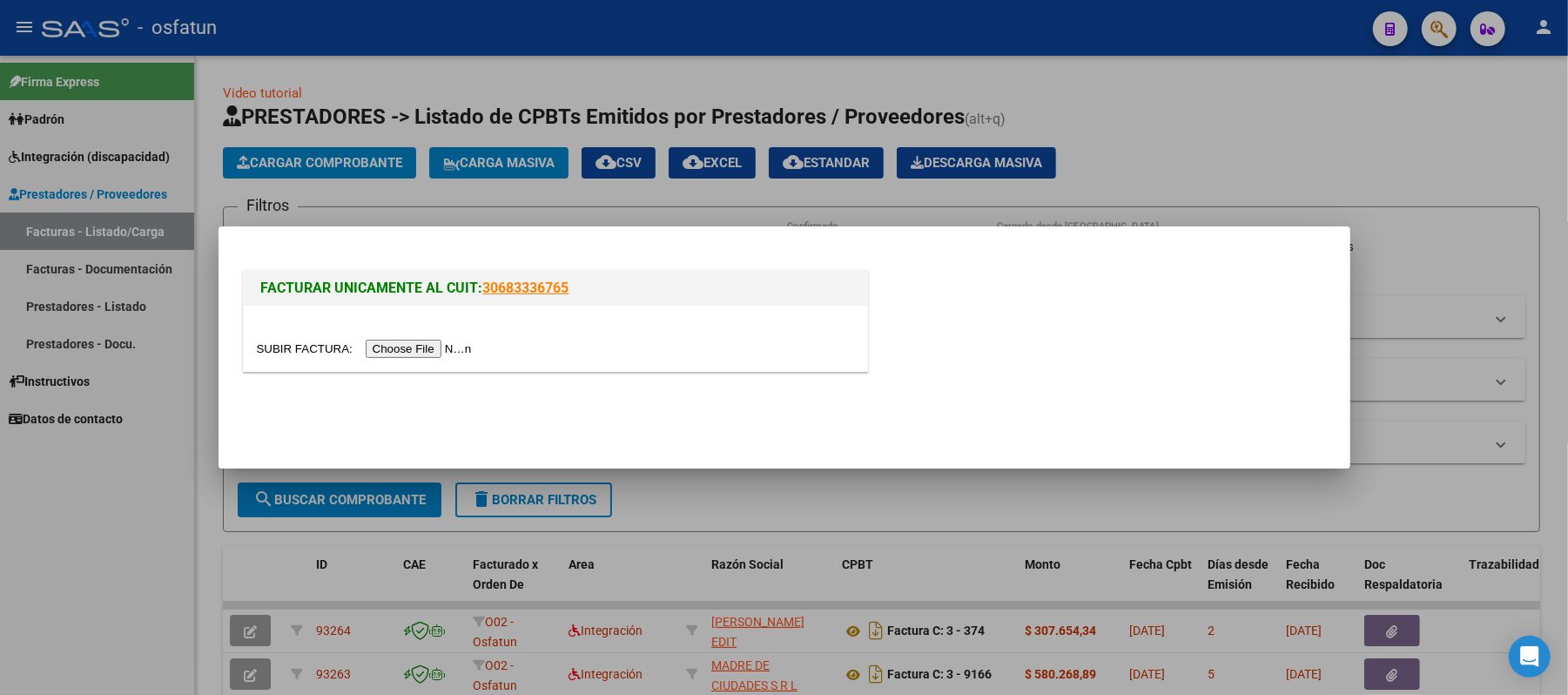
click at [394, 346] on input "file" at bounding box center [367, 348] width 220 height 18
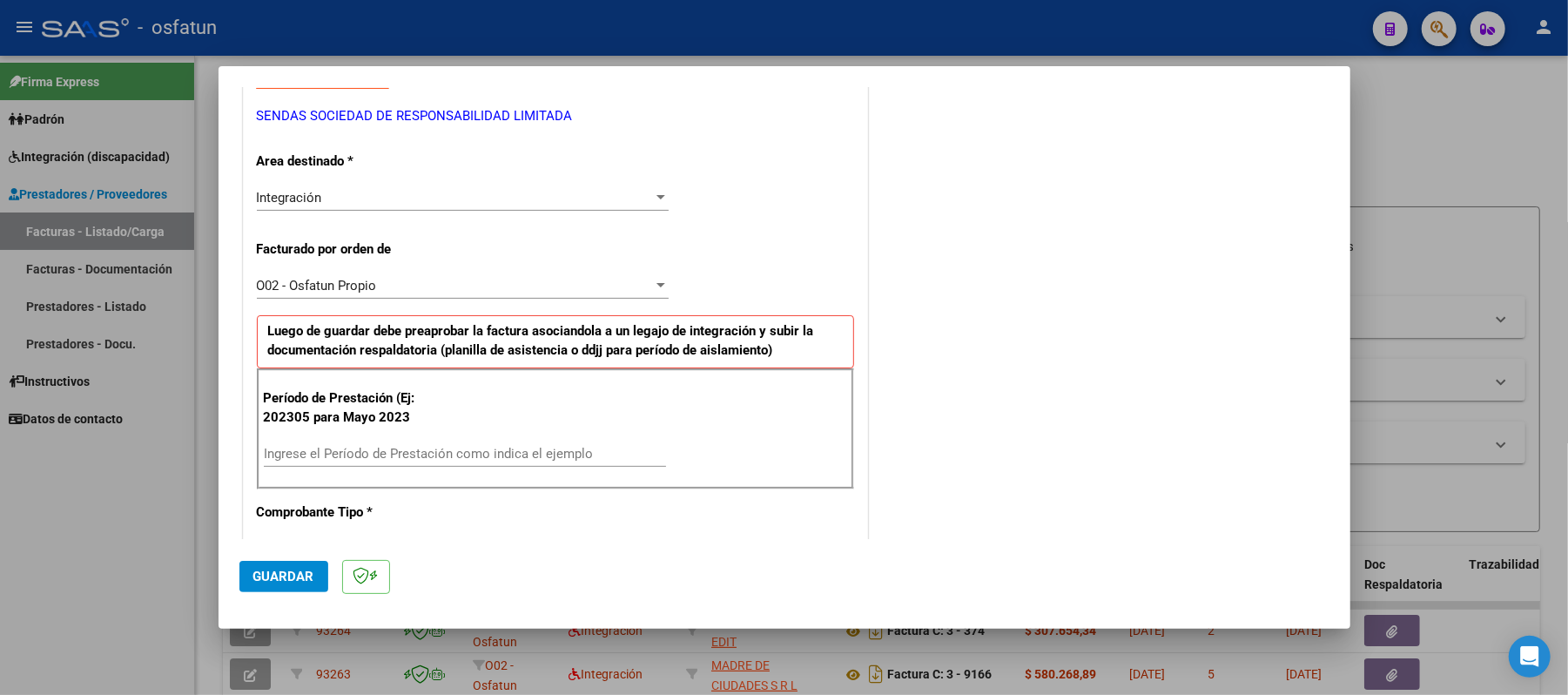
scroll to position [348, 0]
click at [572, 442] on div "Ingrese el Período de Prestación como indica el ejemplo" at bounding box center [465, 452] width 402 height 26
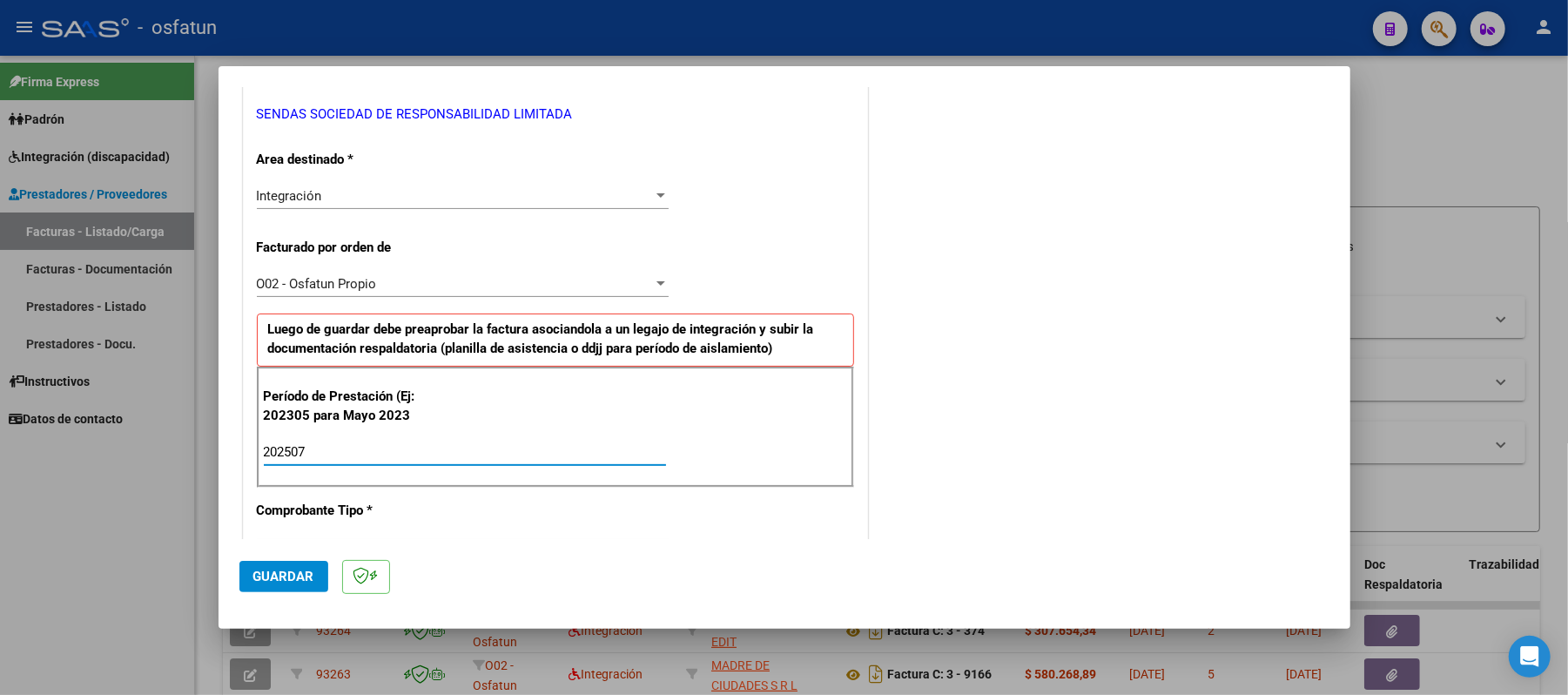
type input "202507"
click at [286, 569] on span "Guardar" at bounding box center [284, 577] width 61 height 16
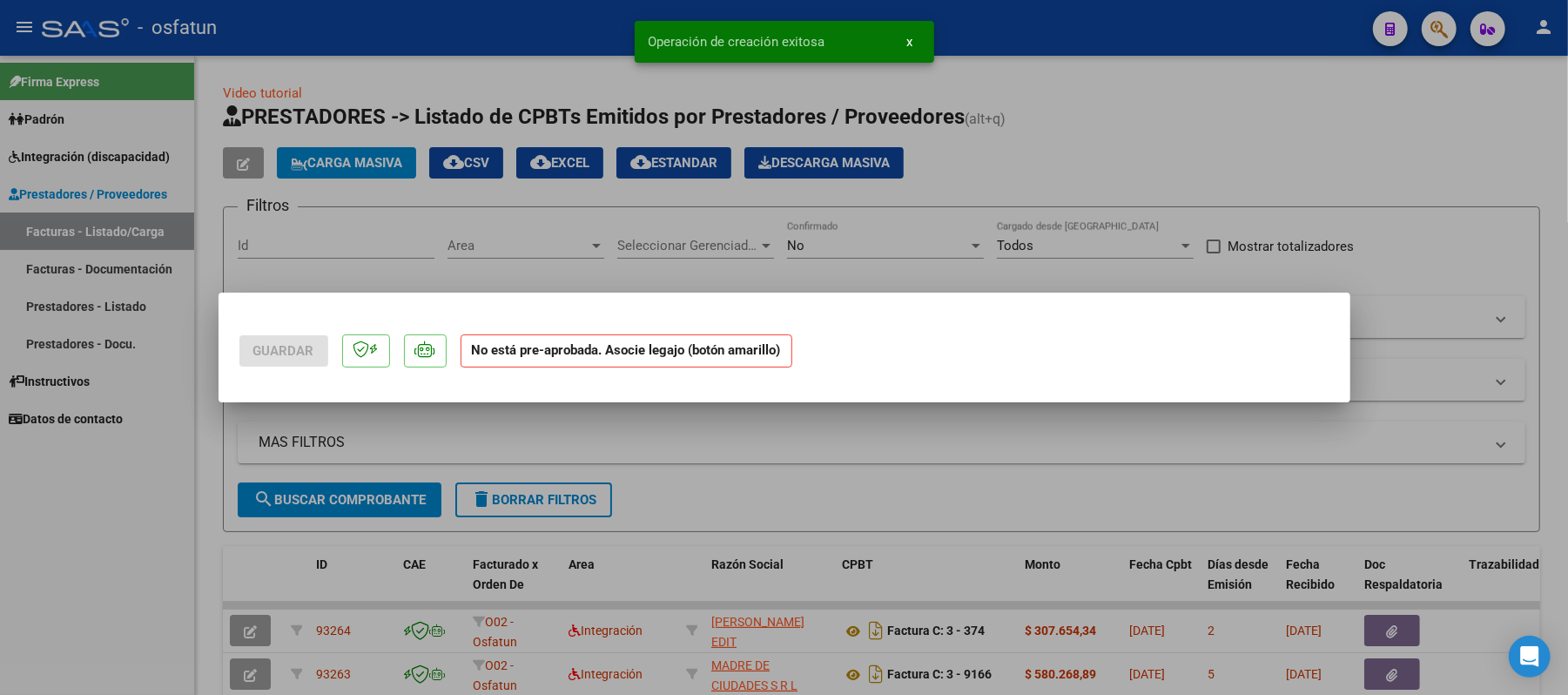
scroll to position [0, 0]
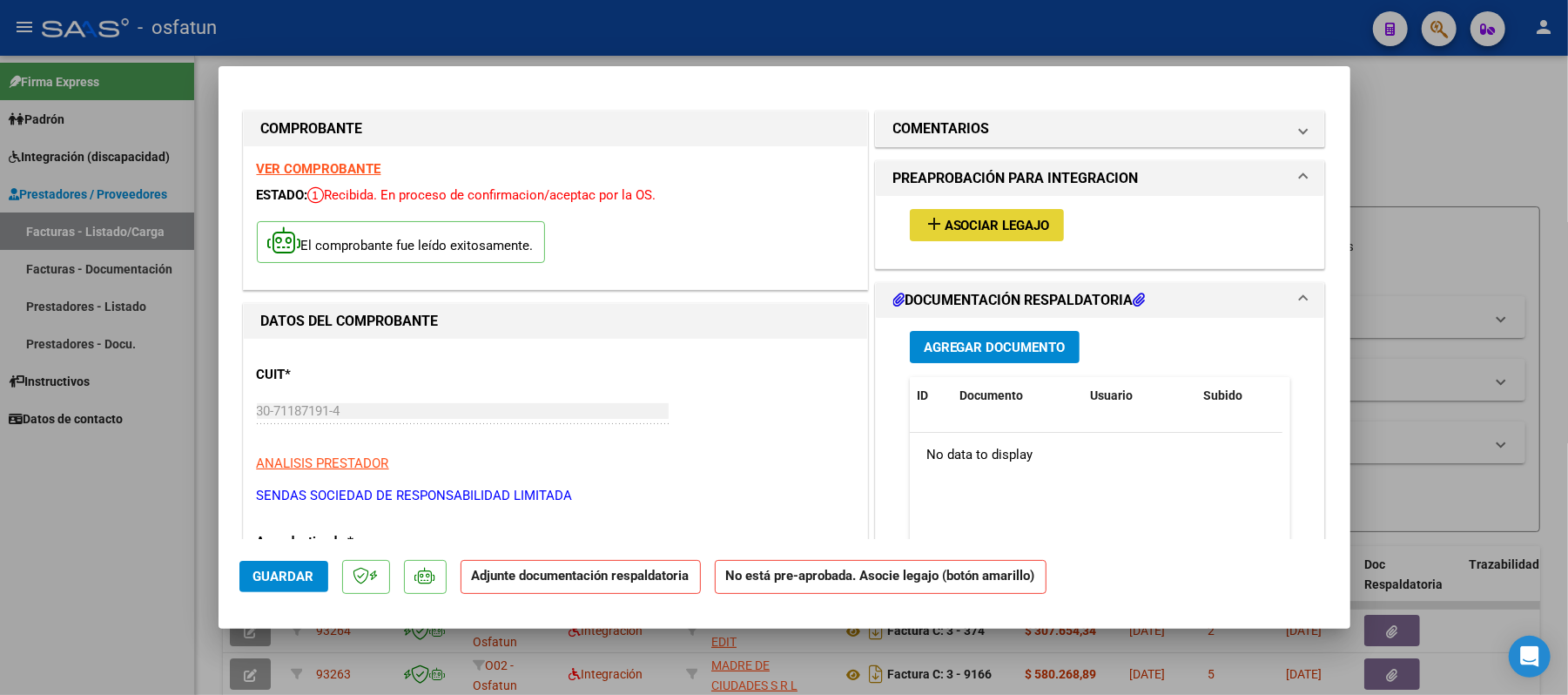
click at [997, 227] on span "Asociar Legajo" at bounding box center [997, 226] width 105 height 16
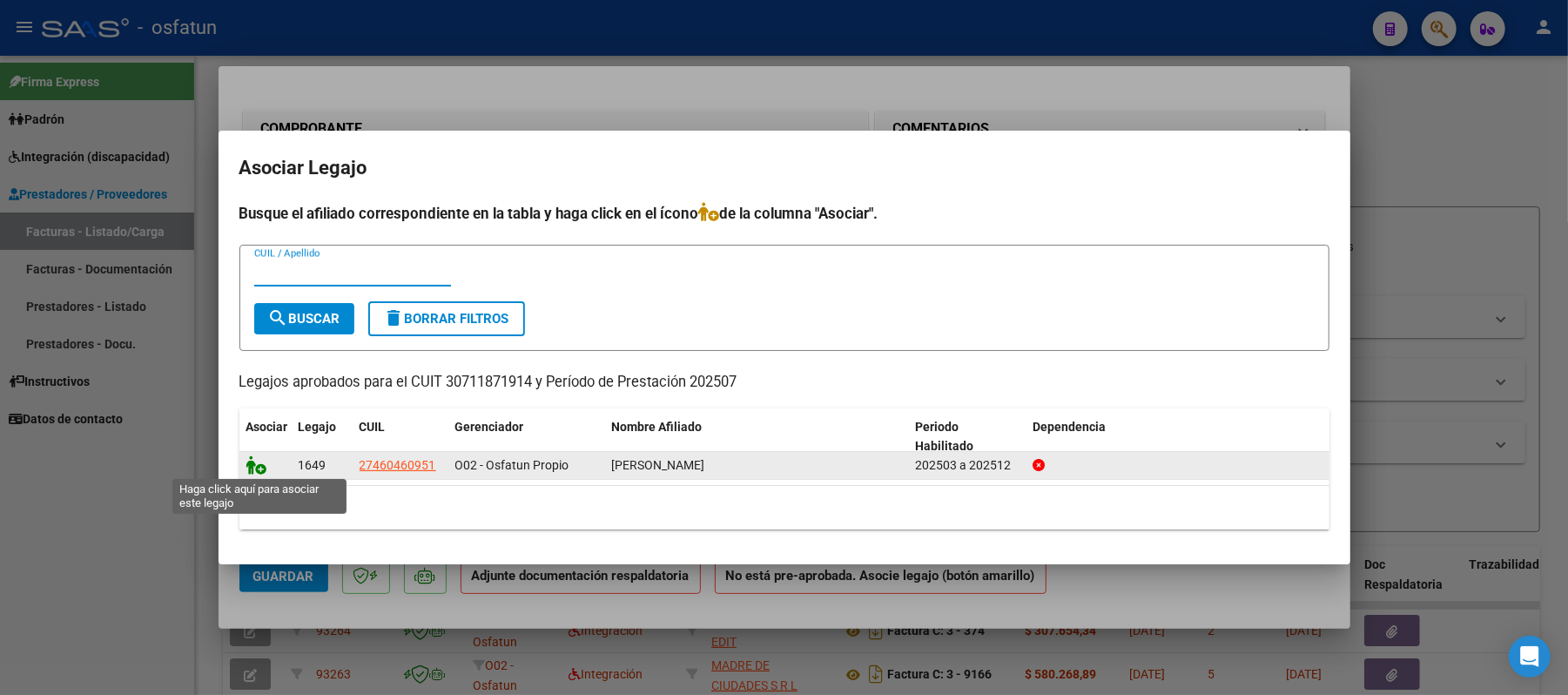
click at [258, 465] on icon at bounding box center [257, 465] width 21 height 19
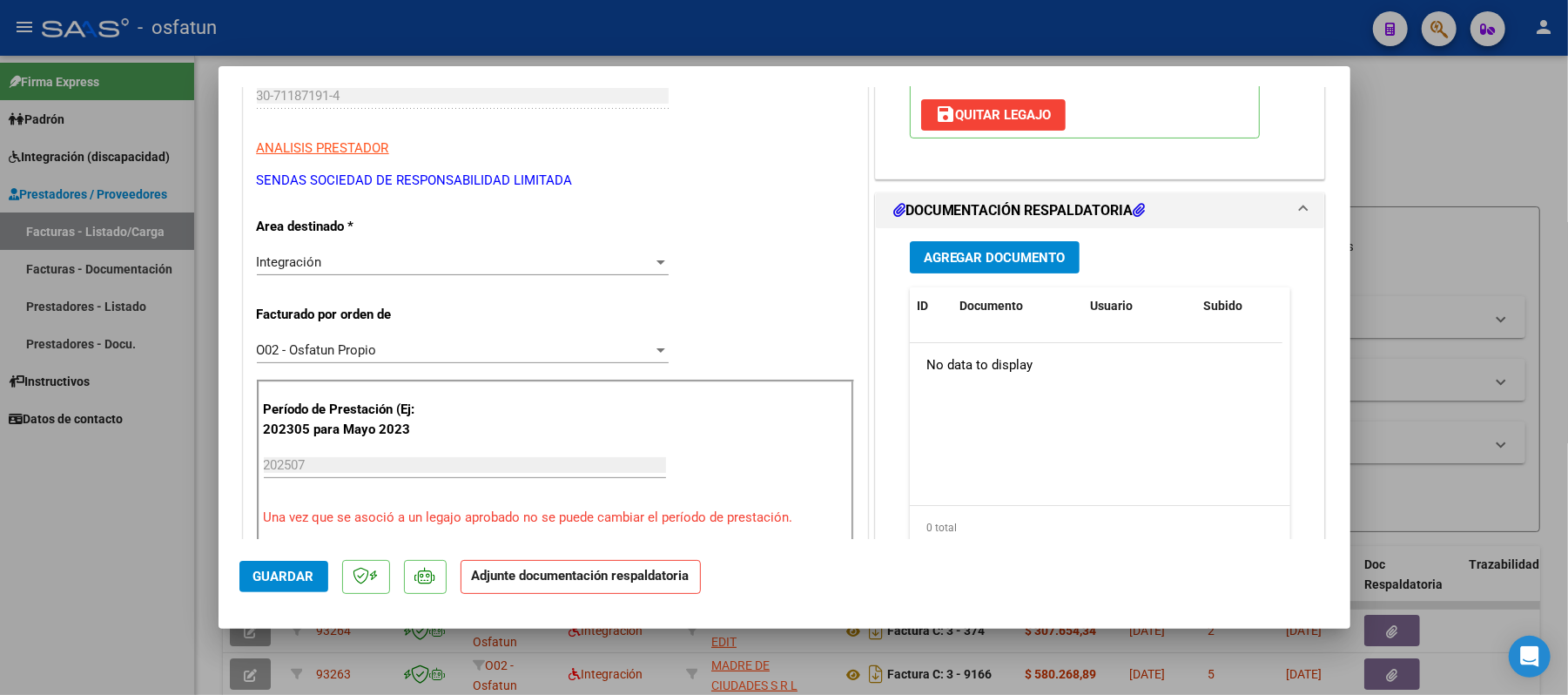
scroll to position [348, 0]
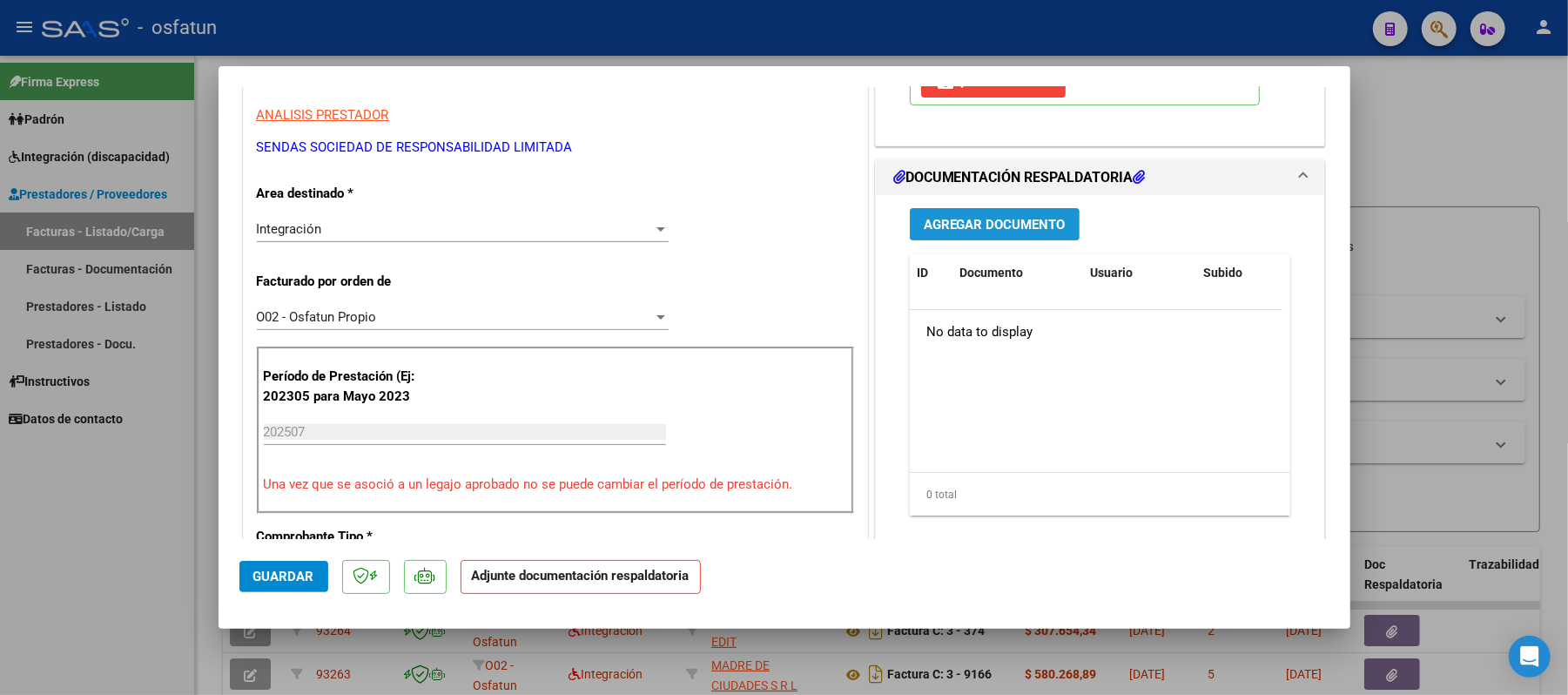
click at [1001, 220] on span "Agregar Documento" at bounding box center [994, 225] width 142 height 16
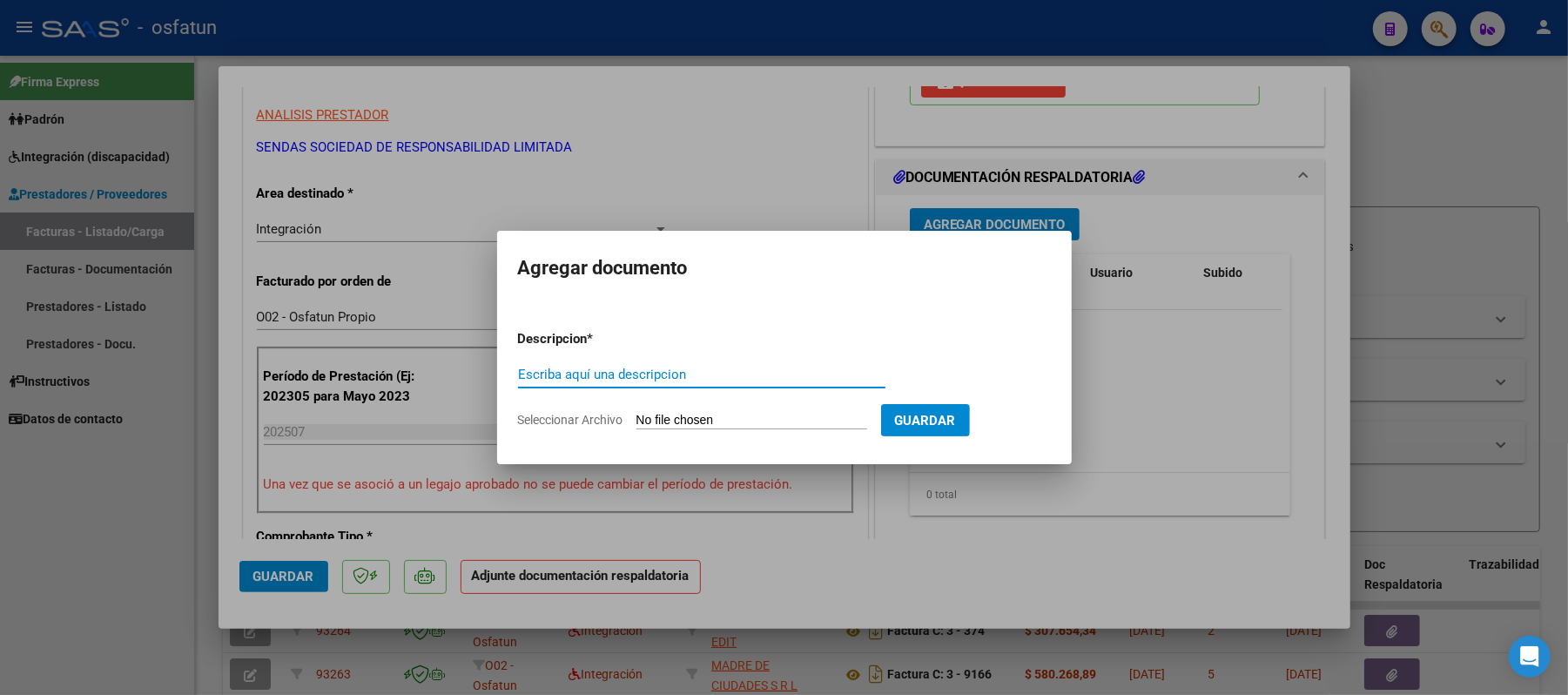
click at [650, 378] on input "Escriba aquí una descripcion" at bounding box center [702, 374] width 368 height 16
type input "aut"
click at [720, 415] on input "Seleccionar Archivo" at bounding box center [752, 421] width 231 height 17
type input "C:\fakepath\AUT CET.pdf"
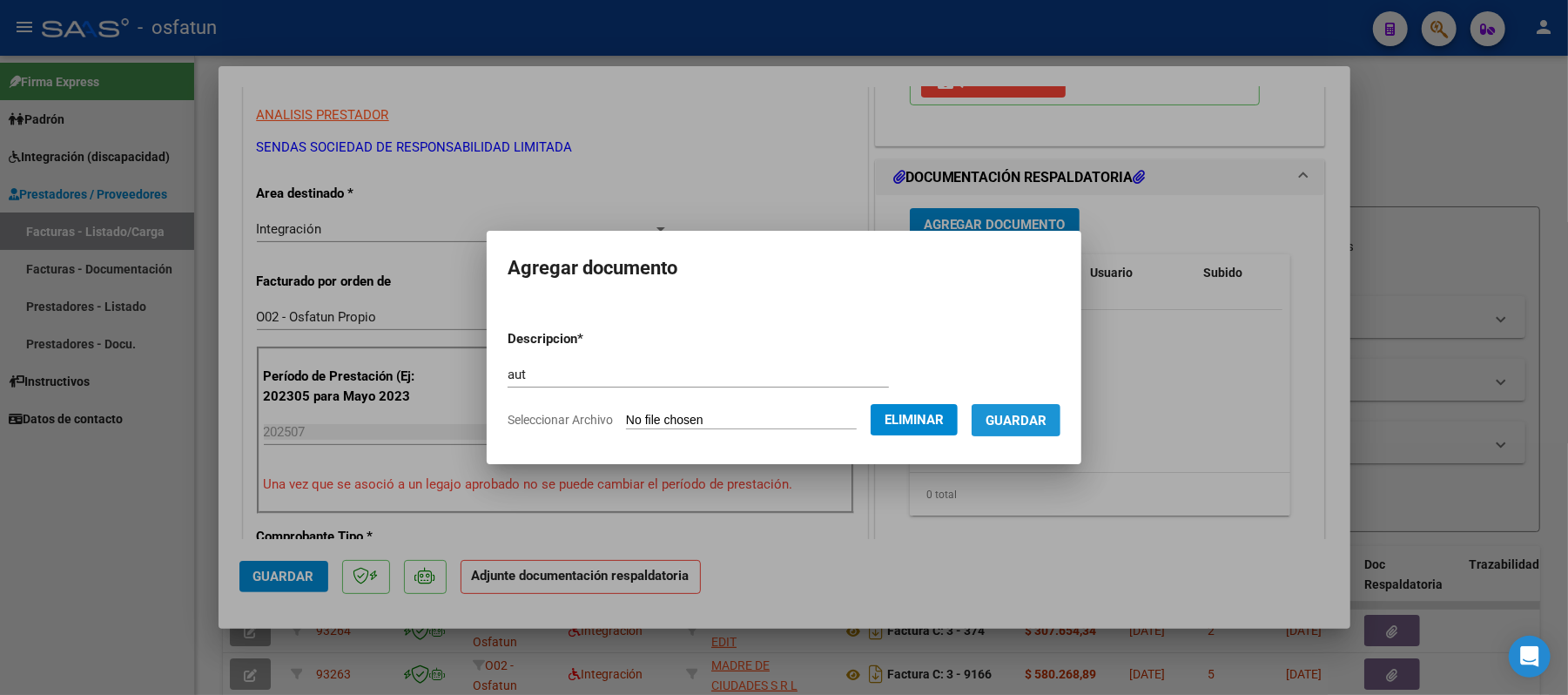
click at [1004, 416] on span "Guardar" at bounding box center [1016, 421] width 61 height 16
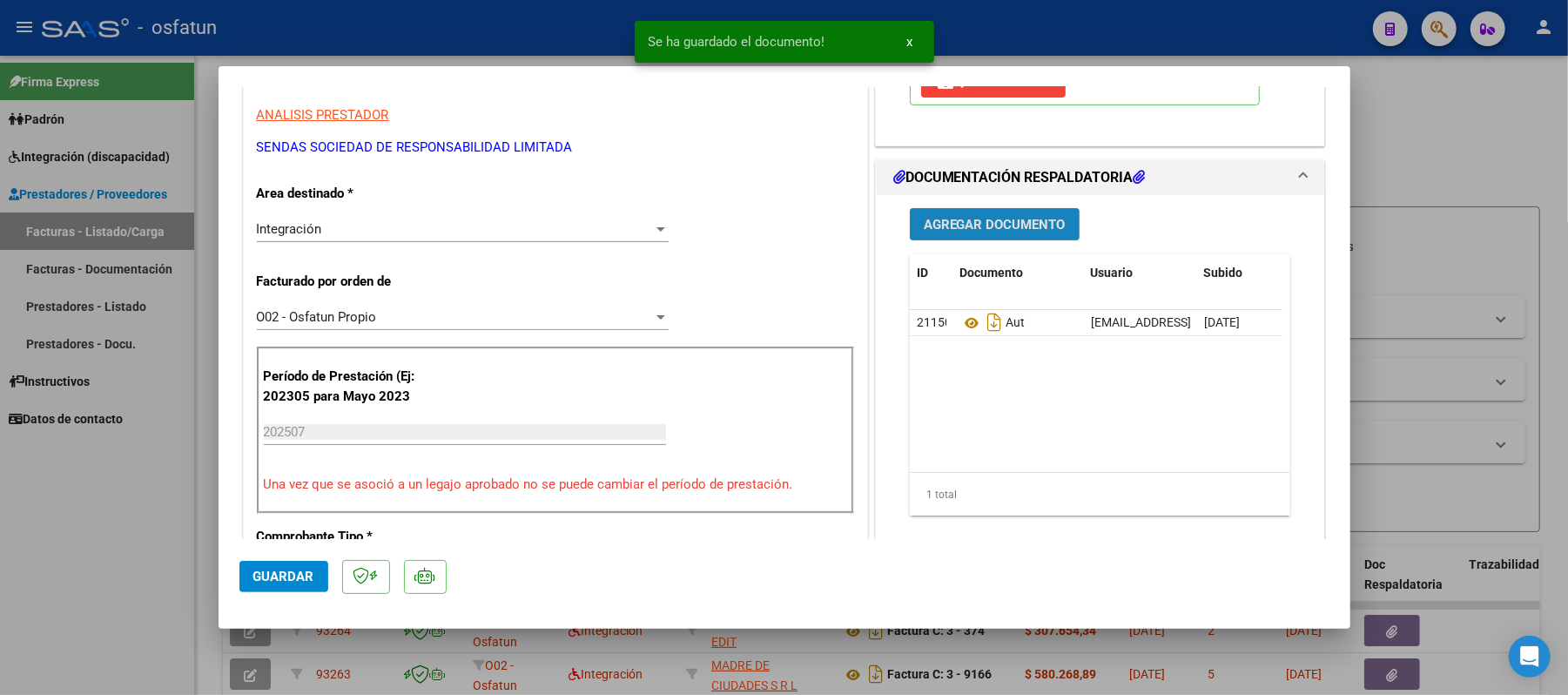
click at [983, 228] on span "Agregar Documento" at bounding box center [994, 225] width 142 height 16
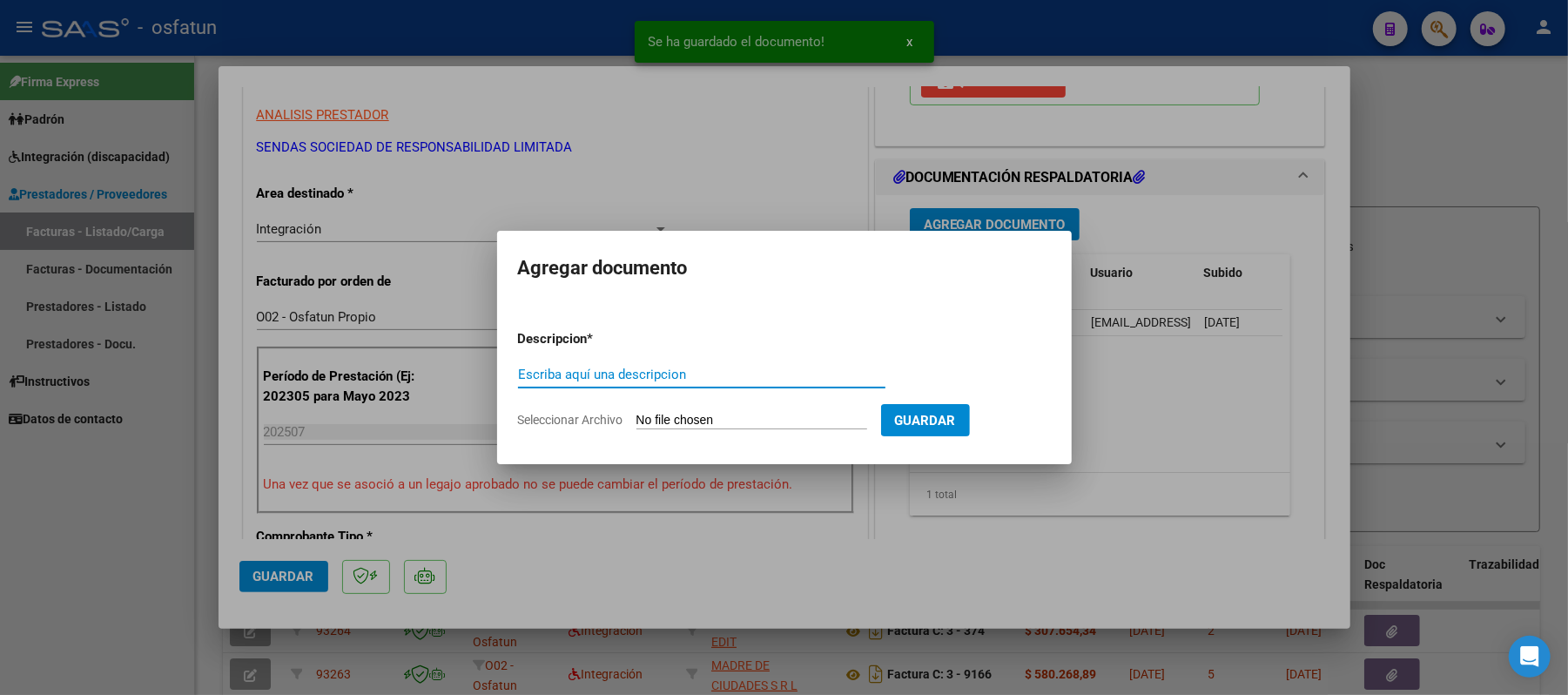
click at [746, 380] on input "Escriba aquí una descripcion" at bounding box center [702, 374] width 368 height 16
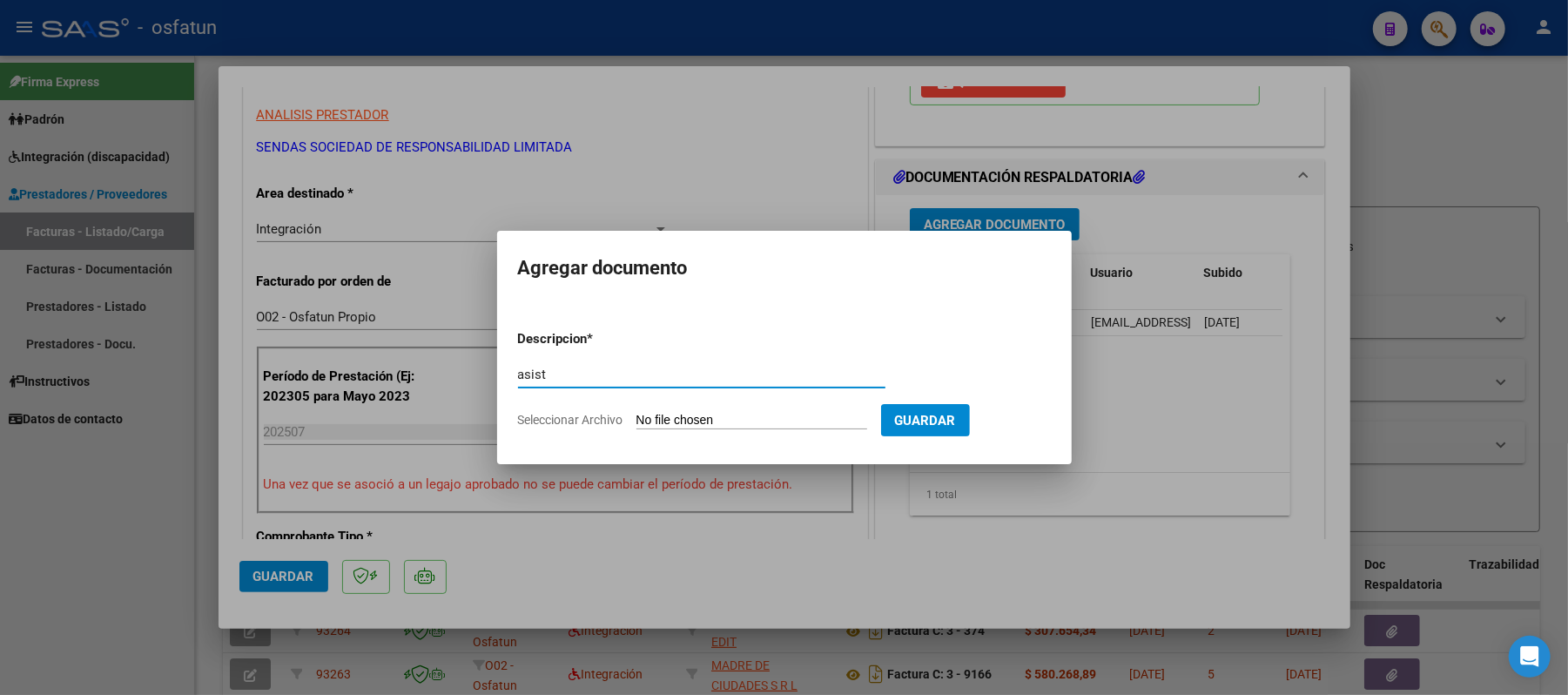
type input "asist"
click at [765, 425] on input "Seleccionar Archivo" at bounding box center [752, 421] width 231 height 17
type input "C:\fakepath\ASIST.pdf"
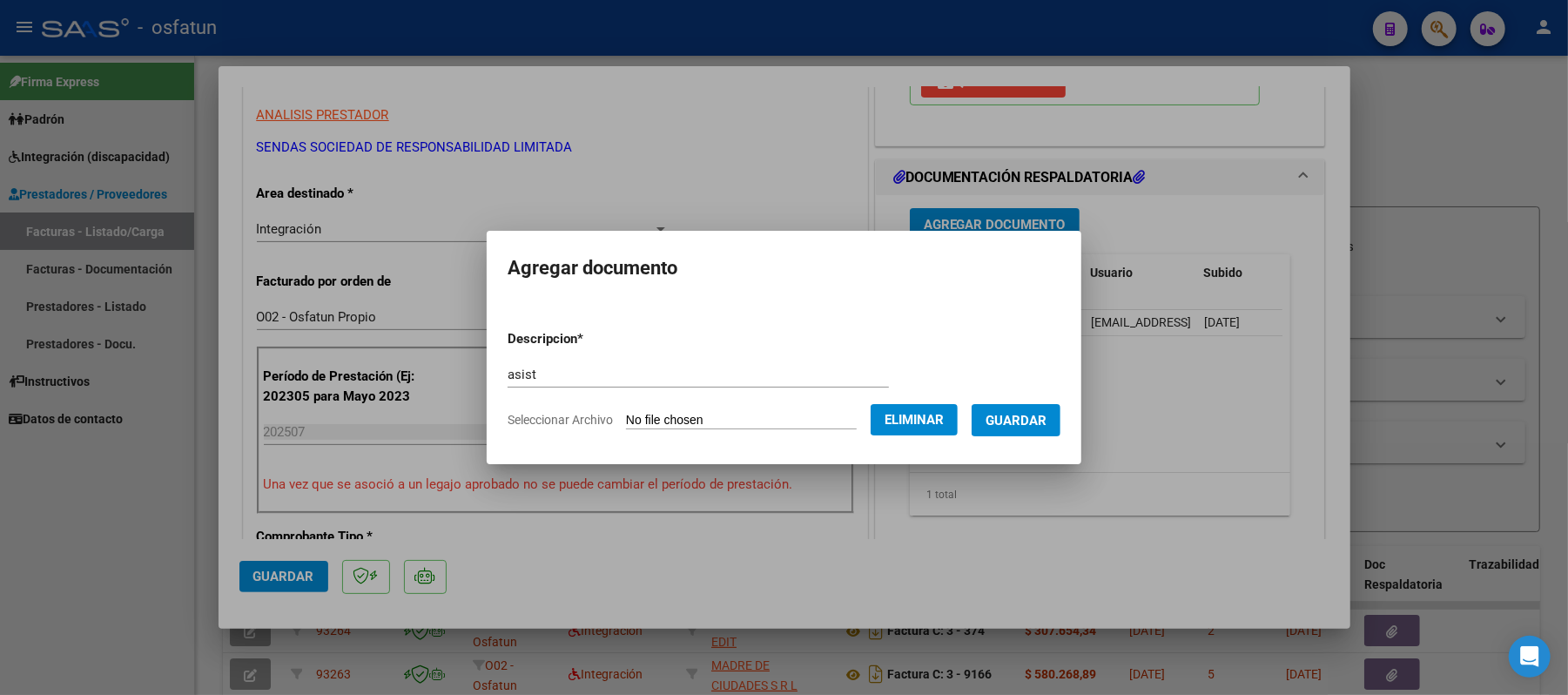
click at [1039, 428] on span "Guardar" at bounding box center [1016, 421] width 61 height 16
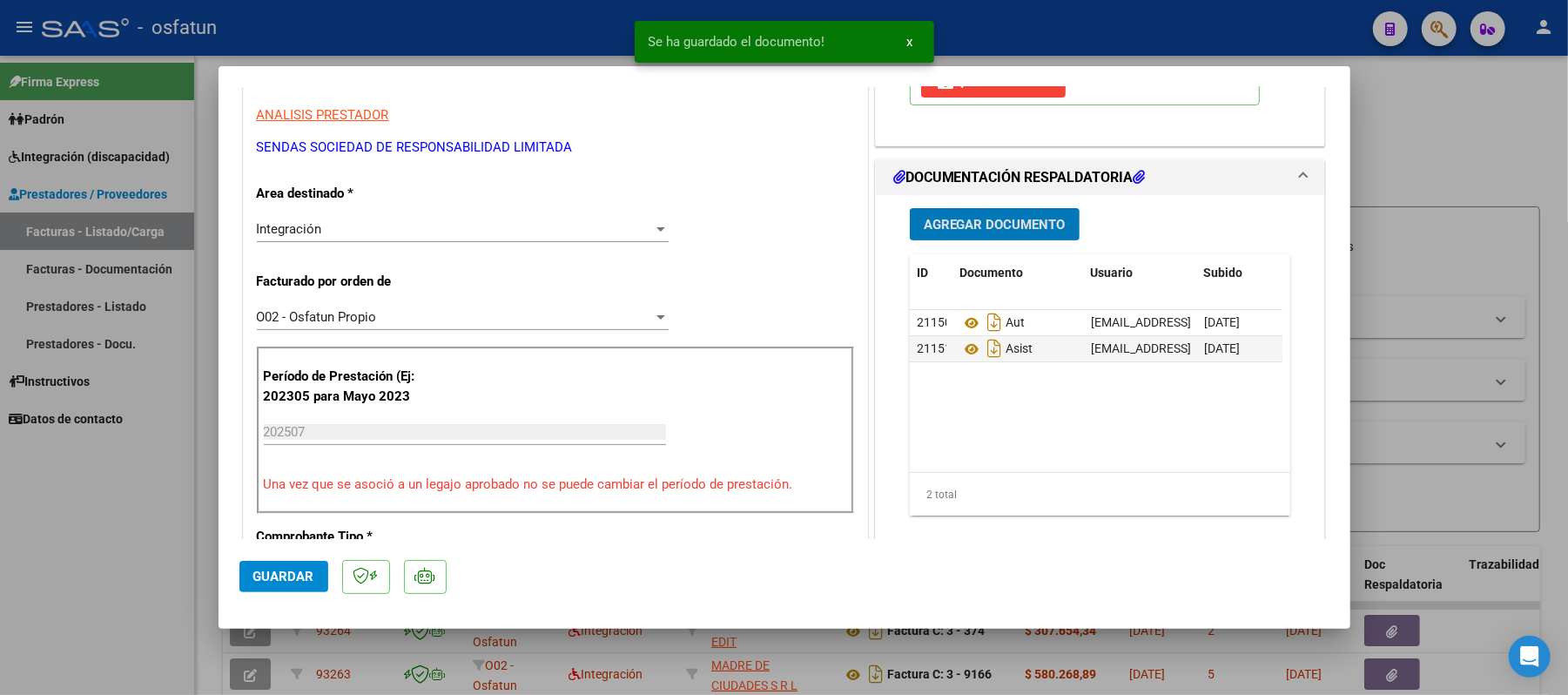
click at [269, 570] on span "Guardar" at bounding box center [284, 577] width 61 height 16
click at [279, 575] on span "Guardar" at bounding box center [284, 577] width 61 height 16
click at [1436, 161] on div at bounding box center [784, 348] width 1568 height 695
type input "$ 0,00"
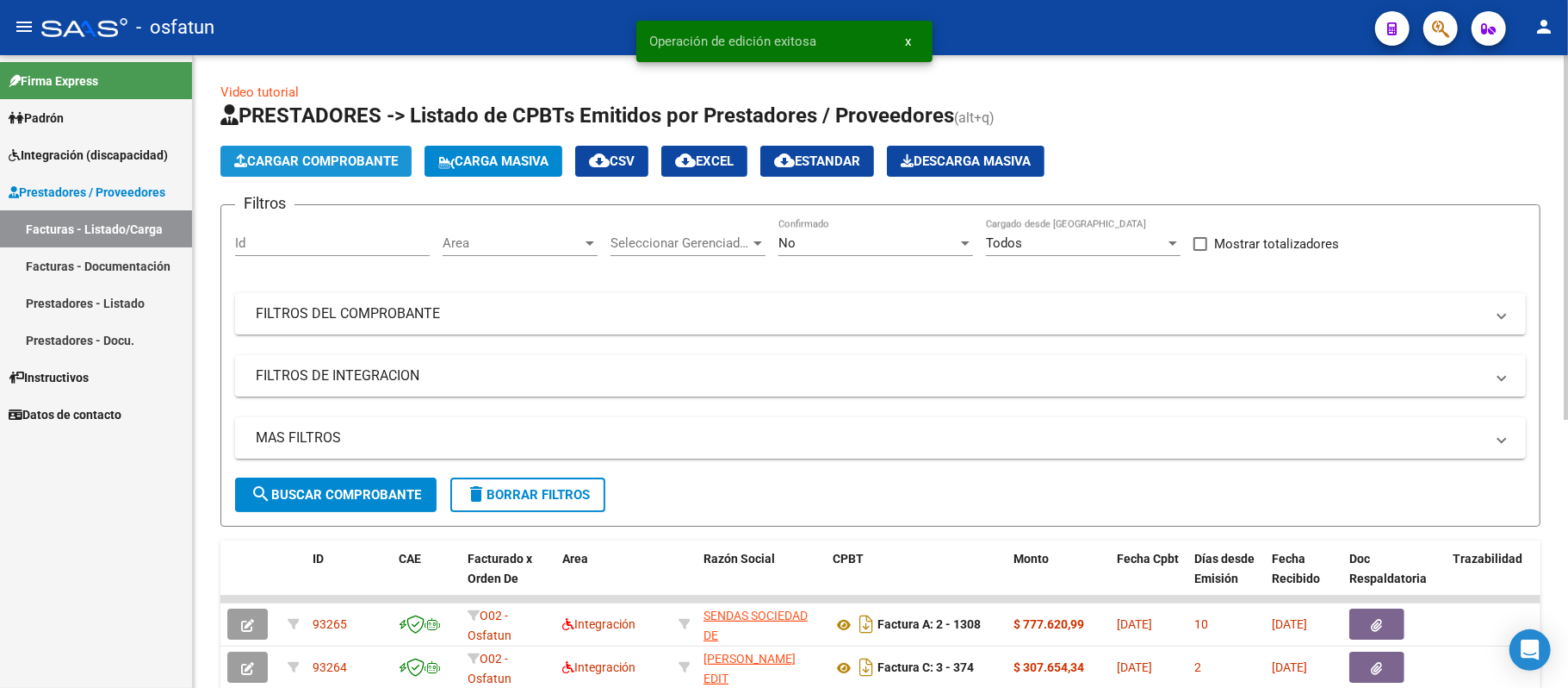
click at [365, 166] on span "Cargar Comprobante" at bounding box center [316, 161] width 164 height 16
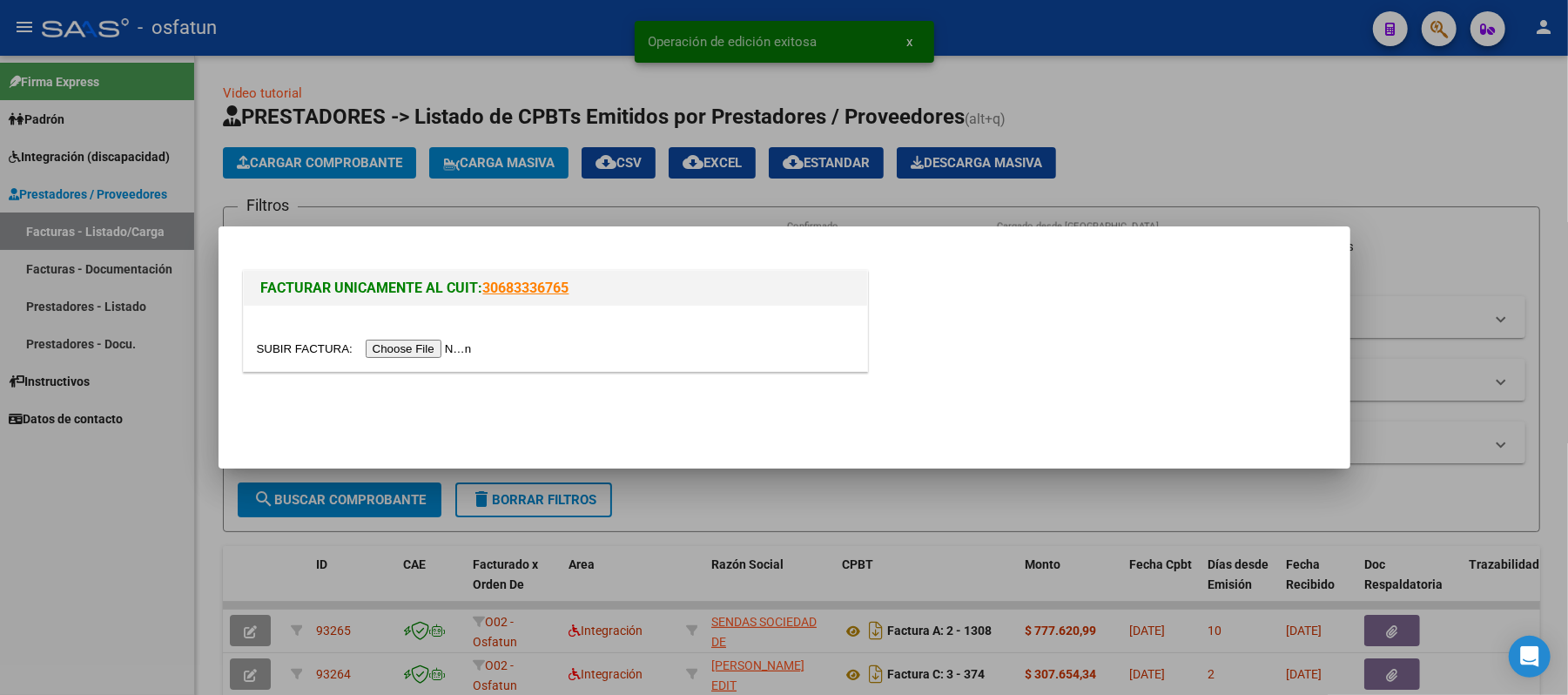
click at [450, 349] on input "file" at bounding box center [367, 348] width 220 height 18
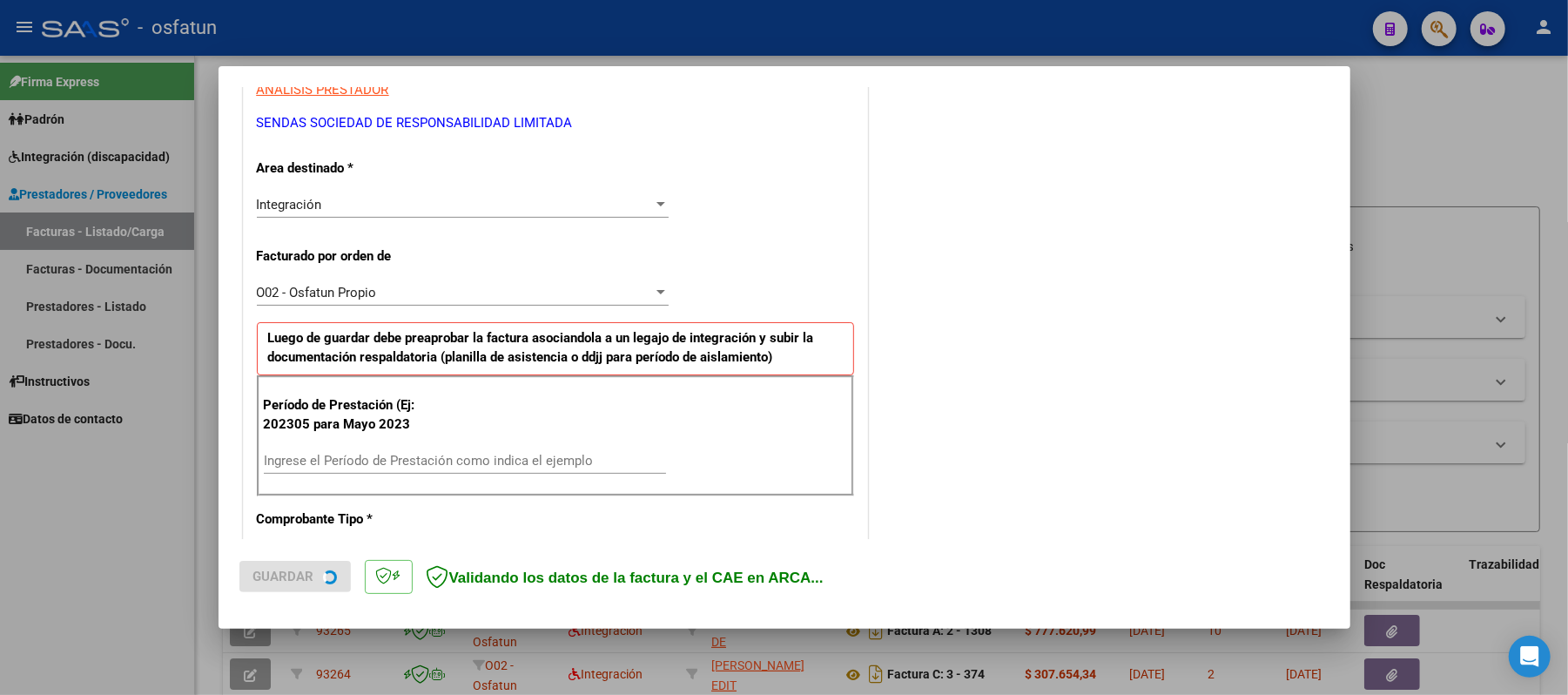
scroll to position [348, 0]
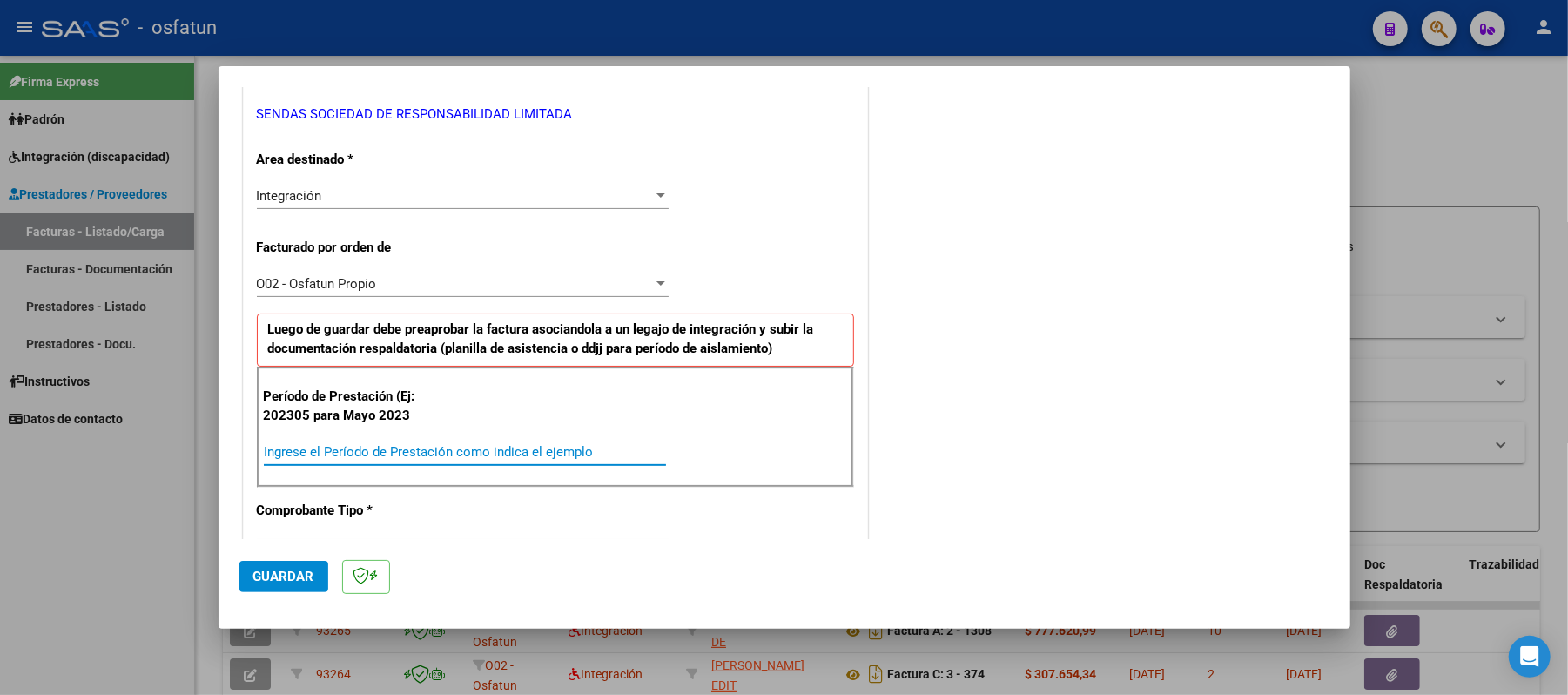
click at [503, 447] on input "Ingrese el Período de Prestación como indica el ejemplo" at bounding box center [465, 452] width 402 height 16
type input "202507"
click at [255, 577] on span "Guardar" at bounding box center [284, 577] width 61 height 16
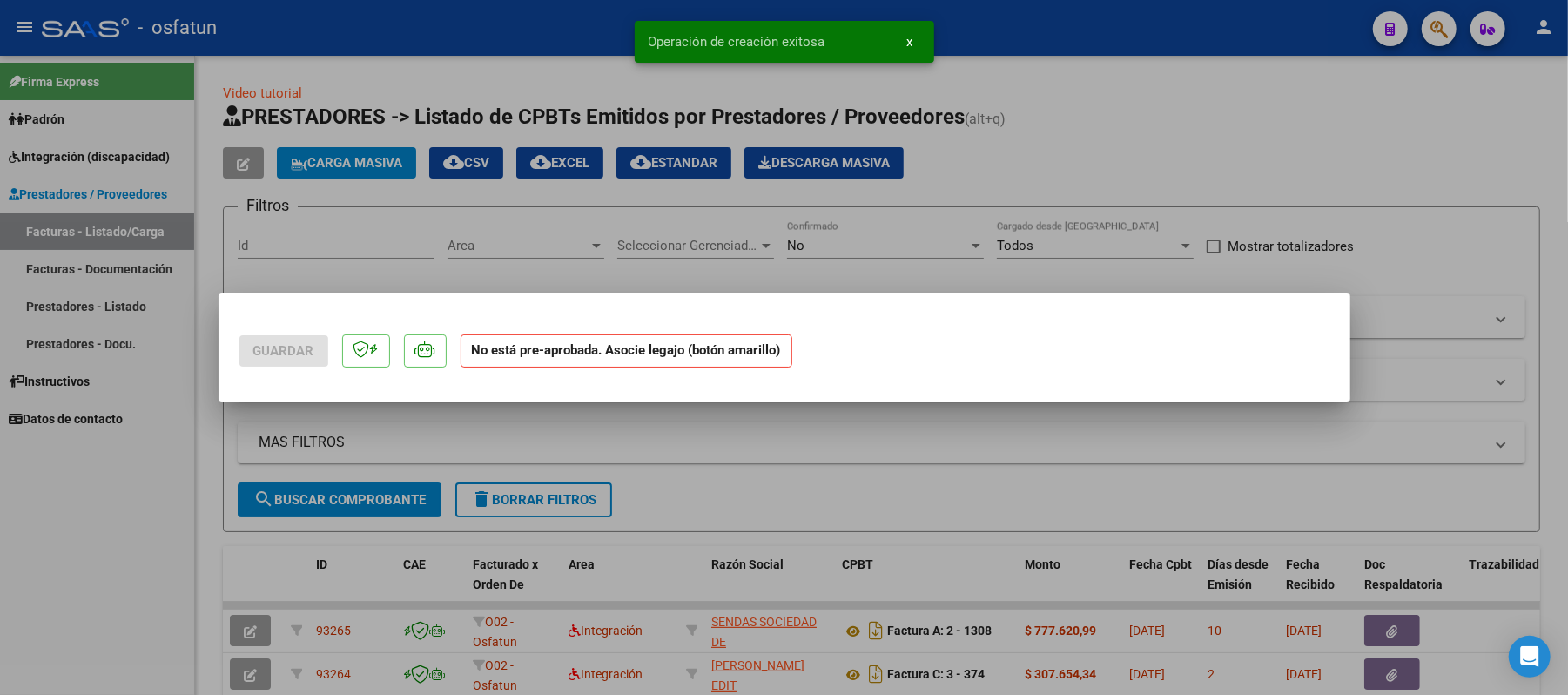
scroll to position [0, 0]
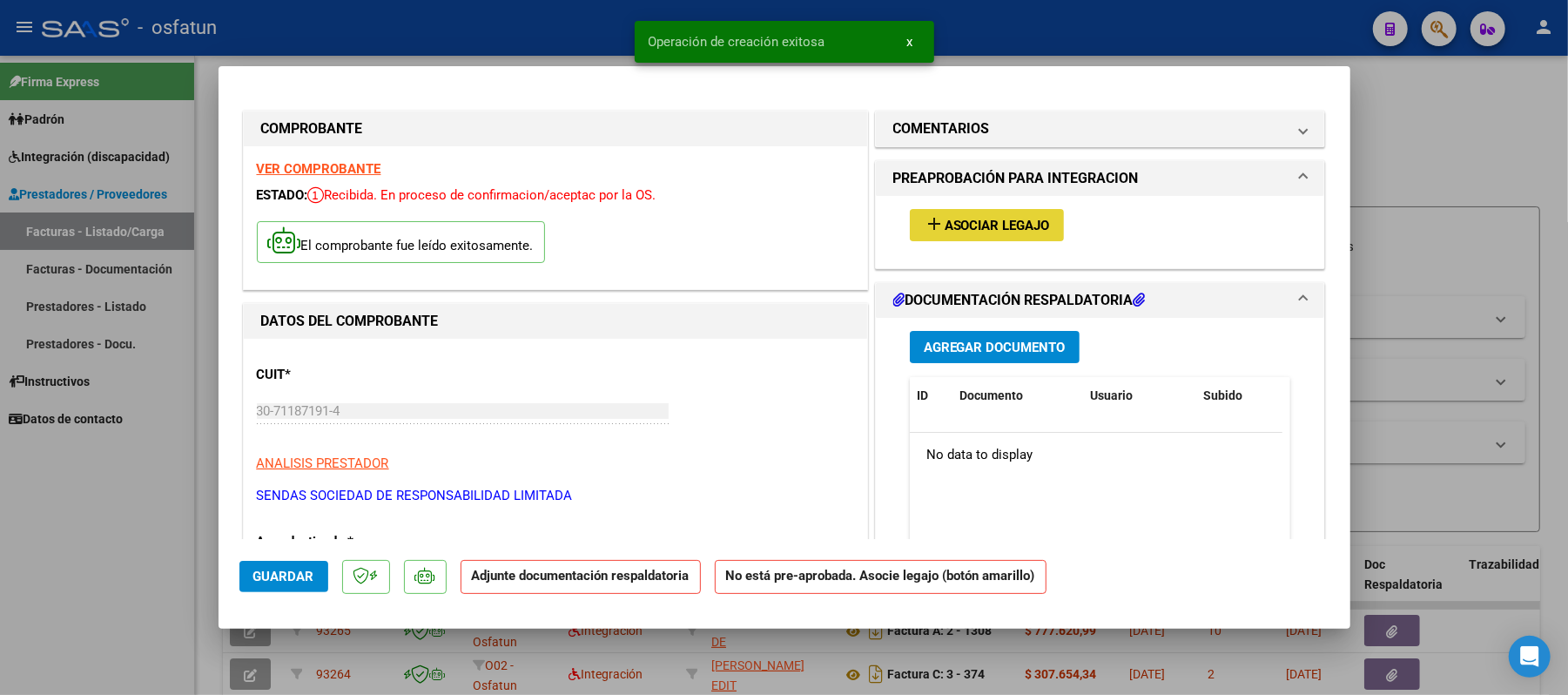
click at [964, 219] on span "Asociar Legajo" at bounding box center [997, 226] width 105 height 16
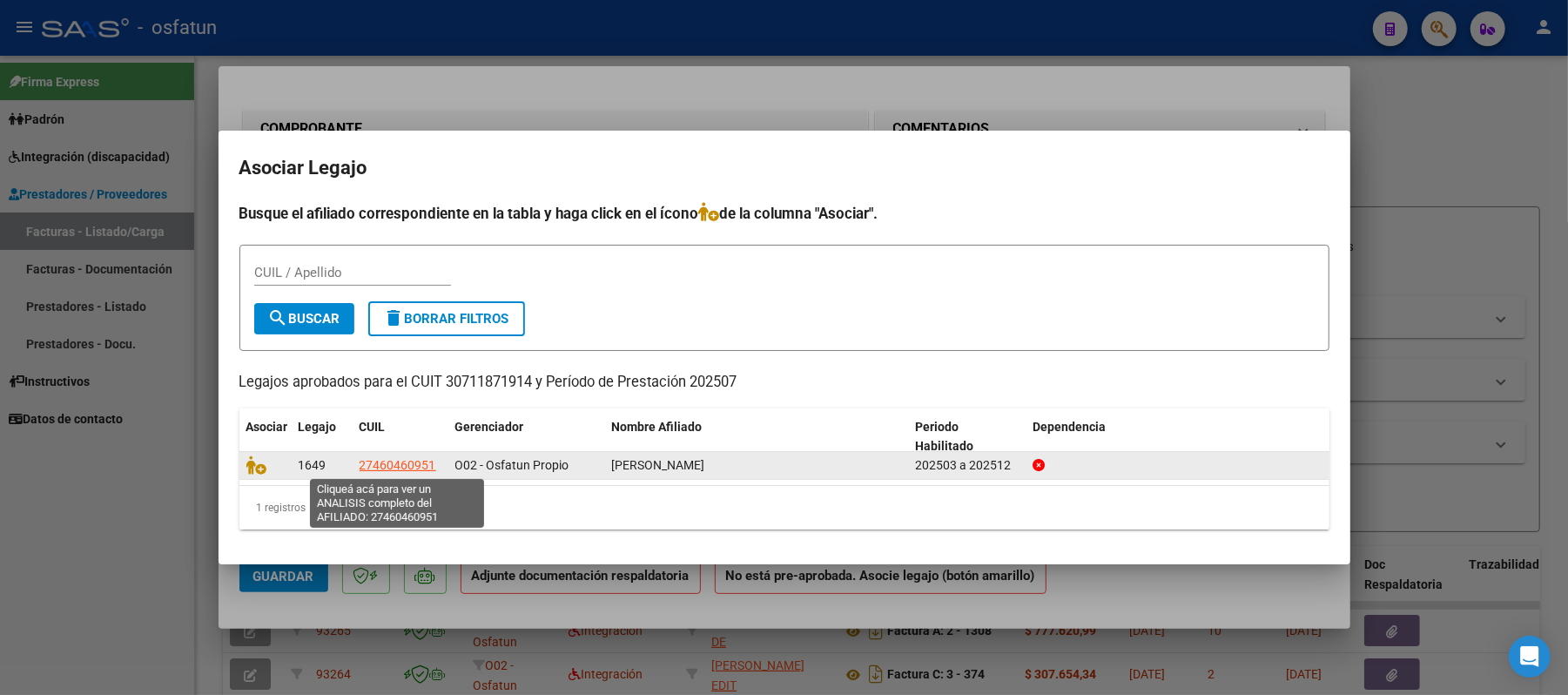
click at [392, 465] on span "27460460951" at bounding box center [398, 465] width 77 height 14
type textarea "27460460951"
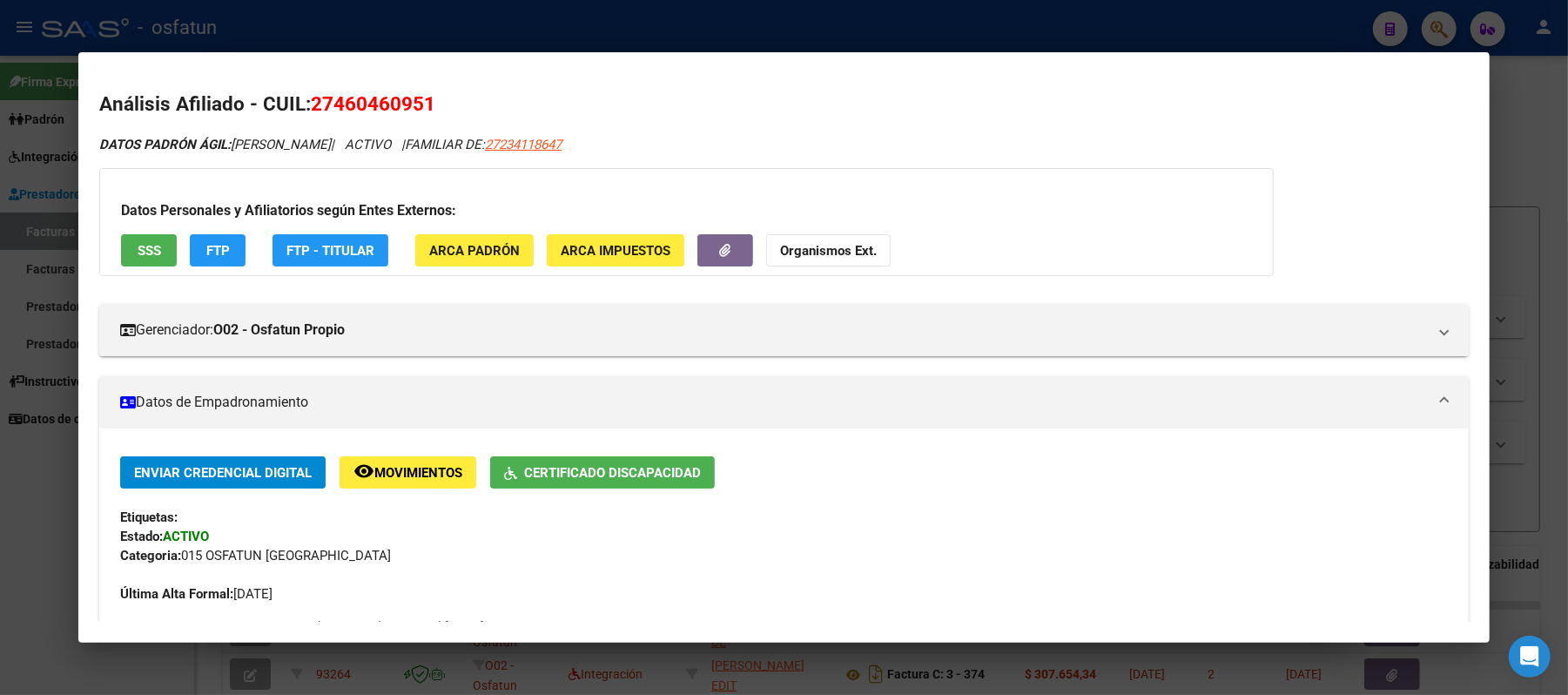
click at [1516, 111] on div at bounding box center [784, 348] width 1568 height 695
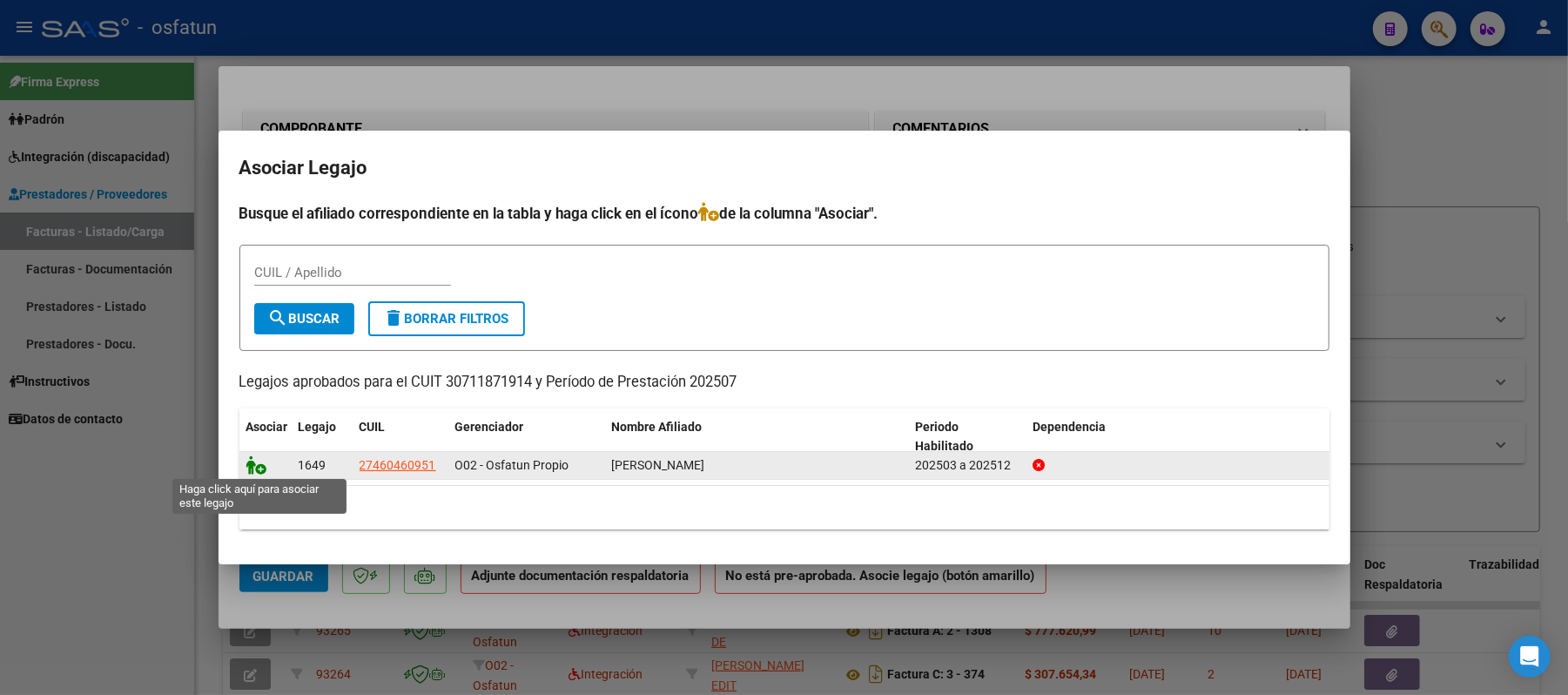
click at [256, 467] on icon at bounding box center [257, 465] width 21 height 19
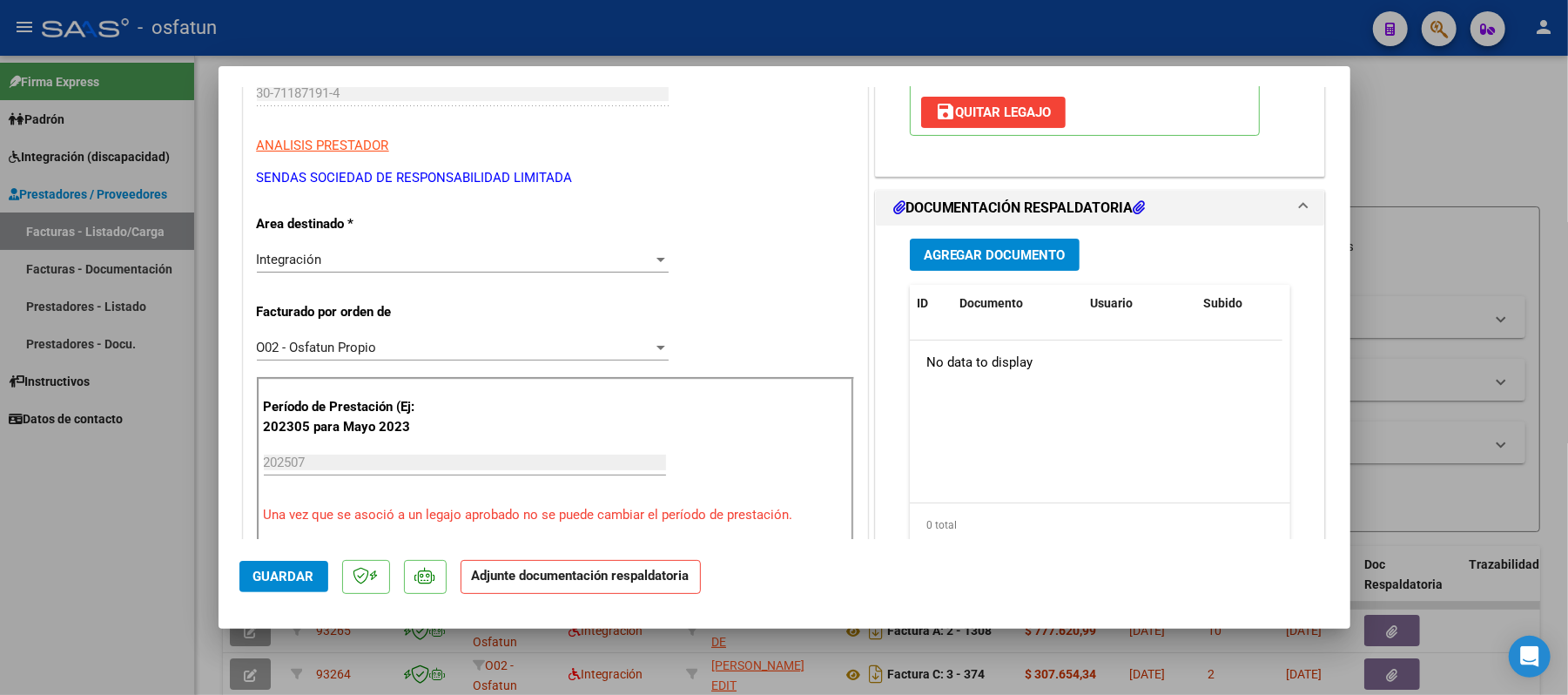
scroll to position [348, 0]
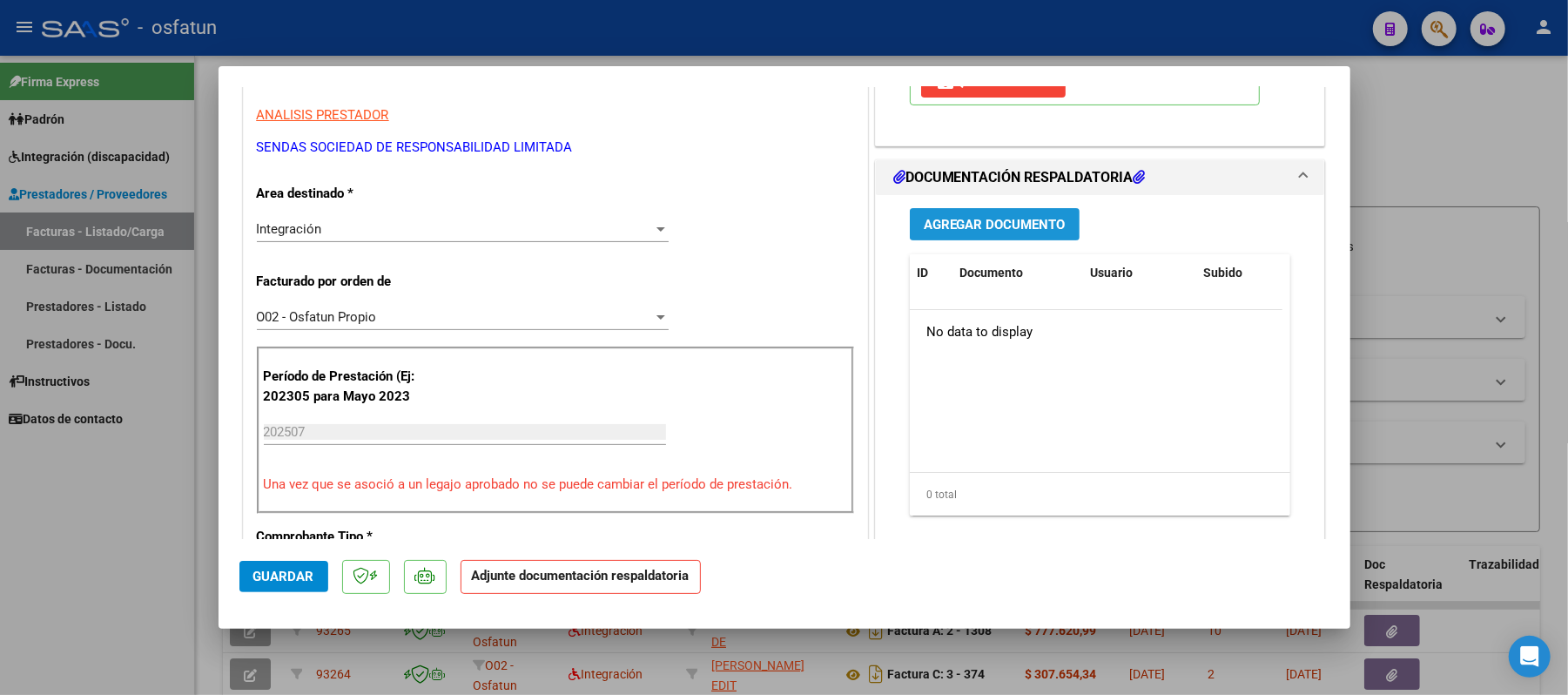
click at [951, 224] on span "Agregar Documento" at bounding box center [994, 225] width 142 height 16
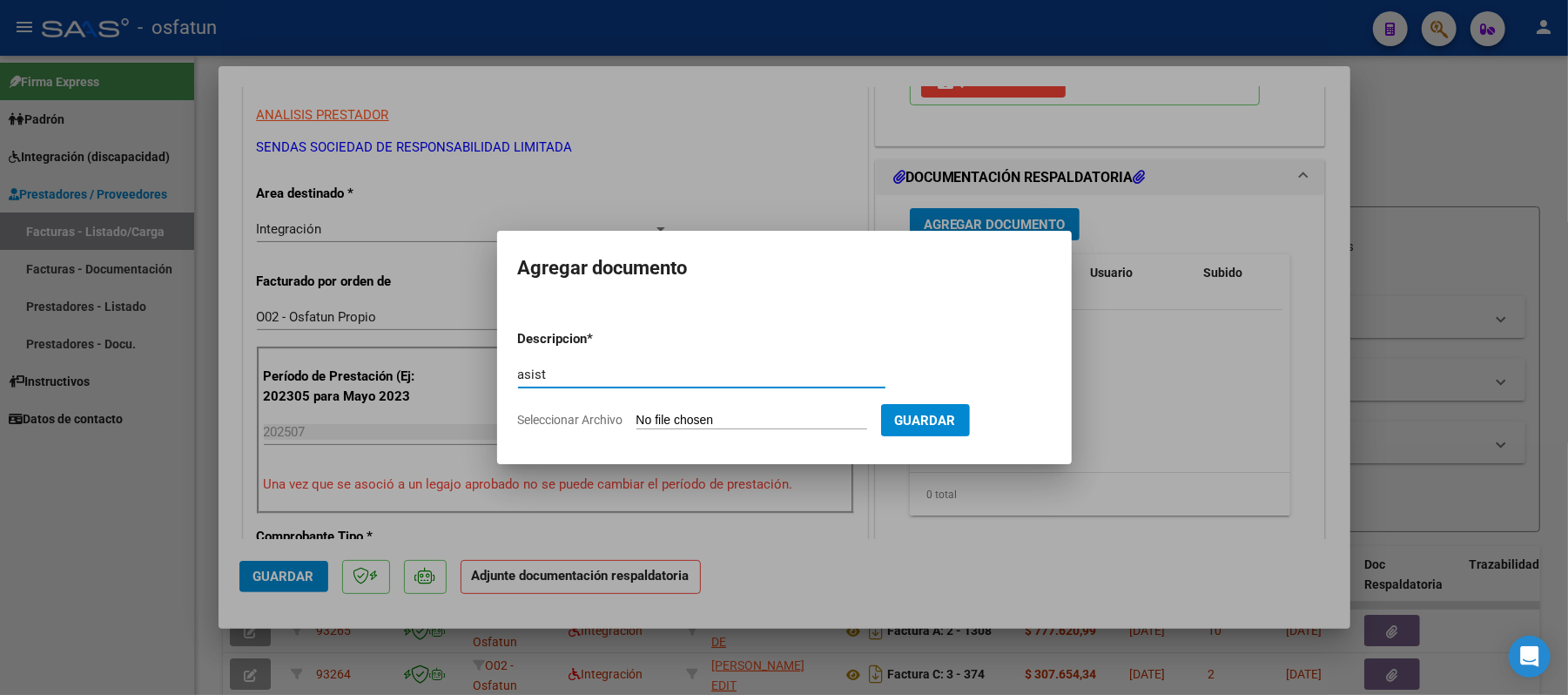
type input "asist"
click at [725, 422] on input "Seleccionar Archivo" at bounding box center [752, 421] width 231 height 17
type input "C:\fakepath\ASIST.pdf"
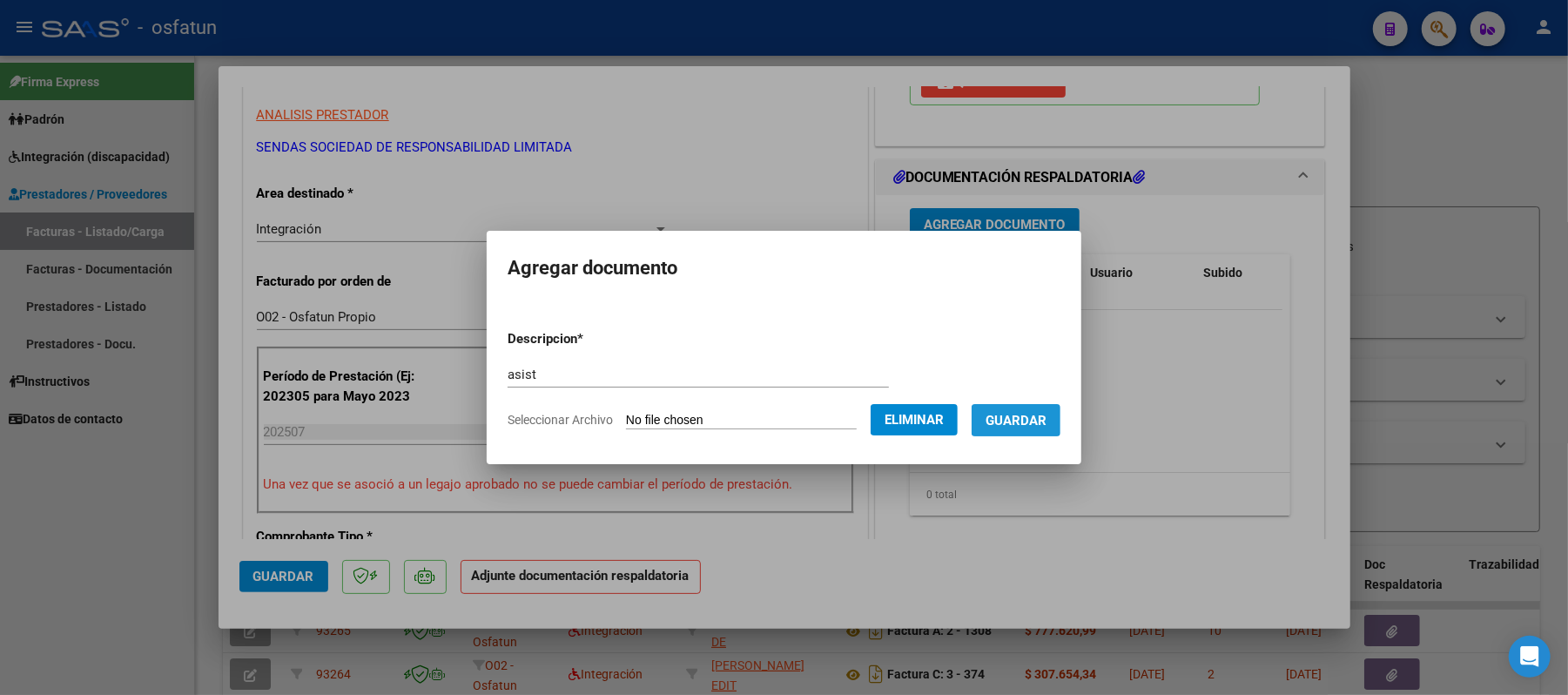
click at [1017, 418] on span "Guardar" at bounding box center [1016, 421] width 61 height 16
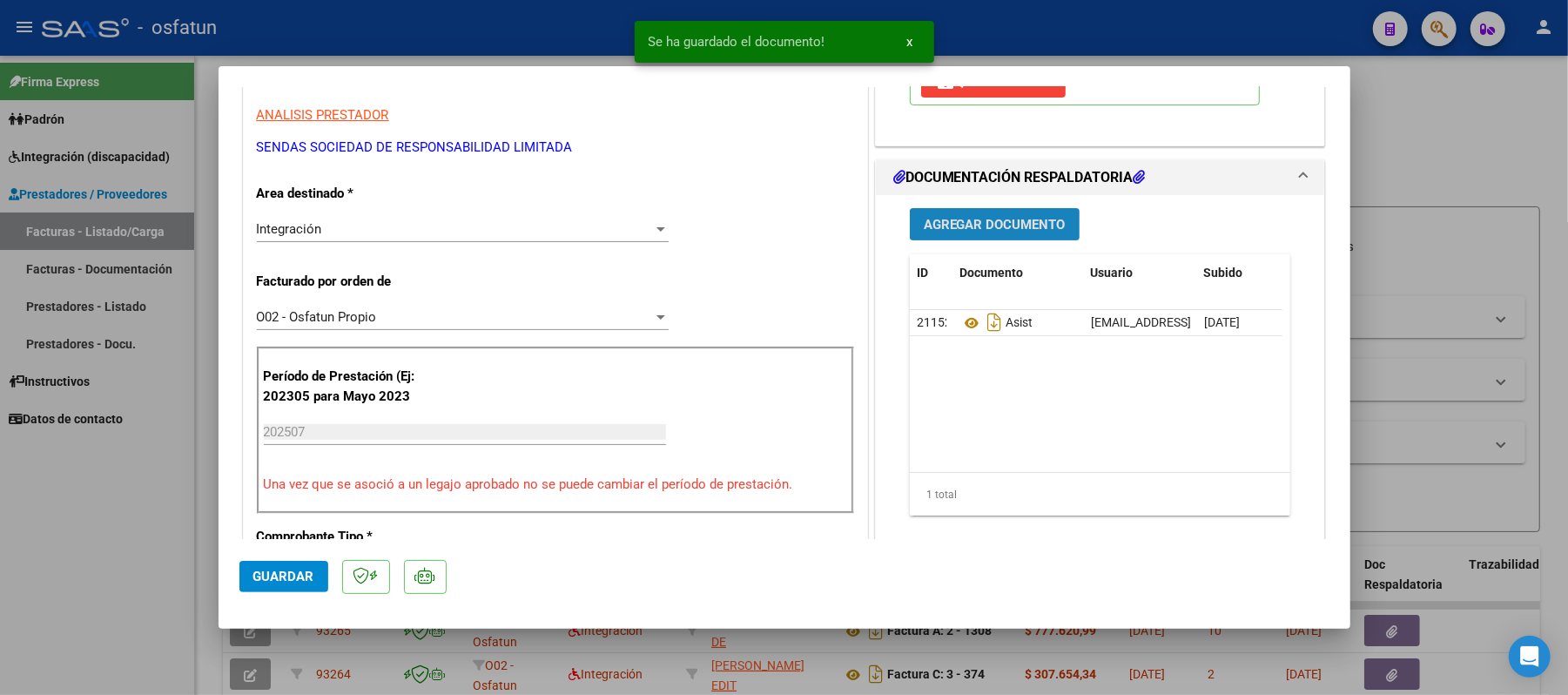
click at [1031, 217] on span "Agregar Documento" at bounding box center [994, 225] width 142 height 16
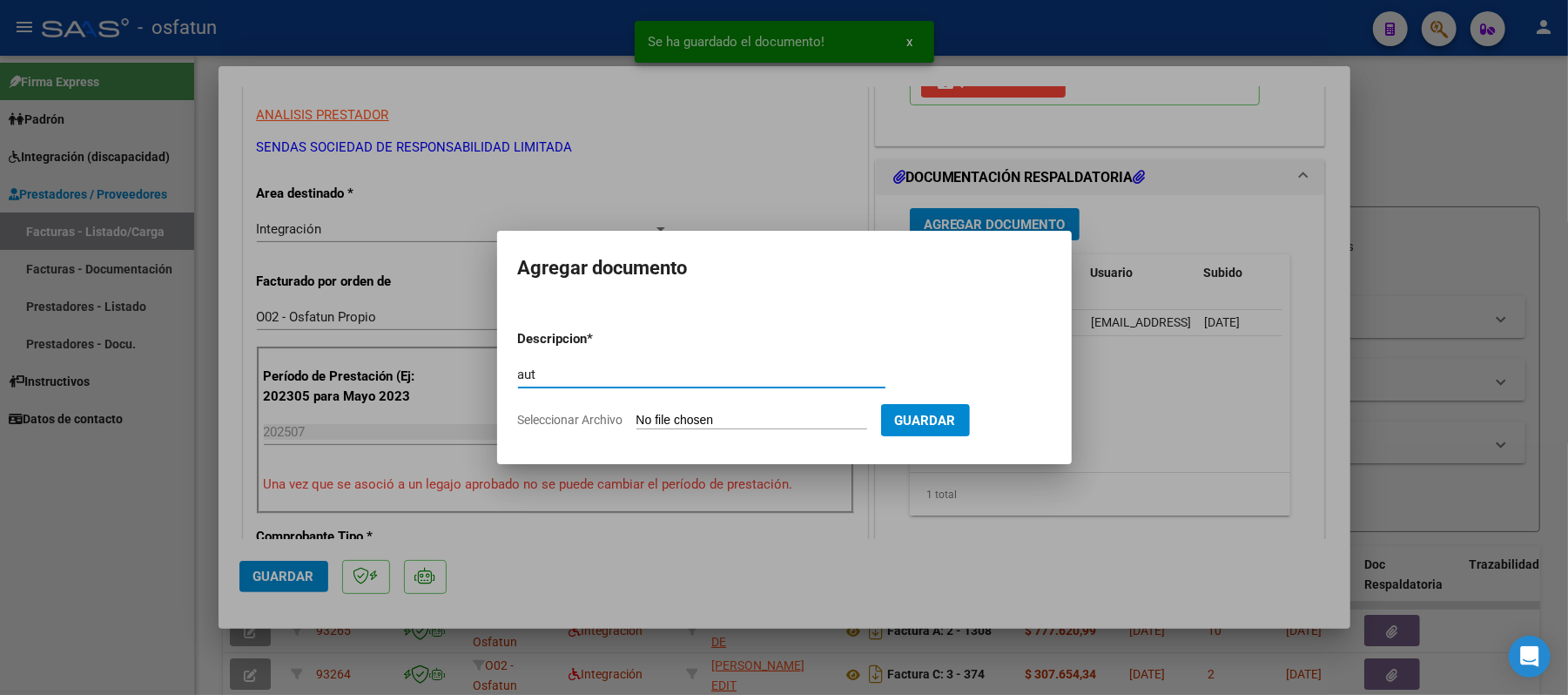
type input "aut"
click at [786, 419] on input "Seleccionar Archivo" at bounding box center [752, 421] width 231 height 17
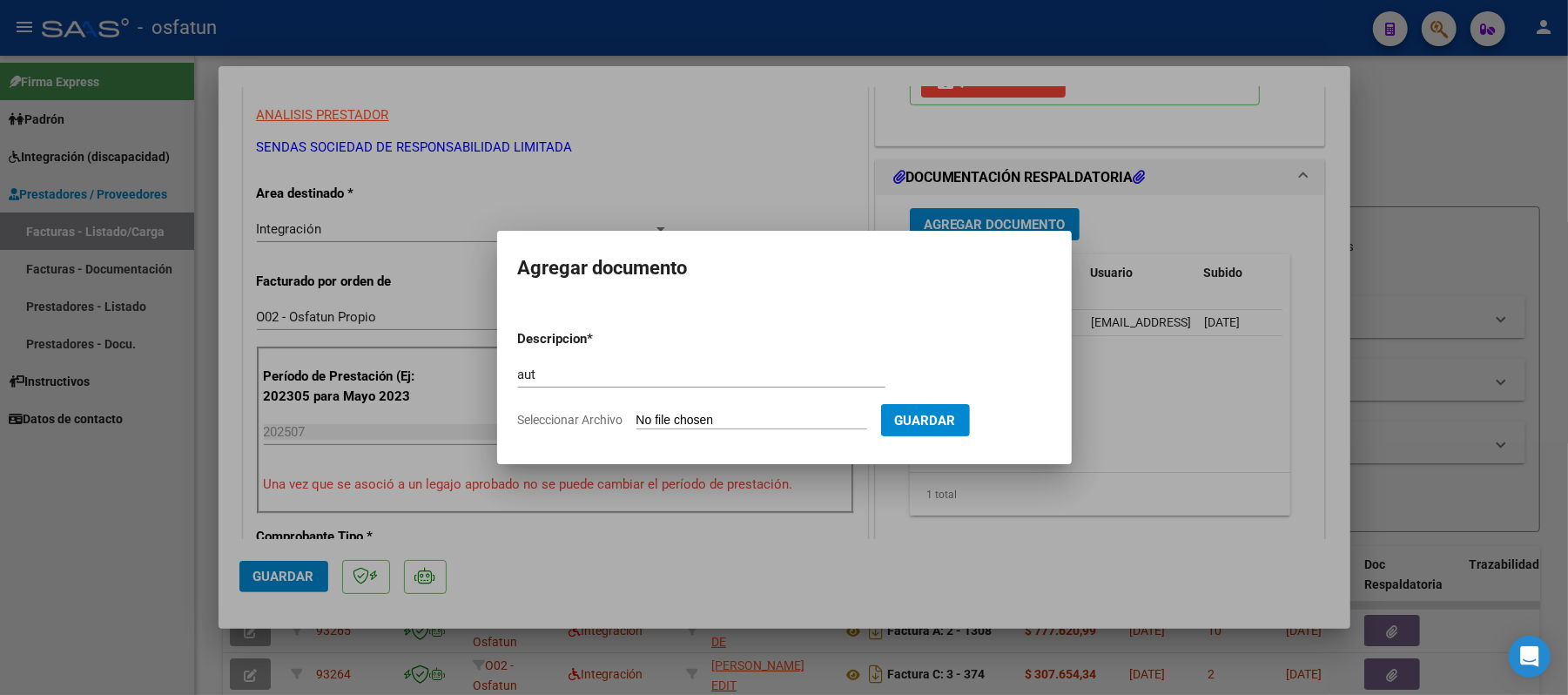
type input "C:\fakepath\AUT CET.pdf"
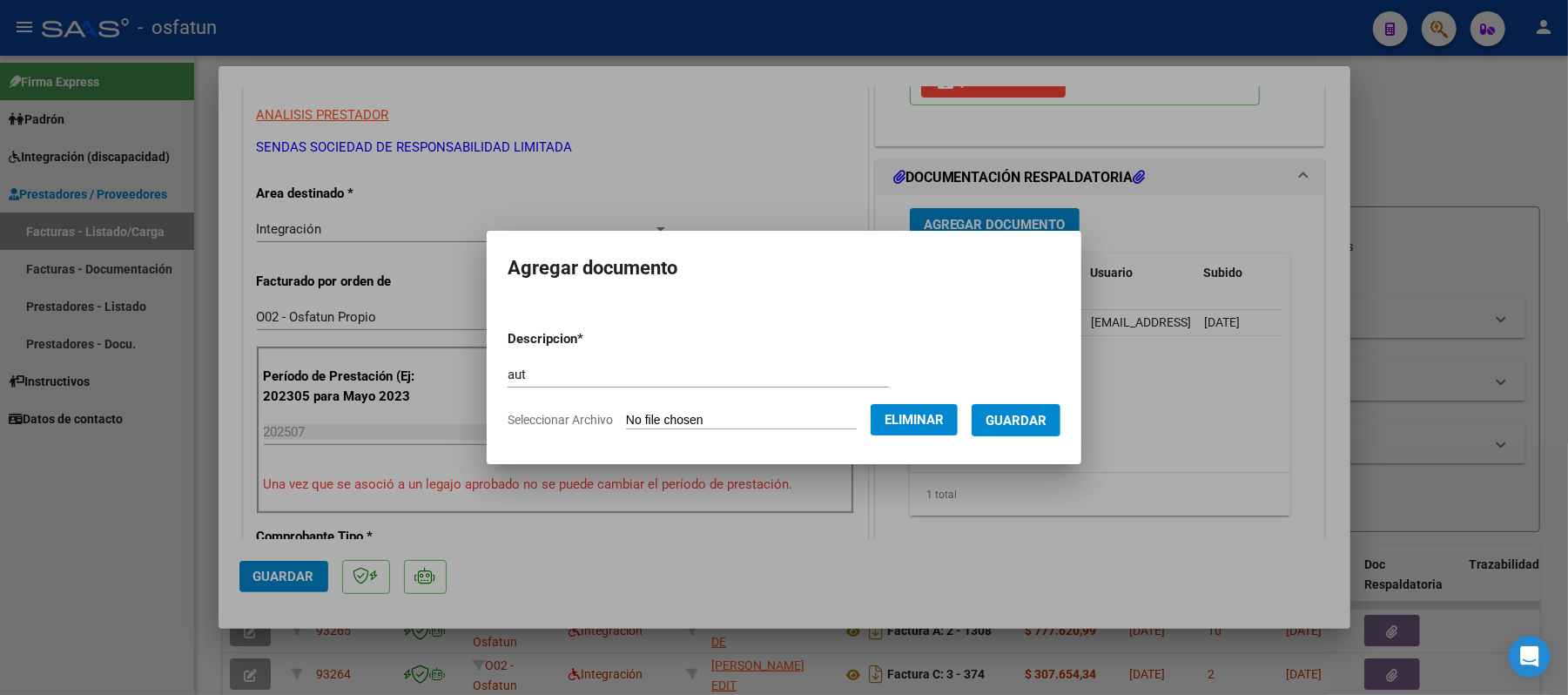
click at [1046, 419] on span "Guardar" at bounding box center [1016, 421] width 61 height 16
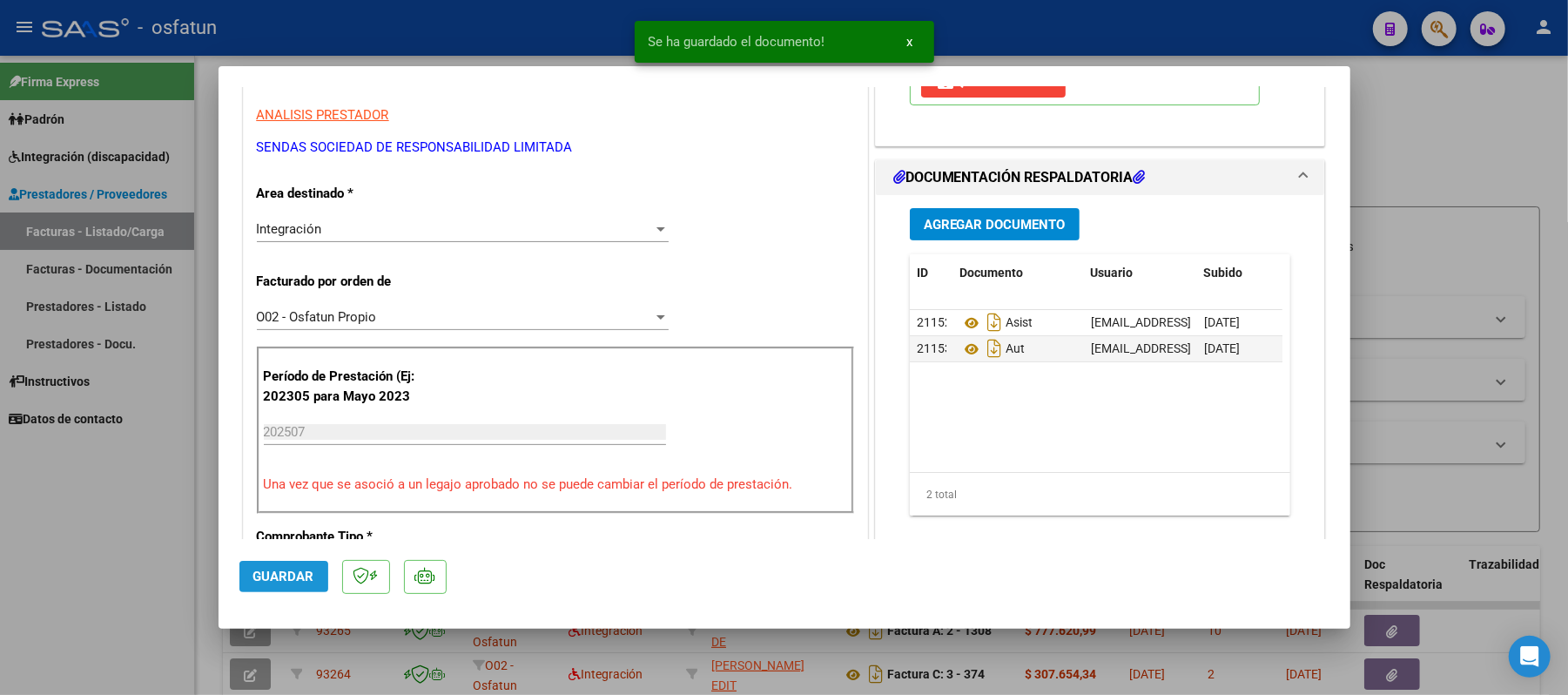
click at [286, 569] on span "Guardar" at bounding box center [284, 577] width 61 height 16
click at [1443, 140] on div at bounding box center [784, 348] width 1568 height 695
type input "$ 0,00"
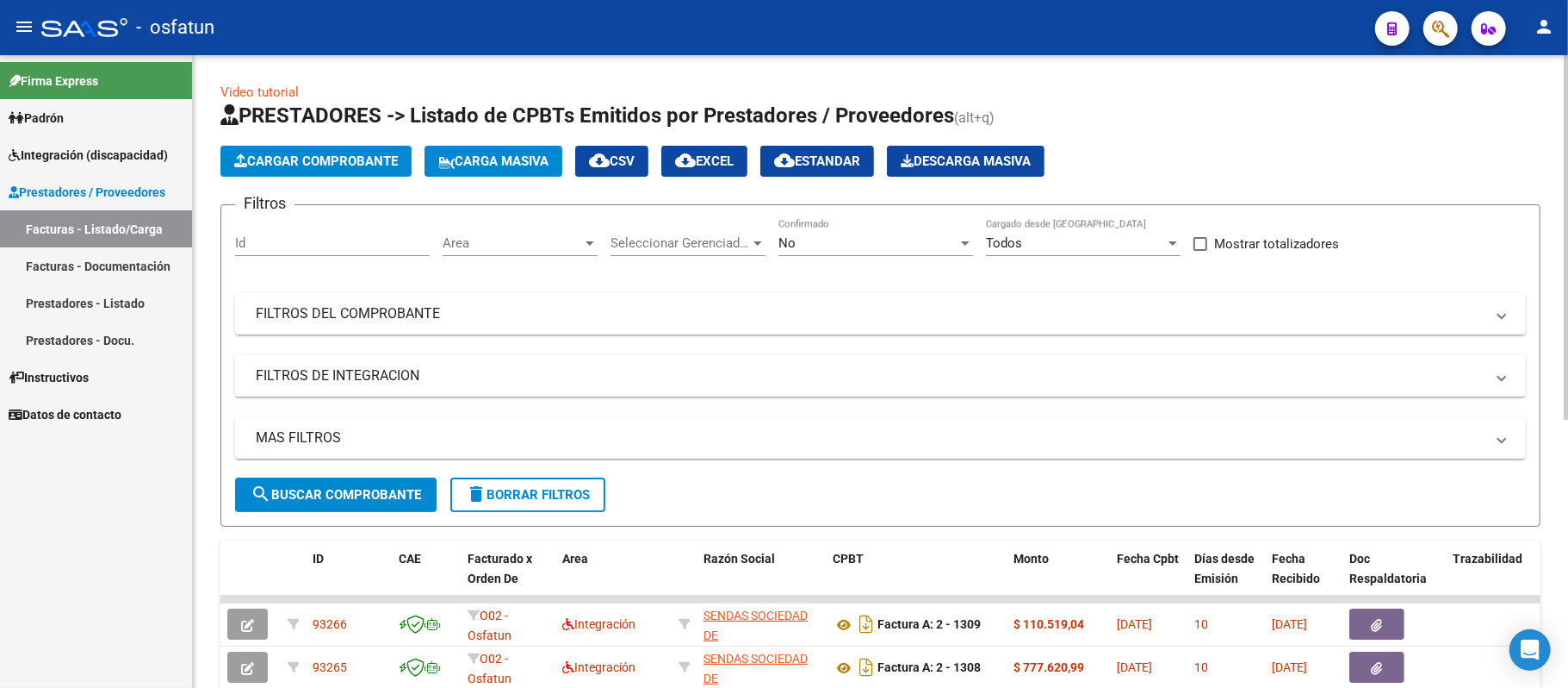
click at [353, 153] on span "Cargar Comprobante" at bounding box center [316, 161] width 164 height 16
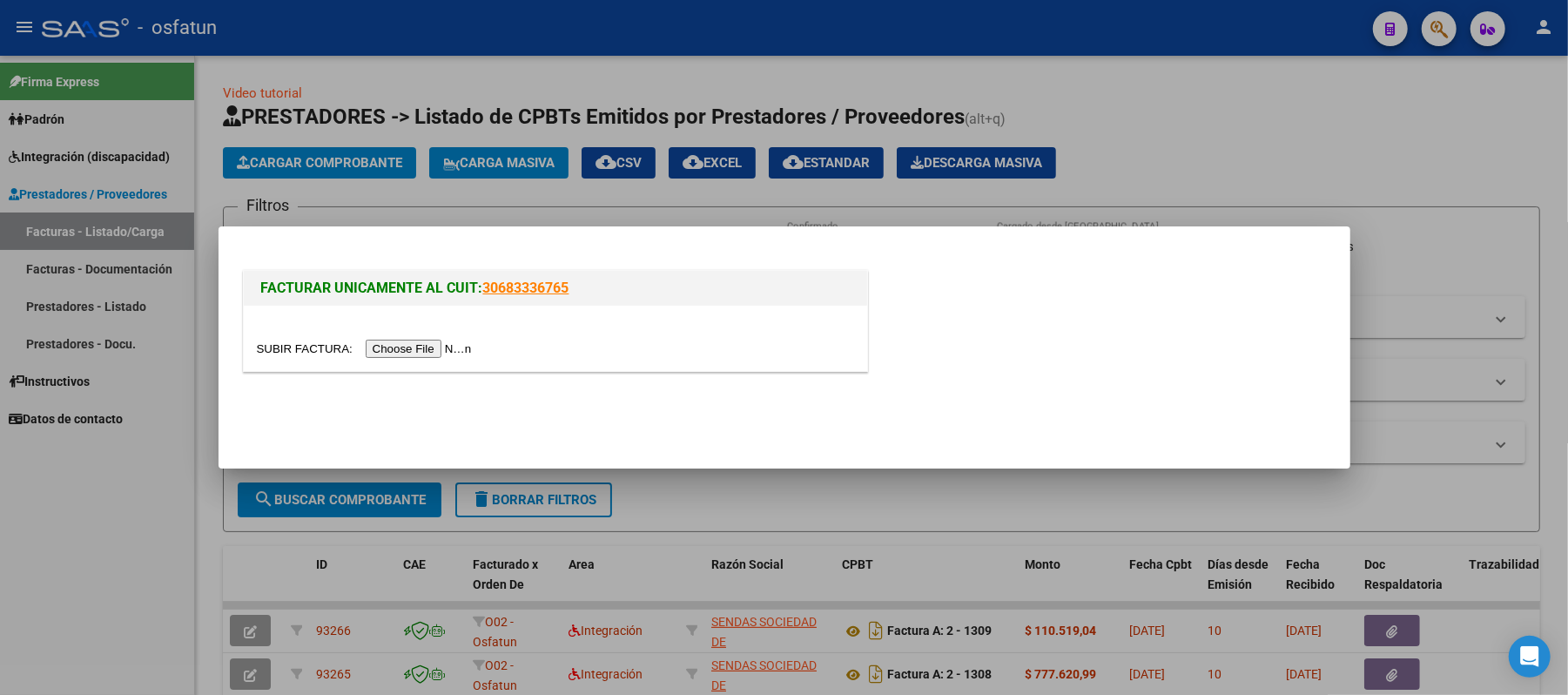
click at [409, 348] on input "file" at bounding box center [367, 348] width 220 height 18
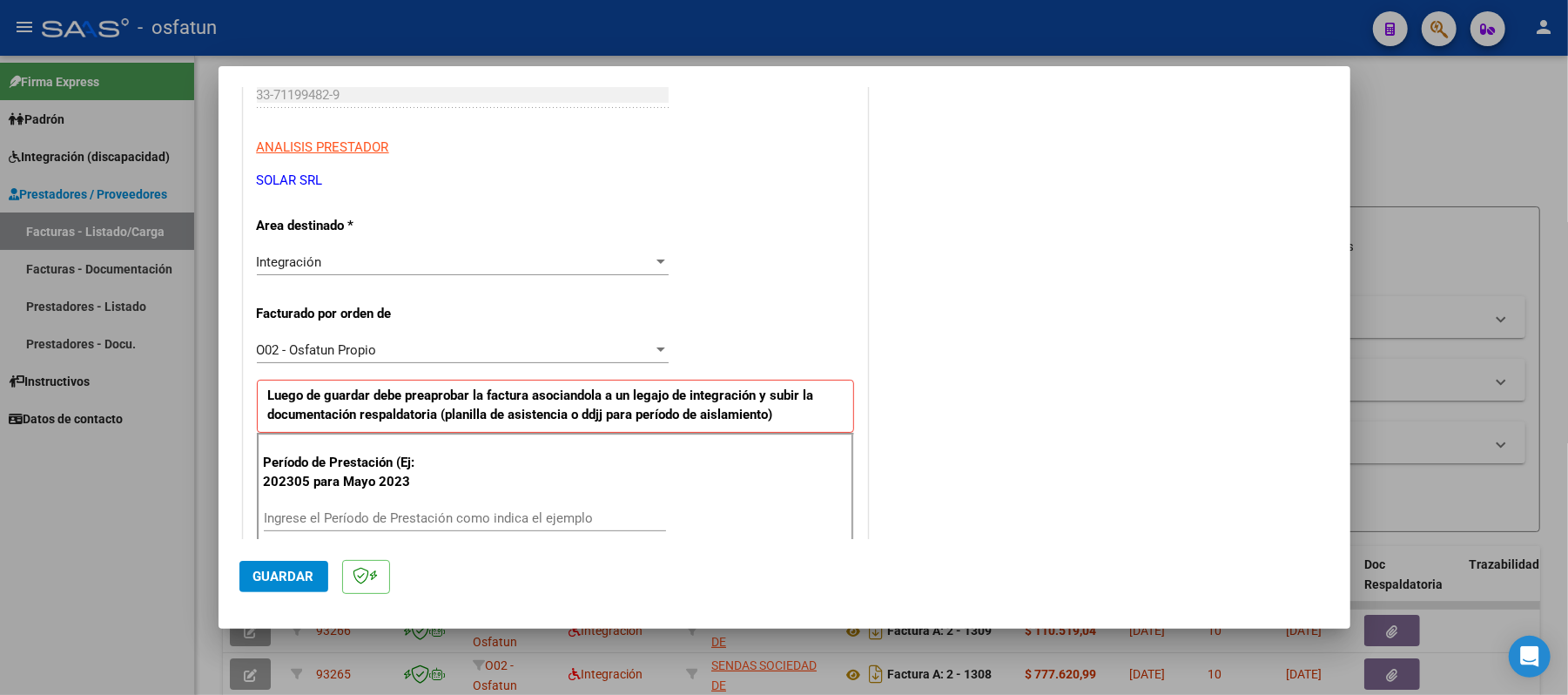
scroll to position [348, 0]
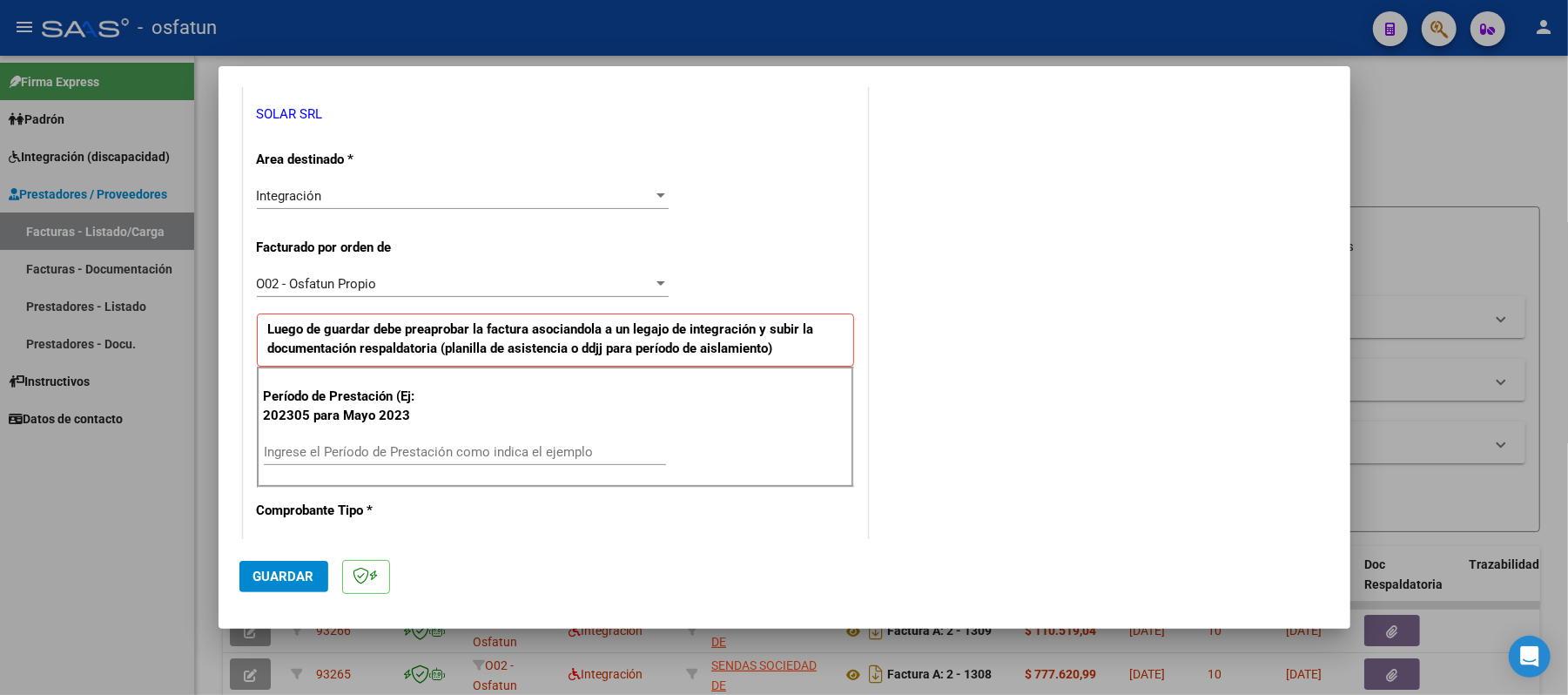
click at [488, 444] on div "Ingrese el Período de Prestación como indica el ejemplo" at bounding box center [465, 452] width 402 height 26
type input "202507"
click at [280, 569] on span "Guardar" at bounding box center [284, 577] width 61 height 16
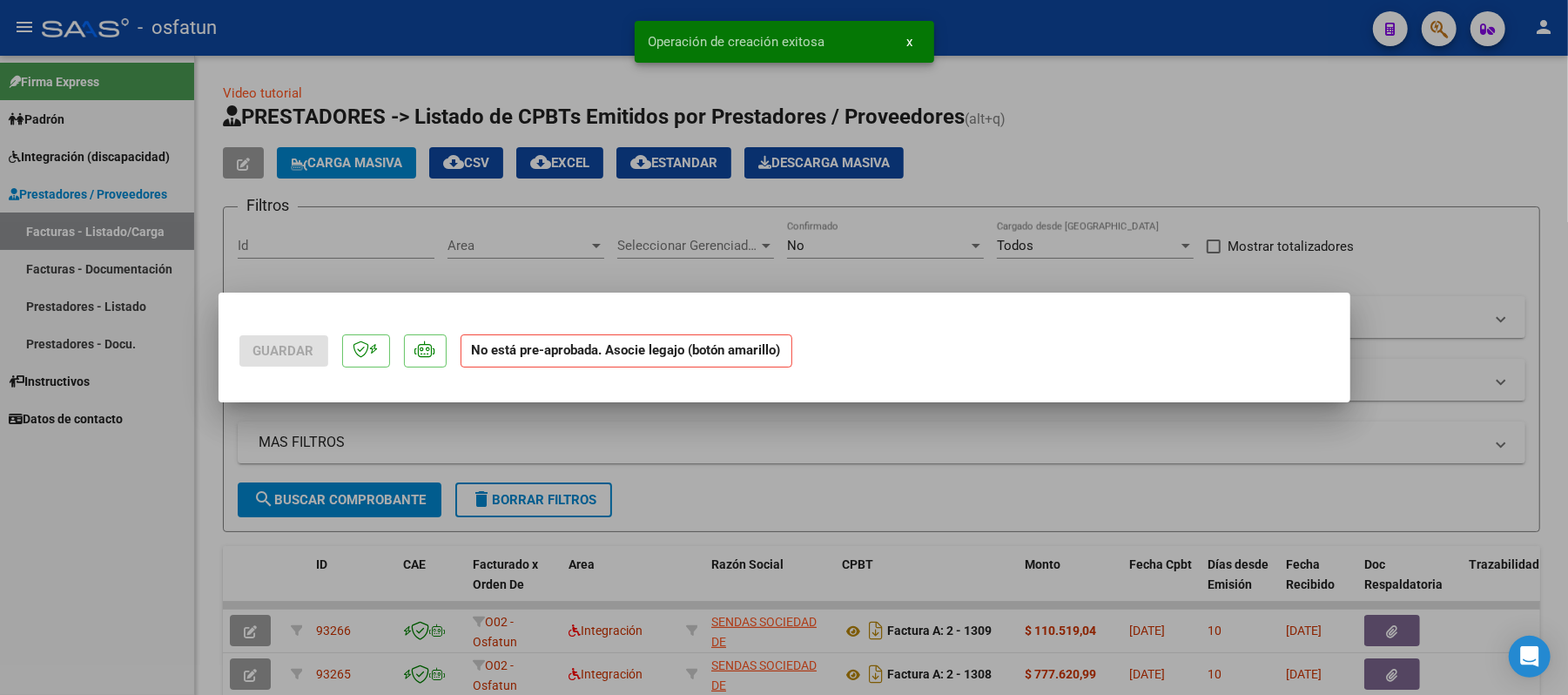
scroll to position [0, 0]
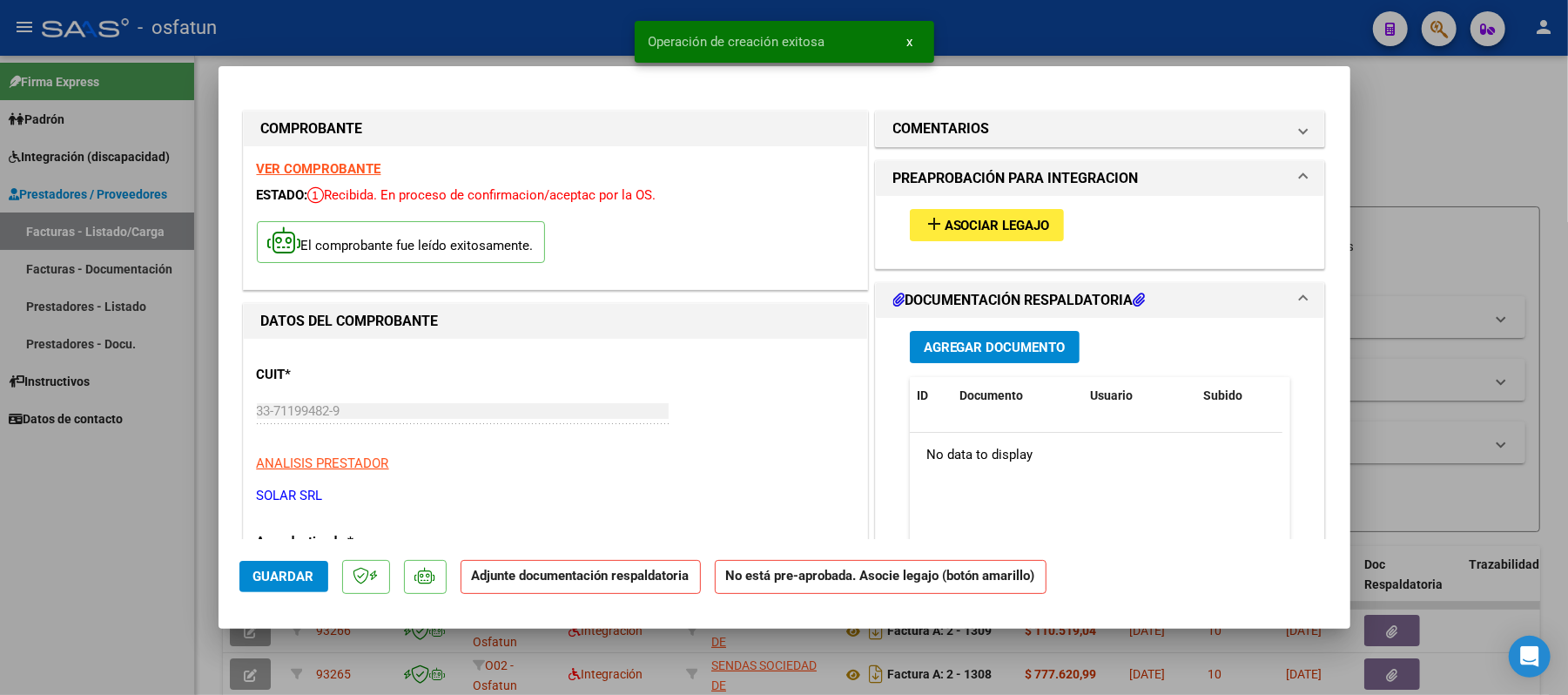
click at [997, 223] on span "Asociar Legajo" at bounding box center [997, 226] width 105 height 16
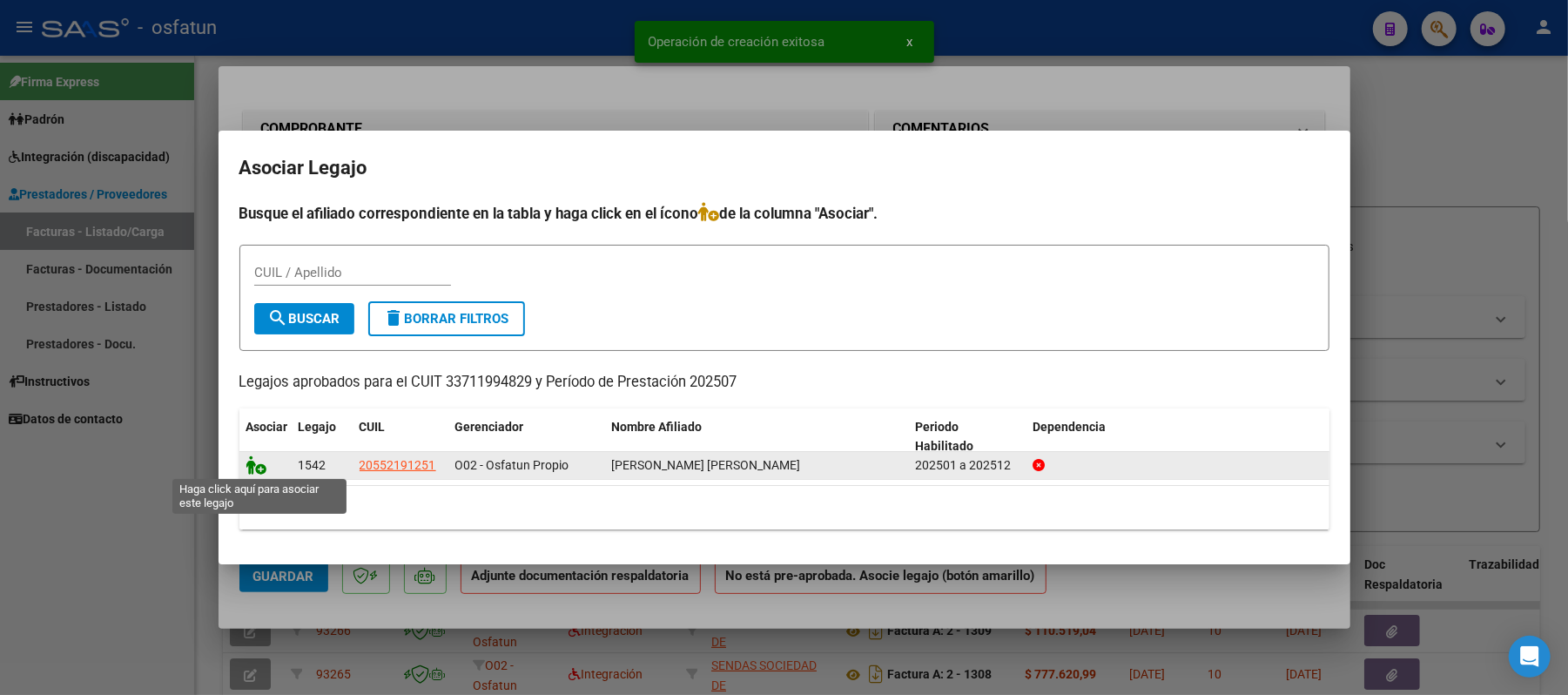
click at [247, 469] on icon at bounding box center [257, 465] width 21 height 19
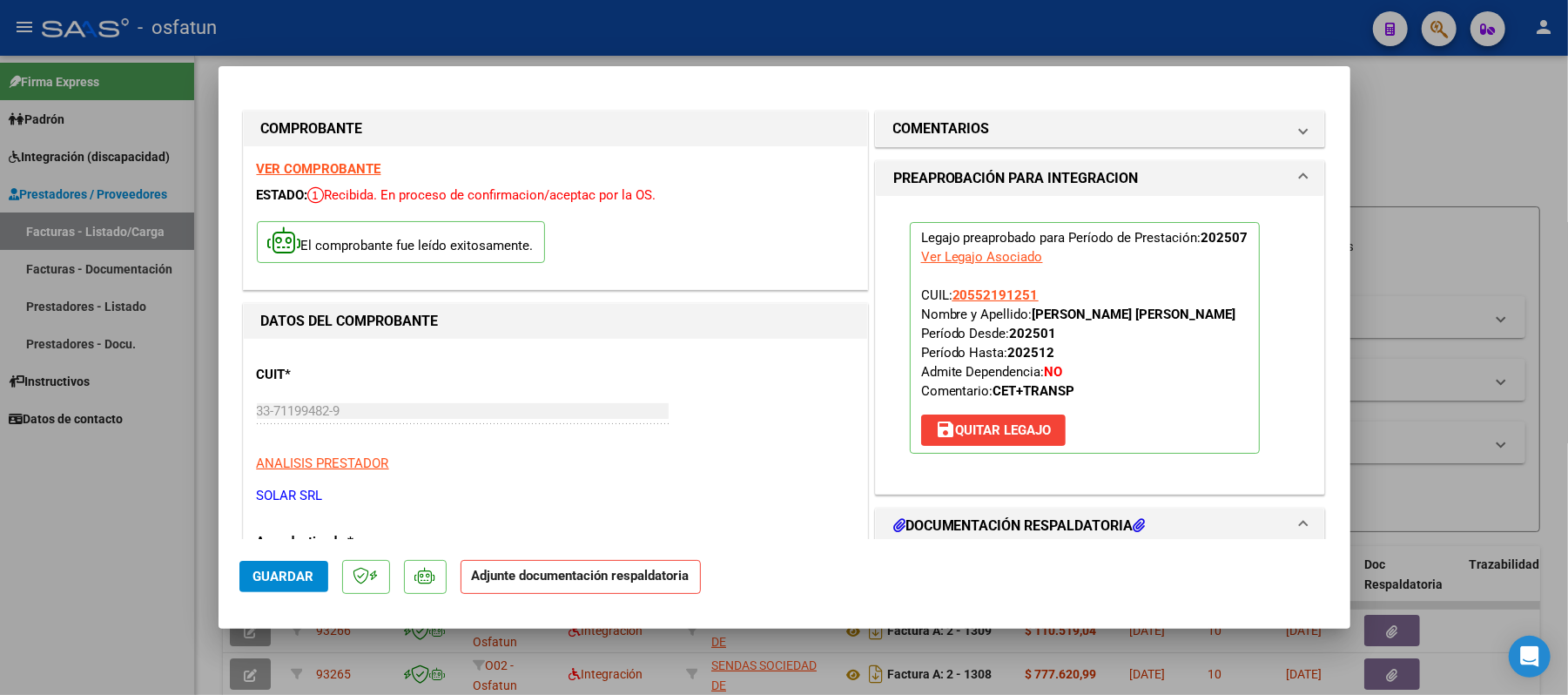
scroll to position [116, 0]
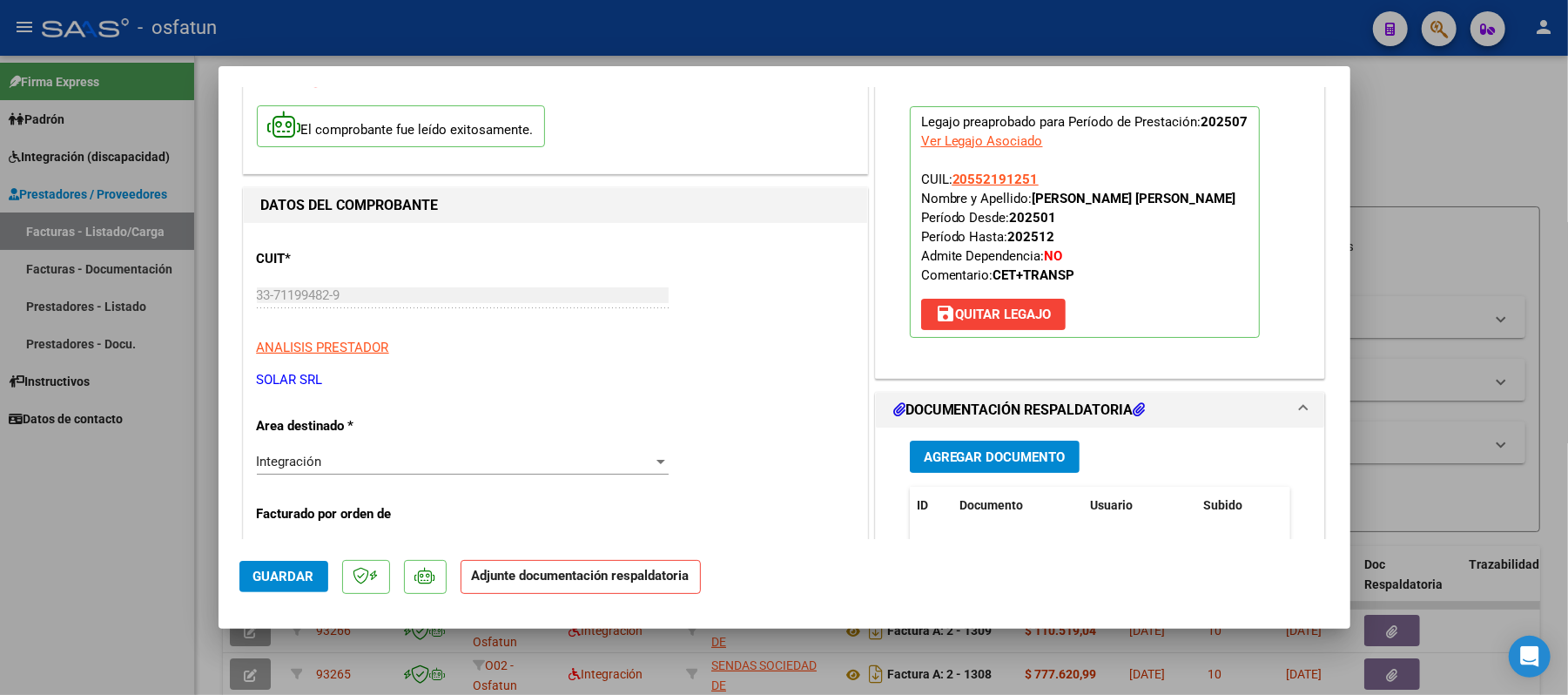
click at [977, 458] on span "Agregar Documento" at bounding box center [994, 457] width 142 height 16
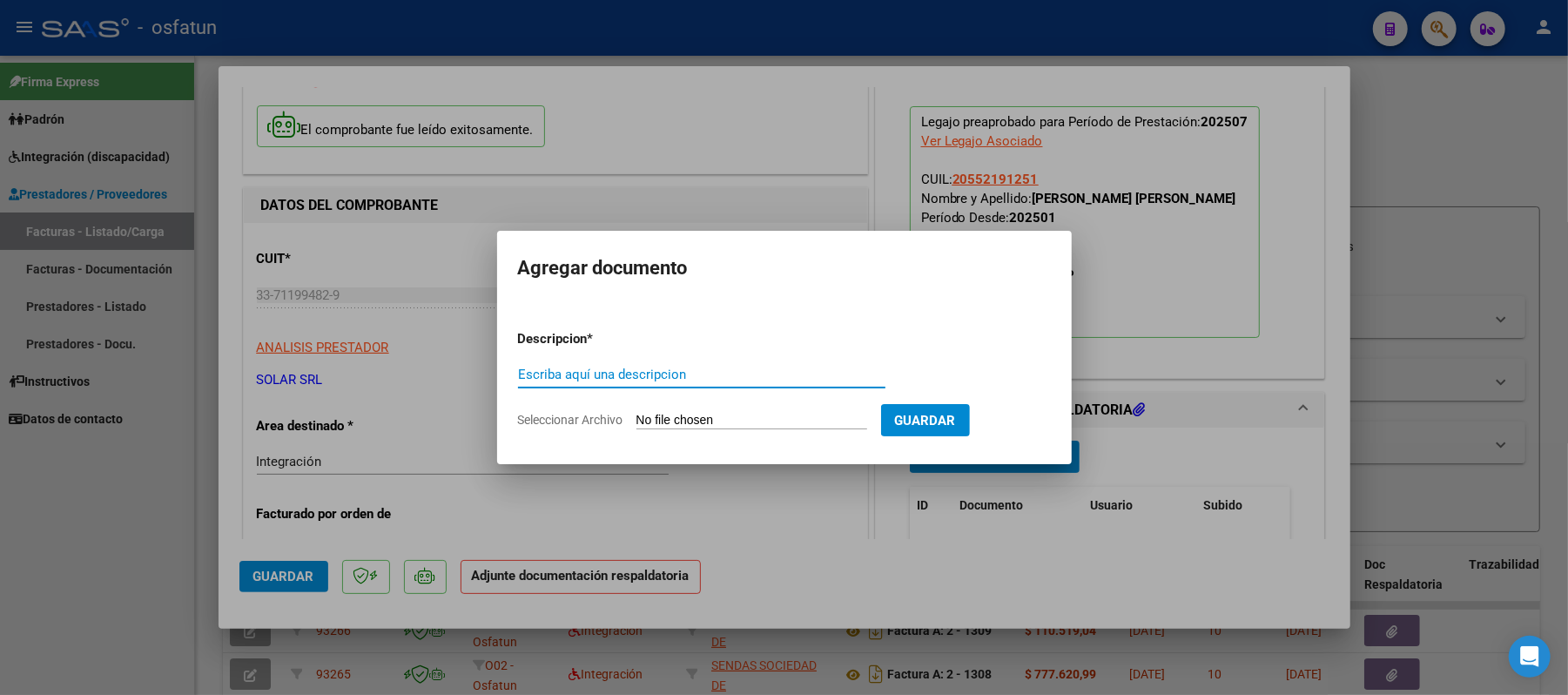
click at [653, 371] on input "Escriba aquí una descripcion" at bounding box center [702, 374] width 368 height 16
type input "aut"
click at [659, 422] on input "Seleccionar Archivo" at bounding box center [752, 421] width 231 height 17
type input "C:\fakepath\AUT2.pdf"
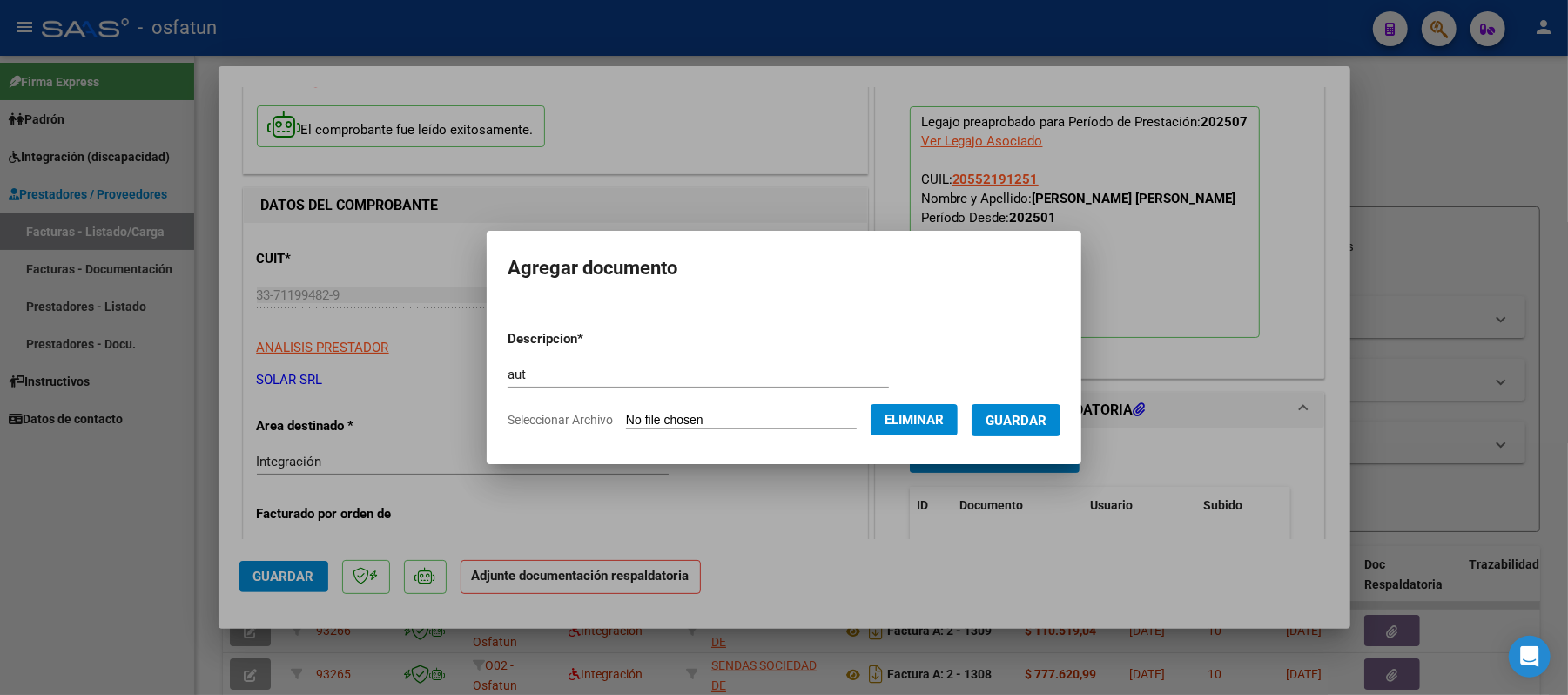
click at [1024, 415] on span "Guardar" at bounding box center [1016, 421] width 61 height 16
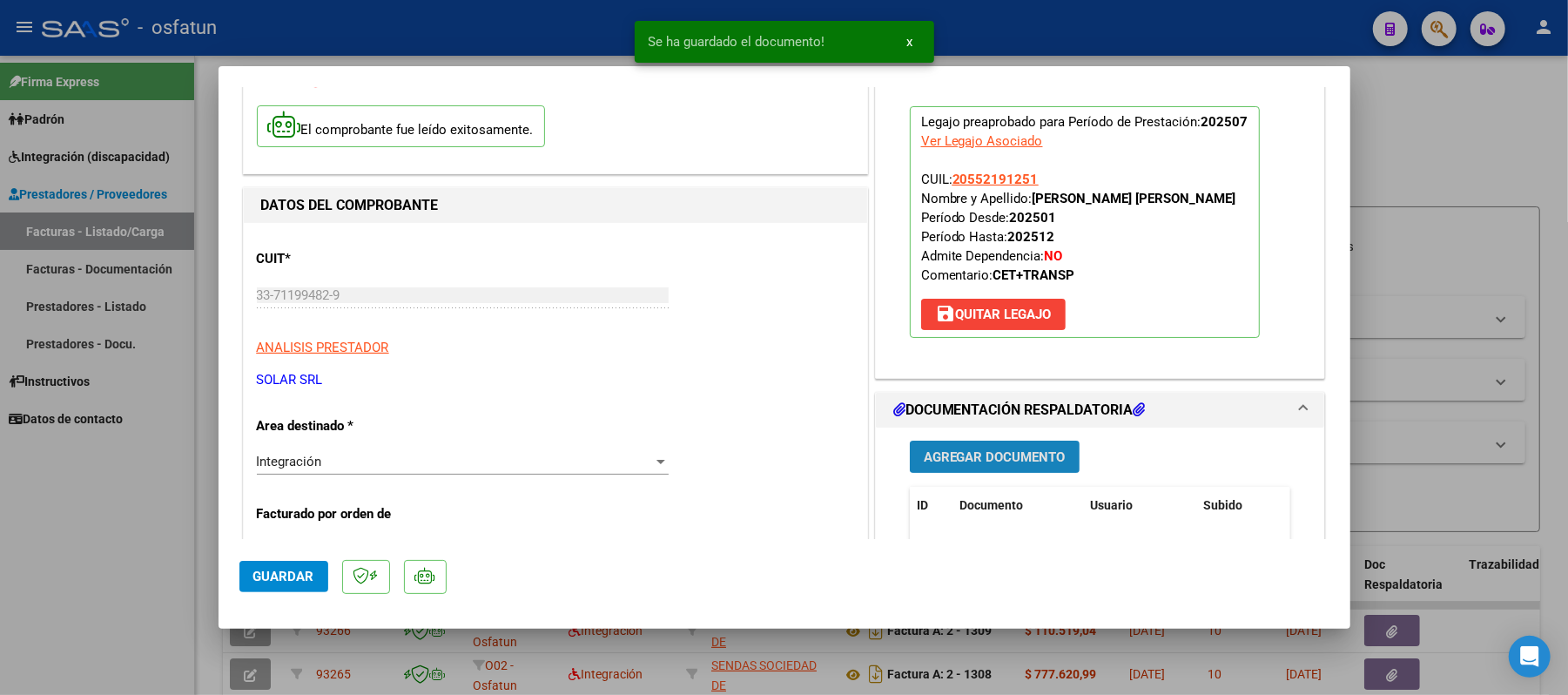
click at [983, 456] on span "Agregar Documento" at bounding box center [994, 457] width 142 height 16
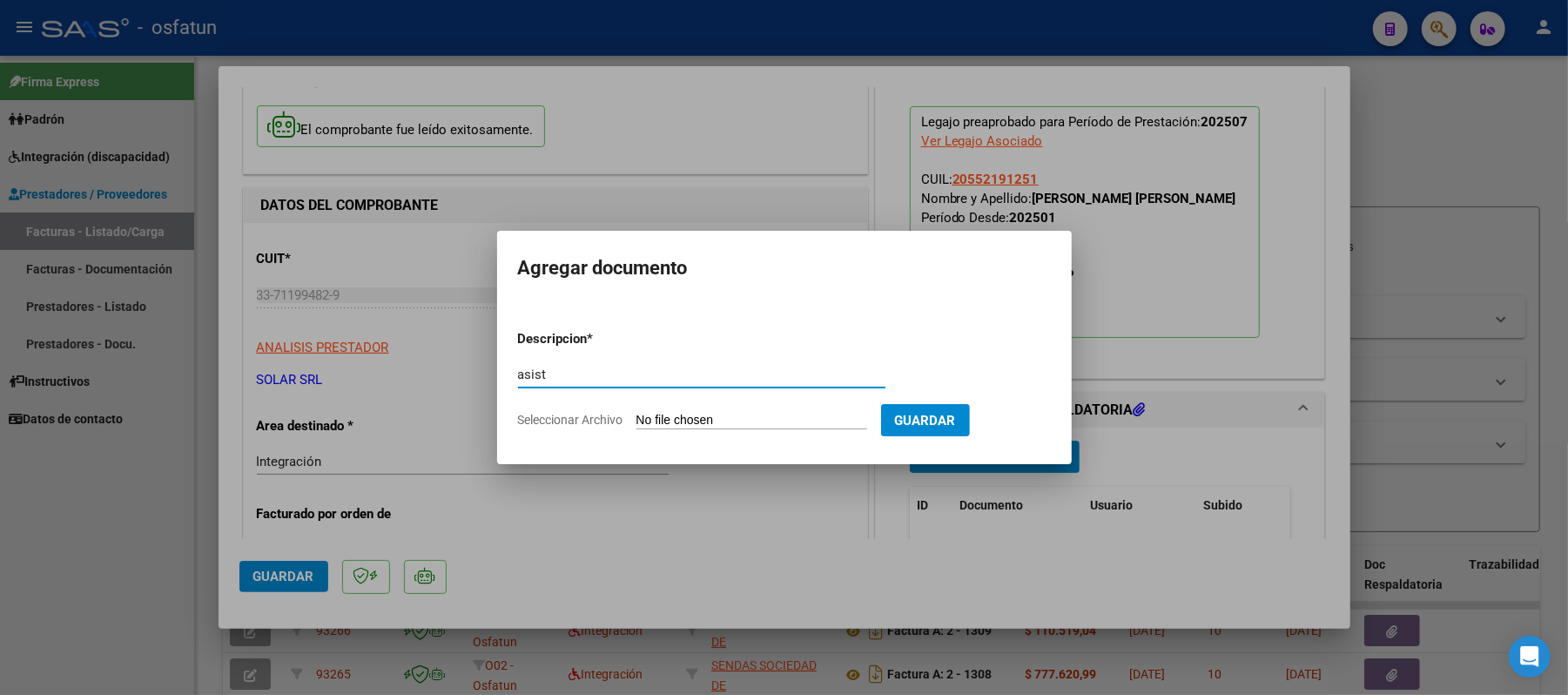
type input "asist"
click at [740, 419] on input "Seleccionar Archivo" at bounding box center [752, 421] width 231 height 17
type input "C:\fakepath\ASIST.pdf"
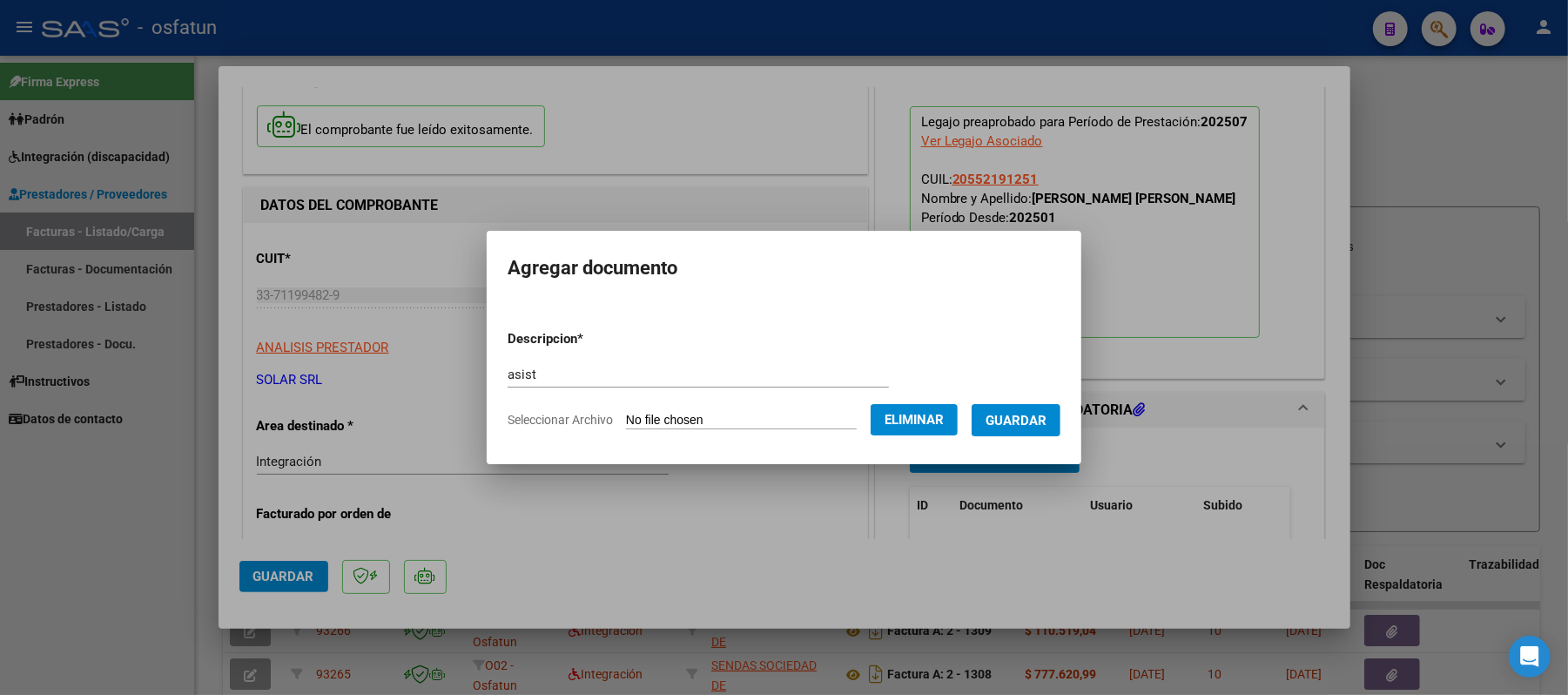
click at [1032, 422] on span "Guardar" at bounding box center [1016, 421] width 61 height 16
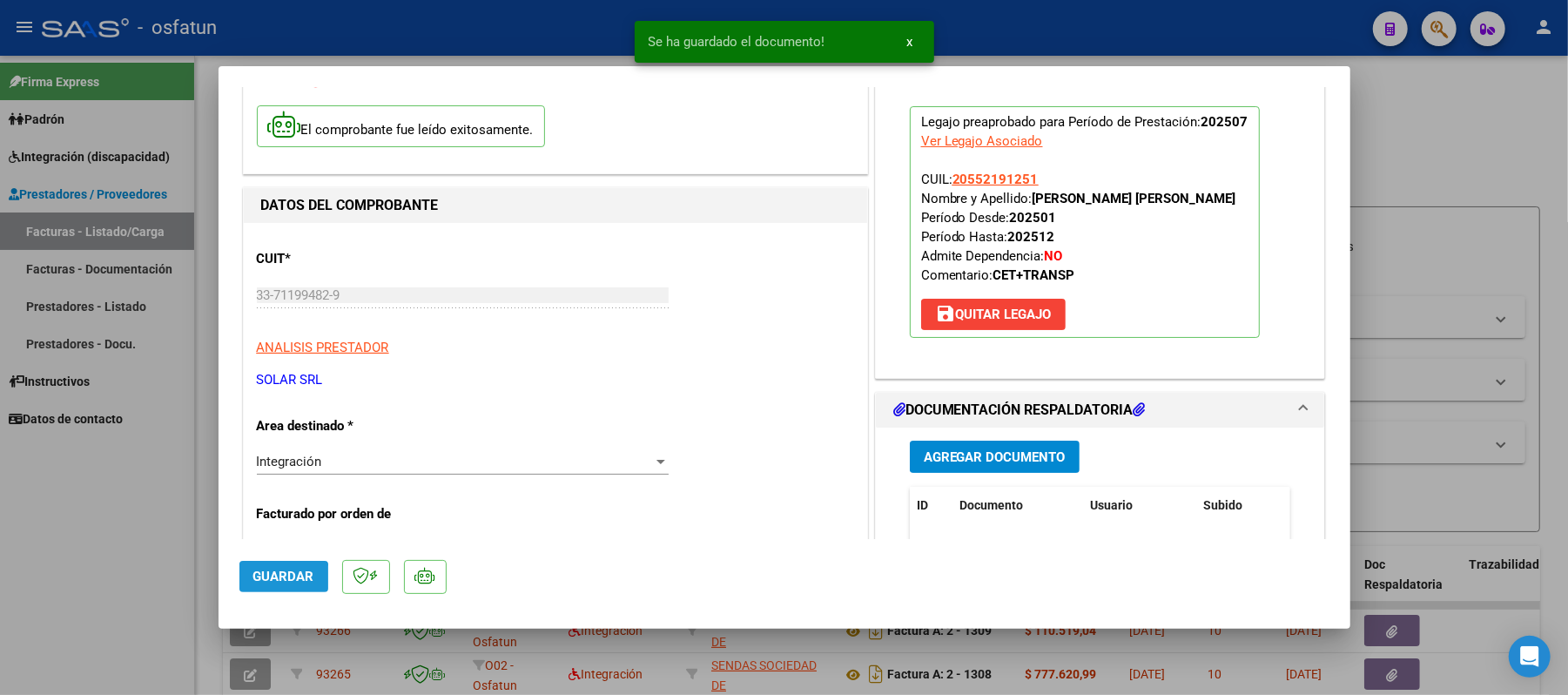
click at [268, 582] on span "Guardar" at bounding box center [284, 577] width 61 height 16
click at [1463, 155] on div at bounding box center [784, 348] width 1568 height 695
type input "$ 0,00"
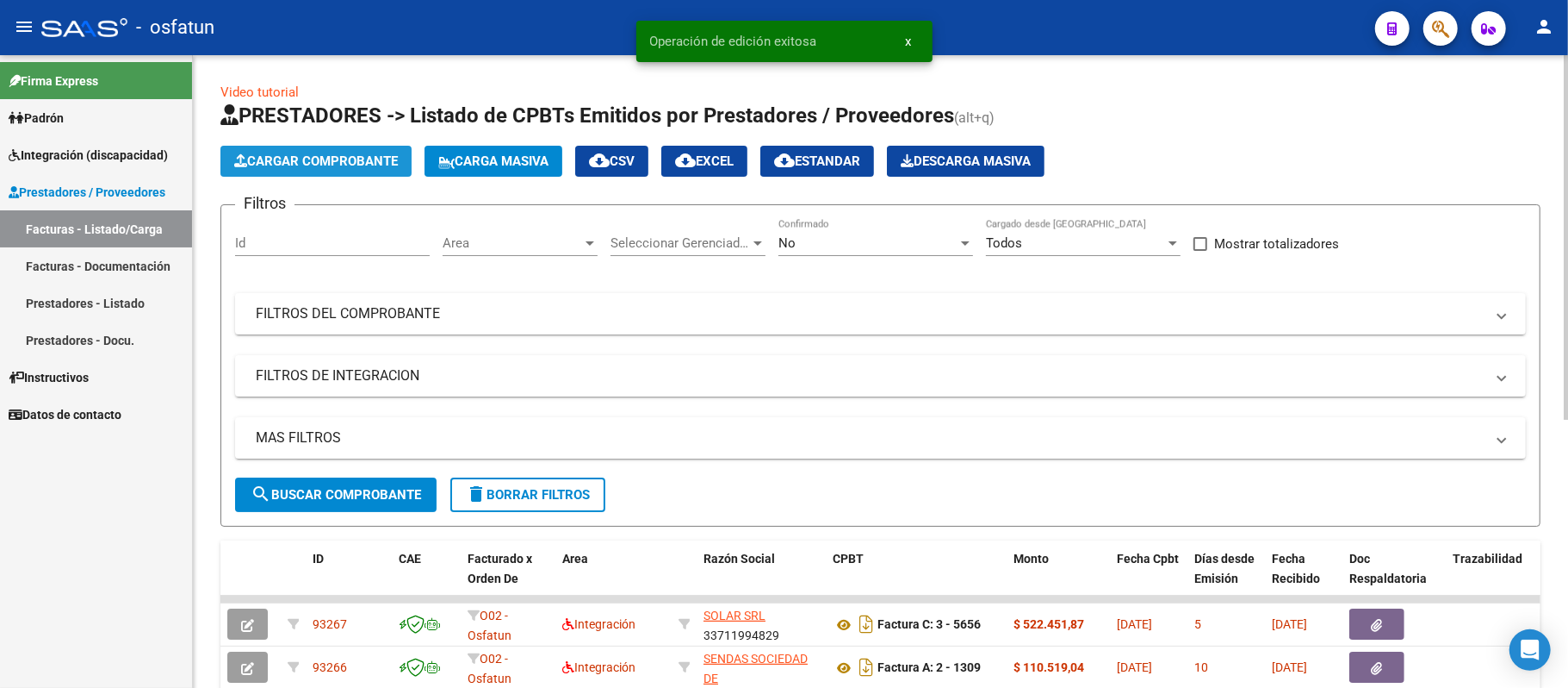
click at [359, 160] on span "Cargar Comprobante" at bounding box center [316, 161] width 164 height 16
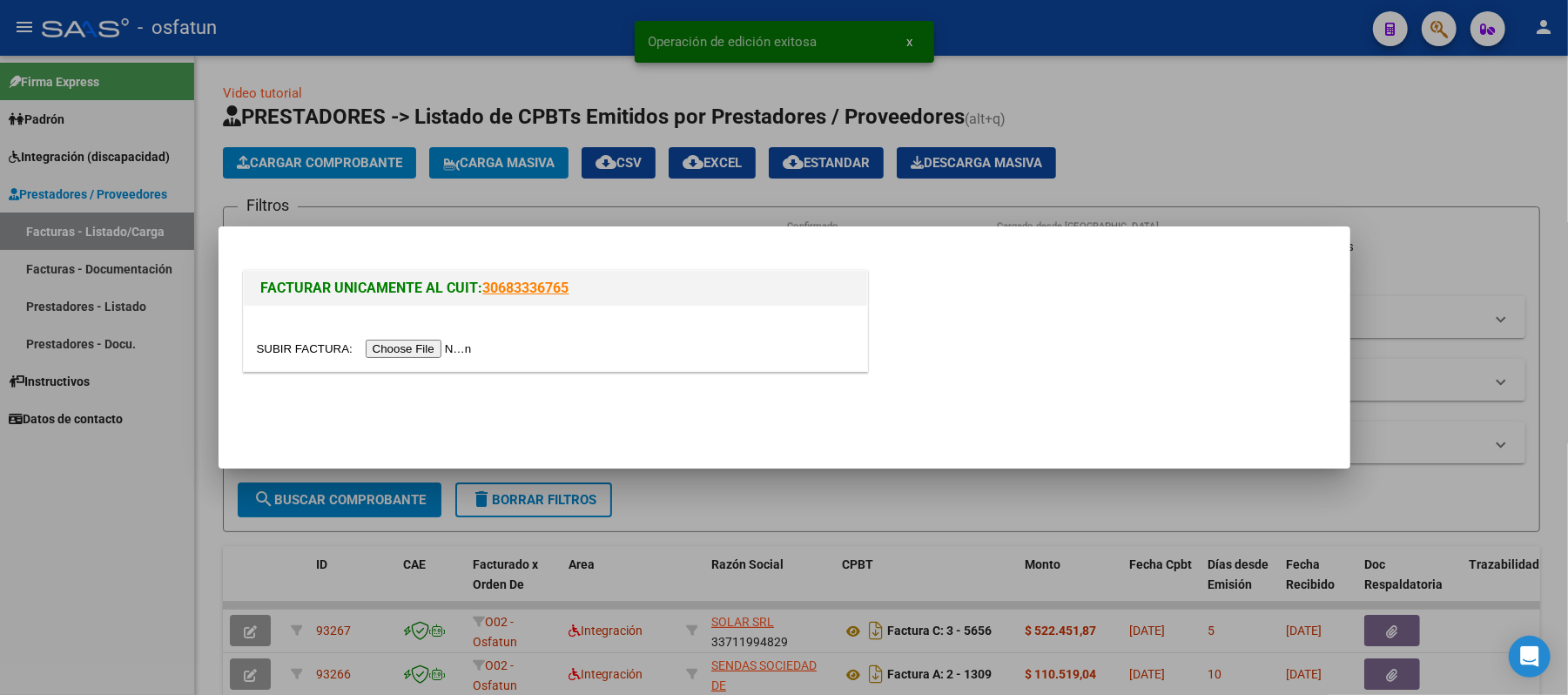
click at [395, 348] on input "file" at bounding box center [367, 348] width 220 height 18
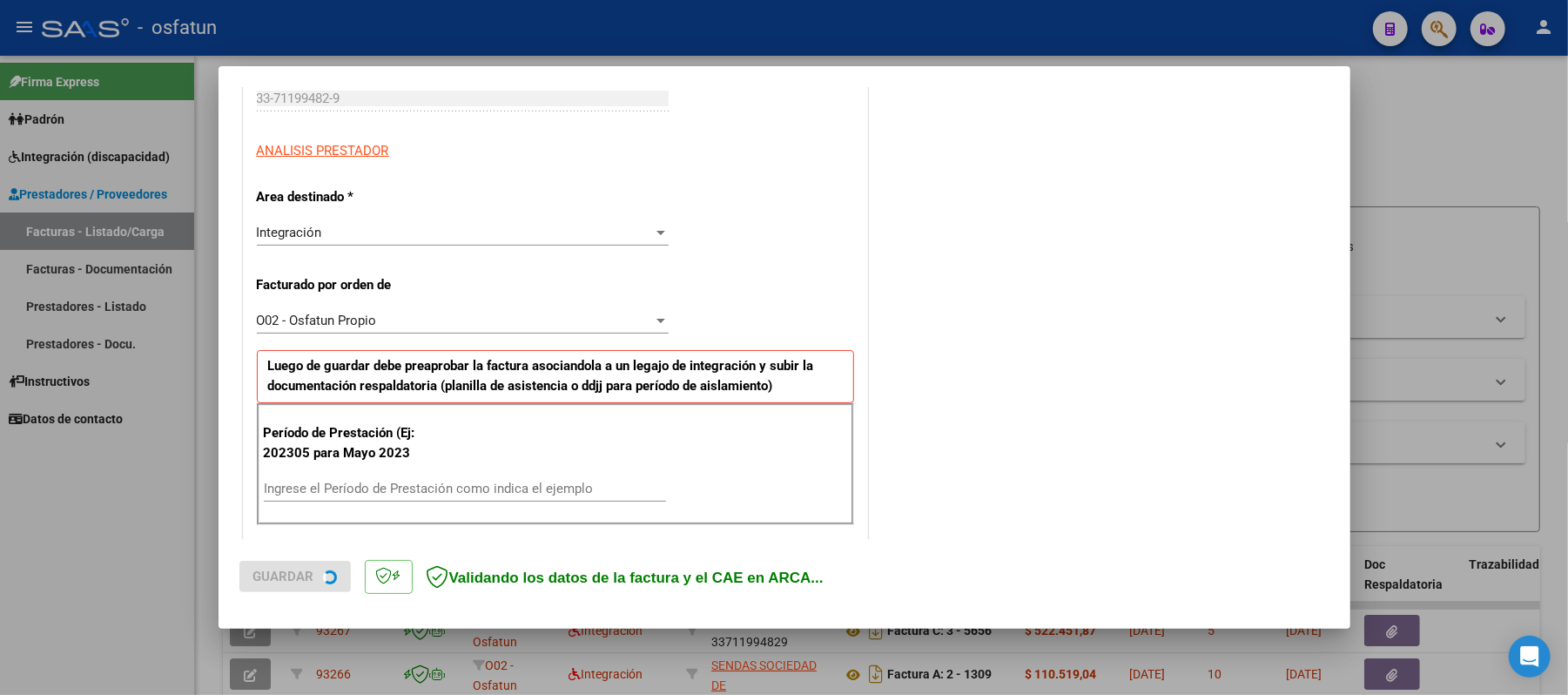
scroll to position [348, 0]
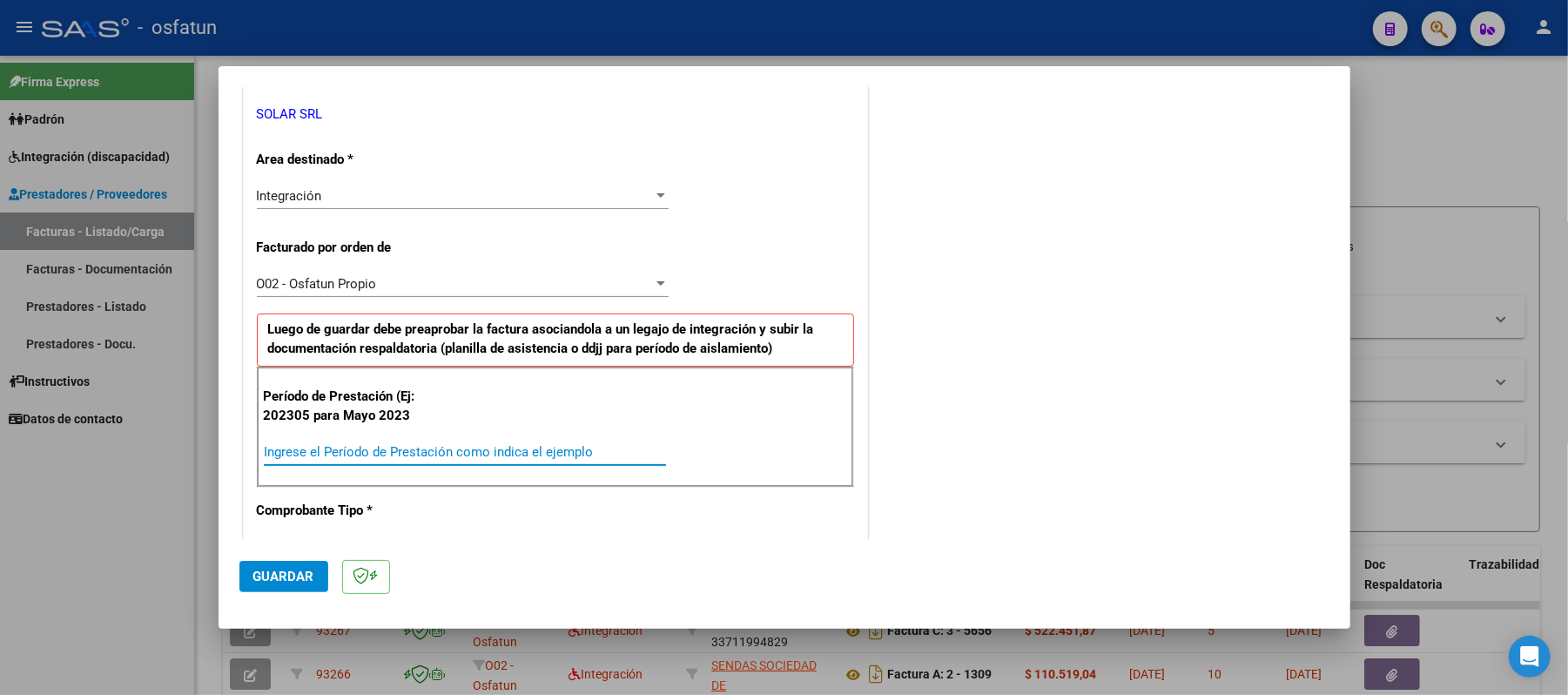
click at [476, 450] on input "Ingrese el Período de Prestación como indica el ejemplo" at bounding box center [465, 452] width 402 height 16
type input "202507"
click at [289, 564] on button "Guardar" at bounding box center [284, 577] width 89 height 31
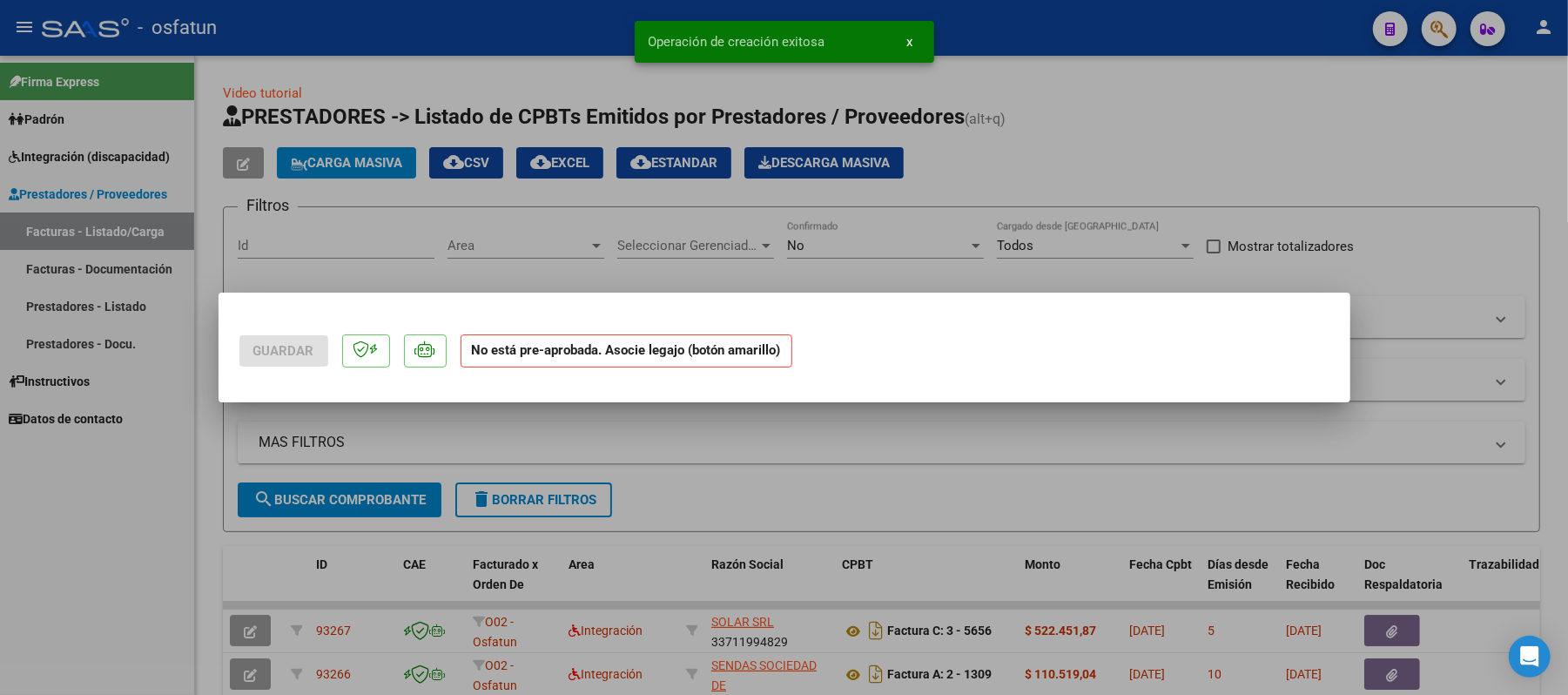
scroll to position [0, 0]
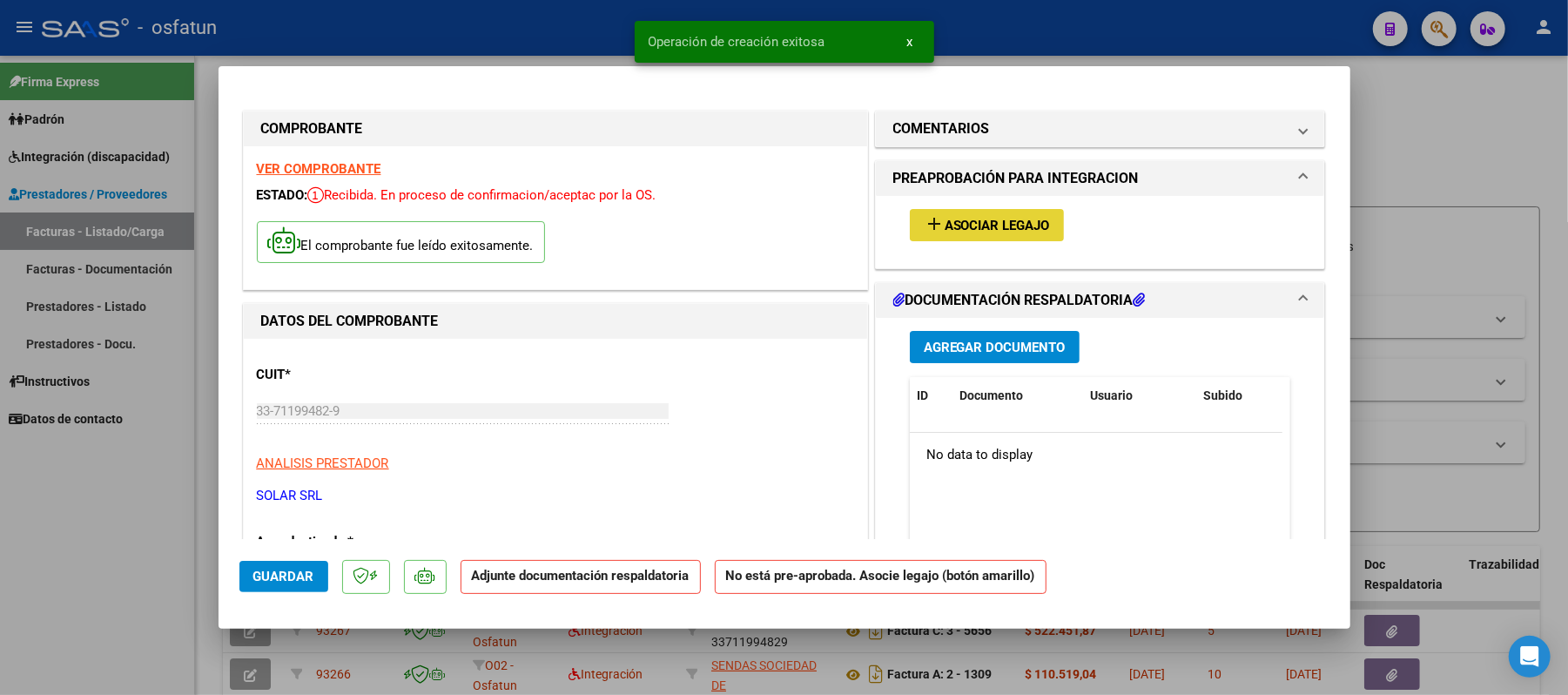
click at [1004, 226] on span "Asociar Legajo" at bounding box center [997, 226] width 105 height 16
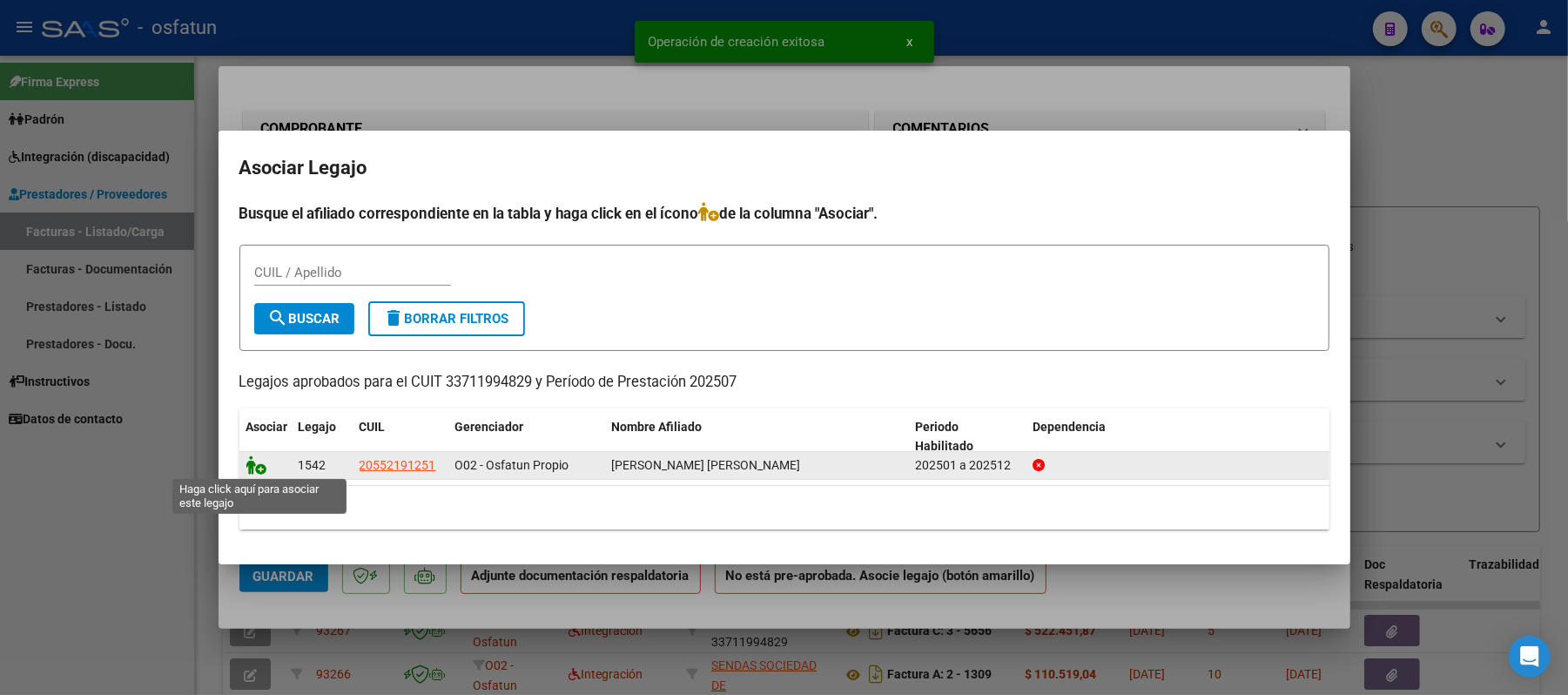
click at [251, 463] on icon at bounding box center [257, 465] width 21 height 19
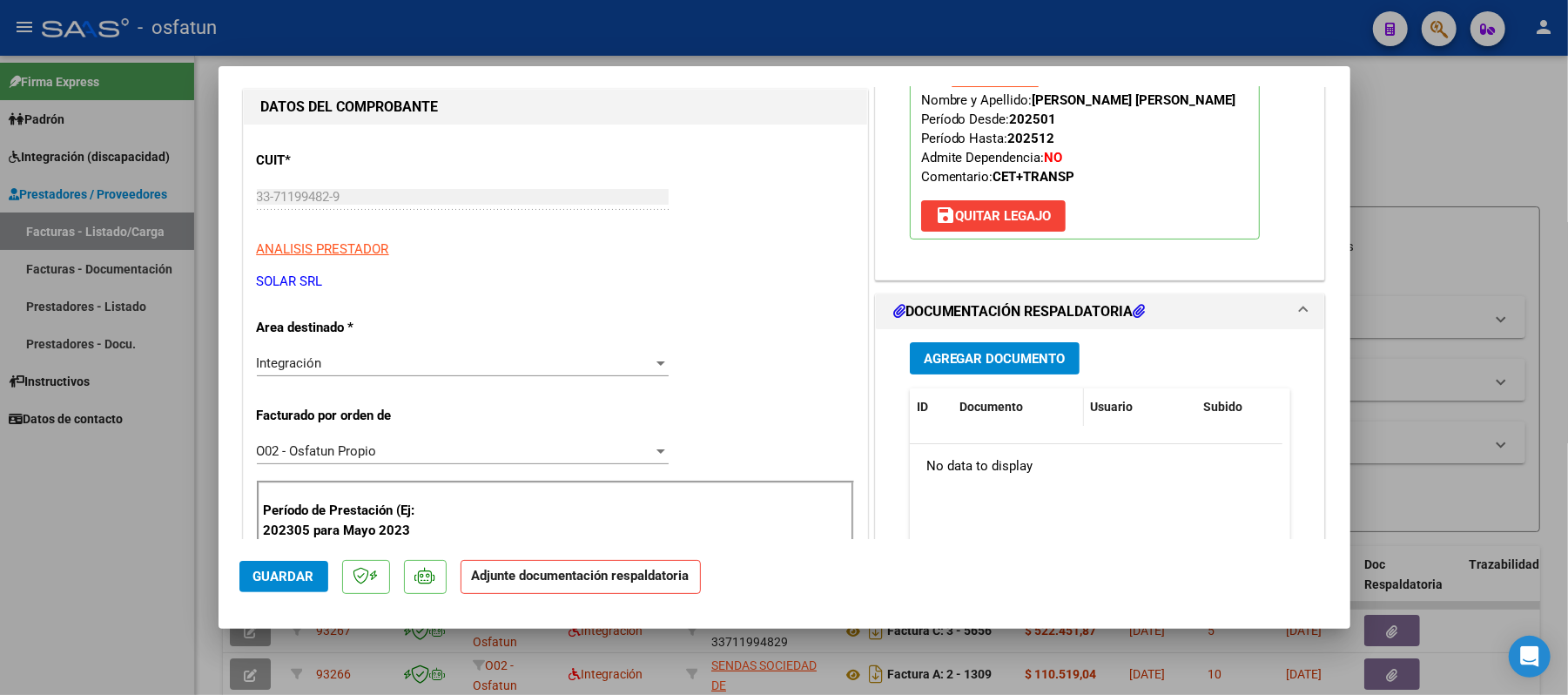
scroll to position [232, 0]
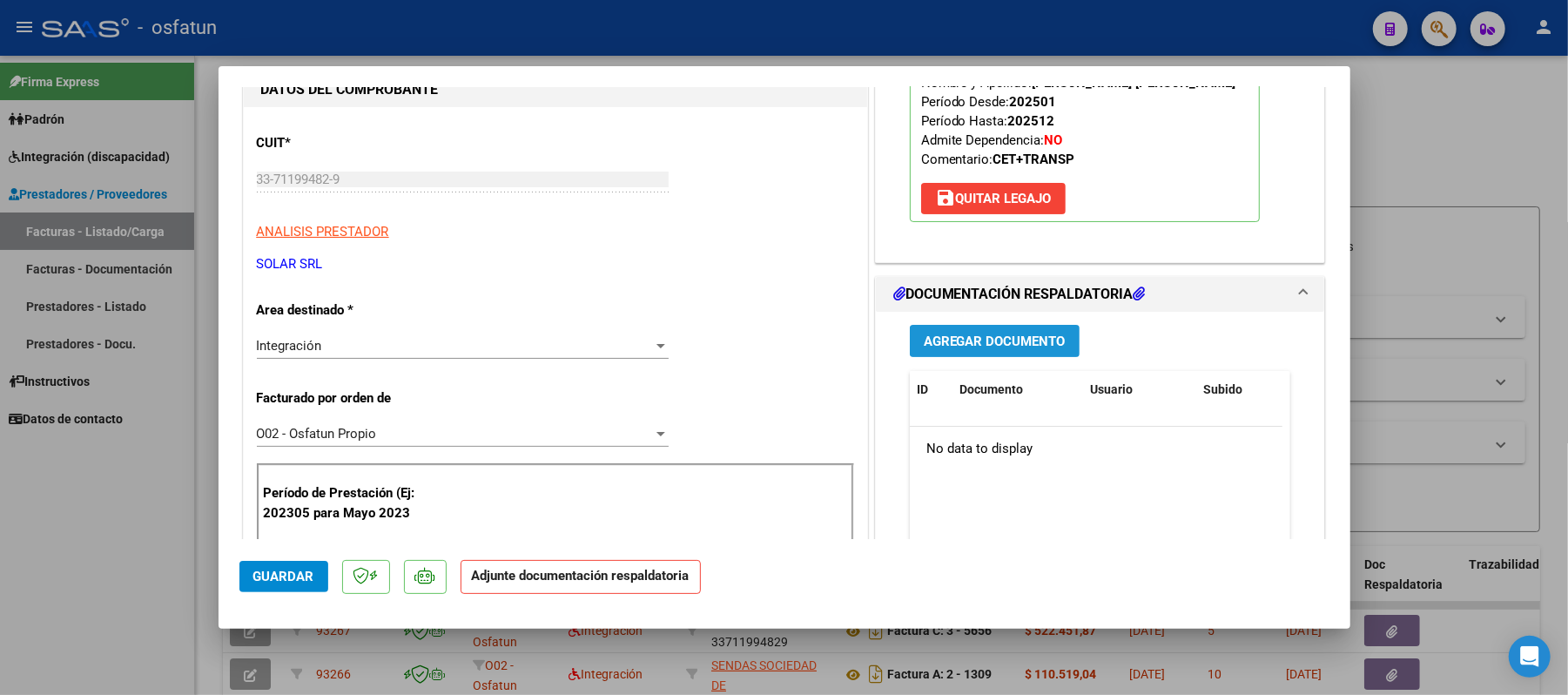
click at [1050, 336] on span "Agregar Documento" at bounding box center [994, 341] width 142 height 16
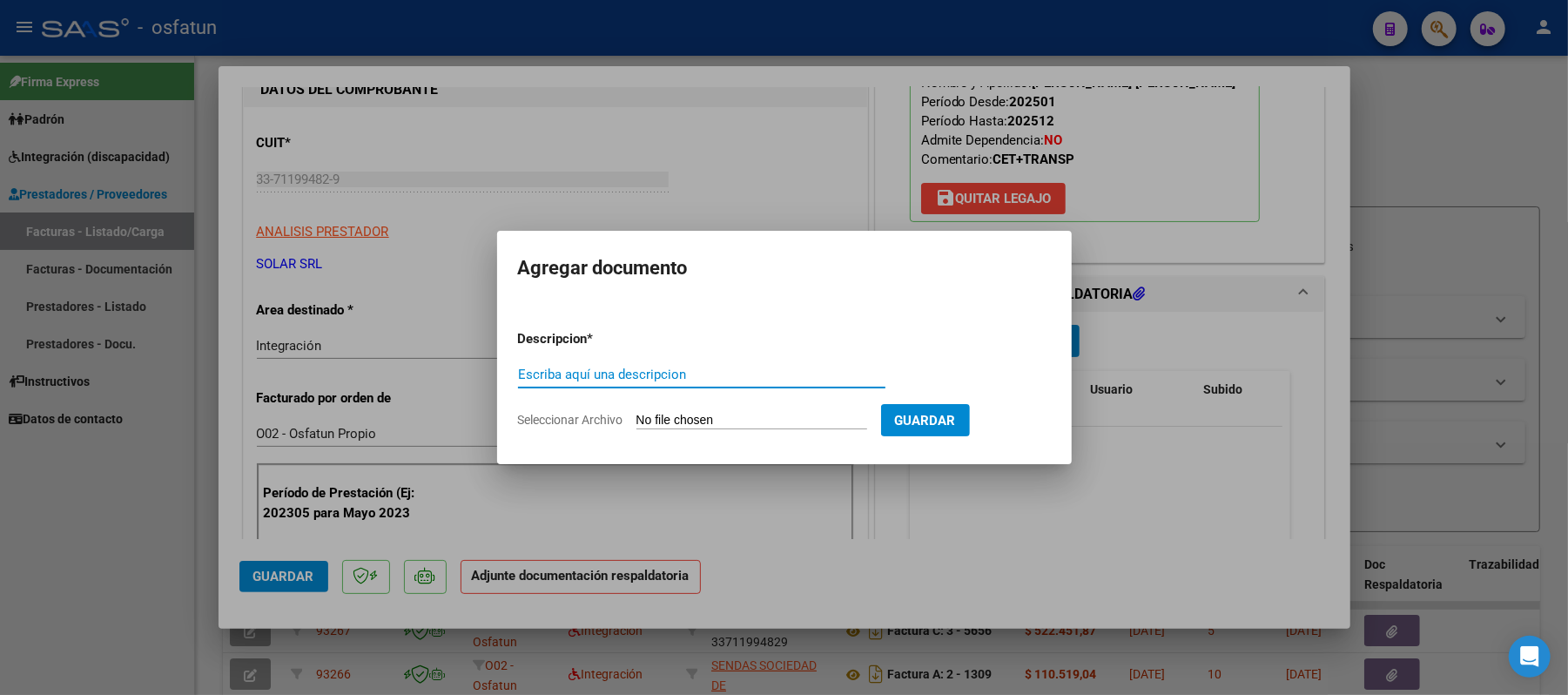
click at [580, 378] on input "Escriba aquí una descripcion" at bounding box center [702, 374] width 368 height 16
type input "asist"
click at [693, 425] on input "Seleccionar Archivo" at bounding box center [752, 421] width 231 height 17
type input "C:\fakepath\ASIST.pdf"
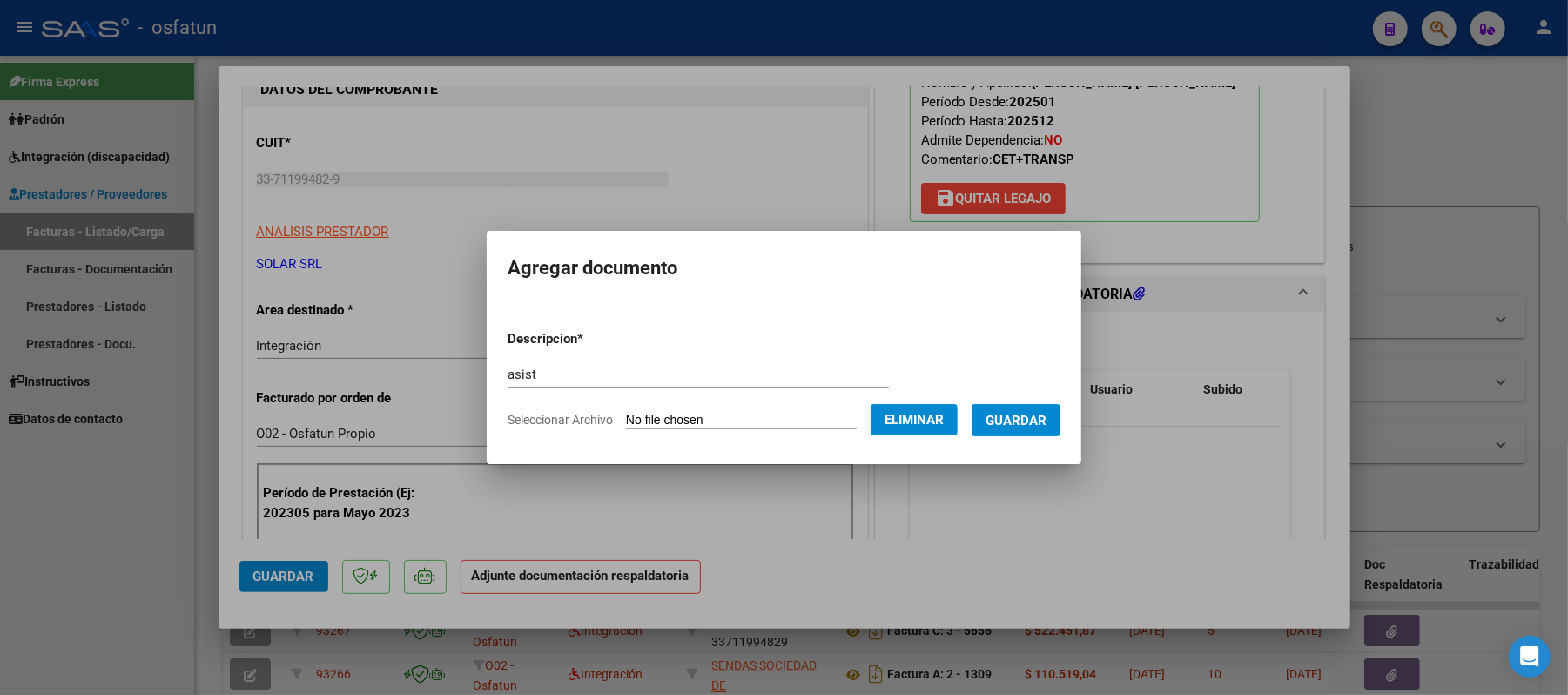
click at [1041, 415] on span "Guardar" at bounding box center [1016, 421] width 61 height 16
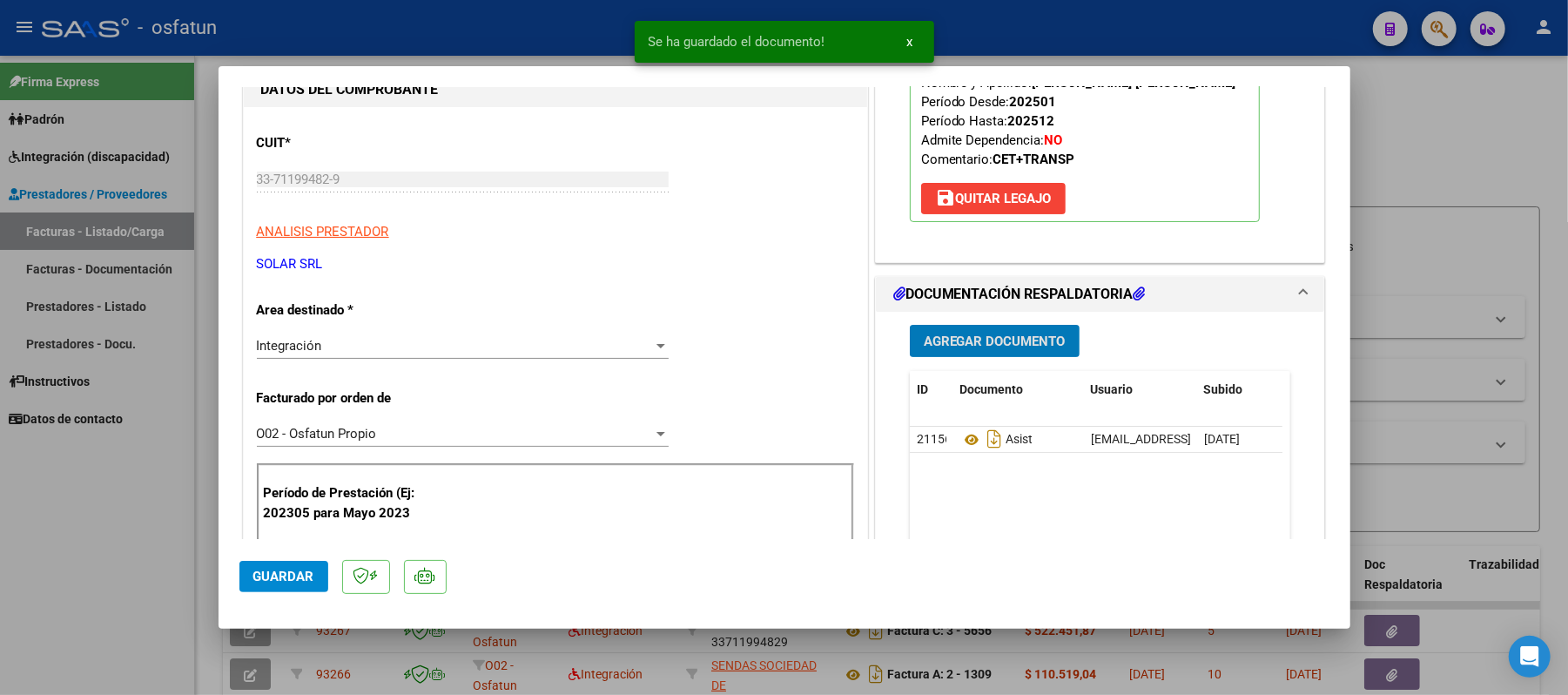
click at [1003, 346] on span "Agregar Documento" at bounding box center [994, 341] width 142 height 16
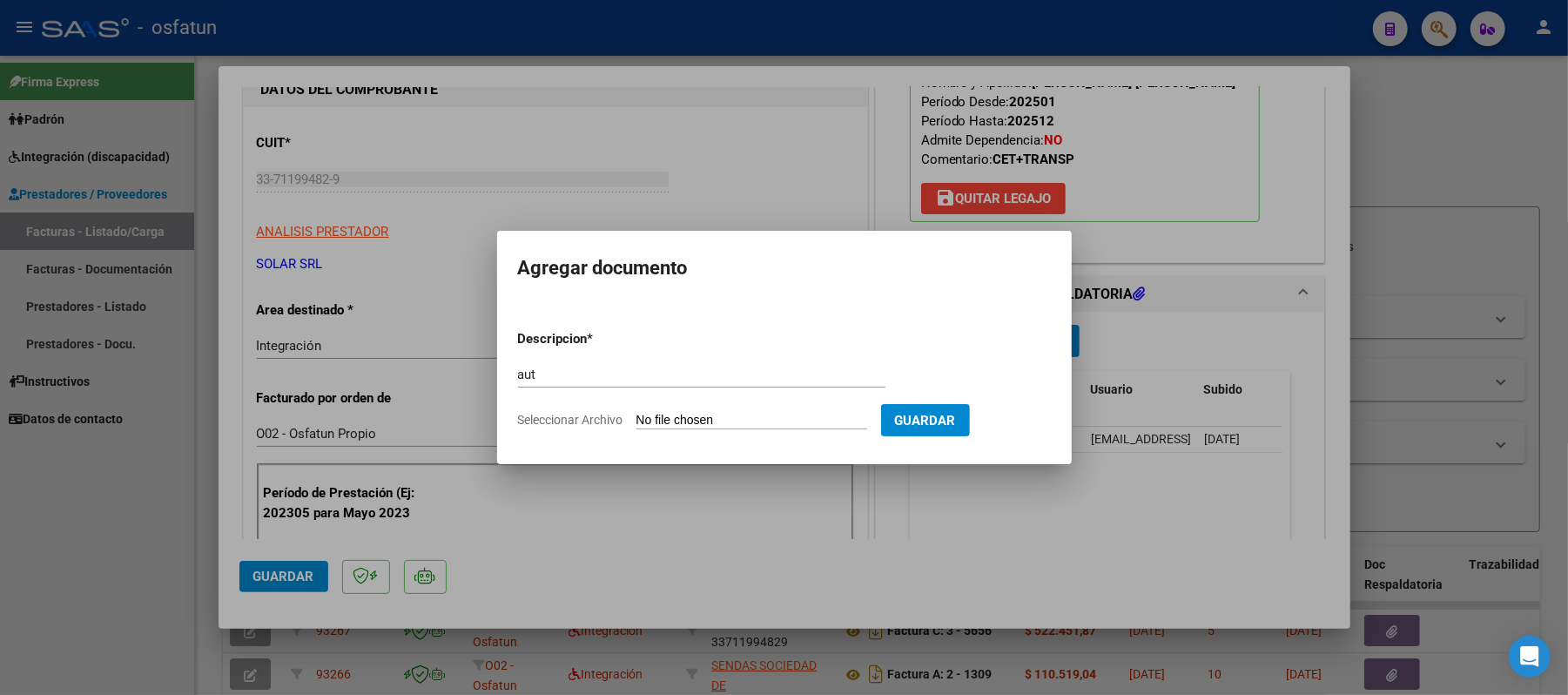
click at [699, 422] on input "Seleccionar Archivo" at bounding box center [752, 421] width 231 height 17
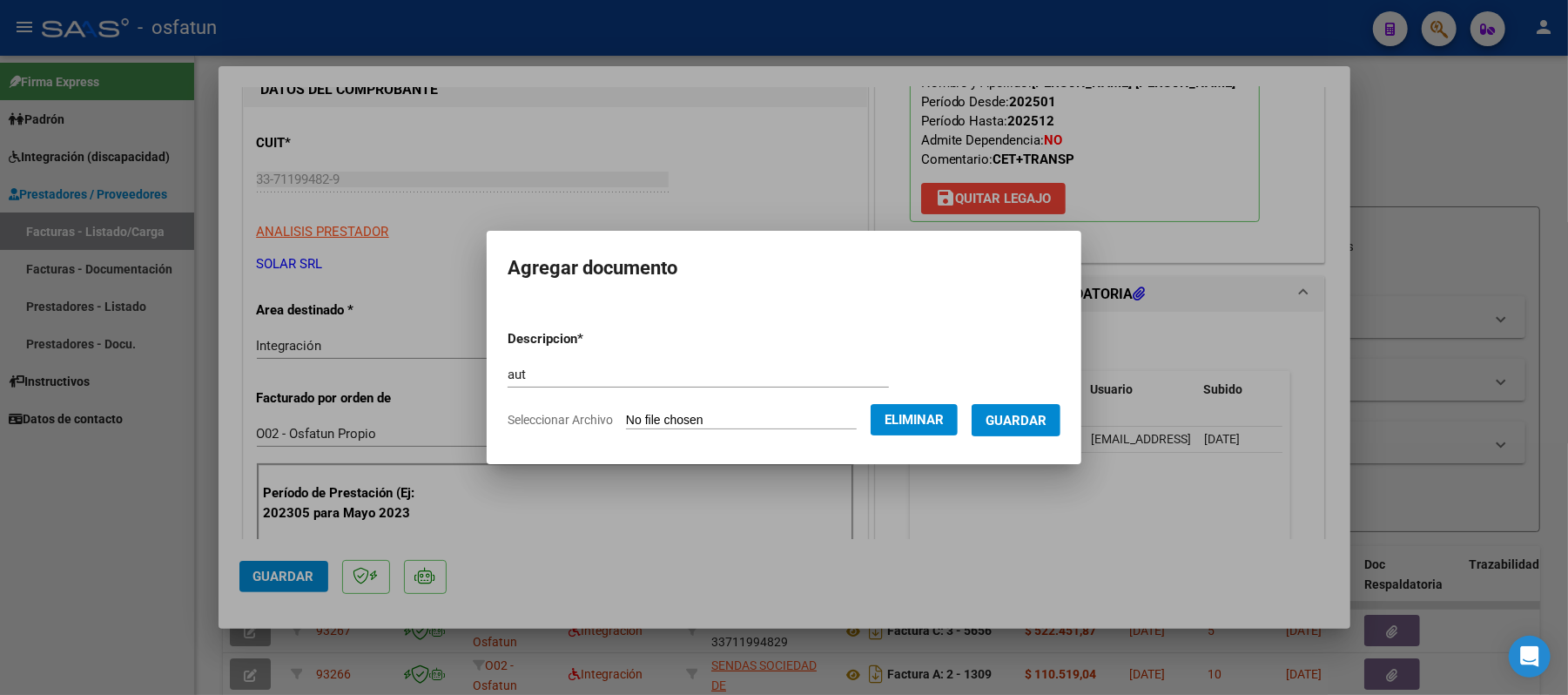
click at [1029, 422] on span "Guardar" at bounding box center [1016, 421] width 61 height 16
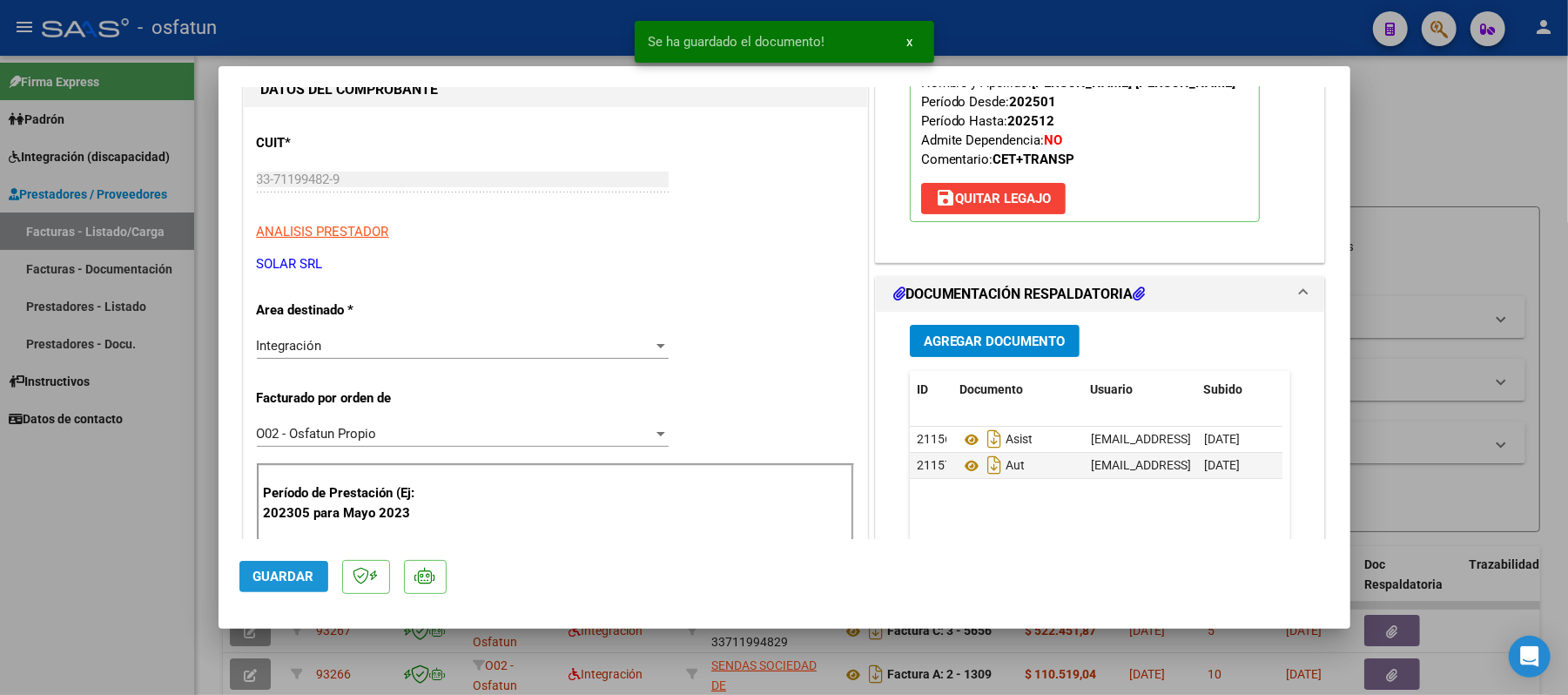
click at [284, 575] on span "Guardar" at bounding box center [284, 577] width 61 height 16
click at [1510, 168] on div at bounding box center [784, 348] width 1568 height 695
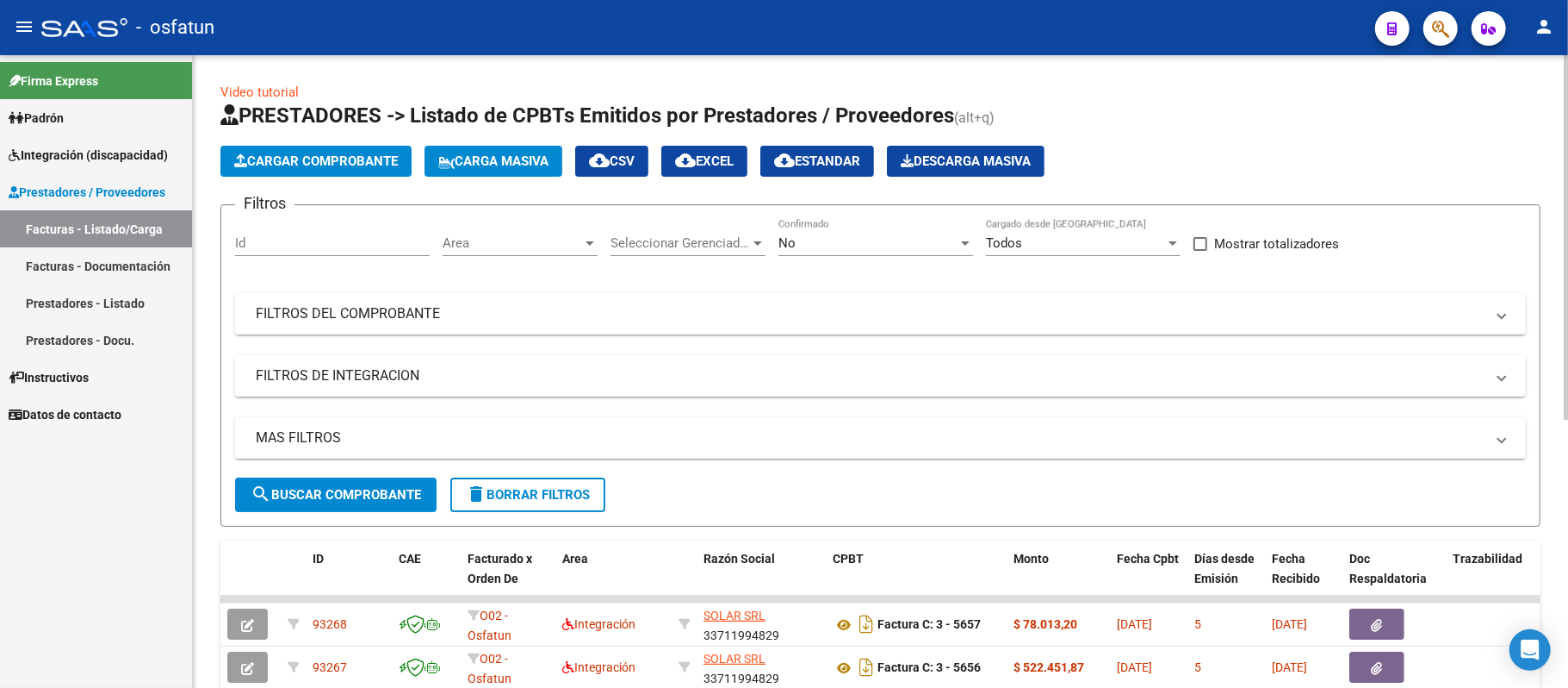
click at [320, 159] on span "Cargar Comprobante" at bounding box center [316, 161] width 164 height 16
